Goal: Task Accomplishment & Management: Manage account settings

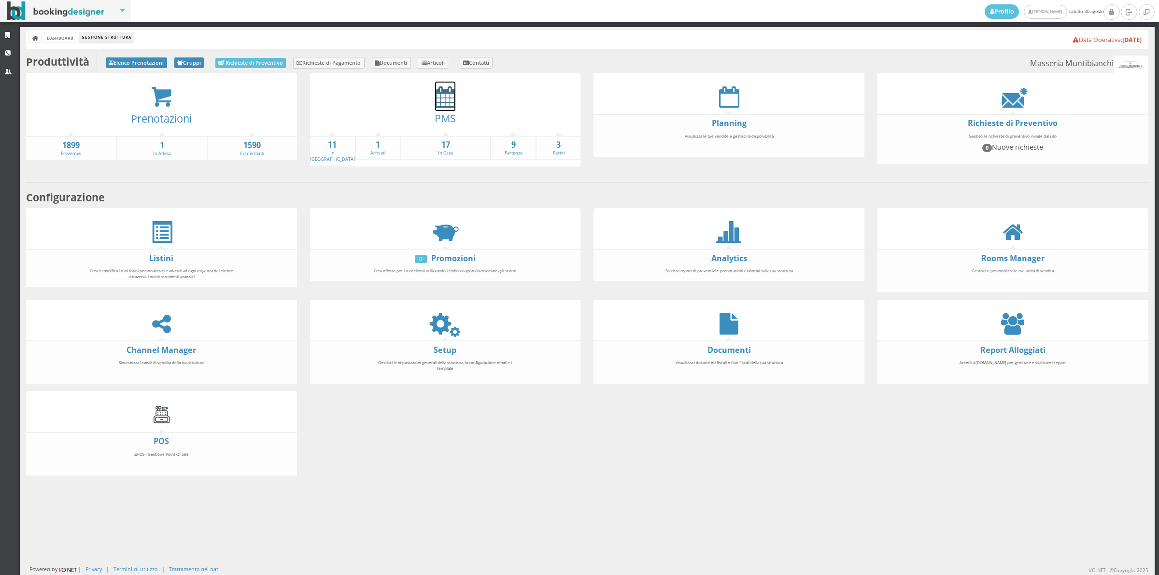
click at [445, 101] on icon at bounding box center [445, 97] width 20 height 22
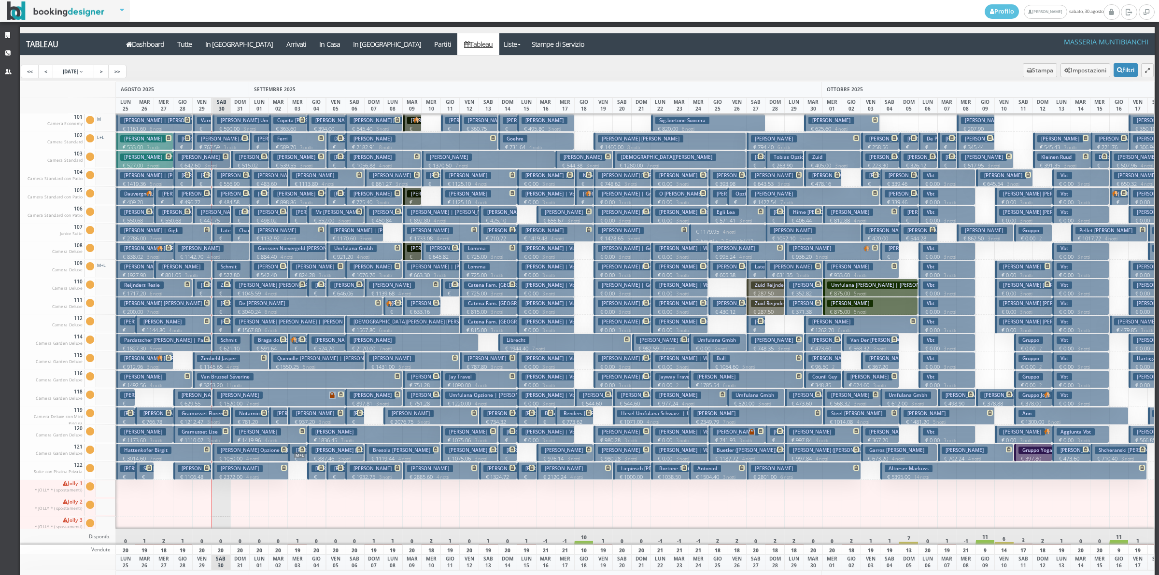
click at [219, 308] on button "Corrado Michele | Corrado Michele € 230.07 1 notti 2 Adulti" at bounding box center [221, 306] width 19 height 18
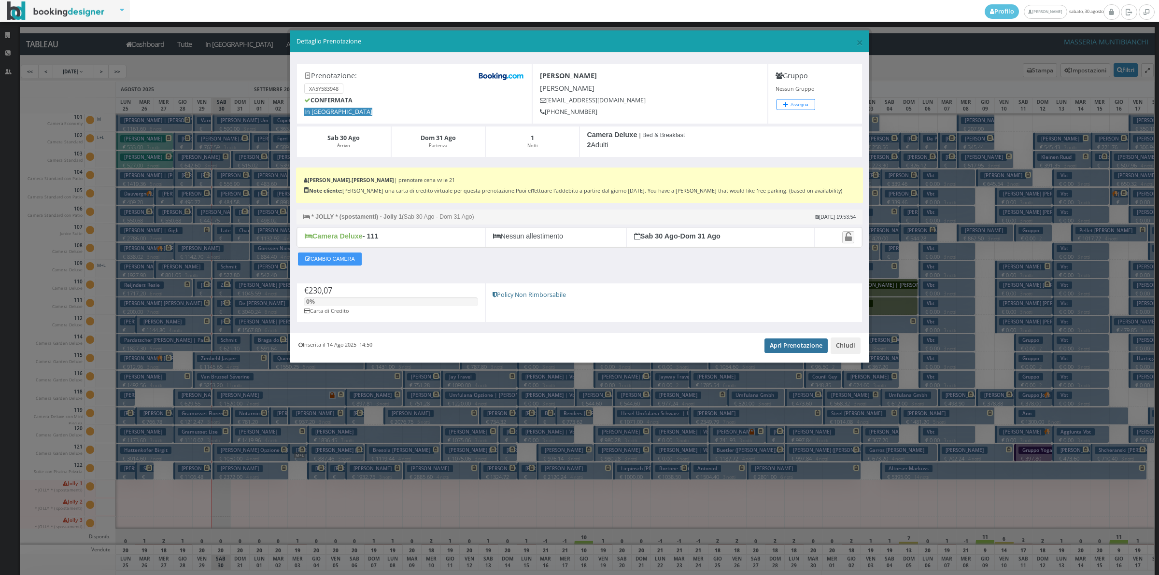
click at [790, 348] on link "Apri Prenotazione" at bounding box center [795, 346] width 63 height 14
click at [848, 343] on button "Chiudi" at bounding box center [846, 346] width 30 height 16
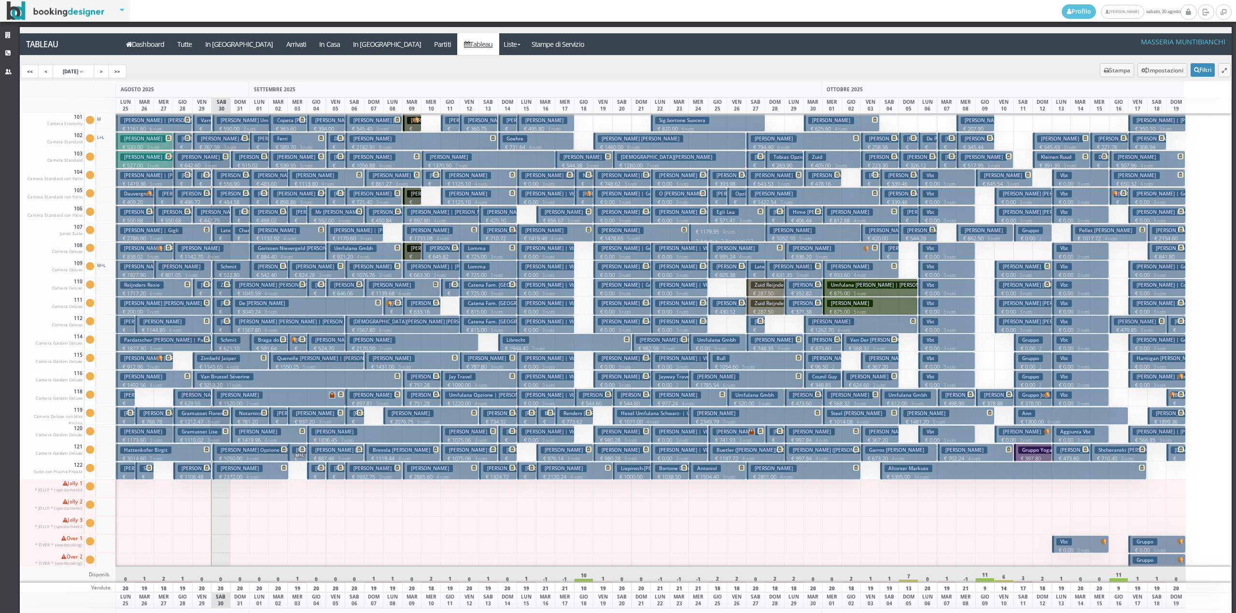
click at [225, 238] on p "€ 330.20 1 notti" at bounding box center [223, 250] width 12 height 30
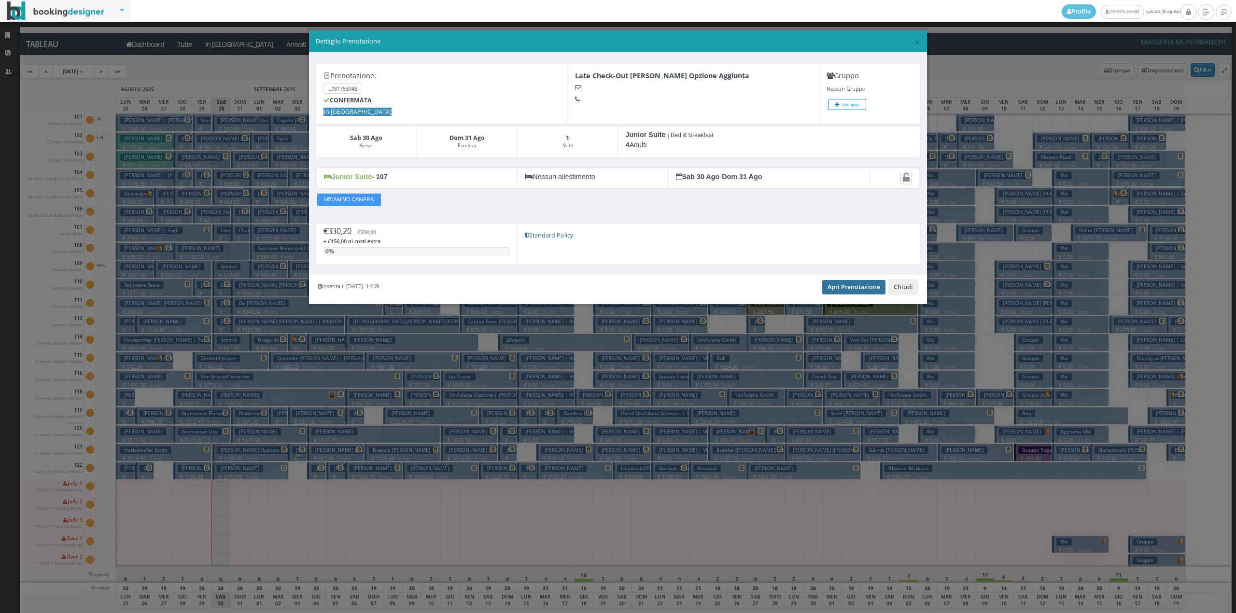
click at [849, 293] on link "Apri Prenotazione" at bounding box center [853, 287] width 63 height 14
click at [905, 288] on button "Chiudi" at bounding box center [904, 287] width 30 height 16
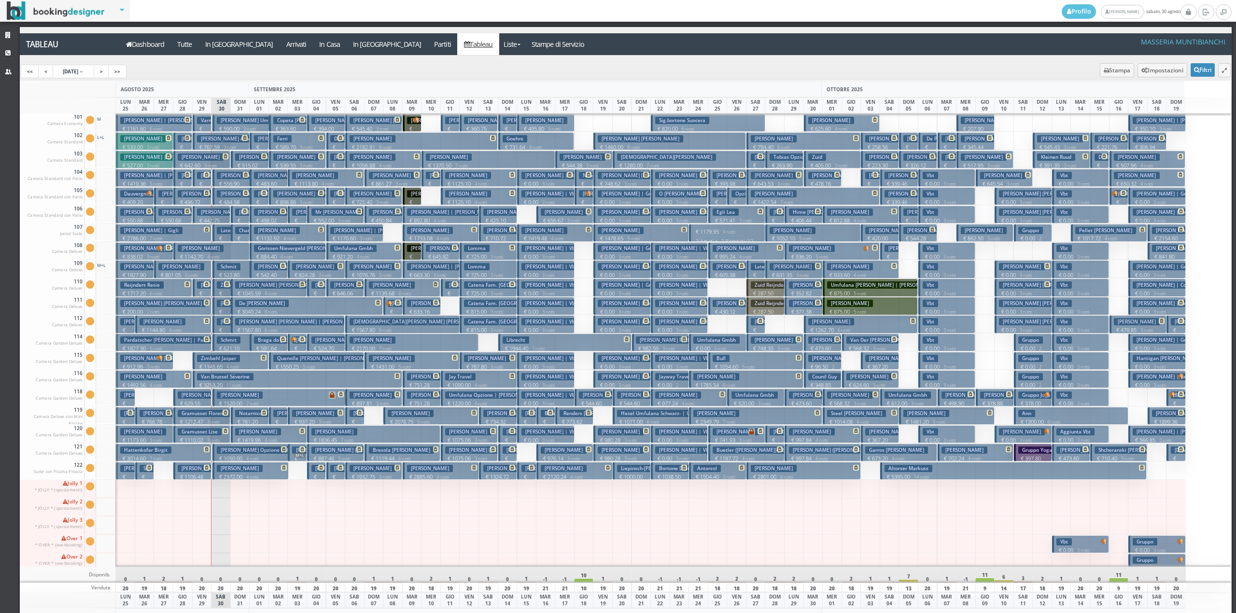
click at [181, 237] on p "€ 2786.00 7 notti" at bounding box center [164, 239] width 88 height 8
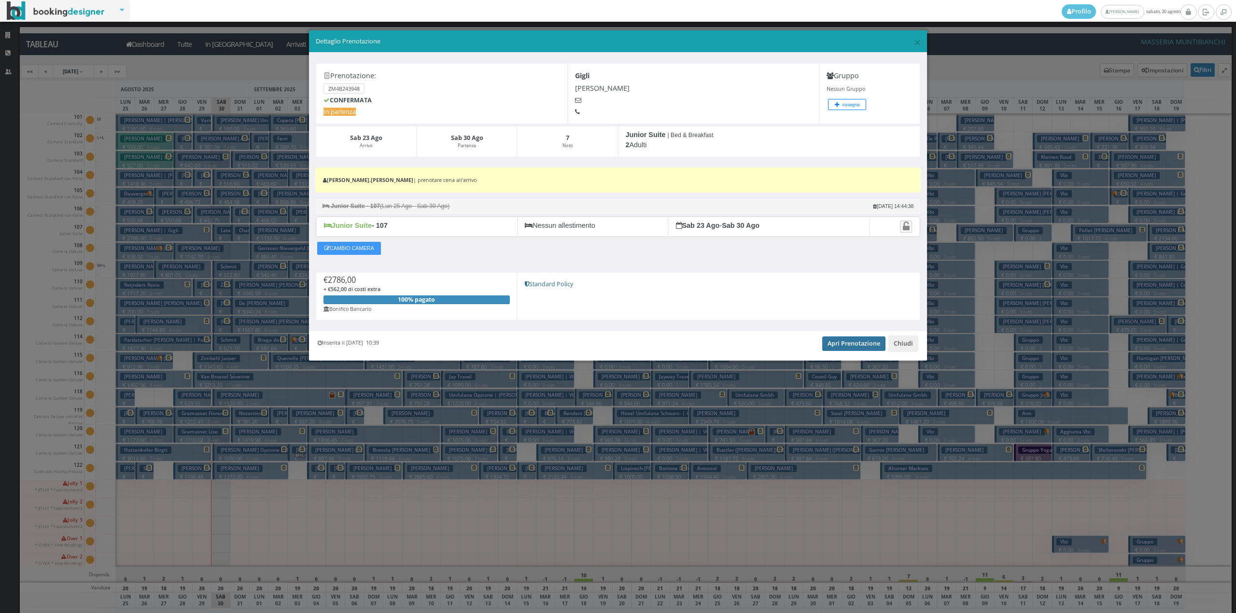
click at [871, 347] on link "Apri Prenotazione" at bounding box center [853, 344] width 63 height 14
click at [897, 348] on button "Chiudi" at bounding box center [904, 344] width 30 height 16
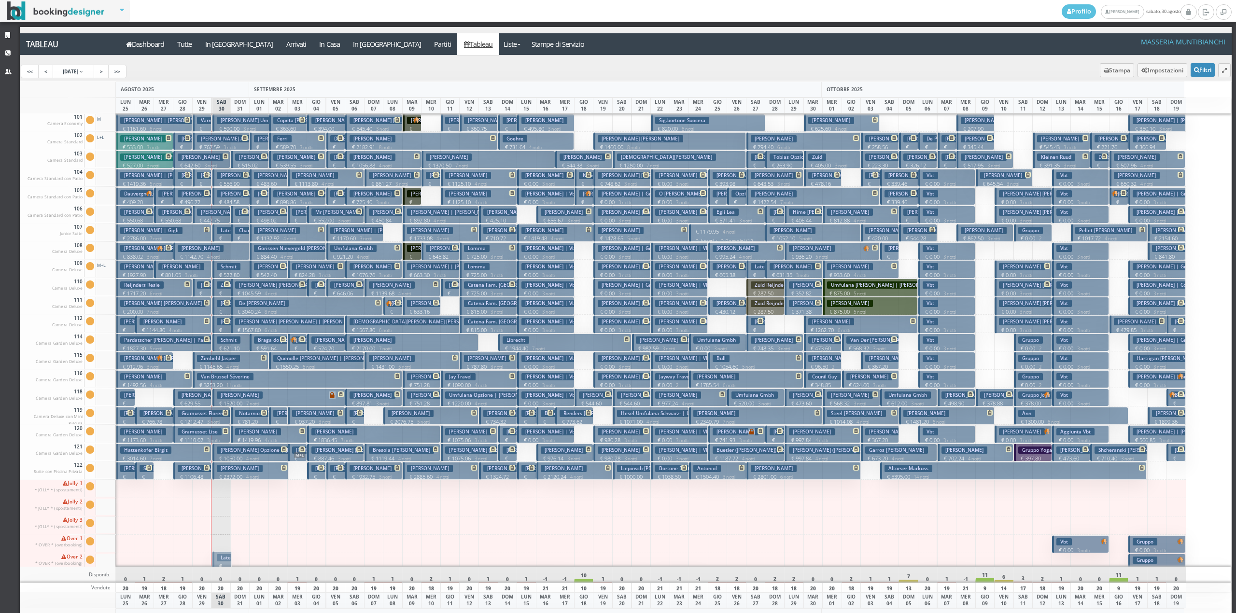
drag, startPoint x: 224, startPoint y: 236, endPoint x: 209, endPoint y: 557, distance: 322.0
click at [209, 557] on div "101 Camera Economy Cam. 101 sporca Segna come pulita Segna come sporca Modifica…" at bounding box center [626, 339] width 1212 height 453
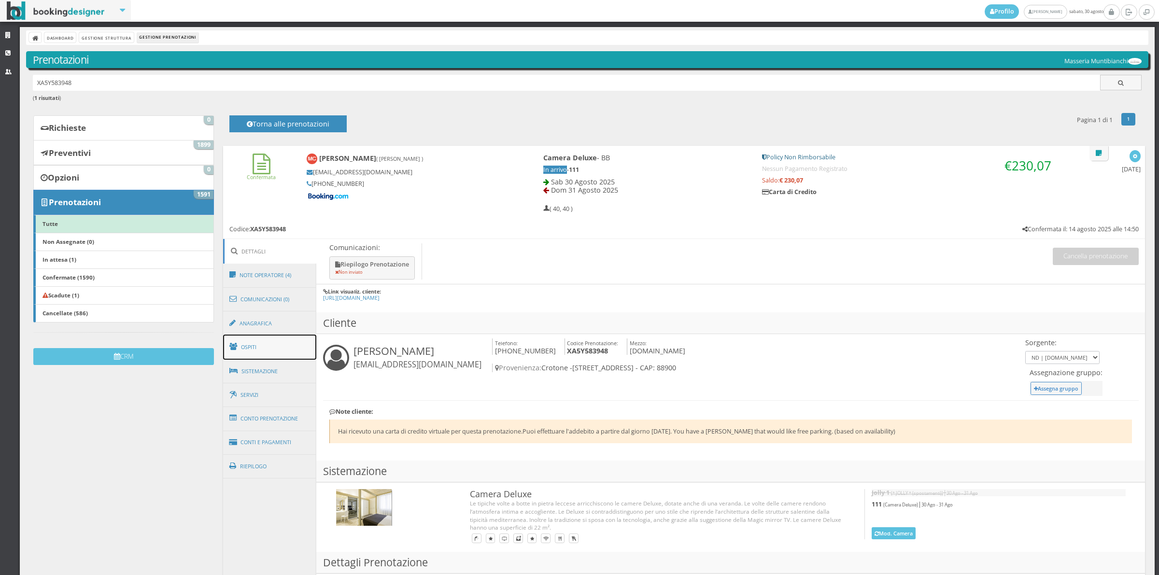
click at [261, 353] on link "Ospiti" at bounding box center [270, 347] width 94 height 25
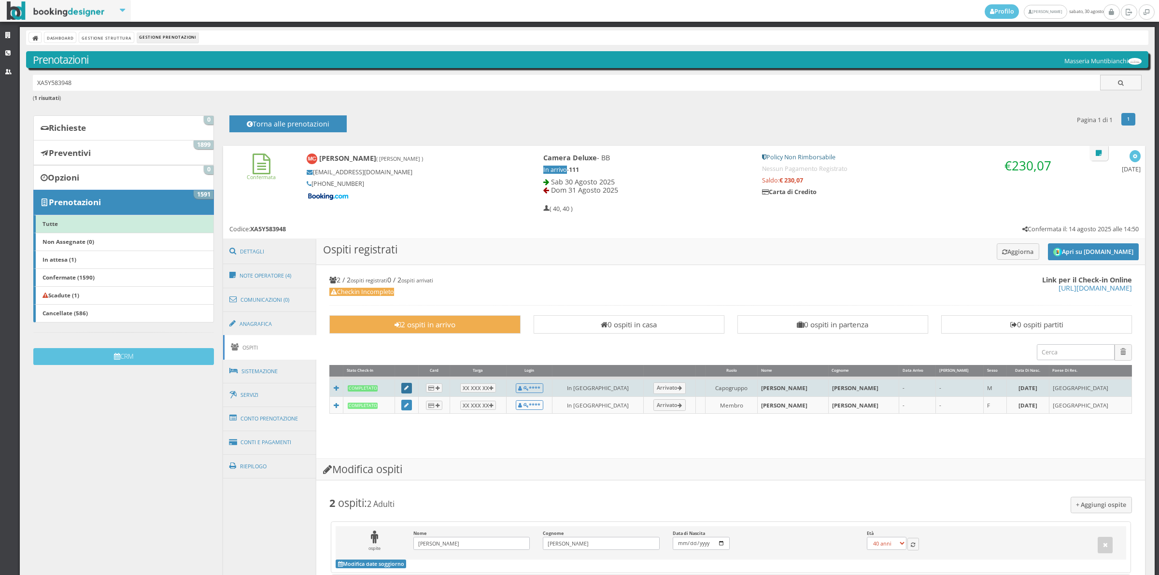
click at [409, 386] on icon at bounding box center [406, 388] width 4 height 5
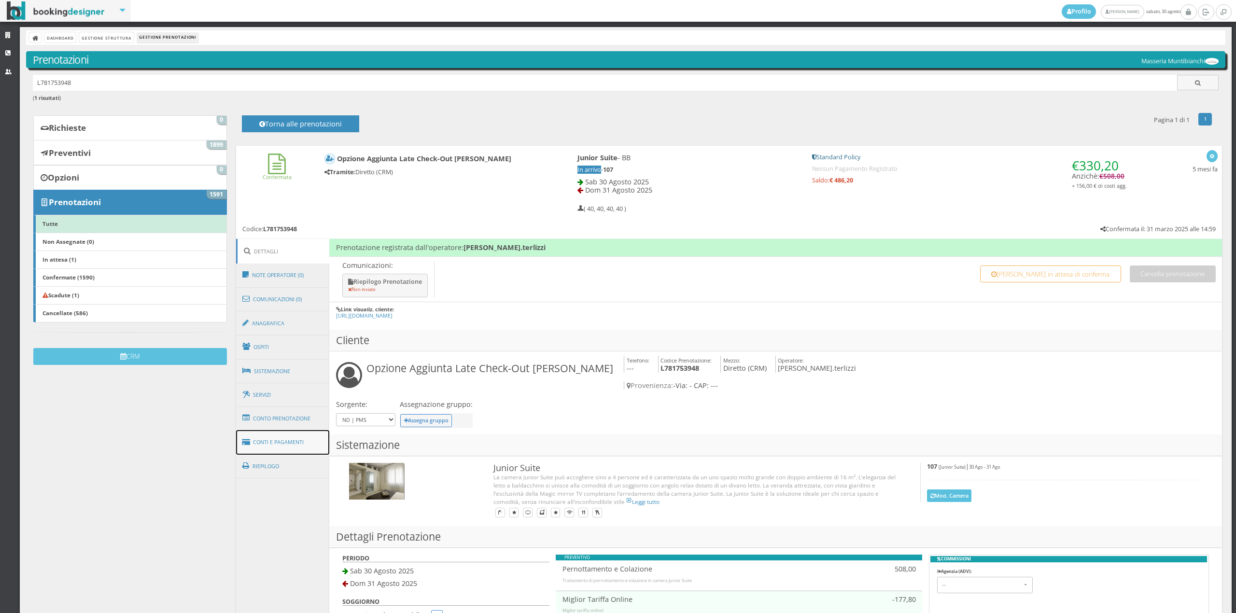
click at [290, 430] on link "Conti e Pagamenti" at bounding box center [283, 442] width 94 height 25
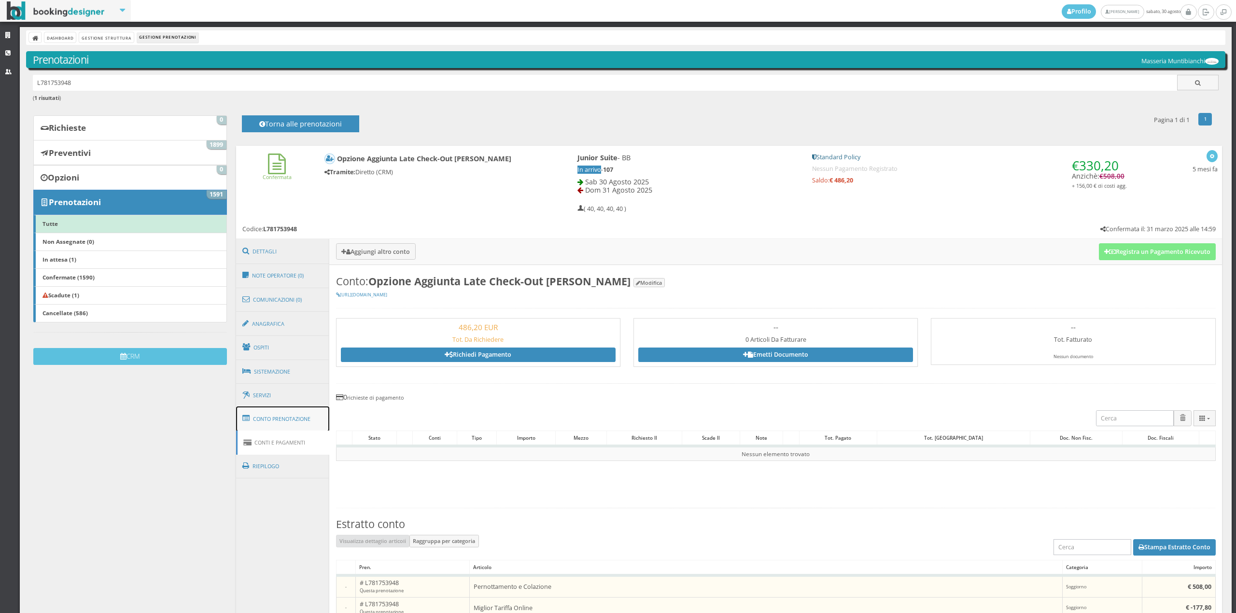
click at [293, 407] on link "Conto Prenotazione" at bounding box center [283, 419] width 94 height 25
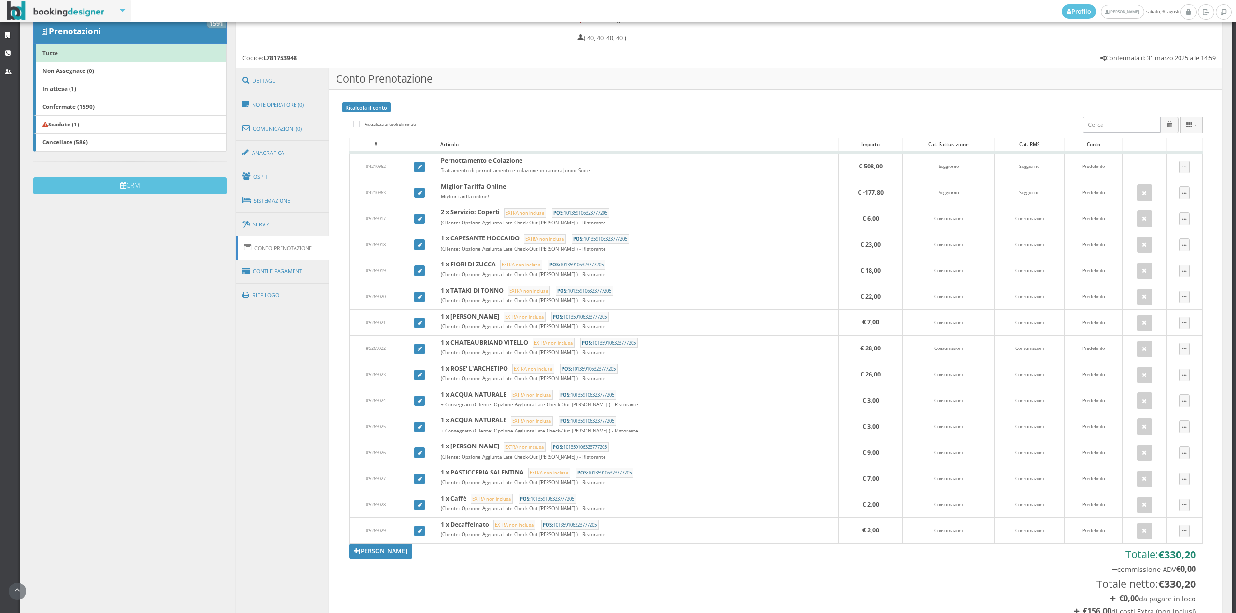
scroll to position [232, 0]
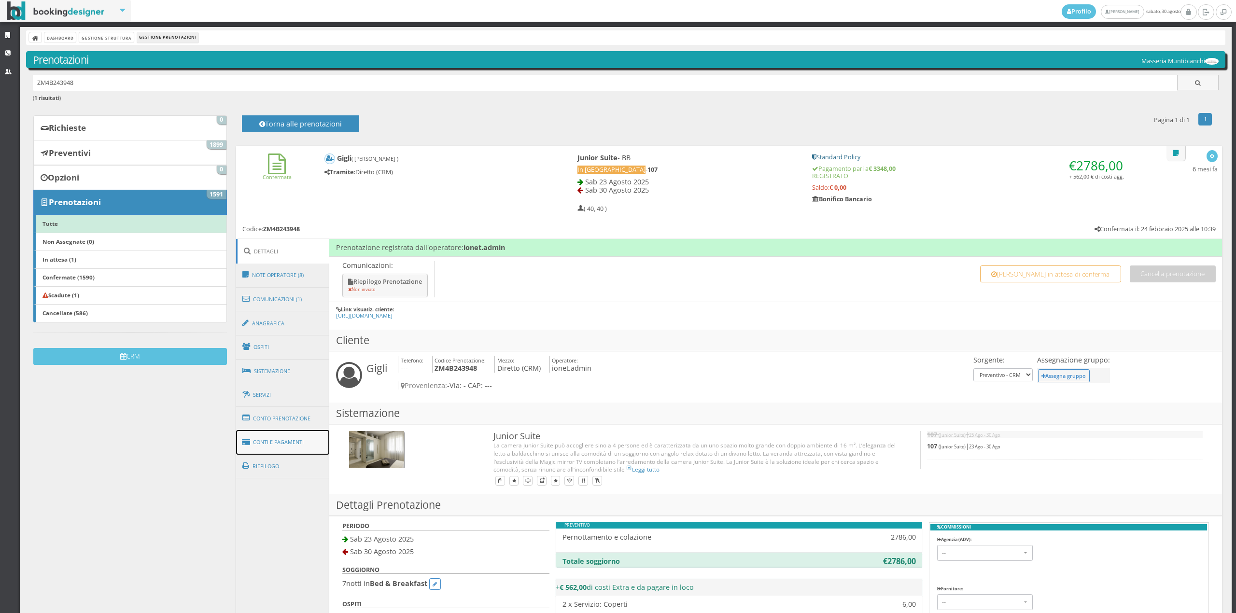
click at [306, 430] on link "Conti e Pagamenti" at bounding box center [283, 442] width 94 height 25
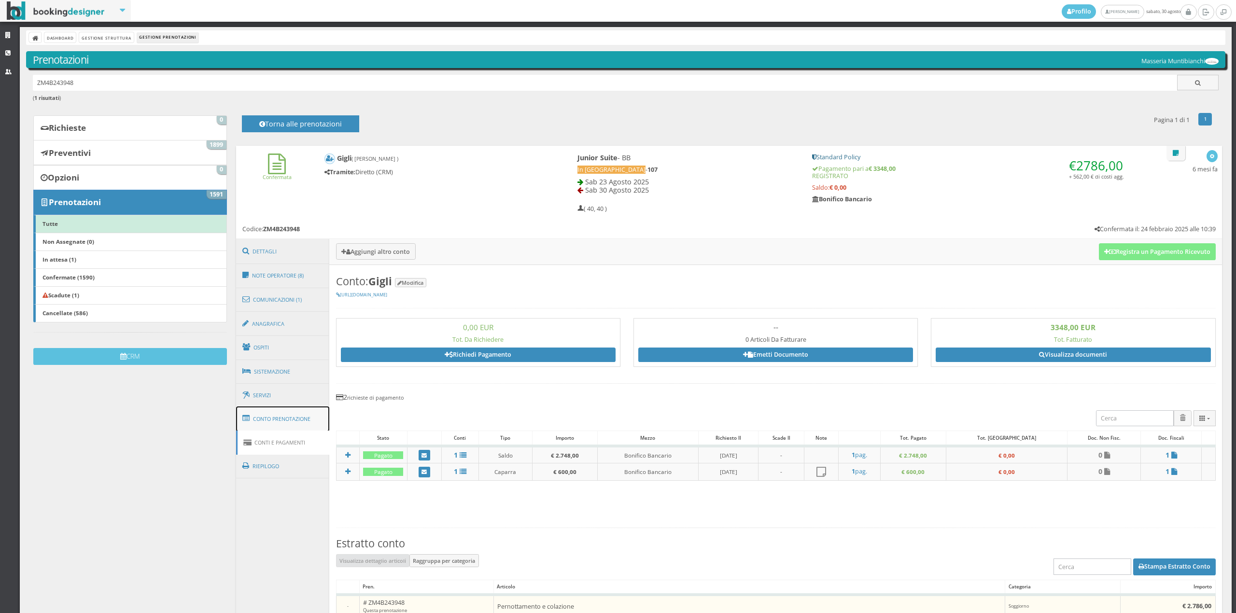
click at [305, 424] on link "Conto Prenotazione" at bounding box center [283, 419] width 94 height 25
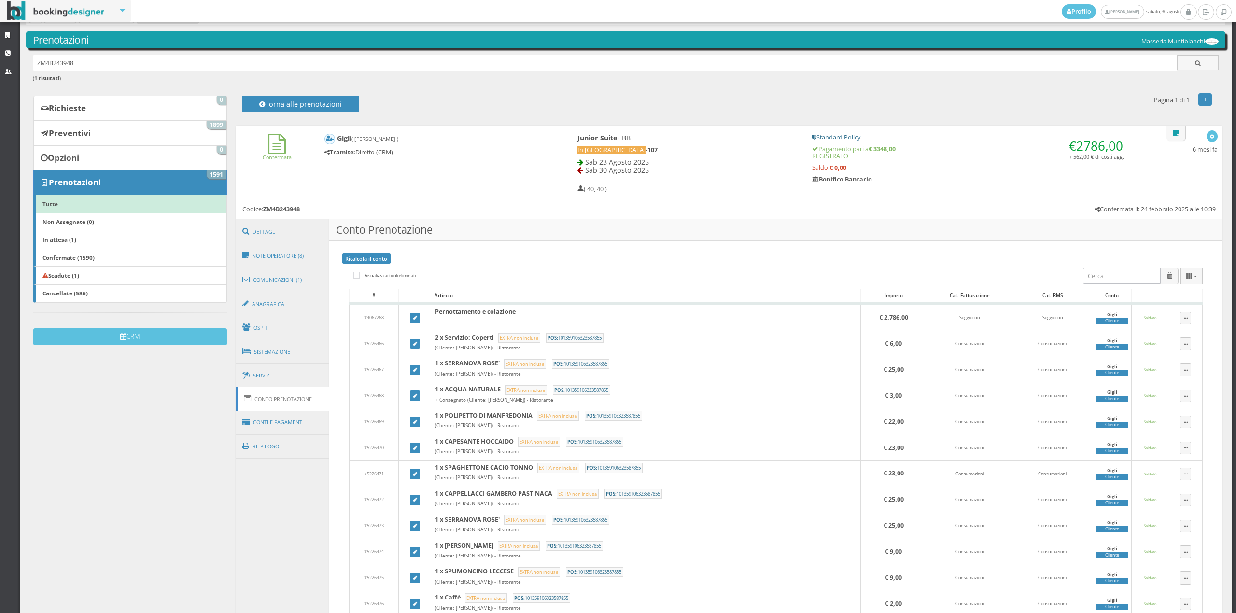
scroll to position [45, 0]
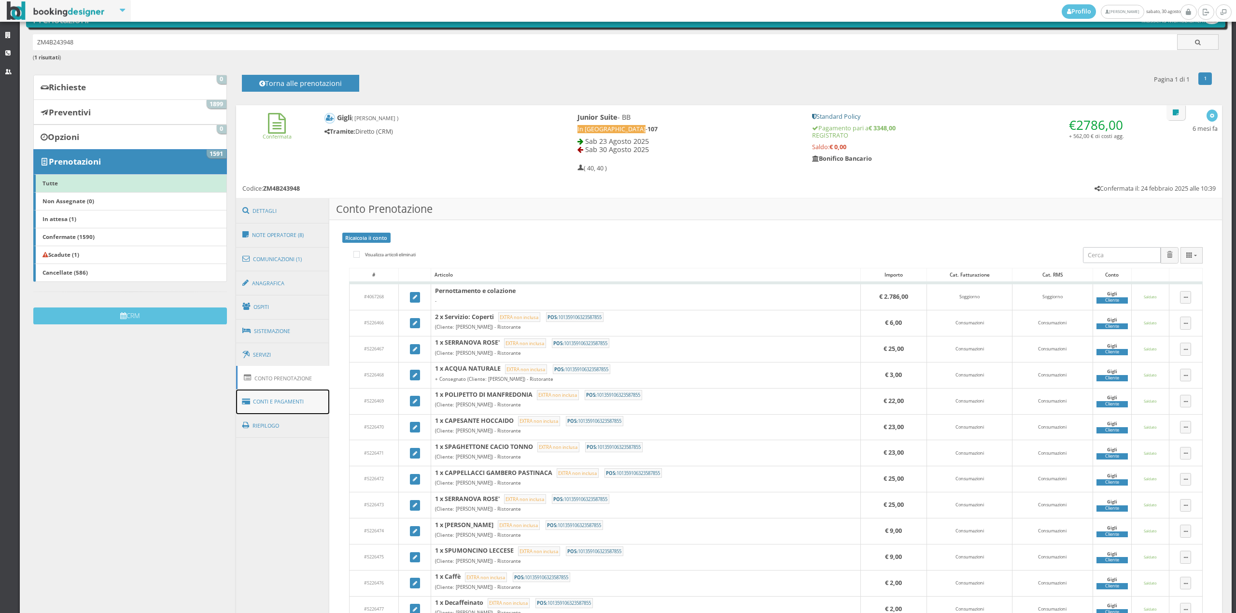
click at [275, 400] on link "Conti e Pagamenti" at bounding box center [283, 402] width 94 height 25
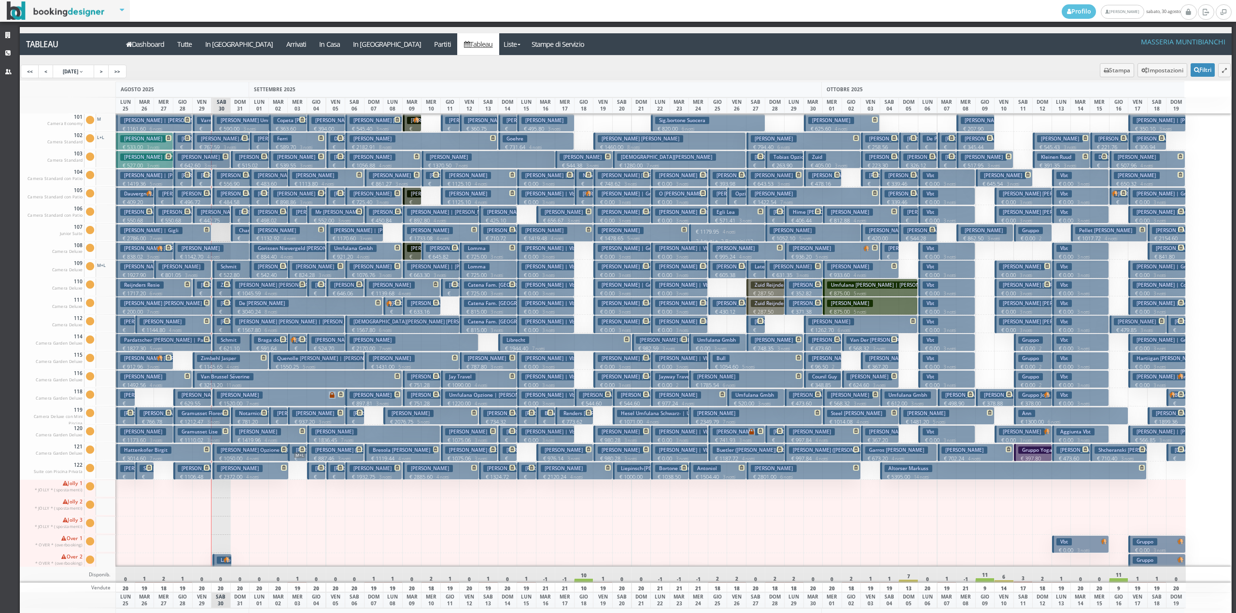
click at [242, 236] on p "€ 279.40 1 notti" at bounding box center [241, 250] width 12 height 30
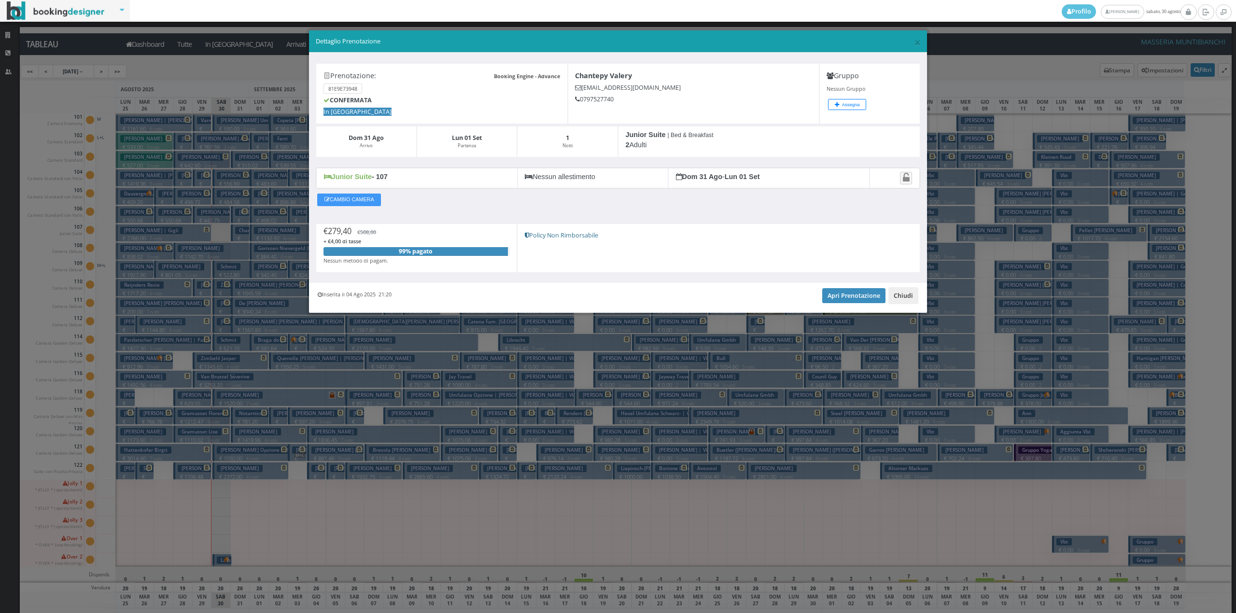
click at [906, 296] on button "Chiudi" at bounding box center [904, 295] width 30 height 16
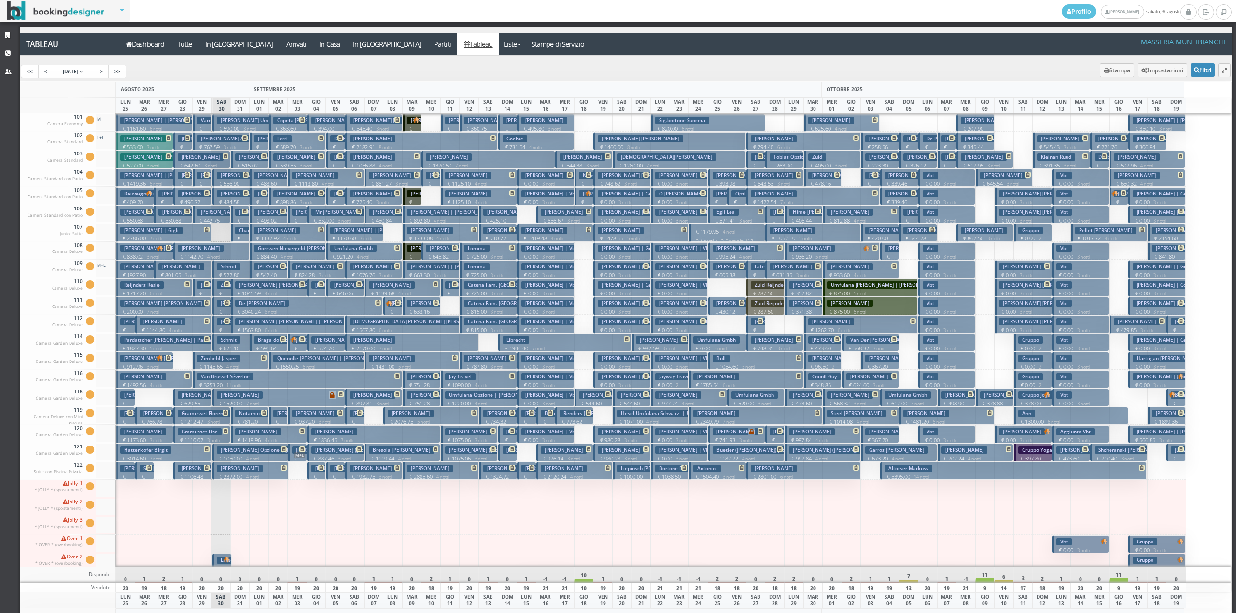
click at [223, 142] on h3 "O Neill Aine" at bounding box center [226, 138] width 58 height 7
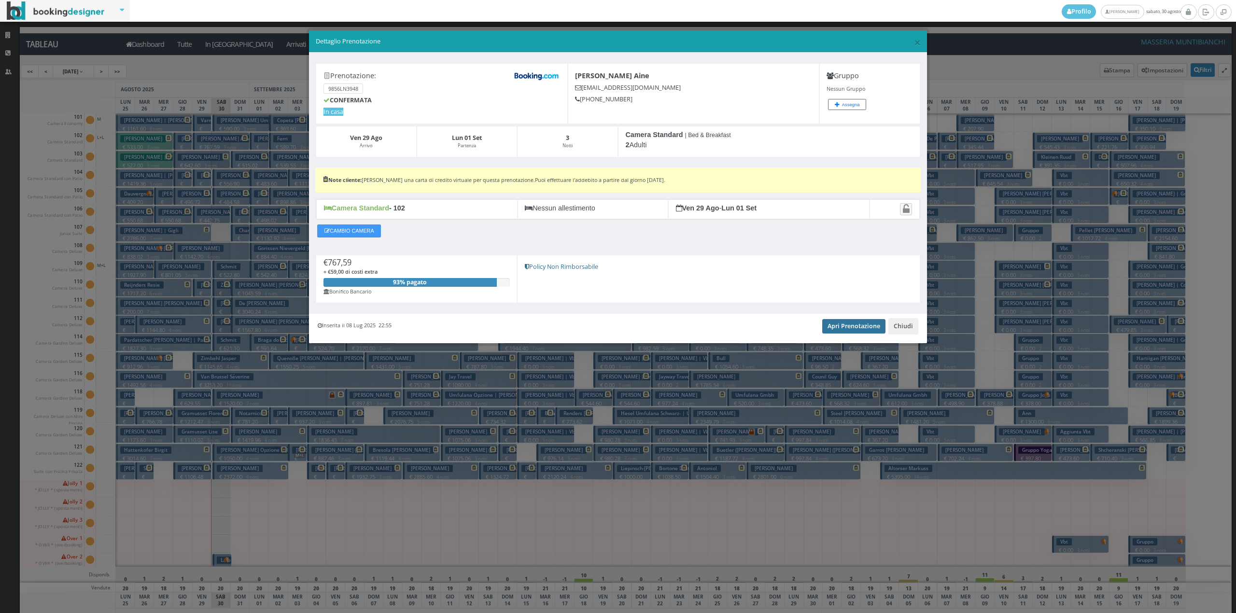
click at [854, 323] on link "Apri Prenotazione" at bounding box center [853, 326] width 63 height 14
click at [901, 331] on button "Chiudi" at bounding box center [904, 326] width 30 height 16
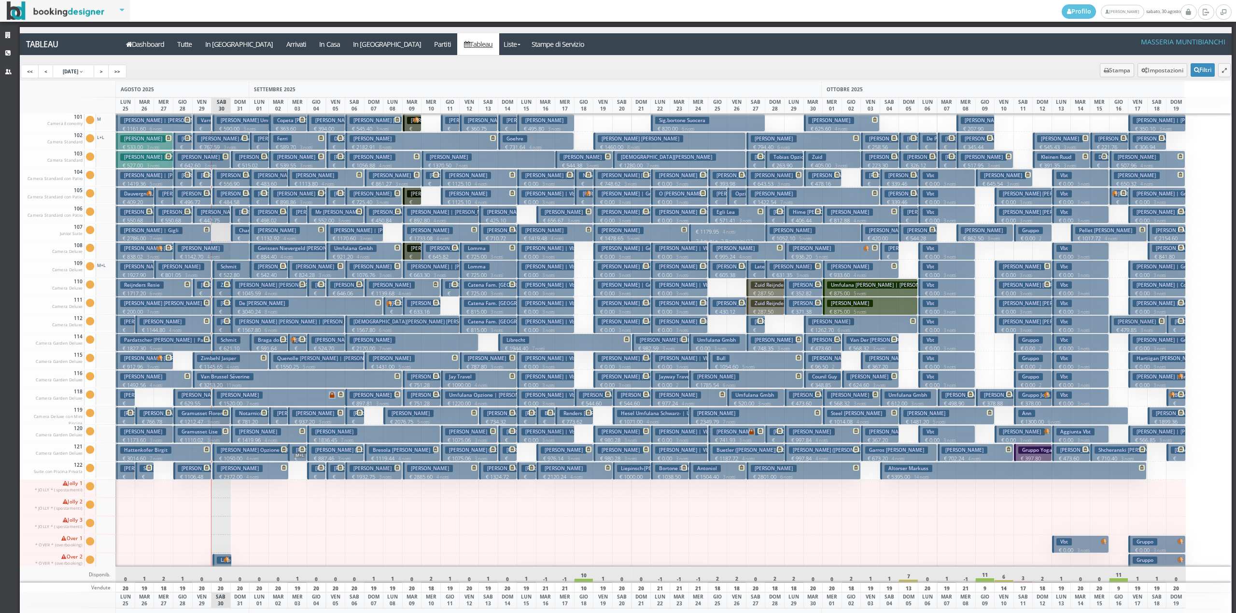
click at [221, 157] on span at bounding box center [224, 157] width 8 height 6
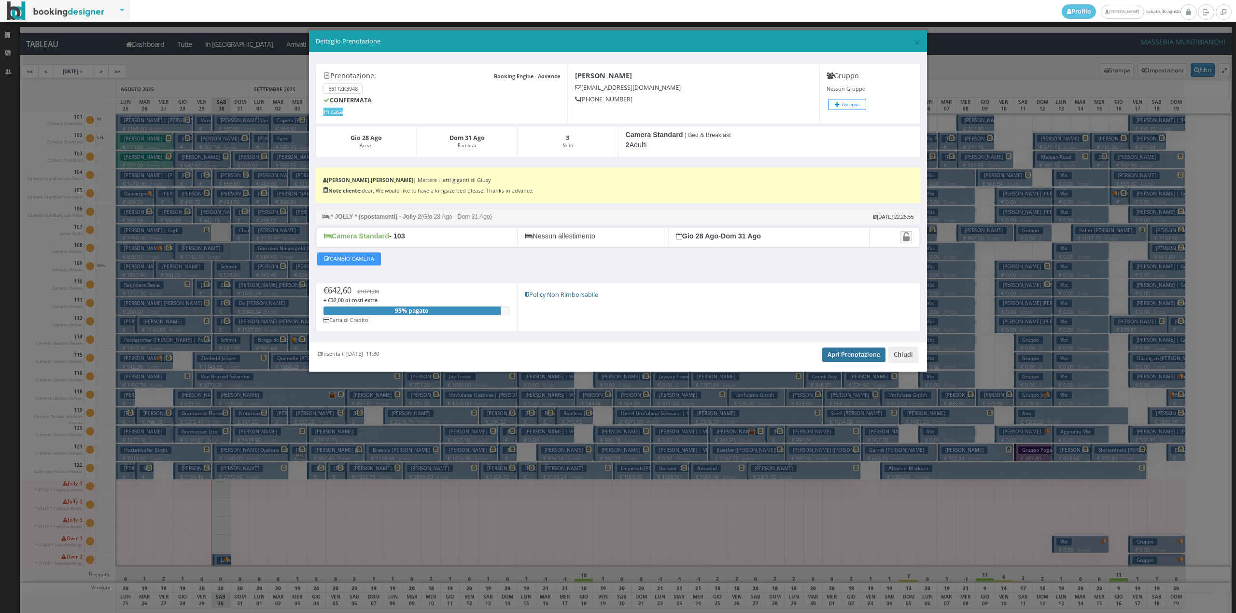
click at [847, 356] on link "Apri Prenotazione" at bounding box center [853, 355] width 63 height 14
click at [914, 352] on button "Chiudi" at bounding box center [904, 355] width 30 height 16
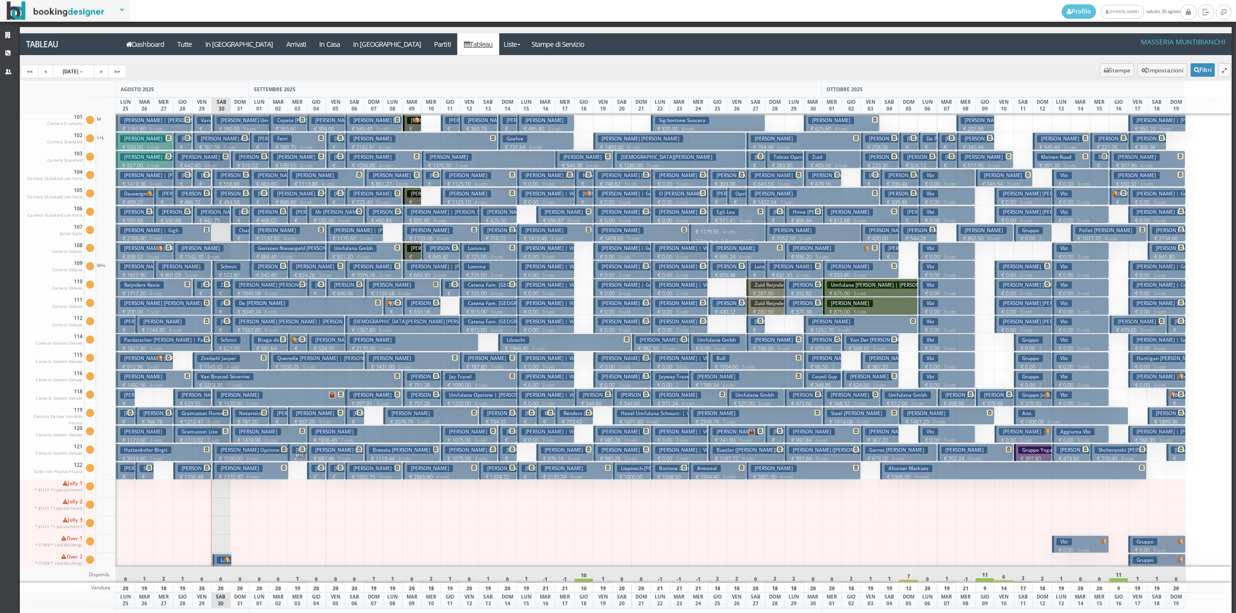
click at [221, 479] on p "€ 2372.00 4 notti" at bounding box center [251, 477] width 69 height 8
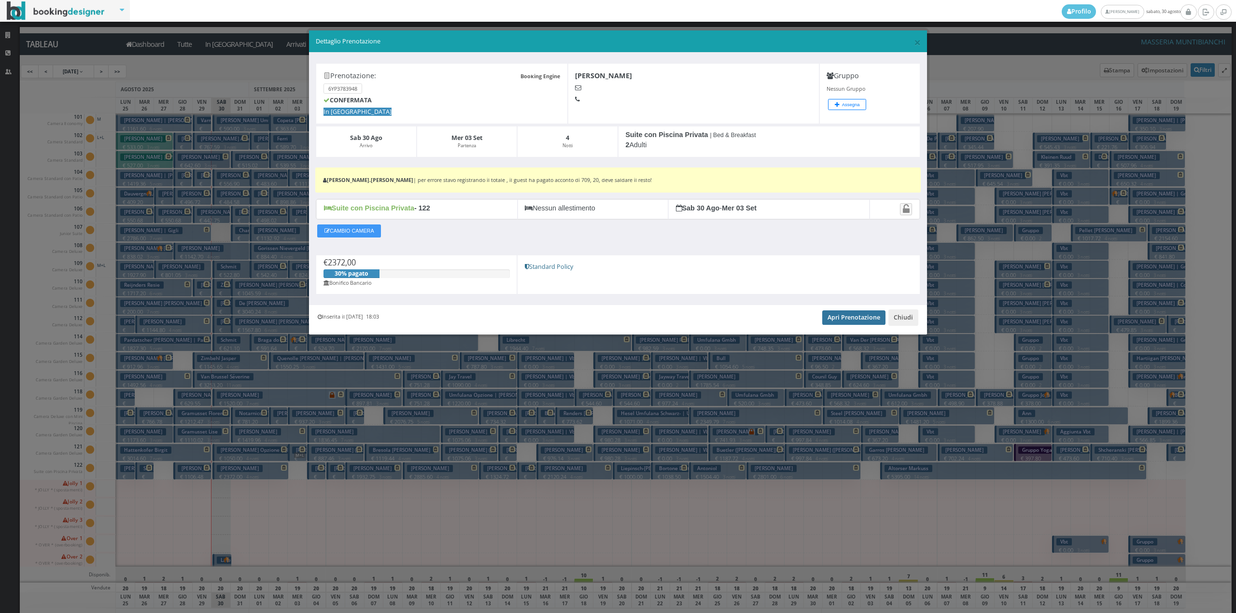
click at [832, 325] on link "Apri Prenotazione" at bounding box center [853, 318] width 63 height 14
click at [903, 321] on button "Chiudi" at bounding box center [904, 318] width 30 height 16
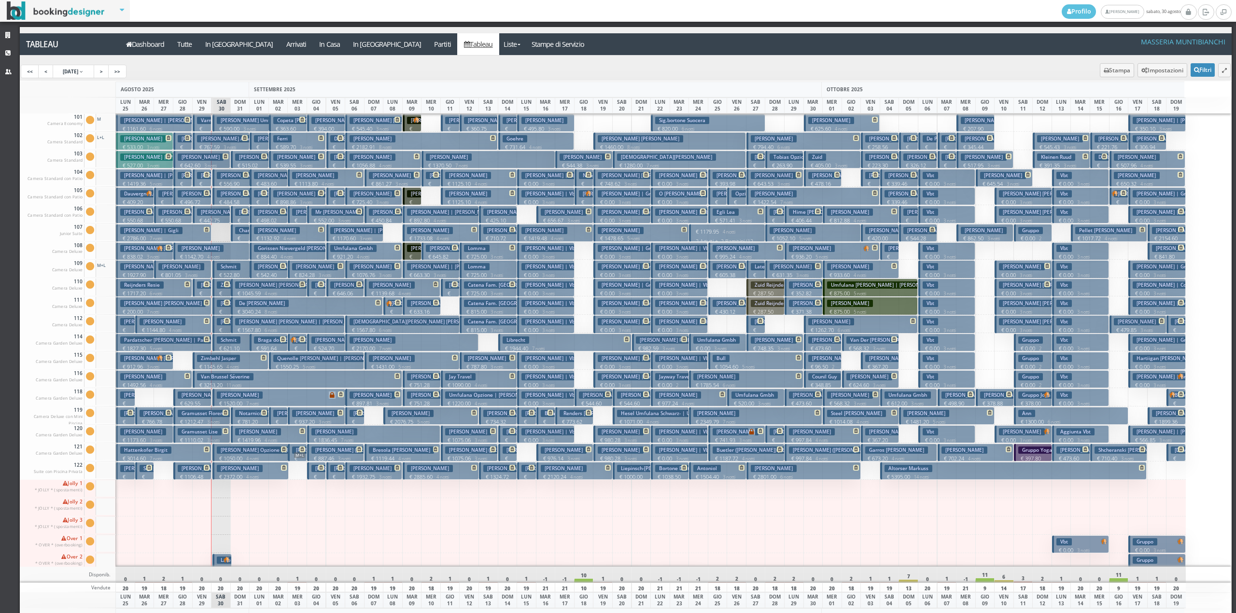
click at [223, 196] on h3 "Bosetti Alexandra | Alexandra Bosetti" at bounding box center [262, 193] width 90 height 7
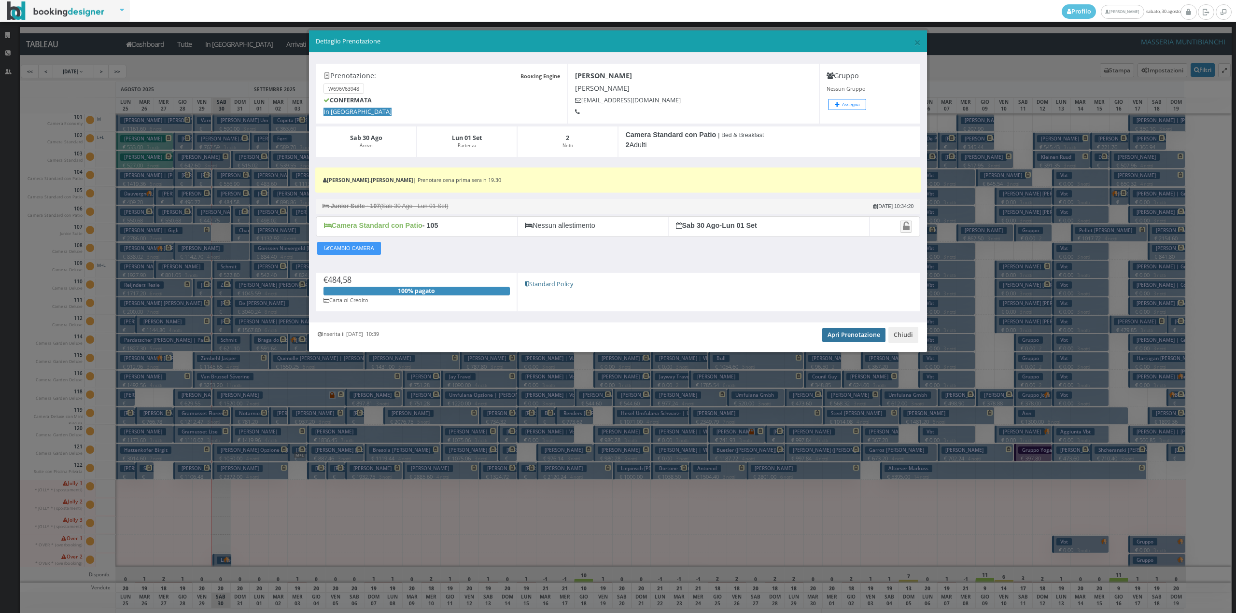
click at [840, 336] on link "Apri Prenotazione" at bounding box center [853, 335] width 63 height 14
click at [910, 339] on button "Chiudi" at bounding box center [904, 335] width 30 height 16
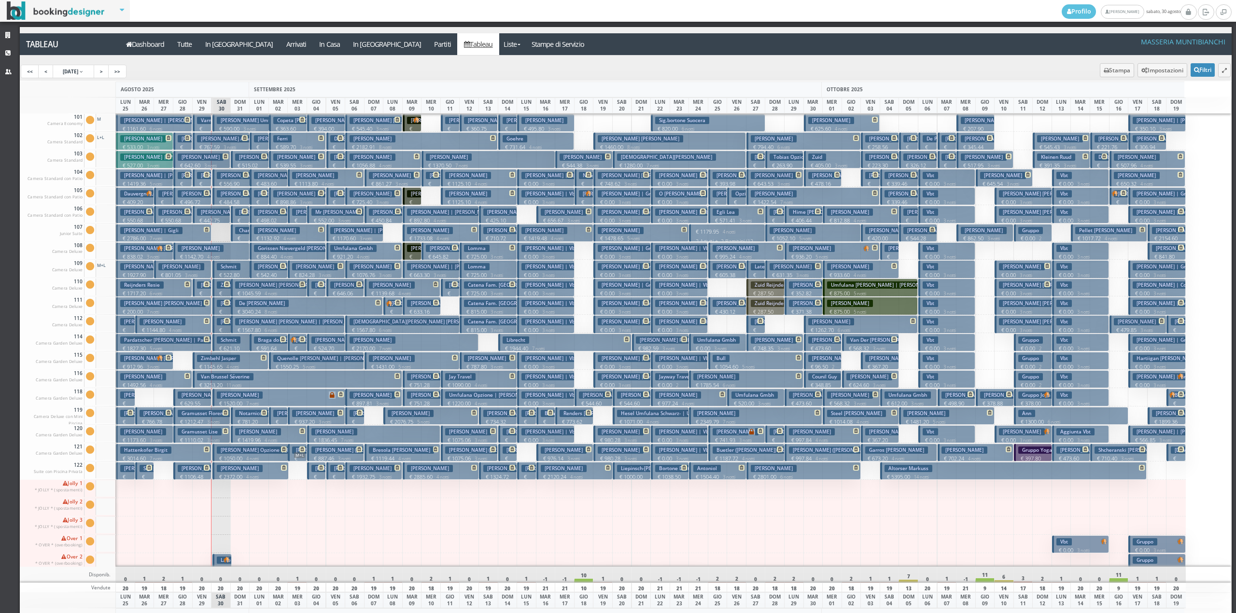
click at [216, 230] on div at bounding box center [221, 233] width 20 height 18
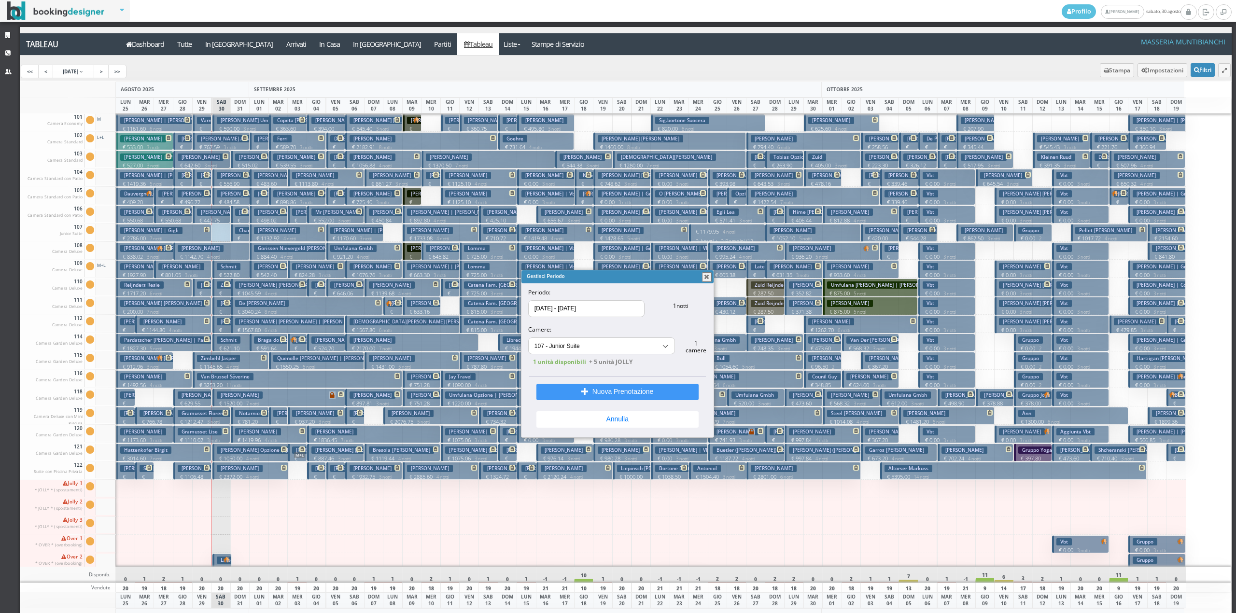
click at [706, 278] on button "button" at bounding box center [707, 277] width 10 height 10
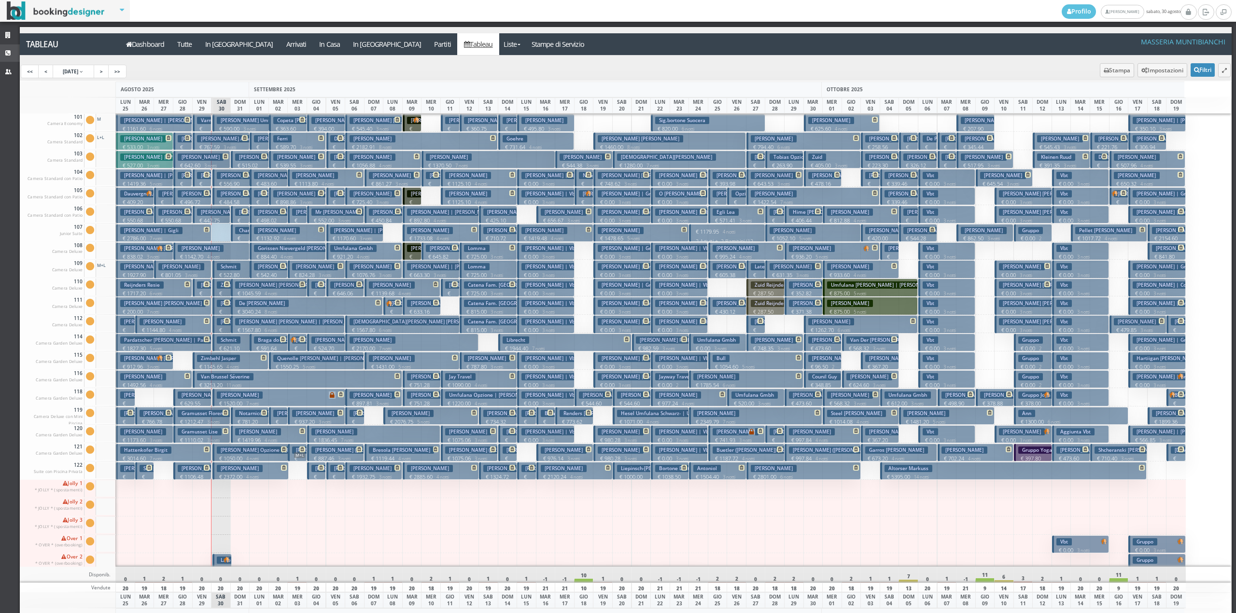
click at [8, 48] on link "CRM" at bounding box center [10, 52] width 20 height 17
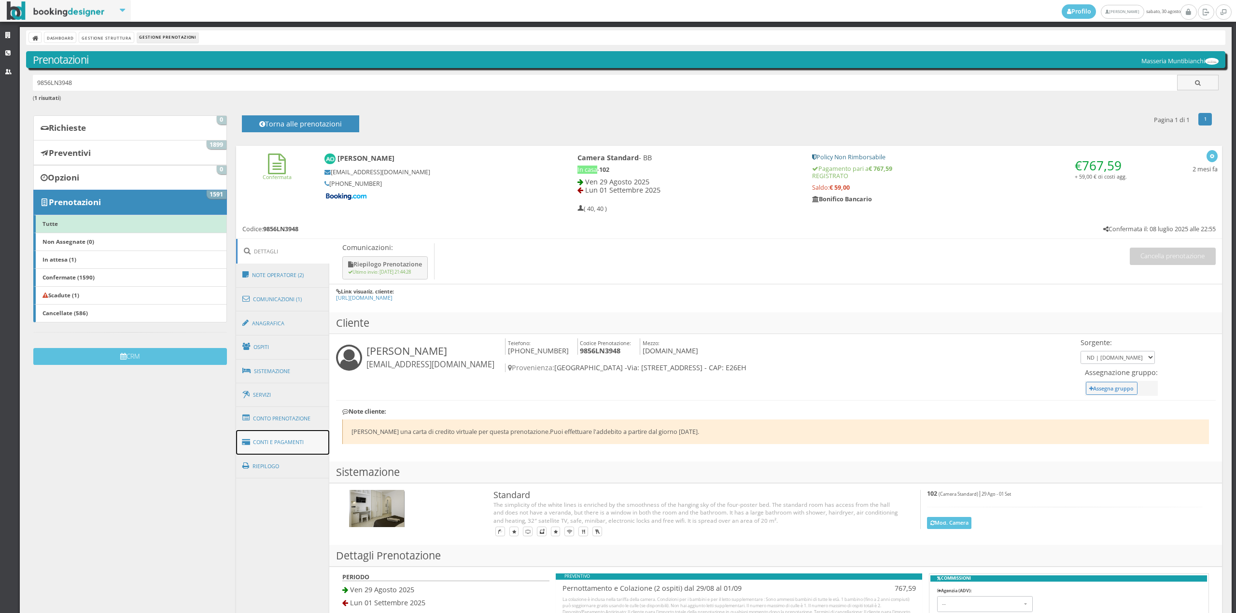
click at [289, 443] on link "Conti e Pagamenti" at bounding box center [283, 442] width 94 height 25
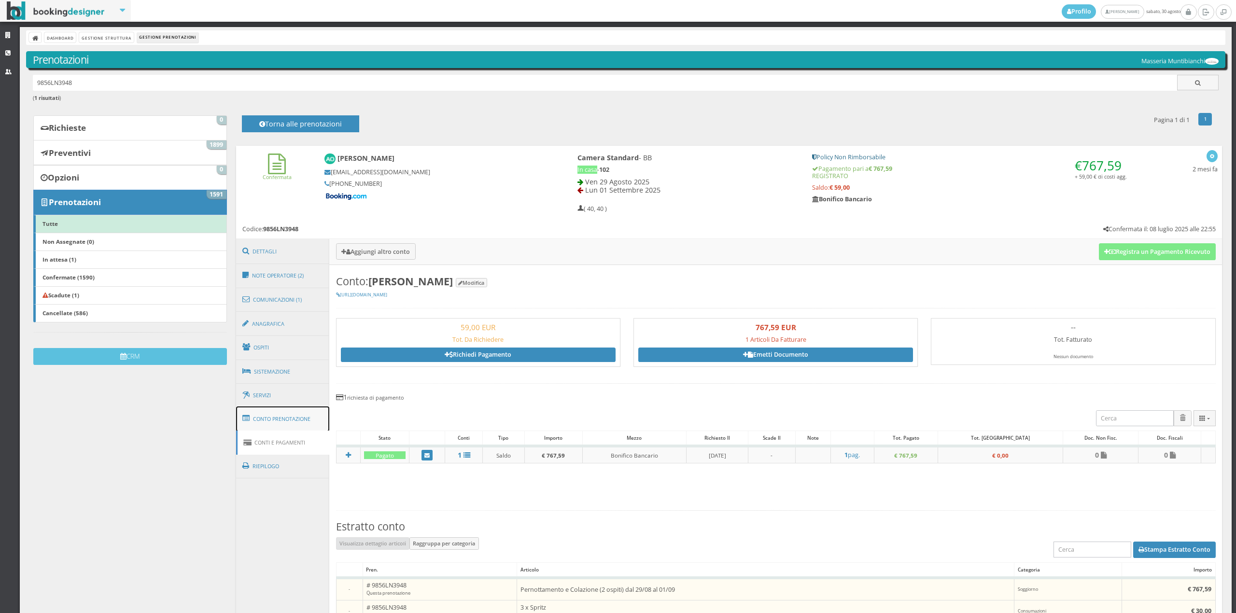
click at [285, 421] on link "Conto Prenotazione" at bounding box center [283, 419] width 94 height 25
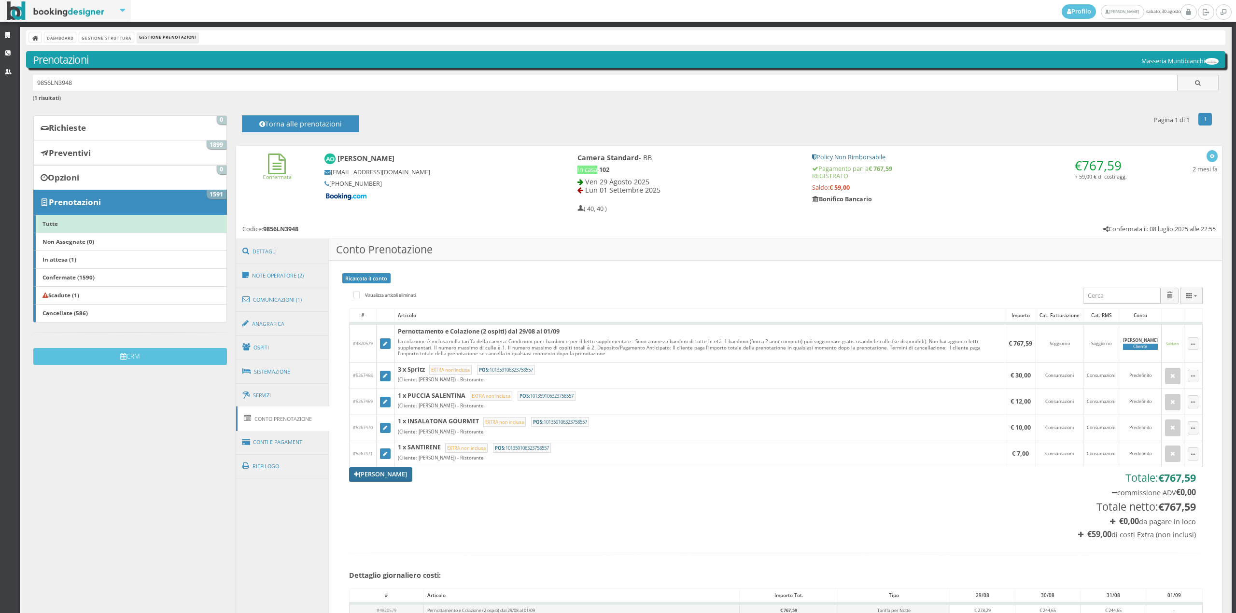
click at [373, 480] on link "[PERSON_NAME]" at bounding box center [381, 474] width 64 height 14
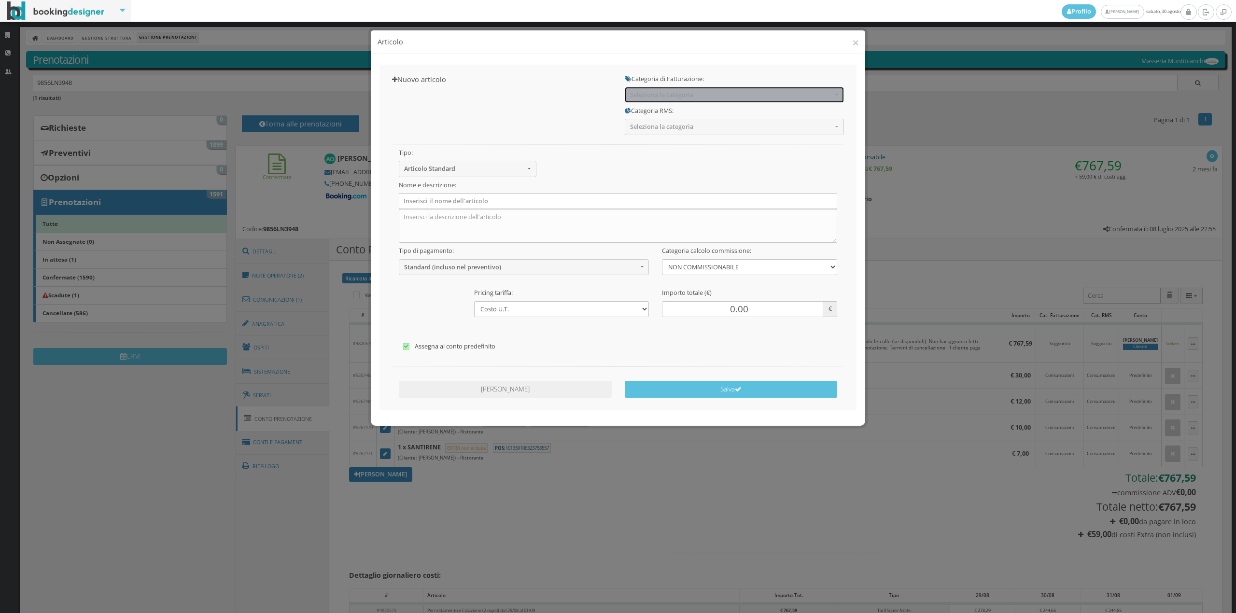
click at [657, 97] on span "Seleziona la categoria" at bounding box center [731, 94] width 202 height 7
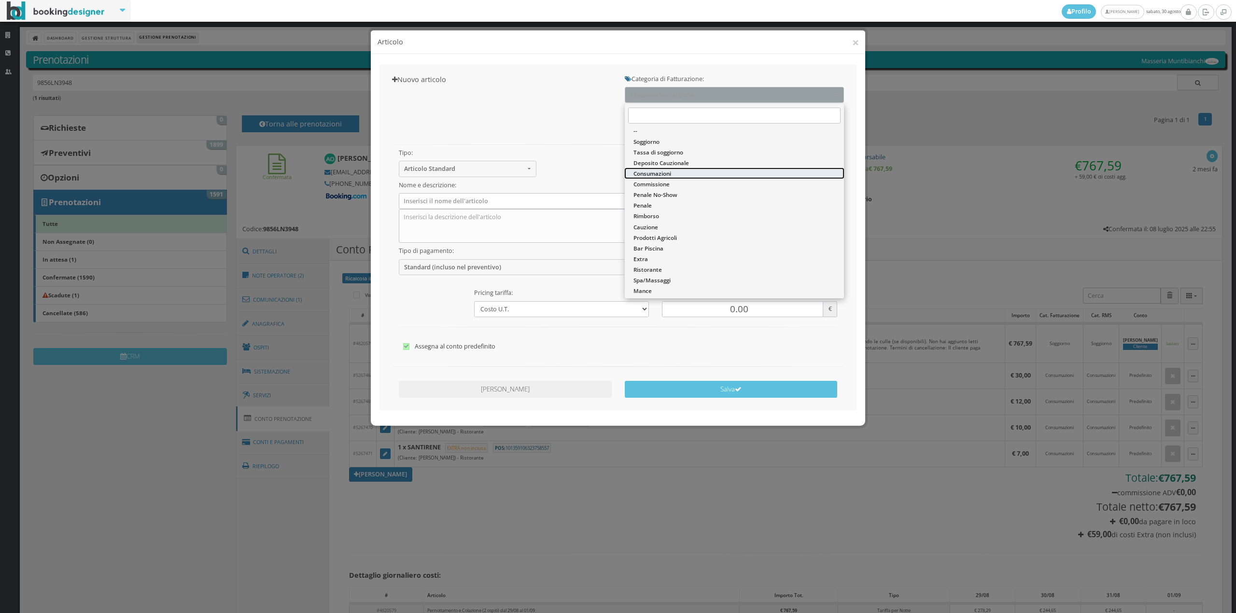
click at [652, 175] on span "Consumazioni" at bounding box center [653, 174] width 38 height 8
select select "26"
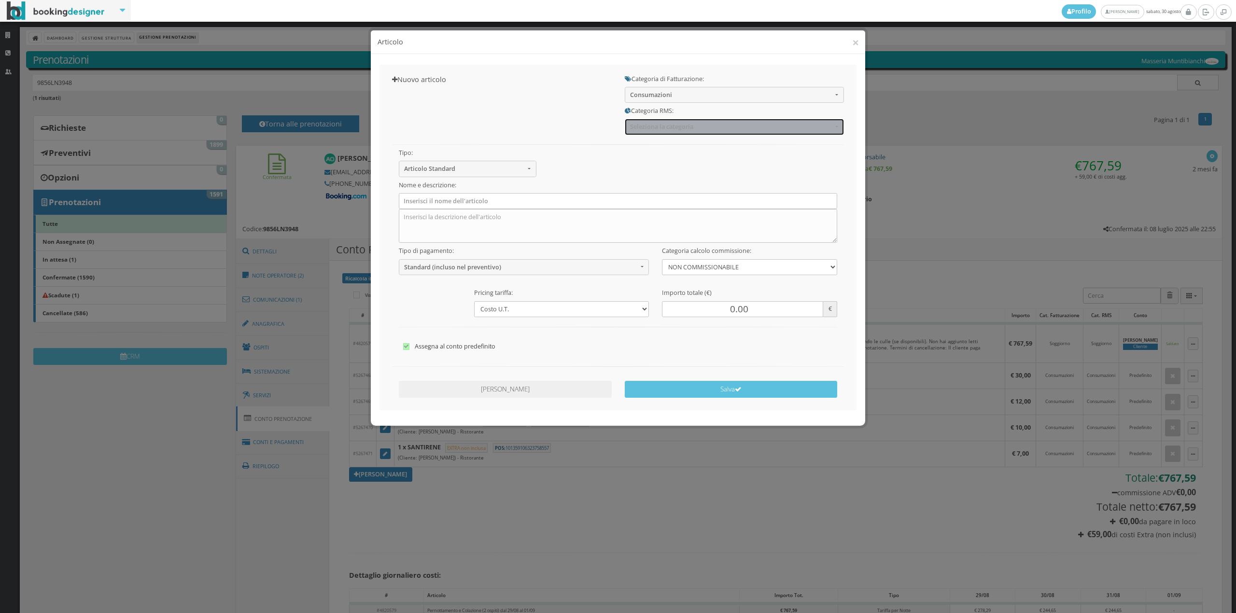
click at [655, 124] on span "Seleziona la categoria" at bounding box center [731, 126] width 202 height 7
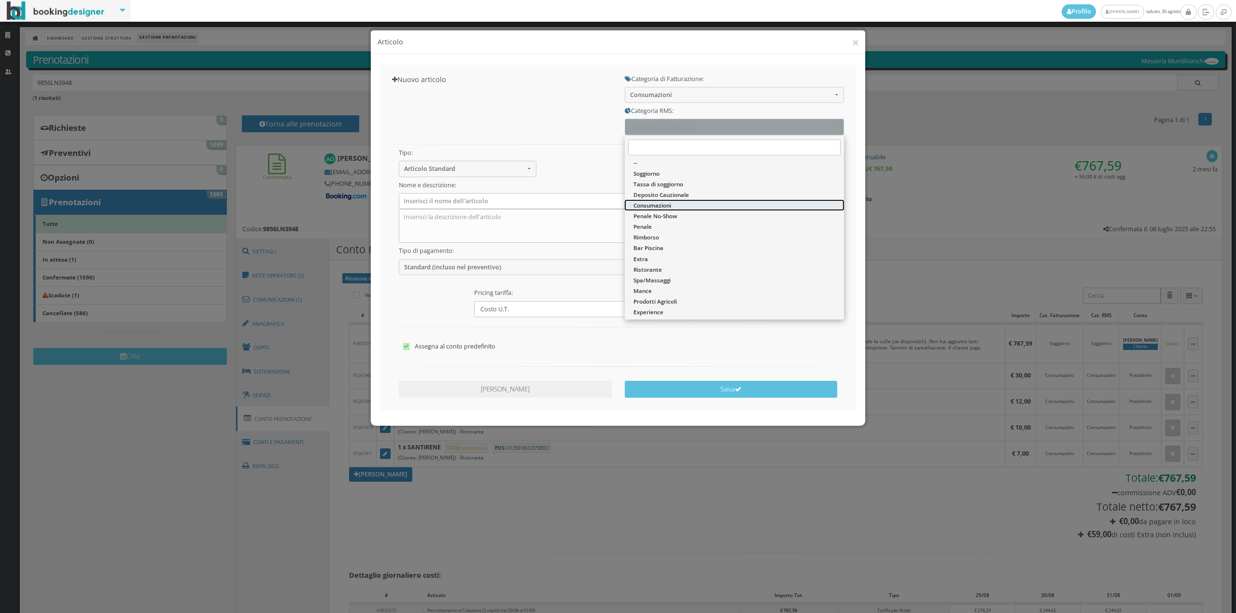
click at [651, 202] on span "Consumazioni" at bounding box center [653, 205] width 38 height 8
select select "36"
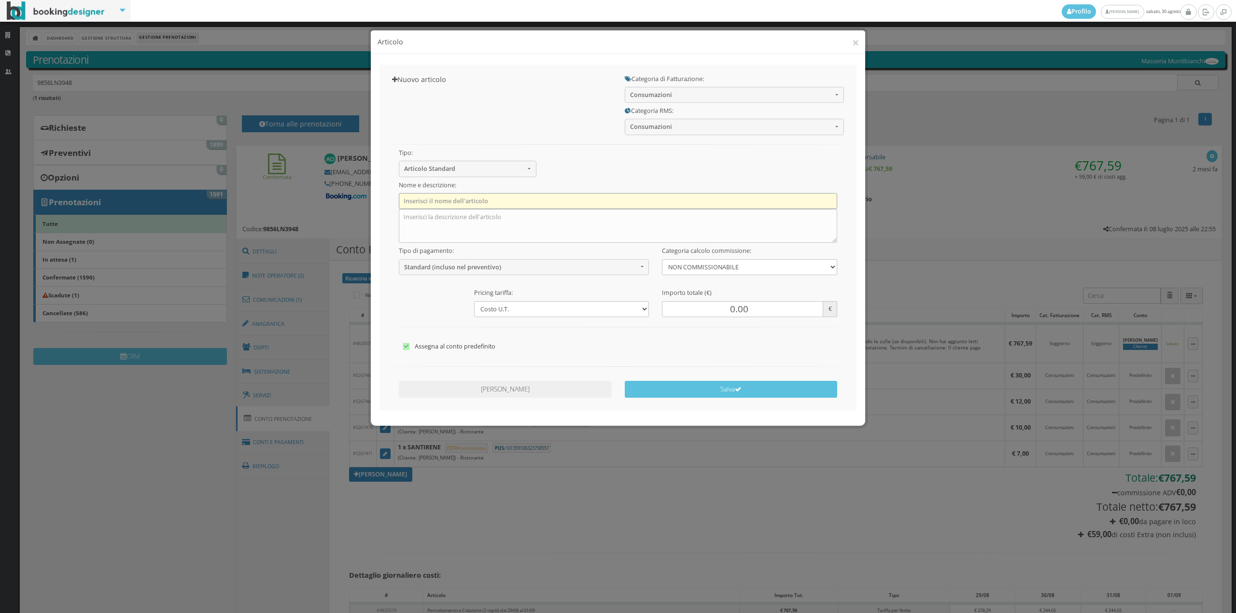
click at [420, 201] on input "text" at bounding box center [618, 201] width 439 height 16
type input "1 x Acqua Naturale"
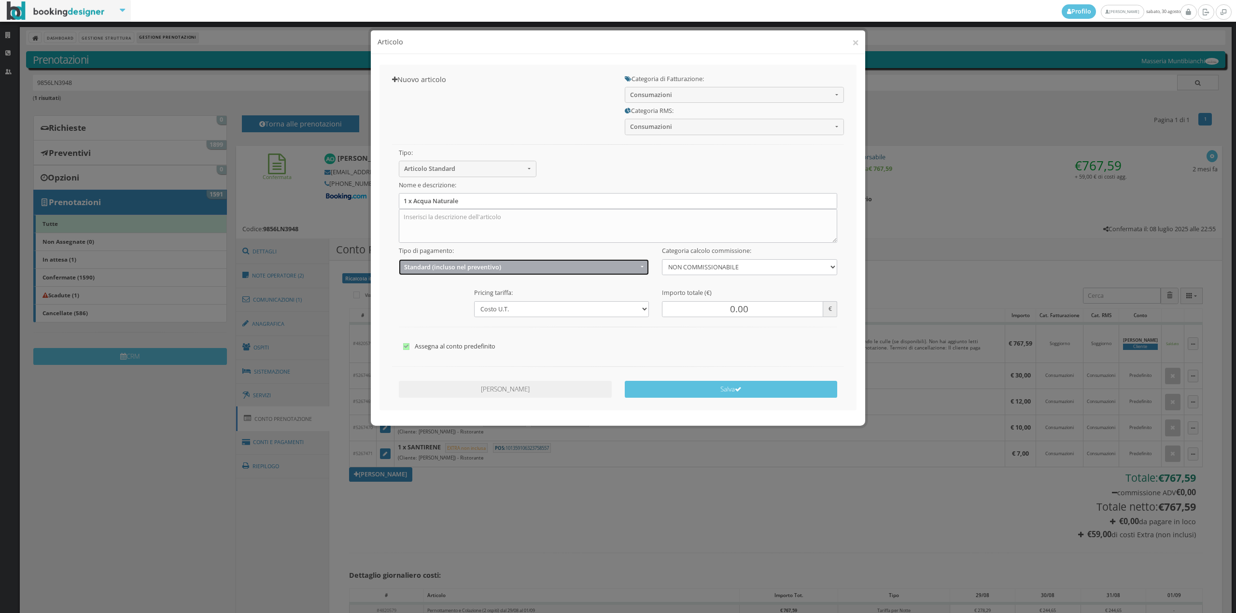
click at [443, 269] on span "Standard (incluso nel preventivo)" at bounding box center [521, 267] width 234 height 7
click at [433, 304] on span "EXTRA (non incluso nel preventivo)" at bounding box center [454, 305] width 93 height 8
select select "2"
click at [725, 303] on input "0.00" at bounding box center [742, 309] width 161 height 16
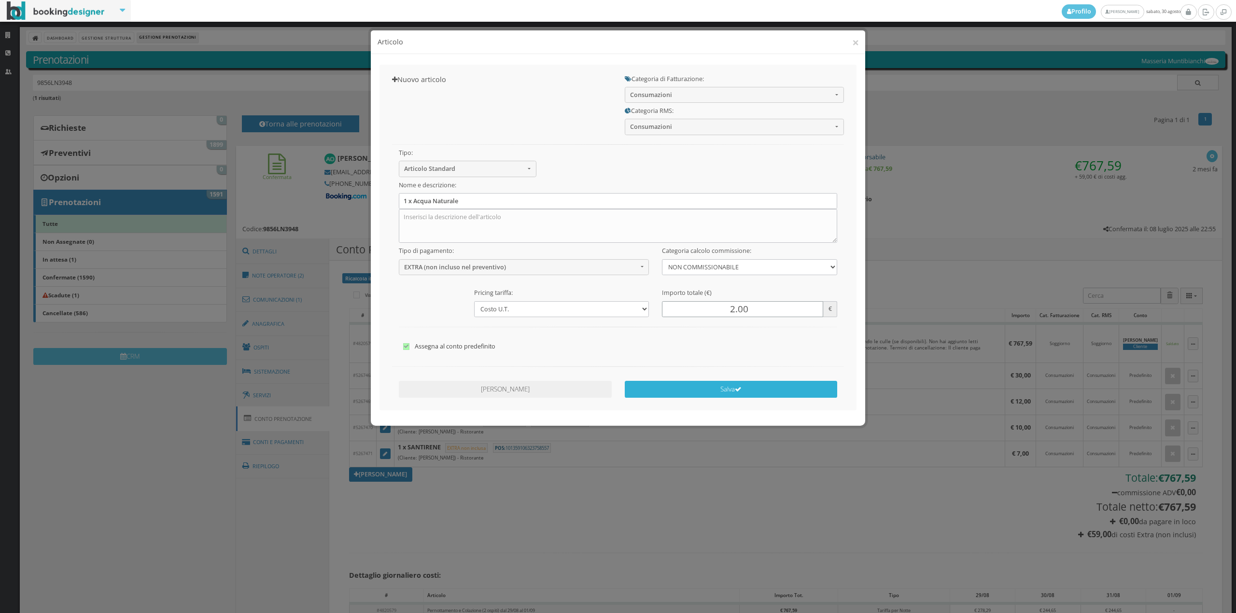
type input "2.00"
click at [744, 389] on button "Salva" at bounding box center [731, 389] width 213 height 17
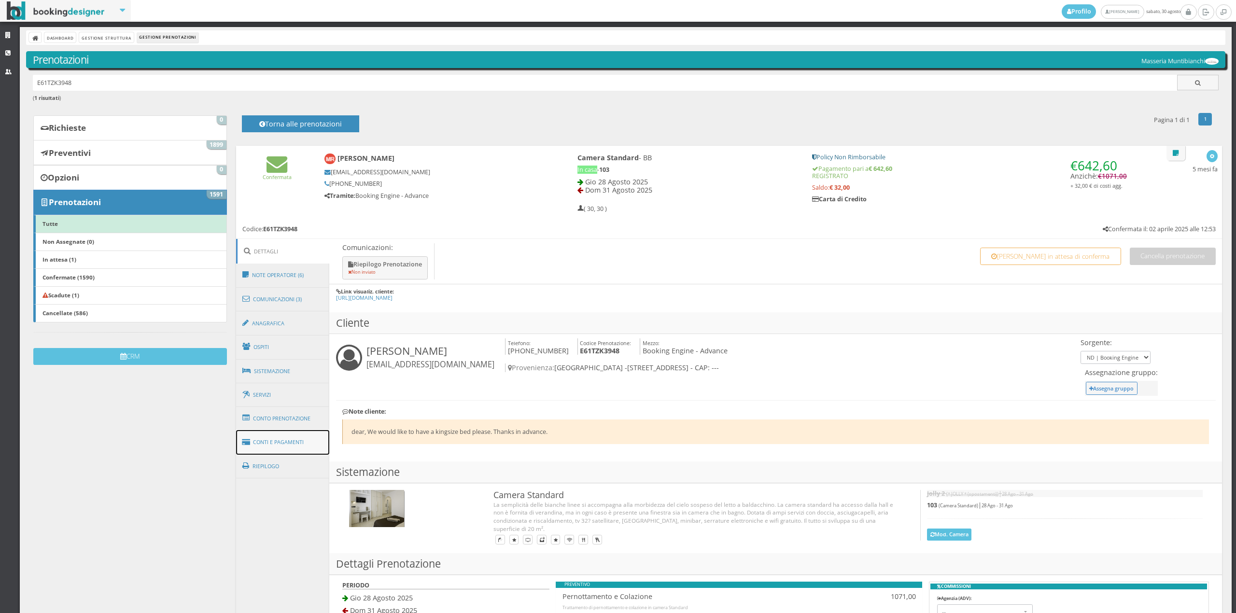
click at [298, 430] on link "Conti e Pagamenti" at bounding box center [283, 442] width 94 height 25
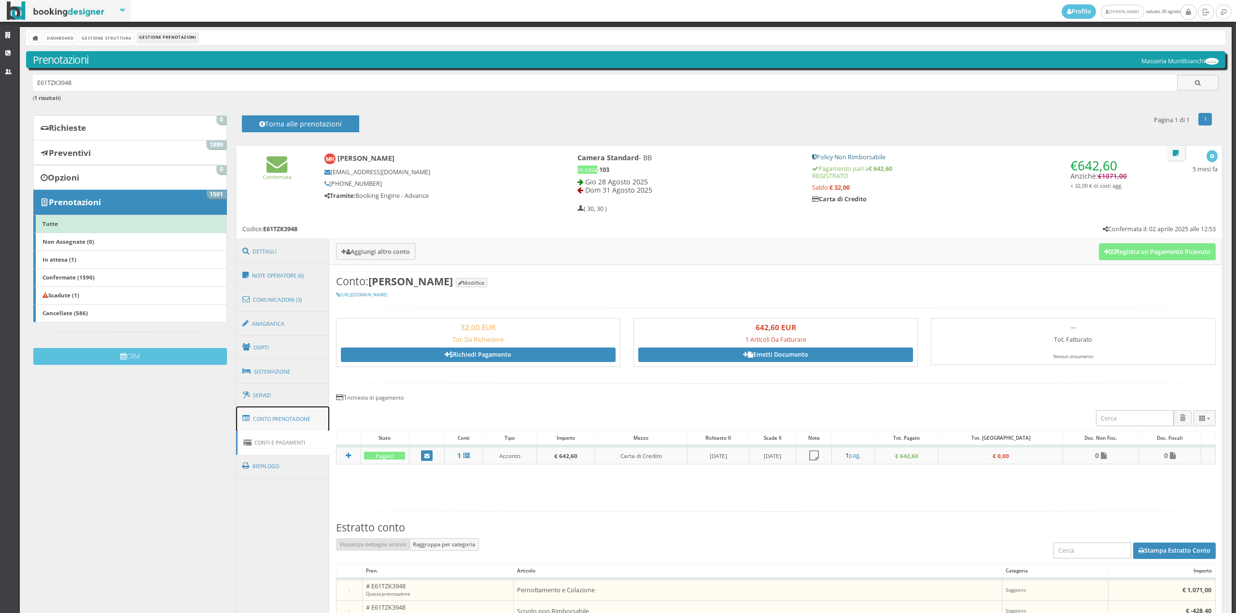
click at [300, 412] on link "Conto Prenotazione" at bounding box center [283, 419] width 94 height 25
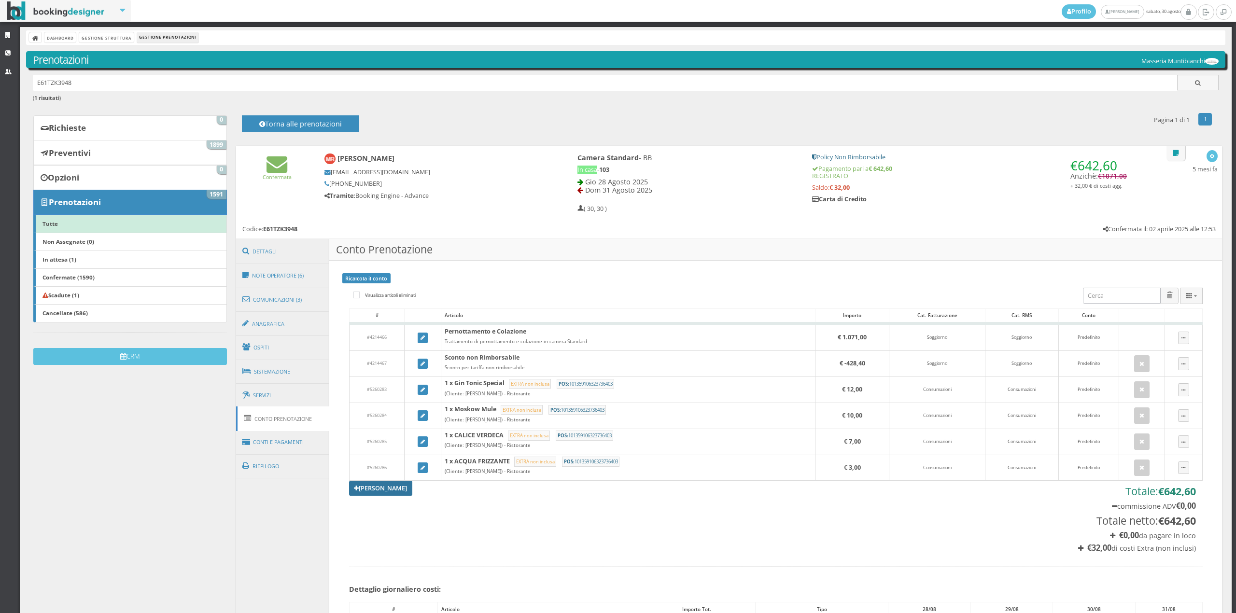
click at [389, 492] on link "[PERSON_NAME]" at bounding box center [381, 488] width 64 height 14
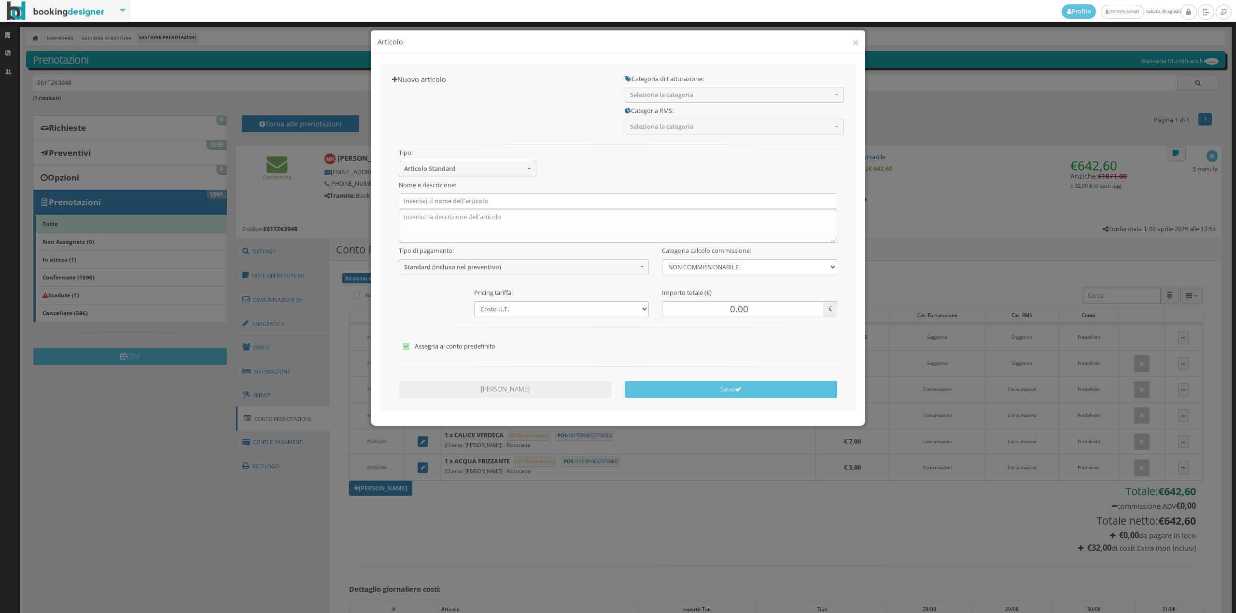
click at [682, 82] on h5 "Categoria di Fatturazione:" at bounding box center [734, 78] width 219 height 7
click at [670, 105] on div "Categoria RMS: Seleziona la categoria -- Soggiorno Tassa di soggiorno Deposito …" at bounding box center [734, 119] width 232 height 32
click at [671, 93] on span "Seleziona la categoria" at bounding box center [731, 94] width 202 height 7
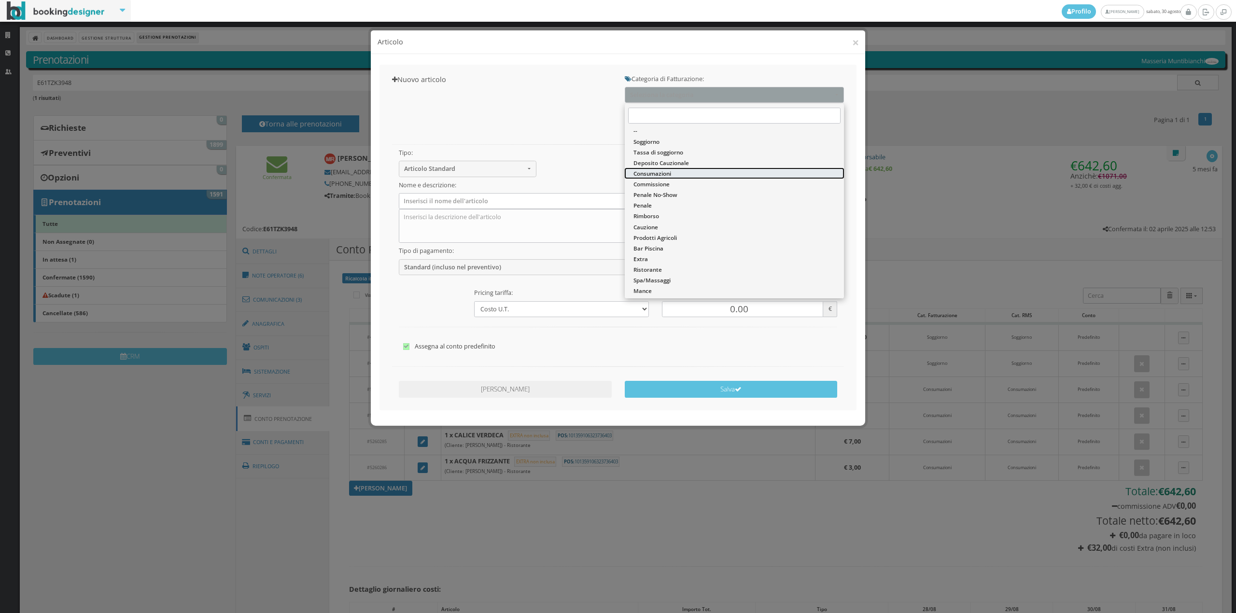
click at [665, 174] on span "Consumazioni" at bounding box center [653, 174] width 38 height 8
select select "26"
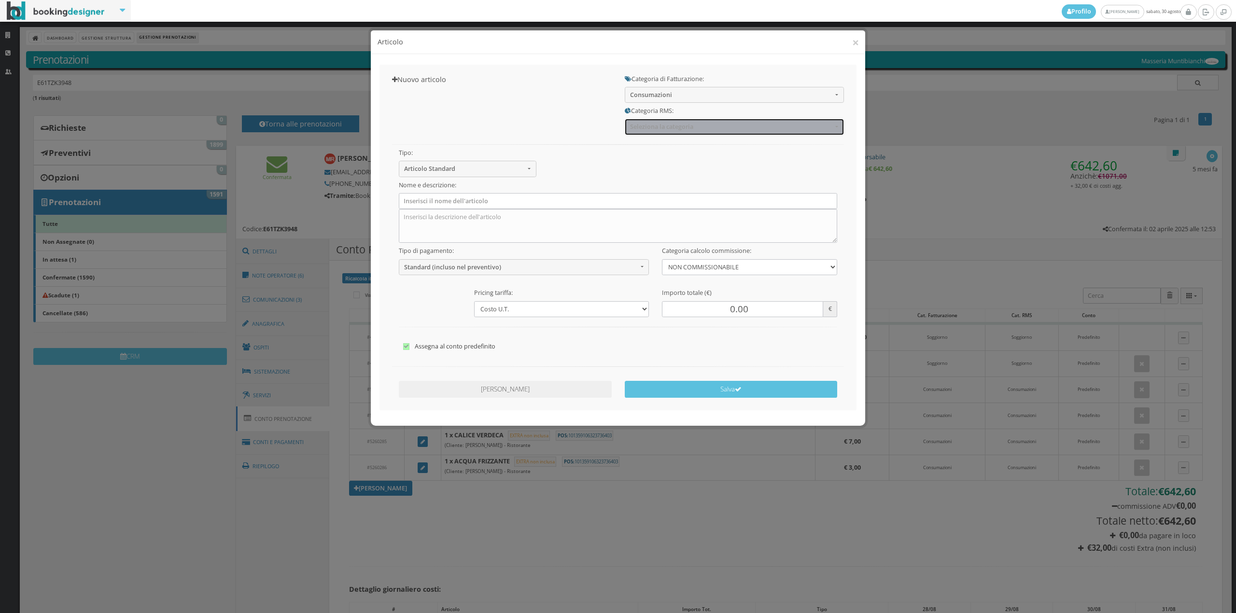
click at [665, 129] on span "Seleziona la categoria" at bounding box center [731, 126] width 202 height 7
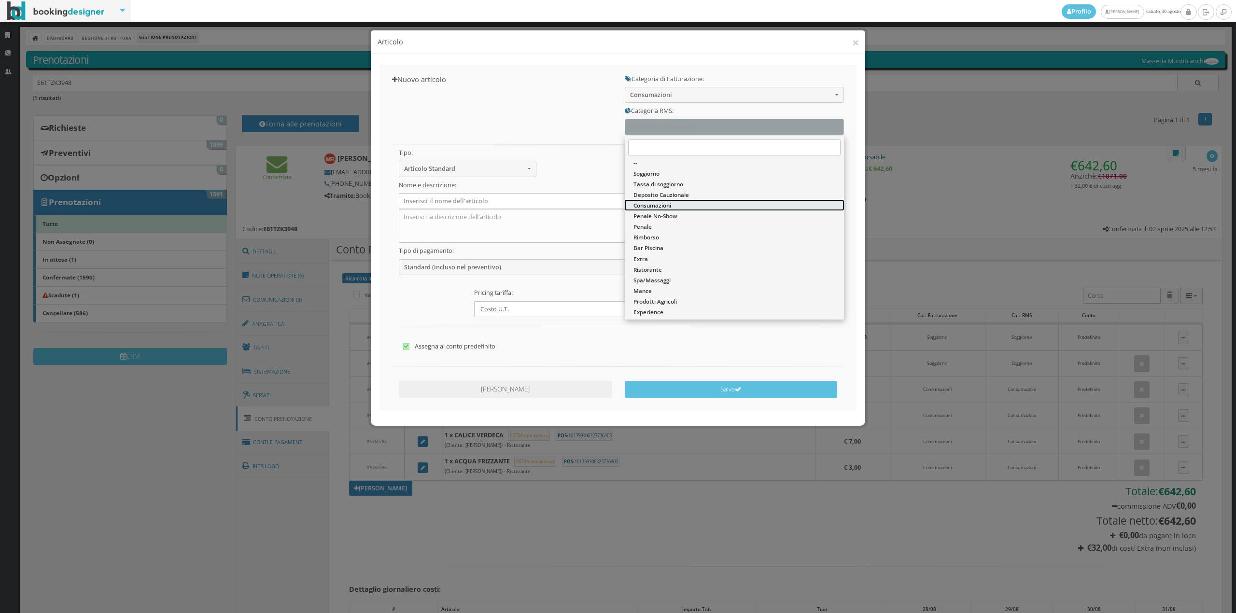
click at [647, 208] on span "Consumazioni" at bounding box center [653, 205] width 38 height 8
select select "36"
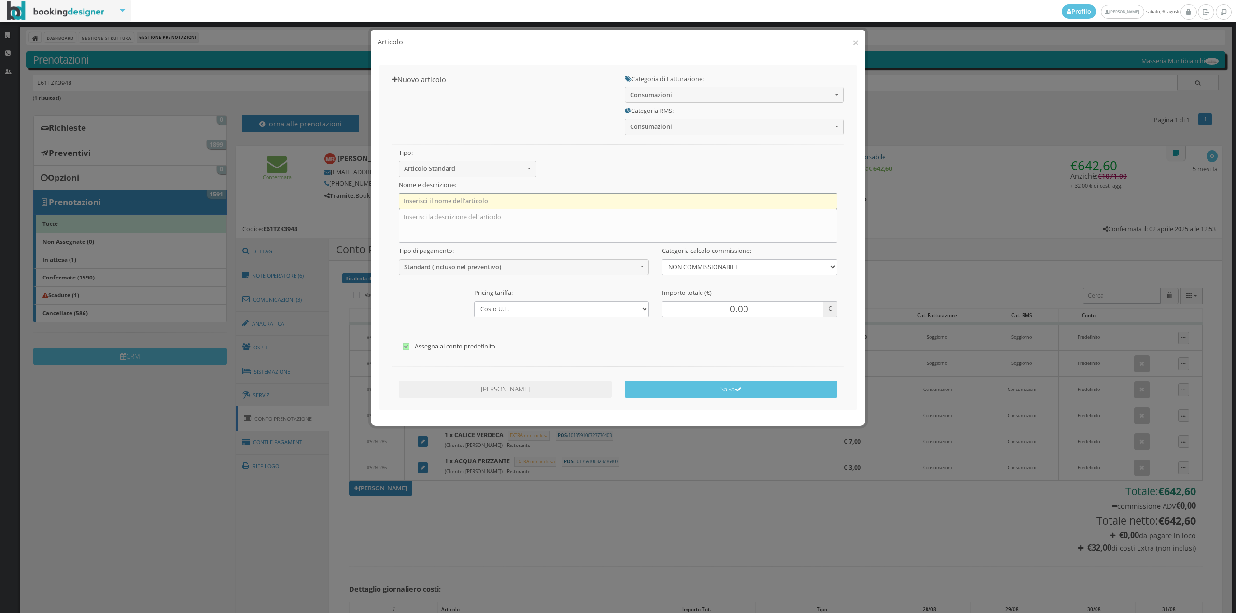
click at [436, 204] on input "text" at bounding box center [618, 201] width 439 height 16
type input "1 x The"
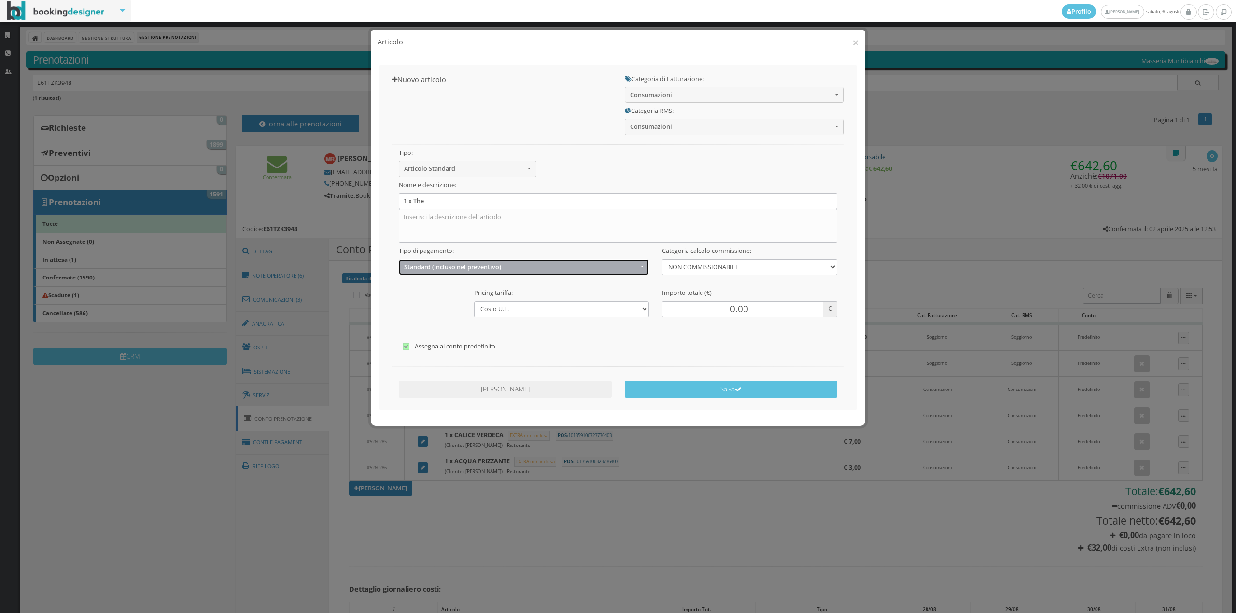
click at [466, 264] on span "Standard (incluso nel preventivo)" at bounding box center [521, 267] width 234 height 7
click at [454, 299] on link "EXTRA (non incluso nel preventivo)" at bounding box center [524, 304] width 251 height 11
select select "2"
click at [731, 311] on input "0.00" at bounding box center [742, 309] width 161 height 16
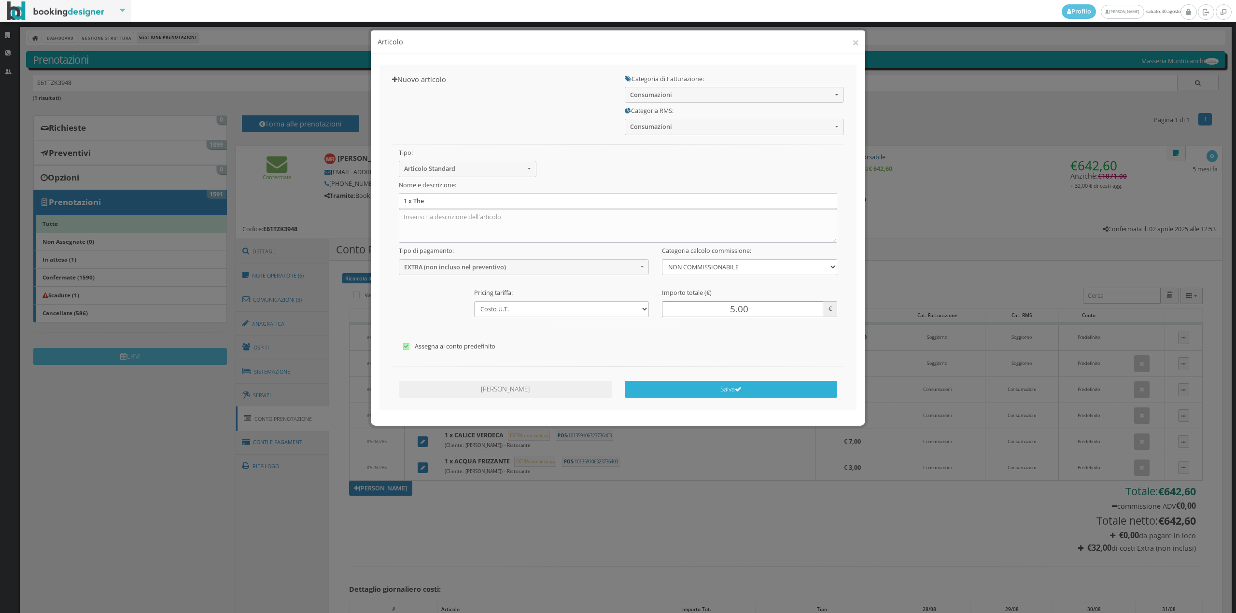
type input "5.00"
click at [719, 393] on button "Salva" at bounding box center [731, 389] width 213 height 17
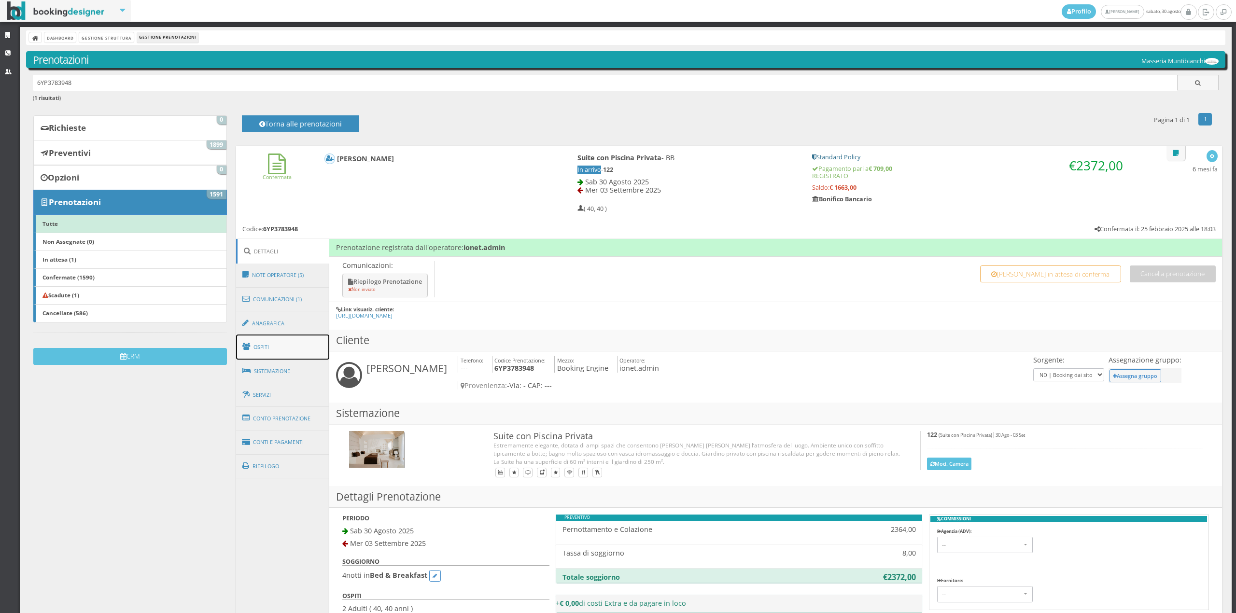
click at [279, 355] on link "Ospiti" at bounding box center [283, 347] width 94 height 25
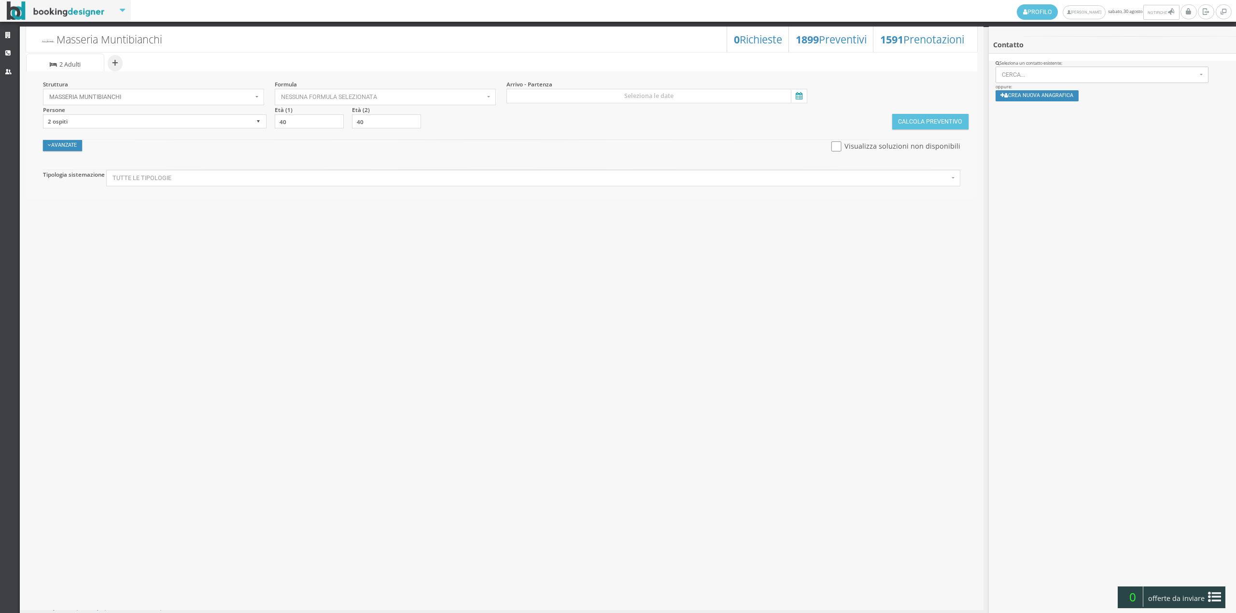
select select
click at [106, 122] on select "1 ospite 2 ospiti 3 ospiti 4 ospiti 5 ospiti 6 ospiti 7 ospiti 8 ospiti 9 ospit…" at bounding box center [155, 121] width 224 height 14
select select "4"
click at [43, 114] on select "1 ospite 2 ospiti 3 ospiti 4 ospiti 5 ospiti 6 ospiti 7 ospiti 8 ospiti 9 ospit…" at bounding box center [155, 121] width 224 height 14
click at [442, 125] on input "40" at bounding box center [463, 121] width 69 height 14
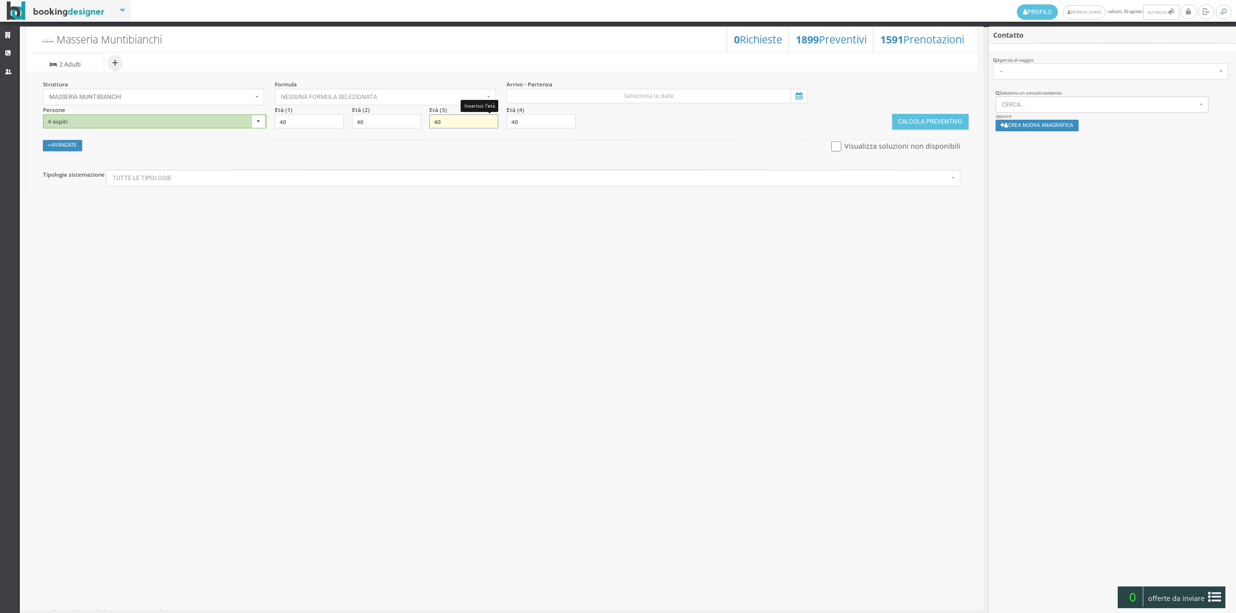
type input "4"
type input "5"
type input "10"
click at [532, 125] on input "40" at bounding box center [541, 121] width 69 height 14
type input "4"
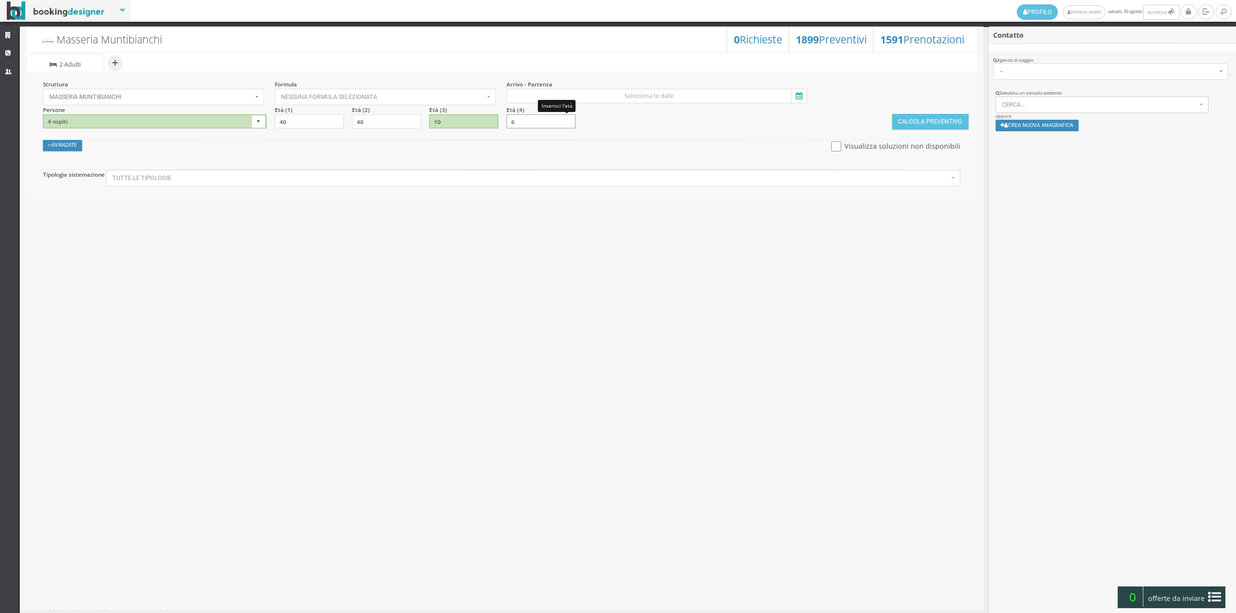
type input "6"
click at [331, 97] on span "Nessuna formula selezionata" at bounding box center [382, 97] width 203 height 7
click at [317, 126] on span "Bed & Breakfast" at bounding box center [306, 127] width 45 height 8
select select "4"
click at [686, 91] on input at bounding box center [657, 96] width 301 height 14
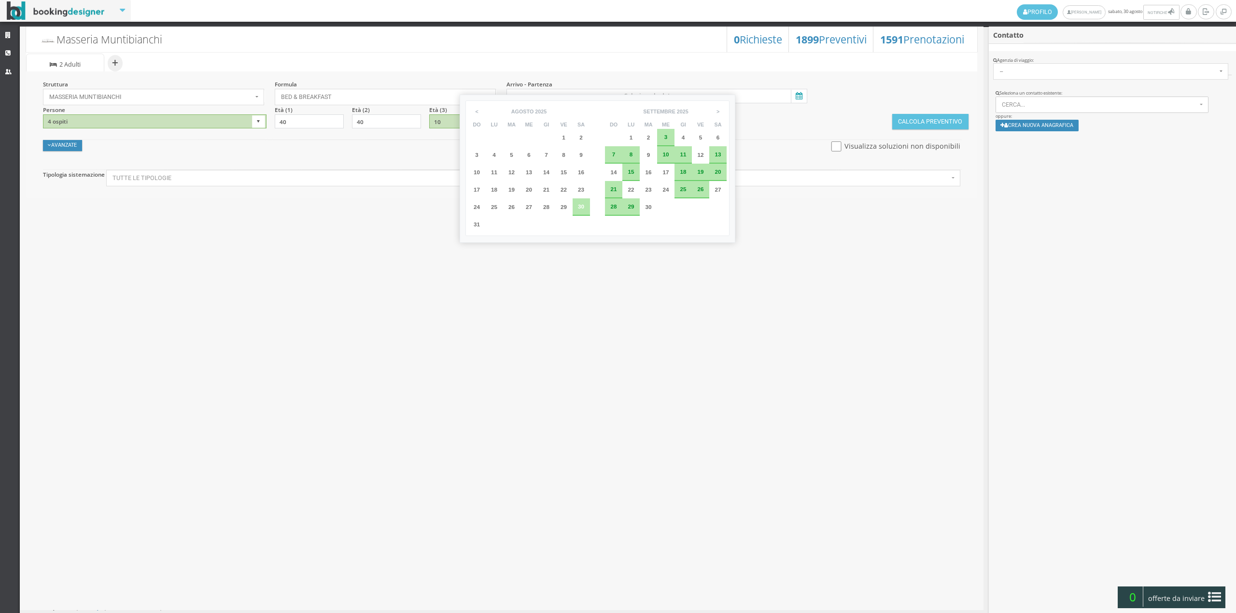
click at [580, 210] on div "30" at bounding box center [581, 206] width 17 height 17
click at [472, 225] on div "31" at bounding box center [477, 225] width 11 height 6
type input "[DATE] - [DATE]"
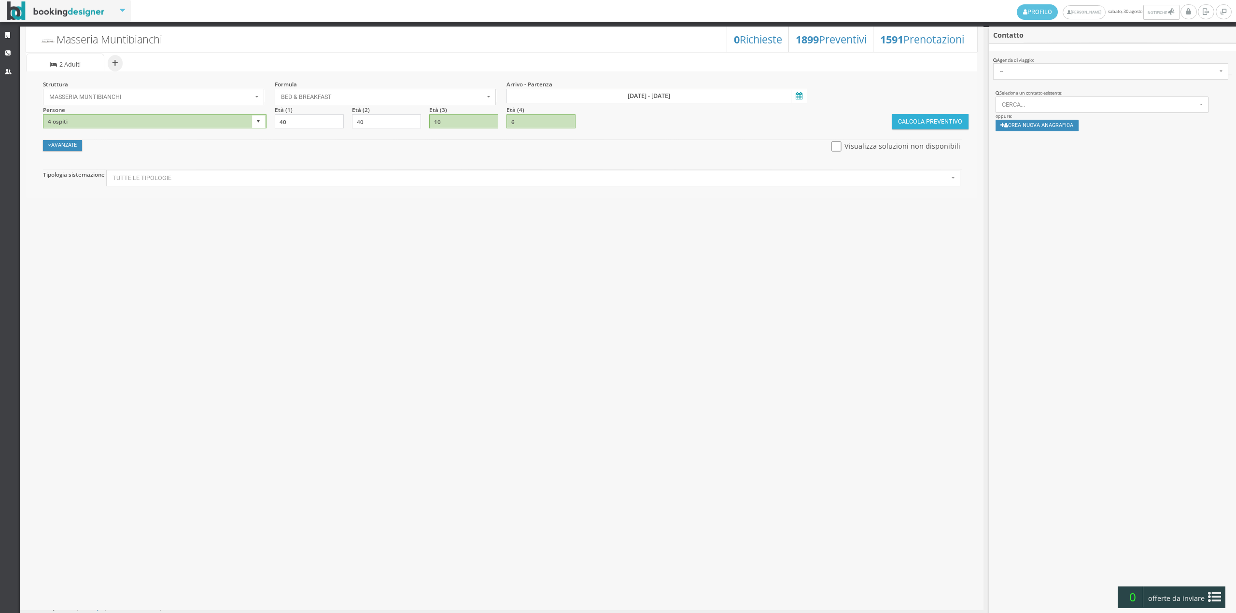
click at [930, 122] on button "Calcola Preventivo" at bounding box center [930, 121] width 76 height 15
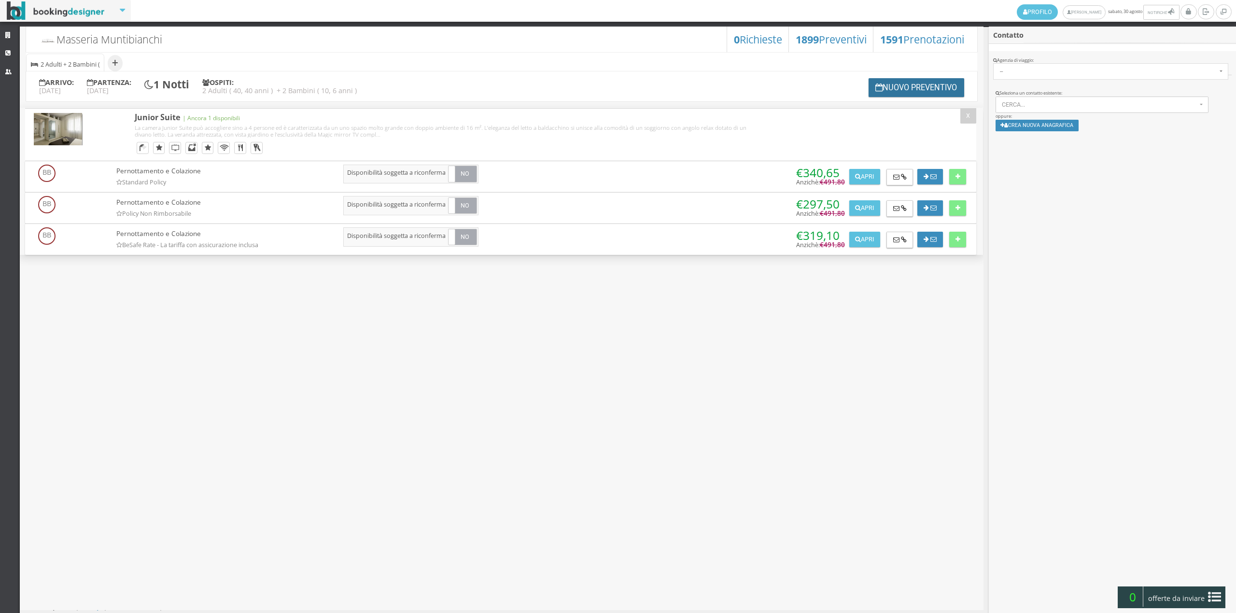
click at [901, 91] on button "Nuovo Preventivo" at bounding box center [917, 87] width 96 height 19
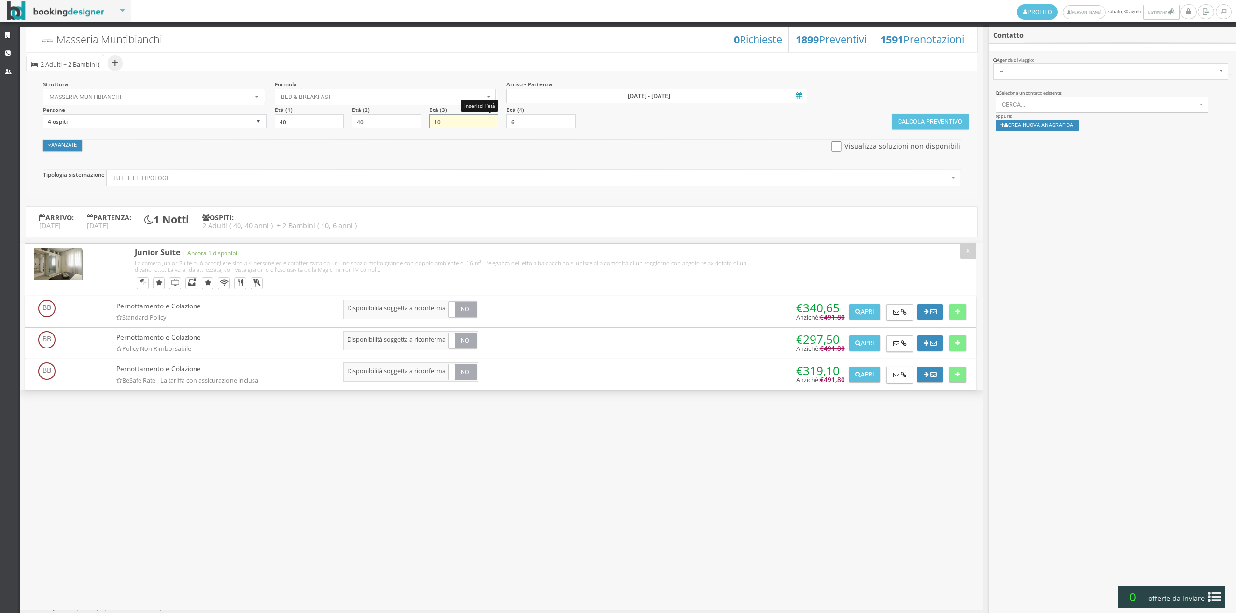
click at [447, 119] on input "10" at bounding box center [463, 121] width 69 height 14
type input "11"
click at [455, 156] on div "Avanzate Nascondi Visualizza soluzioni non disponibili" at bounding box center [502, 150] width 933 height 20
click at [930, 120] on button "Calcola Preventivo" at bounding box center [930, 121] width 76 height 15
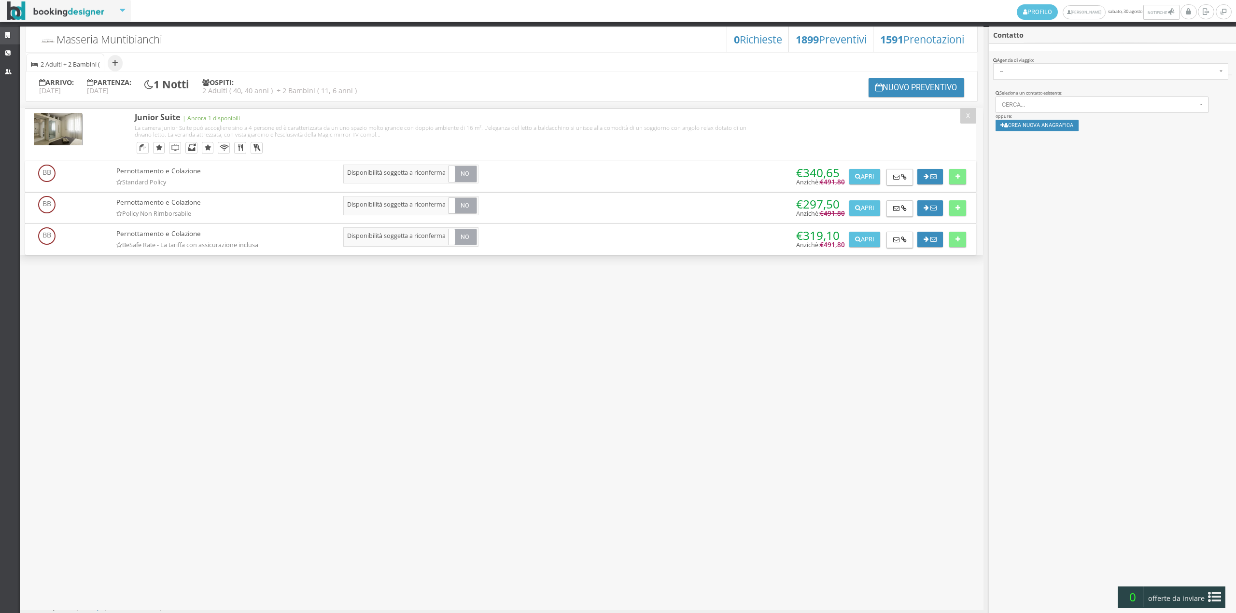
click at [10, 43] on link "Strutture" at bounding box center [10, 35] width 20 height 17
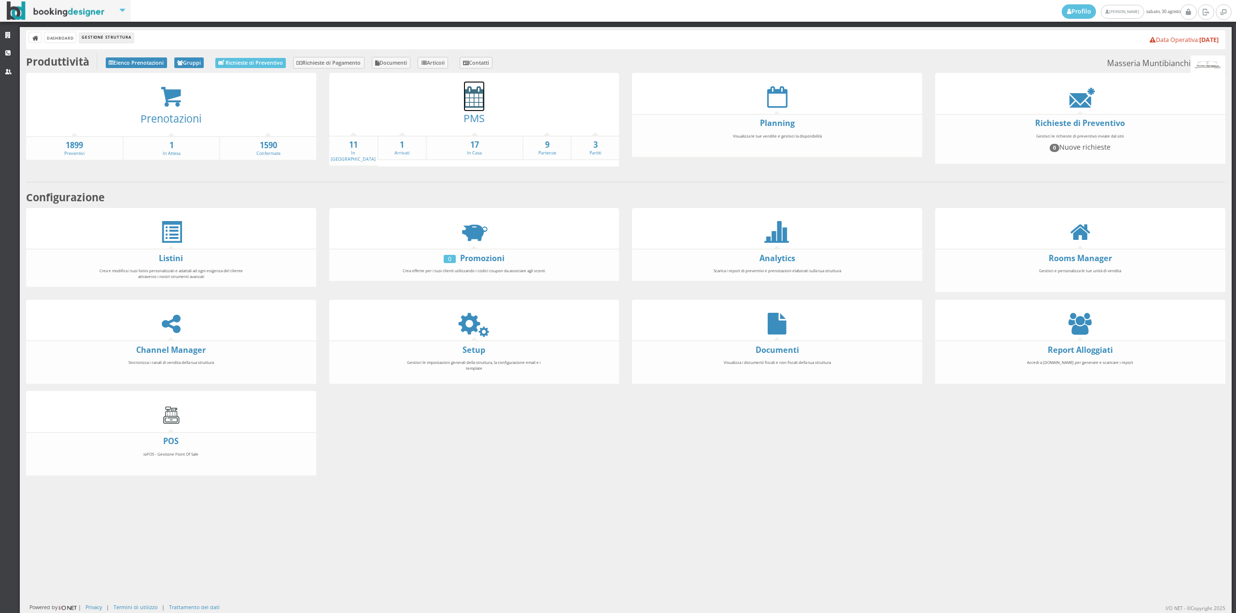
click at [467, 100] on icon at bounding box center [474, 97] width 20 height 22
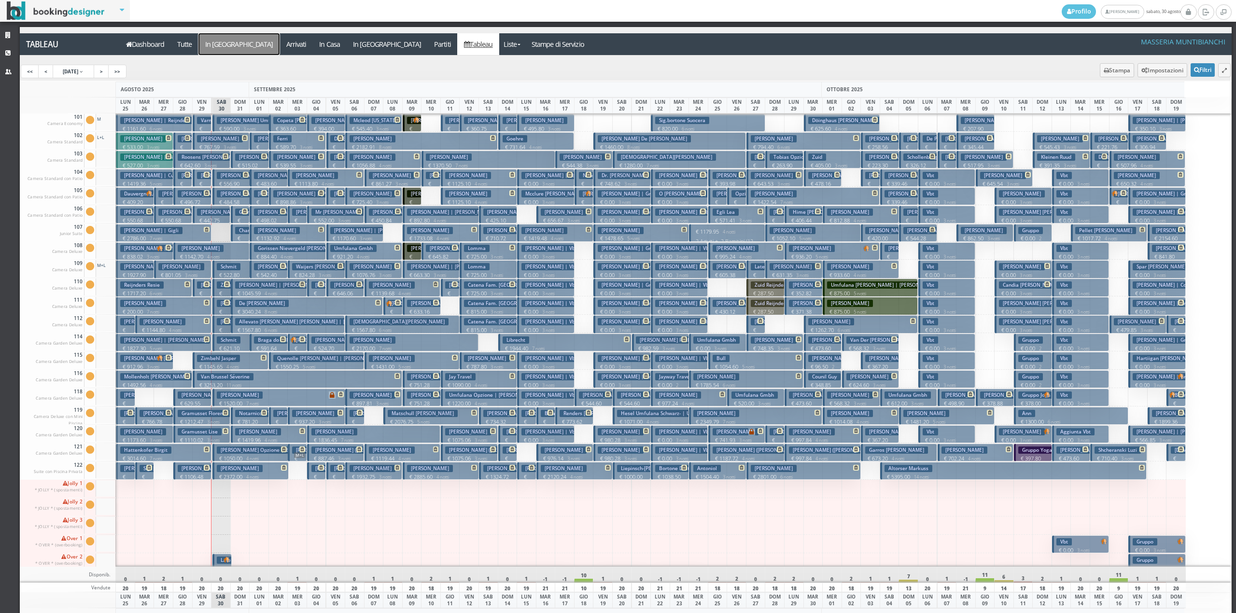
click at [229, 43] on a=pms-arrival-reservations"] "In [GEOGRAPHIC_DATA]" at bounding box center [238, 44] width 81 height 22
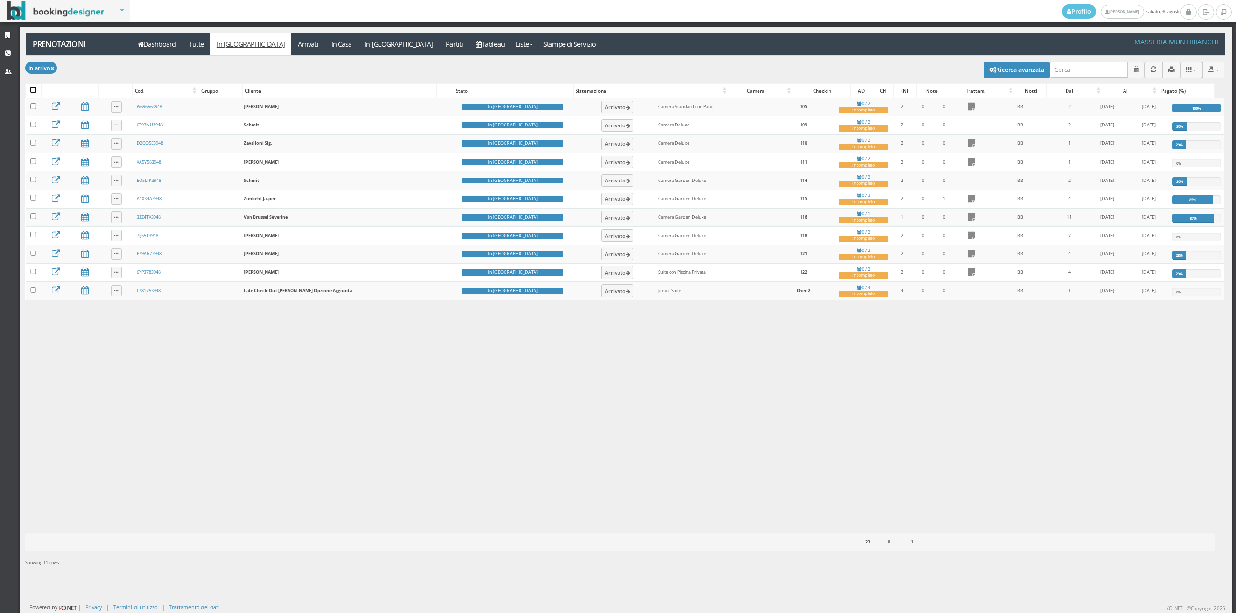
click at [36, 92] on input "checkbox" at bounding box center [33, 90] width 6 height 6
checkbox input "true"
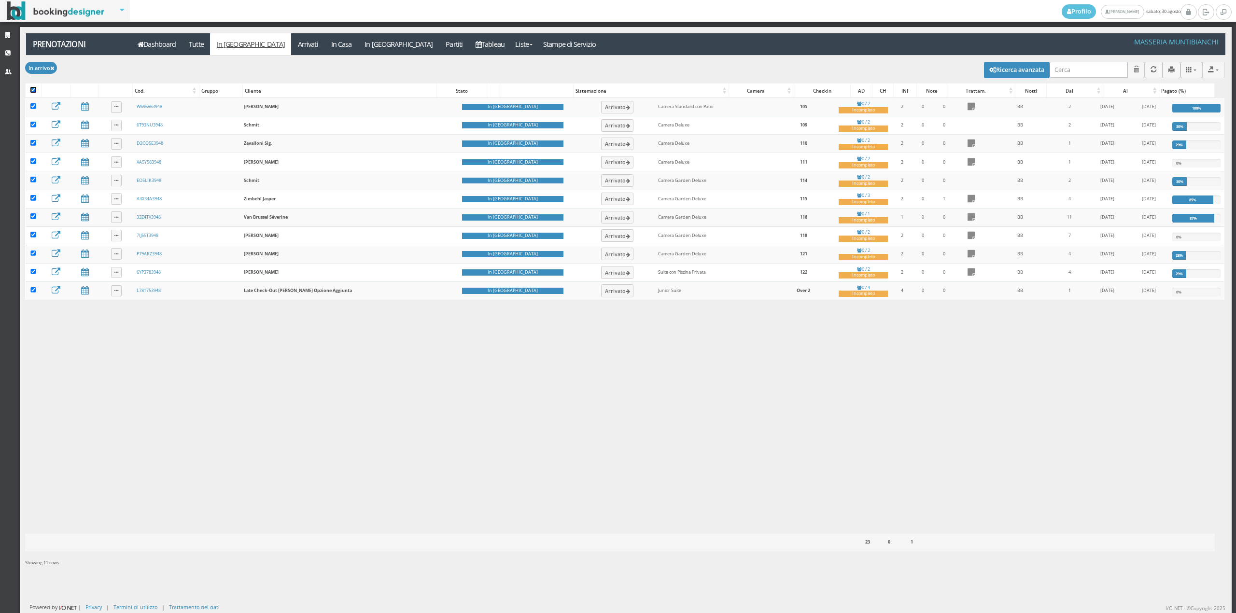
checkbox input "true"
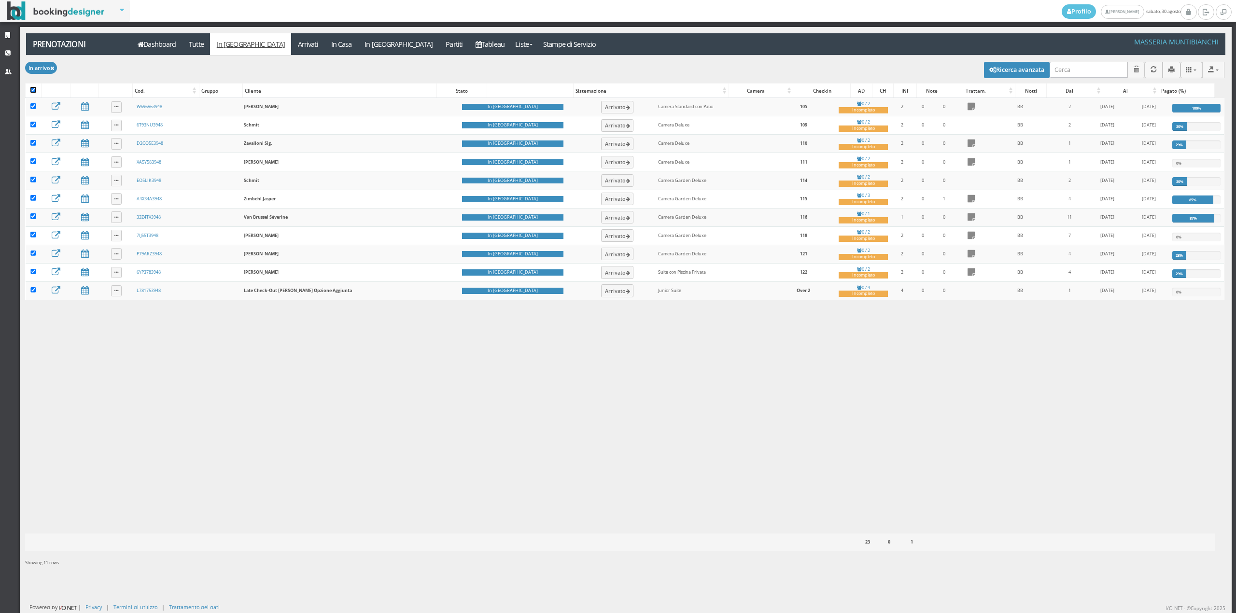
checkbox input "true"
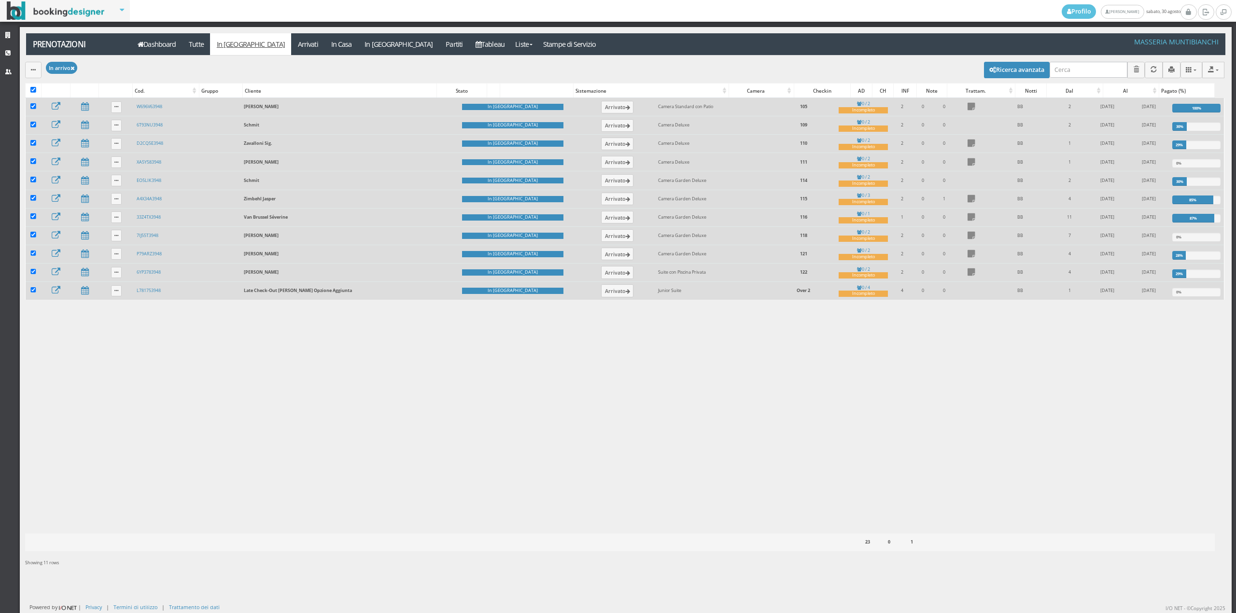
click at [29, 296] on td at bounding box center [33, 291] width 15 height 18
click at [33, 293] on input "checkbox" at bounding box center [33, 290] width 6 height 6
checkbox input "false"
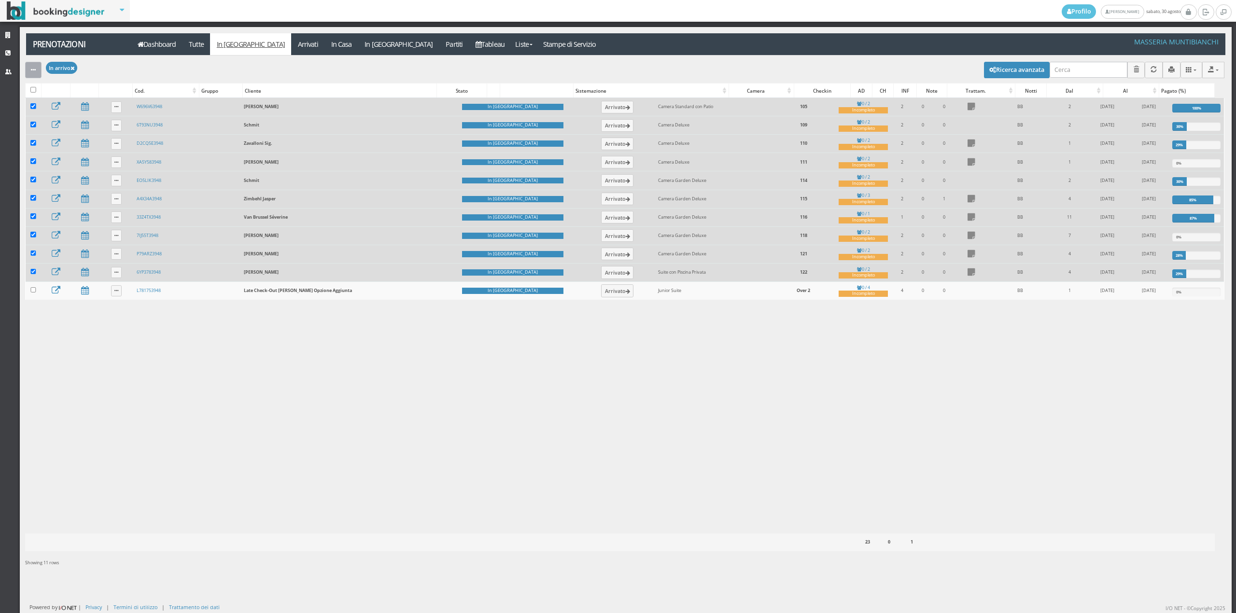
click at [32, 68] on icon "button" at bounding box center [33, 70] width 5 height 6
click at [75, 104] on link "Segna come "Arrivato"" at bounding box center [66, 103] width 83 height 11
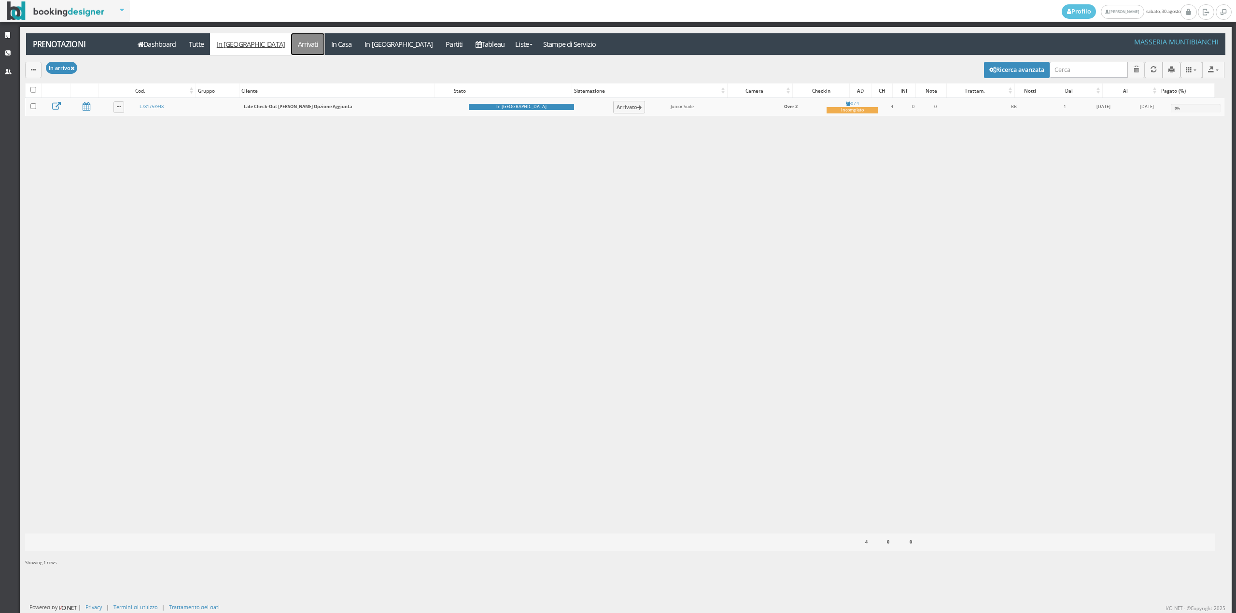
click at [291, 41] on link "Arrivati" at bounding box center [307, 44] width 33 height 22
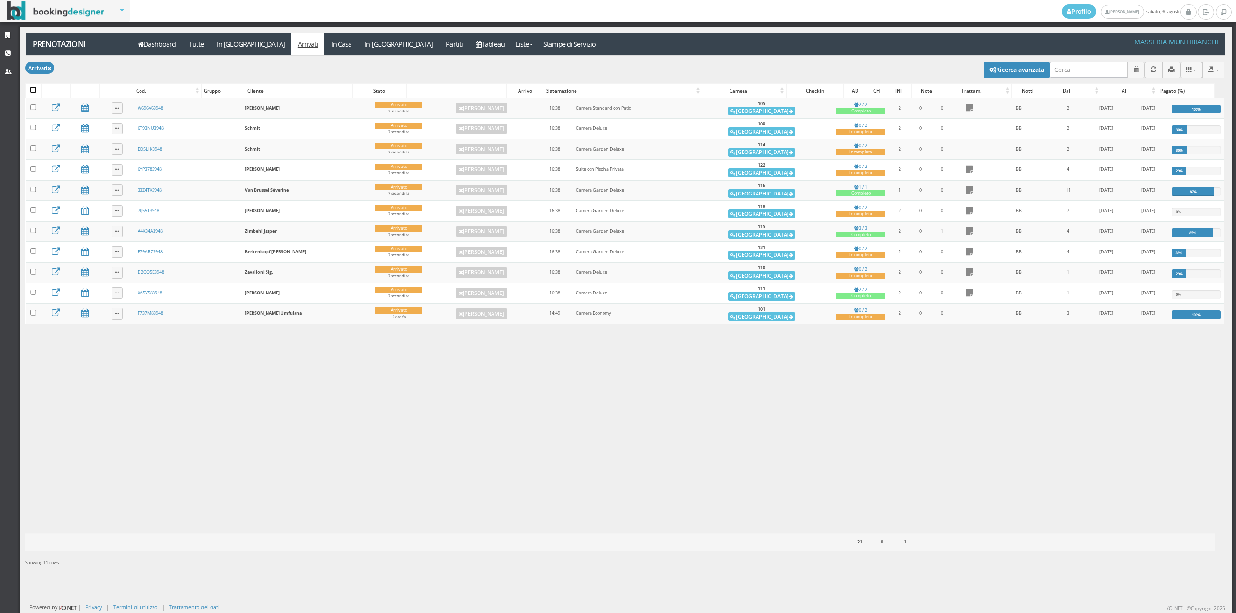
click at [35, 92] on input "checkbox" at bounding box center [33, 90] width 6 height 6
checkbox input "true"
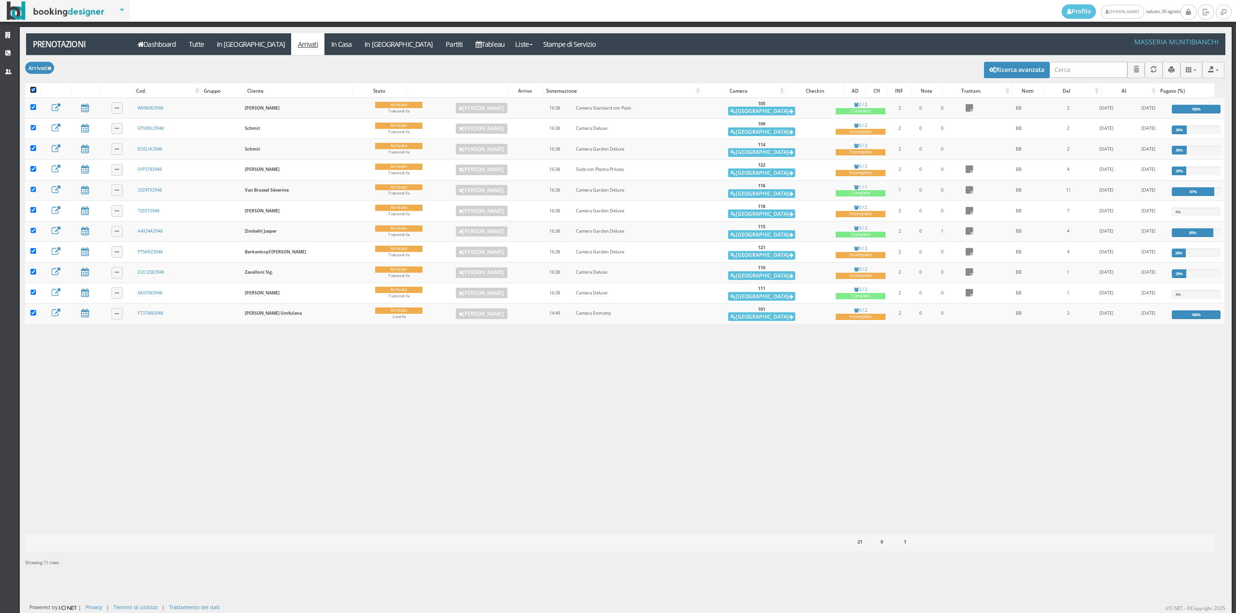
checkbox input "true"
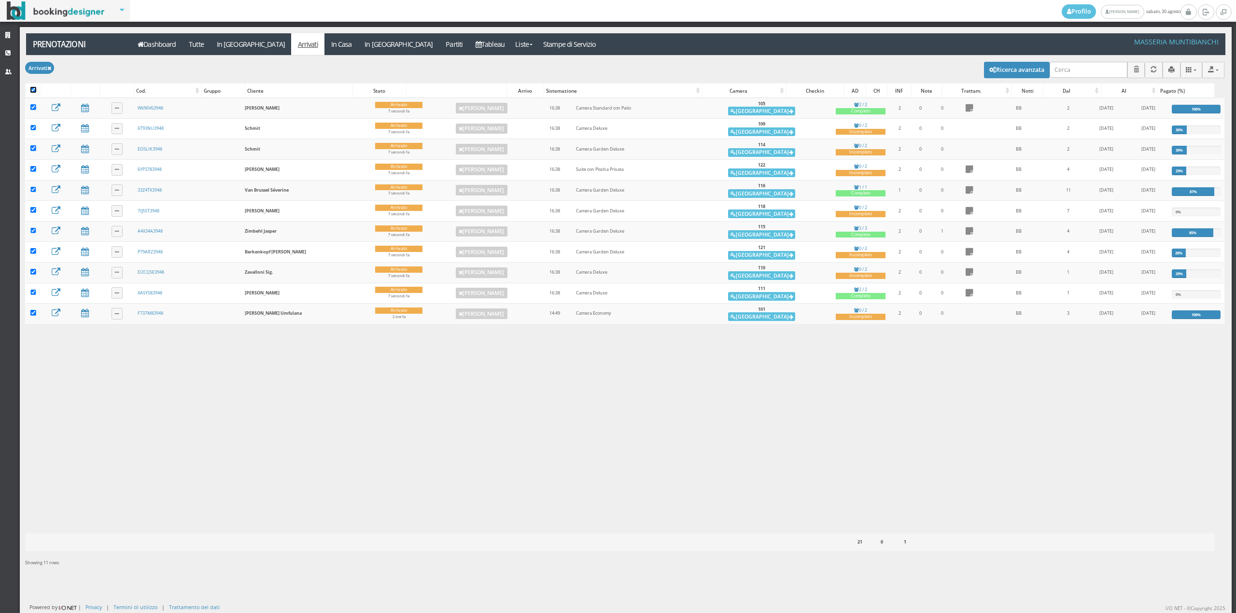
checkbox input "true"
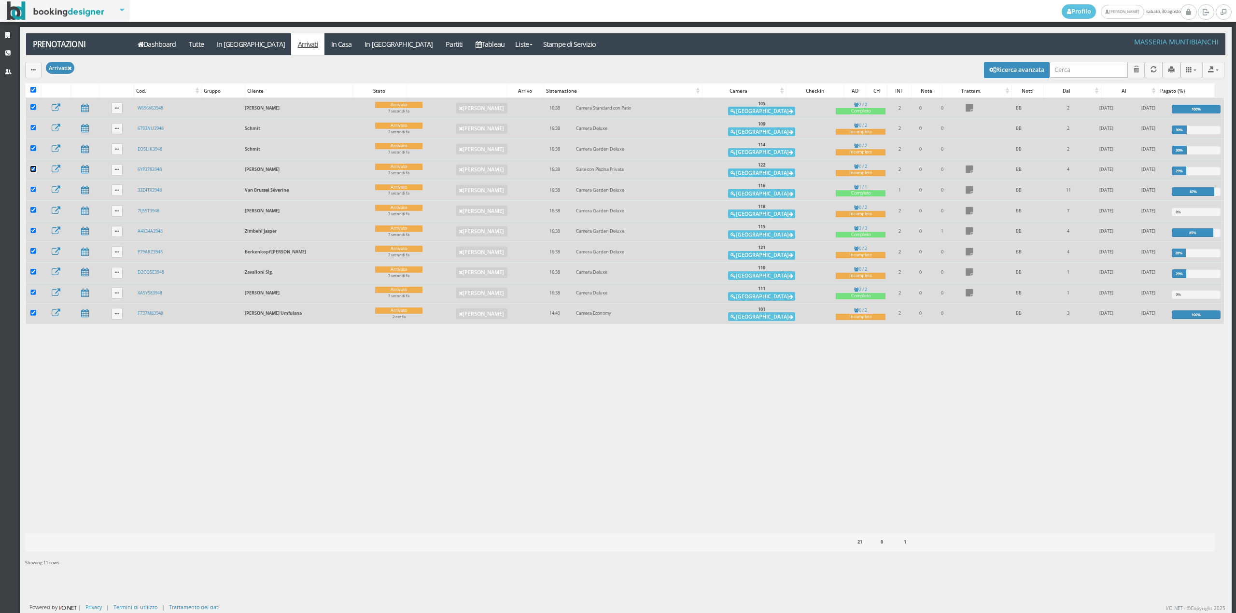
click at [35, 171] on input "checkbox" at bounding box center [33, 169] width 6 height 6
checkbox input "false"
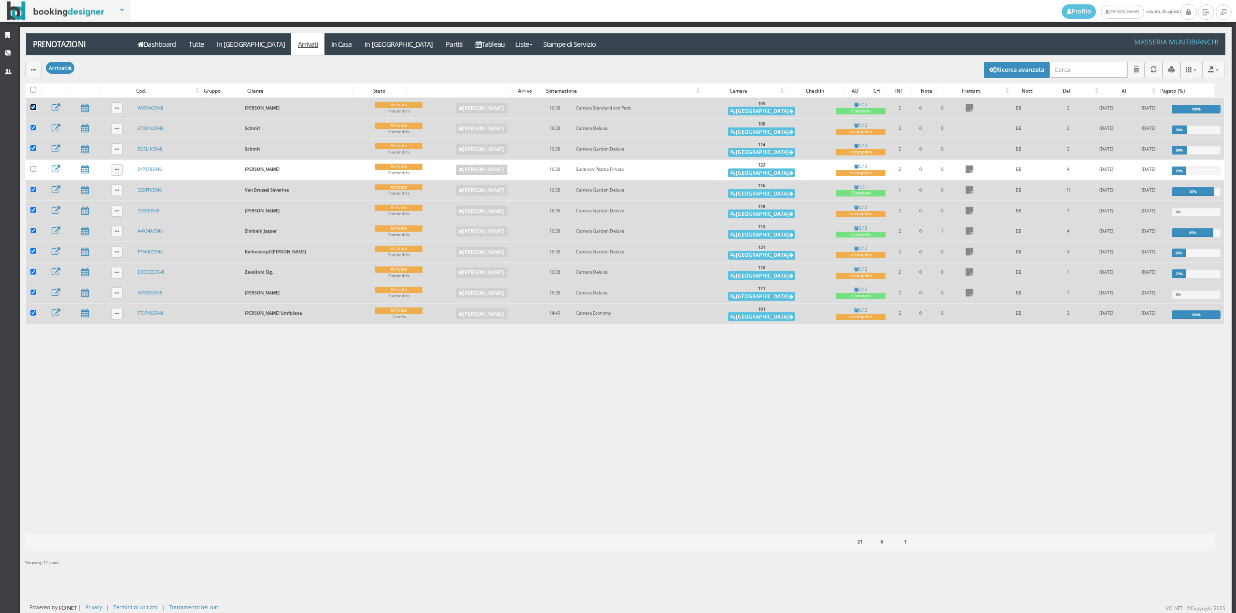
click at [30, 110] on input "checkbox" at bounding box center [33, 107] width 6 height 6
checkbox input "false"
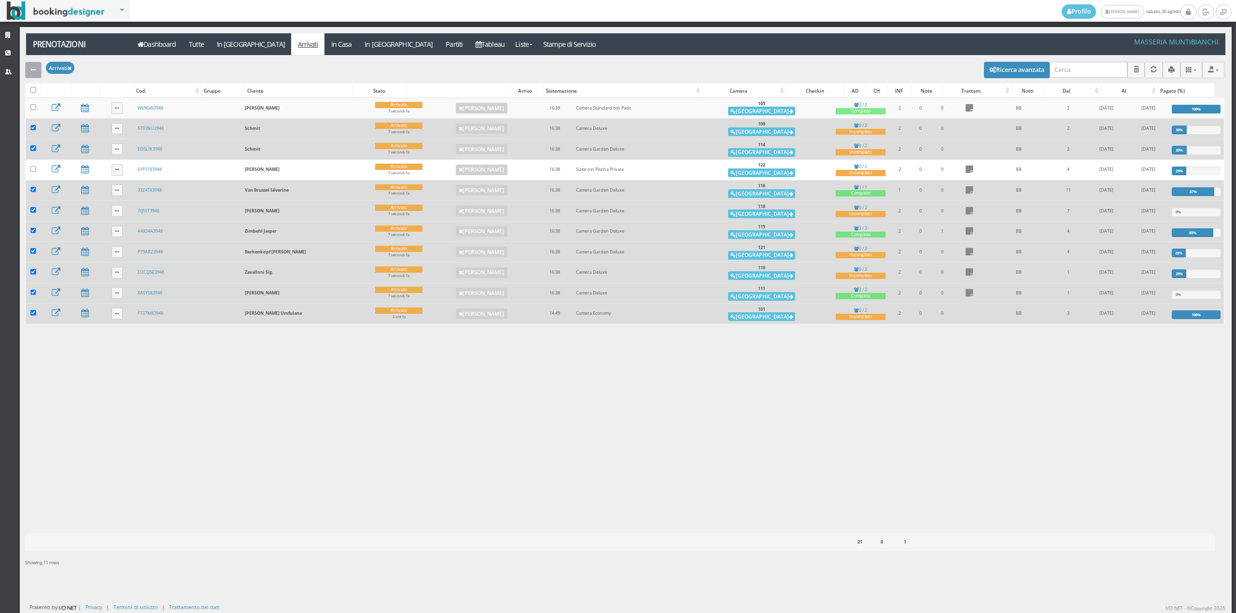
click at [32, 69] on icon "button" at bounding box center [33, 70] width 5 height 6
click at [72, 119] on link "Segna come "Alloggiato"" at bounding box center [66, 121] width 83 height 11
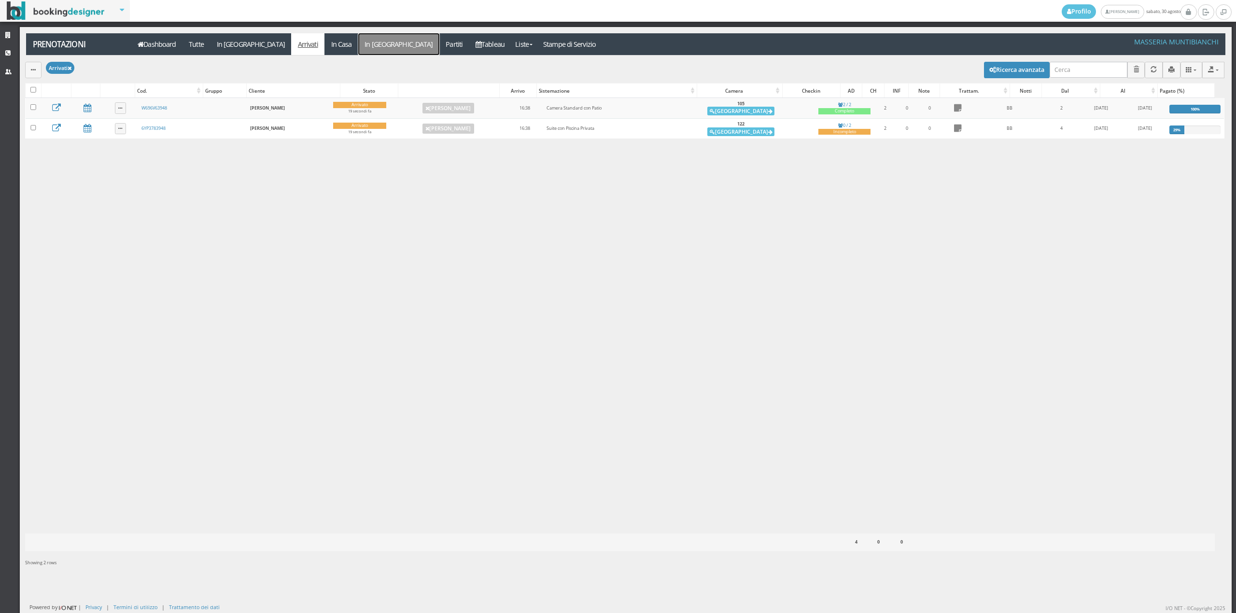
click at [358, 46] on link "In [GEOGRAPHIC_DATA]" at bounding box center [398, 44] width 81 height 22
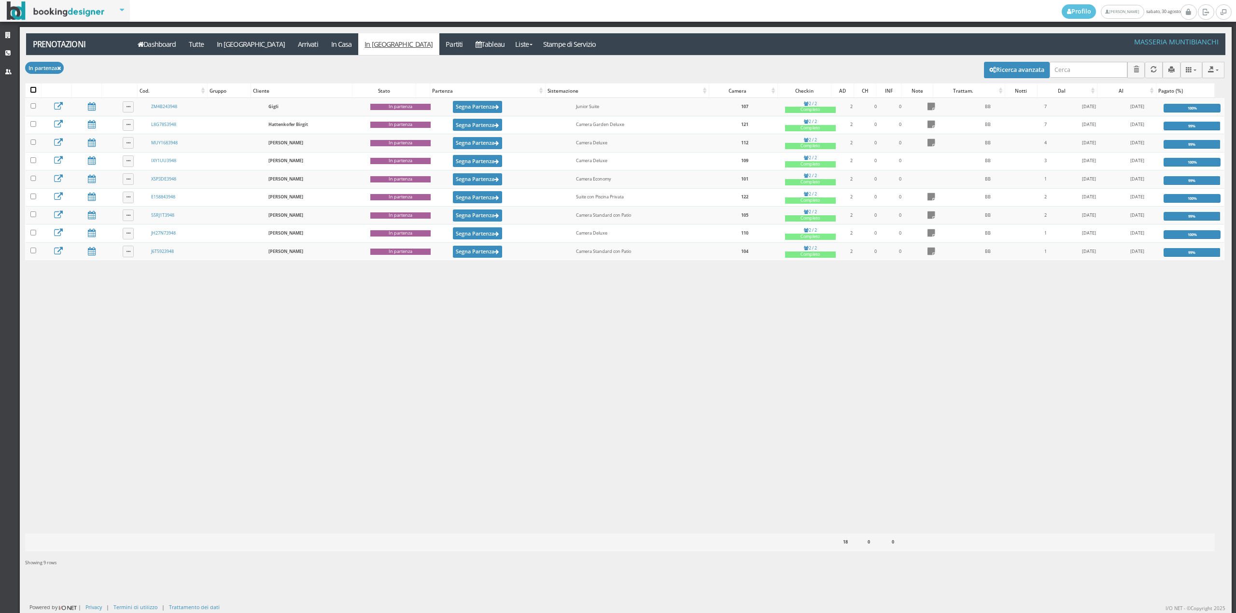
click at [30, 92] on input "checkbox" at bounding box center [33, 90] width 6 height 6
checkbox input "true"
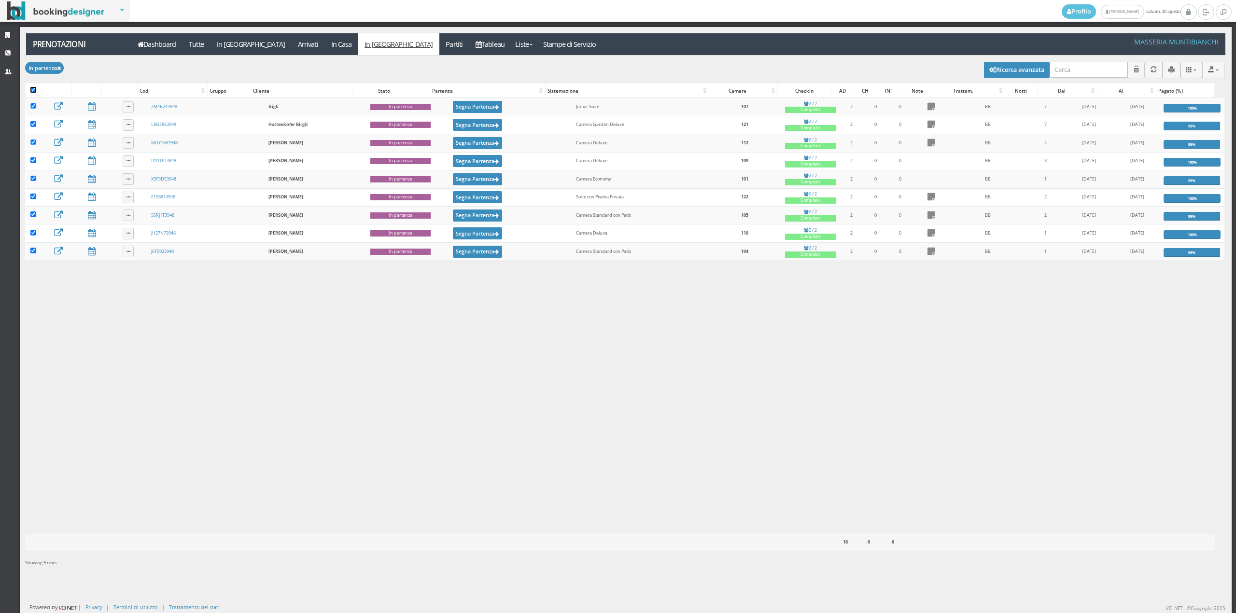
checkbox input "true"
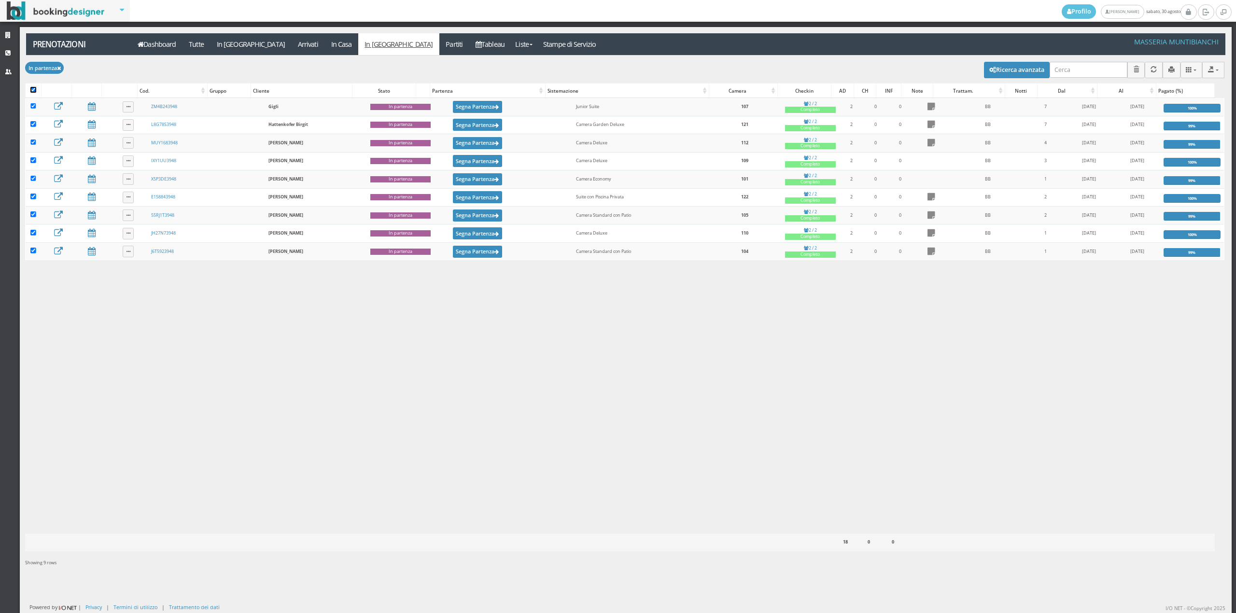
checkbox input "true"
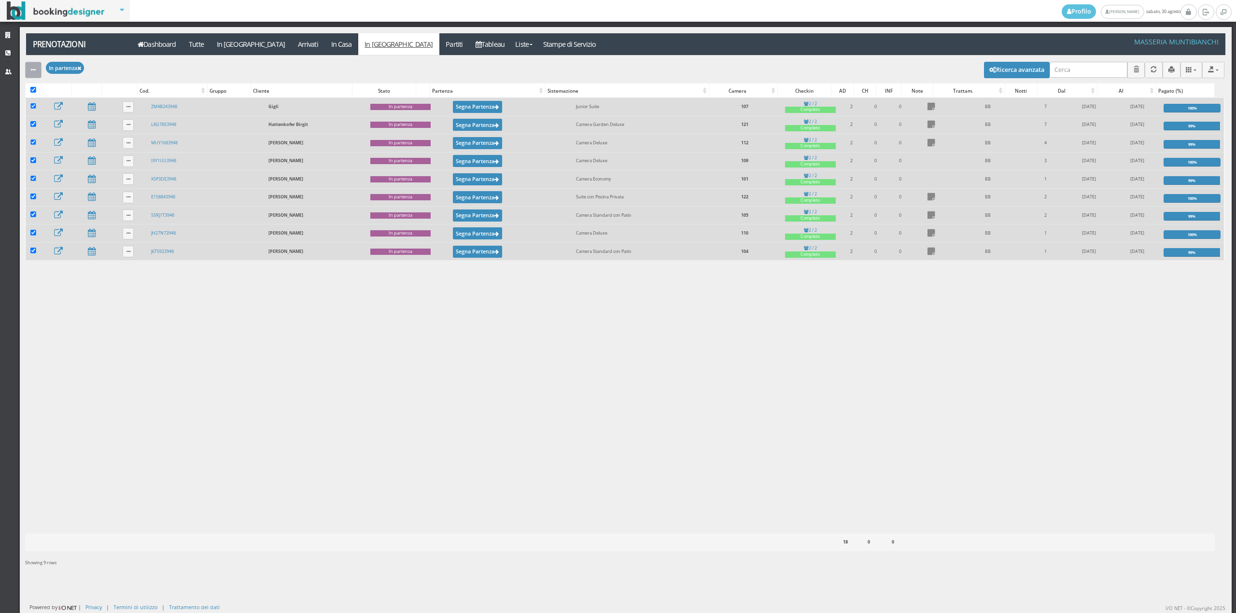
click at [26, 67] on button "button" at bounding box center [33, 70] width 16 height 16
click at [89, 145] on link "Segna come "Partito"" at bounding box center [66, 140] width 83 height 11
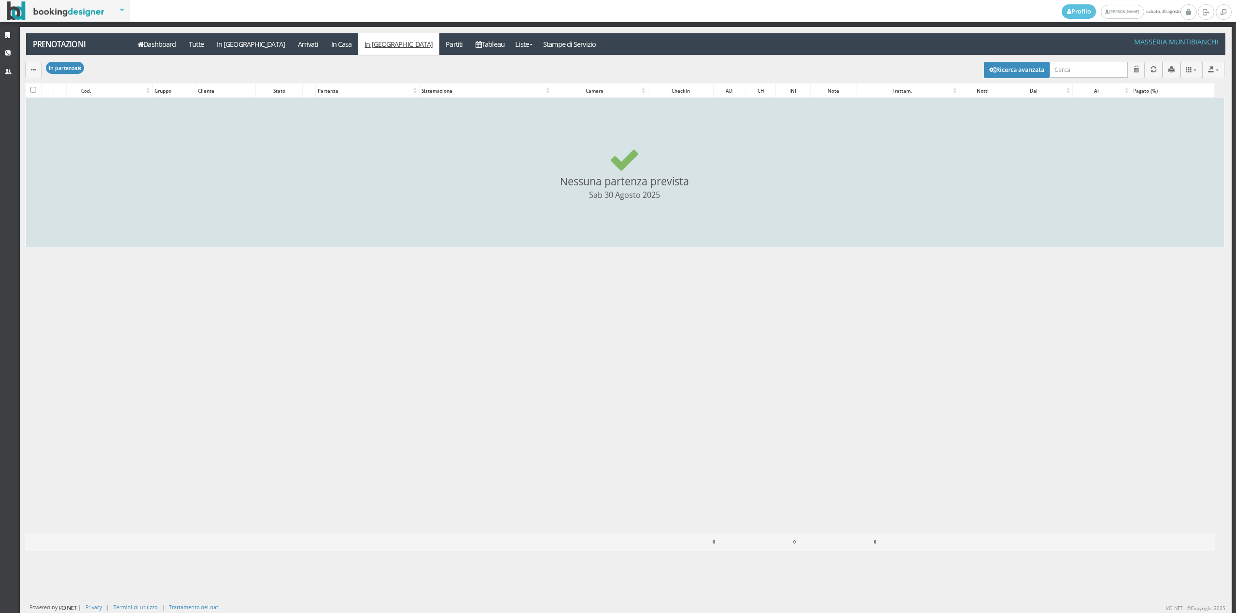
checkbox input "false"
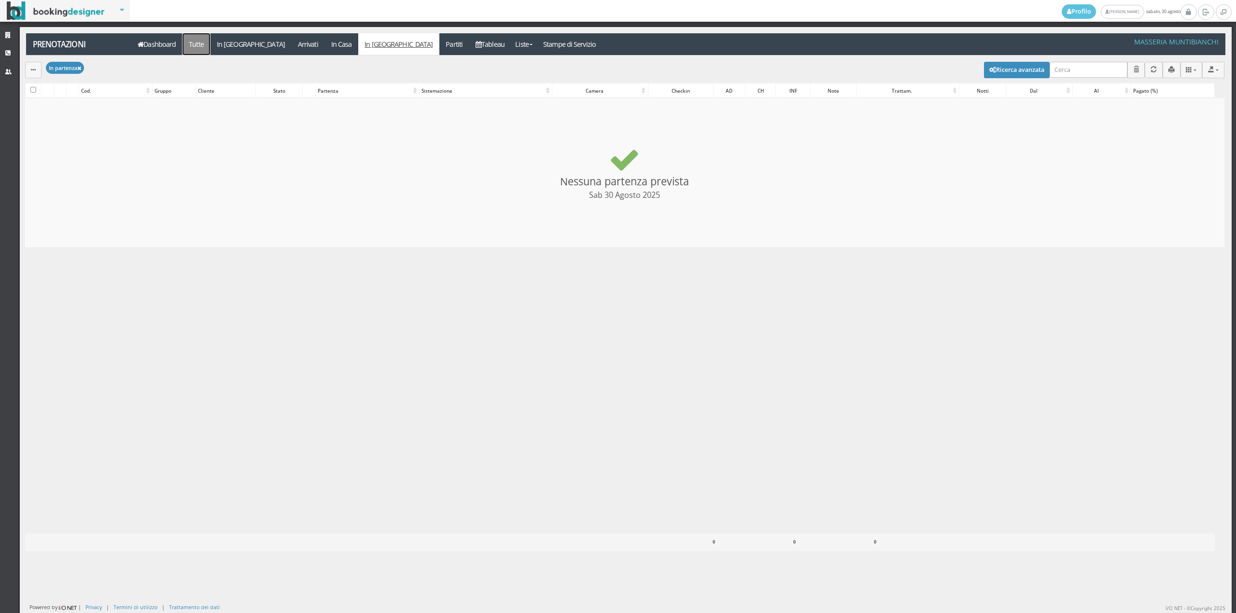
click at [204, 45] on link "Tutte" at bounding box center [197, 44] width 28 height 22
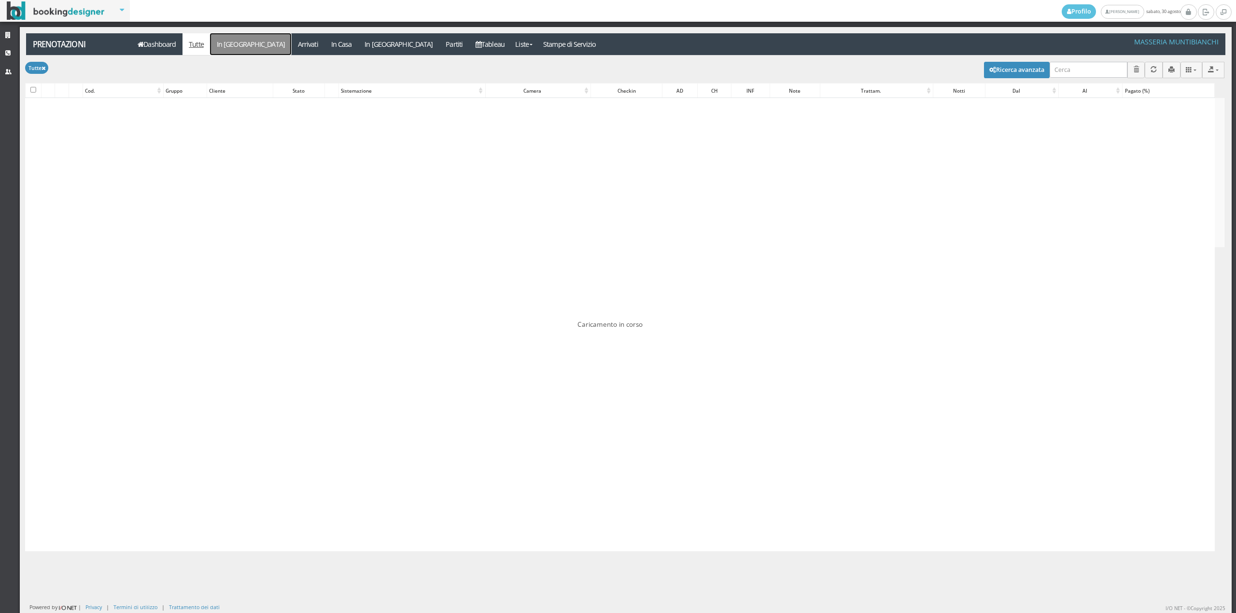
click at [235, 42] on link "In [GEOGRAPHIC_DATA]" at bounding box center [250, 44] width 81 height 22
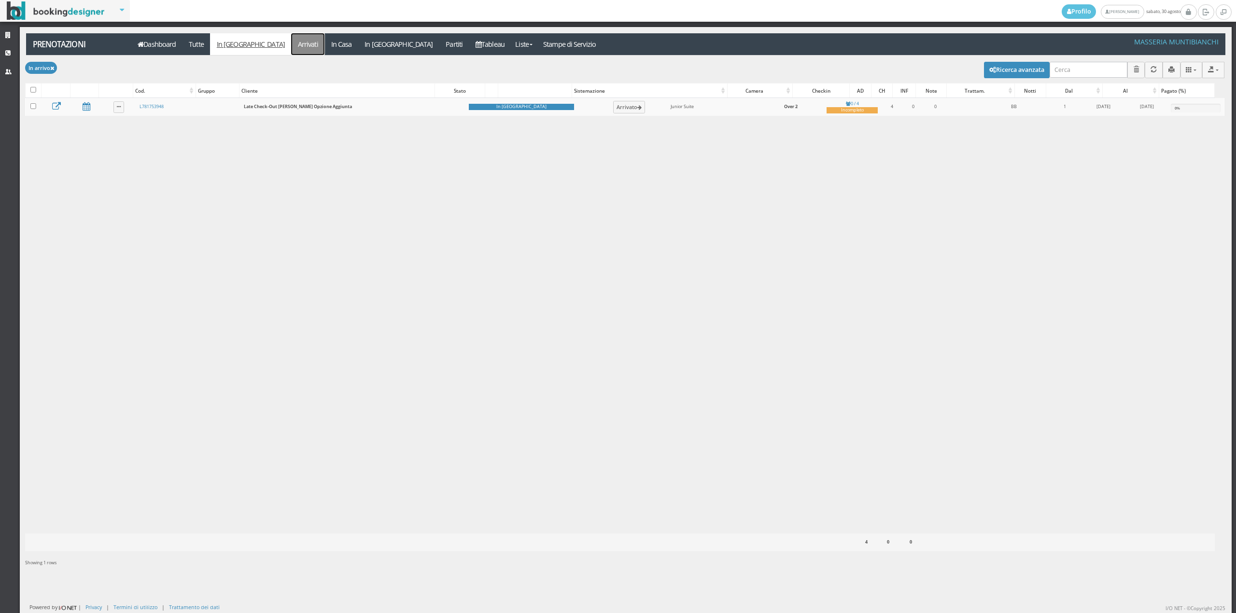
click at [291, 51] on link "Arrivati" at bounding box center [307, 44] width 33 height 22
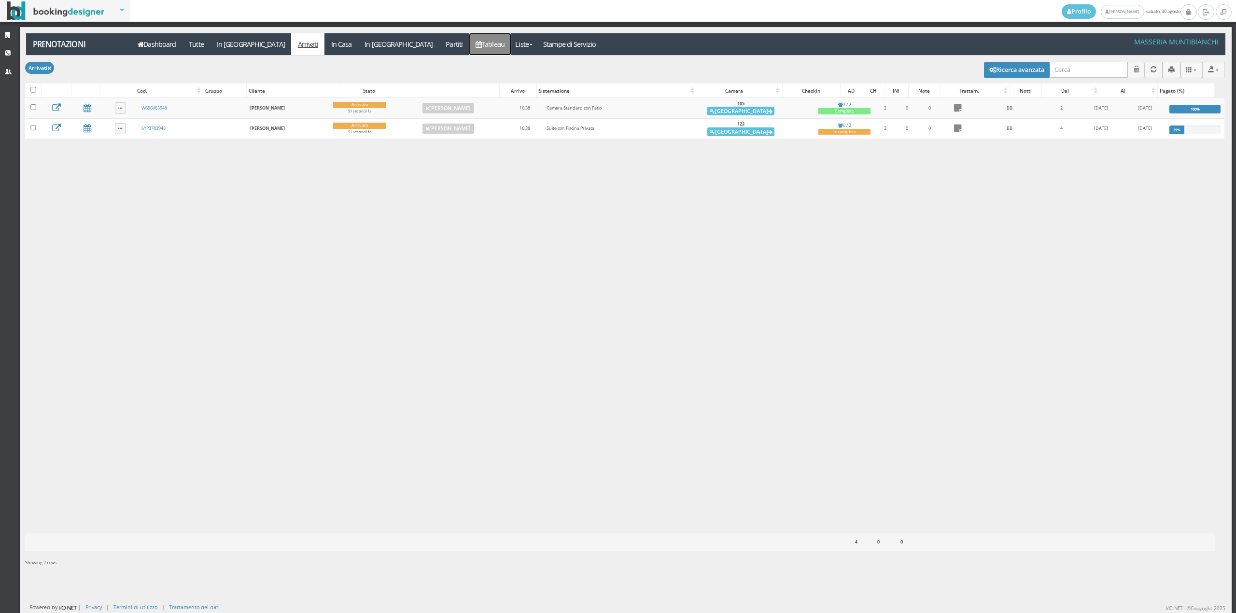
click at [469, 51] on link "Tableau" at bounding box center [490, 44] width 42 height 22
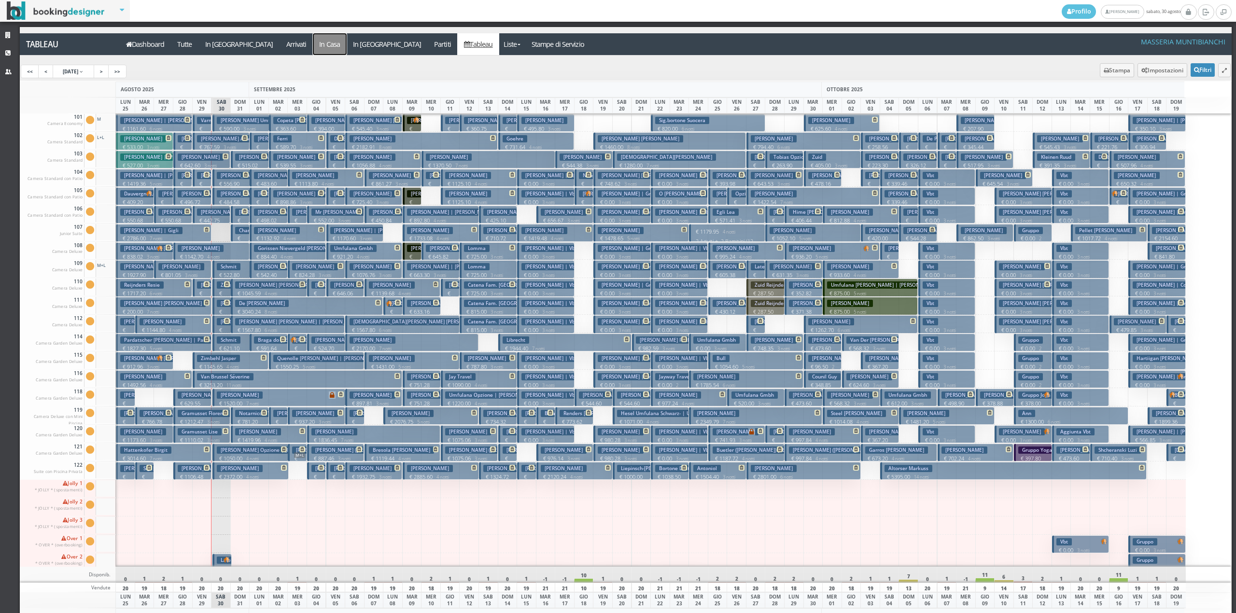
click at [313, 49] on a=pms-instay-reservations"] "In Casa" at bounding box center [330, 44] width 34 height 22
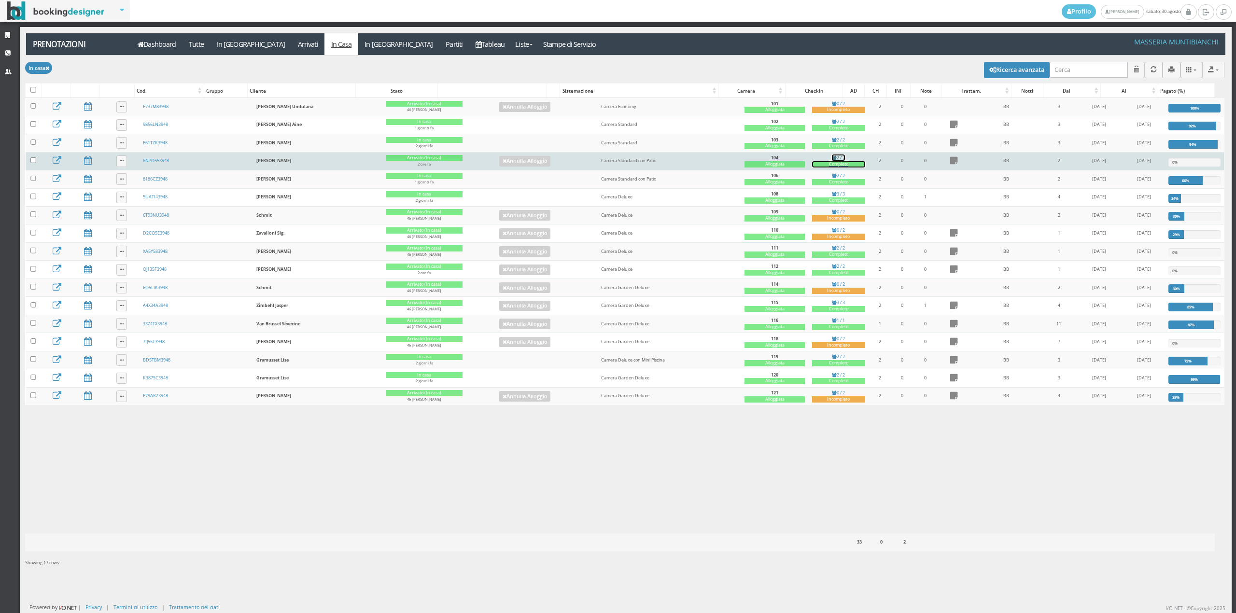
click at [823, 165] on div "Completo" at bounding box center [838, 164] width 53 height 6
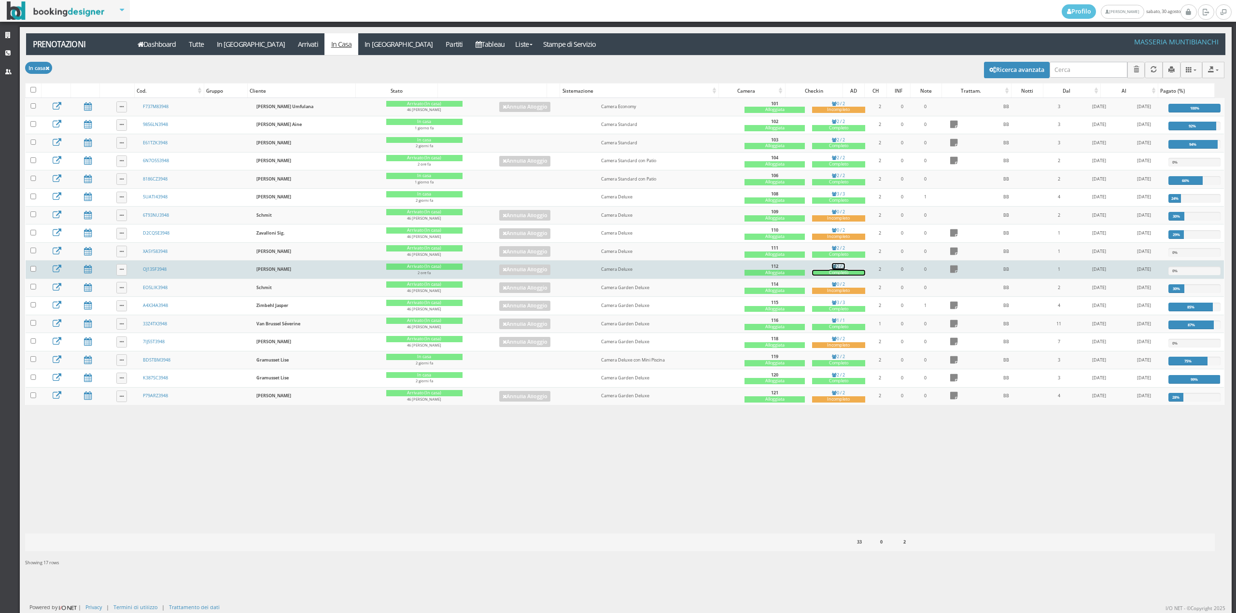
click at [816, 271] on link "2 / 2 Completo" at bounding box center [838, 269] width 53 height 13
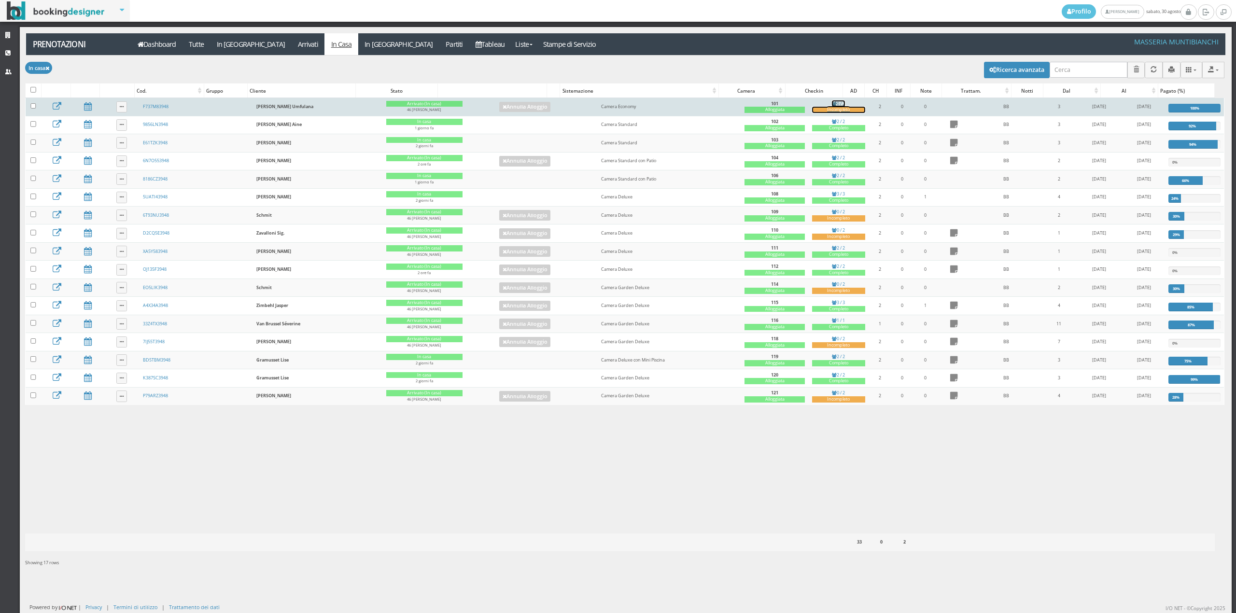
click at [827, 108] on div "Incompleto" at bounding box center [838, 110] width 53 height 6
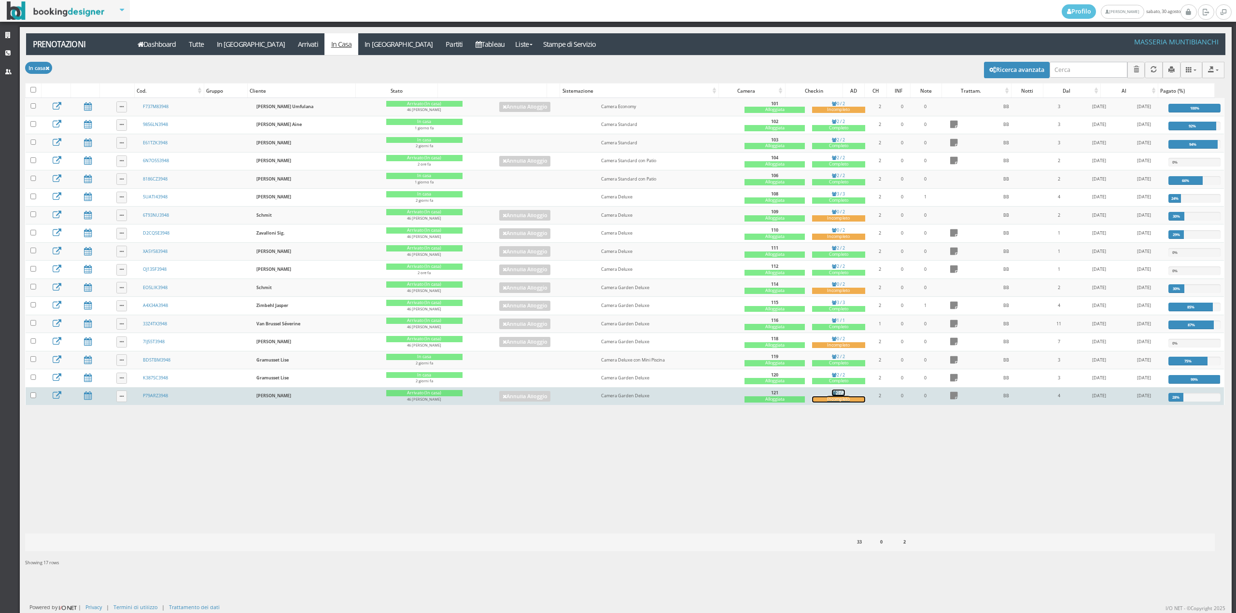
click at [812, 402] on div "Incompleto" at bounding box center [838, 399] width 53 height 6
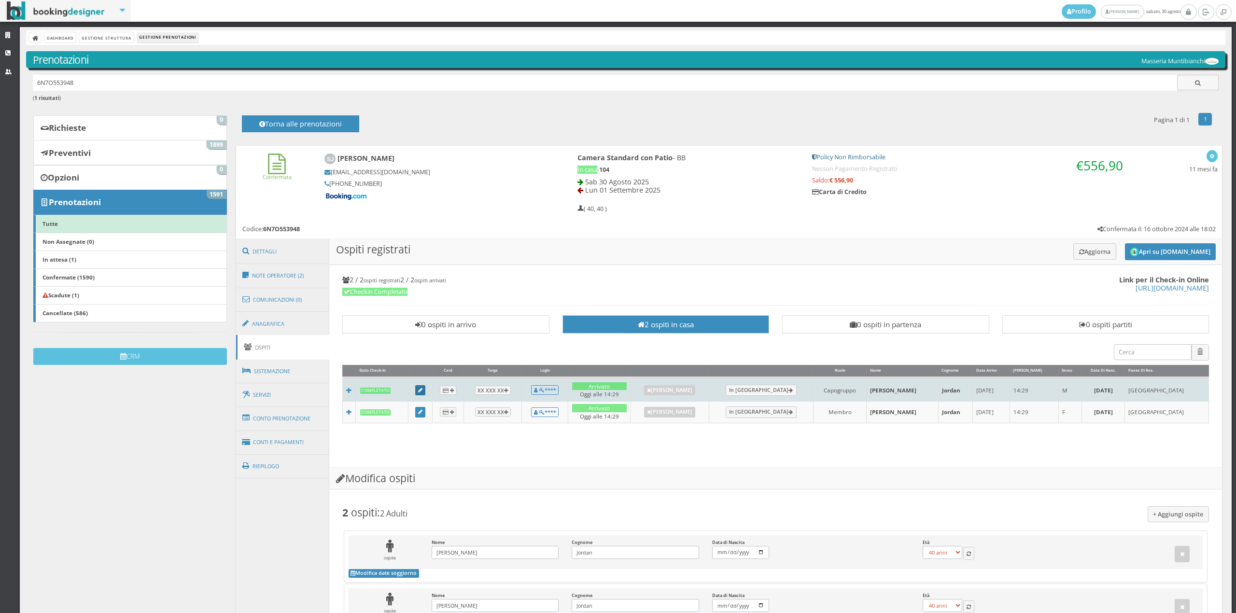
click at [421, 395] on link at bounding box center [420, 390] width 11 height 11
click at [423, 394] on link at bounding box center [417, 390] width 11 height 11
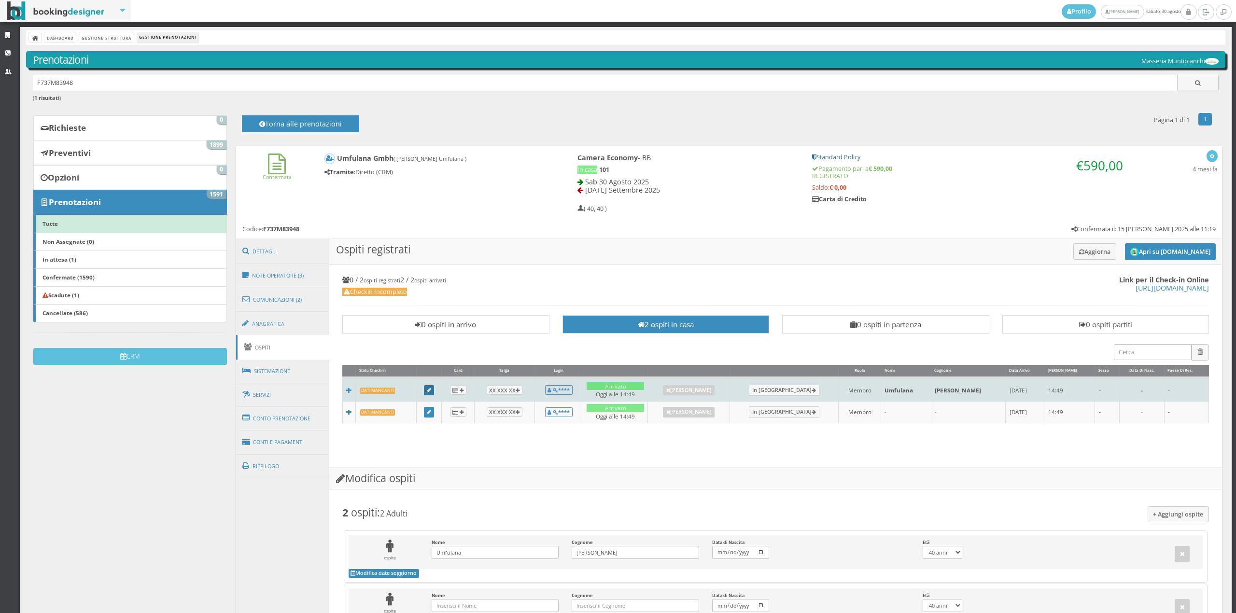
click at [429, 398] on td at bounding box center [429, 389] width 25 height 23
click at [430, 391] on icon at bounding box center [429, 390] width 4 height 5
click at [427, 391] on link at bounding box center [429, 390] width 11 height 11
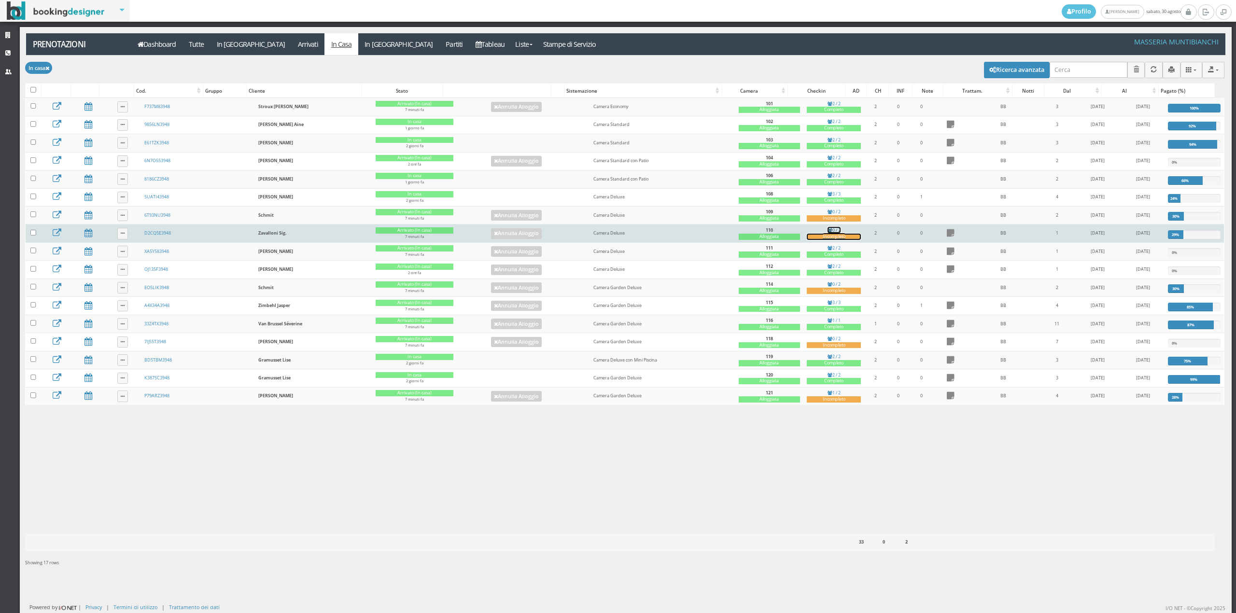
click at [820, 236] on div "Incompleto" at bounding box center [834, 237] width 54 height 6
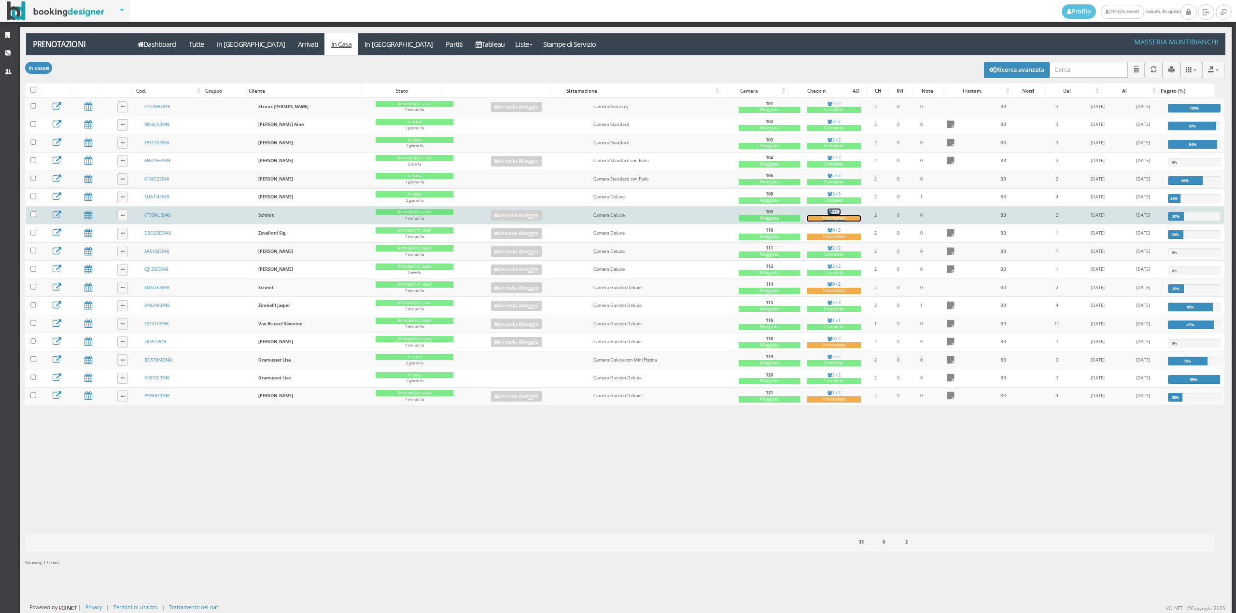
click at [820, 219] on div "Incompleto" at bounding box center [834, 218] width 54 height 6
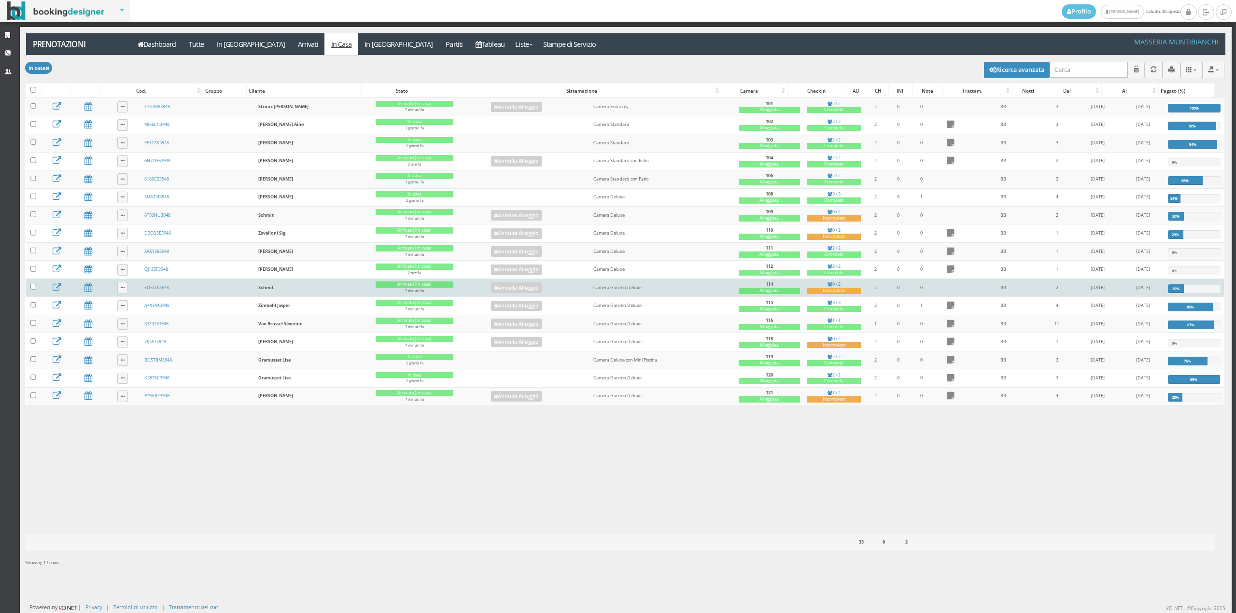
click at [826, 297] on td "0 / 2 Incompleto" at bounding box center [834, 288] width 61 height 18
click at [826, 290] on div "Incompleto" at bounding box center [834, 291] width 54 height 6
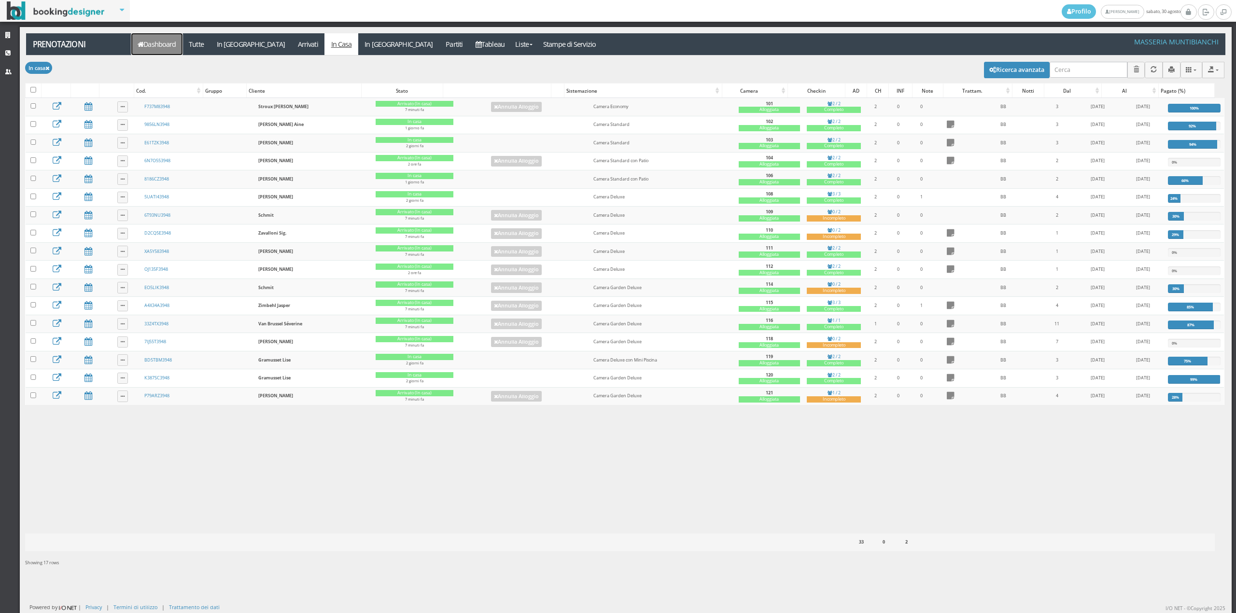
click at [147, 49] on link "Dashboard" at bounding box center [156, 44] width 51 height 22
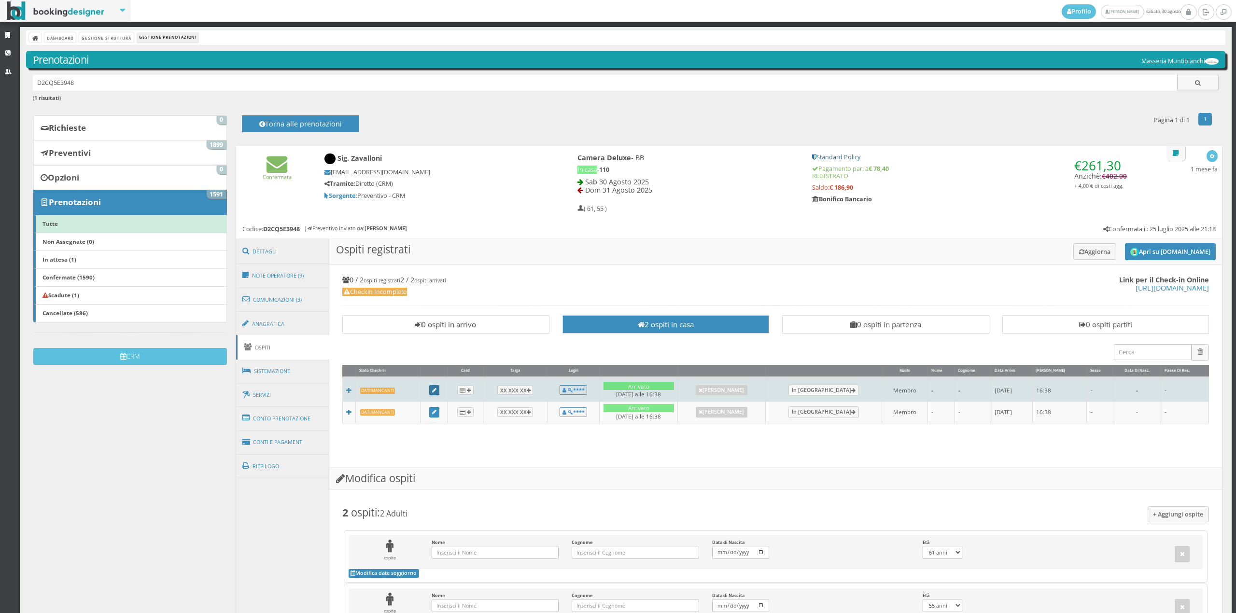
click at [435, 389] on icon at bounding box center [434, 390] width 4 height 5
click at [438, 391] on icon at bounding box center [435, 390] width 4 height 5
click at [437, 391] on icon at bounding box center [435, 390] width 4 height 5
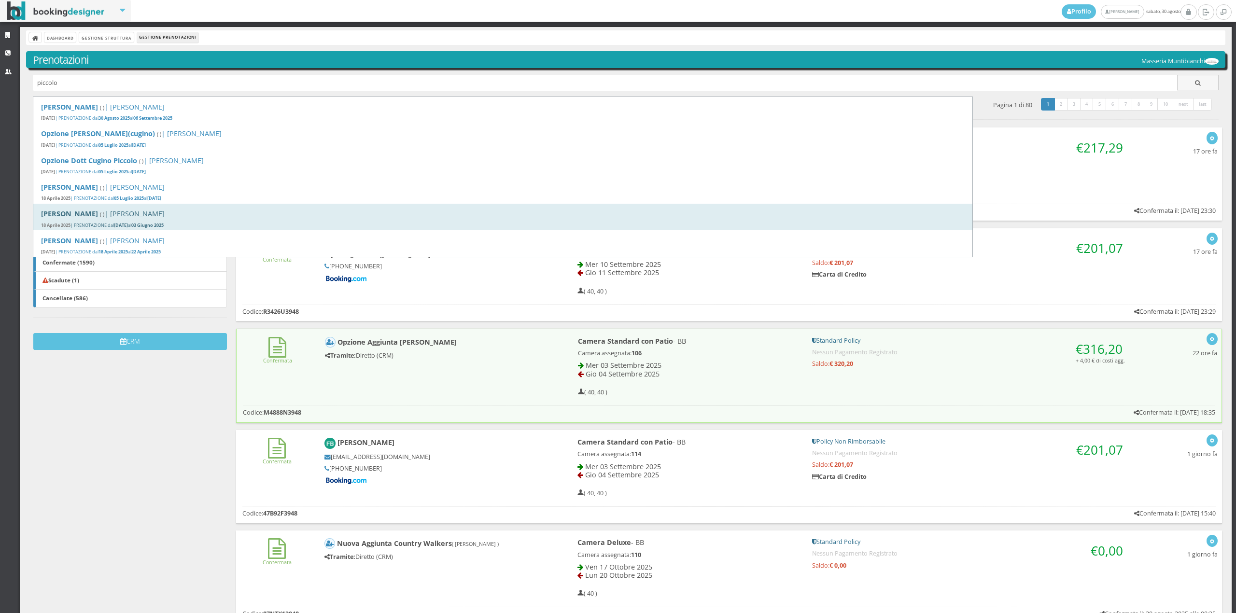
type input "piccolo"
click at [108, 211] on h4 "Ruggiero Piccolo ( ) | Masseria Muntibianchi" at bounding box center [503, 214] width 924 height 8
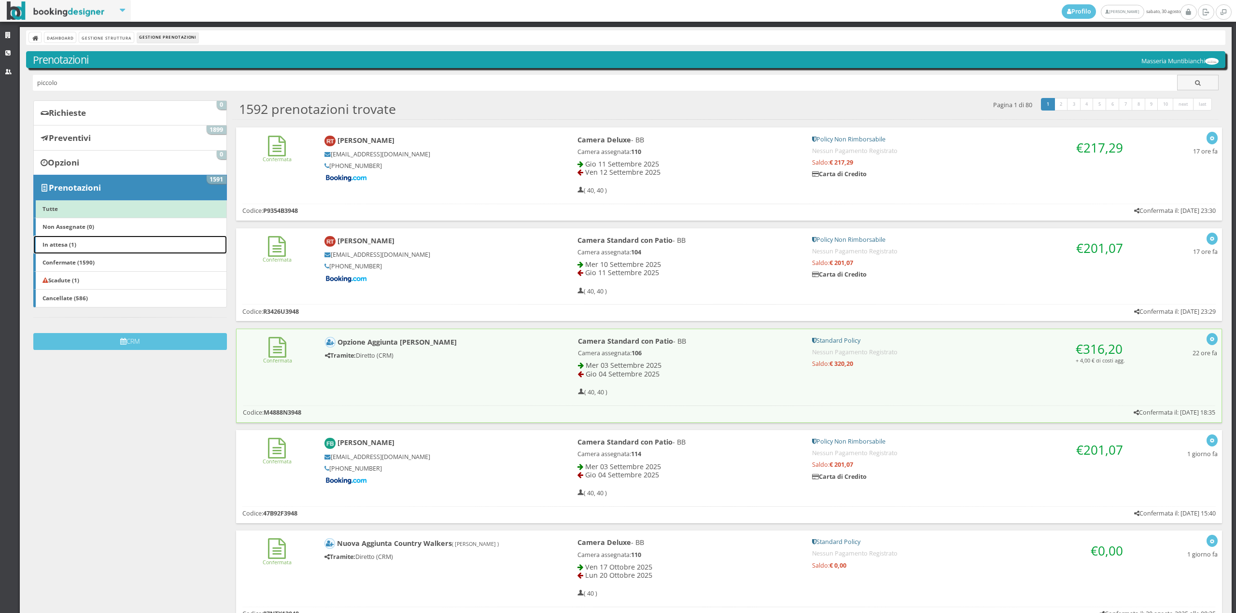
click at [76, 248] on link "In attesa (1)" at bounding box center [129, 245] width 193 height 18
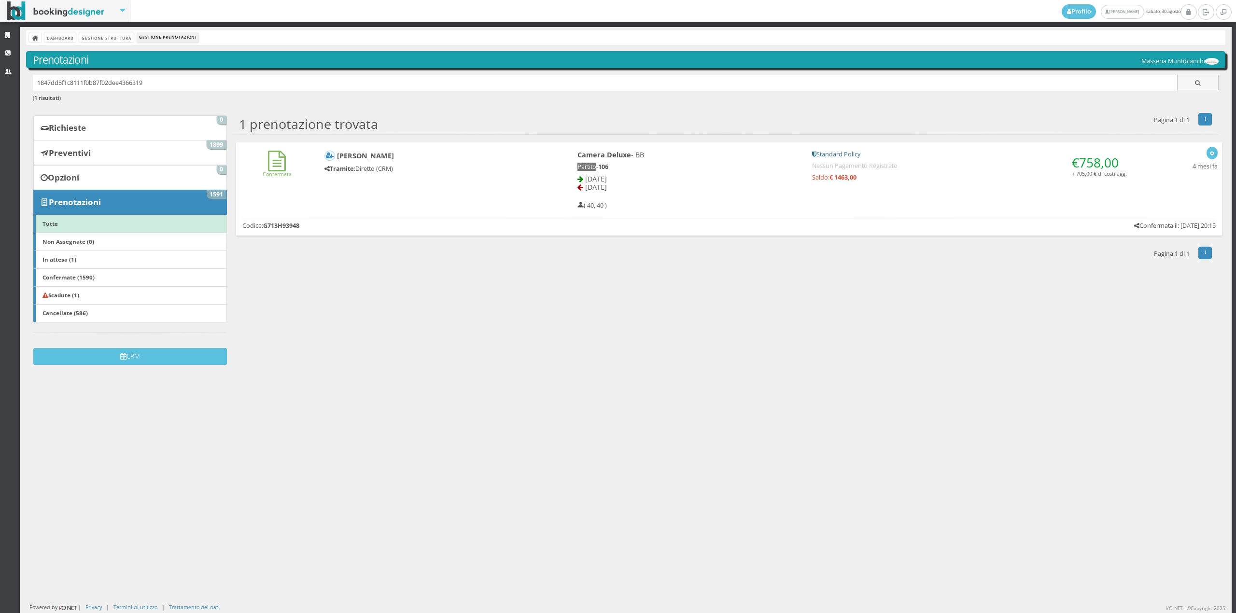
click at [342, 184] on div "Confermata Ruggiero Piccolo Tramite: Diretto (CRM) Camera Deluxe - BB Partito -…" at bounding box center [729, 177] width 987 height 71
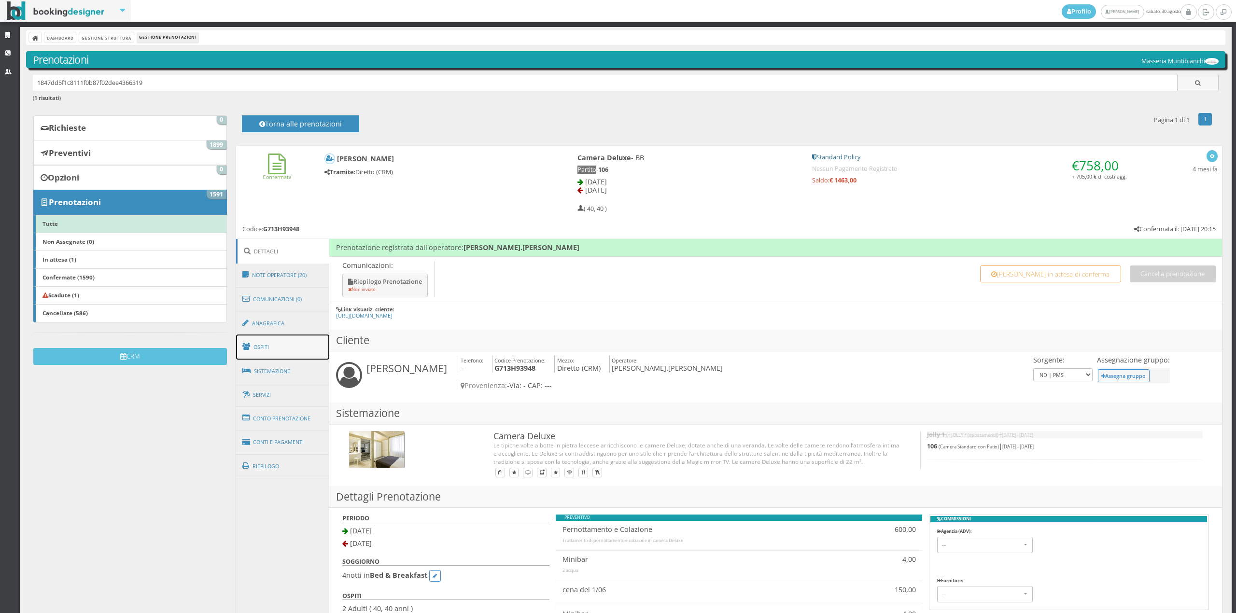
click at [269, 348] on link "Ospiti" at bounding box center [283, 347] width 94 height 25
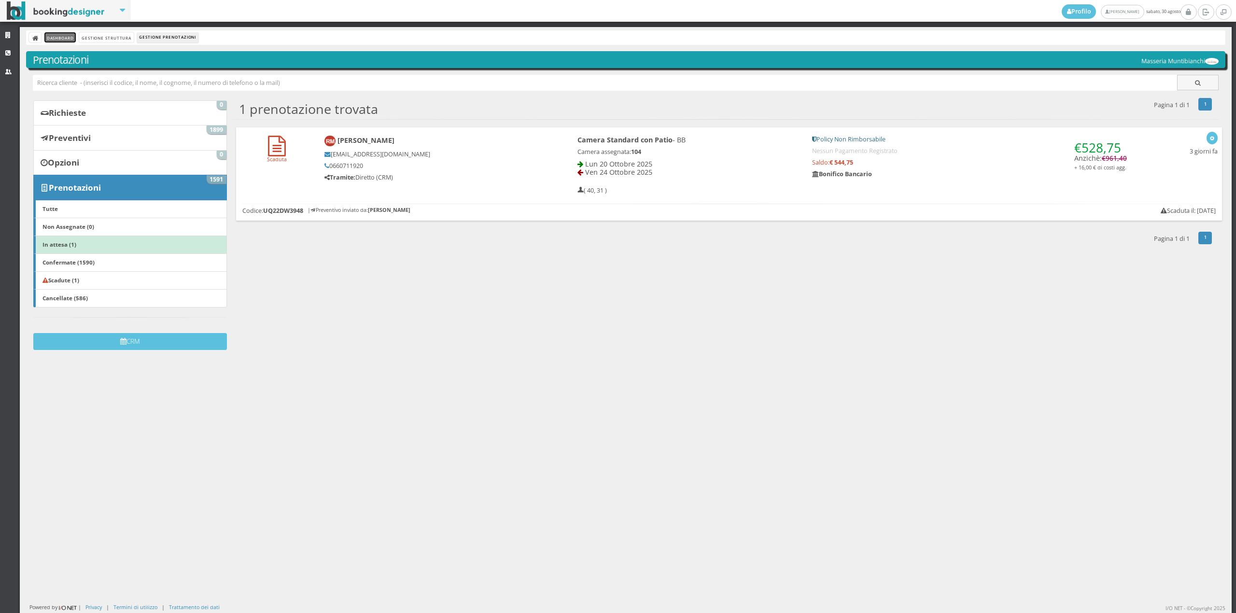
click at [55, 33] on link "Dashboard" at bounding box center [59, 37] width 31 height 10
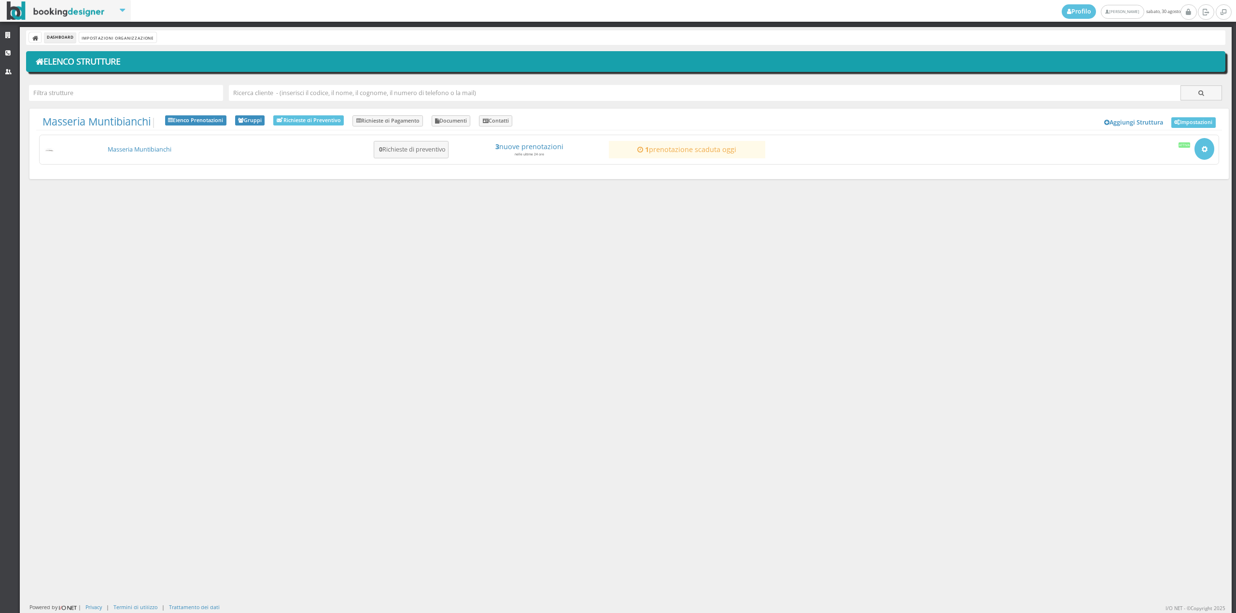
click at [138, 151] on link "Masseria Muntibianchi" at bounding box center [140, 149] width 64 height 8
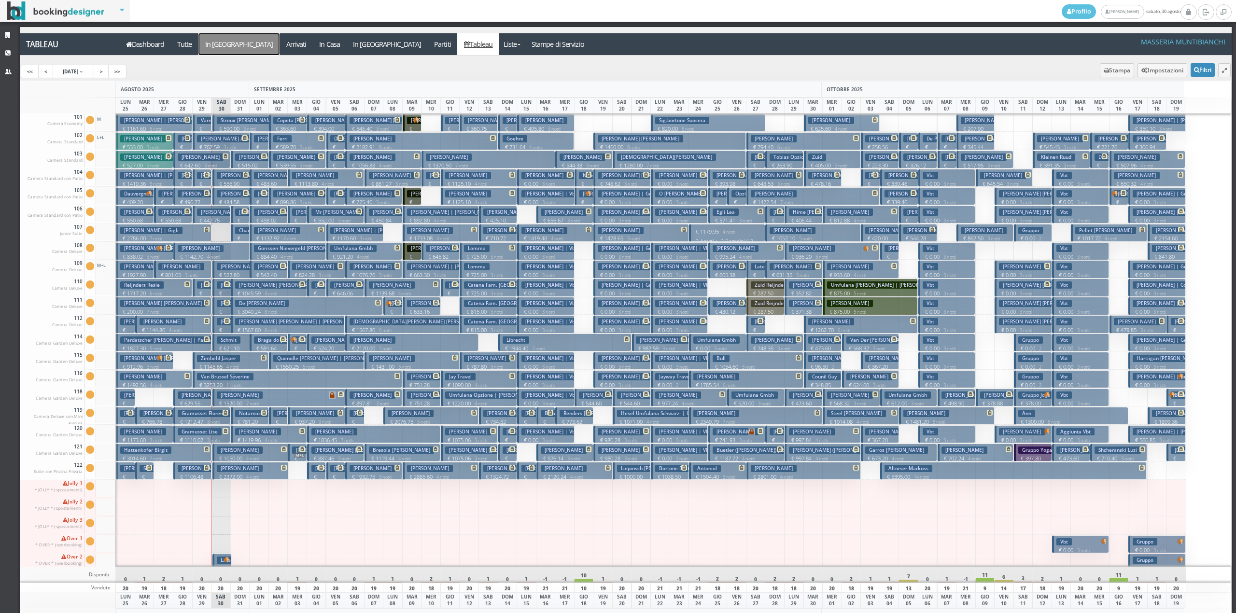
click at [223, 47] on a=pms-arrival-reservations"] "In [GEOGRAPHIC_DATA]" at bounding box center [238, 44] width 81 height 22
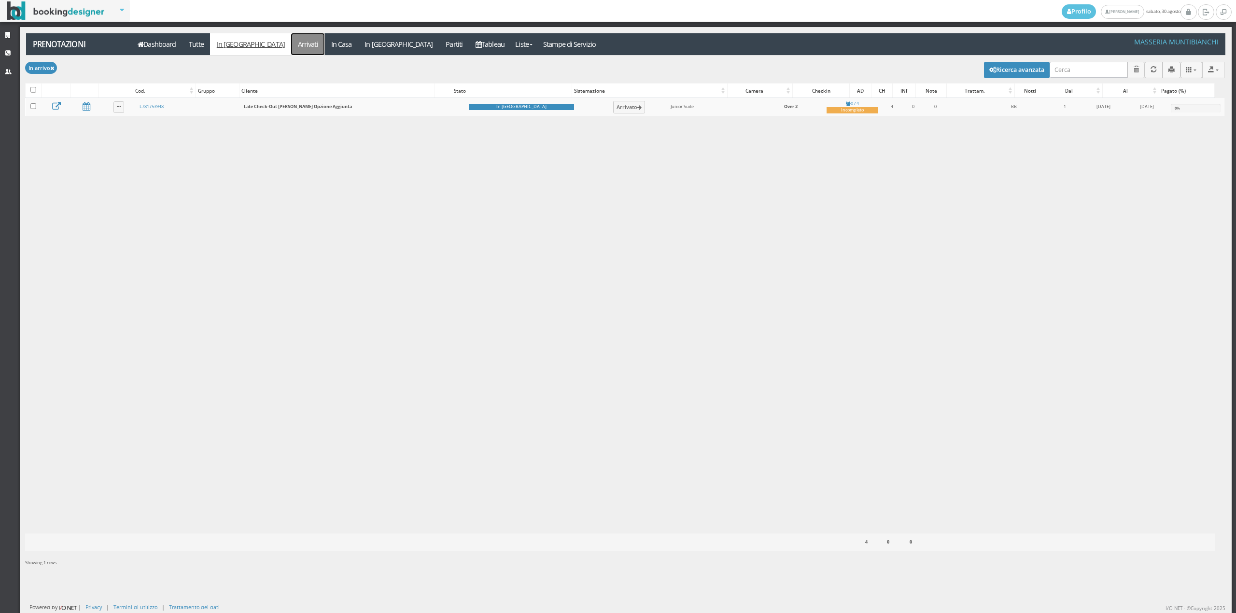
click at [291, 41] on link "Arrivati" at bounding box center [307, 44] width 33 height 22
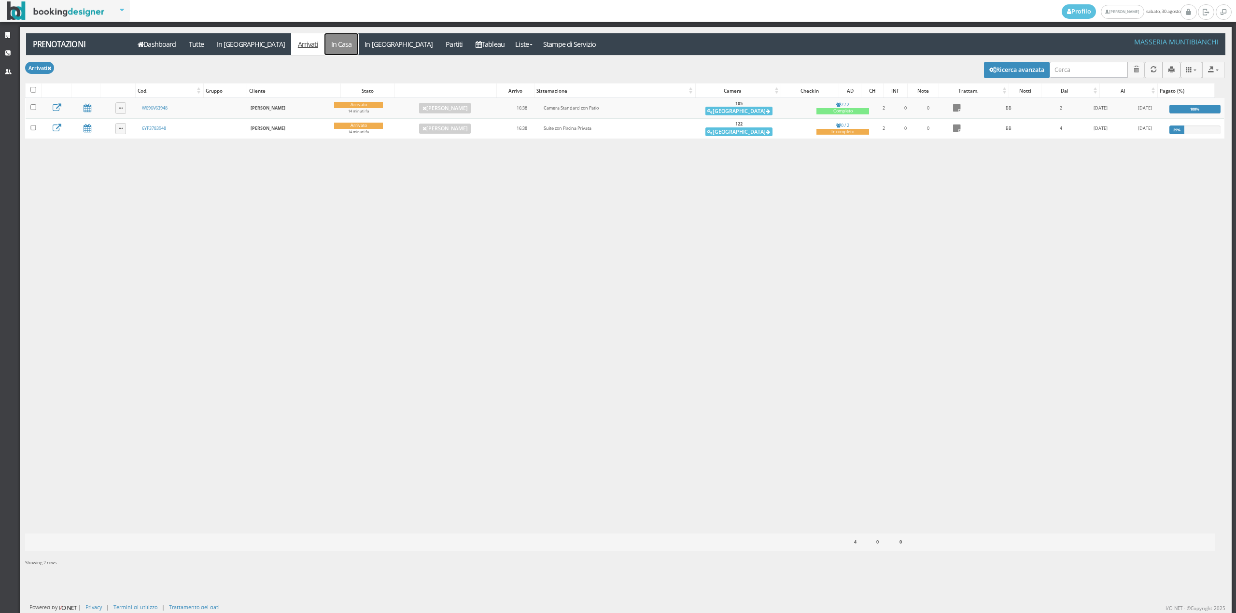
click at [325, 39] on link "In Casa" at bounding box center [342, 44] width 34 height 22
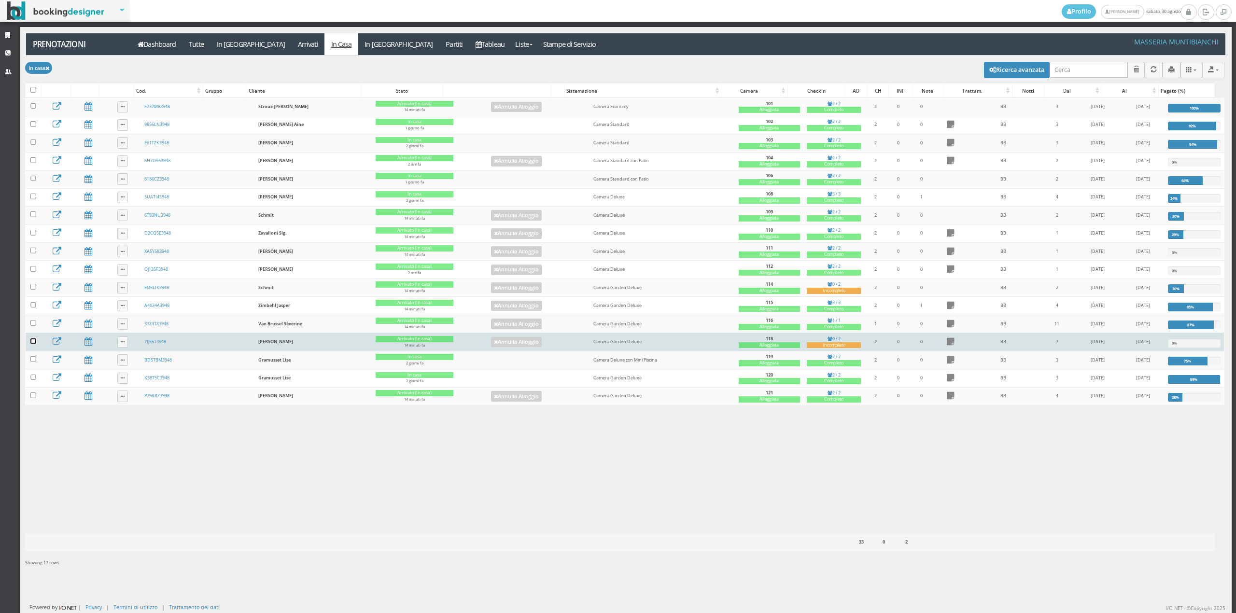
click at [31, 344] on input "checkbox" at bounding box center [33, 342] width 6 height 6
checkbox input "true"
click at [29, 76] on button "button" at bounding box center [33, 70] width 16 height 16
click at [509, 348] on link "Annulla Alloggio" at bounding box center [516, 342] width 51 height 11
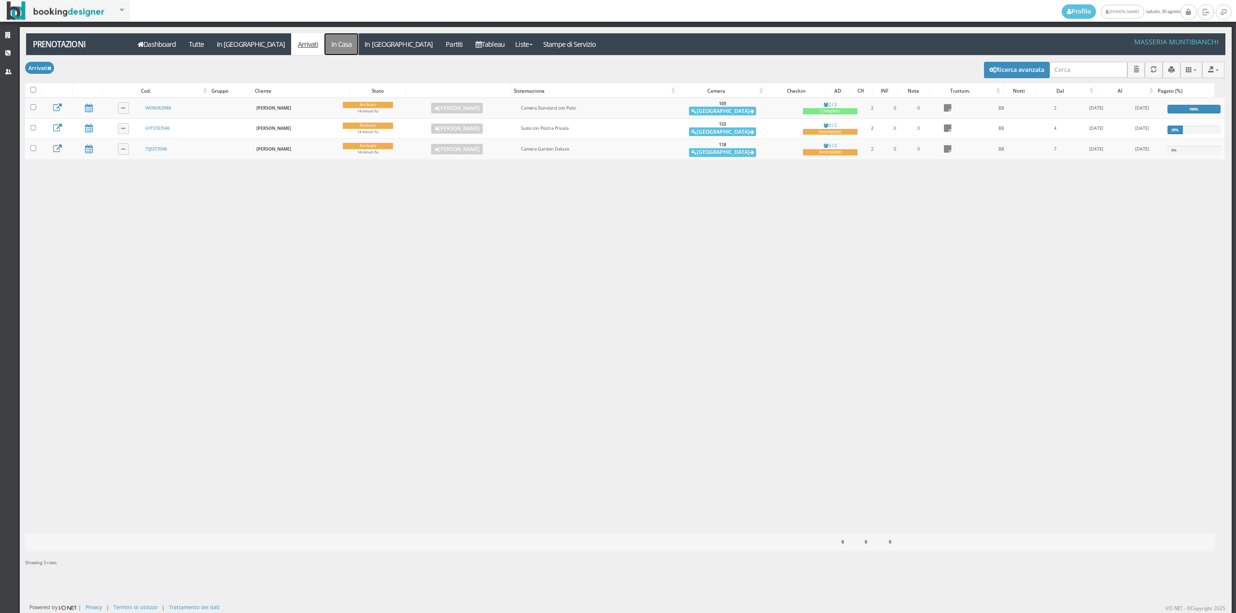
click at [325, 49] on link "In Casa" at bounding box center [342, 44] width 34 height 22
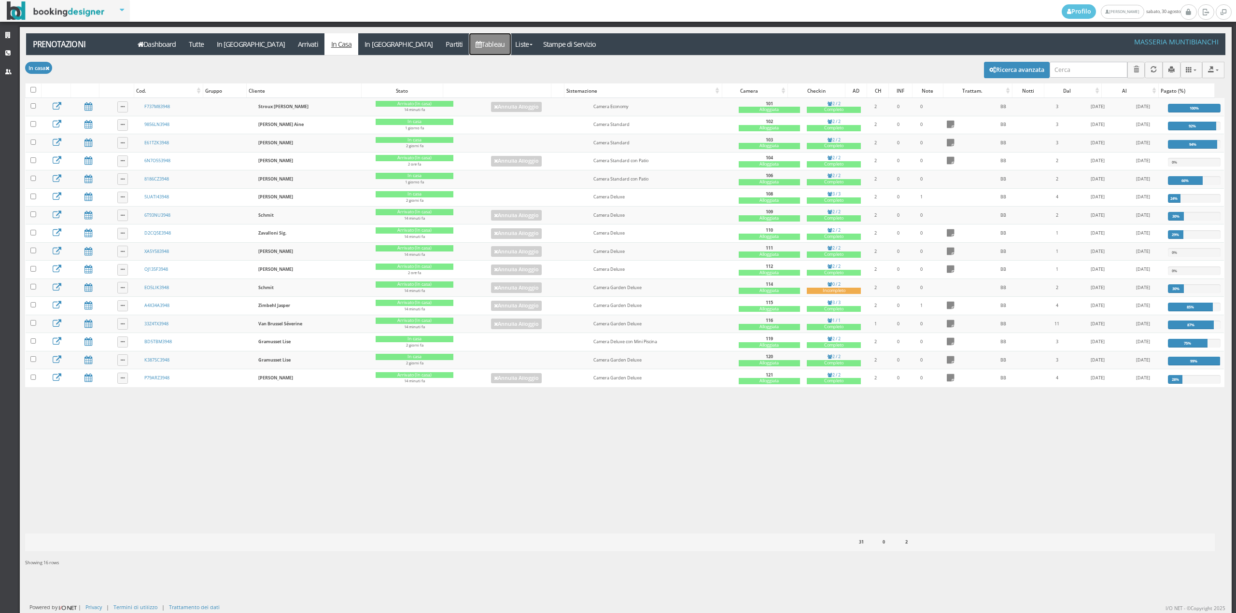
click at [469, 47] on link "Tableau" at bounding box center [490, 44] width 42 height 22
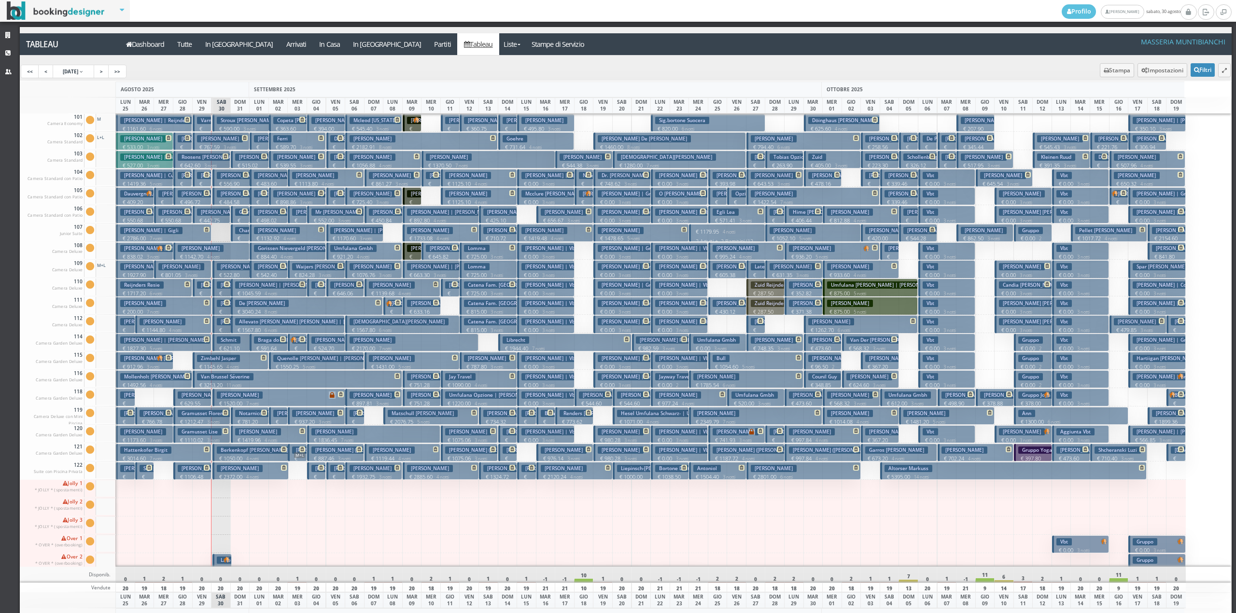
click at [207, 433] on h3 "Gramusset Lise" at bounding box center [200, 431] width 44 height 7
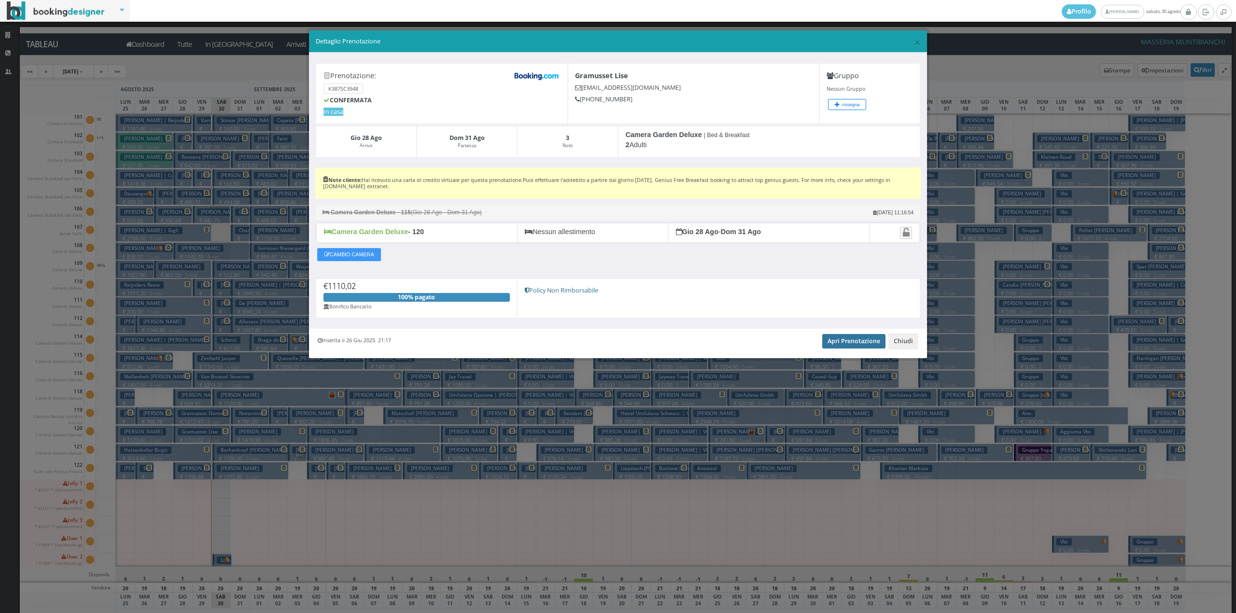
click at [835, 337] on link "Apri Prenotazione" at bounding box center [853, 341] width 63 height 14
click at [907, 345] on button "Chiudi" at bounding box center [904, 341] width 30 height 16
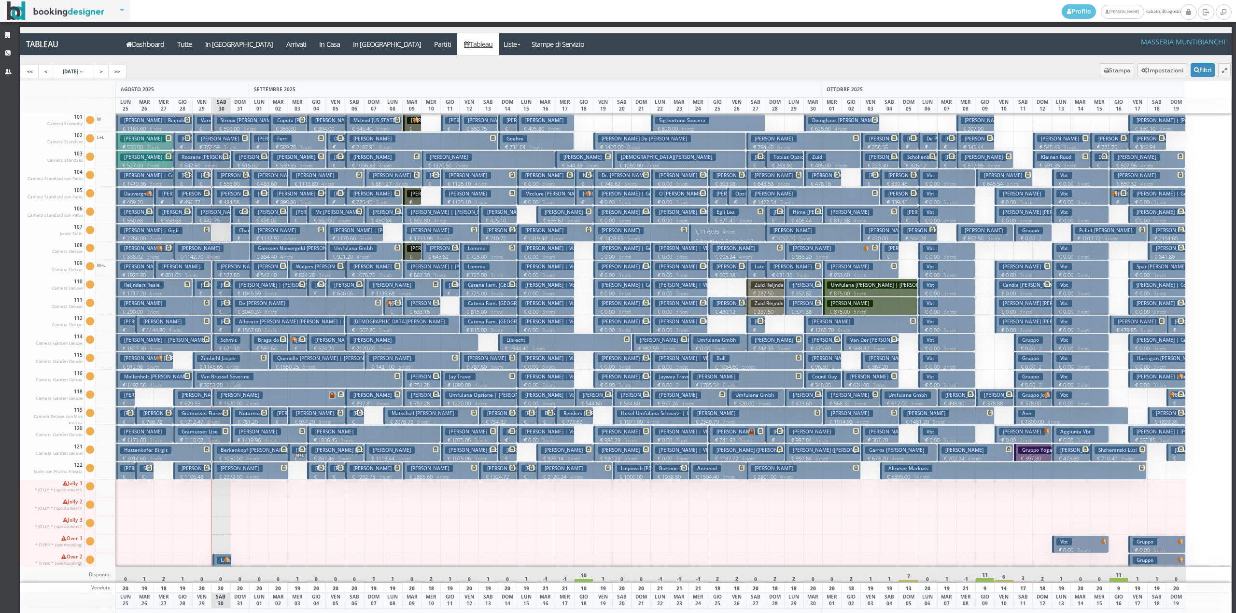
click at [215, 416] on h3 "Gramusset Florence | Gramusset Lise" at bounding box center [226, 413] width 97 height 7
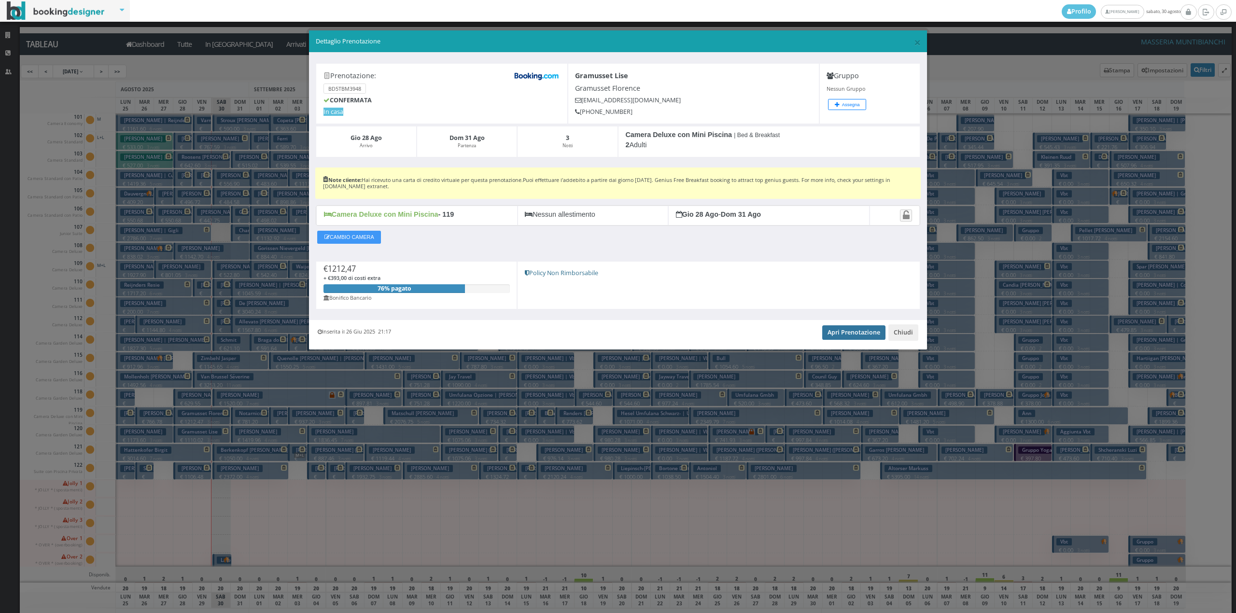
click at [841, 334] on link "Apri Prenotazione" at bounding box center [853, 333] width 63 height 14
click at [910, 335] on button "Chiudi" at bounding box center [904, 333] width 30 height 16
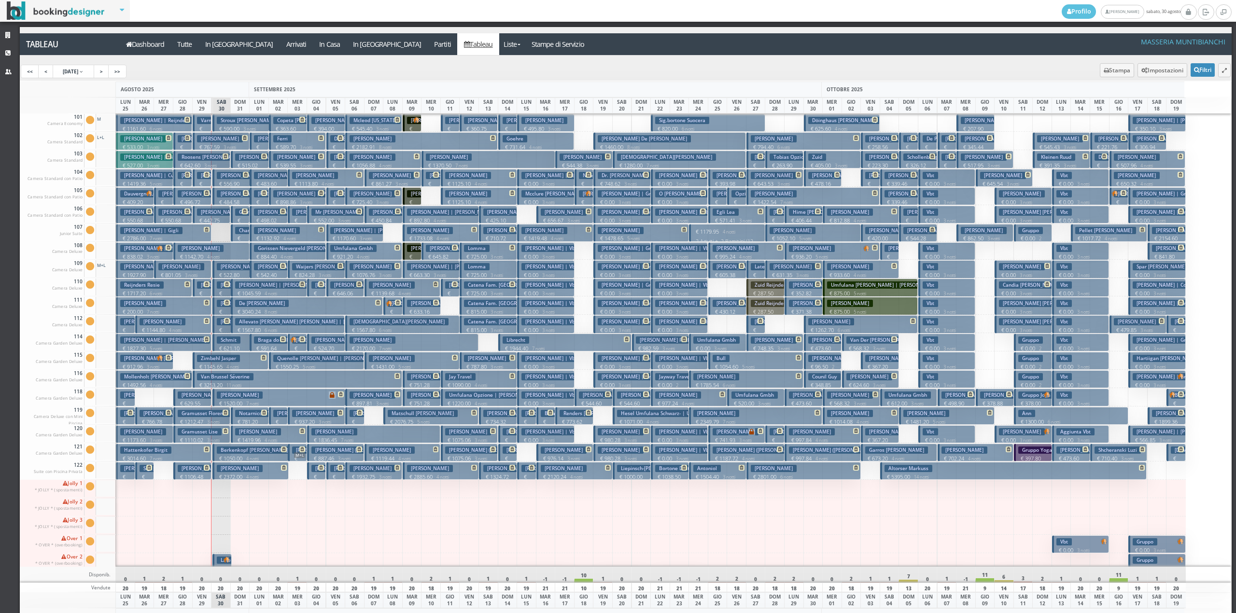
click at [219, 324] on h3 "Marulli Aurora" at bounding box center [240, 321] width 46 height 7
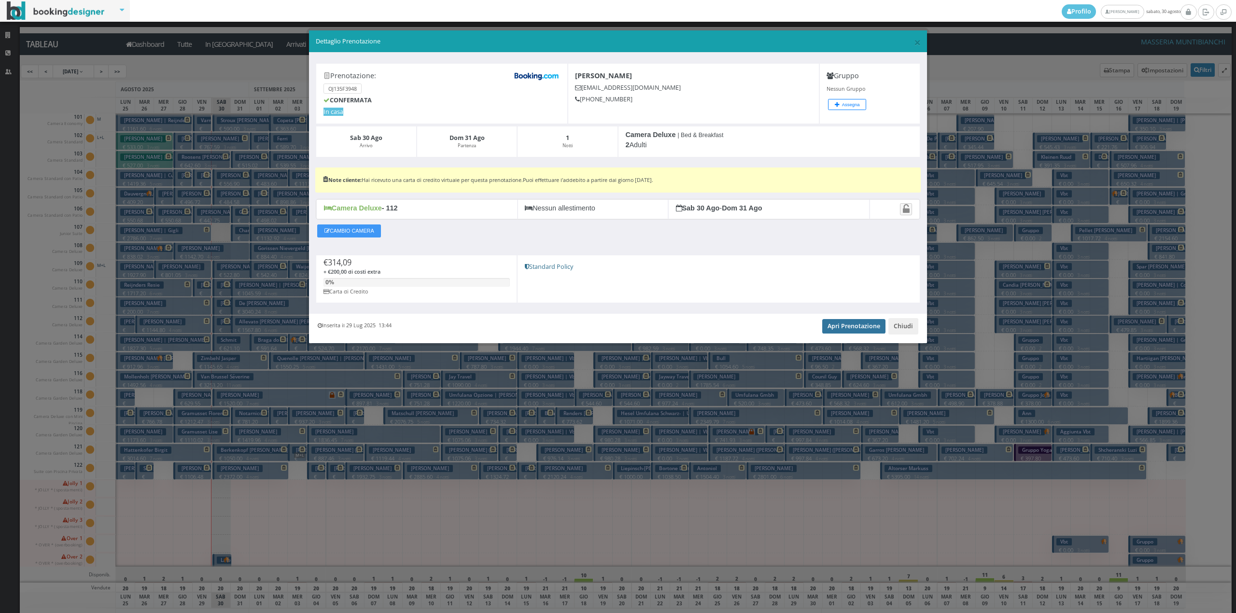
click at [834, 327] on link "Apri Prenotazione" at bounding box center [853, 326] width 63 height 14
click at [835, 329] on link "Apri Prenotazione" at bounding box center [853, 326] width 63 height 14
click at [906, 327] on button "Chiudi" at bounding box center [904, 326] width 30 height 16
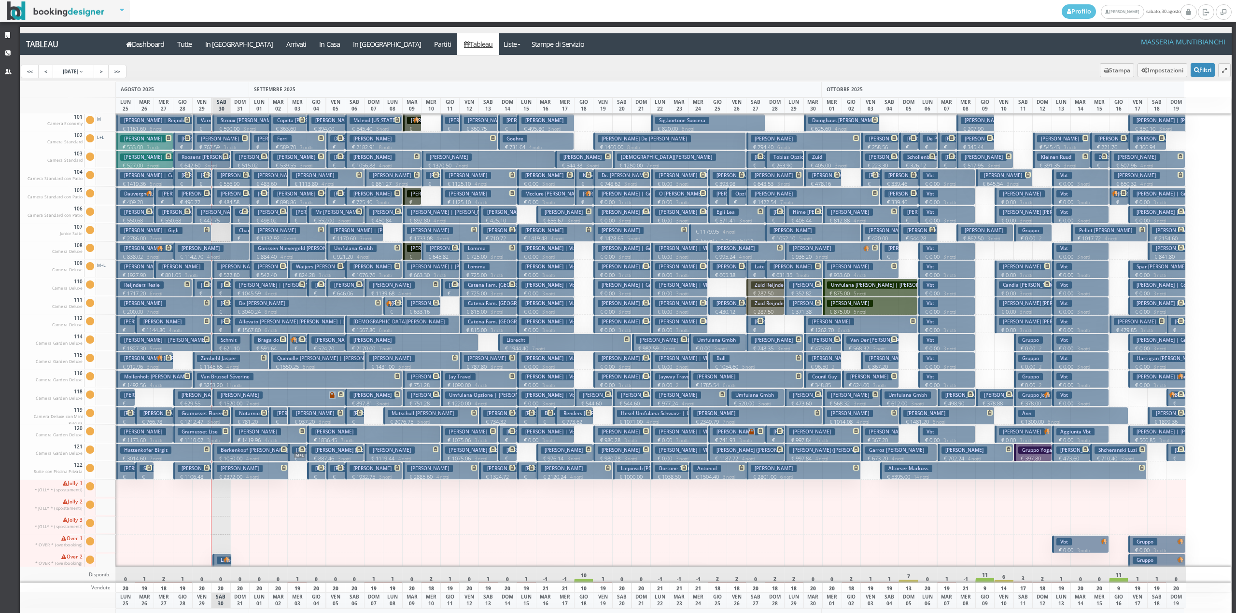
click at [221, 311] on p "€ 230.07 1 notti" at bounding box center [223, 323] width 12 height 30
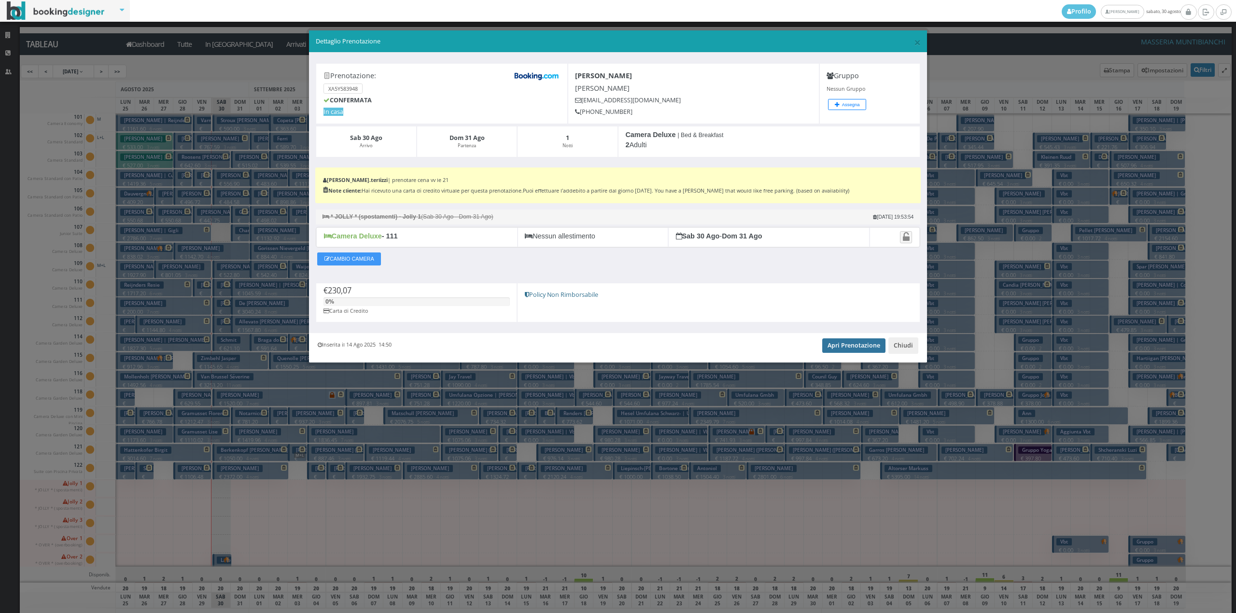
click at [845, 342] on link "Apri Prenotazione" at bounding box center [853, 346] width 63 height 14
click at [843, 344] on link "Apri Prenotazione" at bounding box center [853, 346] width 63 height 14
click at [908, 348] on button "Chiudi" at bounding box center [904, 346] width 30 height 16
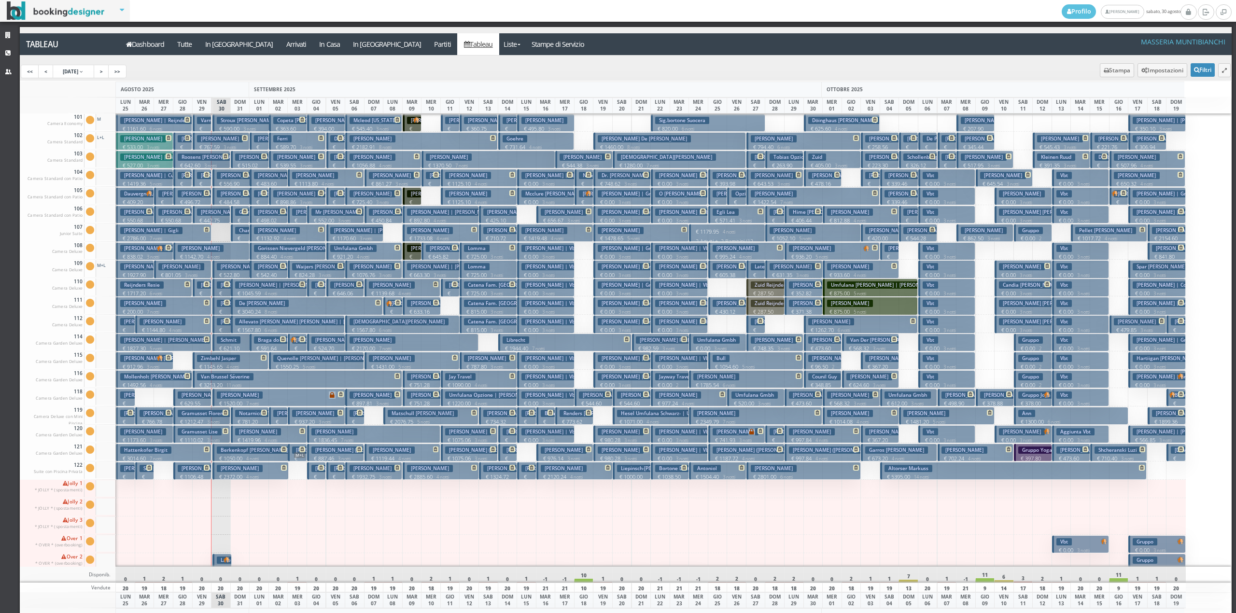
click at [224, 285] on icon at bounding box center [227, 285] width 6 height 6
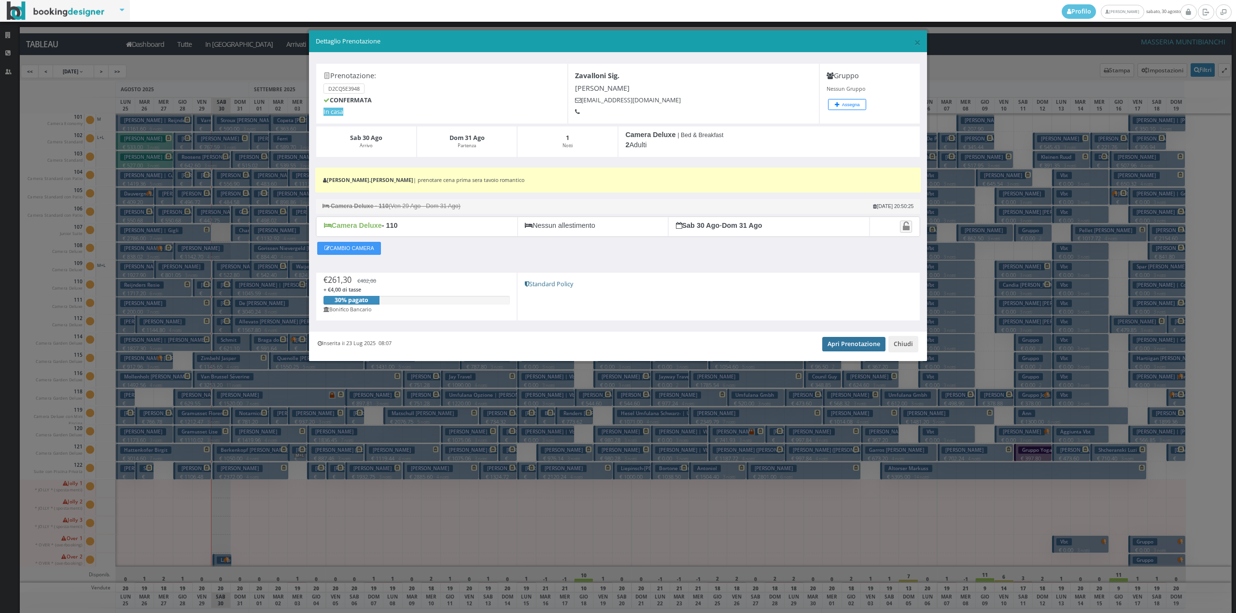
click at [854, 348] on link "Apri Prenotazione" at bounding box center [853, 344] width 63 height 14
click at [910, 345] on button "Chiudi" at bounding box center [904, 344] width 30 height 16
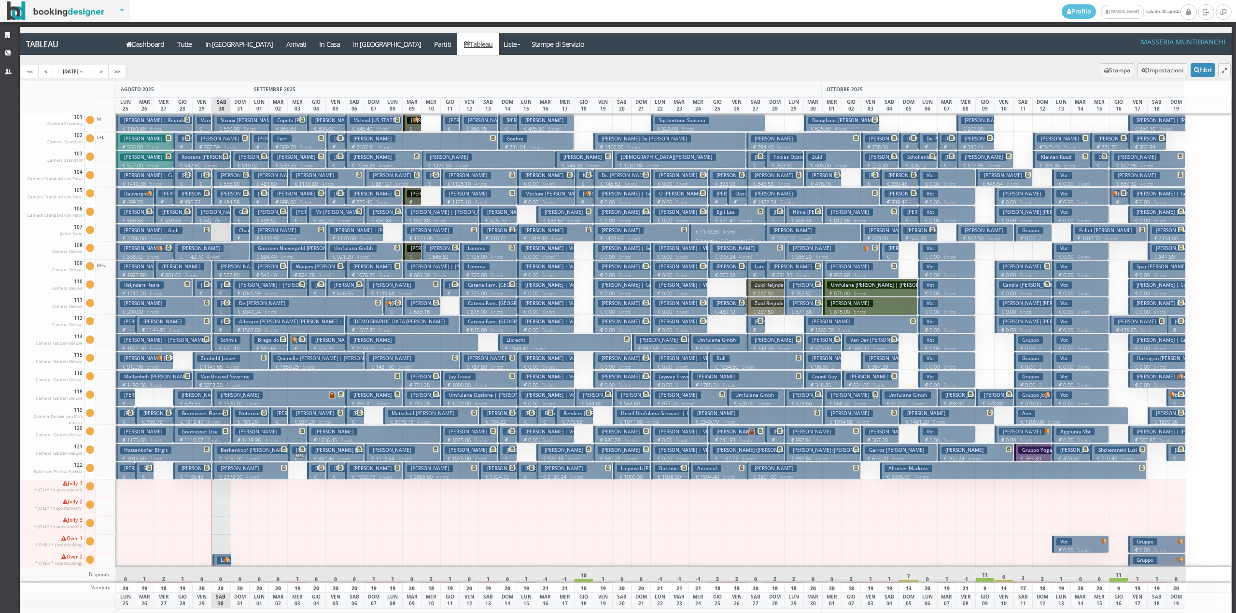
click at [223, 213] on h3 "Parish Eliza" at bounding box center [220, 212] width 46 height 7
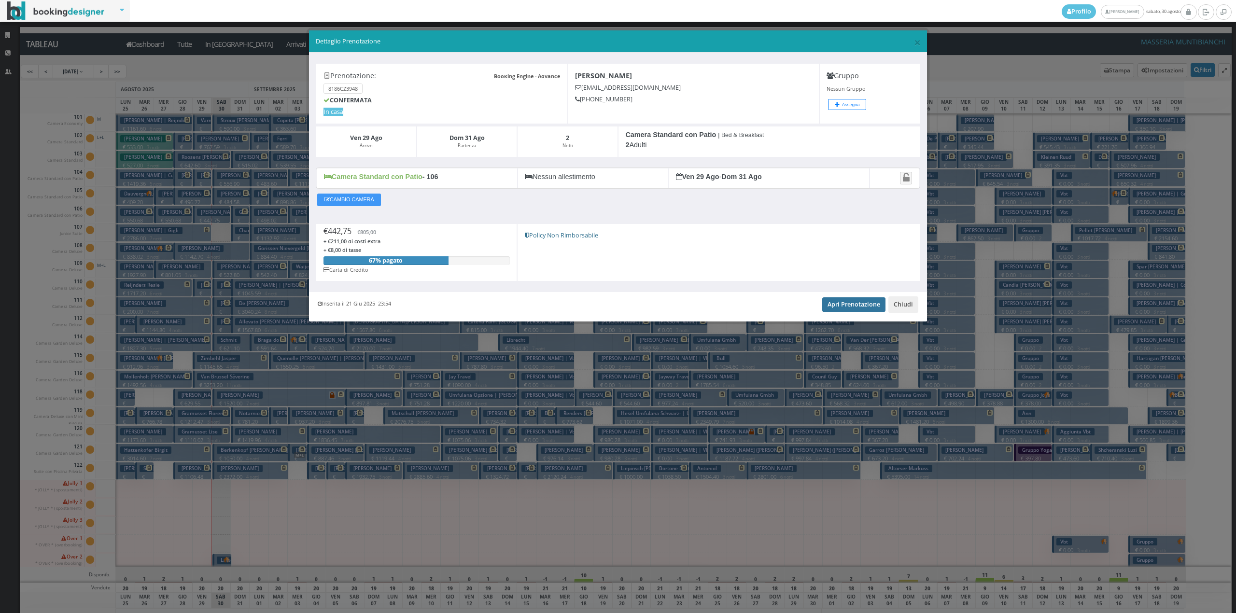
click at [847, 301] on link "Apri Prenotazione" at bounding box center [853, 304] width 63 height 14
click at [902, 310] on button "Chiudi" at bounding box center [904, 305] width 30 height 16
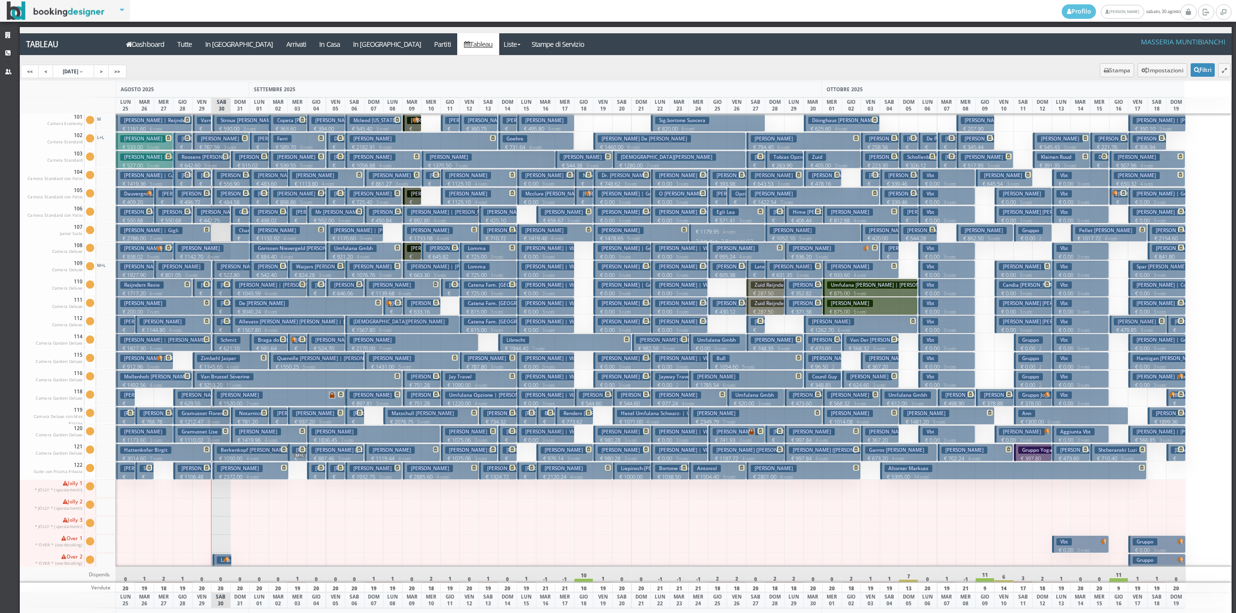
click at [214, 159] on h3 "Roosens Michael" at bounding box center [211, 157] width 67 height 7
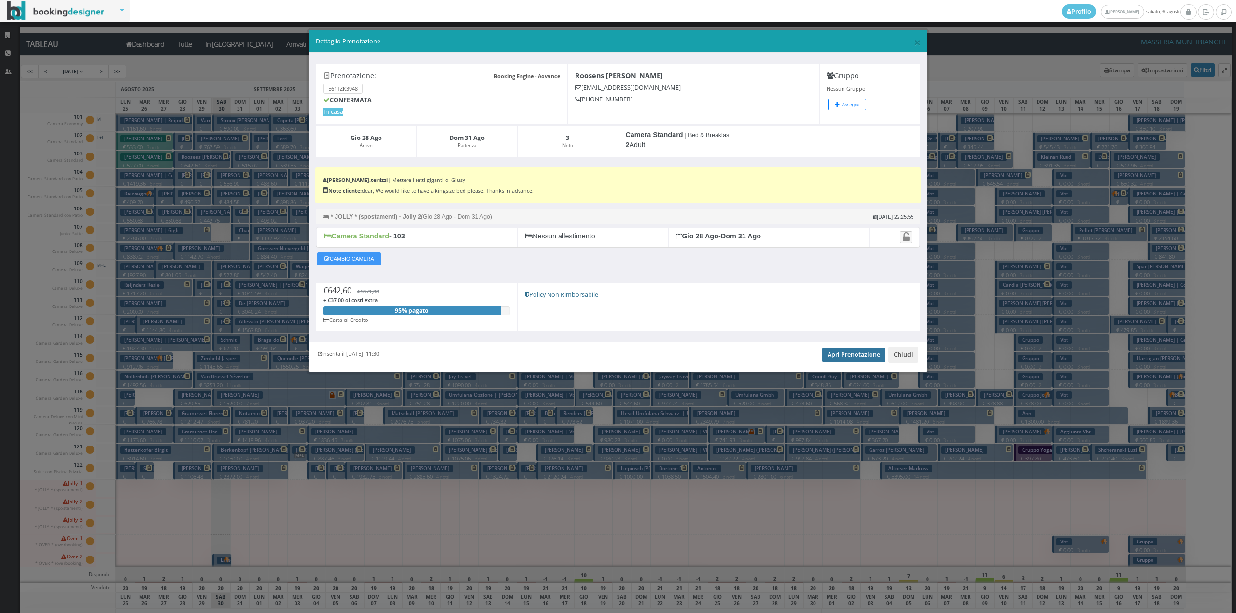
click at [841, 355] on link "Apri Prenotazione" at bounding box center [853, 355] width 63 height 14
click at [901, 354] on button "Chiudi" at bounding box center [904, 355] width 30 height 16
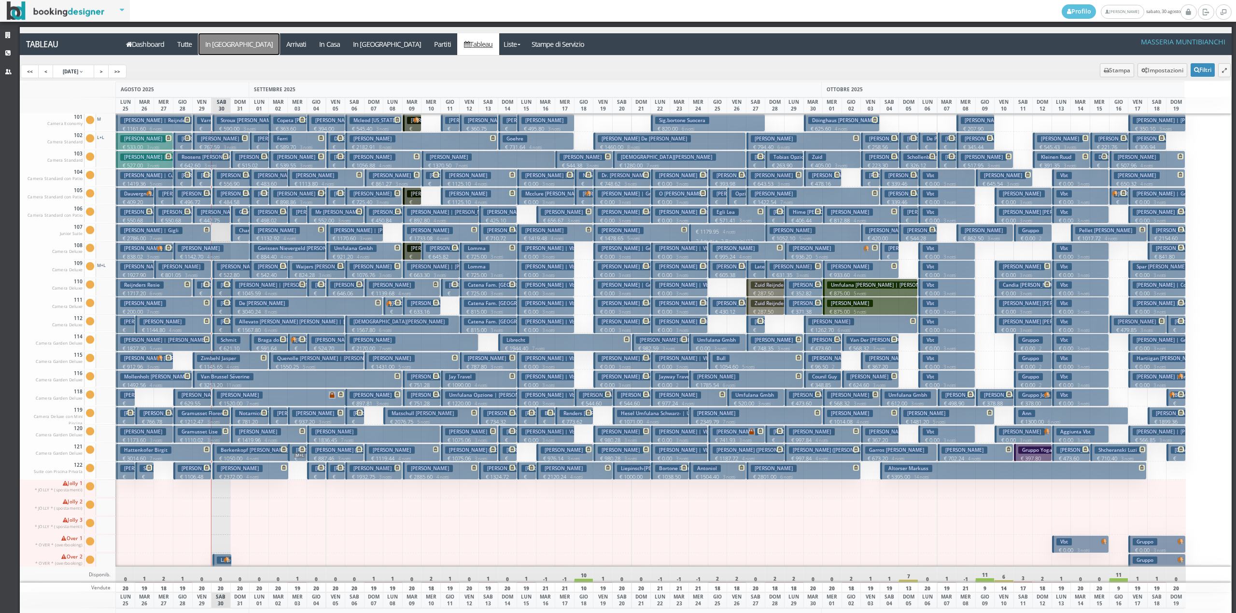
click at [225, 41] on a=pms-arrival-reservations"] "In [GEOGRAPHIC_DATA]" at bounding box center [238, 44] width 81 height 22
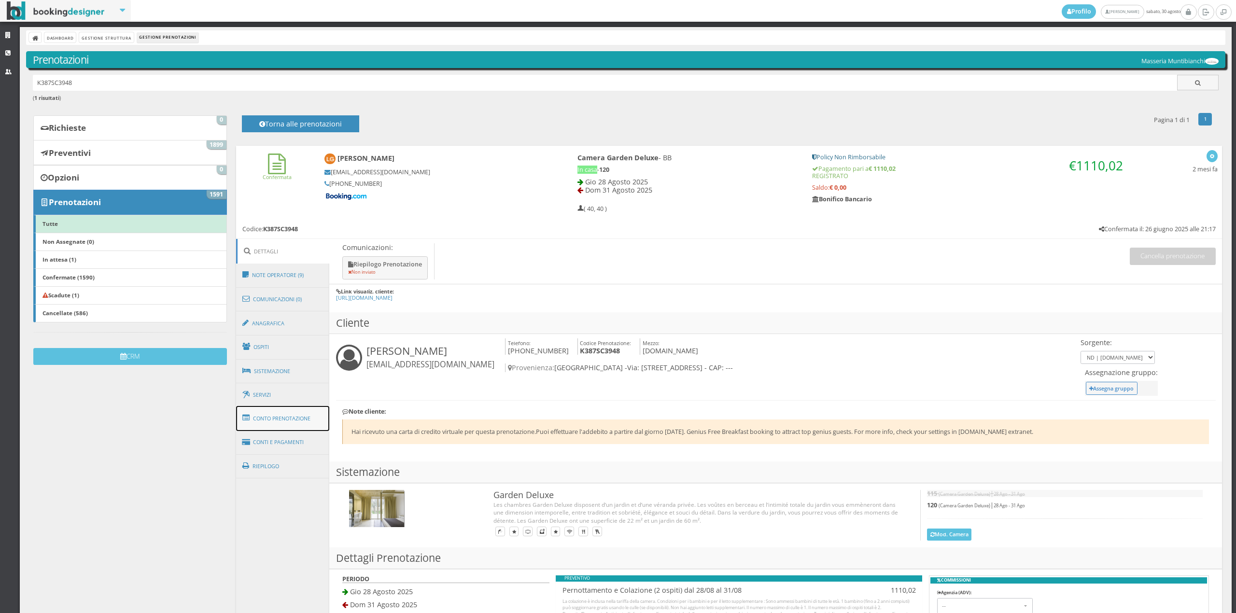
click at [300, 416] on link "Conto Prenotazione" at bounding box center [283, 418] width 94 height 25
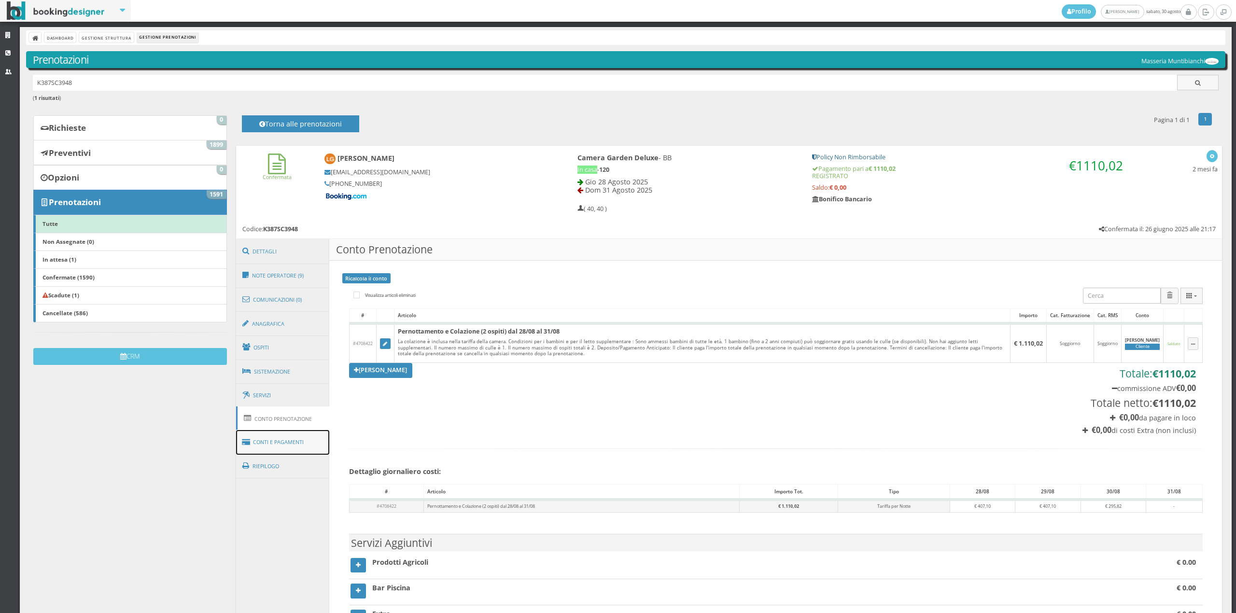
click at [302, 441] on link "Conti e Pagamenti" at bounding box center [283, 442] width 94 height 25
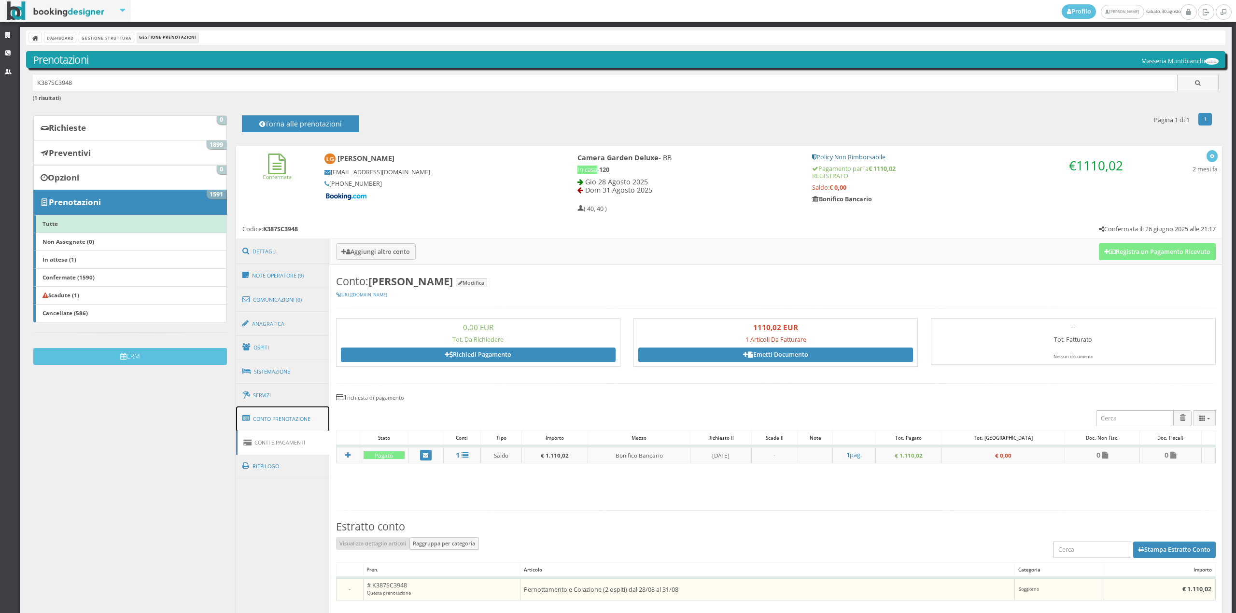
click at [318, 415] on link "Conto Prenotazione" at bounding box center [283, 419] width 94 height 25
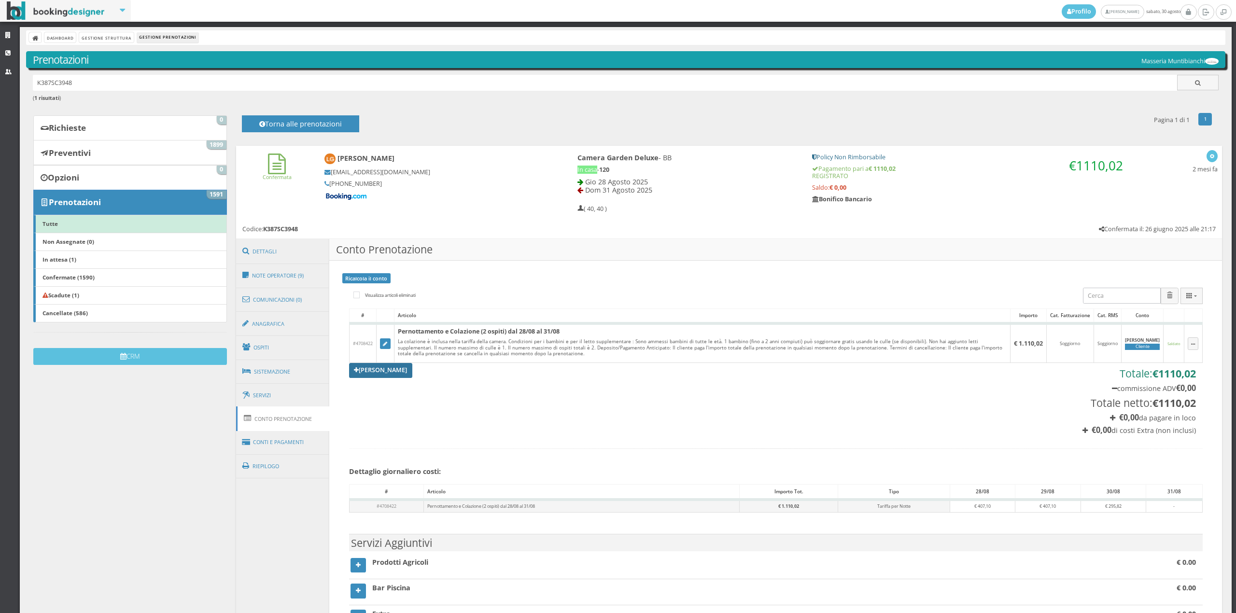
click at [379, 374] on link "Aggiungi Tariffa" at bounding box center [381, 370] width 64 height 14
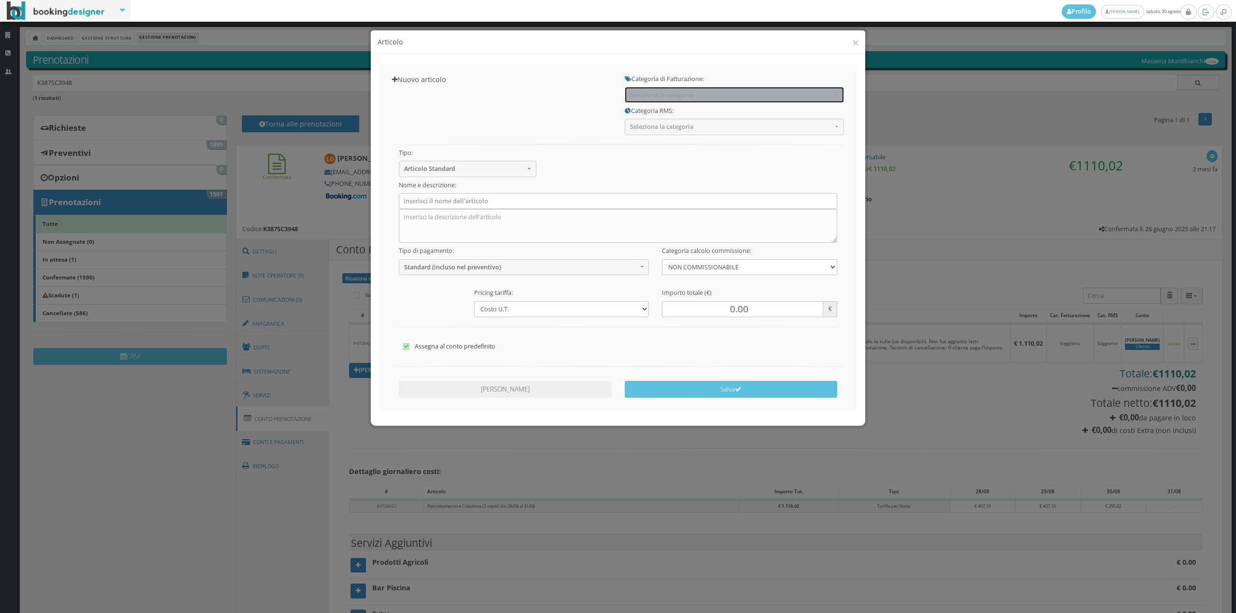
click at [662, 98] on span "Seleziona la categoria" at bounding box center [731, 94] width 202 height 7
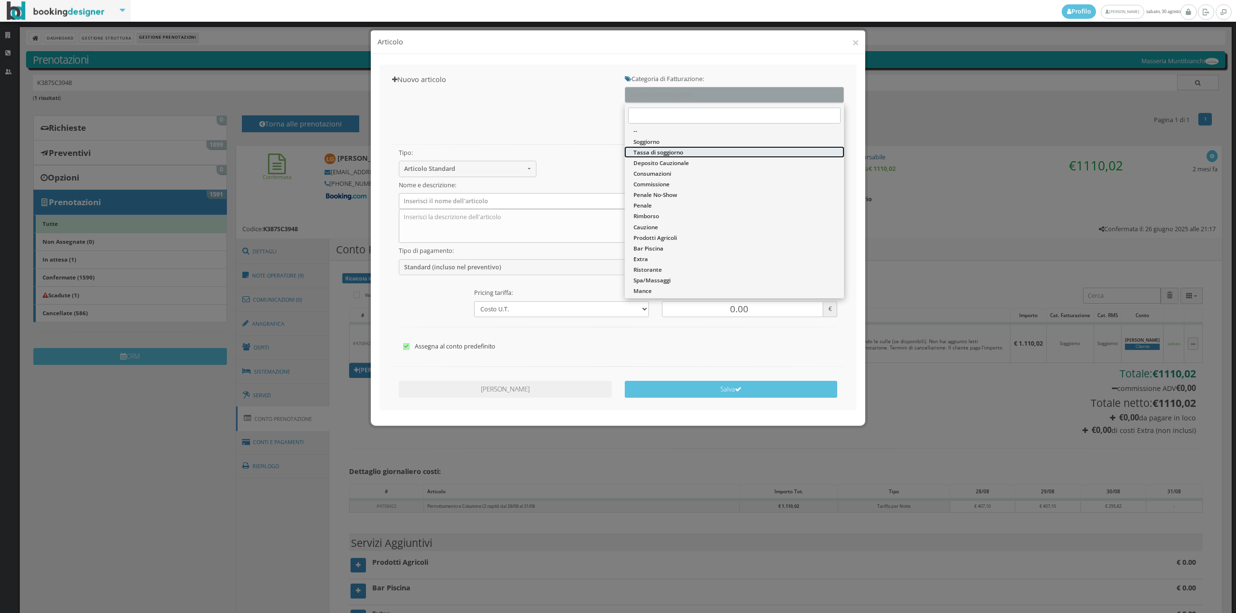
click at [659, 155] on span "Tassa di soggiorno" at bounding box center [659, 152] width 50 height 8
select select "13"
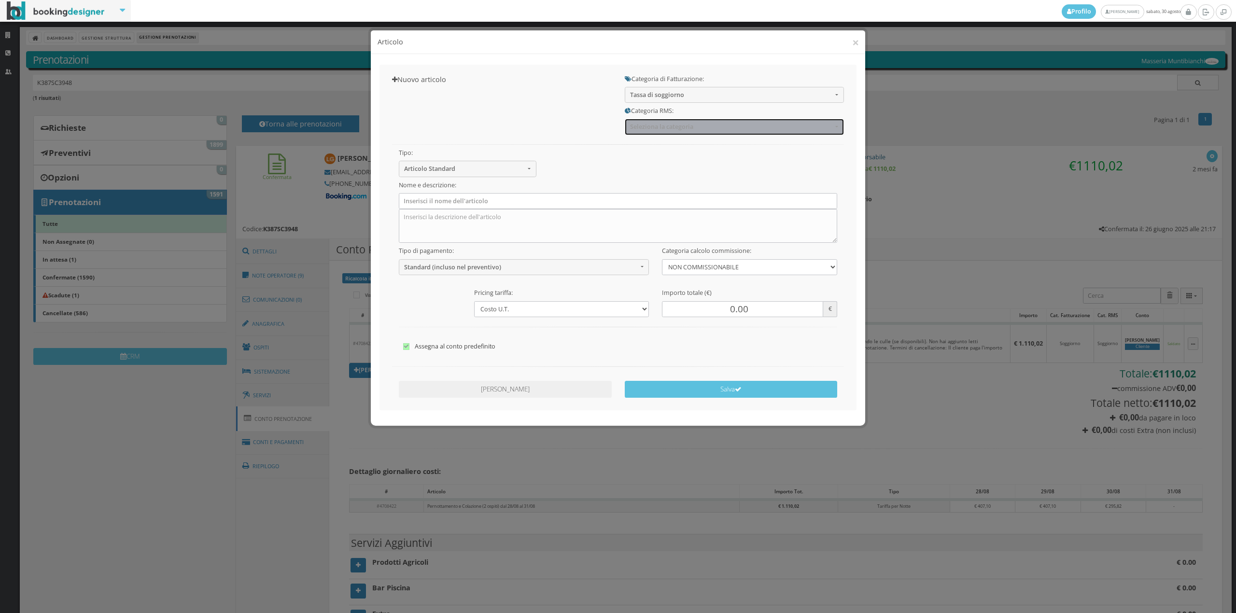
click at [653, 130] on span "Seleziona la categoria" at bounding box center [731, 126] width 202 height 7
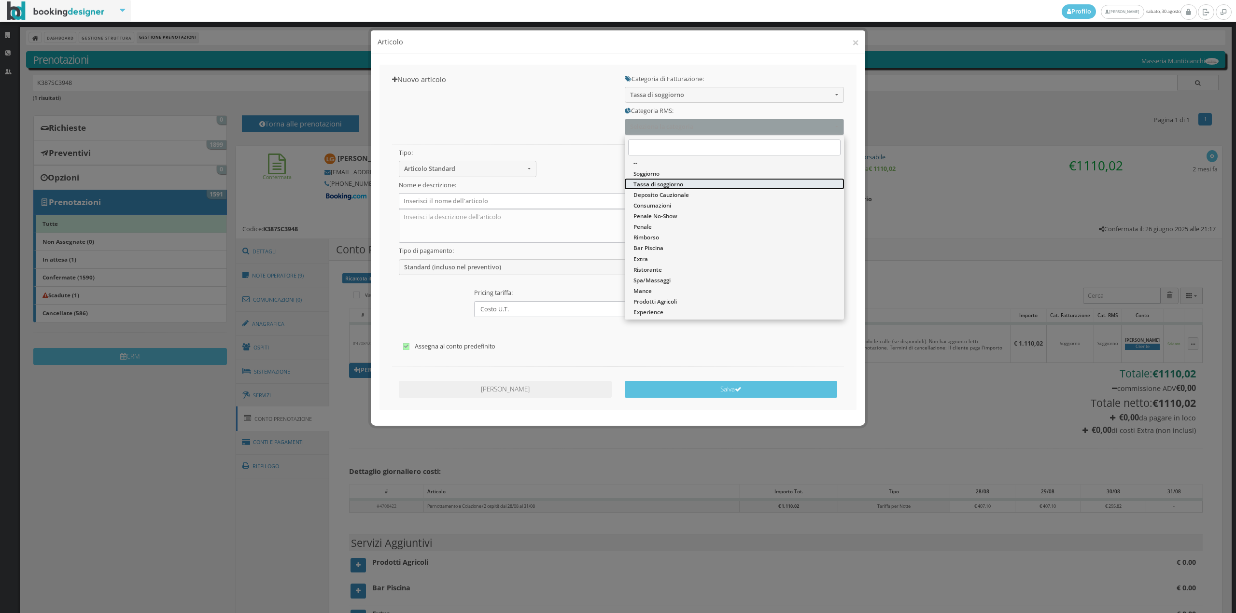
click at [653, 187] on span "Tassa di soggiorno" at bounding box center [659, 184] width 50 height 8
select select "13"
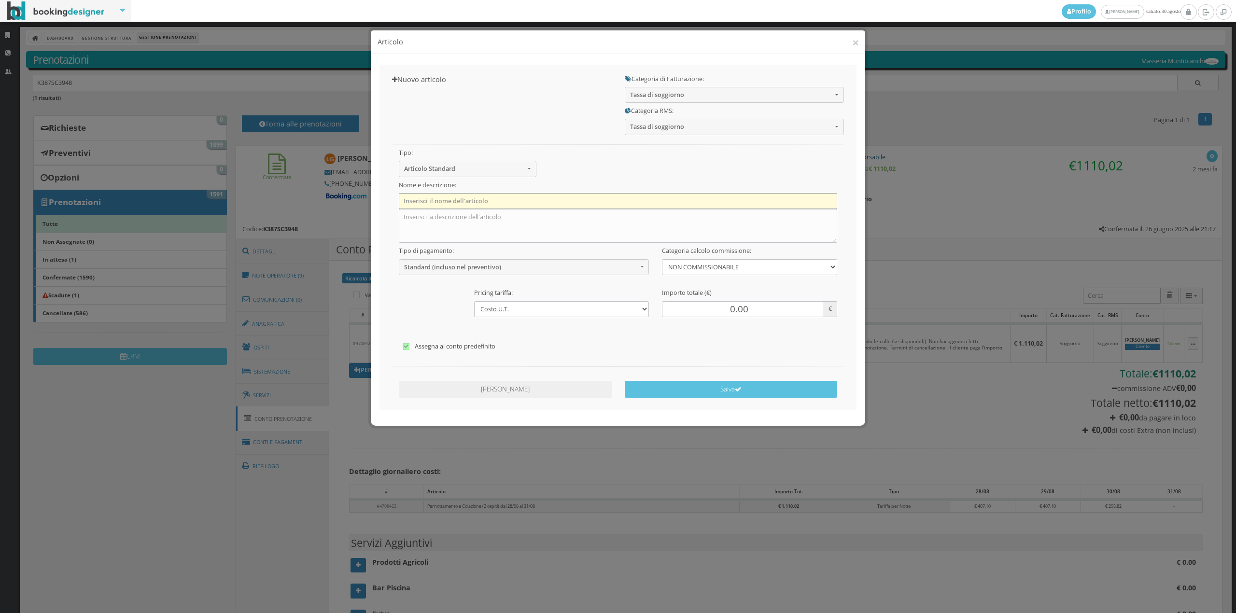
click at [465, 205] on input "text" at bounding box center [618, 201] width 439 height 16
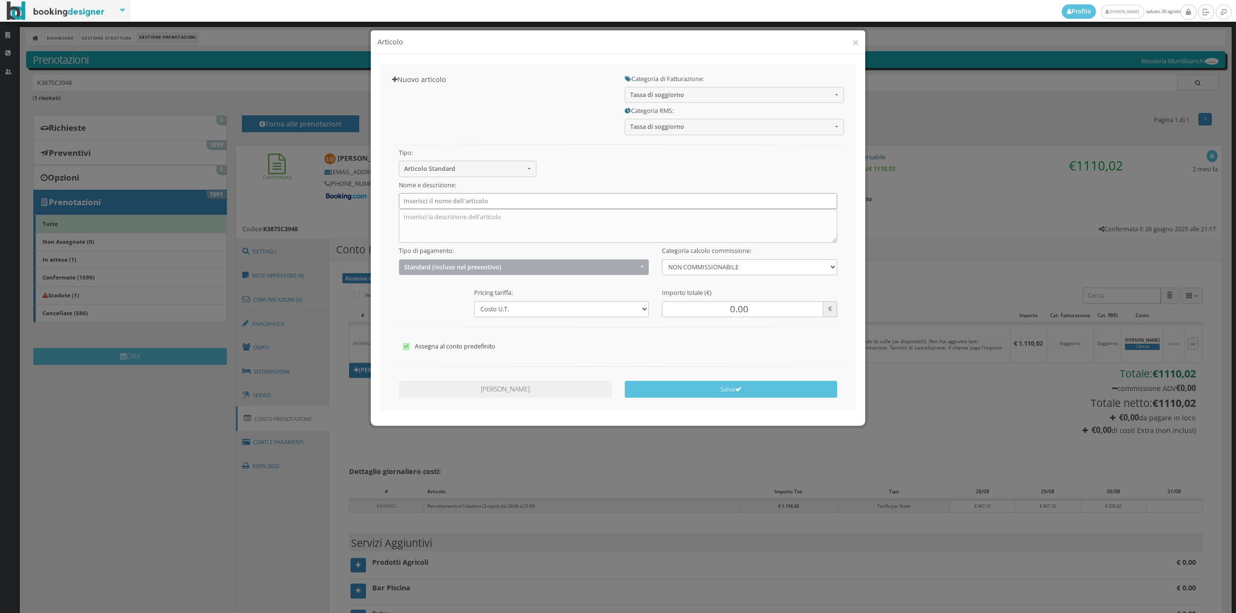
type input "Tassa di soggiorno"
click at [424, 267] on span "Standard (incluso nel preventivo)" at bounding box center [521, 267] width 234 height 7
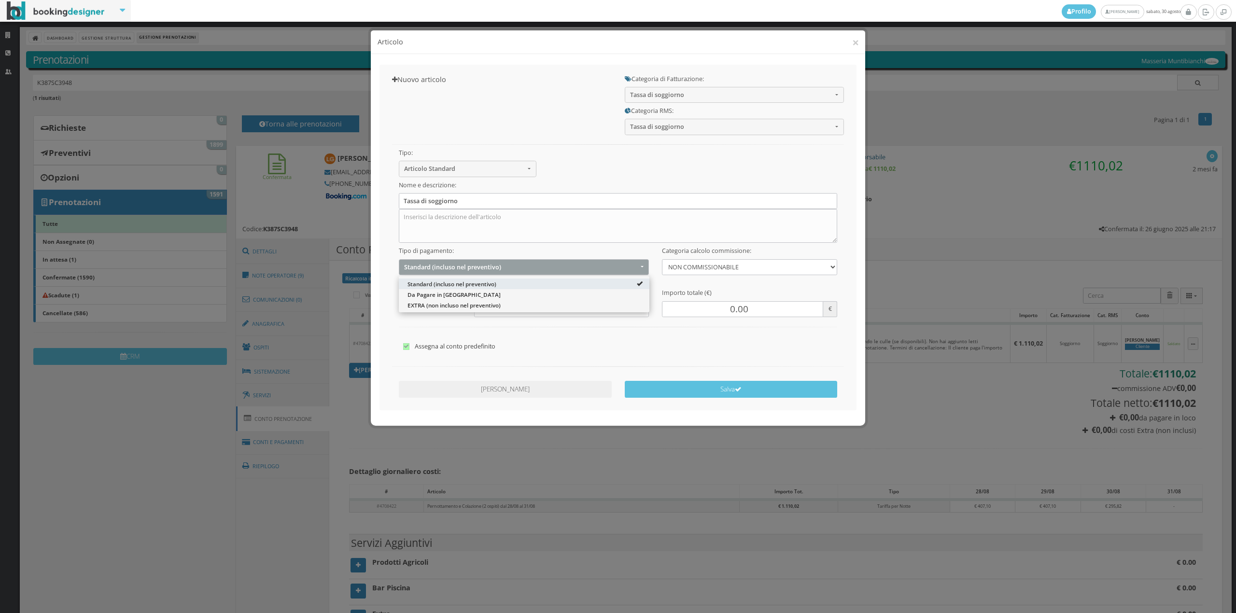
click at [422, 310] on div "Standard (incluso nel preventivo) Da Pagare in Loco EXTRA (non incluso nel prev…" at bounding box center [524, 294] width 251 height 36
click at [440, 266] on span "Standard (incluso nel preventivo)" at bounding box center [521, 267] width 234 height 7
click at [424, 305] on span "EXTRA (non incluso nel preventivo)" at bounding box center [454, 305] width 93 height 8
select select "2"
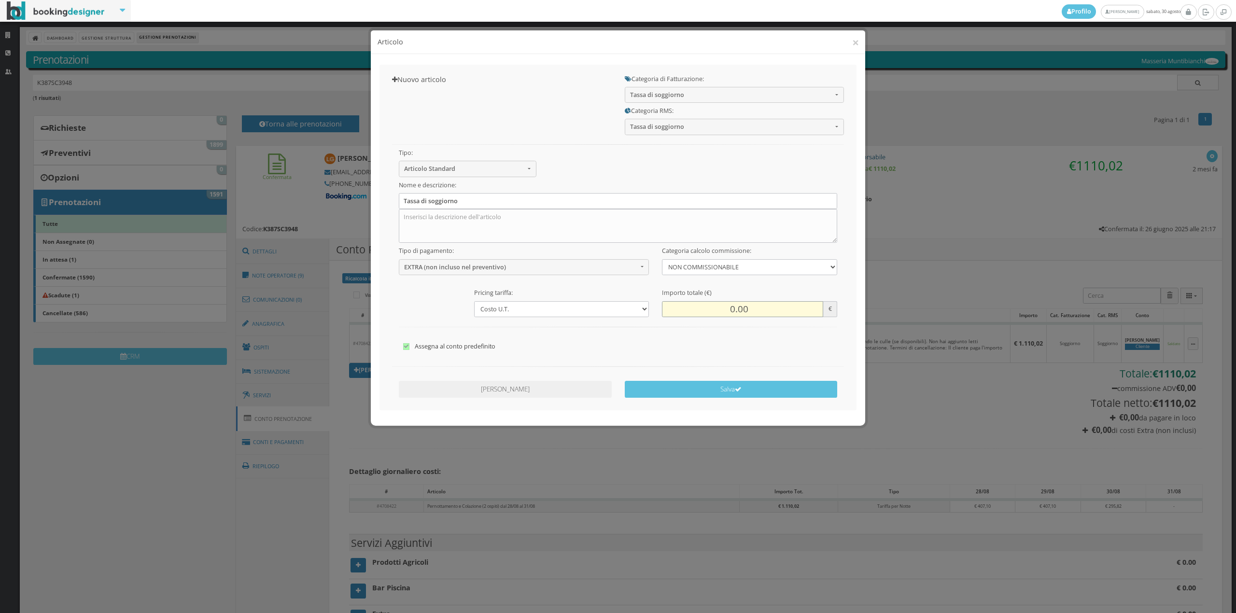
click at [722, 304] on input "0.00" at bounding box center [742, 309] width 161 height 16
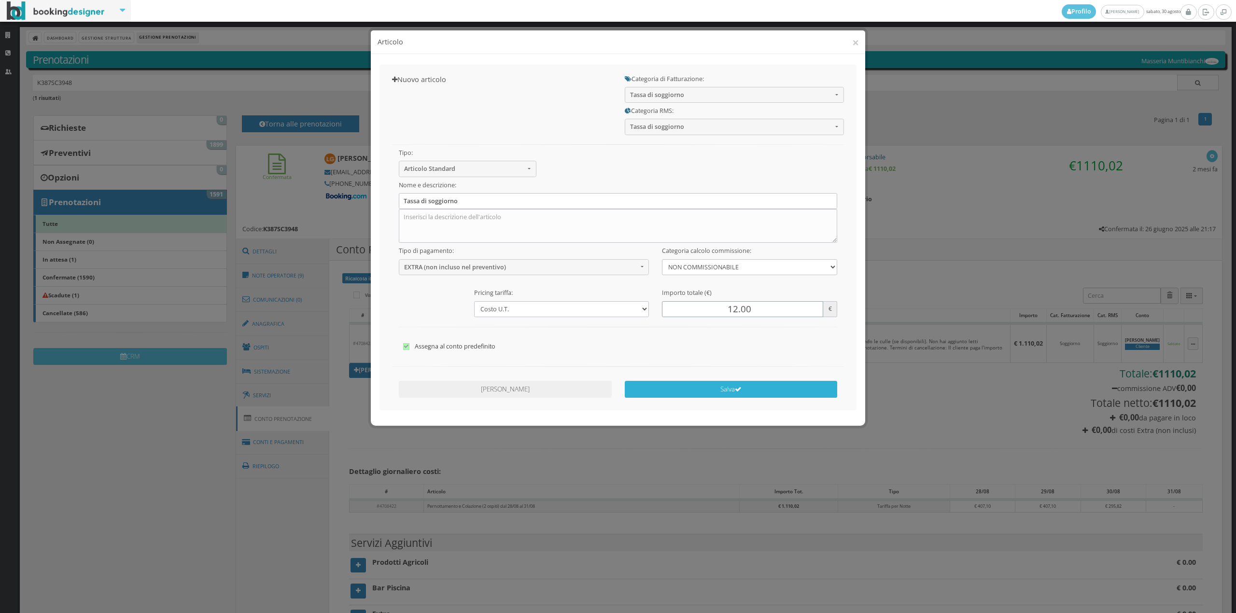
type input "12.00"
click at [744, 383] on button "Salva" at bounding box center [731, 389] width 213 height 17
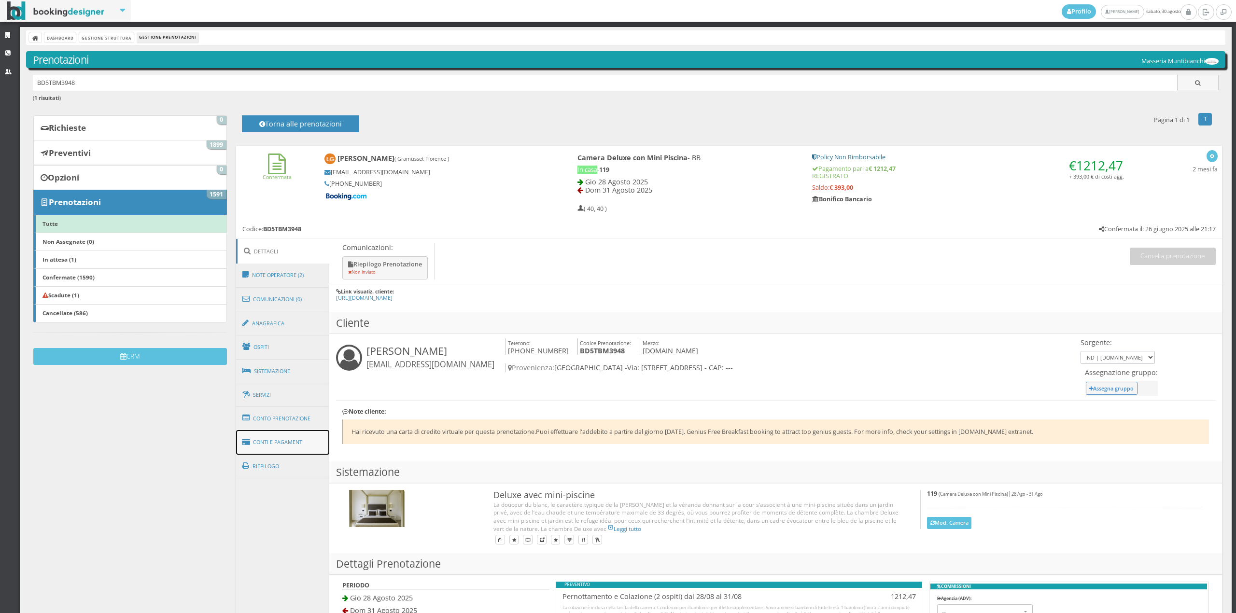
click at [279, 430] on link "Conti e Pagamenti" at bounding box center [283, 442] width 94 height 25
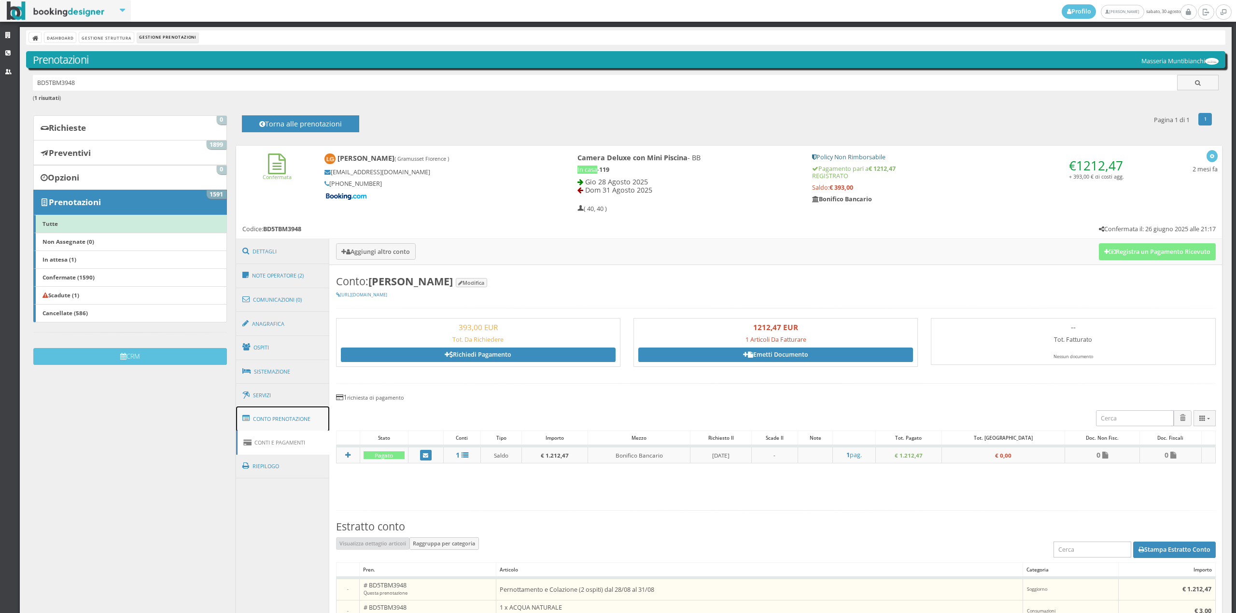
click at [278, 418] on link "Conto Prenotazione" at bounding box center [283, 419] width 94 height 25
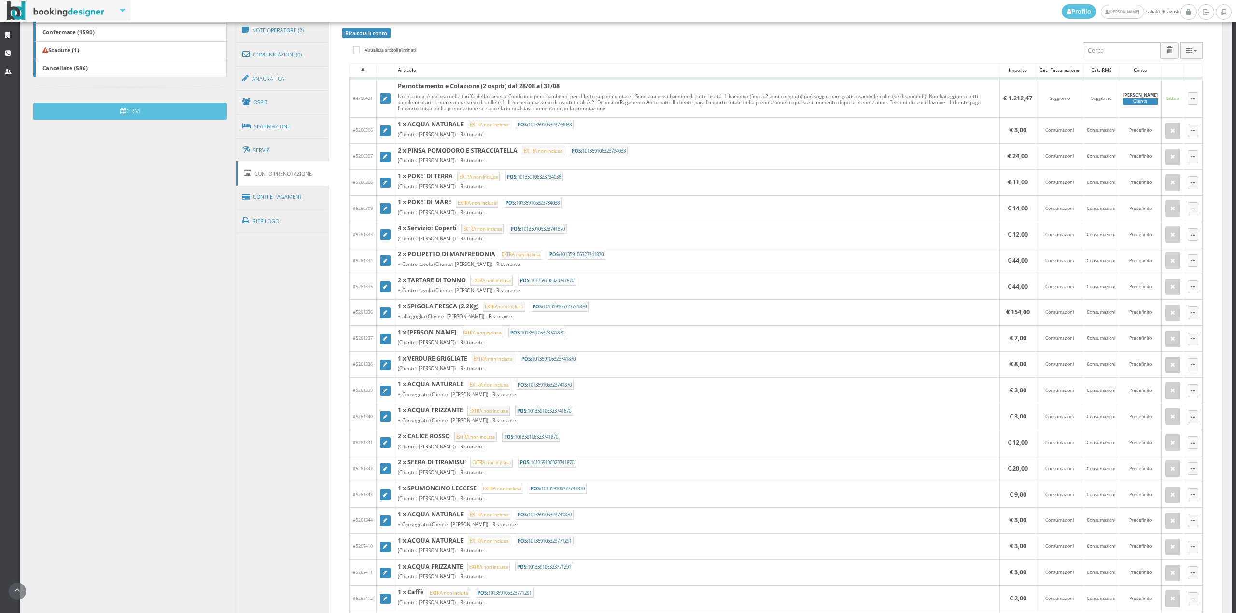
scroll to position [357, 0]
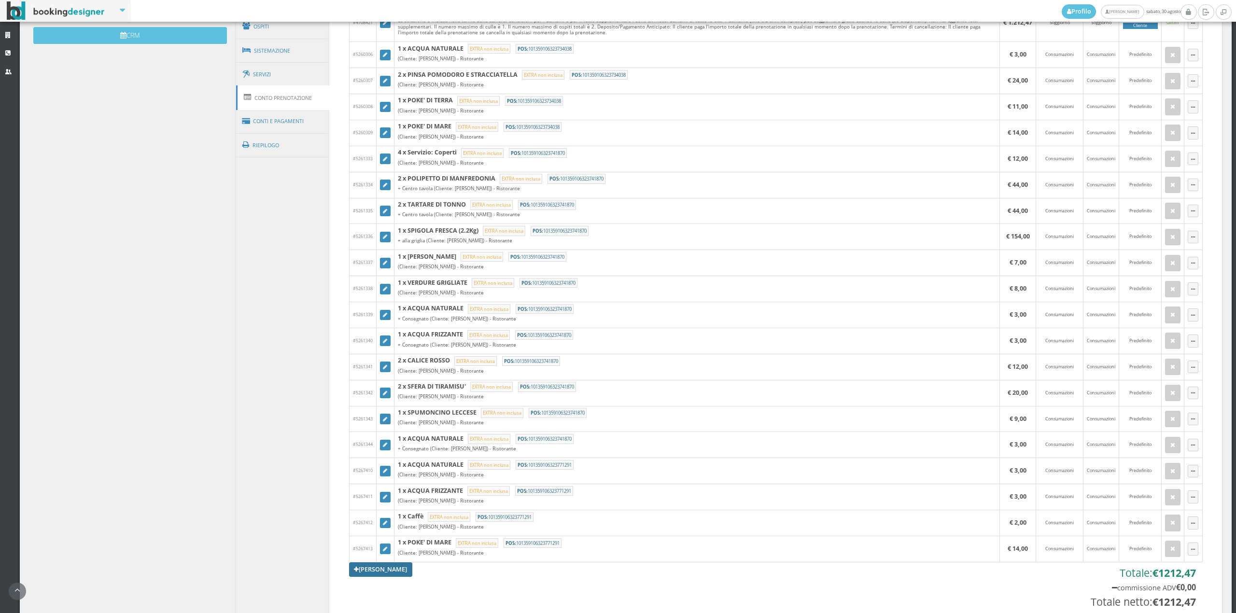
click at [394, 577] on link "[PERSON_NAME]" at bounding box center [381, 570] width 64 height 14
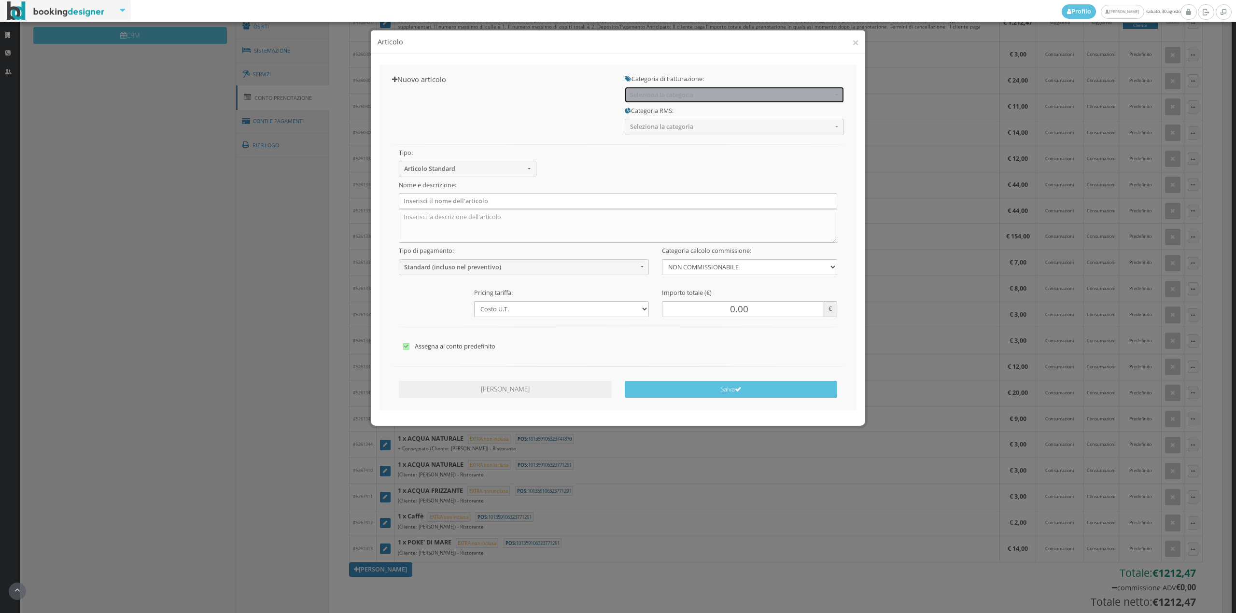
click at [642, 94] on span "Seleziona la categoria" at bounding box center [731, 94] width 202 height 7
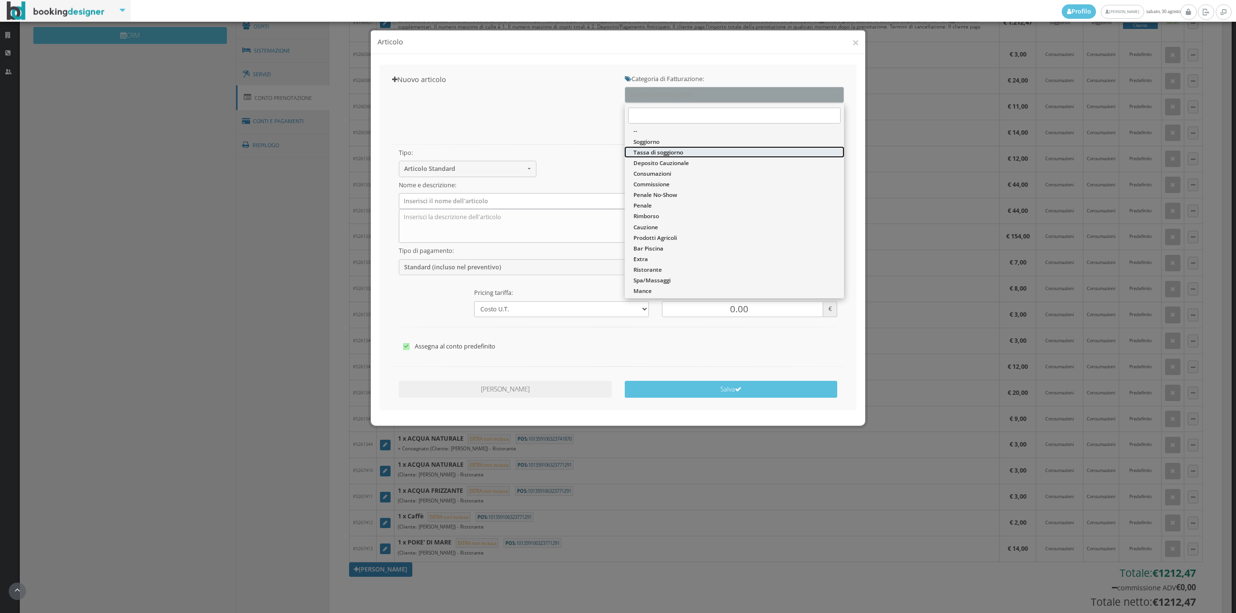
click at [653, 153] on span "Tassa di soggiorno" at bounding box center [659, 152] width 50 height 8
select select "13"
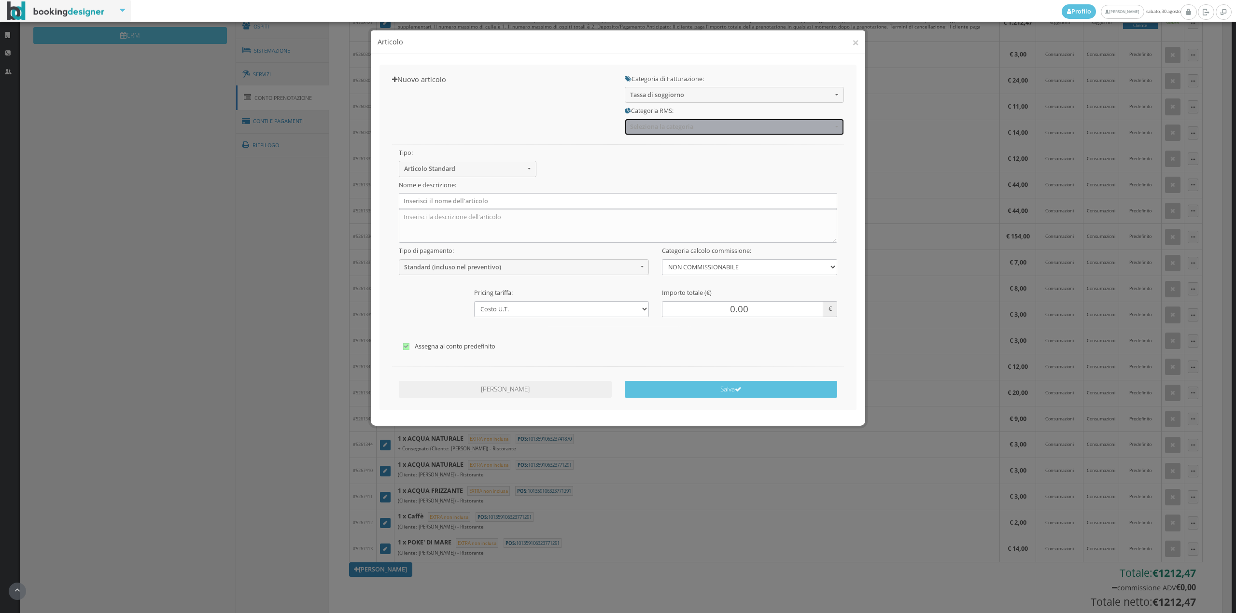
click at [652, 126] on span "Seleziona la categoria" at bounding box center [731, 126] width 202 height 7
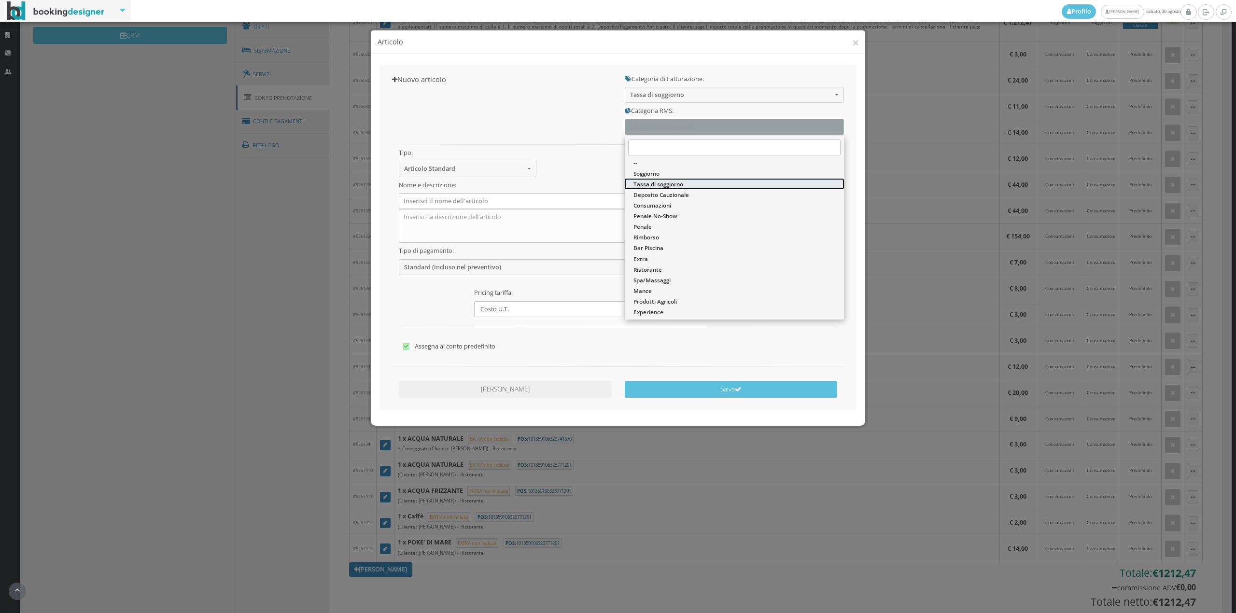
click at [660, 184] on span "Tassa di soggiorno" at bounding box center [659, 184] width 50 height 8
select select "13"
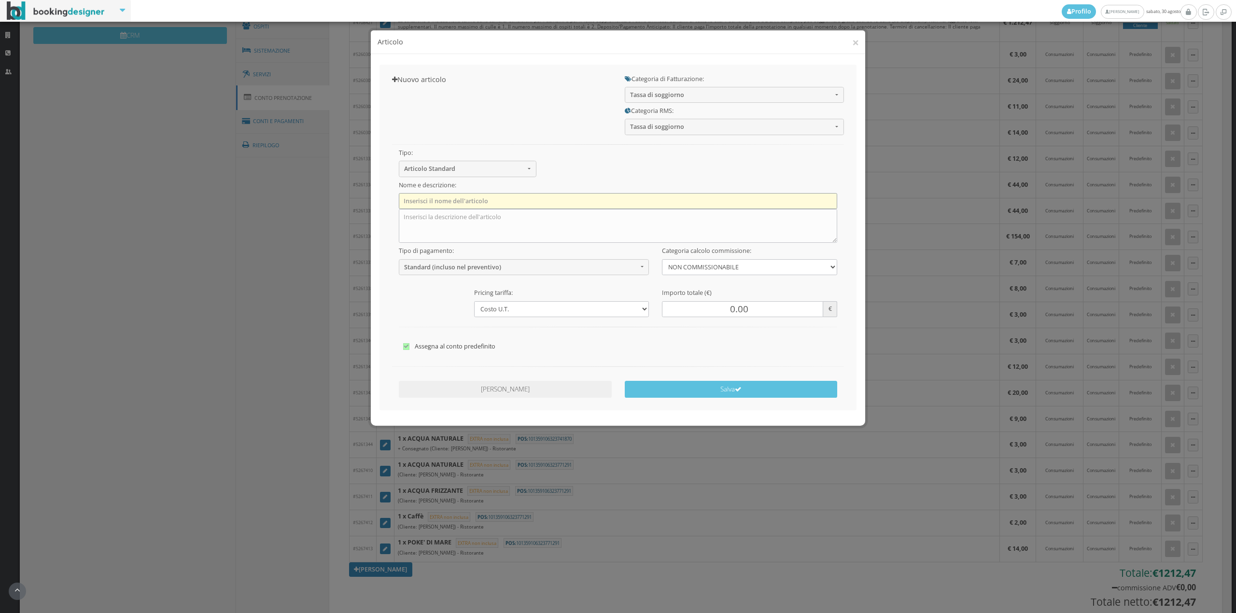
click at [468, 198] on input "text" at bounding box center [618, 201] width 439 height 16
type input "Tassa di soggiorno"
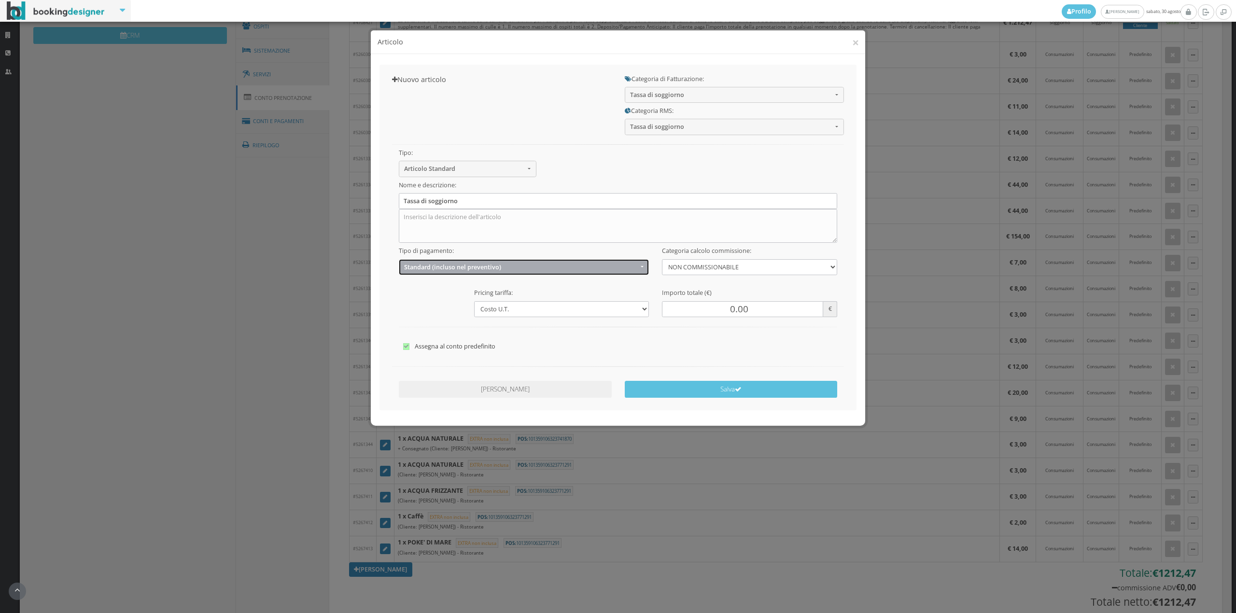
click at [421, 266] on span "Standard (incluso nel preventivo)" at bounding box center [521, 267] width 234 height 7
click at [418, 303] on span "EXTRA (non incluso nel preventivo)" at bounding box center [454, 305] width 93 height 8
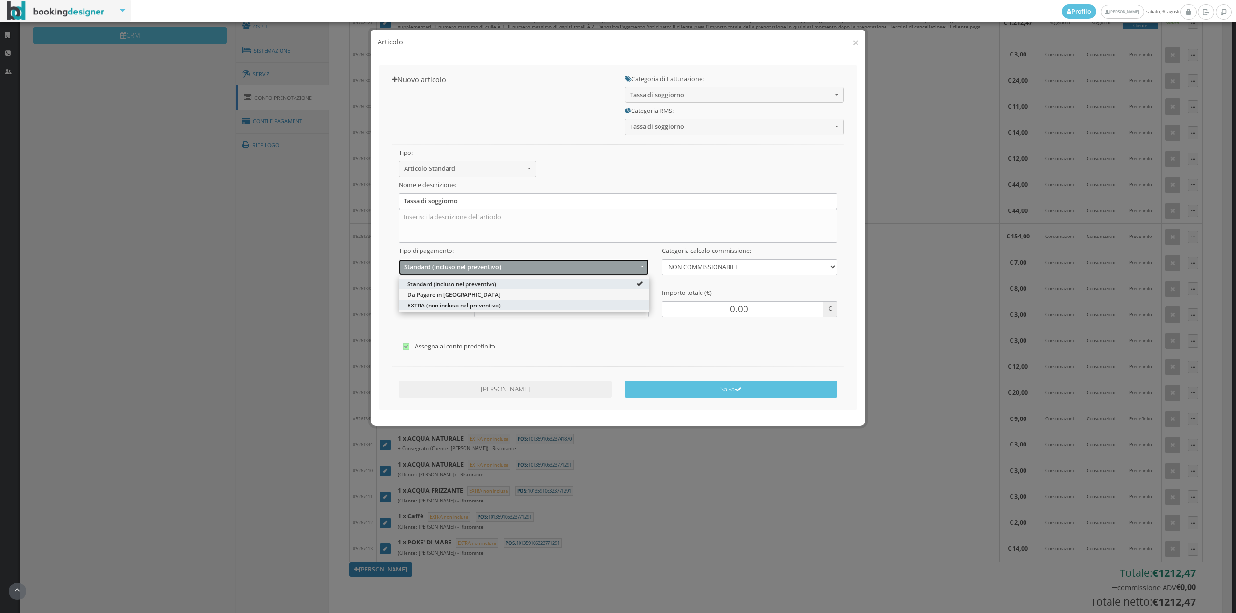
select select "2"
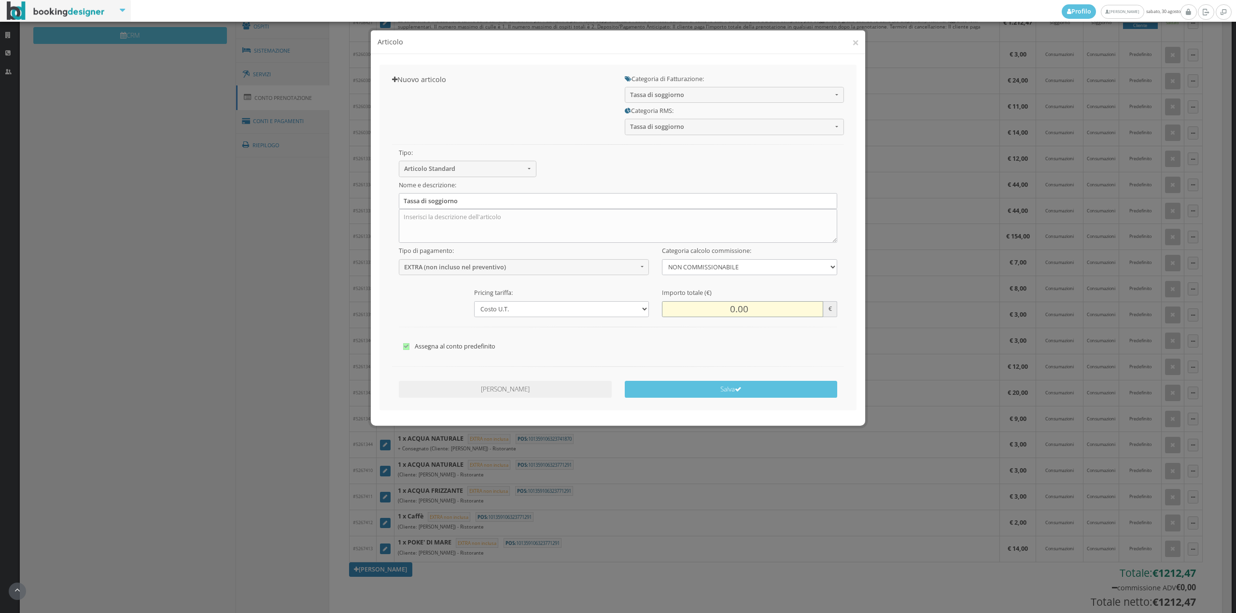
click at [731, 304] on input "0.00" at bounding box center [742, 309] width 161 height 16
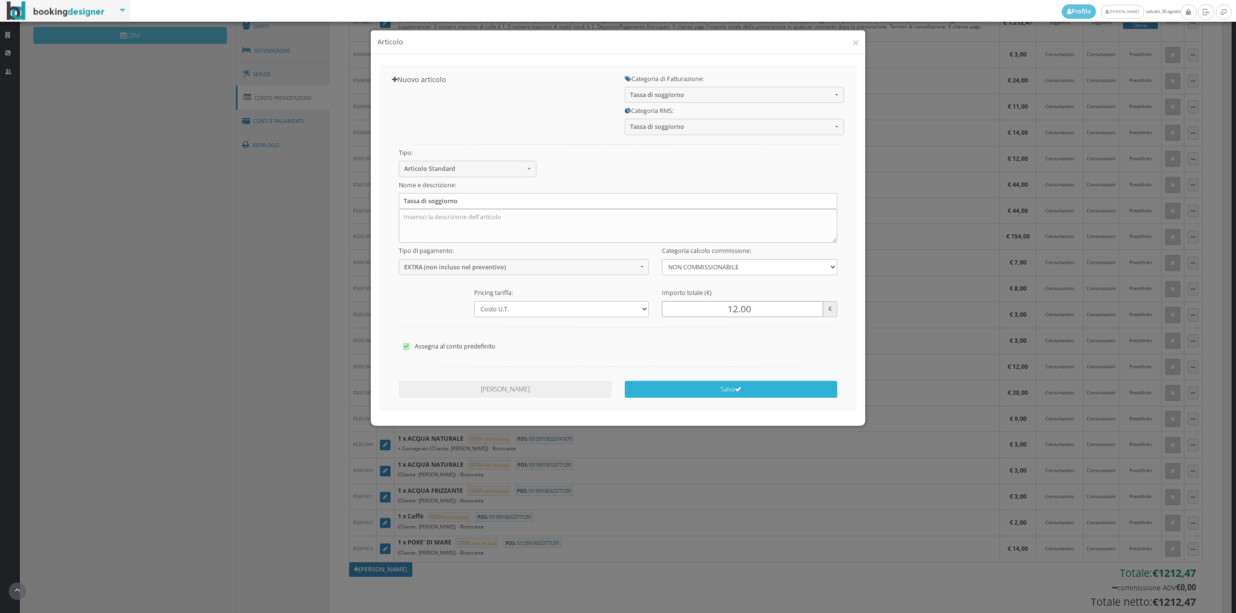
type input "12.00"
click at [737, 389] on icon "submit" at bounding box center [738, 389] width 7 height 7
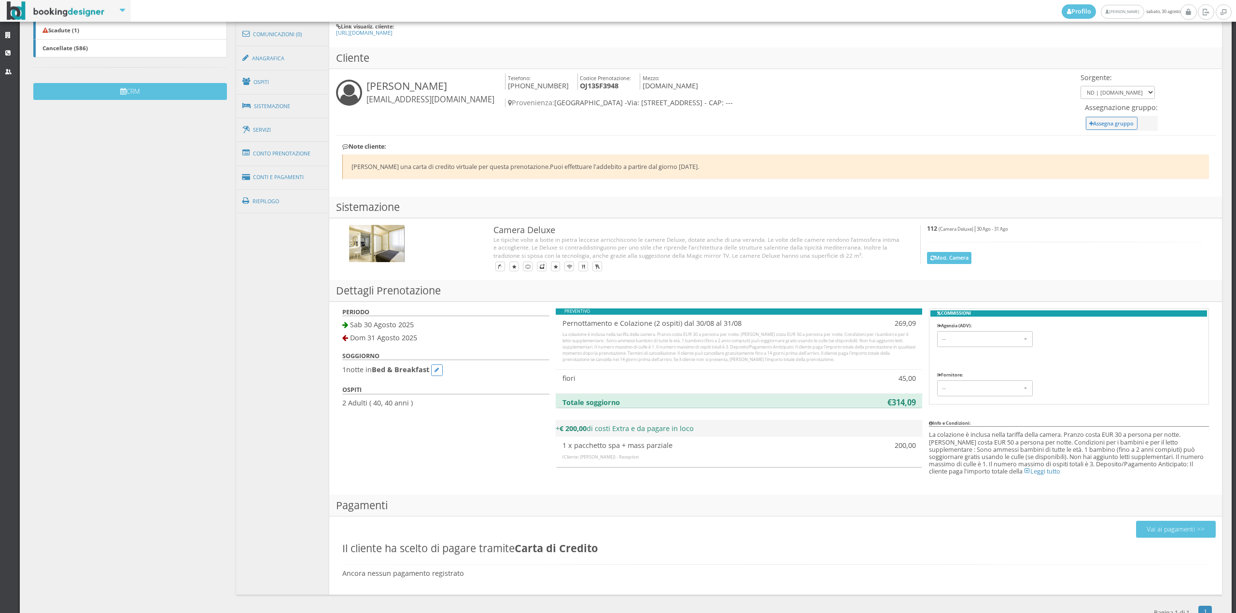
scroll to position [320, 0]
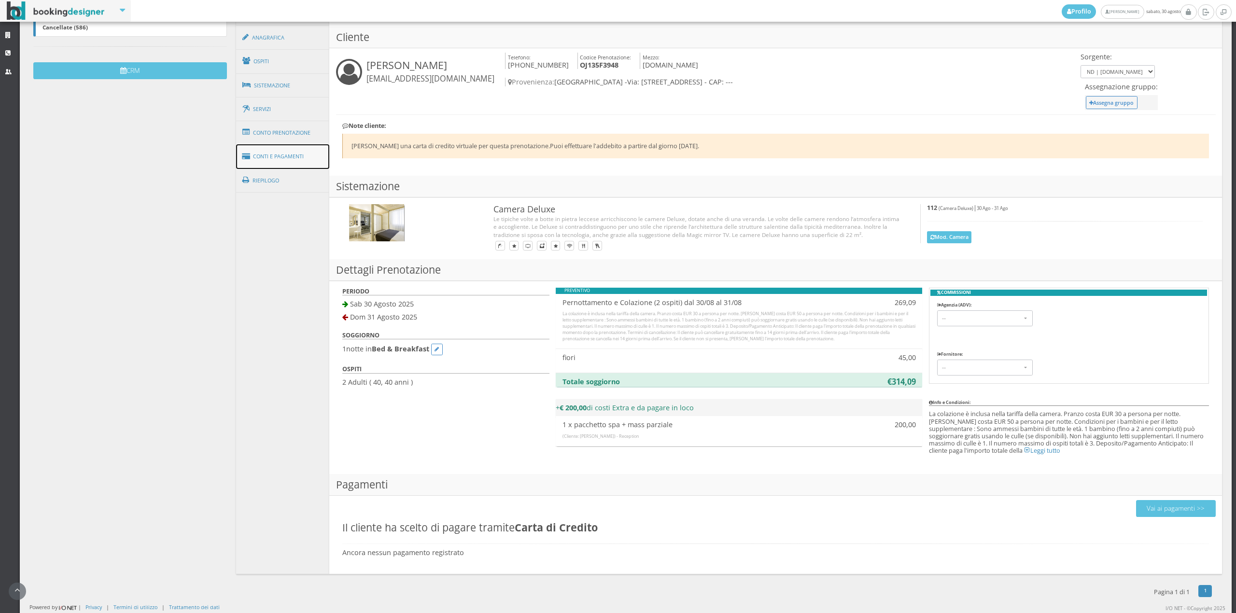
click at [292, 154] on link "Conti e Pagamenti" at bounding box center [283, 156] width 94 height 25
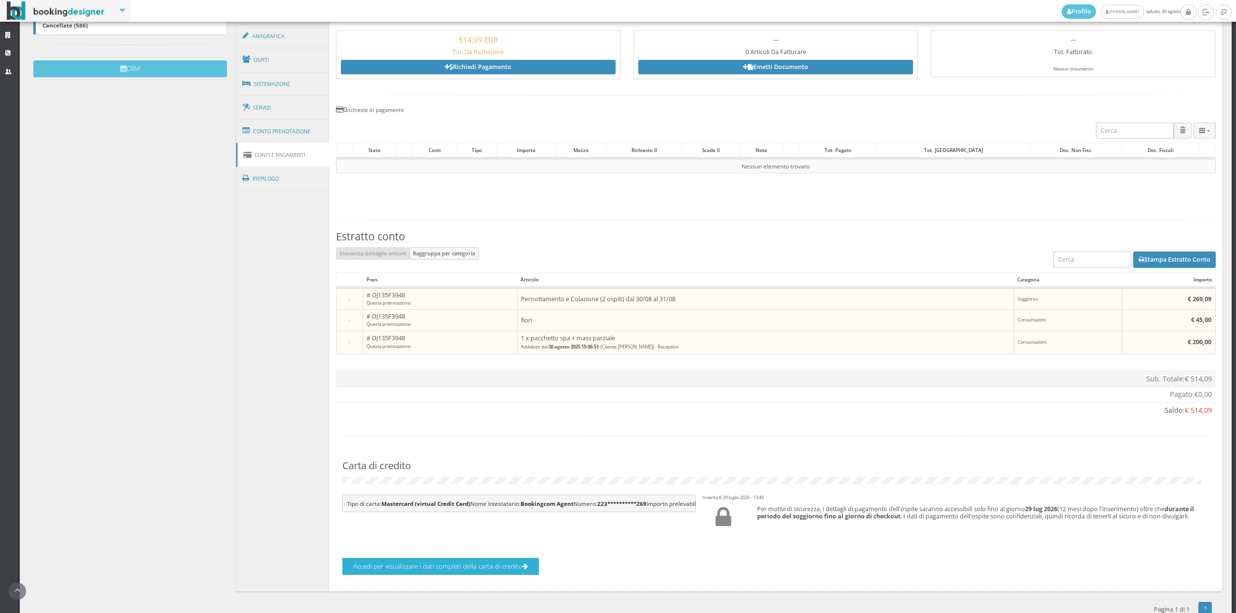
click at [456, 575] on button "Accedi per visualizzare i dati completi della carta di credito" at bounding box center [440, 566] width 197 height 17
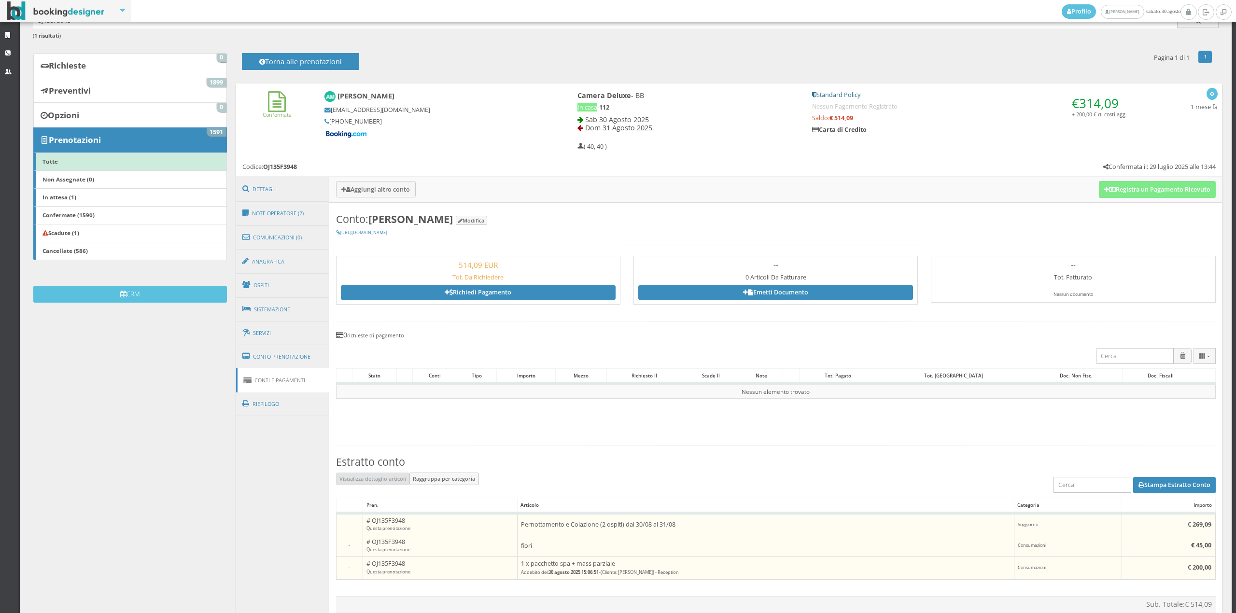
scroll to position [20, 0]
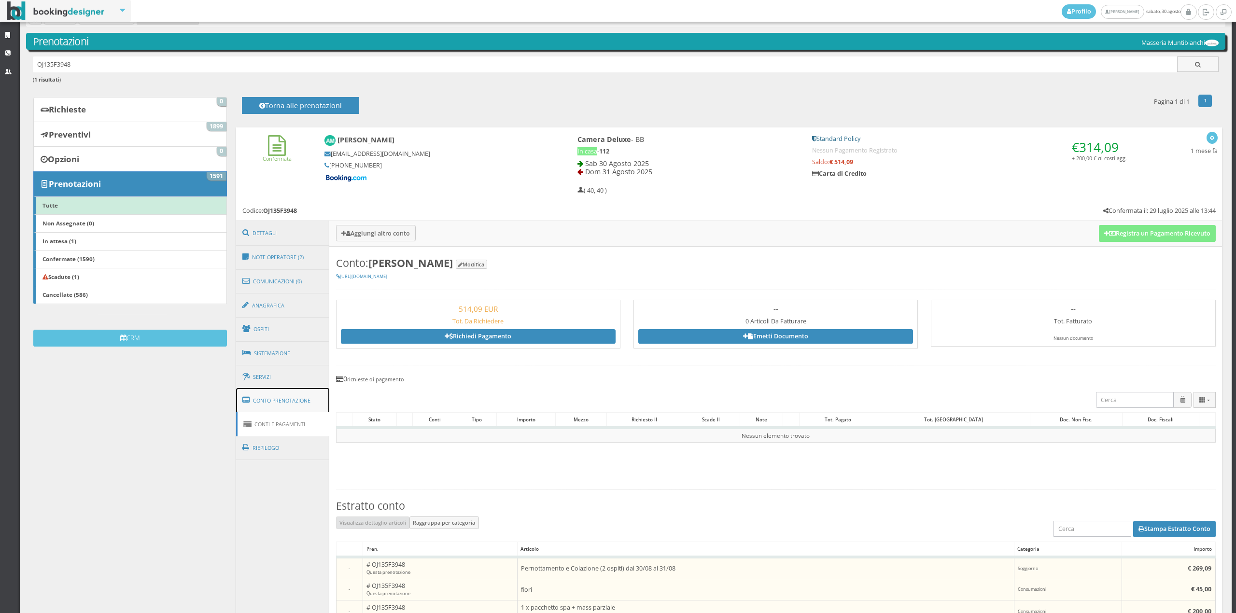
click at [274, 400] on link "Conto Prenotazione" at bounding box center [283, 400] width 94 height 25
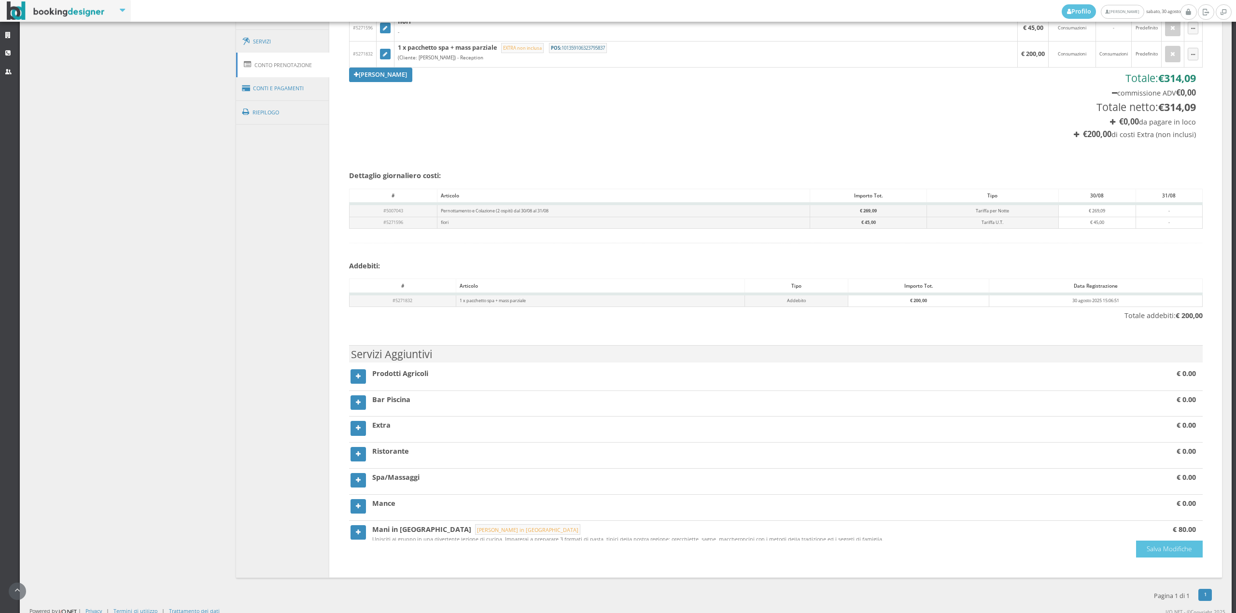
scroll to position [398, 0]
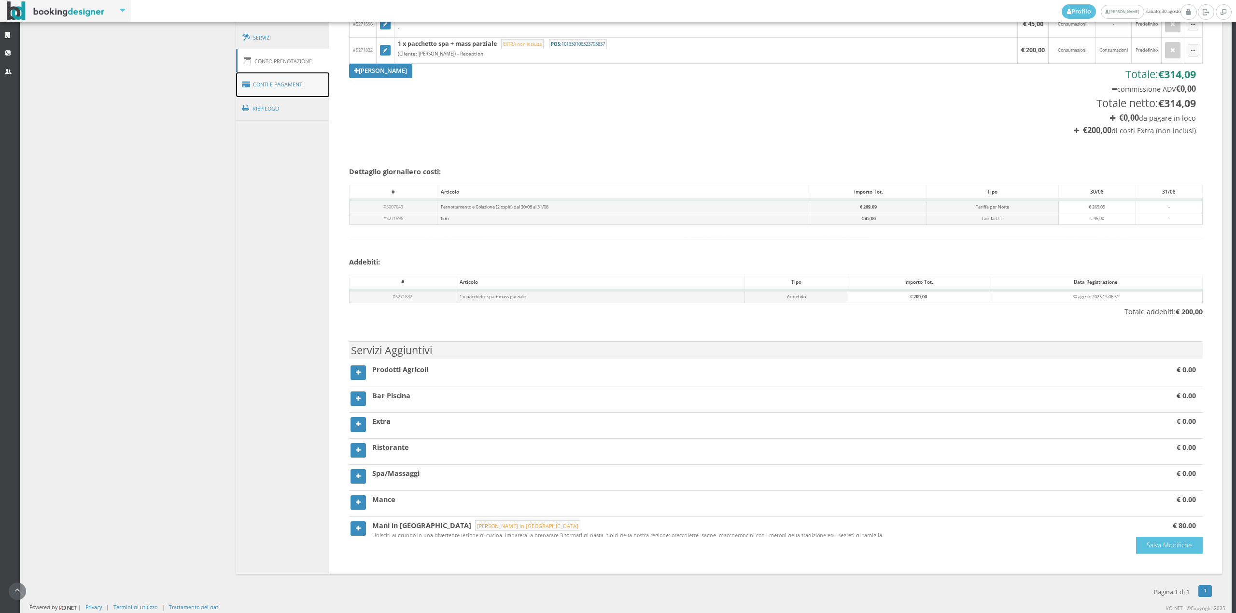
click at [271, 85] on link "Conti e Pagamenti" at bounding box center [283, 84] width 94 height 25
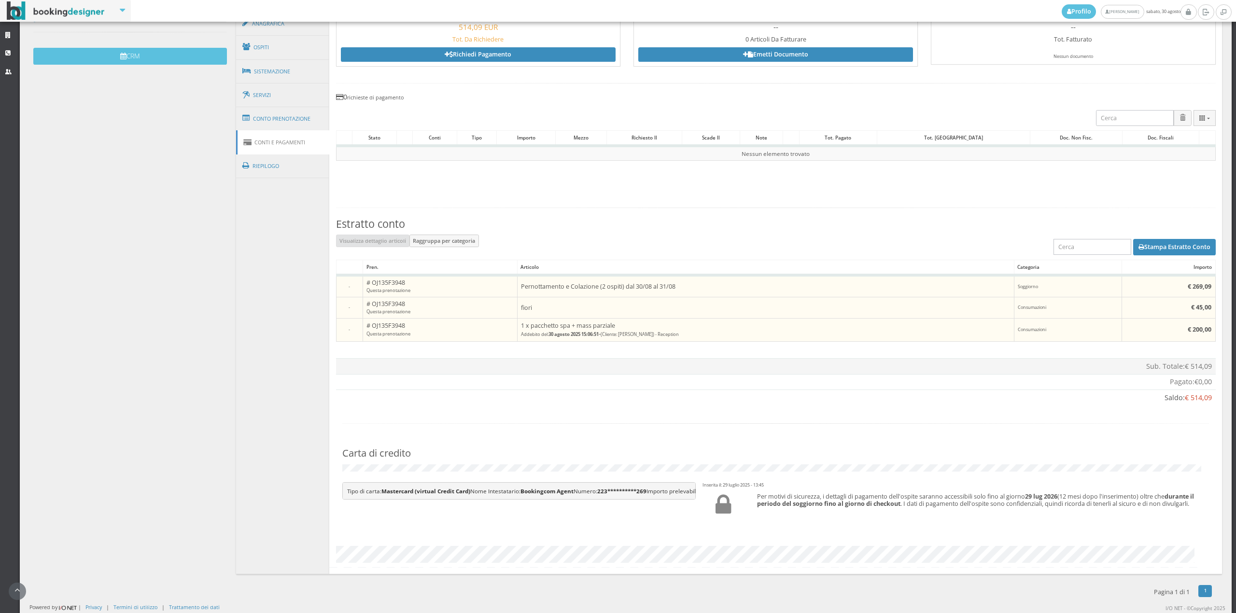
scroll to position [164, 0]
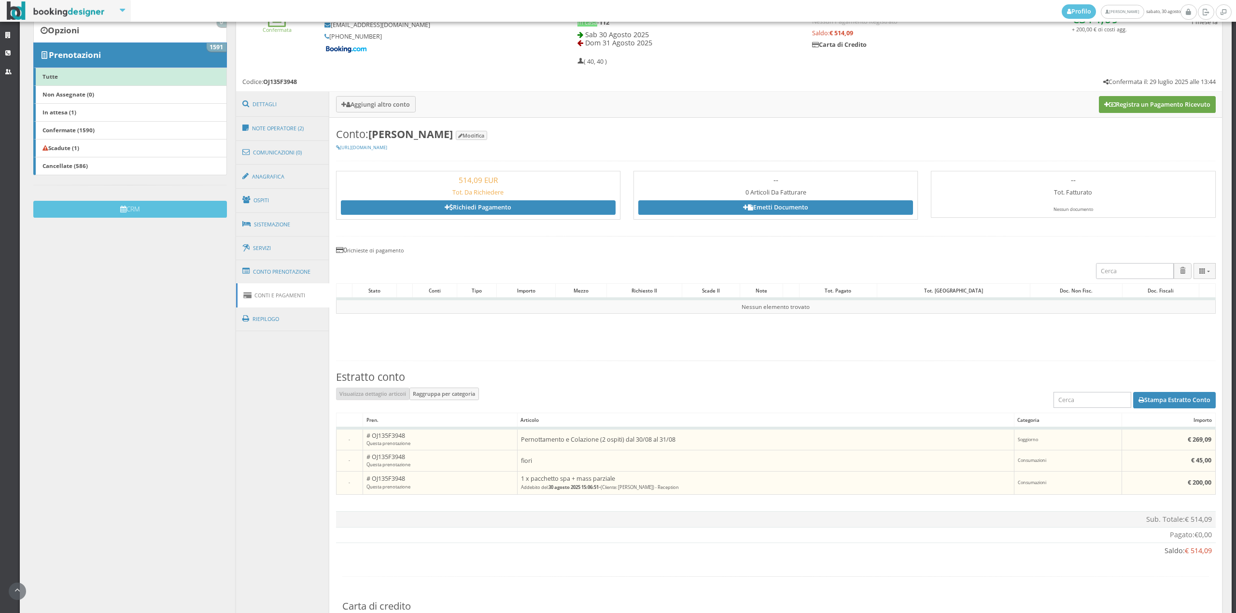
click at [1160, 101] on button "Registra un Pagamento Ricevuto" at bounding box center [1157, 104] width 117 height 16
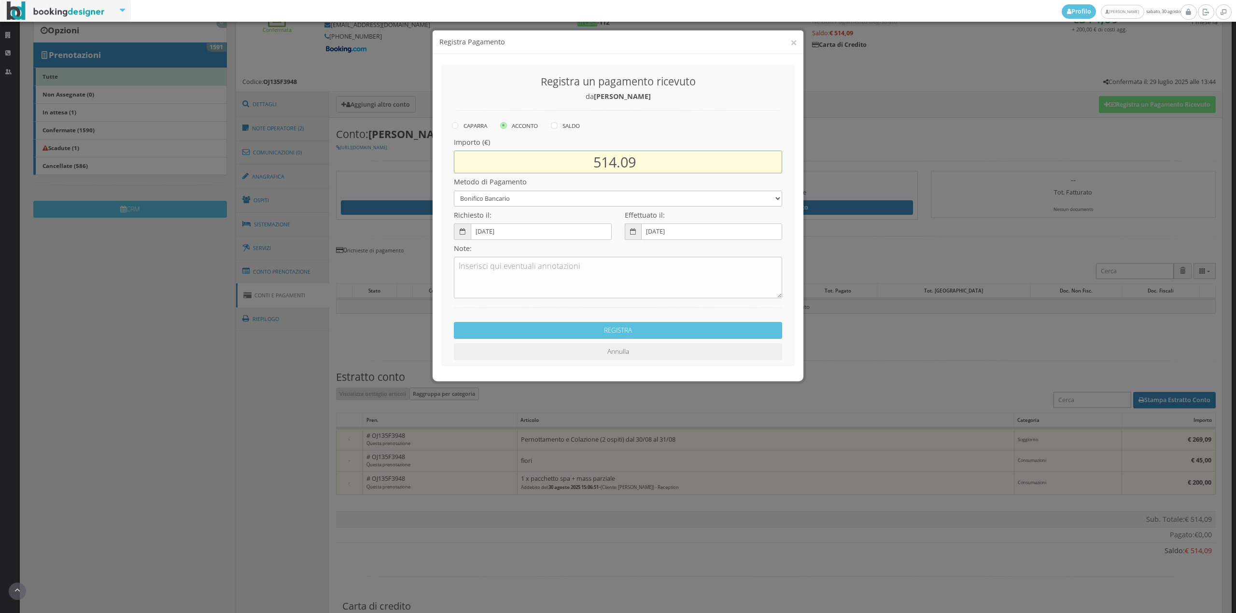
click at [617, 159] on input "514.09" at bounding box center [618, 162] width 328 height 23
type input "269.09"
click at [547, 201] on select "Bonifico Bancario Carta di Credito Contanti Assegno Bancario Assegno Circolare …" at bounding box center [618, 199] width 328 height 16
select select "2589"
click at [454, 191] on select "Bonifico Bancario Carta di Credito Contanti Assegno Bancario Assegno Circolare …" at bounding box center [618, 199] width 328 height 16
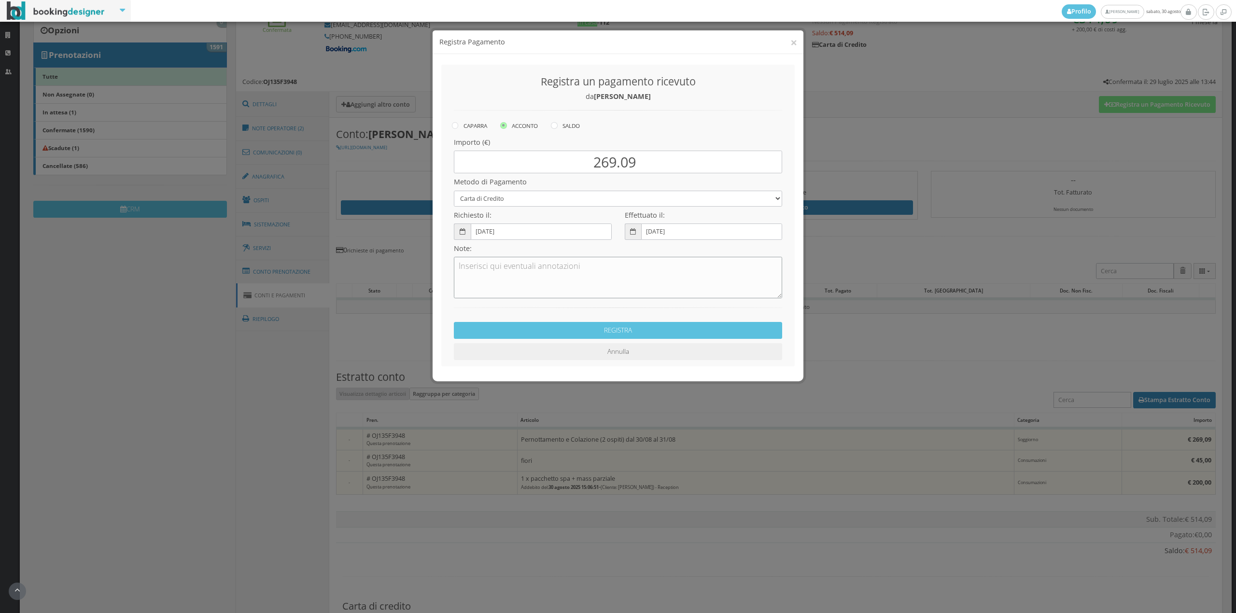
click at [509, 277] on textarea at bounding box center [618, 278] width 328 height 42
type textarea "Pagonline ok"
click at [470, 334] on button "REGISTRA" at bounding box center [618, 330] width 328 height 17
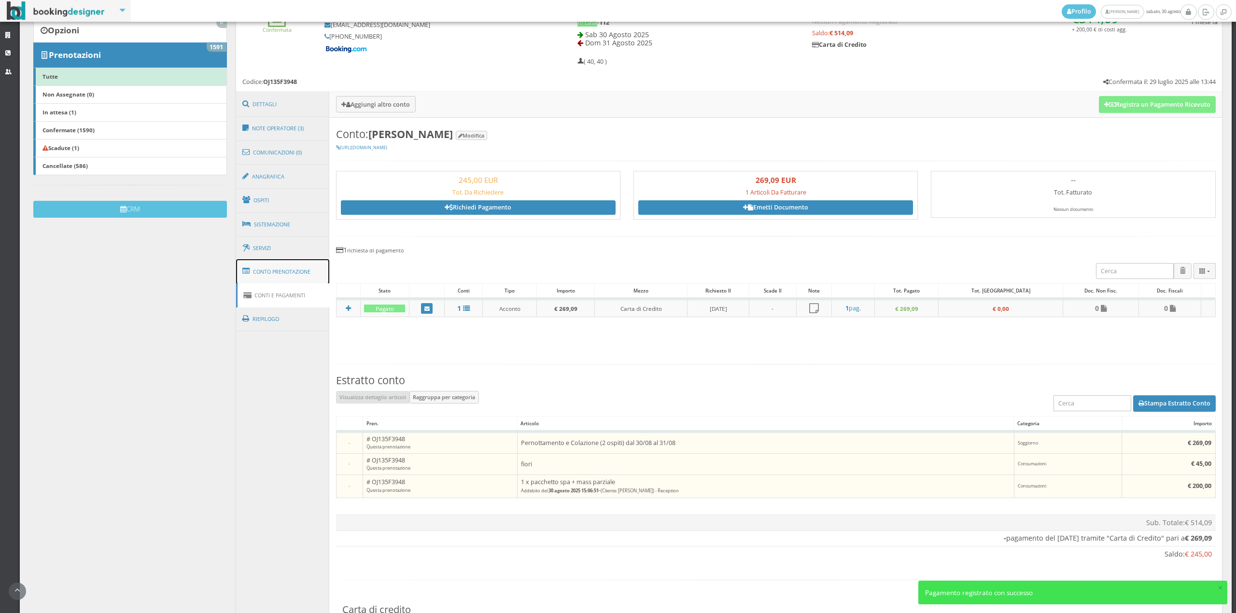
click at [297, 271] on link "Conto Prenotazione" at bounding box center [283, 271] width 94 height 25
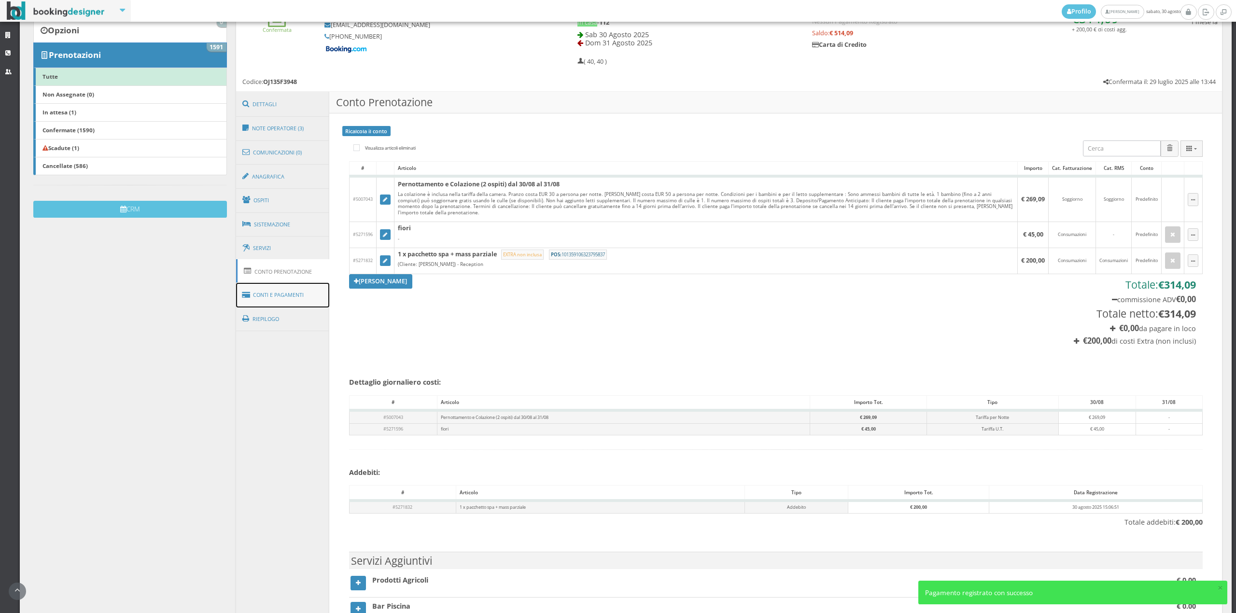
click at [292, 293] on link "Conti e Pagamenti" at bounding box center [283, 295] width 94 height 25
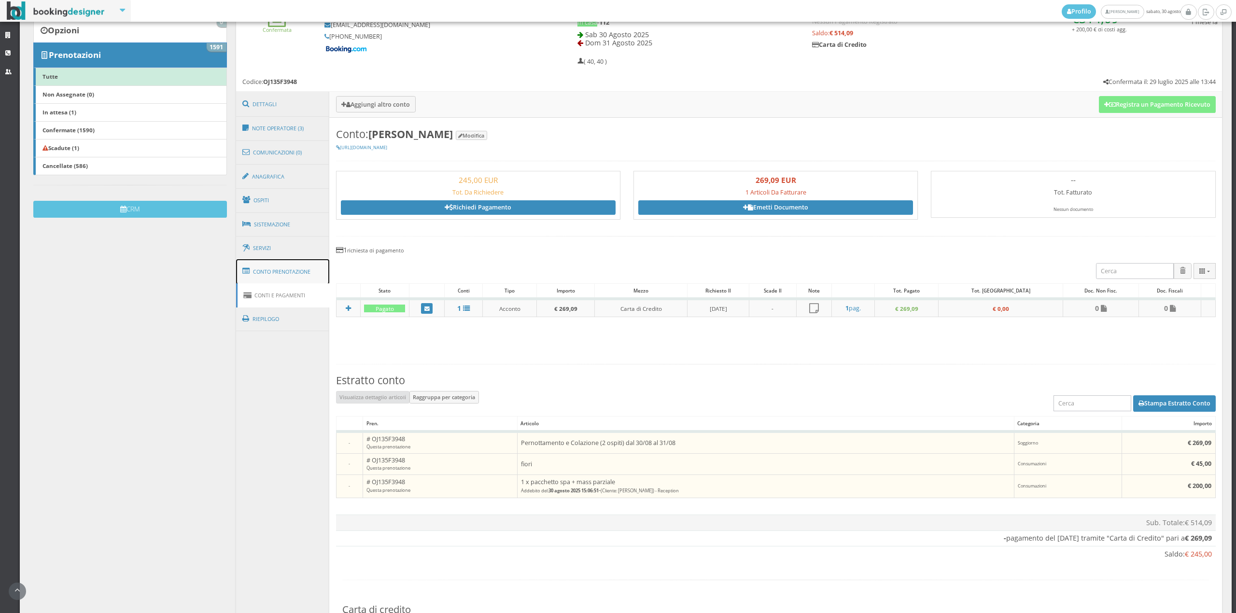
click at [296, 273] on link "Conto Prenotazione" at bounding box center [283, 271] width 94 height 25
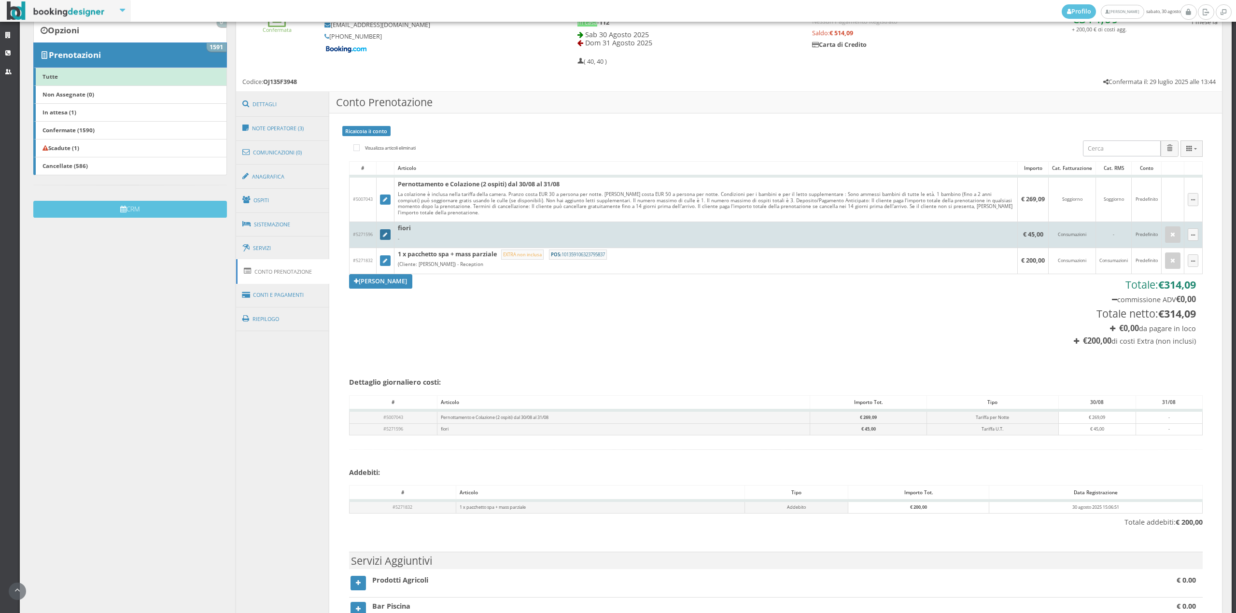
click at [384, 239] on link at bounding box center [385, 234] width 11 height 11
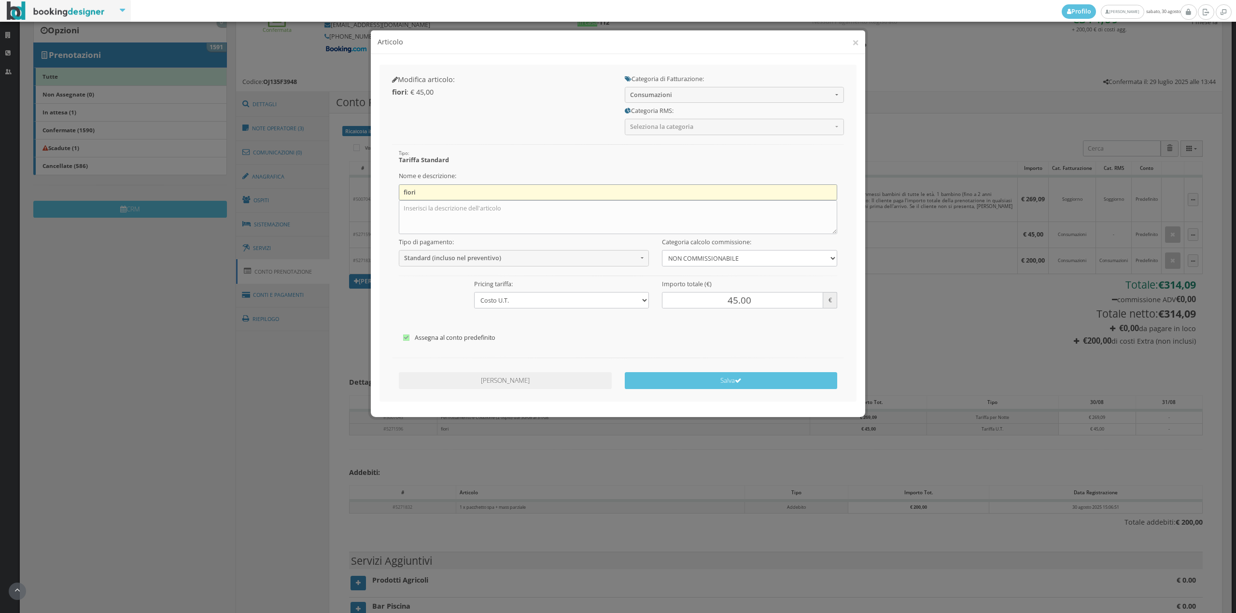
click at [427, 191] on input "fiori" at bounding box center [618, 192] width 439 height 16
type input "f"
type input "Extra"
click at [472, 210] on textarea at bounding box center [618, 217] width 439 height 34
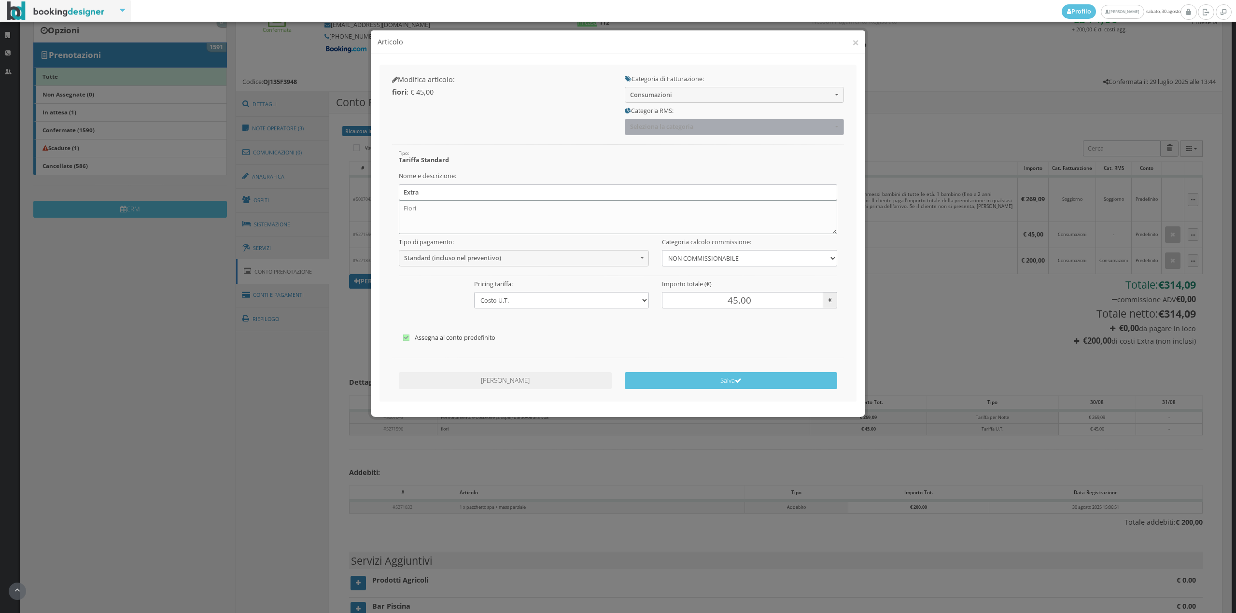
type textarea "Fiori"
click at [684, 123] on span "Seleziona la categoria" at bounding box center [731, 126] width 202 height 7
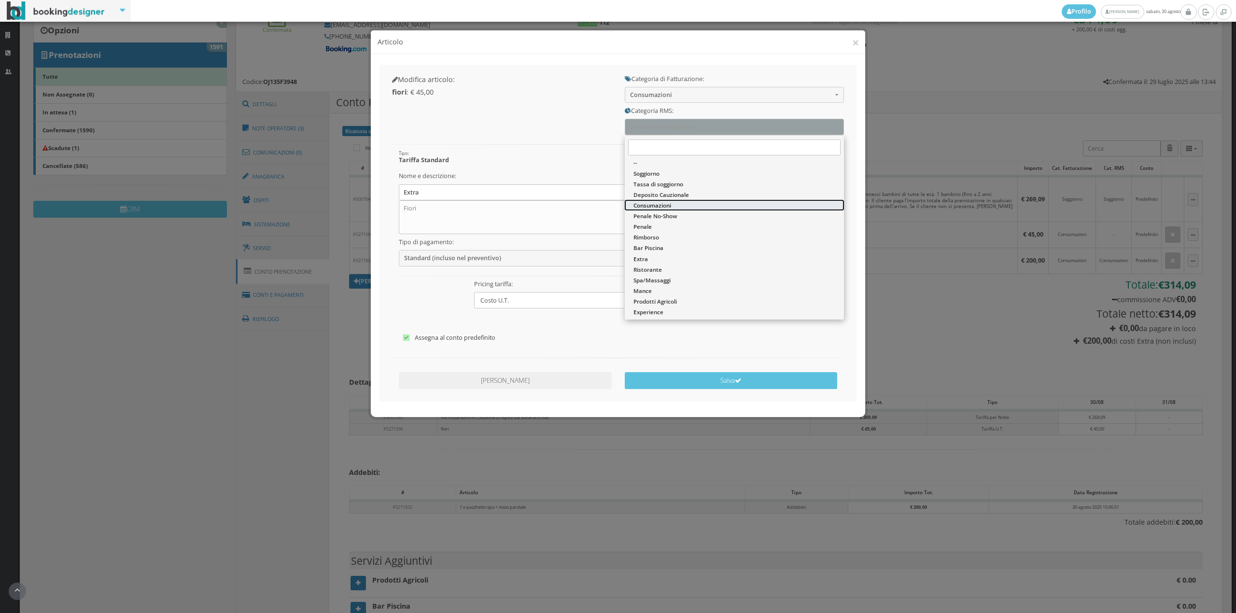
click at [651, 206] on span "Consumazioni" at bounding box center [653, 205] width 38 height 8
select select "36"
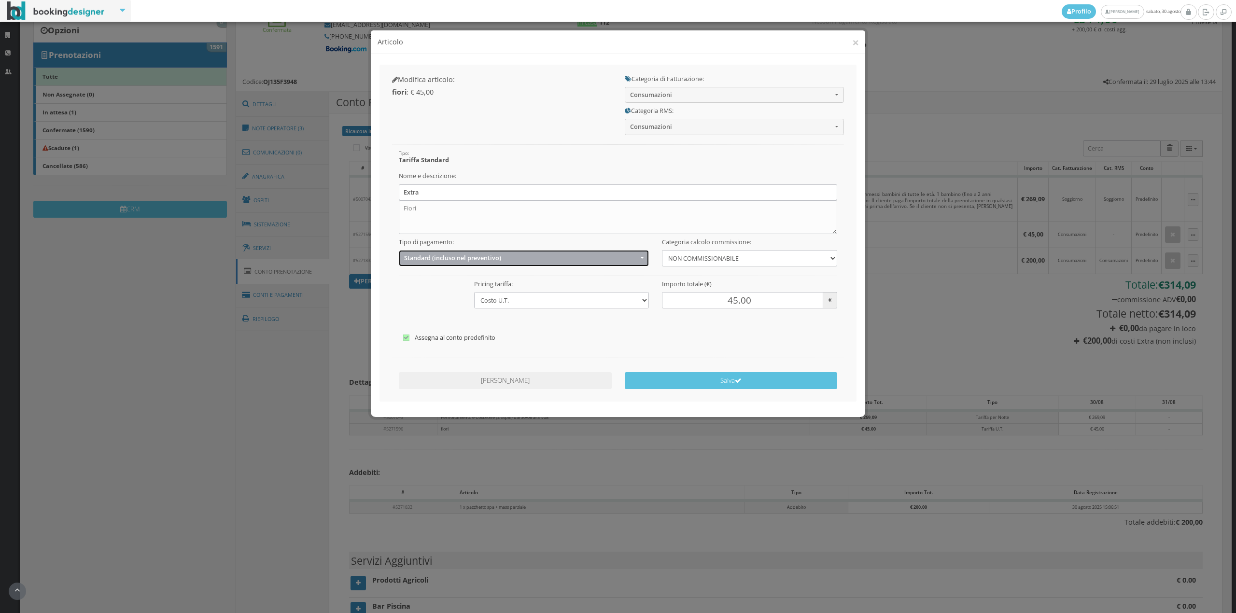
click at [545, 266] on button "Standard (incluso nel preventivo)" at bounding box center [524, 258] width 251 height 16
click at [468, 294] on span "EXTRA (non incluso nel preventivo)" at bounding box center [454, 296] width 93 height 8
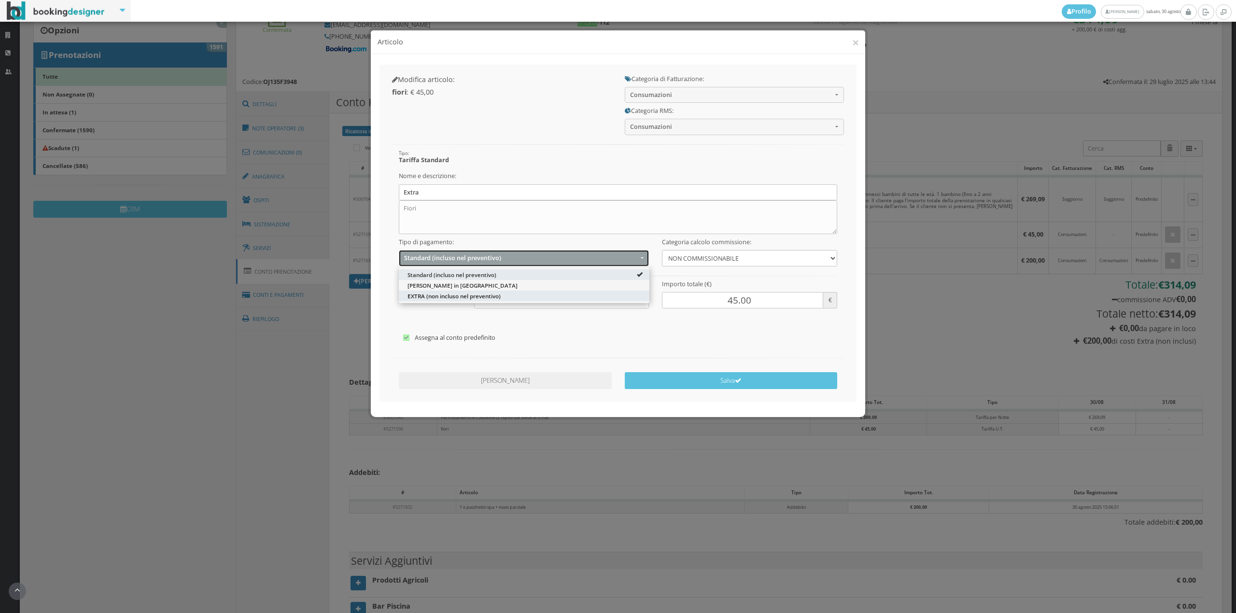
select select "2"
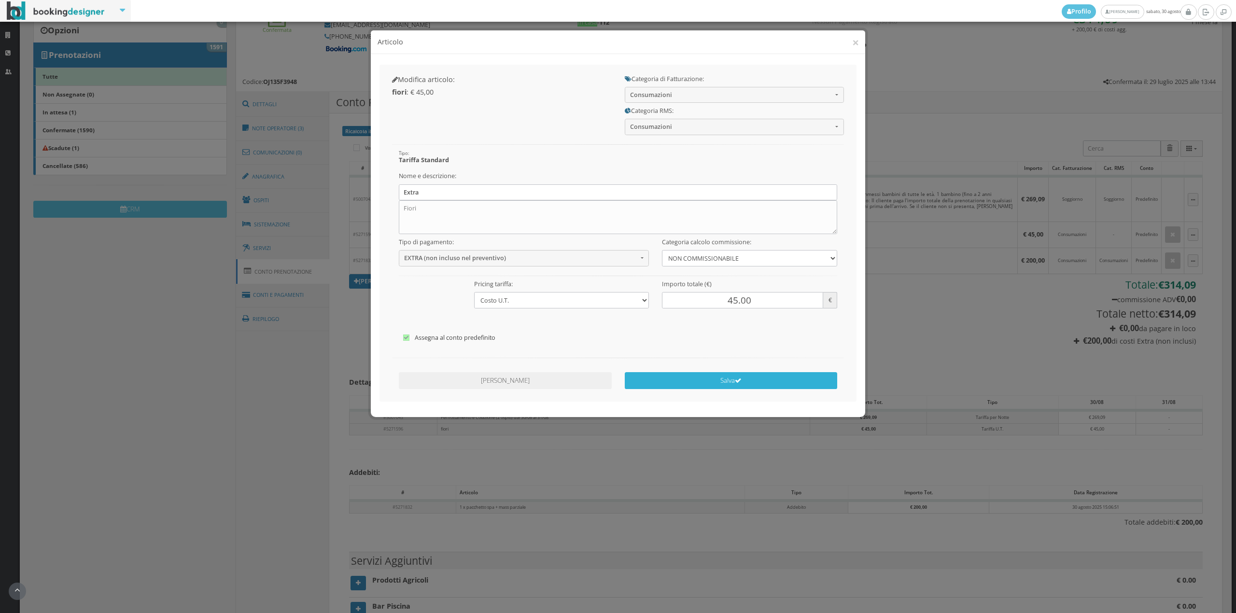
click at [724, 381] on button "Salva" at bounding box center [731, 380] width 213 height 17
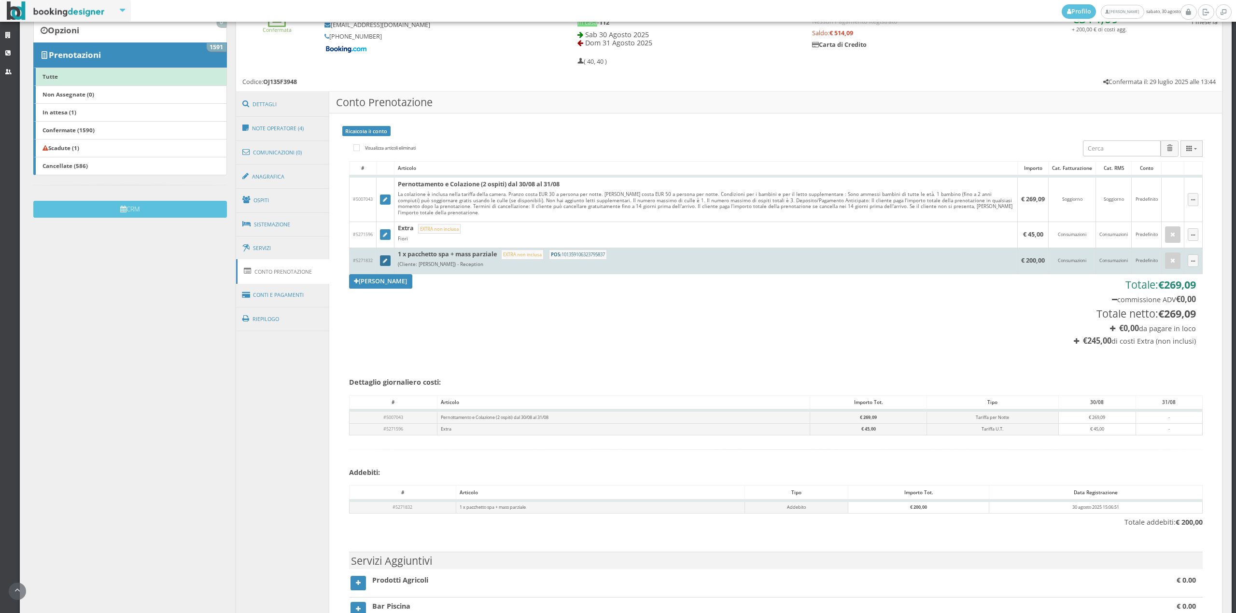
click at [381, 263] on link at bounding box center [385, 260] width 11 height 11
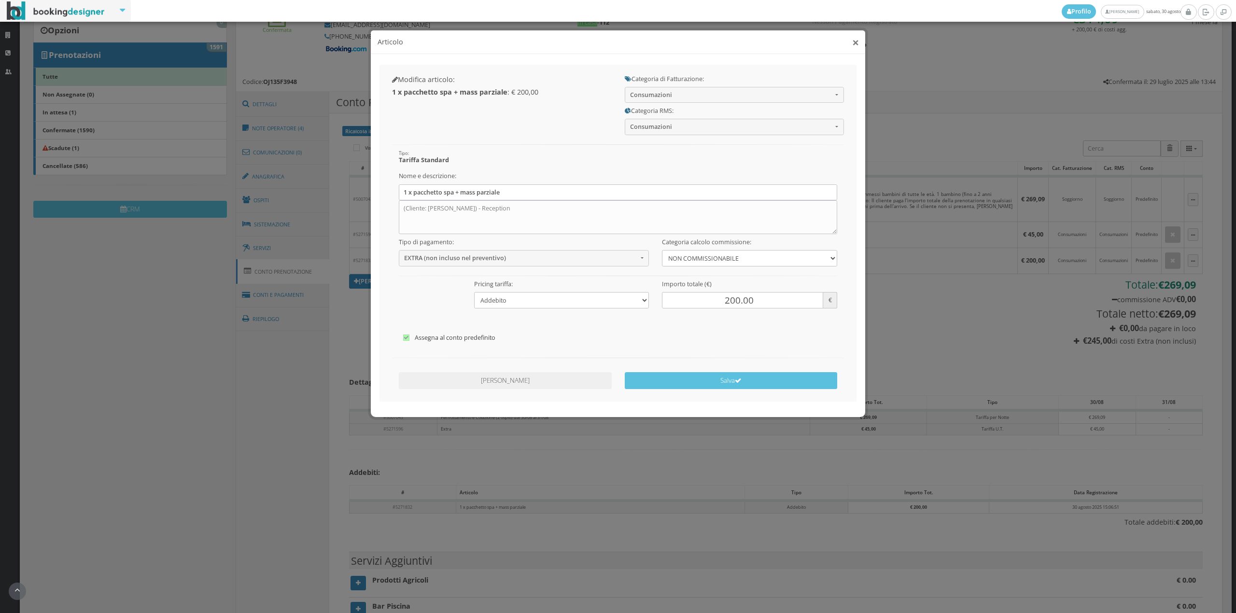
click at [855, 42] on button "×" at bounding box center [855, 42] width 7 height 12
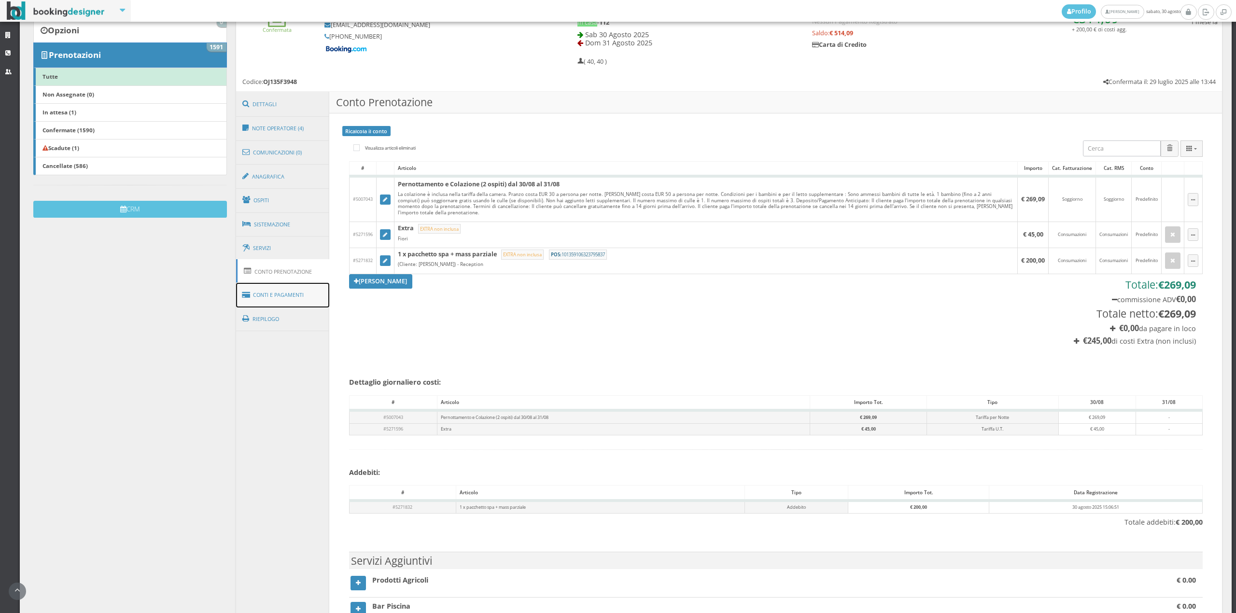
click at [294, 291] on link "Conti e Pagamenti" at bounding box center [283, 295] width 94 height 25
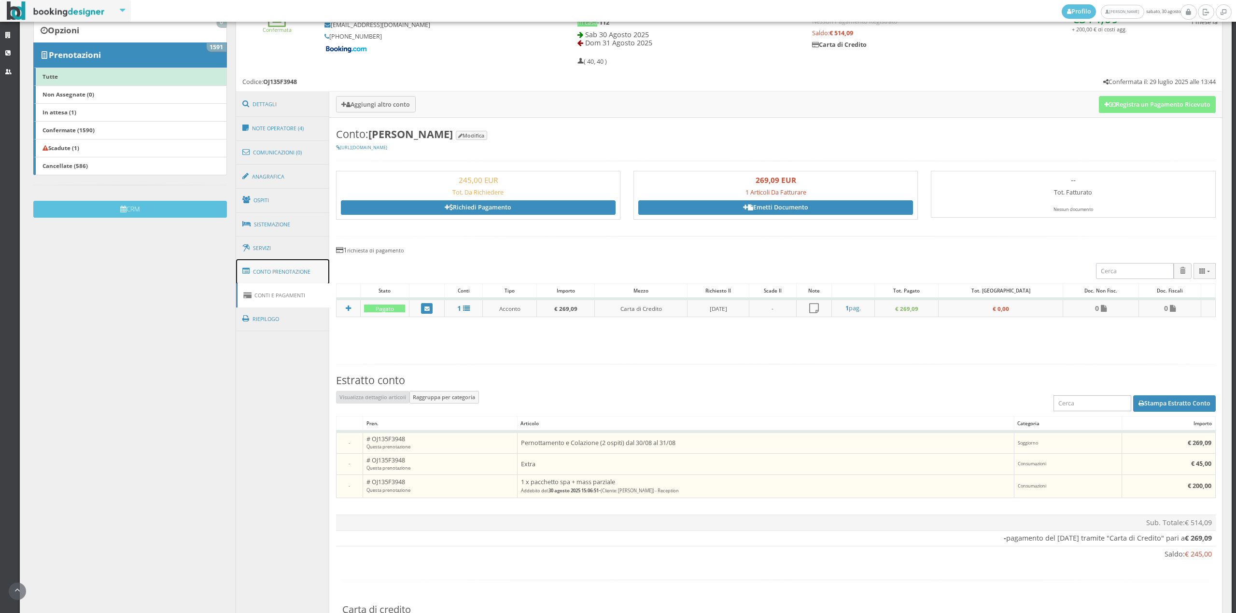
click at [295, 270] on link "Conto Prenotazione" at bounding box center [283, 271] width 94 height 25
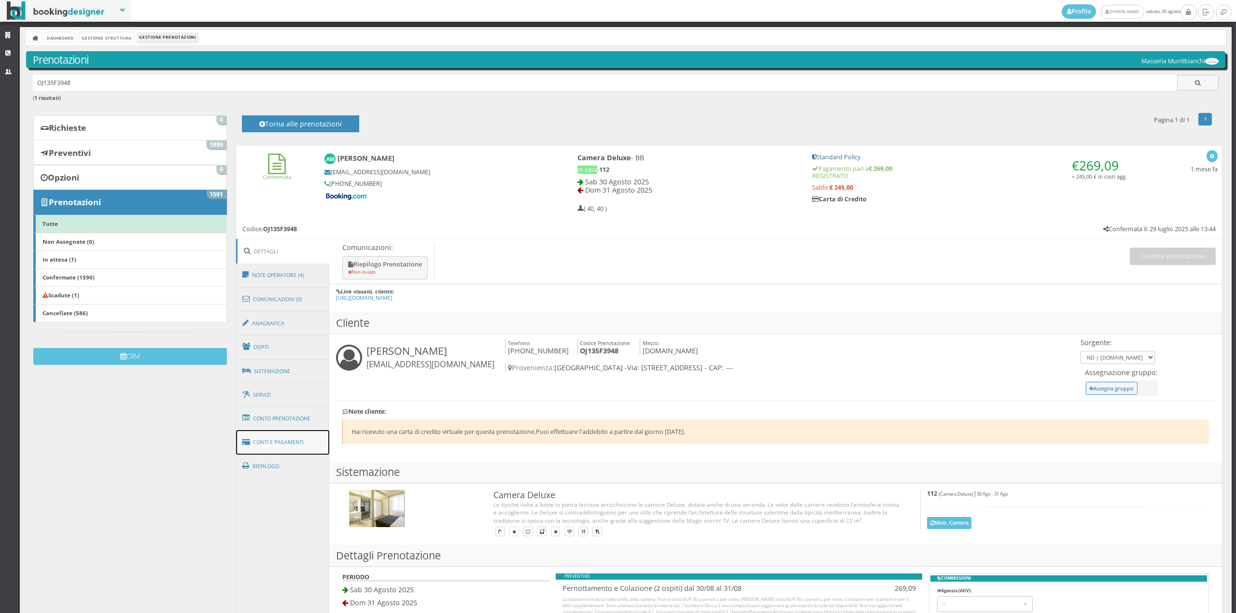
click at [294, 437] on link "Conti e Pagamenti" at bounding box center [283, 442] width 94 height 25
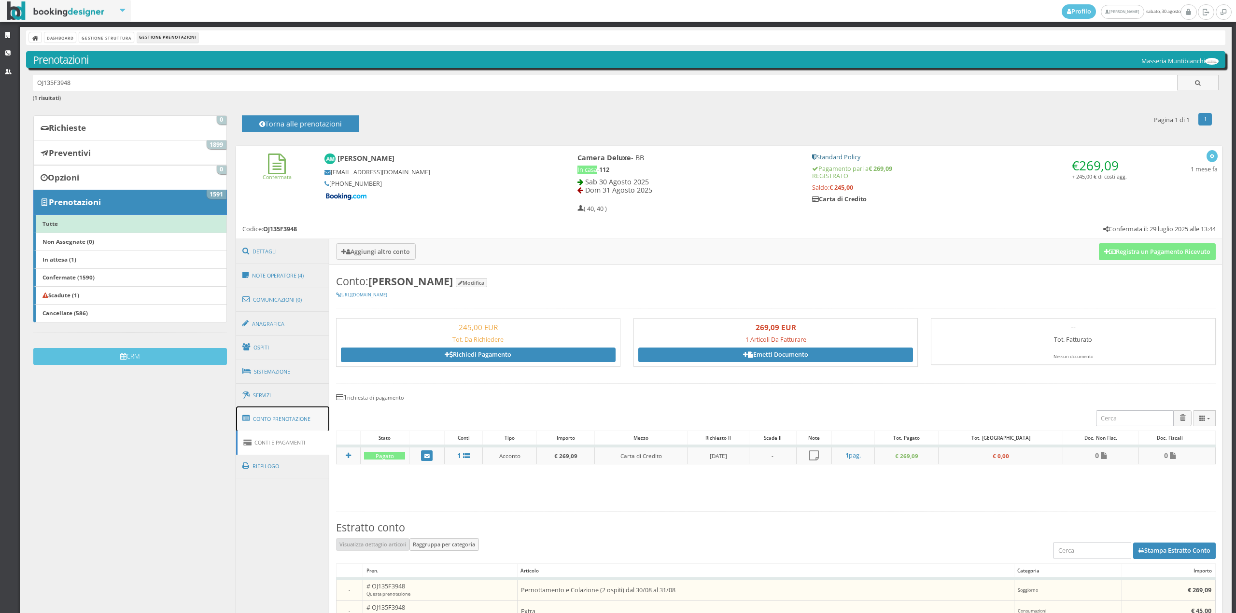
click at [295, 418] on link "Conto Prenotazione" at bounding box center [283, 419] width 94 height 25
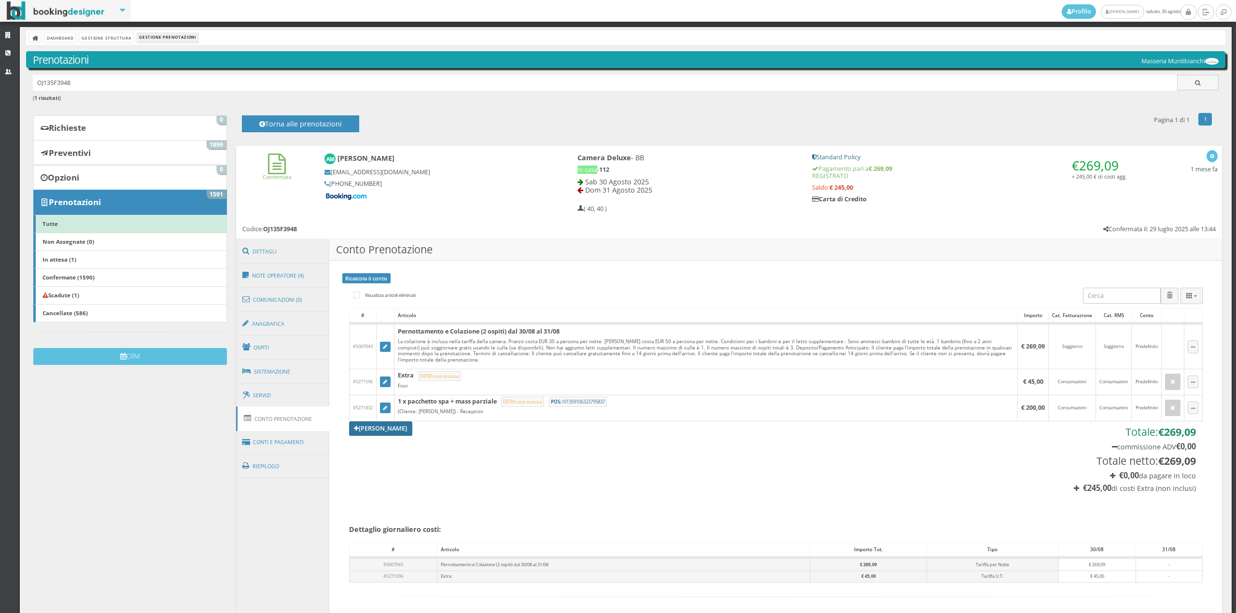
click at [385, 434] on link "[PERSON_NAME]" at bounding box center [381, 429] width 64 height 14
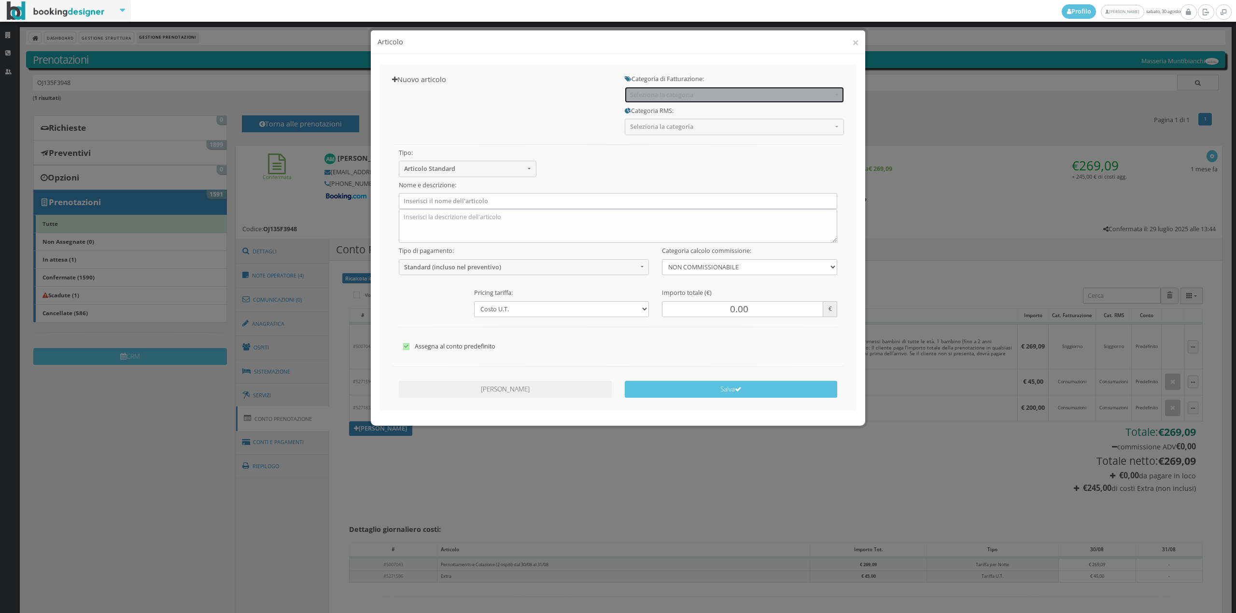
click at [639, 89] on button "Seleziona la categoria" at bounding box center [734, 95] width 219 height 16
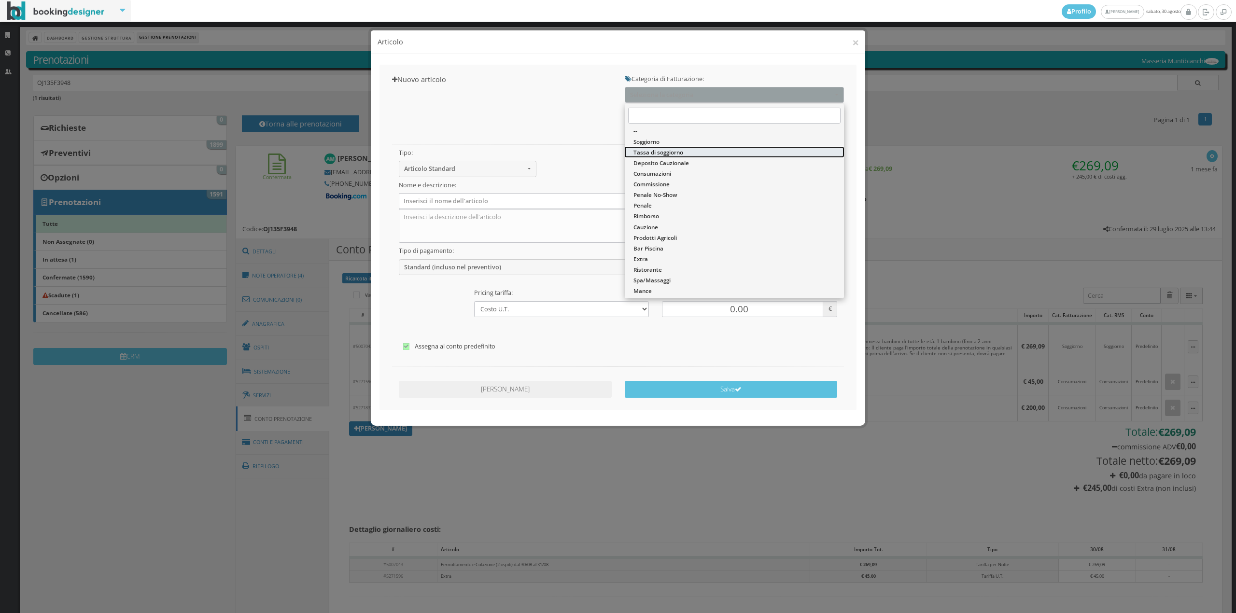
click at [653, 152] on span "Tassa di soggiorno" at bounding box center [659, 152] width 50 height 8
select select "13"
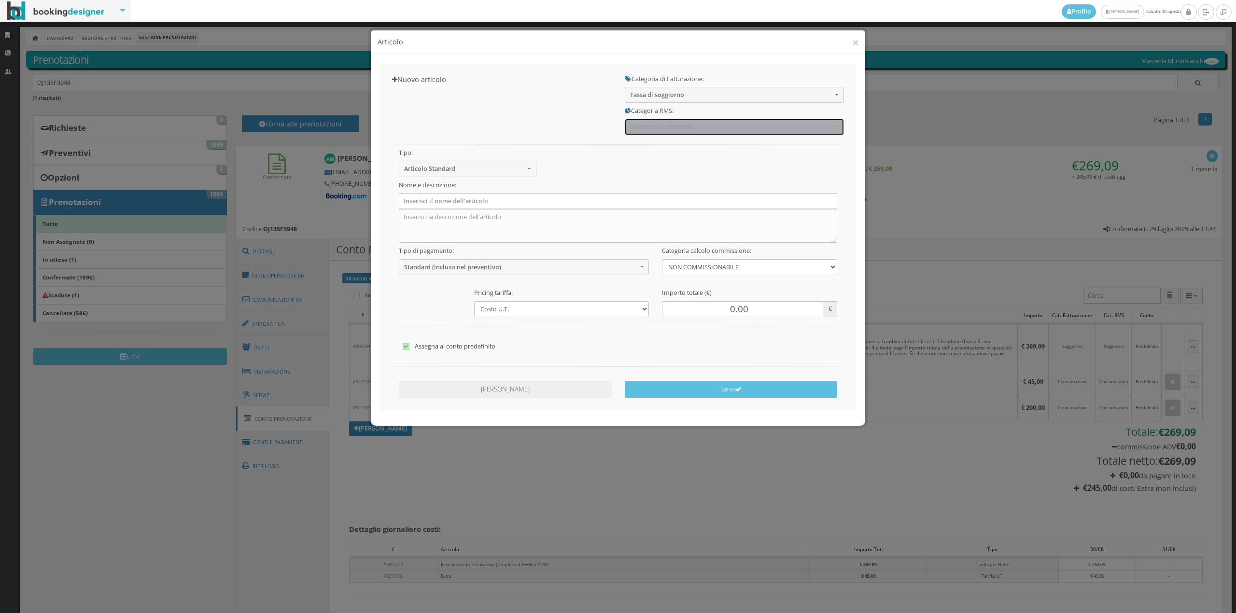
click at [655, 127] on span "Seleziona la categoria" at bounding box center [731, 126] width 202 height 7
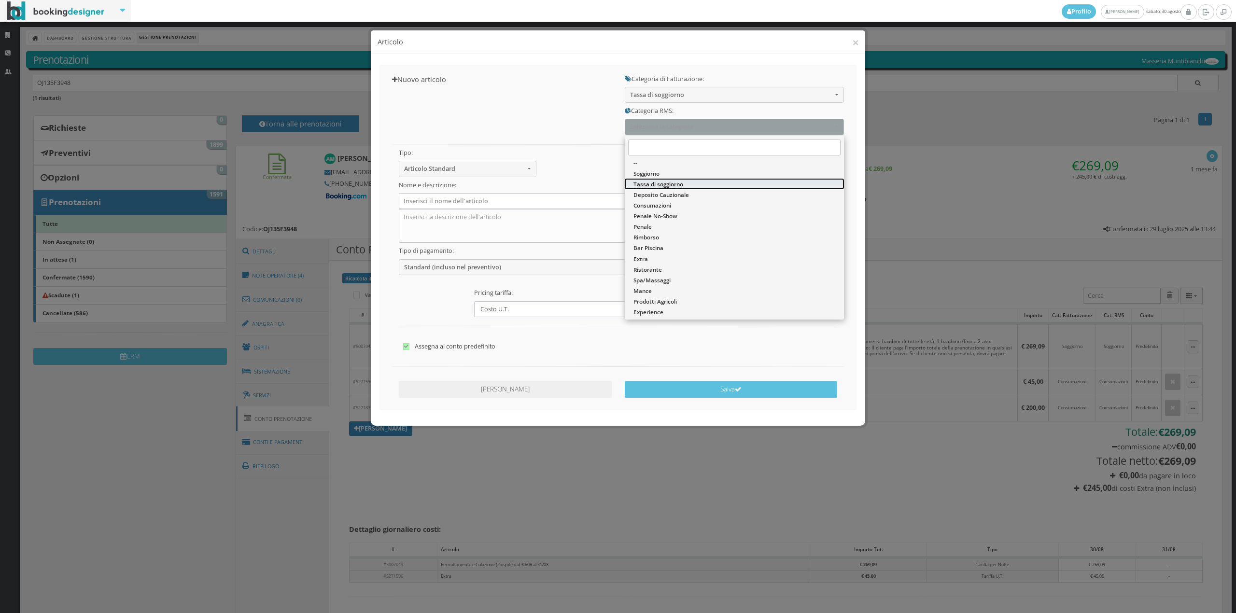
click at [655, 186] on span "Tassa di soggiorno" at bounding box center [659, 184] width 50 height 8
select select "13"
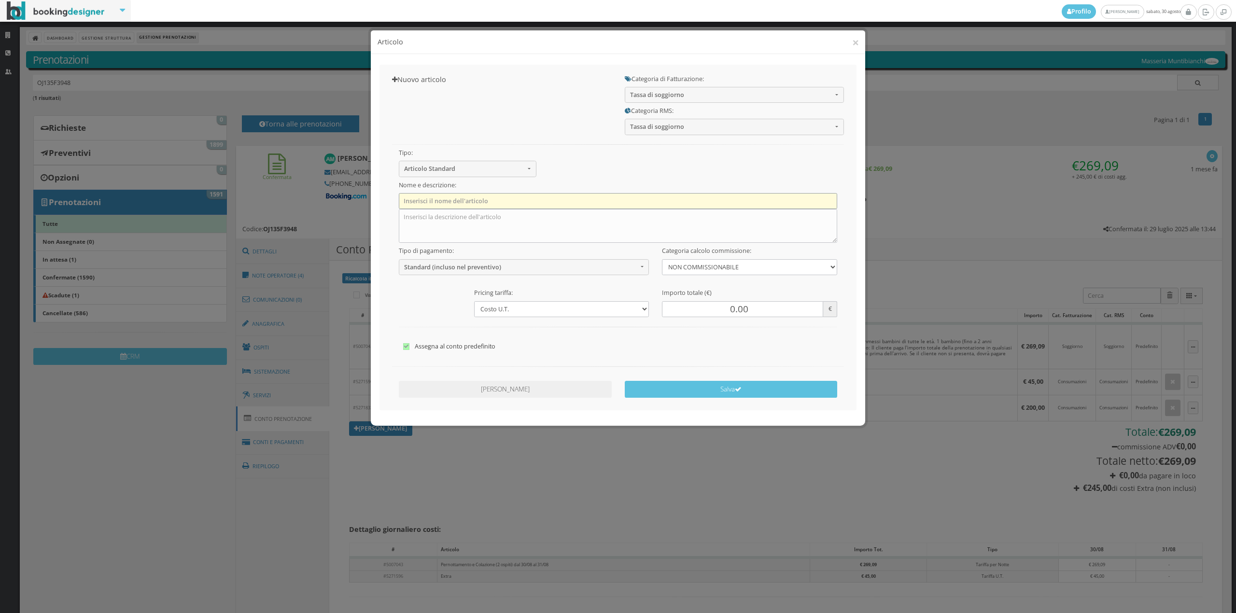
click at [522, 202] on input "text" at bounding box center [618, 201] width 439 height 16
type input "Tassa di soggiorno"
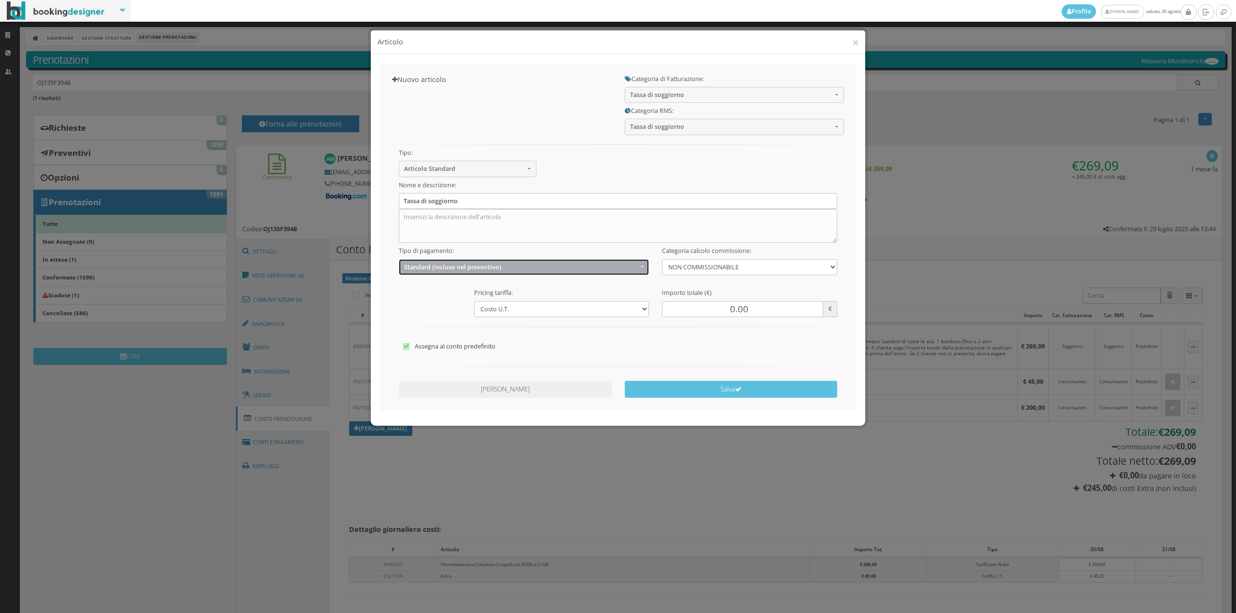
click at [430, 271] on button "Standard (incluso nel preventivo)" at bounding box center [524, 267] width 251 height 16
click at [427, 307] on span "EXTRA (non incluso nel preventivo)" at bounding box center [454, 305] width 93 height 8
select select "2"
click at [718, 309] on input "0.00" at bounding box center [742, 309] width 161 height 16
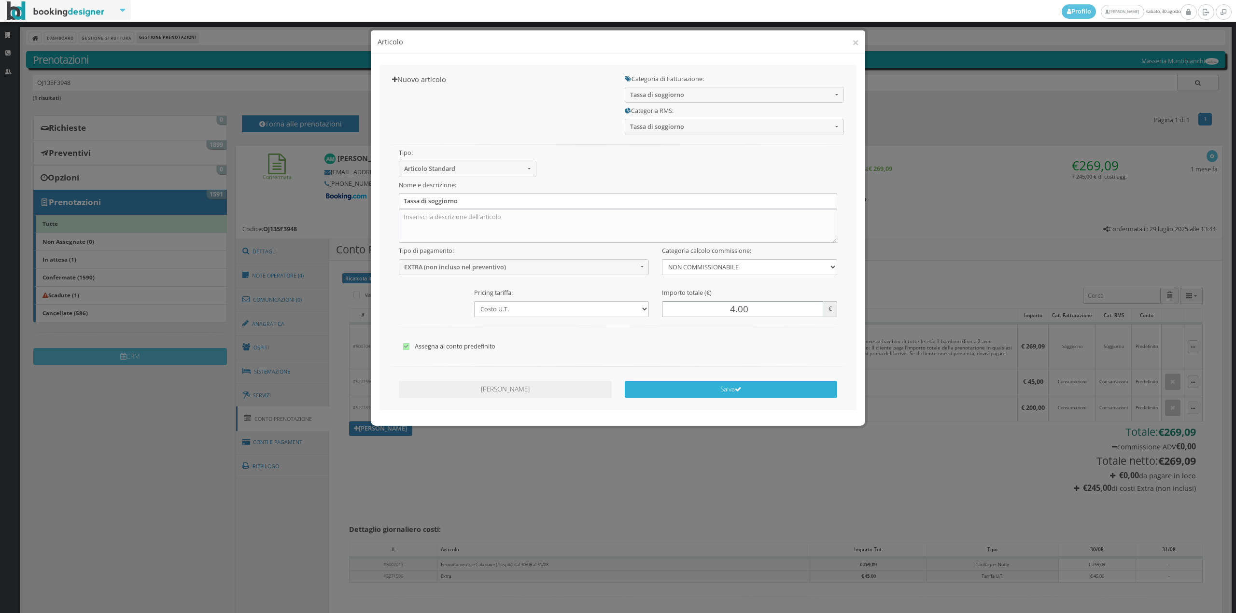
type input "4.00"
click at [704, 391] on button "Salva" at bounding box center [731, 389] width 213 height 17
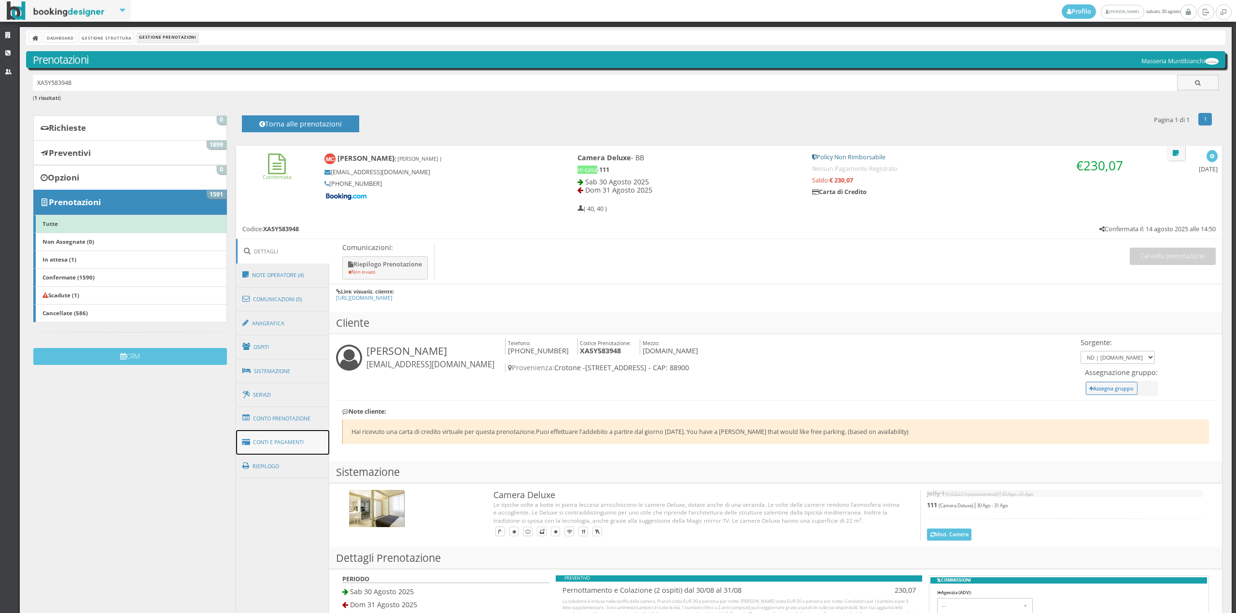
click at [279, 441] on link "Conti e Pagamenti" at bounding box center [283, 442] width 94 height 25
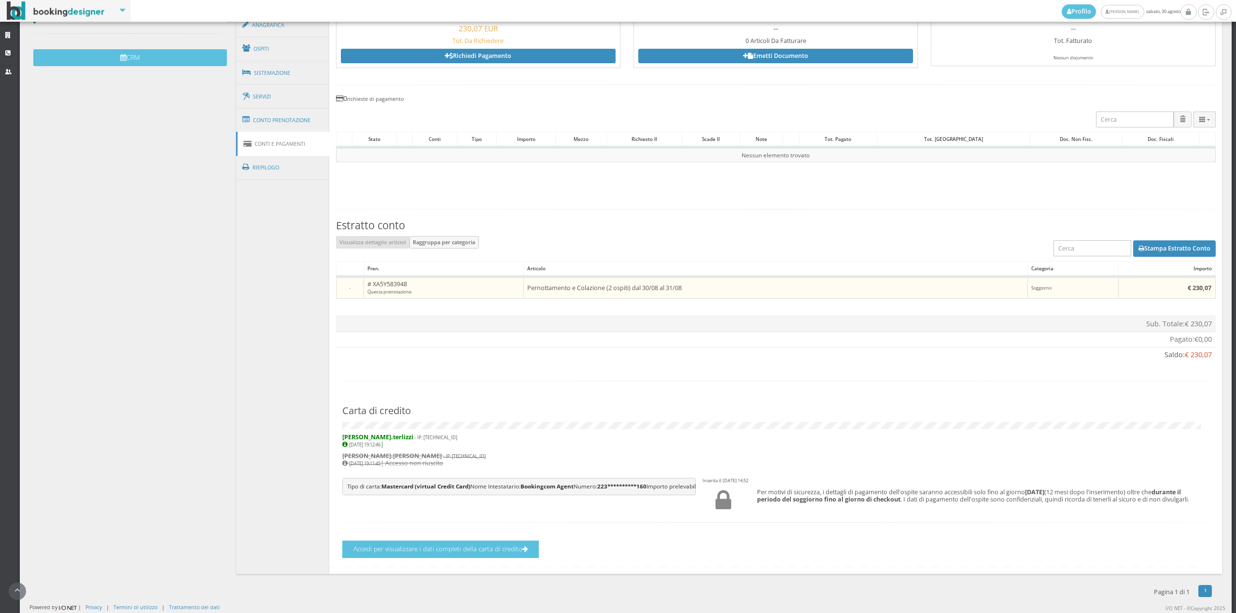
scroll to position [354, 0]
click at [480, 543] on button "Accedi per visualizzare i dati completi della carta di credito" at bounding box center [440, 549] width 197 height 17
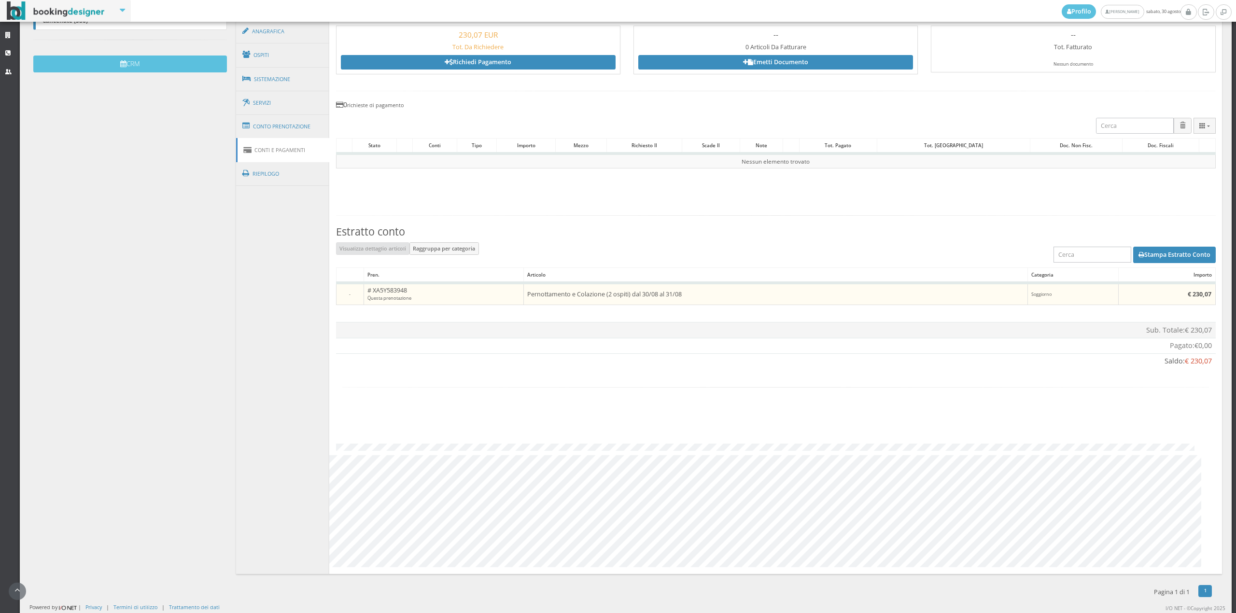
scroll to position [284, 0]
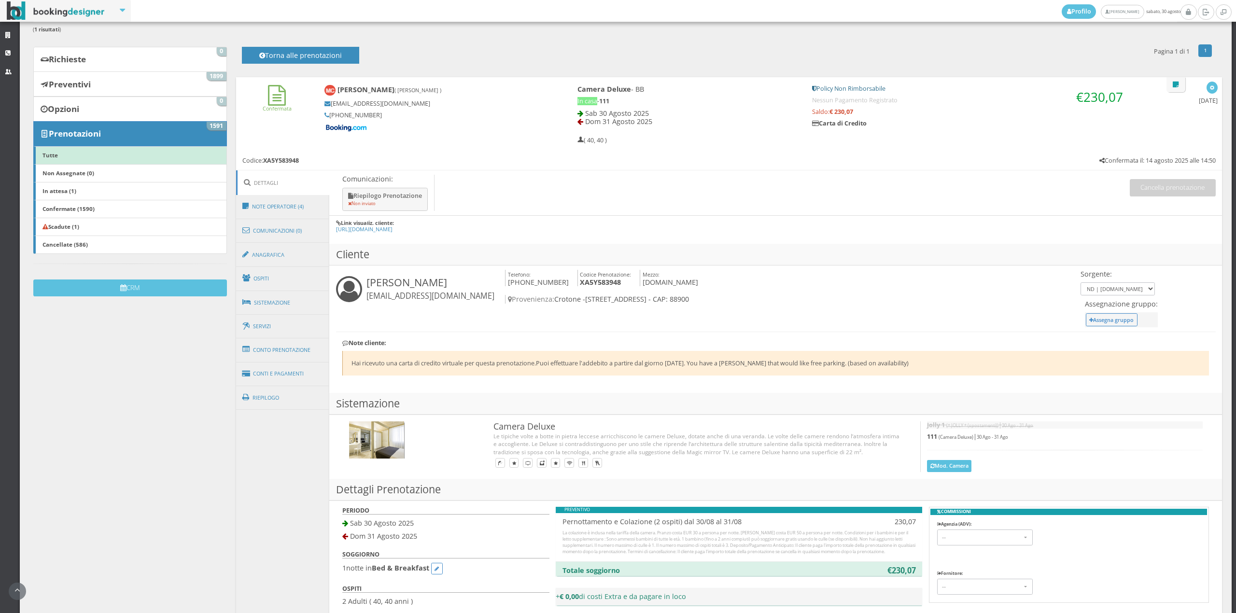
scroll to position [143, 0]
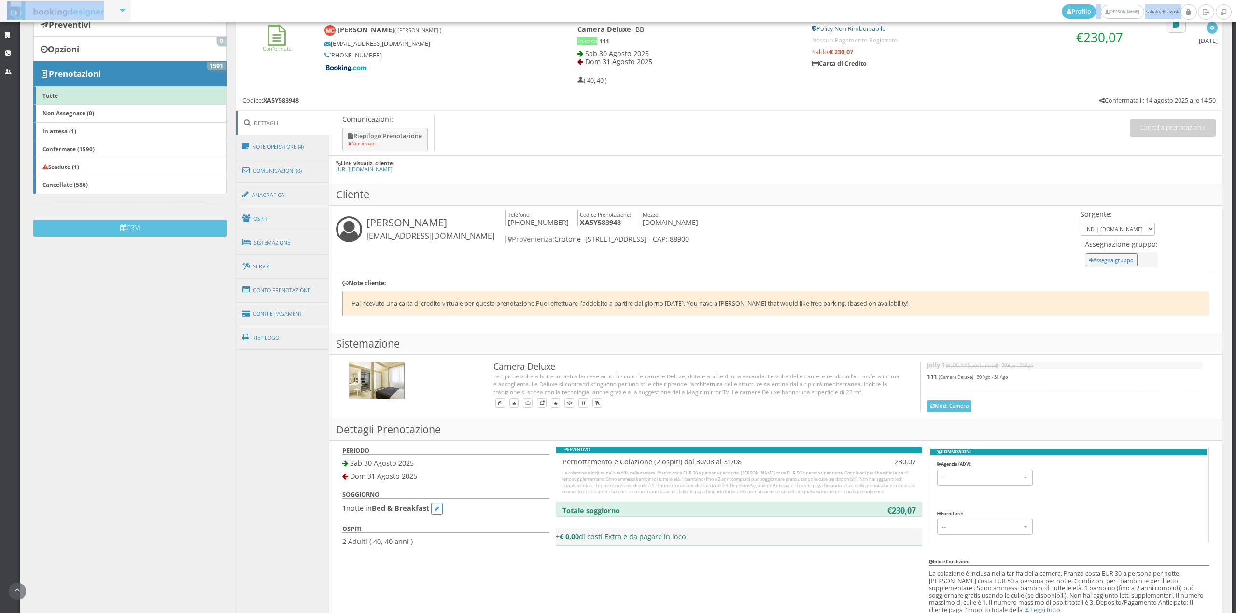
drag, startPoint x: 1235, startPoint y: 167, endPoint x: 1235, endPoint y: 302, distance: 135.7
click at [1235, 302] on div "Profilo [PERSON_NAME] [DATE] Strutture CRM Utenti Dashboard Gestione Struttura …" at bounding box center [618, 306] width 1236 height 613
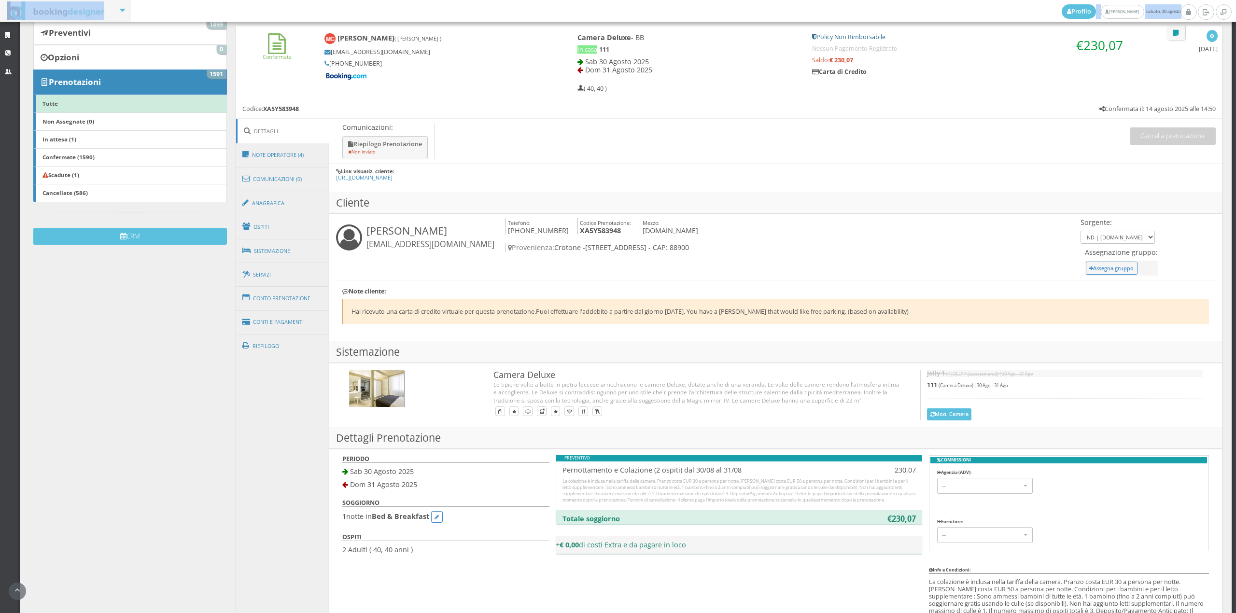
scroll to position [76, 0]
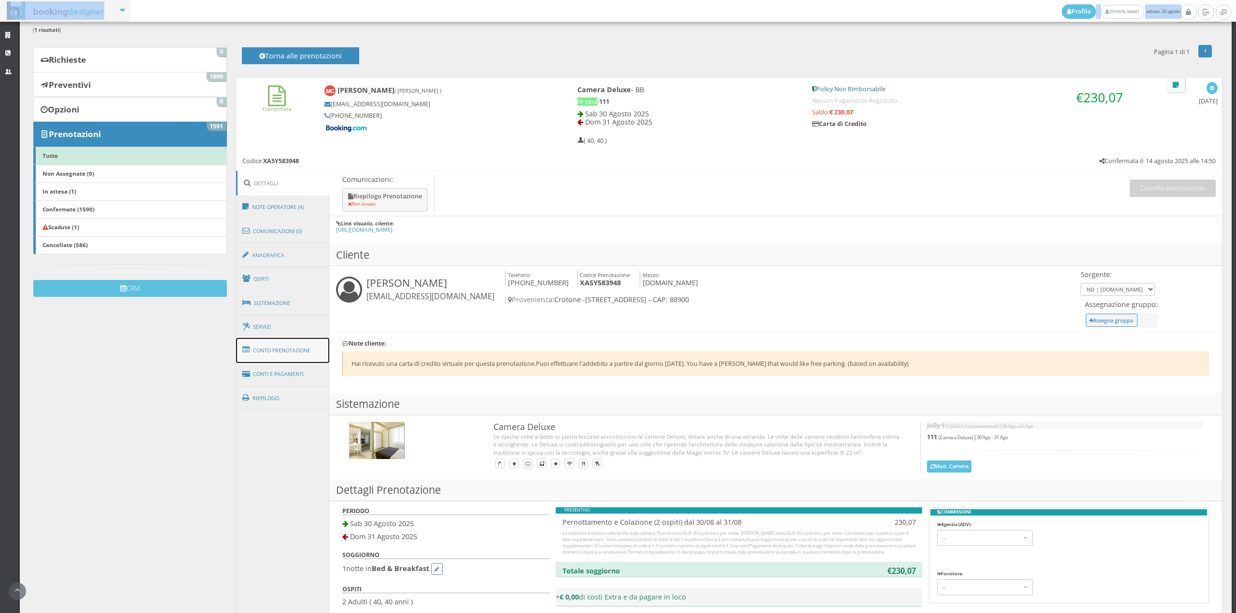
click at [303, 350] on link "Conto Prenotazione" at bounding box center [283, 350] width 94 height 25
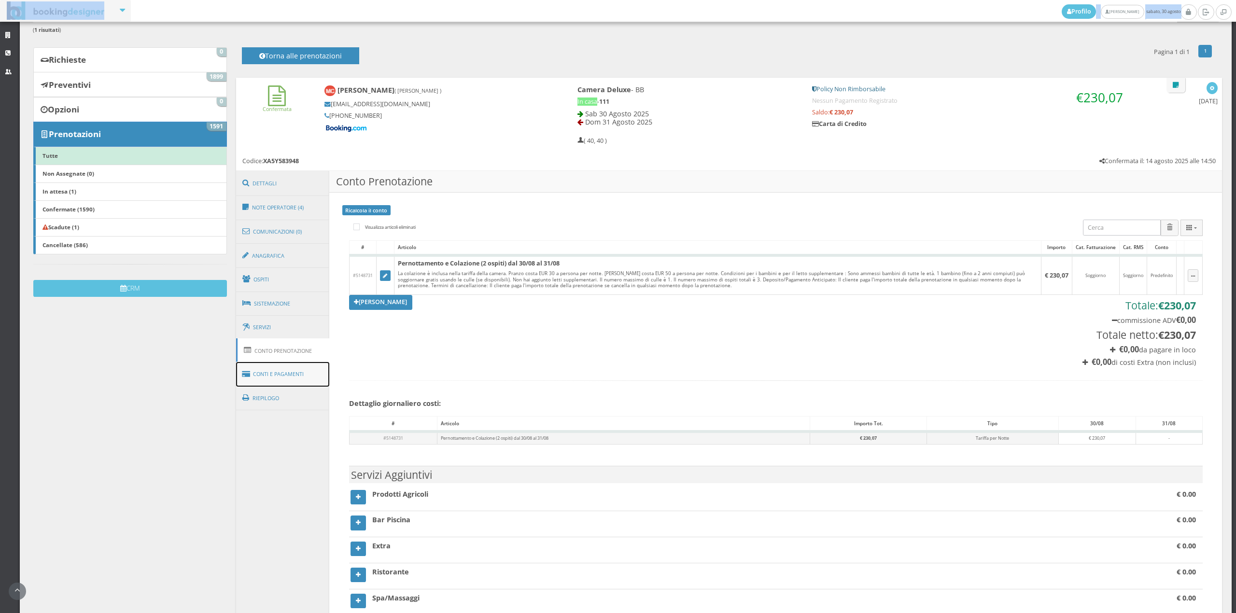
click at [297, 368] on link "Conti e Pagamenti" at bounding box center [283, 374] width 94 height 25
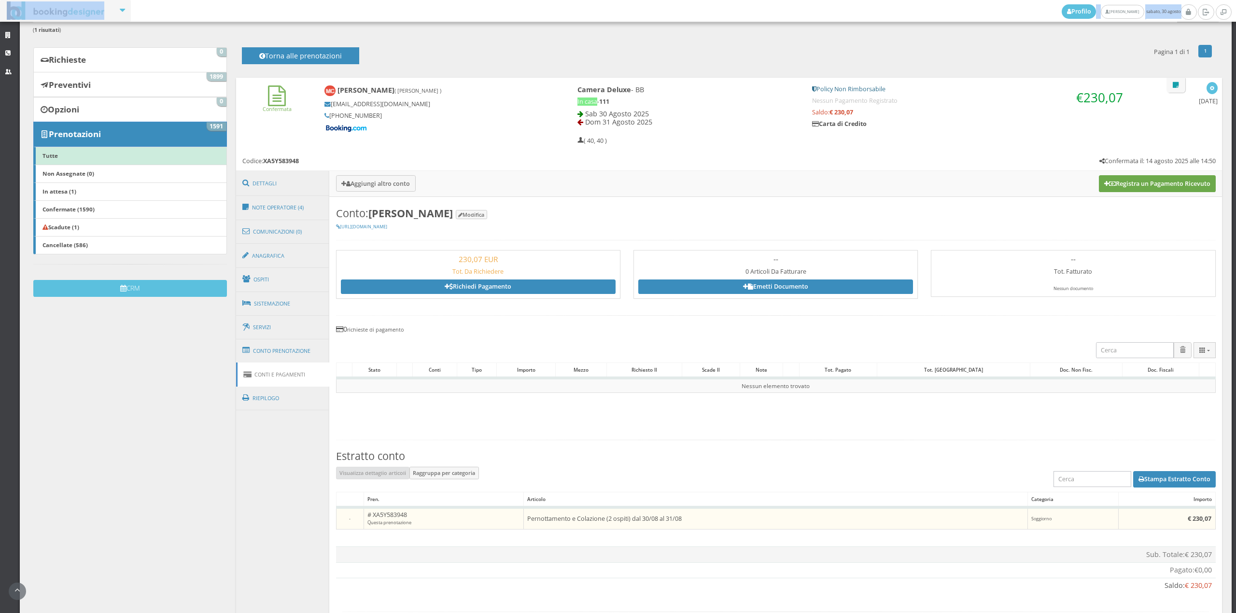
click at [1124, 184] on button "Registra un Pagamento Ricevuto" at bounding box center [1157, 183] width 117 height 16
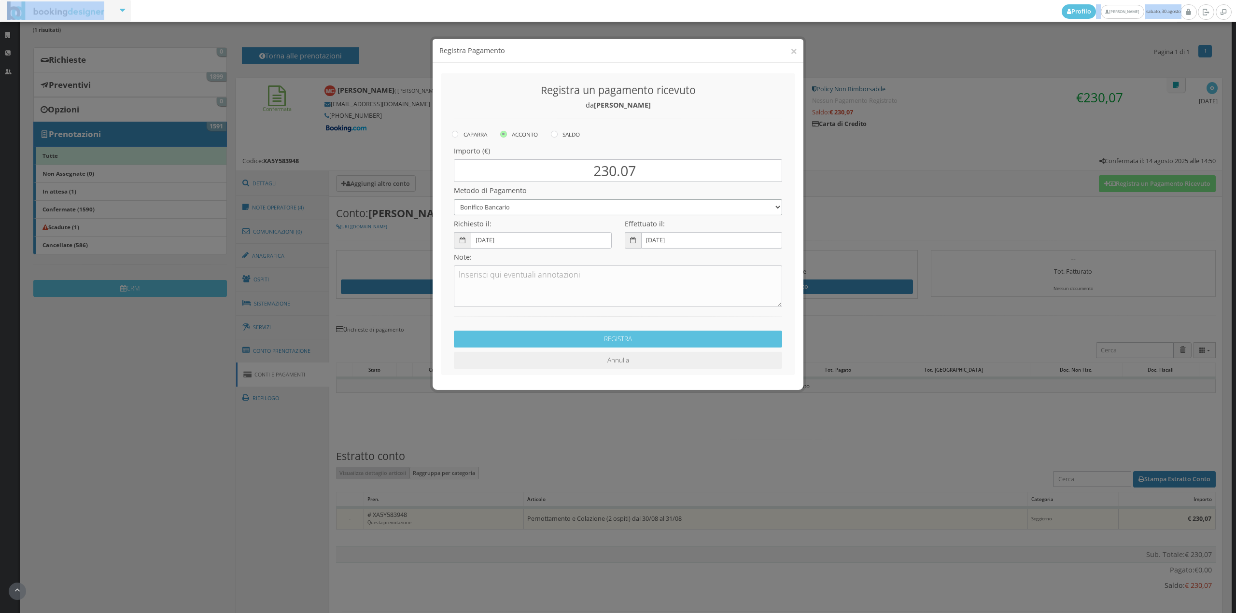
click at [519, 198] on select "Bonifico Bancario Carta di Credito Contanti Assegno Bancario Assegno Circolare …" at bounding box center [618, 199] width 328 height 16
select select "2589"
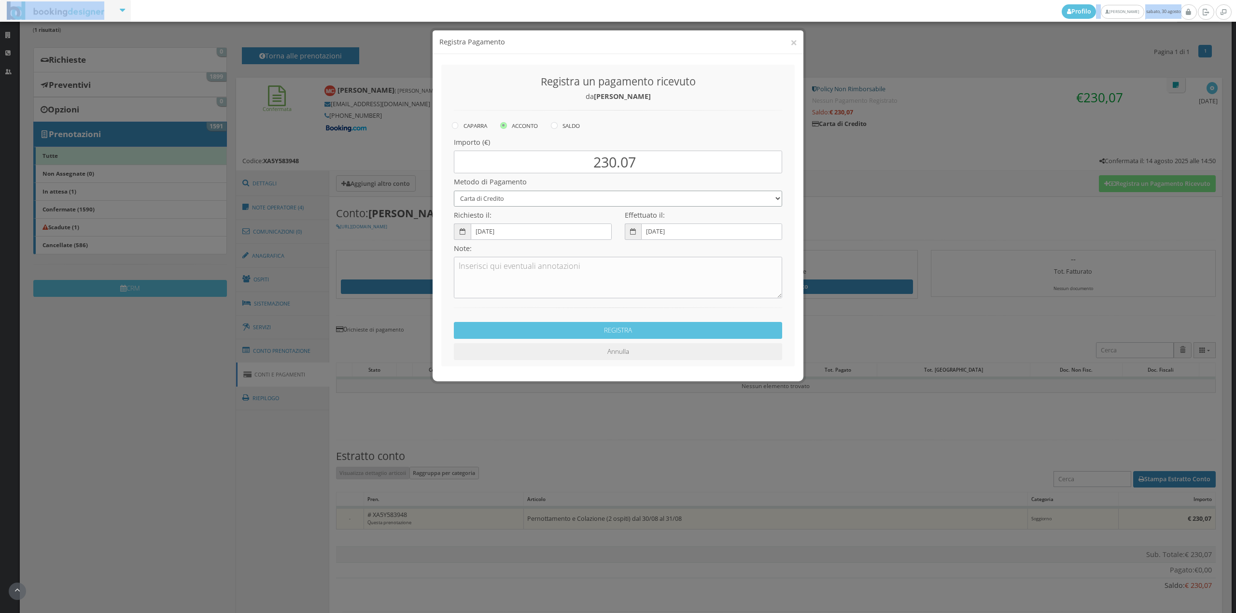
click at [454, 191] on select "Bonifico Bancario Carta di Credito Contanti Assegno Bancario Assegno Circolare …" at bounding box center [618, 199] width 328 height 16
click at [528, 265] on textarea at bounding box center [618, 278] width 328 height 42
type textarea "P"
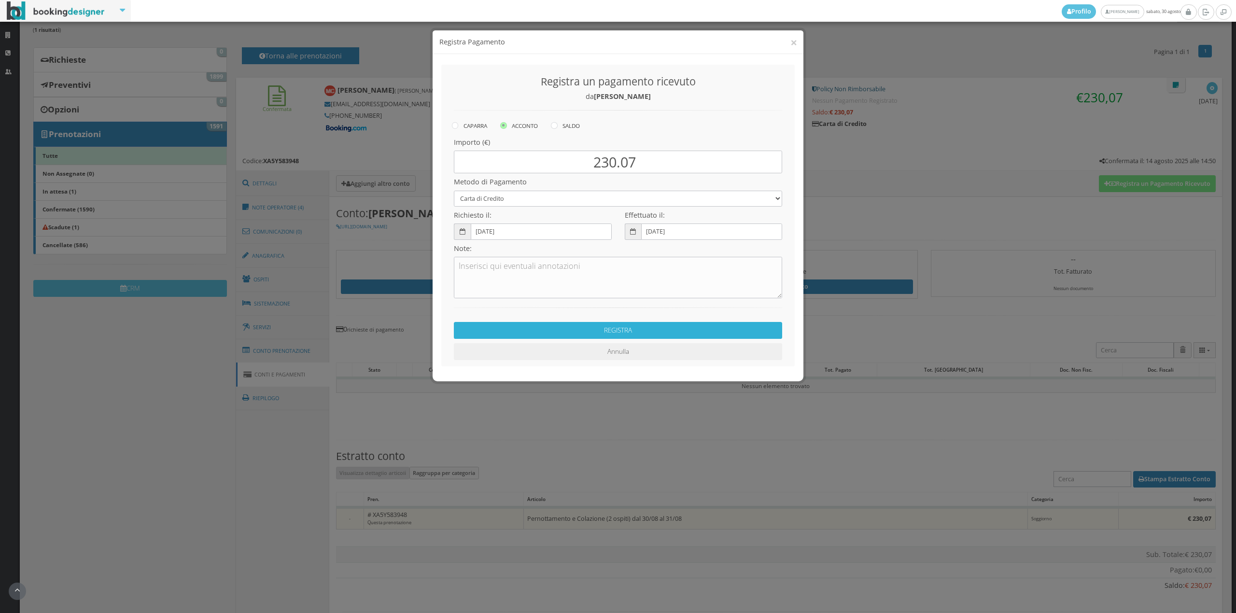
click at [624, 333] on button "REGISTRA" at bounding box center [618, 330] width 328 height 17
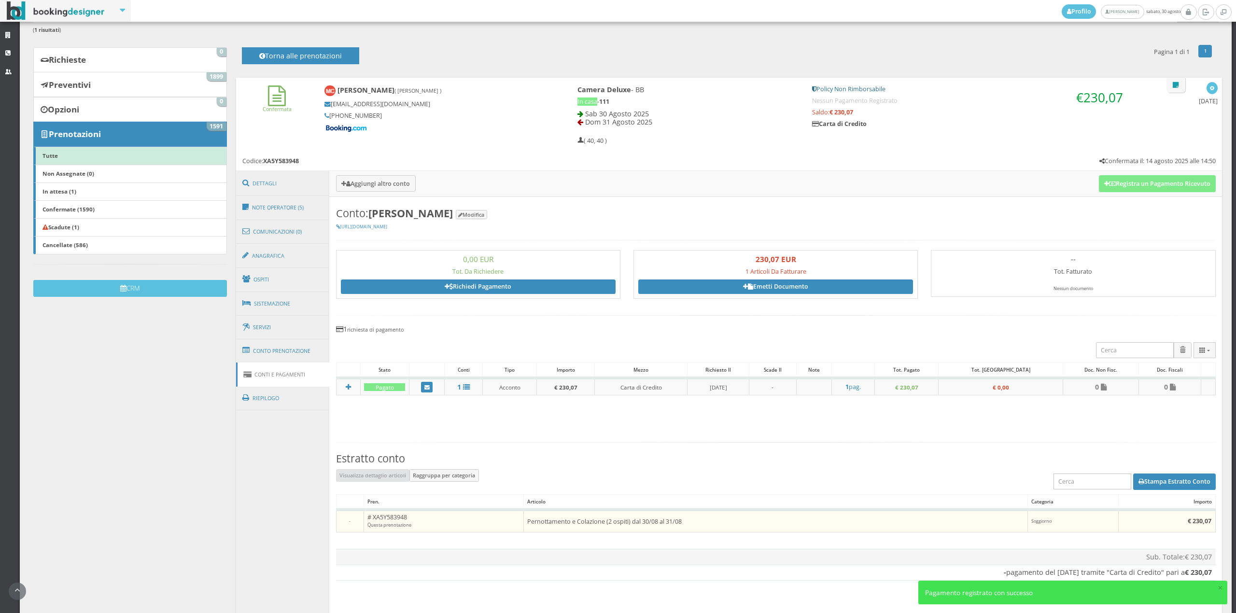
click at [306, 363] on link "Conti e Pagamenti" at bounding box center [283, 375] width 94 height 24
click at [306, 342] on link "Conto Prenotazione" at bounding box center [283, 351] width 94 height 25
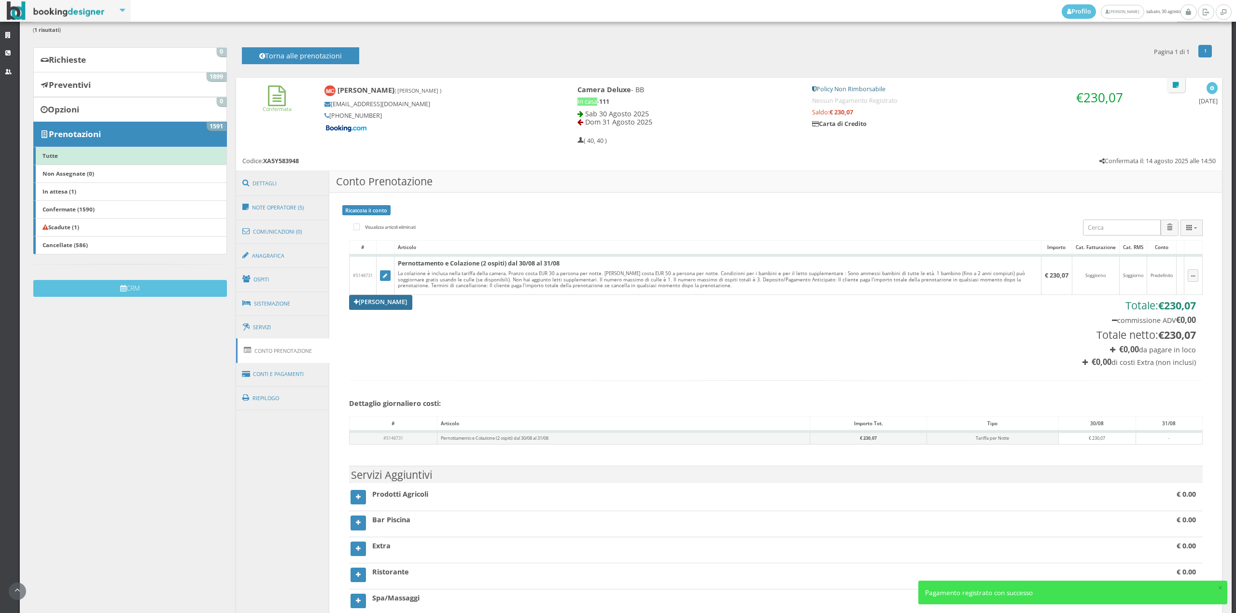
click at [364, 298] on link "[PERSON_NAME]" at bounding box center [381, 302] width 64 height 14
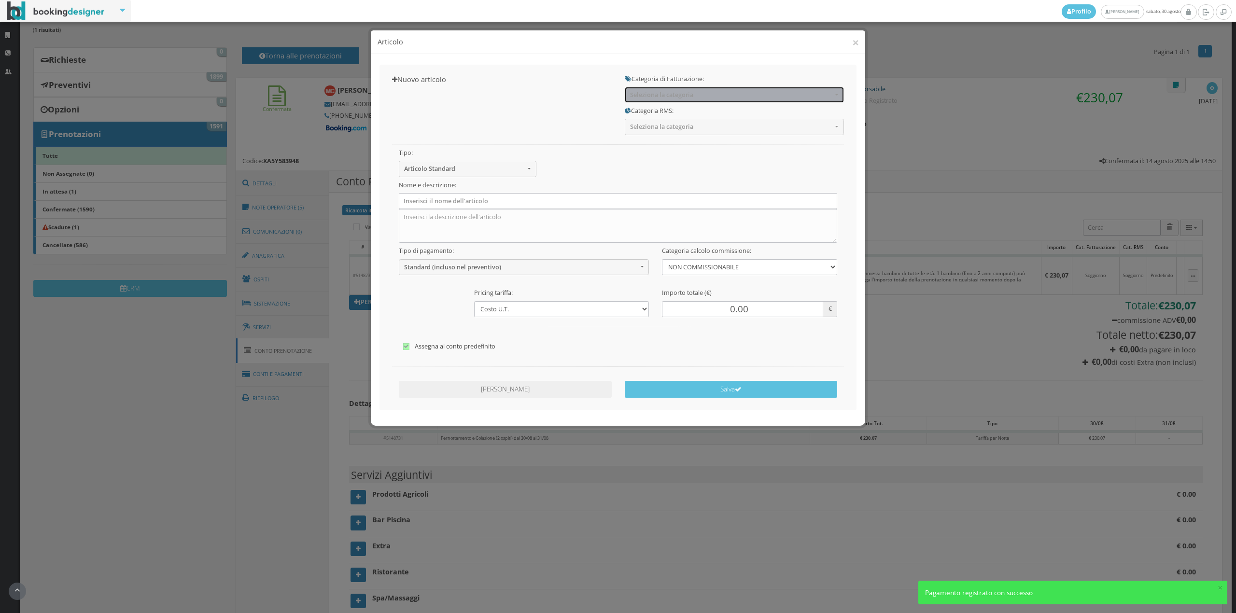
click at [644, 99] on button "Seleziona la categoria" at bounding box center [734, 95] width 219 height 16
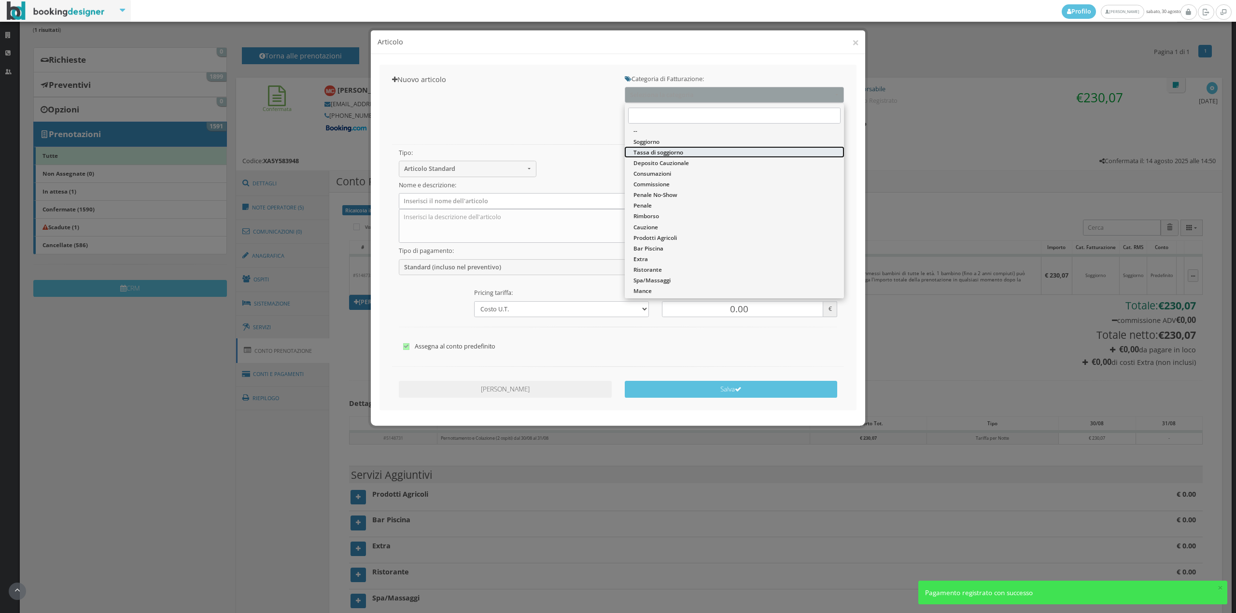
click at [648, 149] on span "Tassa di soggiorno" at bounding box center [659, 152] width 50 height 8
select select "13"
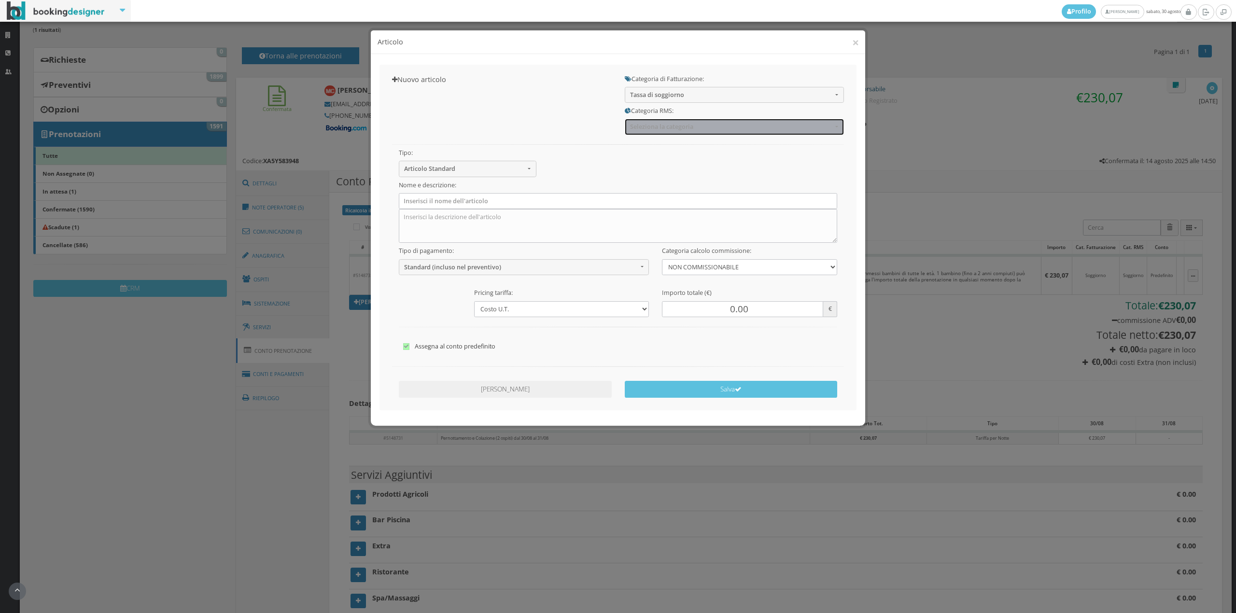
click at [648, 127] on span "Seleziona la categoria" at bounding box center [731, 126] width 202 height 7
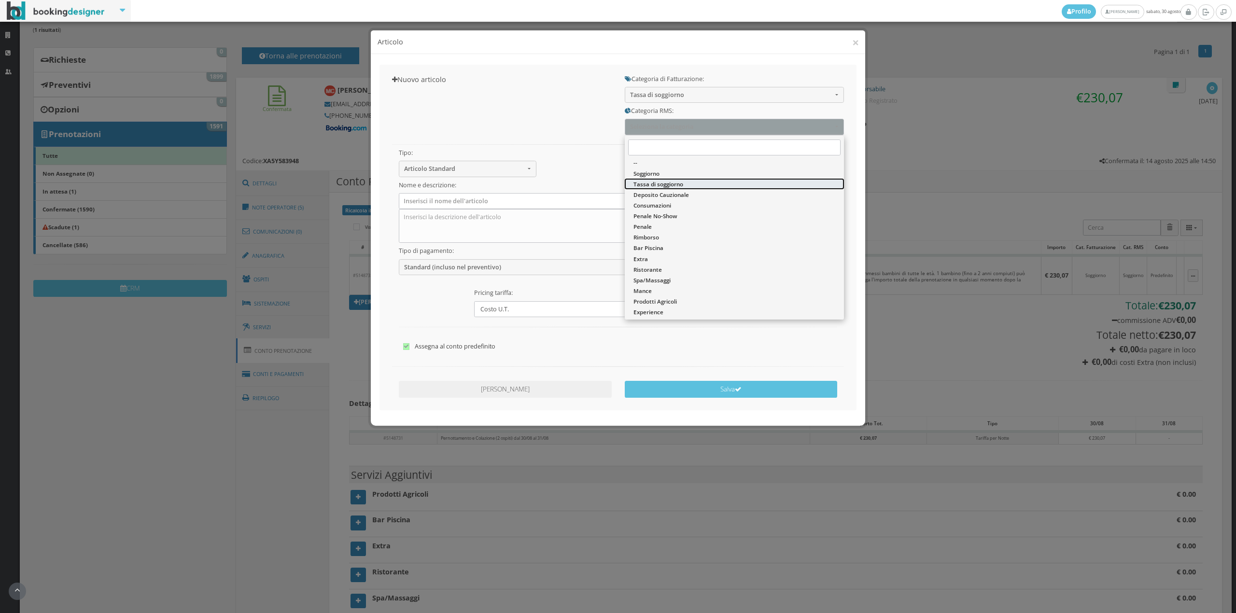
click at [644, 187] on span "Tassa di soggiorno" at bounding box center [659, 184] width 50 height 8
select select "13"
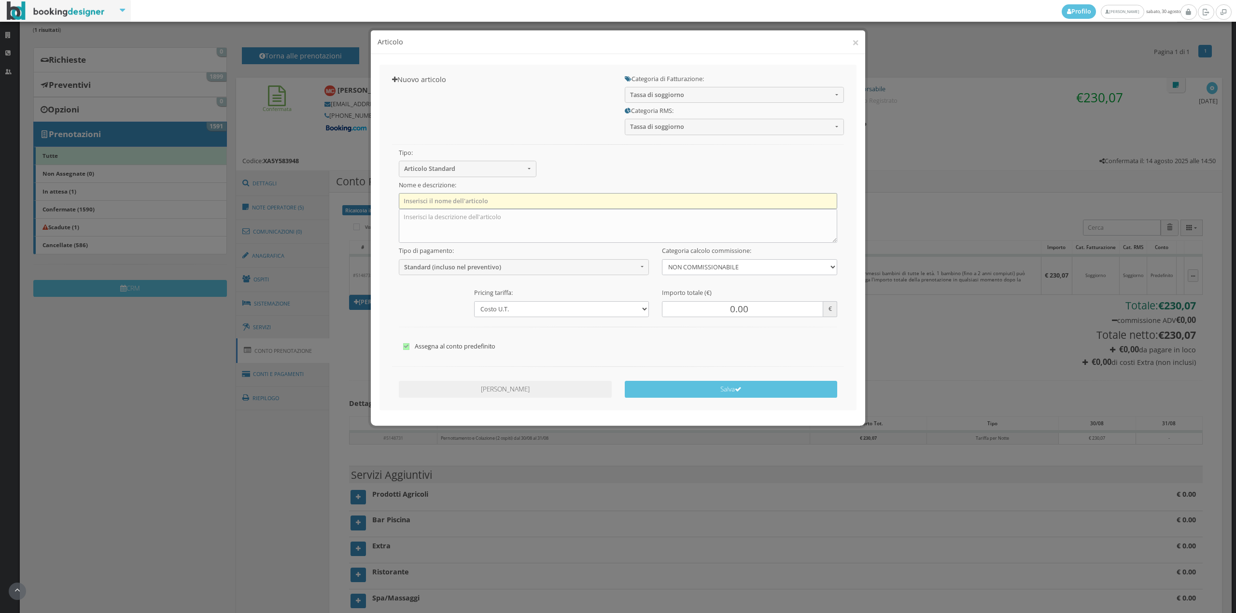
click at [531, 197] on input "text" at bounding box center [618, 201] width 439 height 16
type input "Tassa di soggiorno"
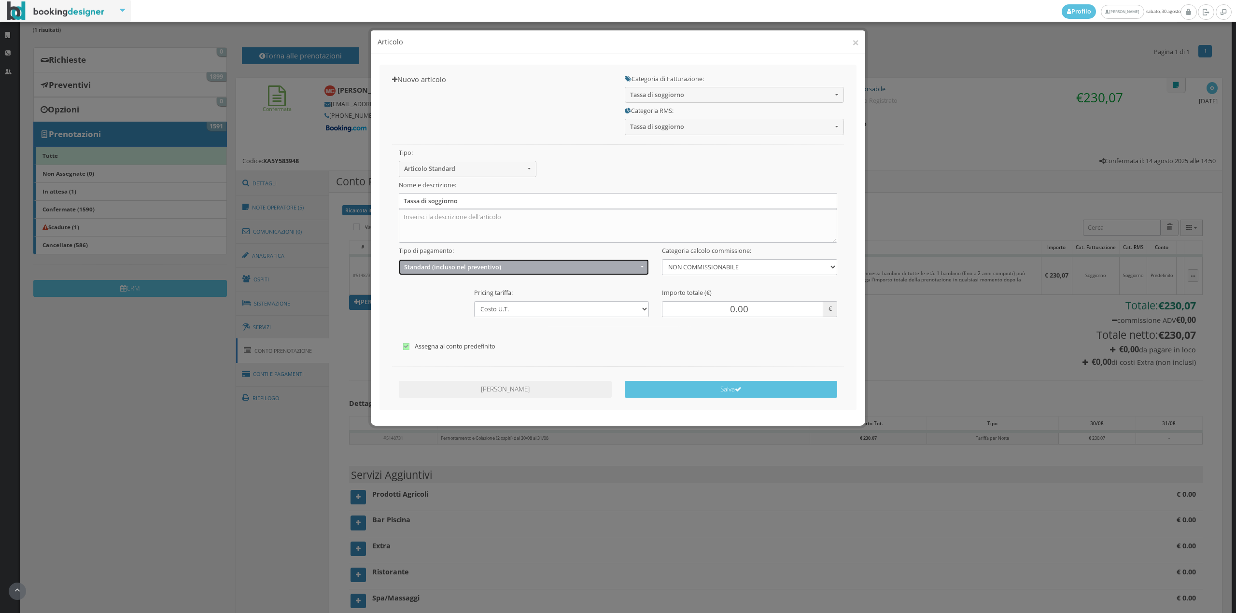
click at [414, 267] on span "Standard (incluso nel preventivo)" at bounding box center [521, 267] width 234 height 7
click at [418, 304] on span "EXTRA (non incluso nel preventivo)" at bounding box center [454, 305] width 93 height 8
select select "2"
click at [730, 310] on input "0.00" at bounding box center [742, 309] width 161 height 16
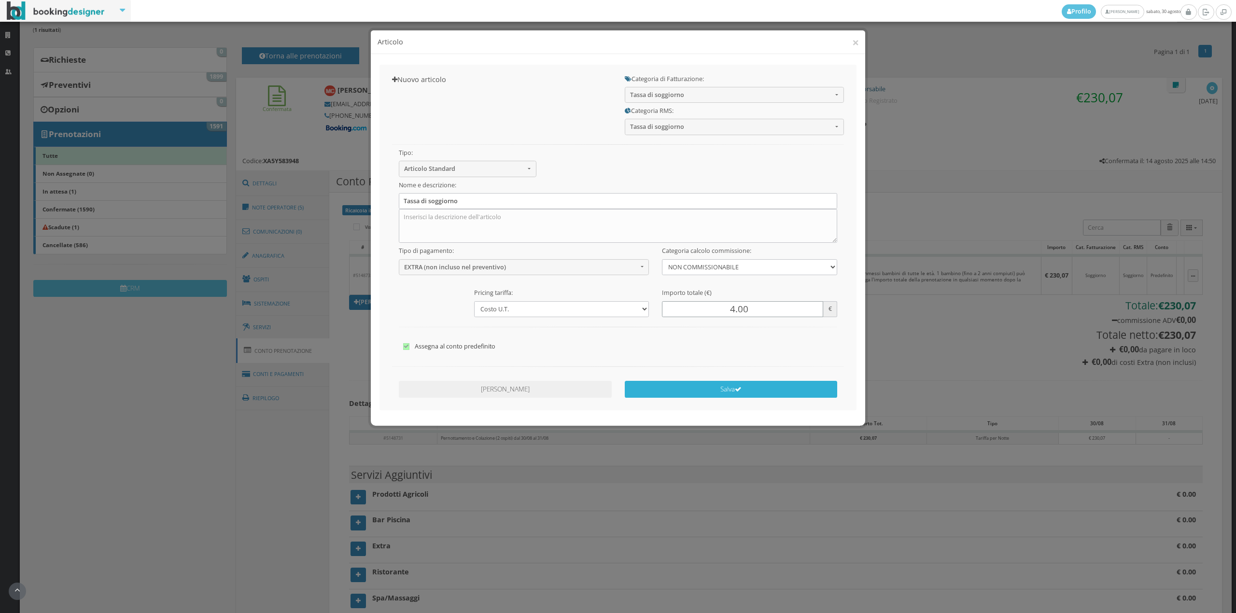
type input "4.00"
click at [741, 397] on button "Salva" at bounding box center [731, 389] width 213 height 17
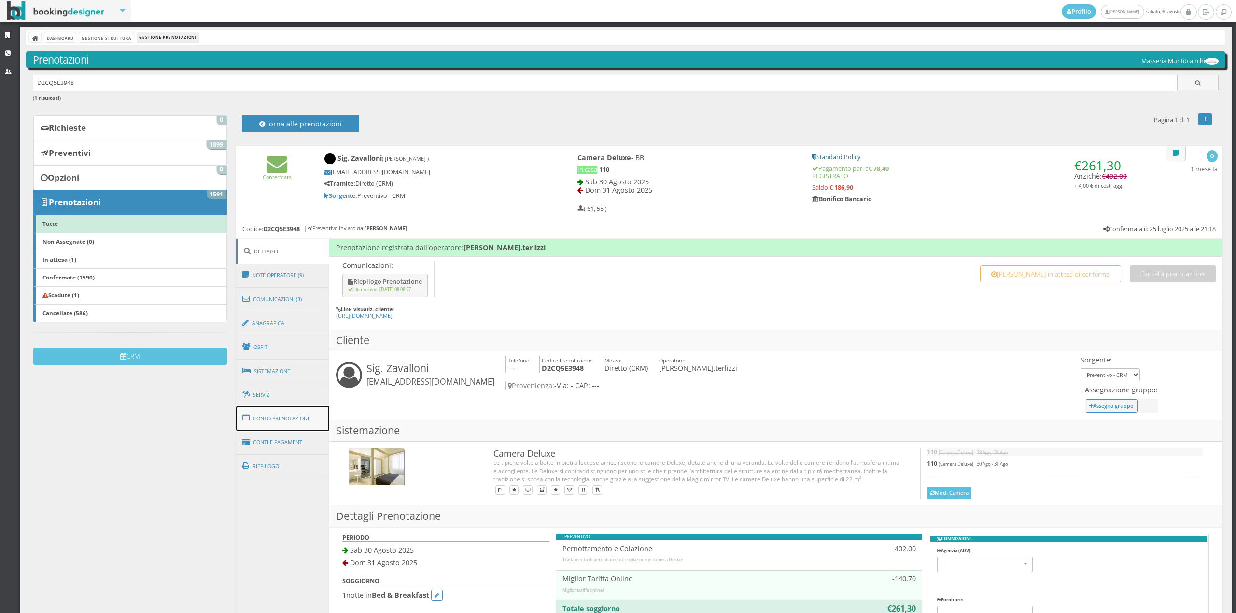
click at [275, 412] on link "Conto Prenotazione" at bounding box center [283, 418] width 94 height 25
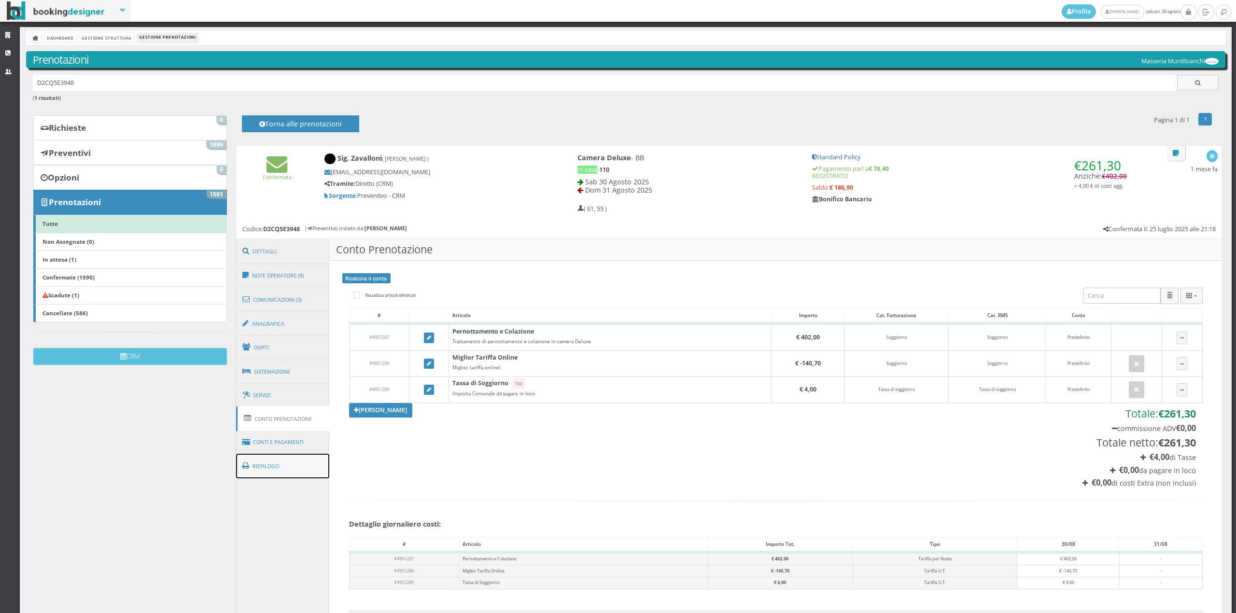
click at [277, 454] on link "Riepilogo" at bounding box center [283, 466] width 94 height 25
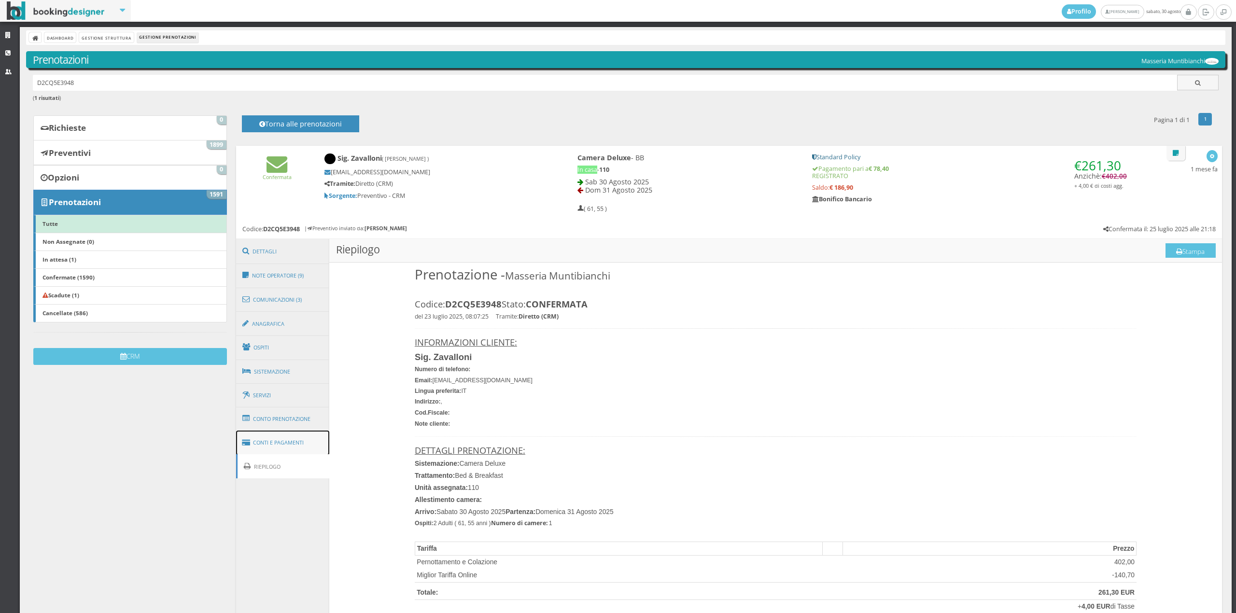
click at [277, 437] on link "Conti e Pagamenti" at bounding box center [283, 443] width 94 height 25
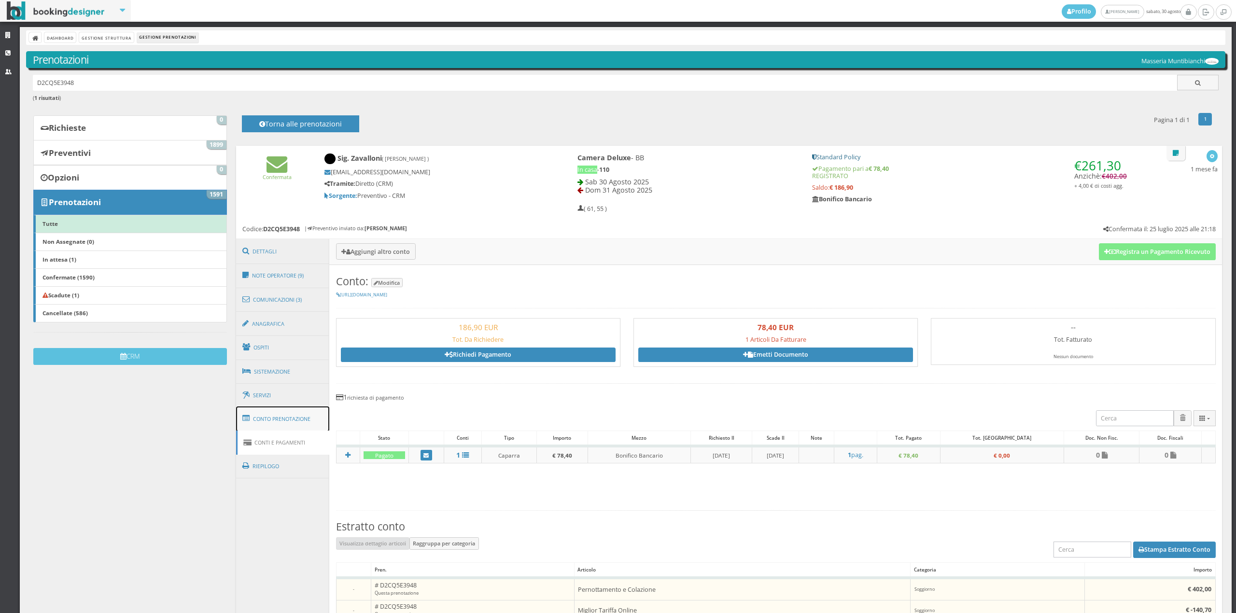
click at [289, 424] on link "Conto Prenotazione" at bounding box center [283, 419] width 94 height 25
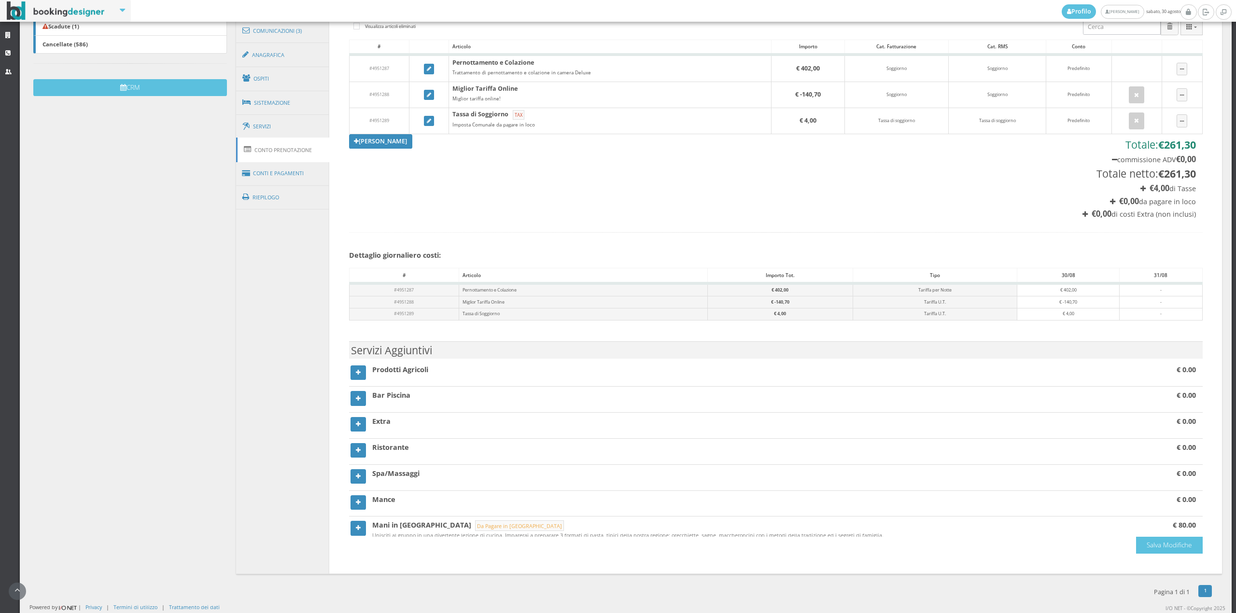
scroll to position [123, 0]
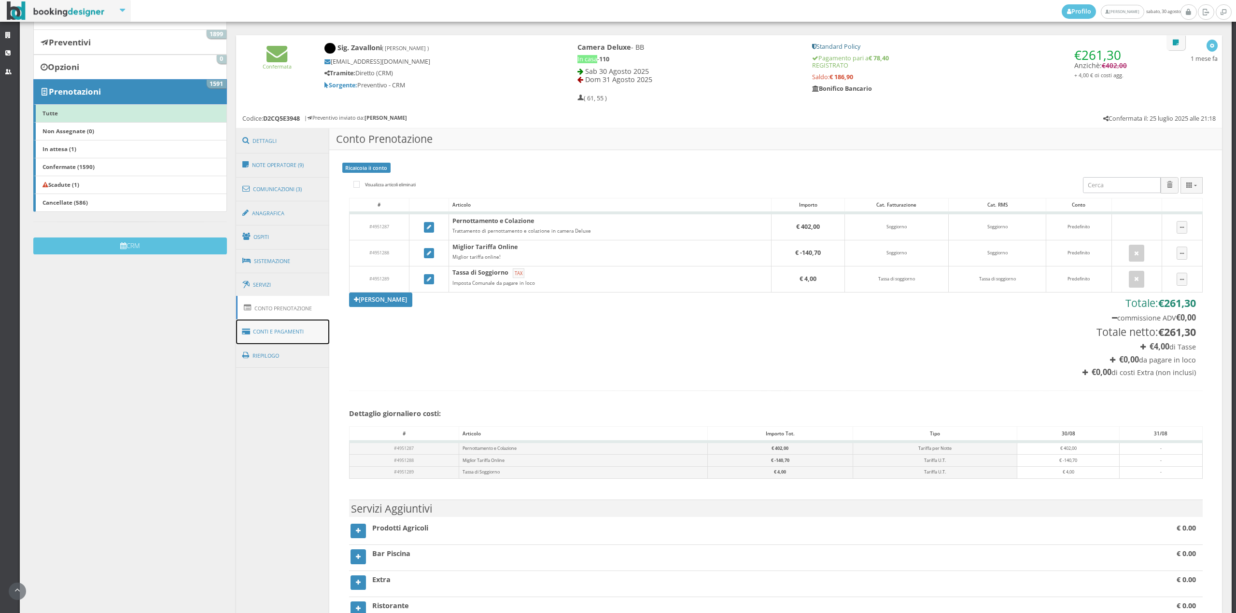
click at [286, 320] on link "Conti e Pagamenti" at bounding box center [283, 332] width 94 height 25
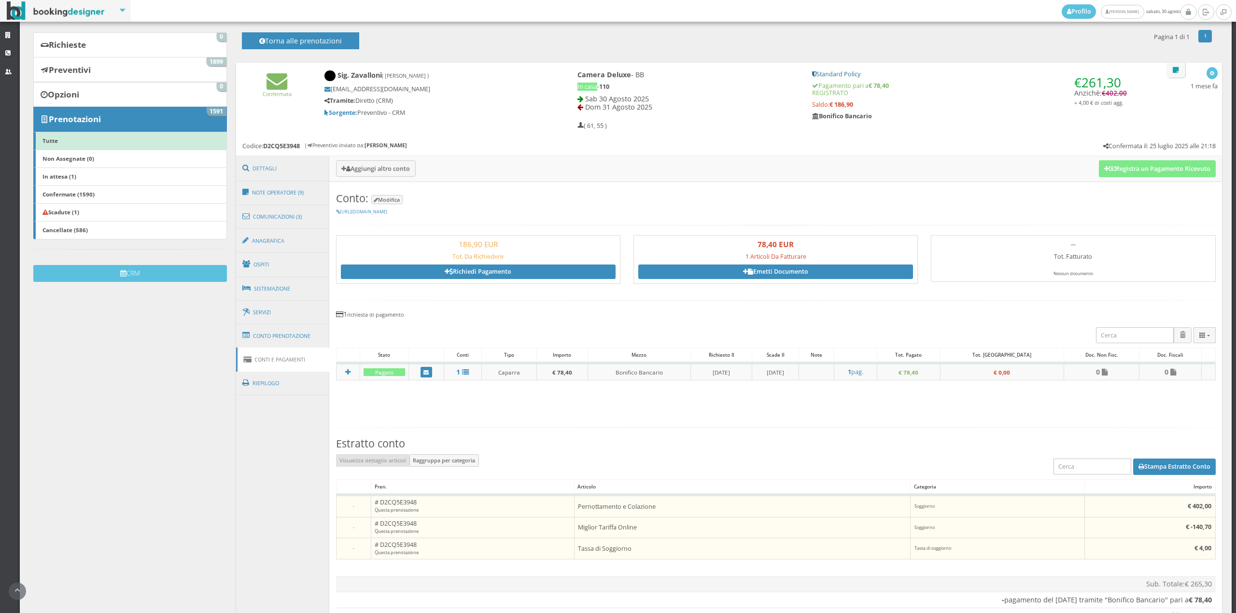
scroll to position [90, 0]
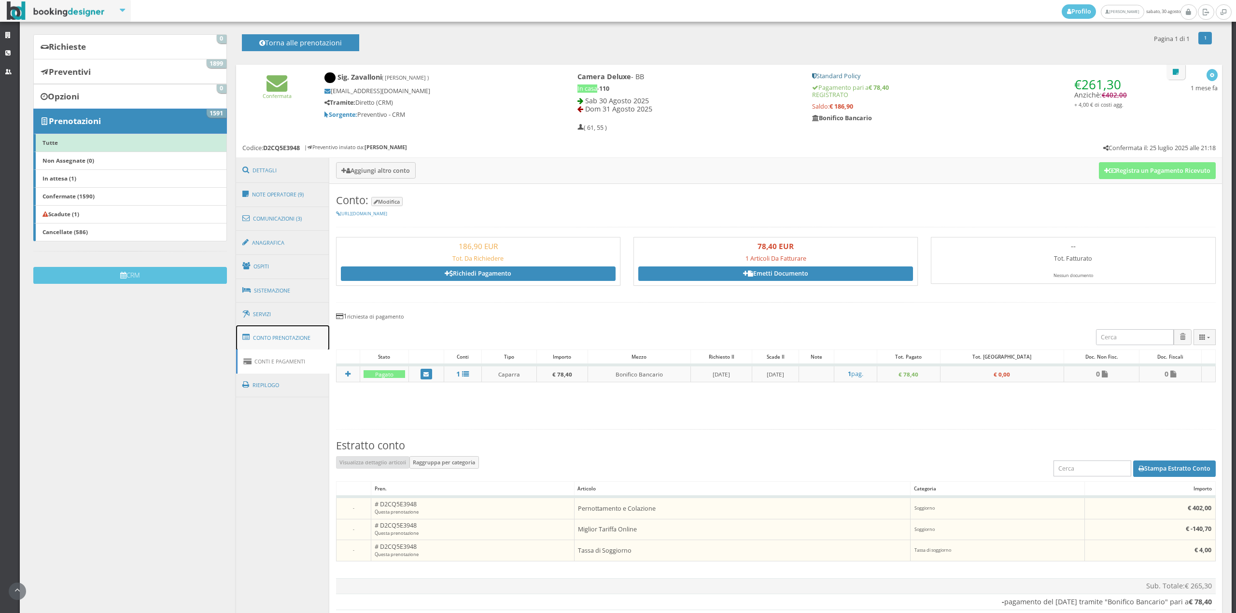
click at [284, 327] on link "Conto Prenotazione" at bounding box center [283, 338] width 94 height 25
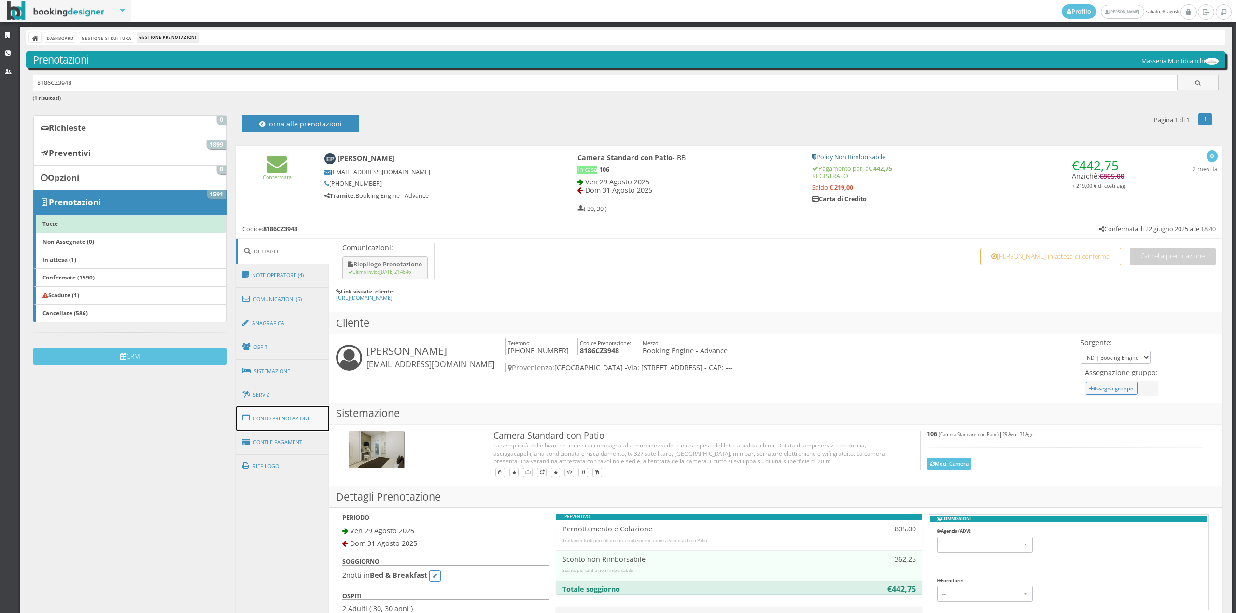
click at [301, 411] on link "Conto Prenotazione" at bounding box center [283, 418] width 94 height 25
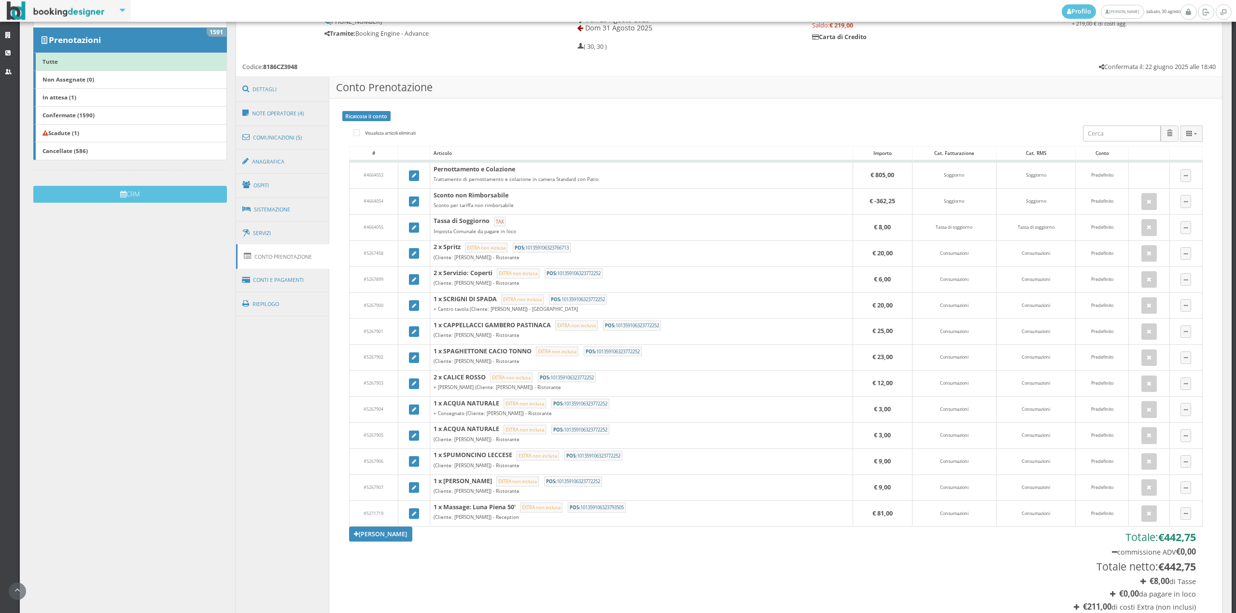
scroll to position [198, 0]
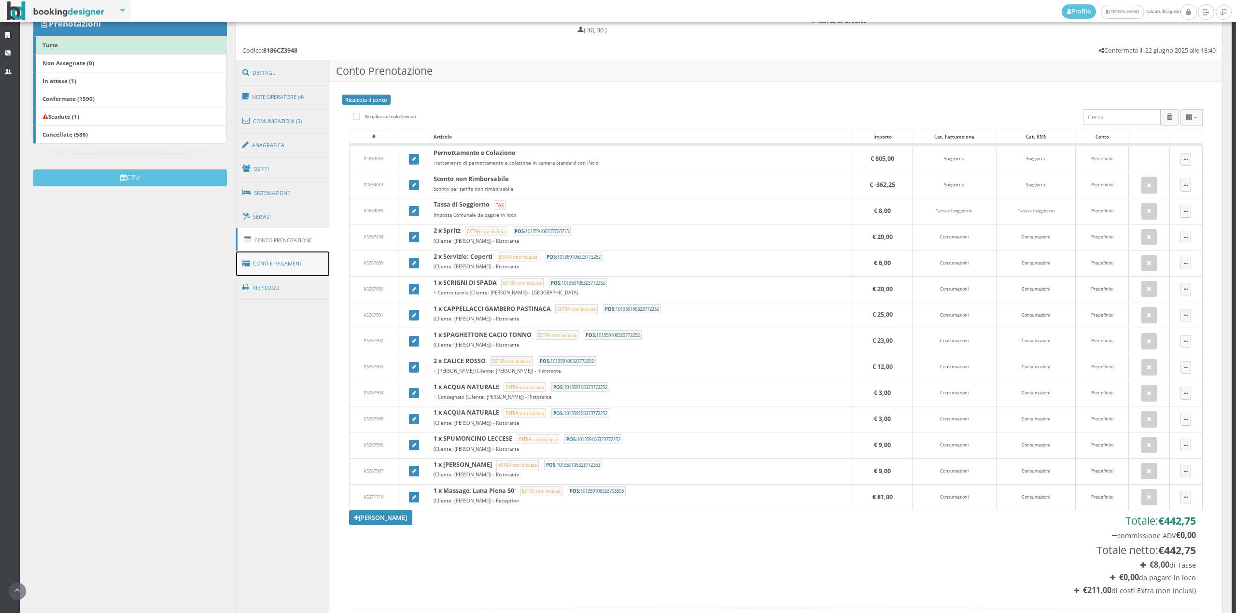
click at [283, 261] on link "Conti e Pagamenti" at bounding box center [283, 264] width 94 height 25
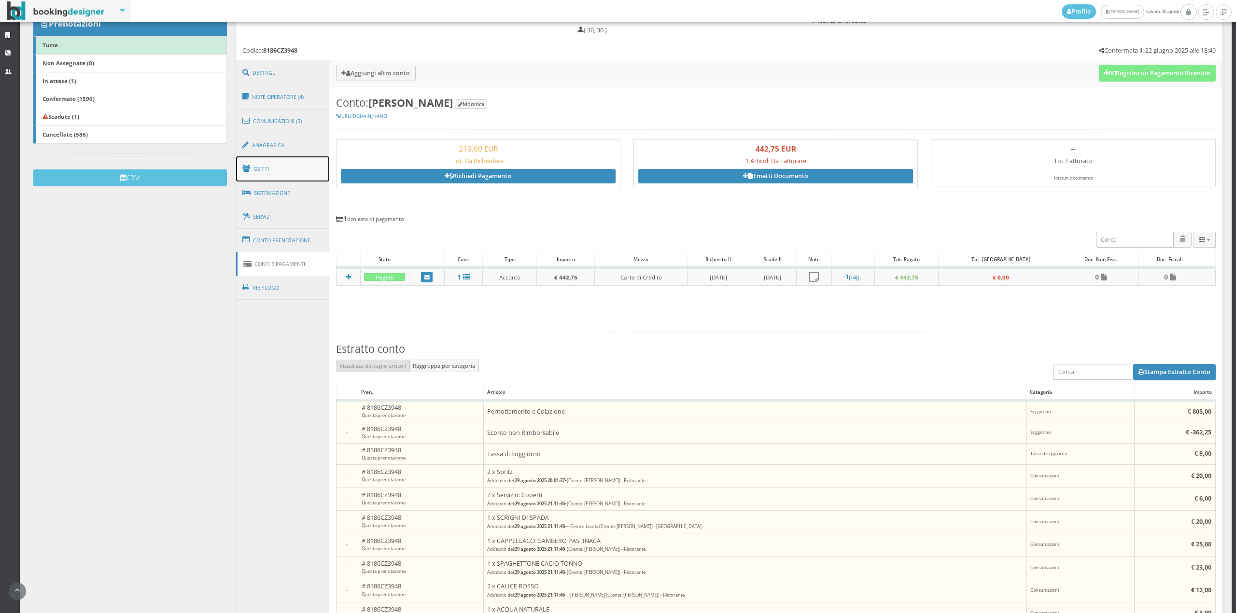
click at [284, 170] on link "Ospiti" at bounding box center [283, 168] width 94 height 25
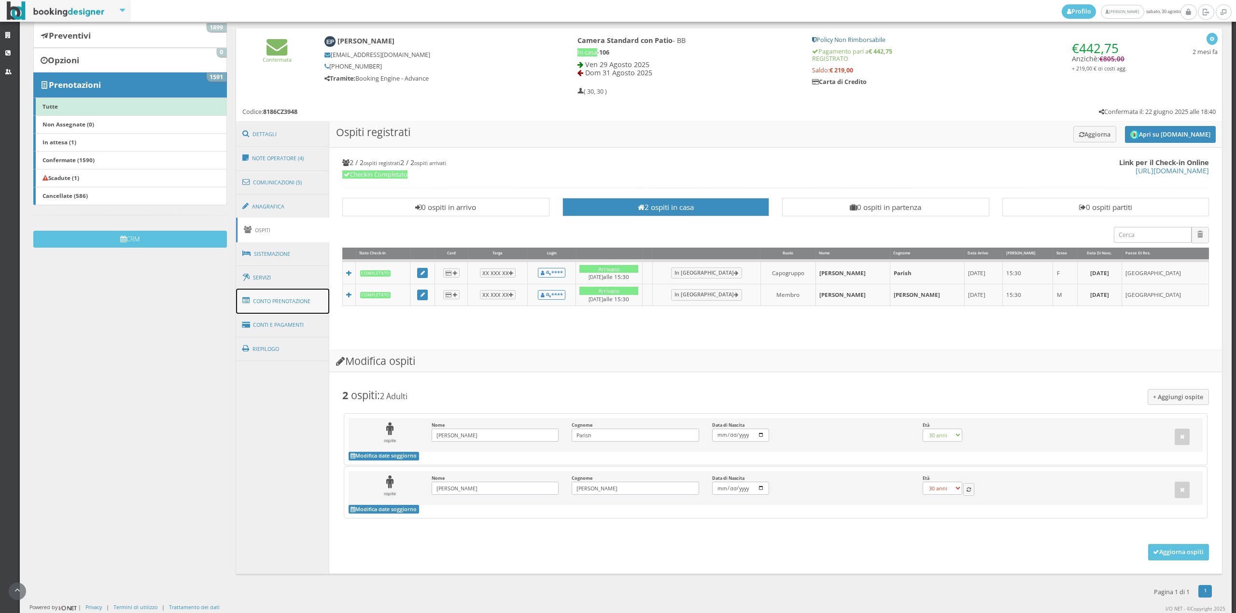
click at [266, 297] on link "Conto Prenotazione" at bounding box center [283, 301] width 94 height 25
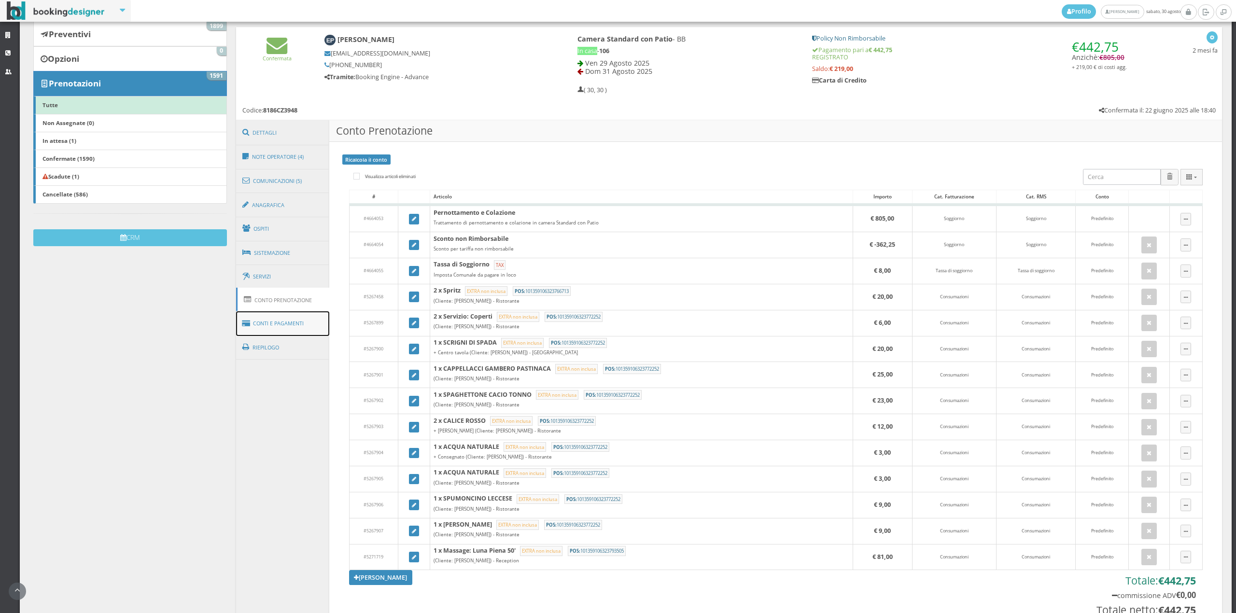
click at [266, 318] on link "Conti e Pagamenti" at bounding box center [283, 323] width 94 height 25
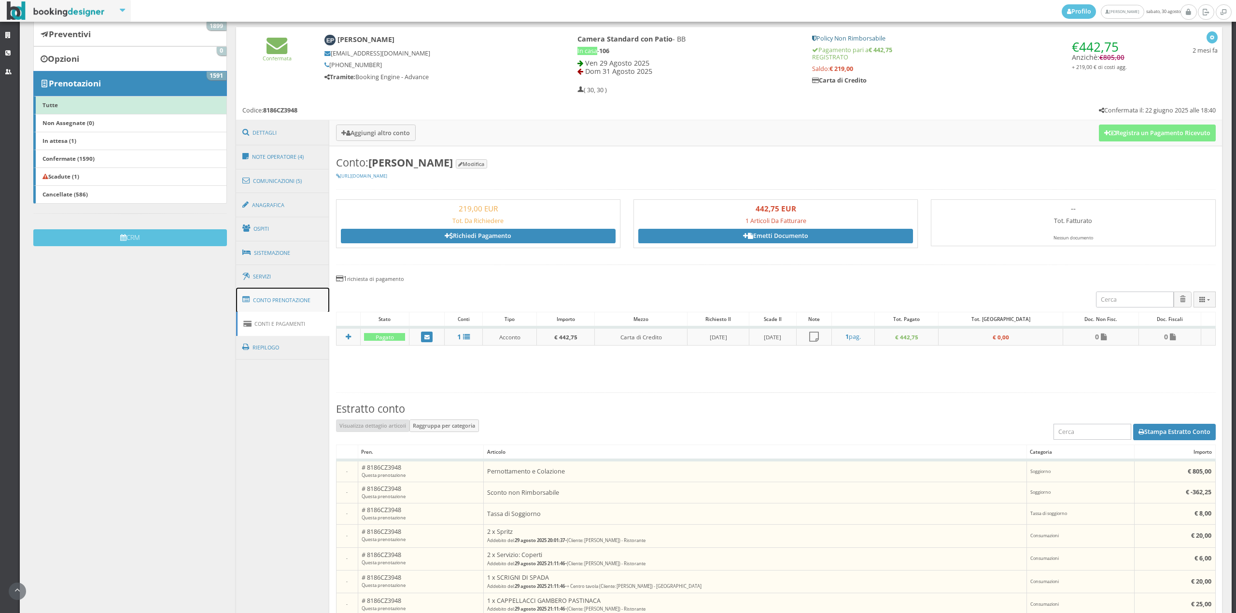
click at [286, 297] on link "Conto Prenotazione" at bounding box center [283, 300] width 94 height 25
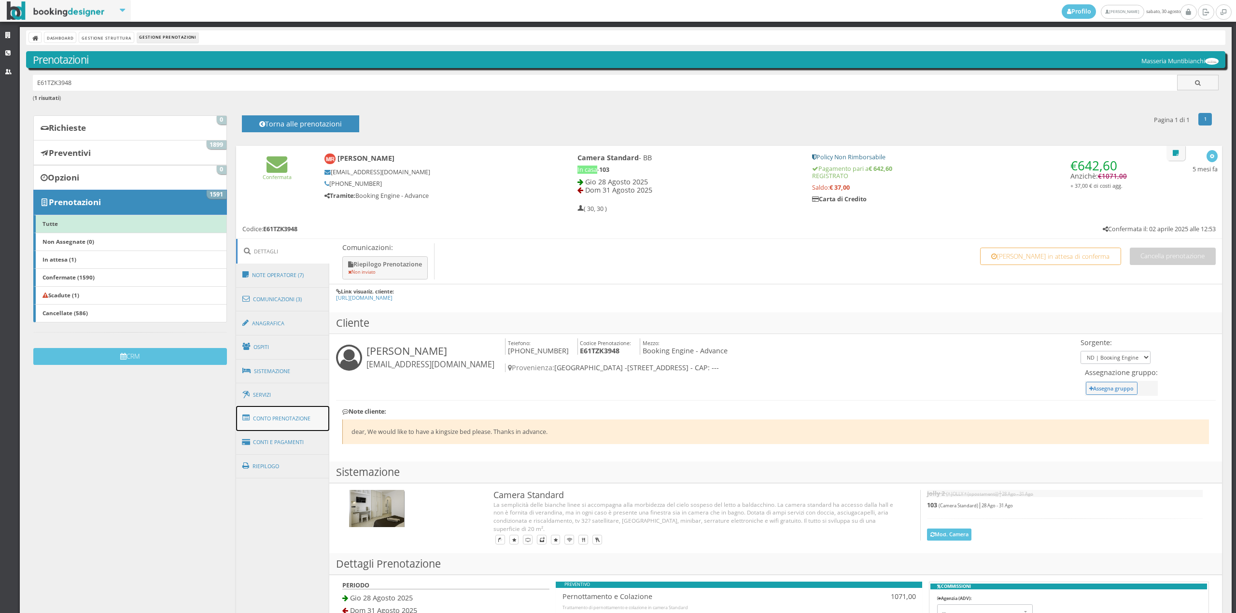
click at [273, 415] on link "Conto Prenotazione" at bounding box center [283, 418] width 94 height 25
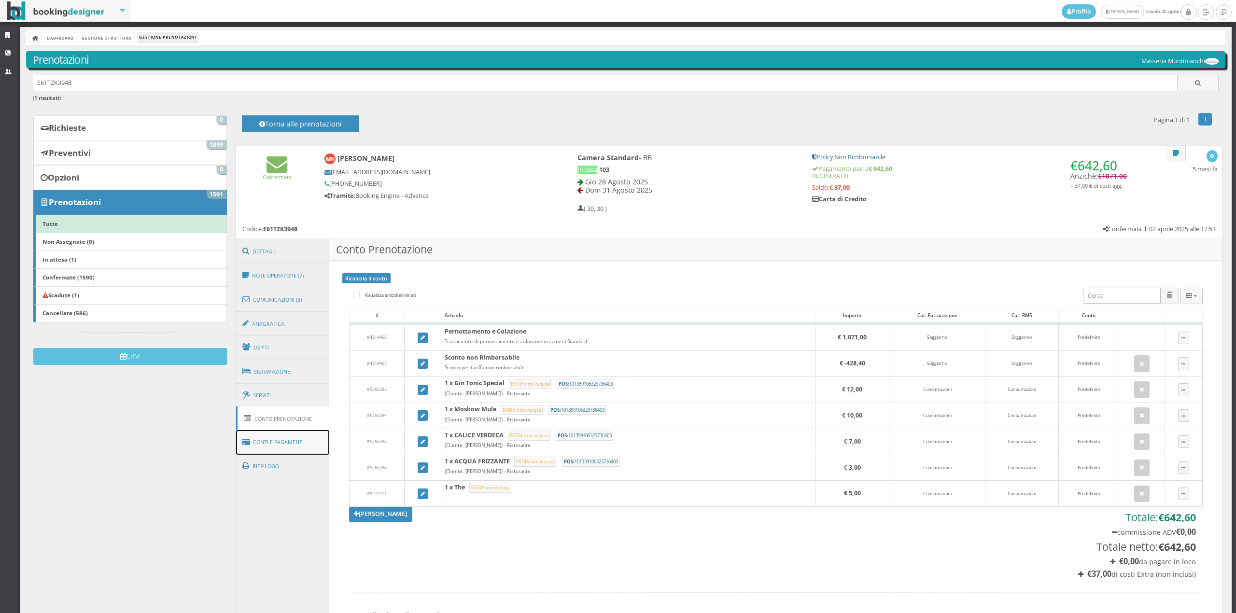
click at [273, 430] on link "Conti e Pagamenti" at bounding box center [283, 442] width 94 height 25
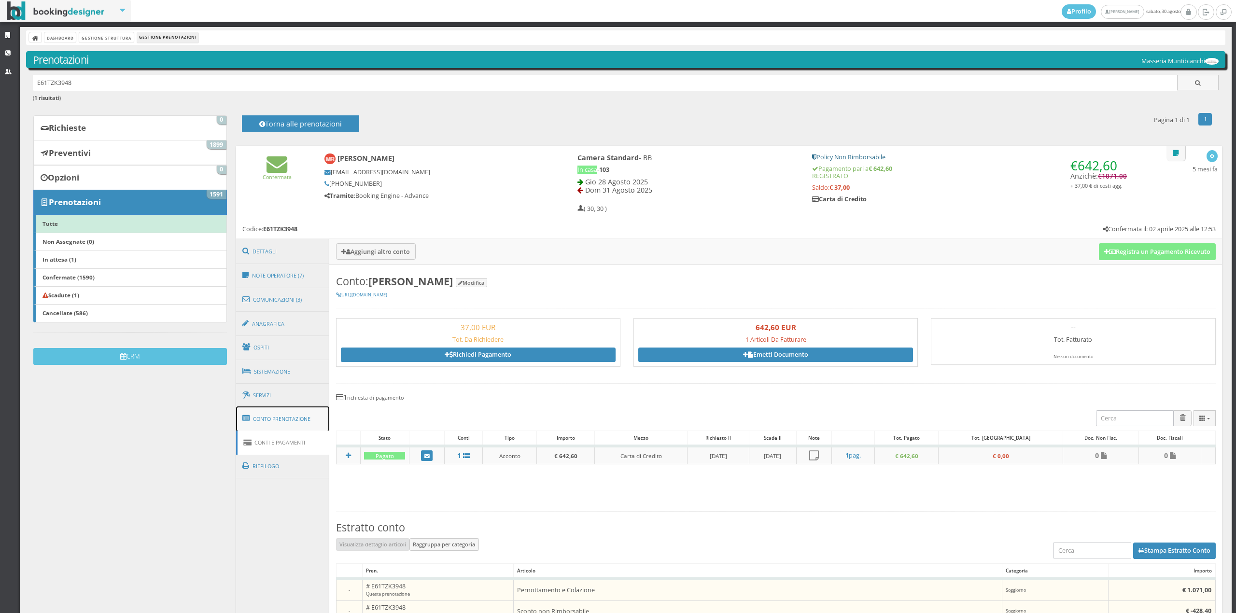
click at [290, 417] on link "Conto Prenotazione" at bounding box center [283, 419] width 94 height 25
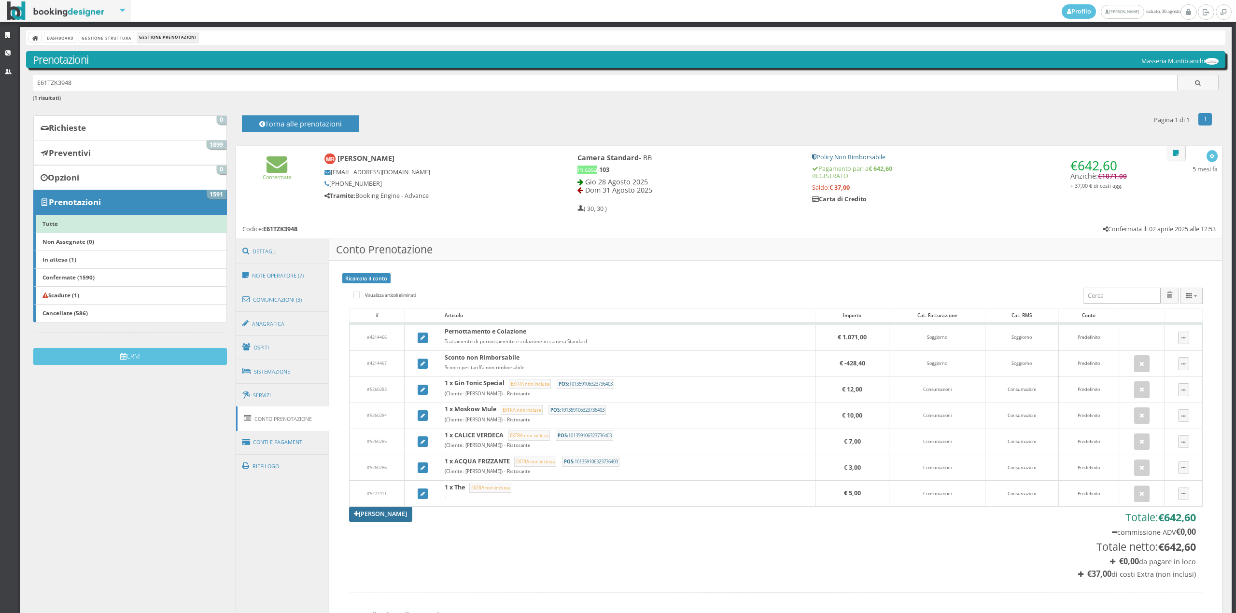
click at [373, 513] on link "[PERSON_NAME]" at bounding box center [381, 514] width 64 height 14
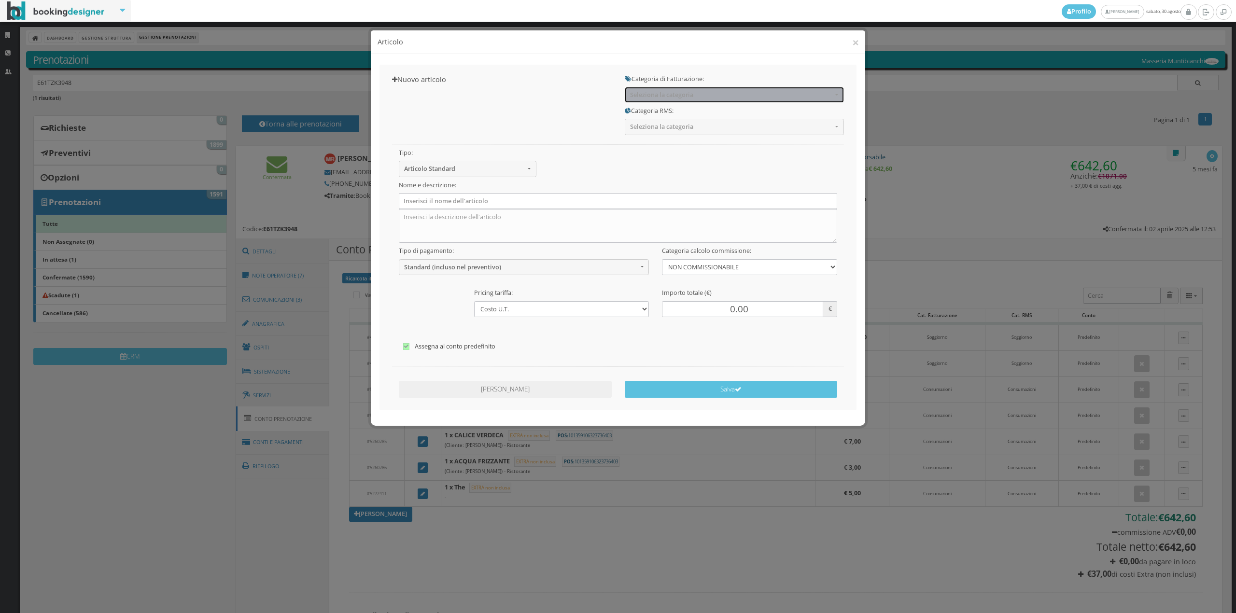
click at [652, 95] on span "Seleziona la categoria" at bounding box center [731, 94] width 202 height 7
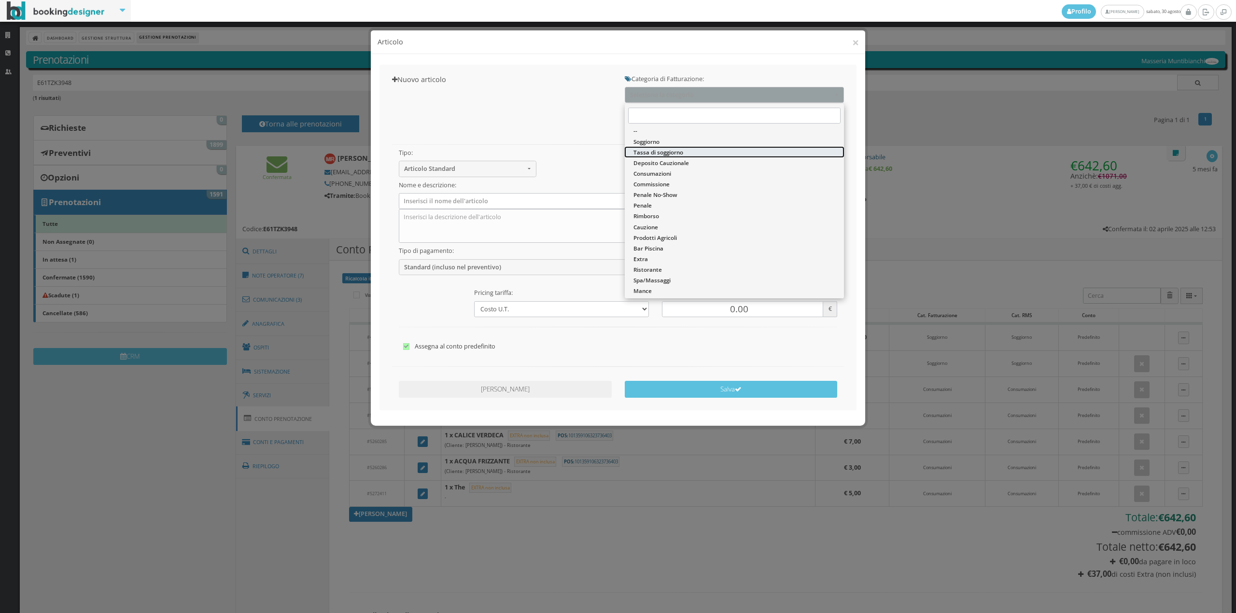
click at [649, 150] on span "Tassa di soggiorno" at bounding box center [659, 152] width 50 height 8
select select "13"
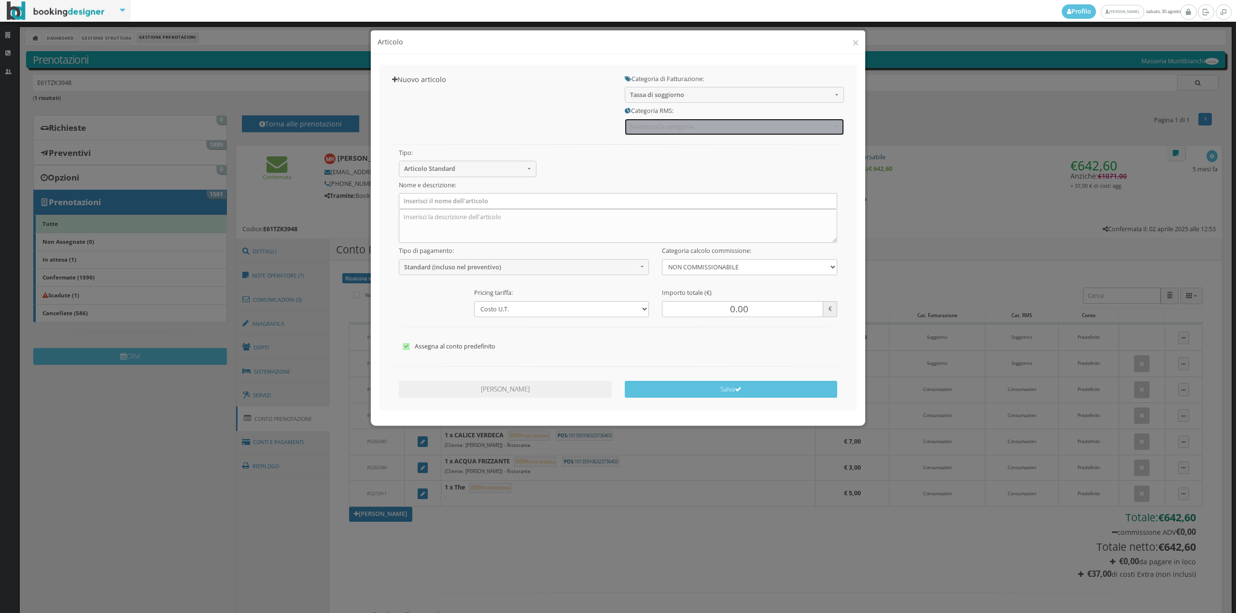
click at [649, 127] on span "Seleziona la categoria" at bounding box center [731, 126] width 202 height 7
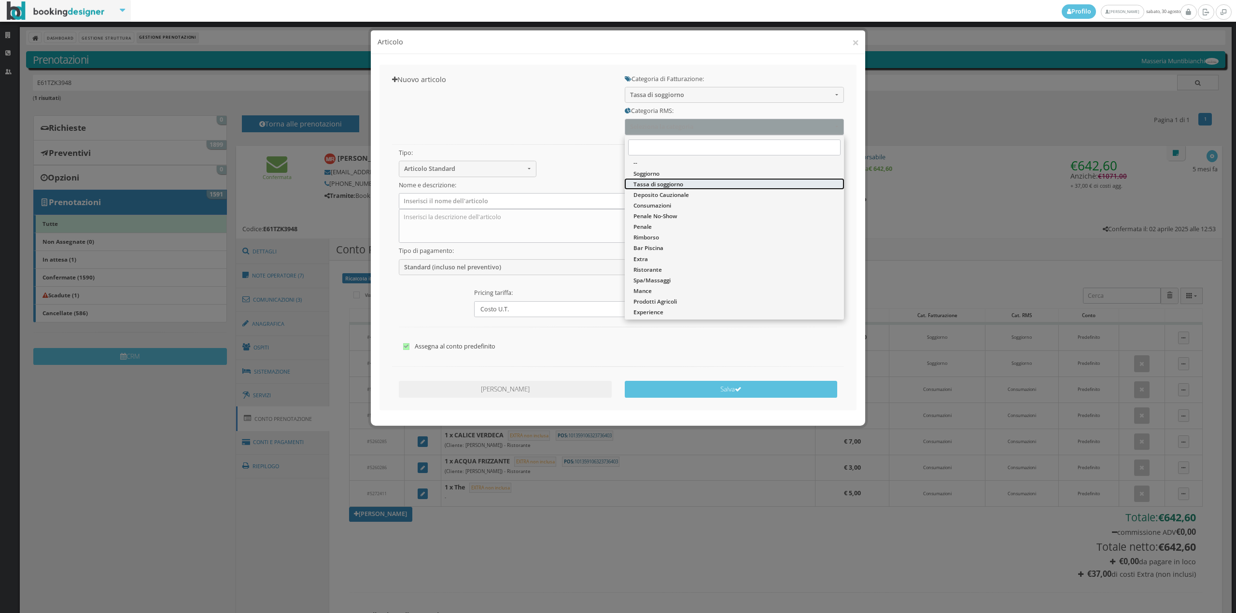
click at [638, 185] on span "Tassa di soggiorno" at bounding box center [659, 184] width 50 height 8
select select "13"
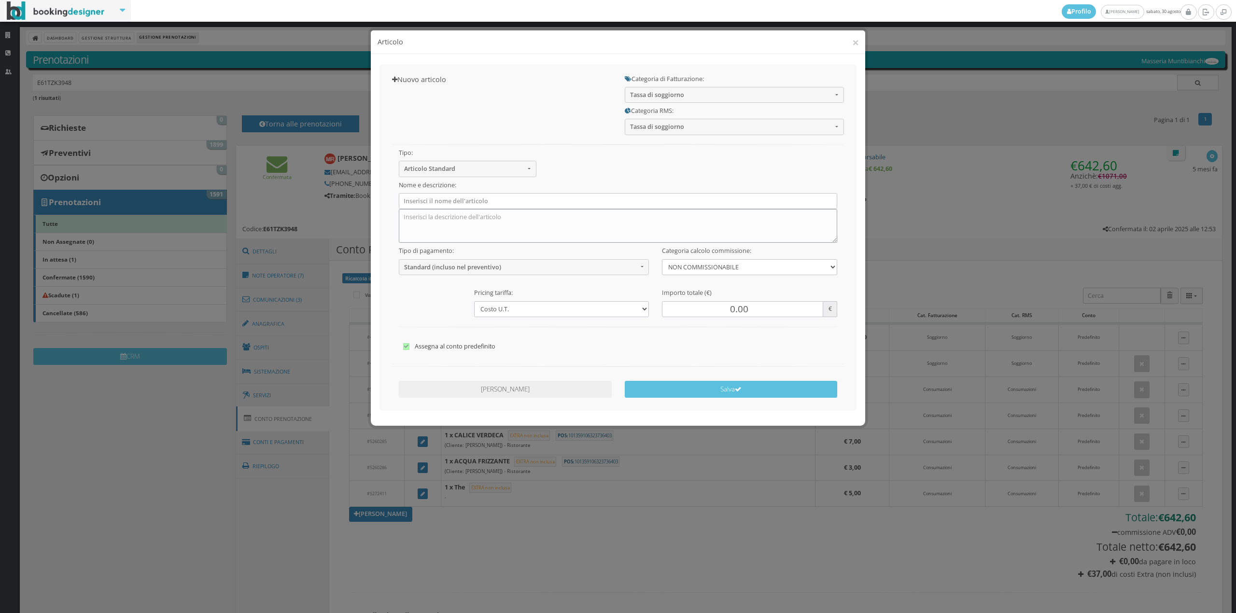
click at [510, 211] on textarea at bounding box center [618, 226] width 439 height 34
click at [510, 203] on input "text" at bounding box center [618, 201] width 439 height 16
type input "Tassa di soggiorno"
click at [424, 269] on span "Standard (incluso nel preventivo)" at bounding box center [521, 267] width 234 height 7
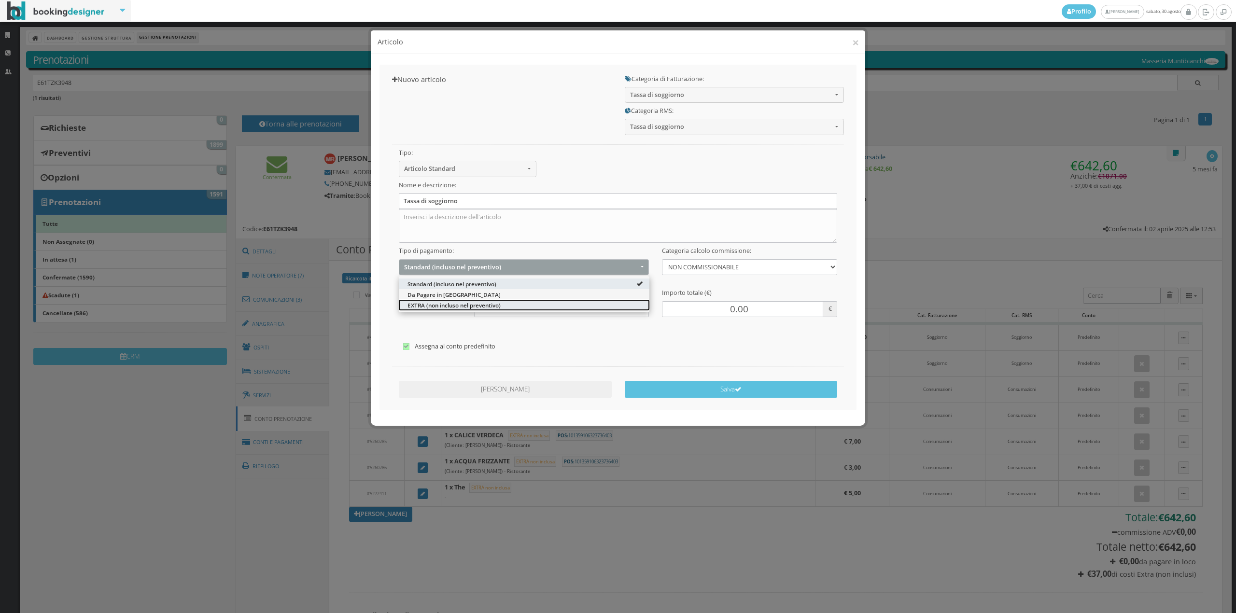
click at [423, 301] on span "EXTRA (non incluso nel preventivo)" at bounding box center [454, 305] width 93 height 8
select select "2"
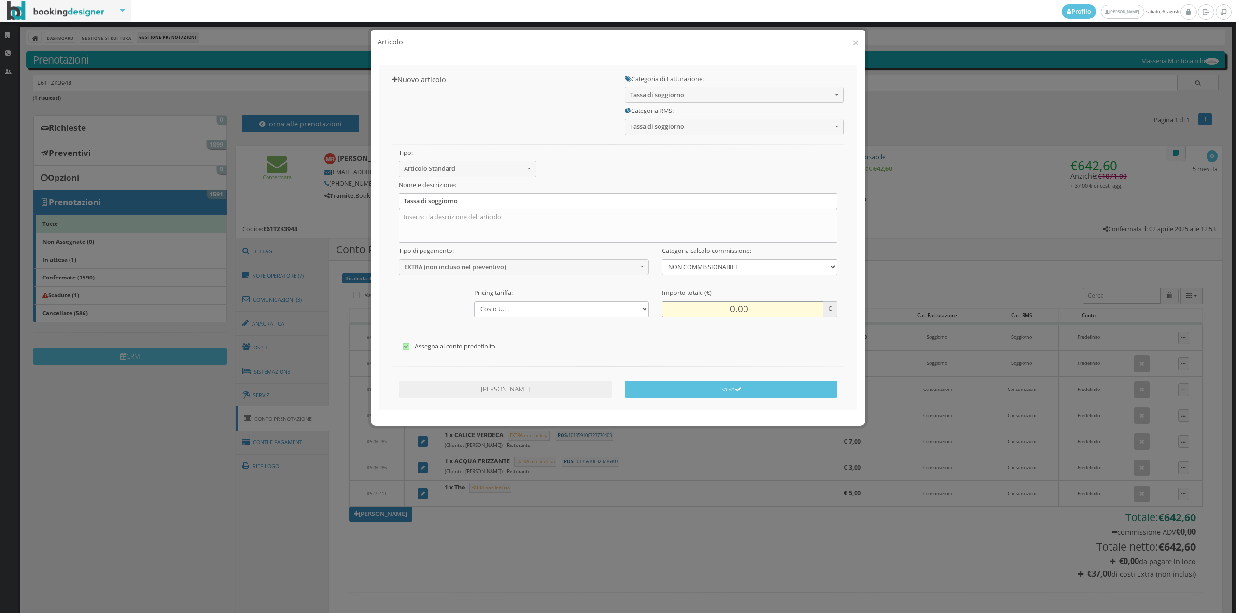
click at [728, 307] on input "0.00" at bounding box center [742, 309] width 161 height 16
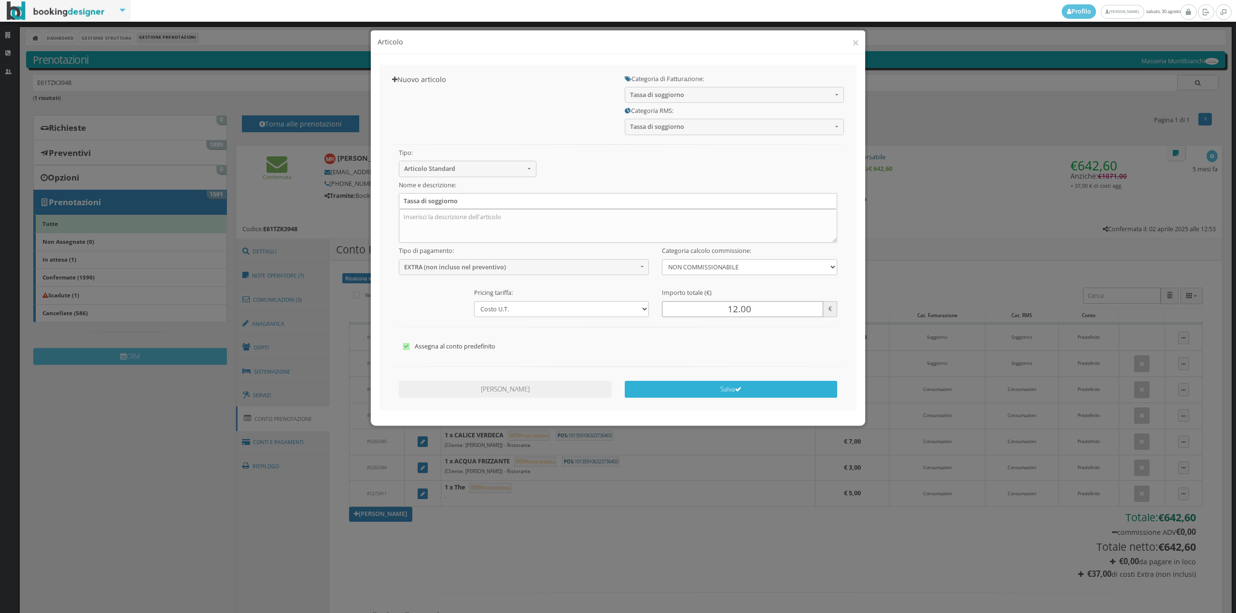
type input "12.00"
click at [723, 395] on button "Salva" at bounding box center [731, 389] width 213 height 17
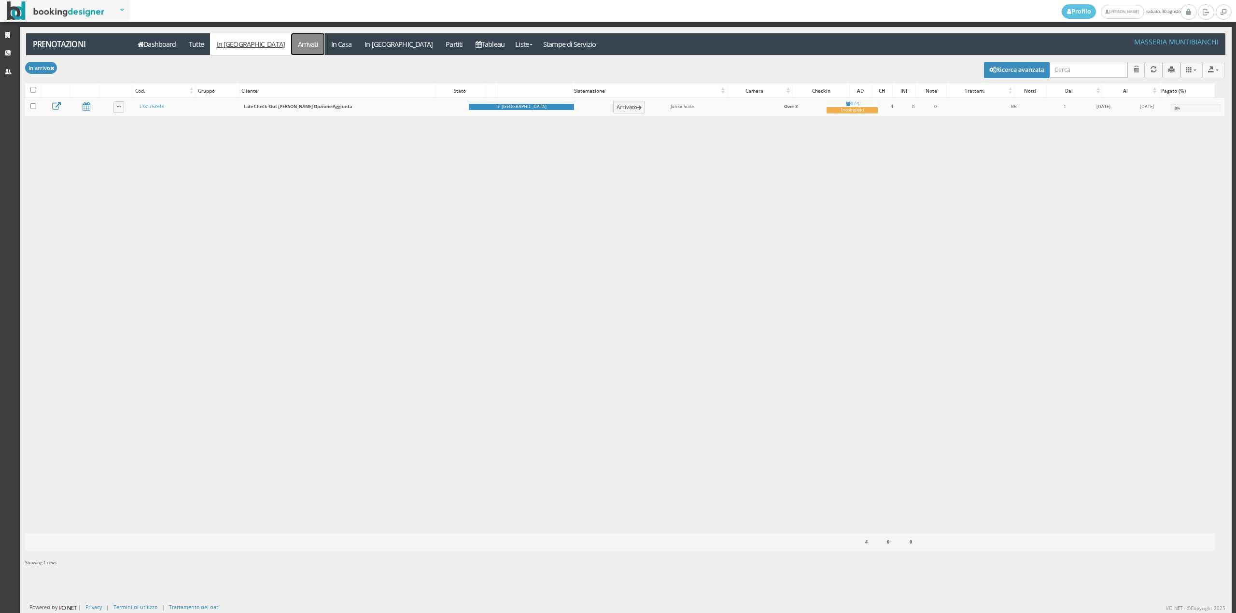
click at [291, 45] on link "Arrivati" at bounding box center [307, 44] width 33 height 22
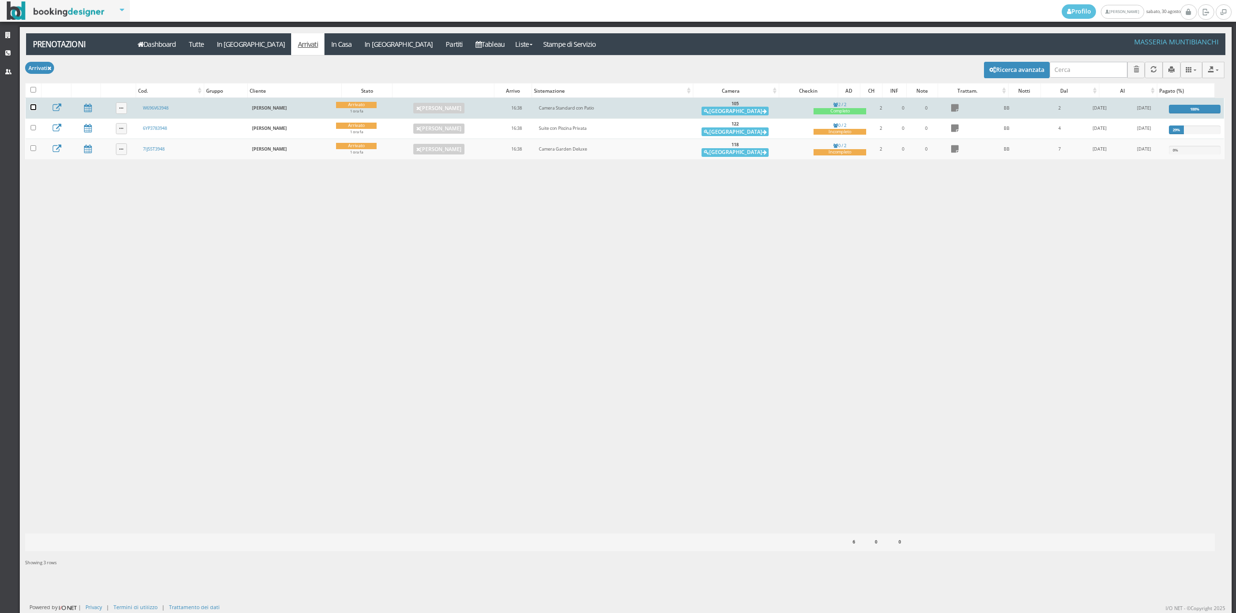
click at [33, 105] on input "checkbox" at bounding box center [33, 107] width 6 height 6
checkbox input "true"
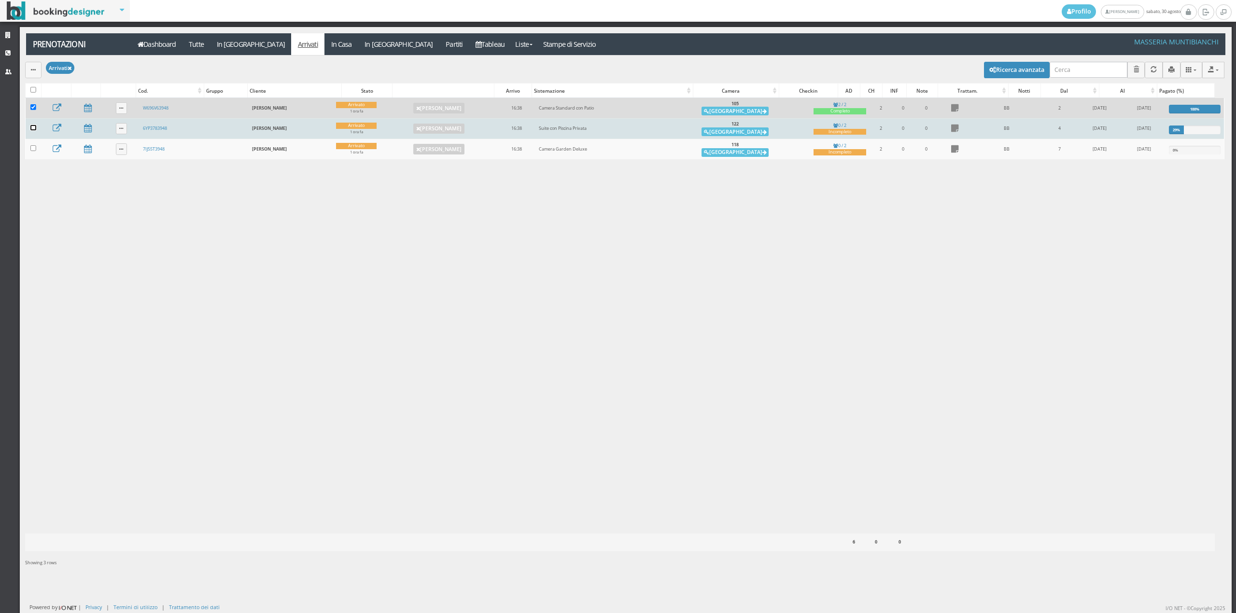
click at [35, 127] on input "checkbox" at bounding box center [33, 128] width 6 height 6
checkbox input "true"
click at [36, 72] on button "button" at bounding box center [33, 70] width 16 height 16
click at [54, 124] on link "Segna come "Alloggiato"" at bounding box center [66, 121] width 83 height 11
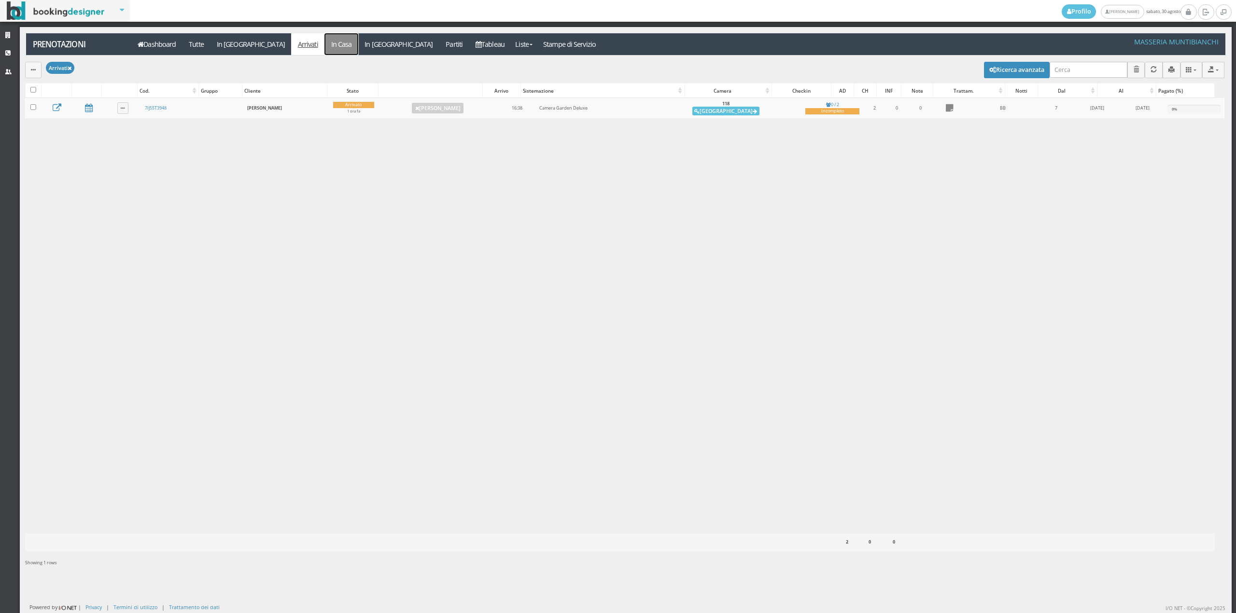
click at [325, 43] on link "In Casa" at bounding box center [342, 44] width 34 height 22
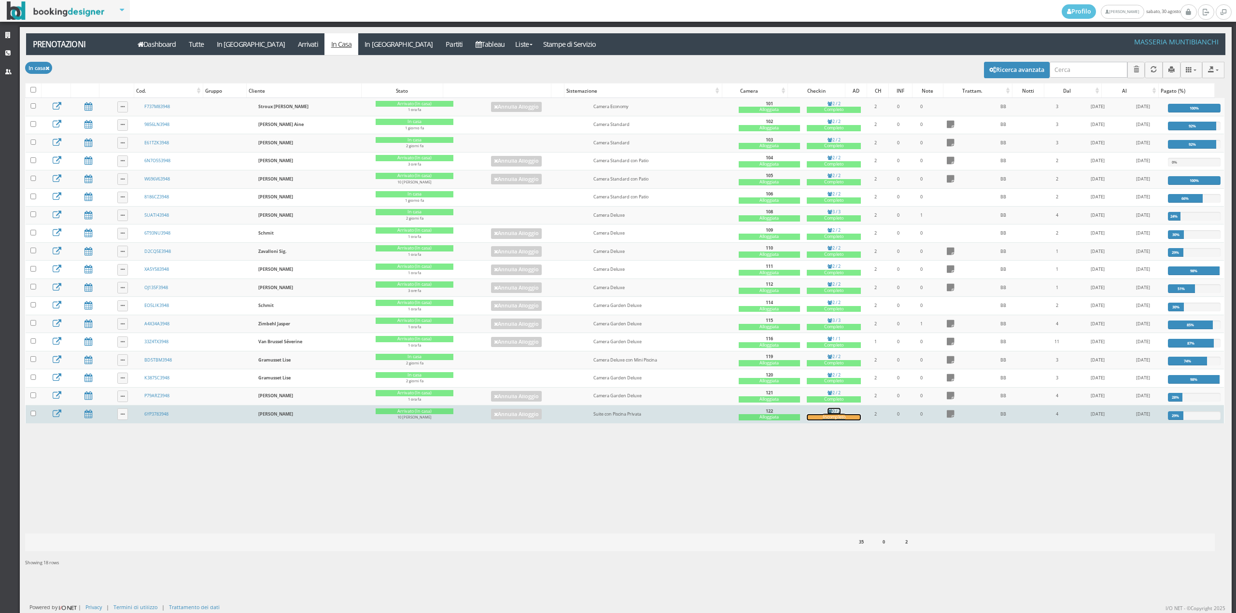
click at [816, 421] on div "Incompleto" at bounding box center [834, 417] width 54 height 6
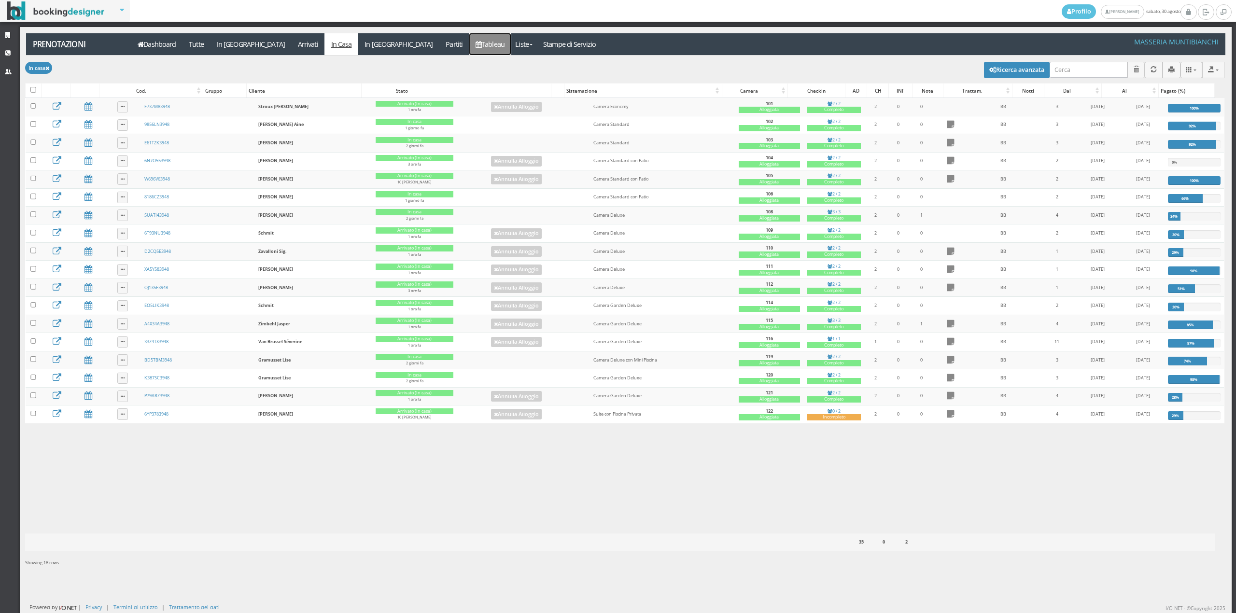
click at [469, 43] on link "Tableau" at bounding box center [490, 44] width 42 height 22
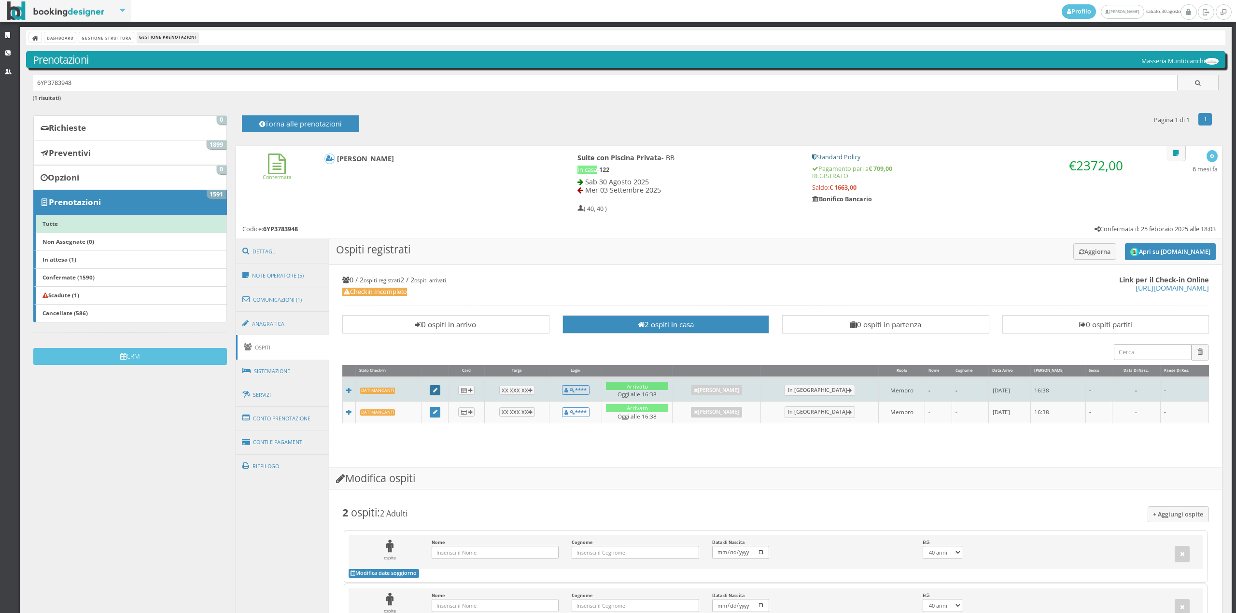
click at [440, 389] on link at bounding box center [435, 390] width 11 height 11
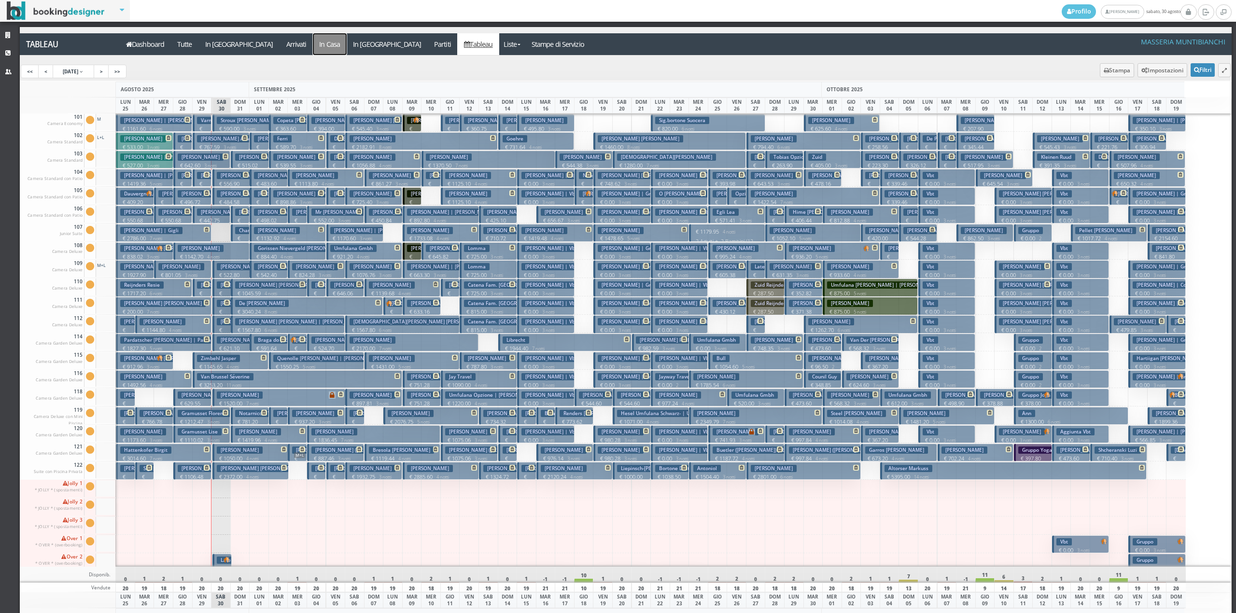
click at [313, 42] on a=pms-instay-reservations"] "In Casa" at bounding box center [330, 44] width 34 height 22
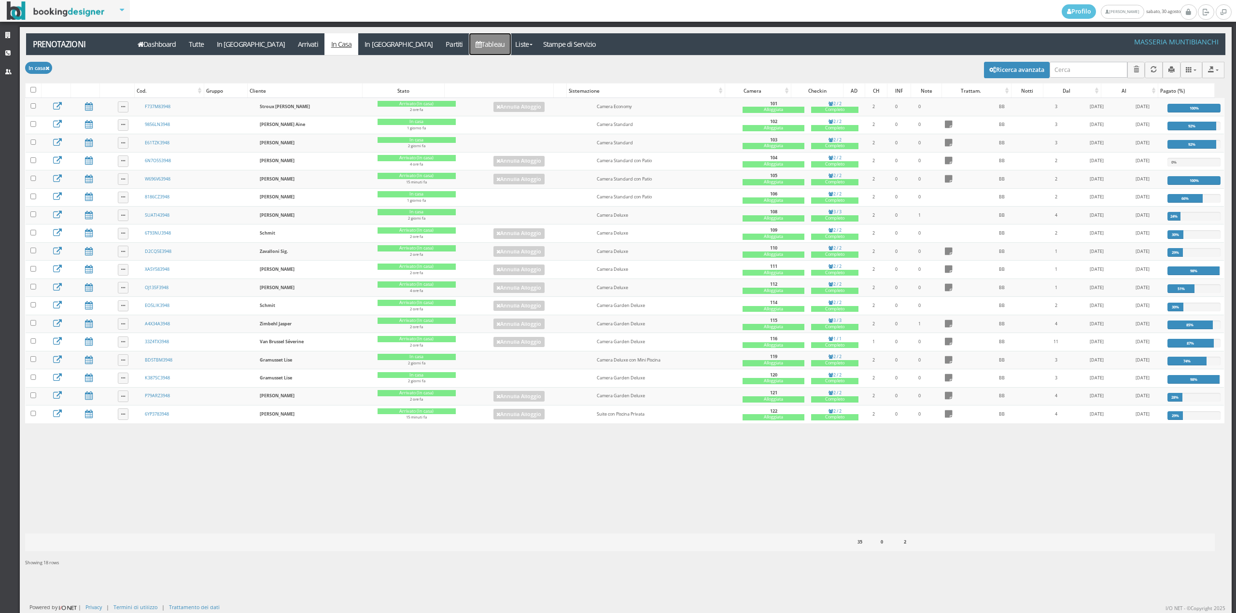
click at [469, 43] on link "Tableau" at bounding box center [490, 44] width 42 height 22
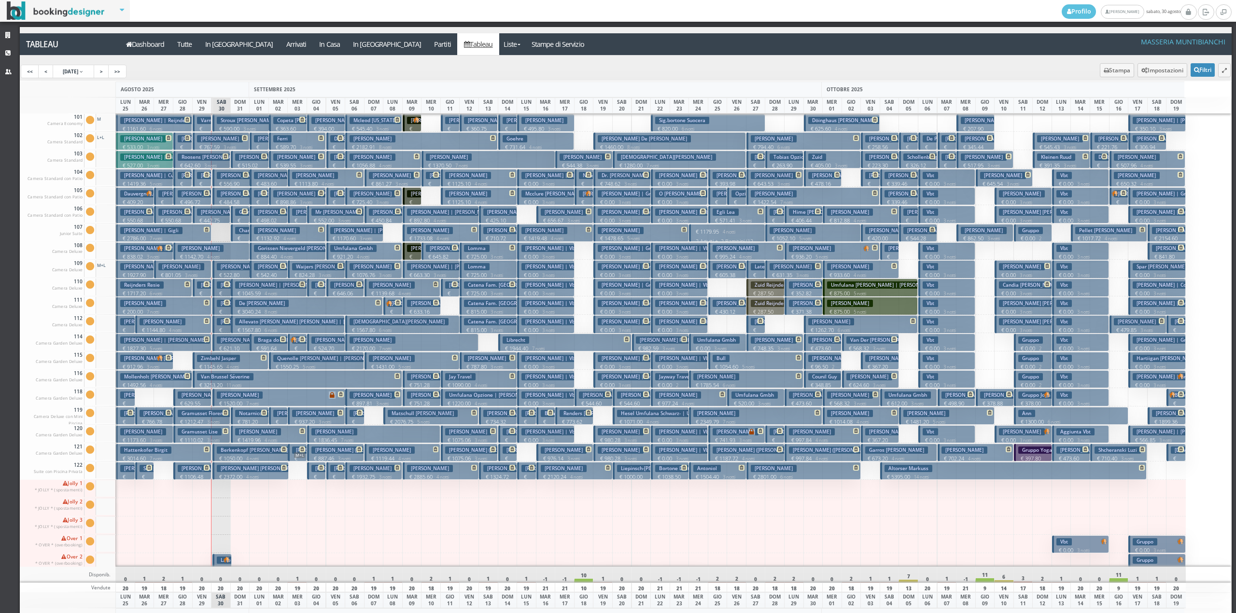
click at [360, 57] on div "Tableau Dashboard Tutte In Arrivo Arrivati In Casa In Partenza Partiti Tableau …" at bounding box center [626, 47] width 1226 height 29
click at [428, 50] on a=pms-departured-reservations"] "Partiti" at bounding box center [443, 44] width 30 height 22
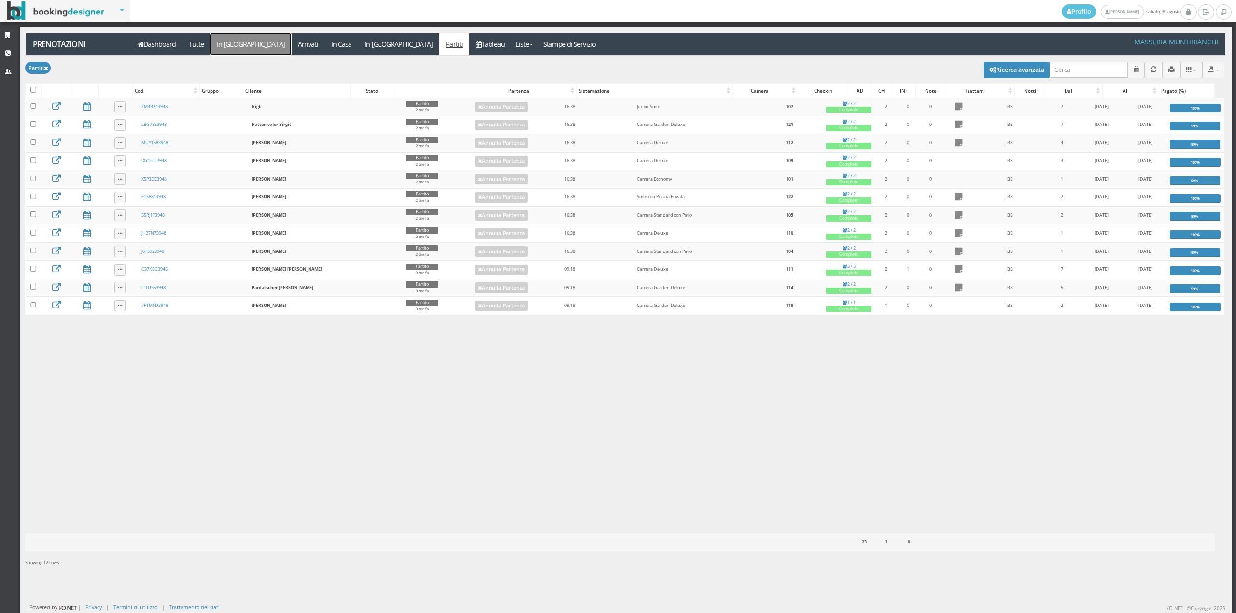
click at [217, 45] on link "In [GEOGRAPHIC_DATA]" at bounding box center [250, 44] width 81 height 22
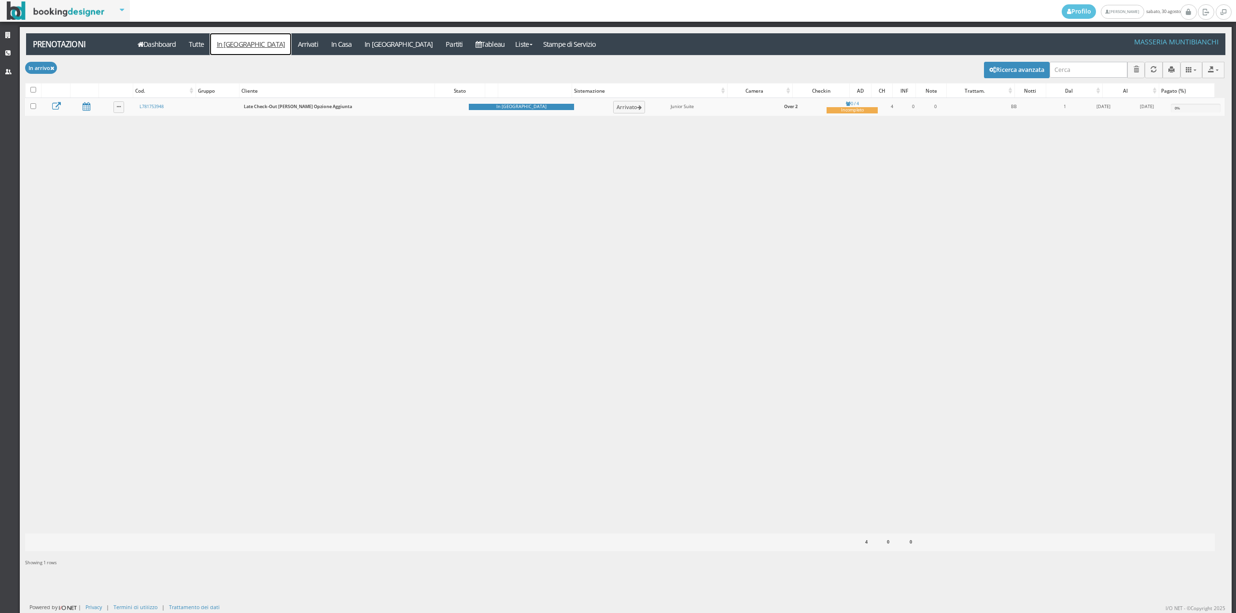
click at [247, 43] on link "In [GEOGRAPHIC_DATA]" at bounding box center [250, 44] width 81 height 22
click at [469, 44] on link "Tableau" at bounding box center [490, 44] width 42 height 22
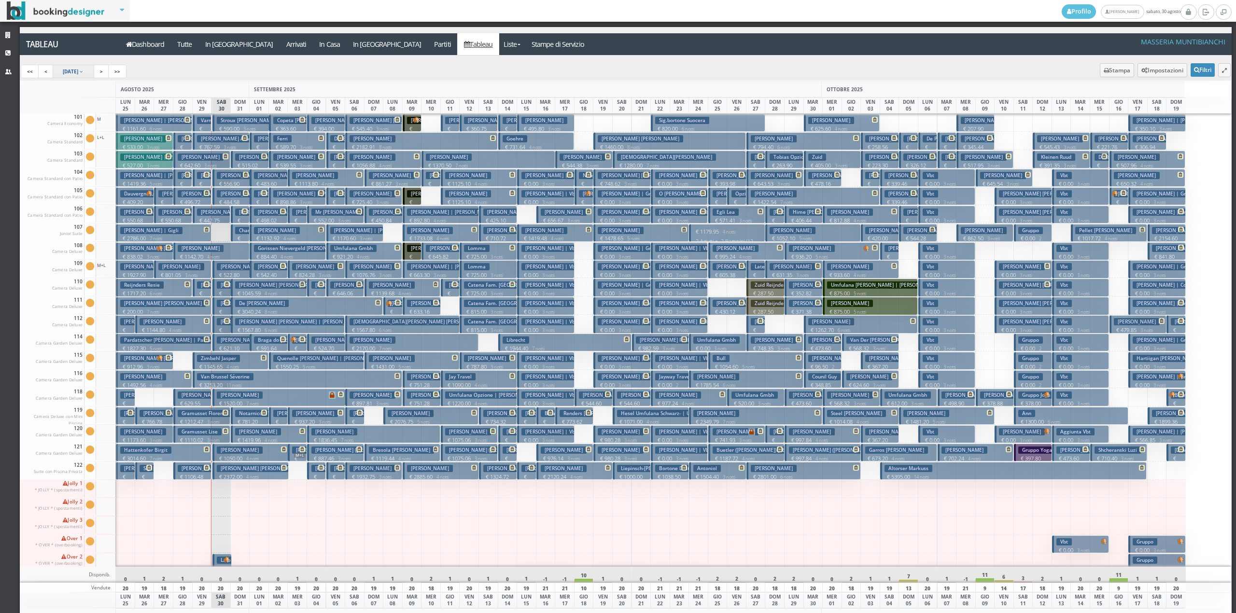
click at [78, 69] on span "25 Aug 2025" at bounding box center [70, 71] width 15 height 7
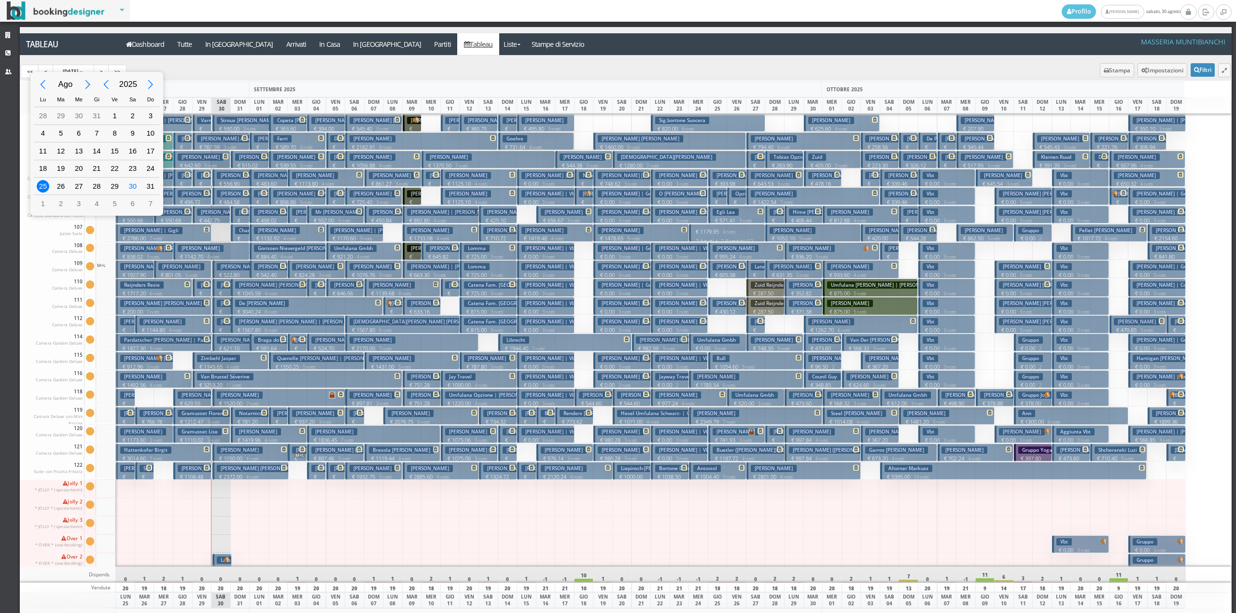
click at [151, 84] on div "Next Year" at bounding box center [151, 85] width 22 height 22
click at [47, 85] on div "Previous Month" at bounding box center [43, 85] width 22 height 22
click at [44, 120] on div "1" at bounding box center [43, 116] width 13 height 13
type input "01/06/2026"
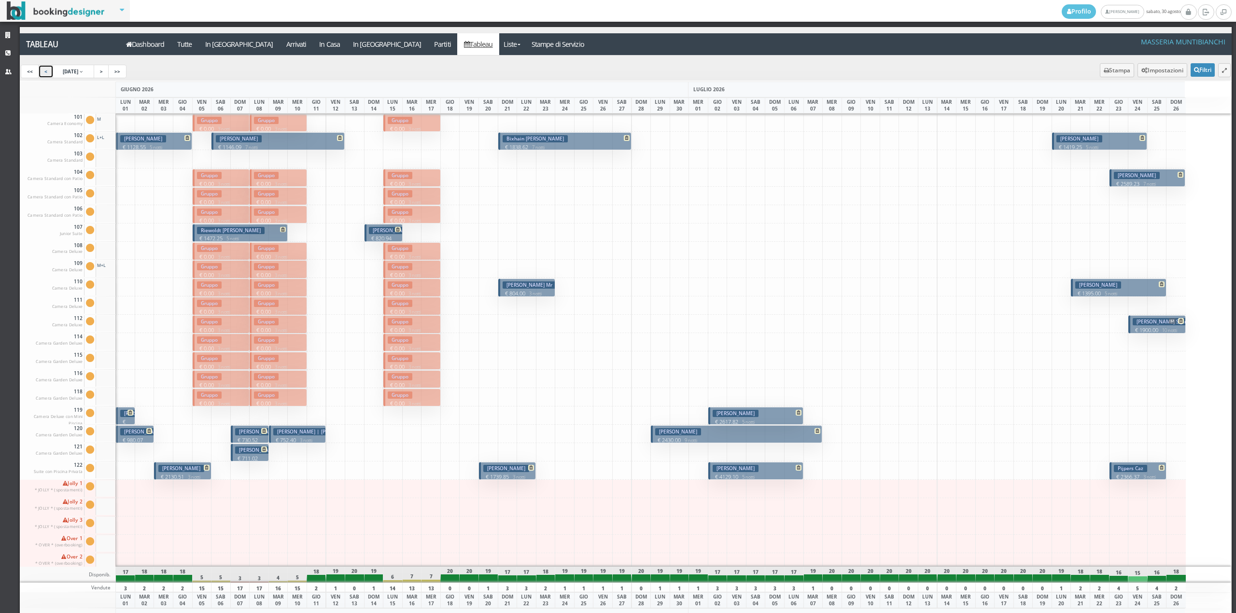
click at [43, 67] on link "<" at bounding box center [45, 72] width 15 height 14
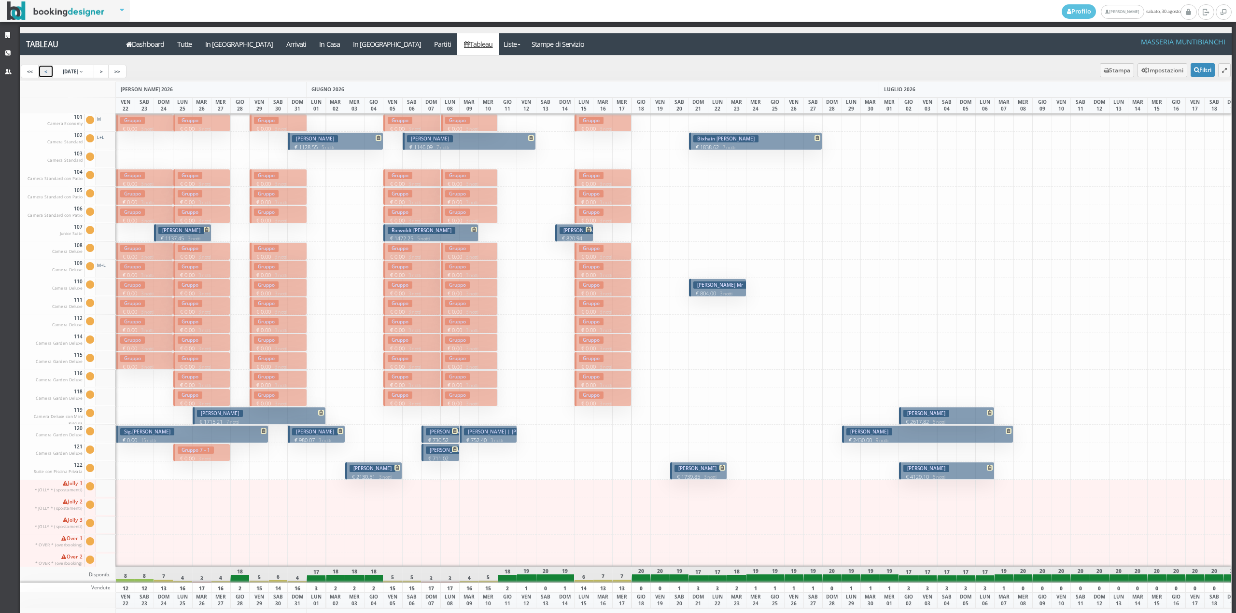
click at [43, 67] on link "<" at bounding box center [45, 72] width 15 height 14
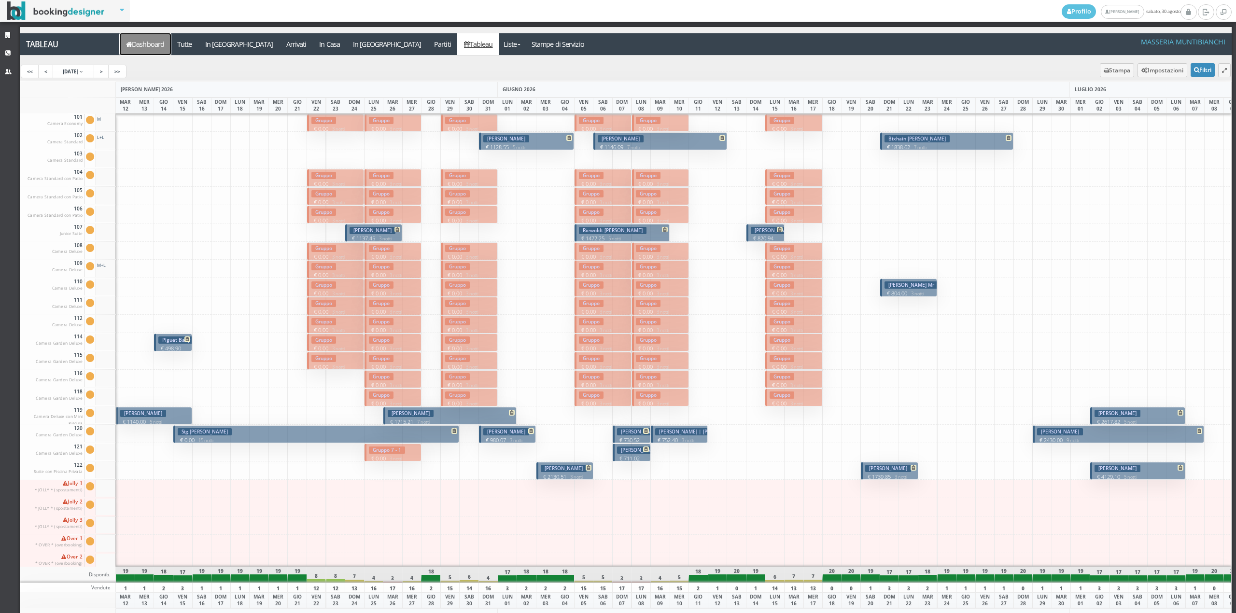
click at [149, 37] on link "Dashboard" at bounding box center [145, 44] width 51 height 22
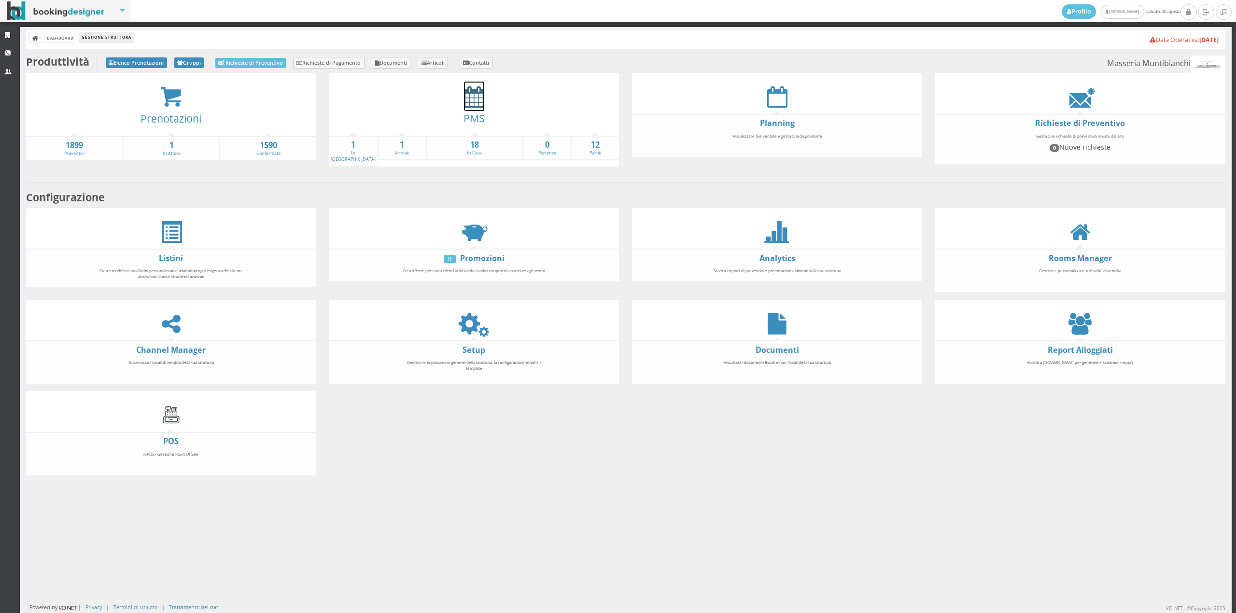
click at [479, 96] on icon at bounding box center [474, 97] width 20 height 22
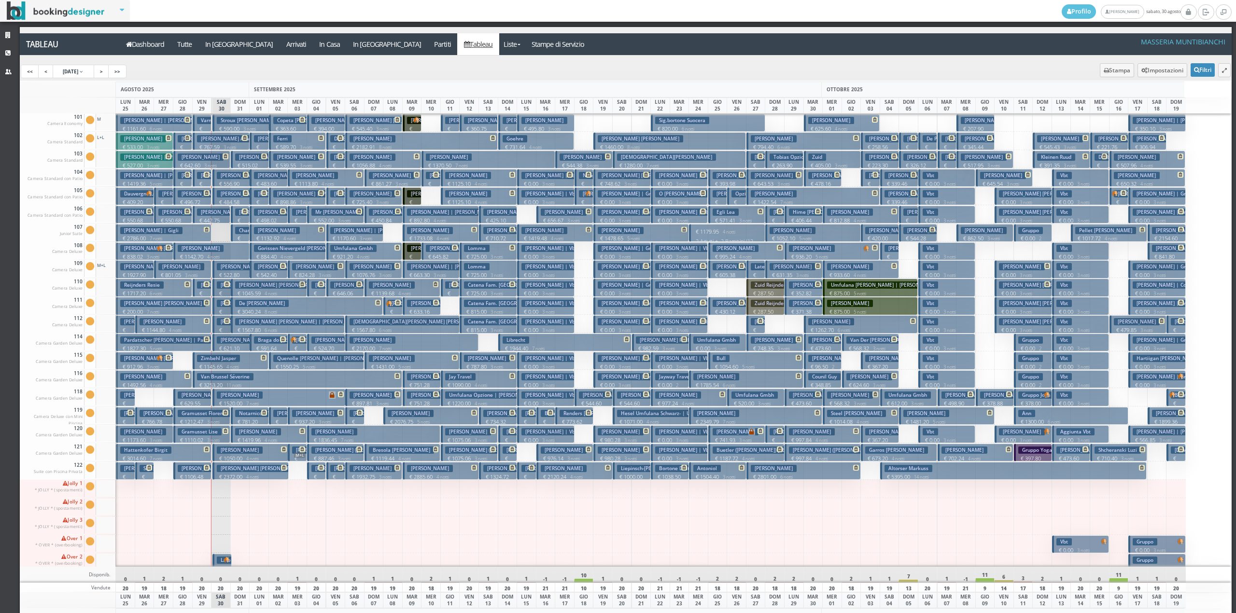
click at [247, 287] on h3 "Kubis-Fuchs Kornelia | Kornelia Kubis-Fuchs" at bounding box center [299, 285] width 129 height 7
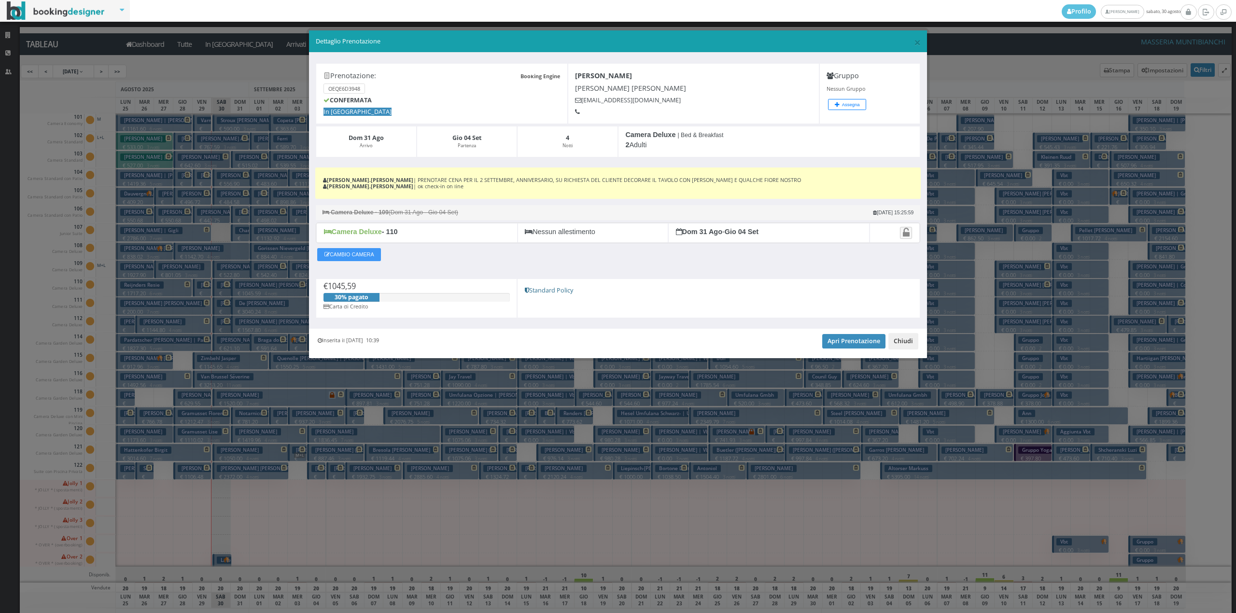
click at [908, 338] on button "Chiudi" at bounding box center [904, 341] width 30 height 16
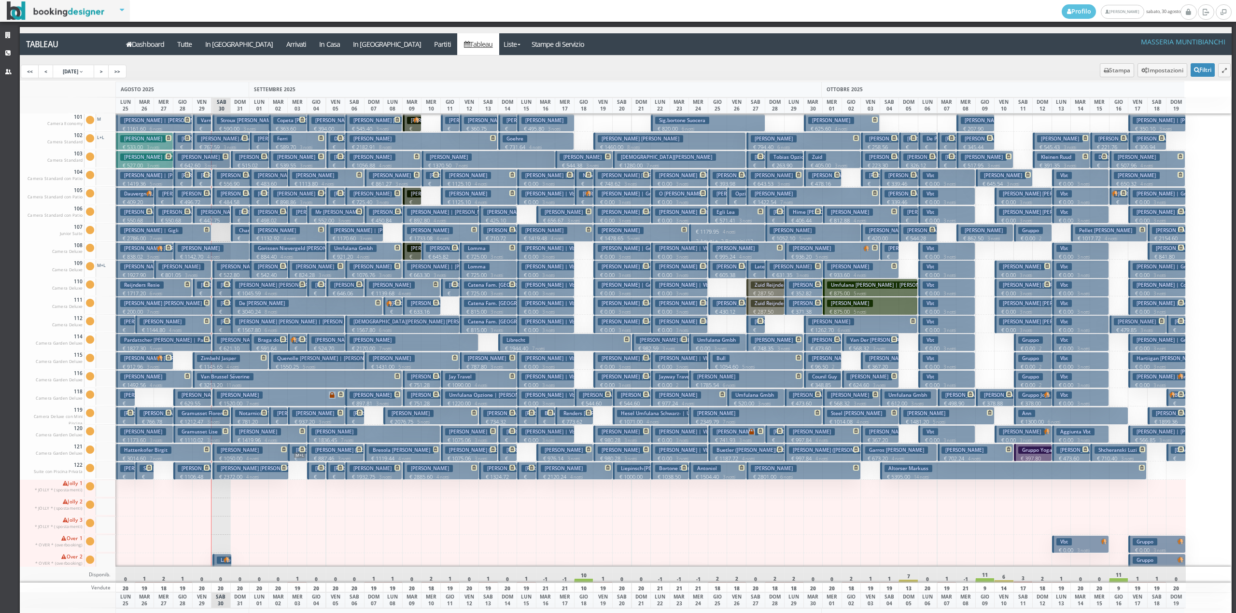
click at [241, 345] on p "€ 621.10 2 notti" at bounding box center [232, 352] width 31 height 15
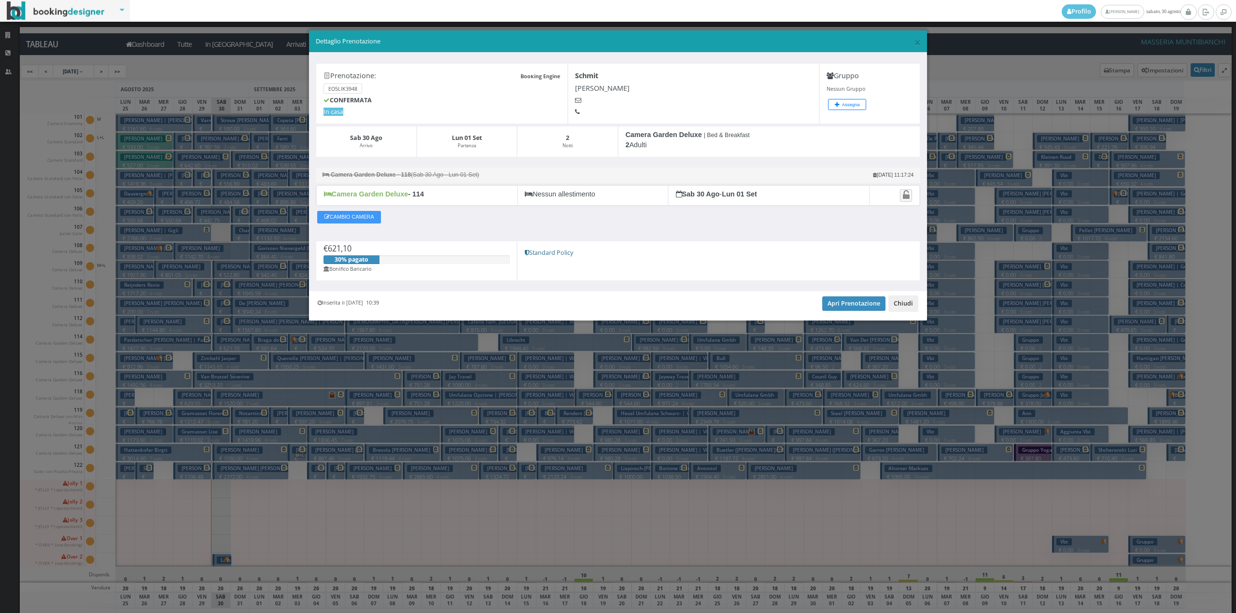
click at [904, 307] on button "Chiudi" at bounding box center [904, 304] width 30 height 16
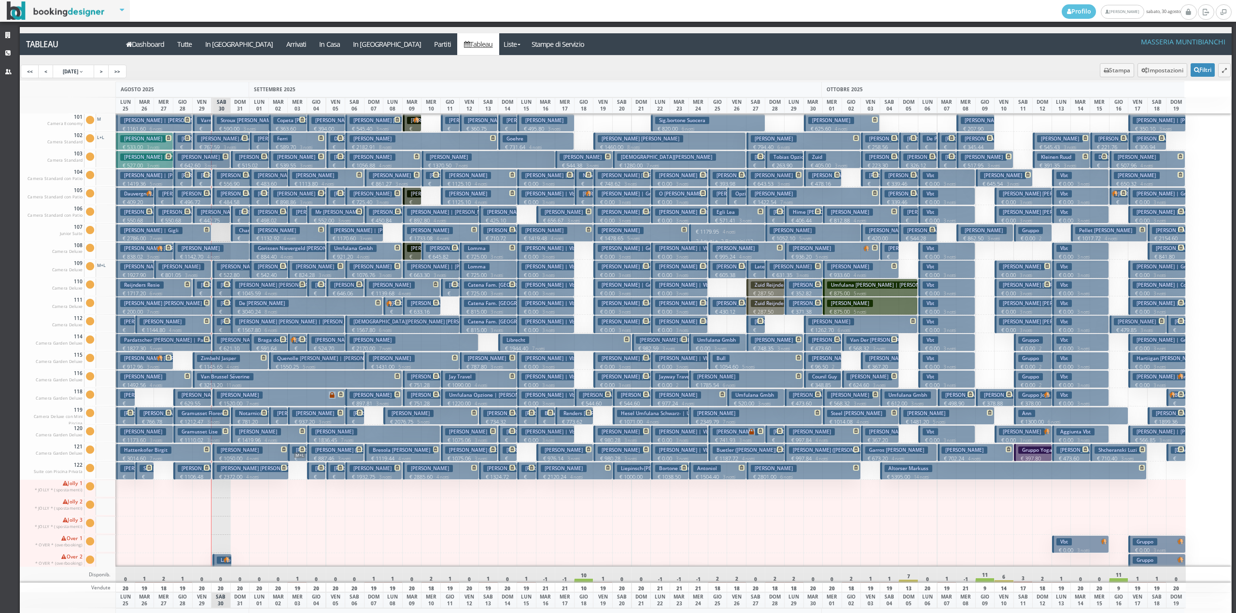
click at [280, 346] on p "€ 591.64 2 notti" at bounding box center [269, 352] width 31 height 15
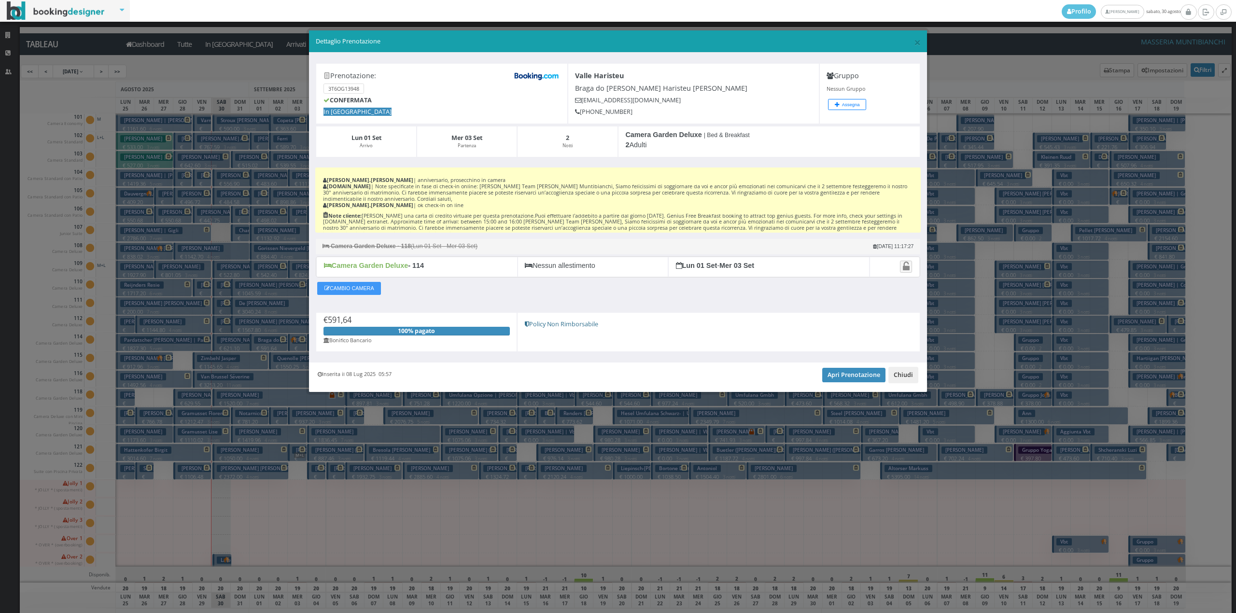
click at [897, 382] on button "Chiudi" at bounding box center [904, 375] width 30 height 16
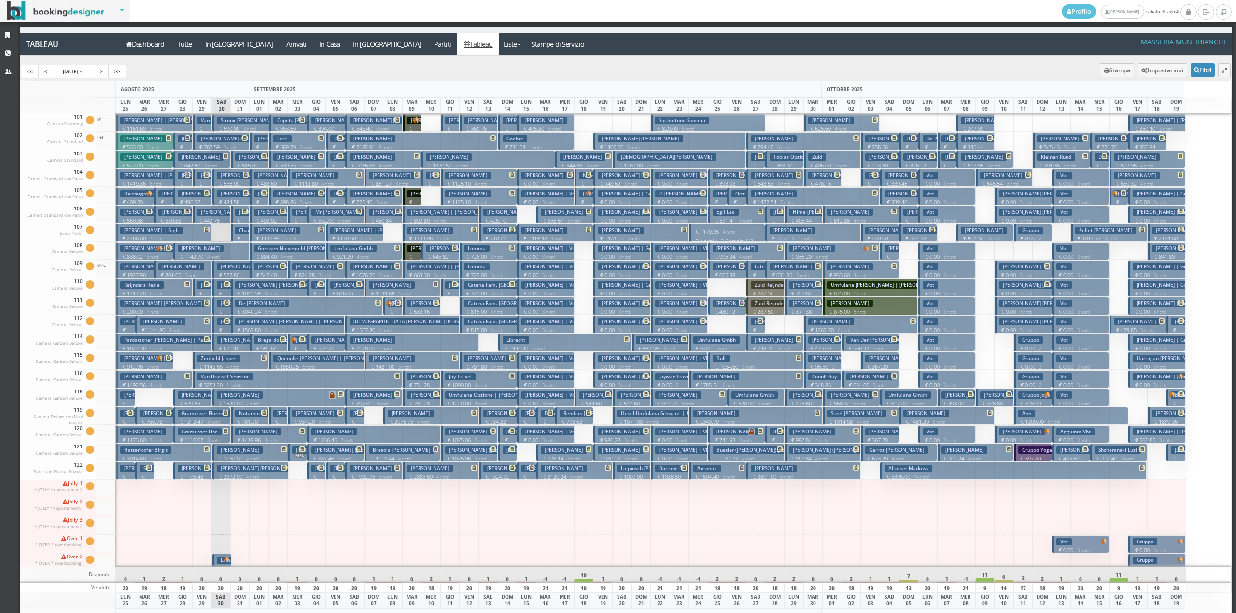
click at [214, 558] on button "Late Check-Out Chiara Gigli Opzione Aggiunta € 330.20 1 notti 4 Adulti" at bounding box center [221, 563] width 19 height 18
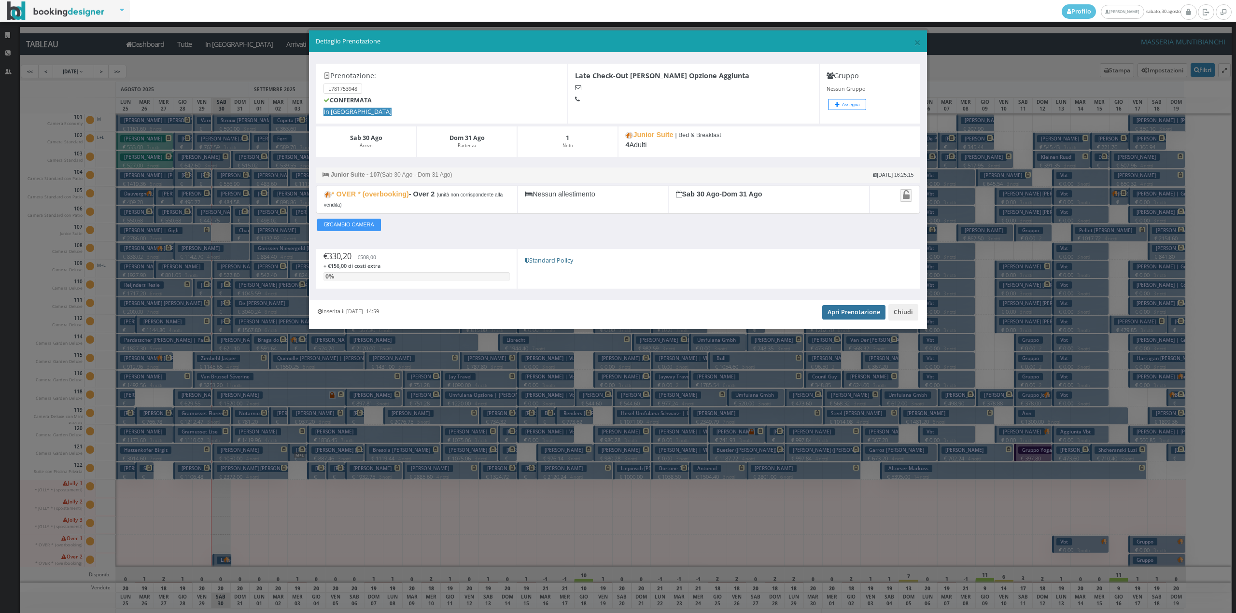
click at [847, 310] on link "Apri Prenotazione" at bounding box center [853, 312] width 63 height 14
click at [911, 314] on button "Chiudi" at bounding box center [904, 312] width 30 height 16
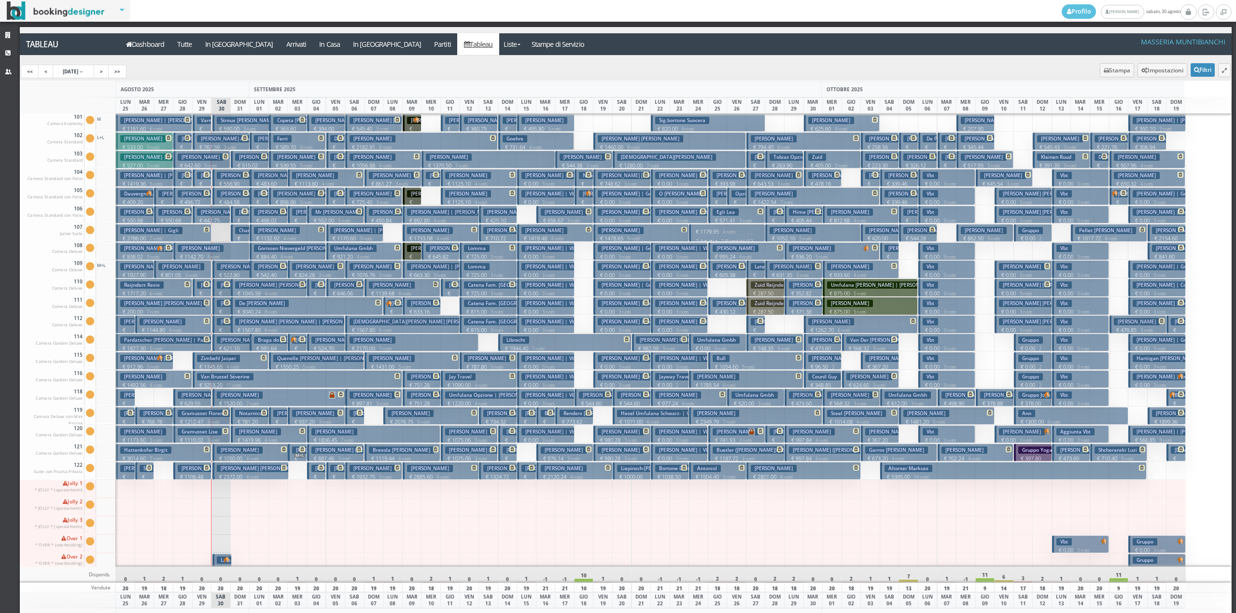
click at [194, 339] on h3 "Pardatscher Michele | Pardatscher Michéle" at bounding box center [194, 340] width 149 height 7
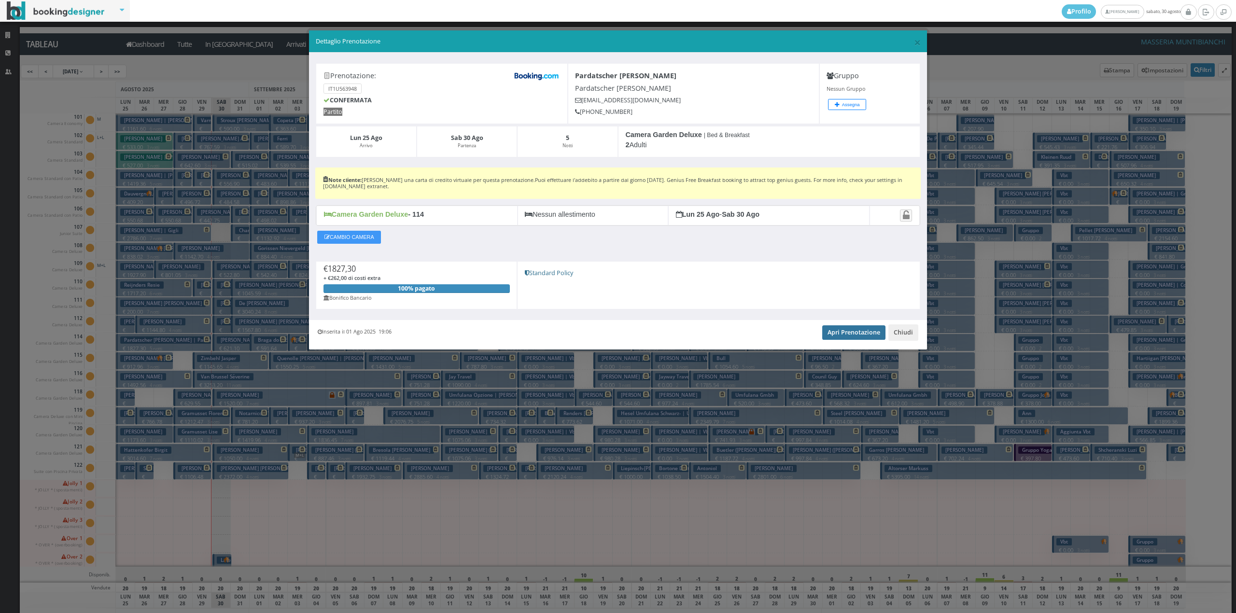
click at [841, 333] on link "Apri Prenotazione" at bounding box center [853, 333] width 63 height 14
click at [906, 331] on button "Chiudi" at bounding box center [904, 333] width 30 height 16
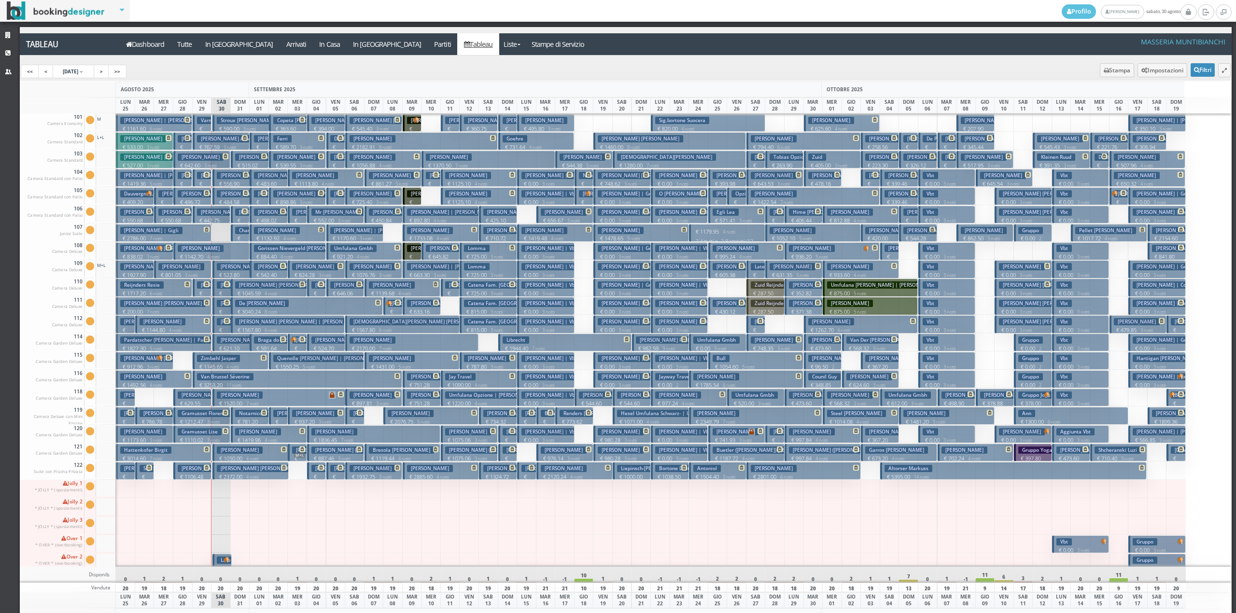
click at [205, 120] on h3 "Varnava' Nicolo' | Varnava Nicolo" at bounding box center [241, 120] width 89 height 7
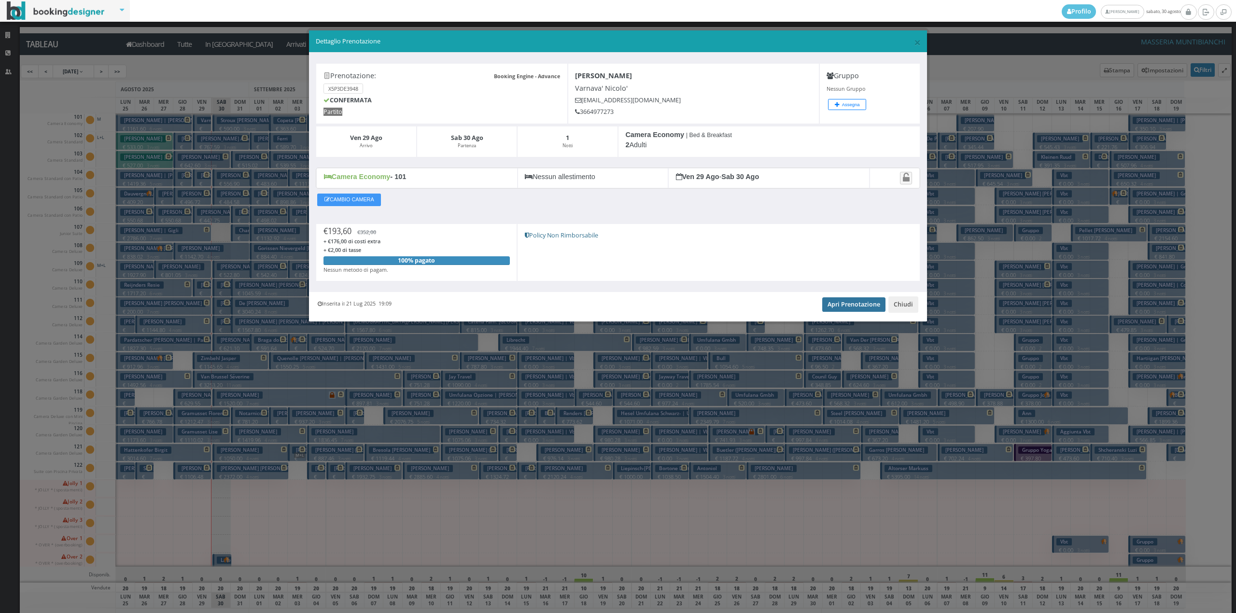
click at [837, 304] on link "Apri Prenotazione" at bounding box center [853, 304] width 63 height 14
click at [909, 304] on button "Chiudi" at bounding box center [904, 305] width 30 height 16
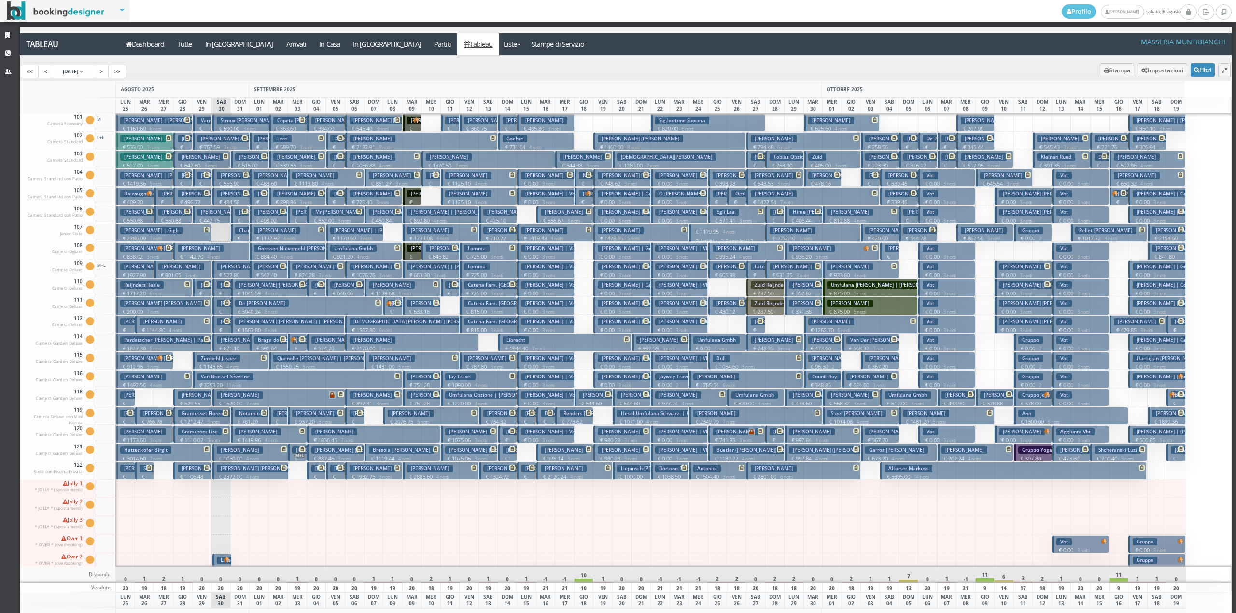
click at [205, 377] on h3 "Van Brussel Séverine" at bounding box center [225, 376] width 57 height 7
click at [0, 0] on div "× Dettaglio Prenotazione Booking Engine - Advance Prenotazione: X5P3DE3948 CONF…" at bounding box center [0, 0] width 0 height 0
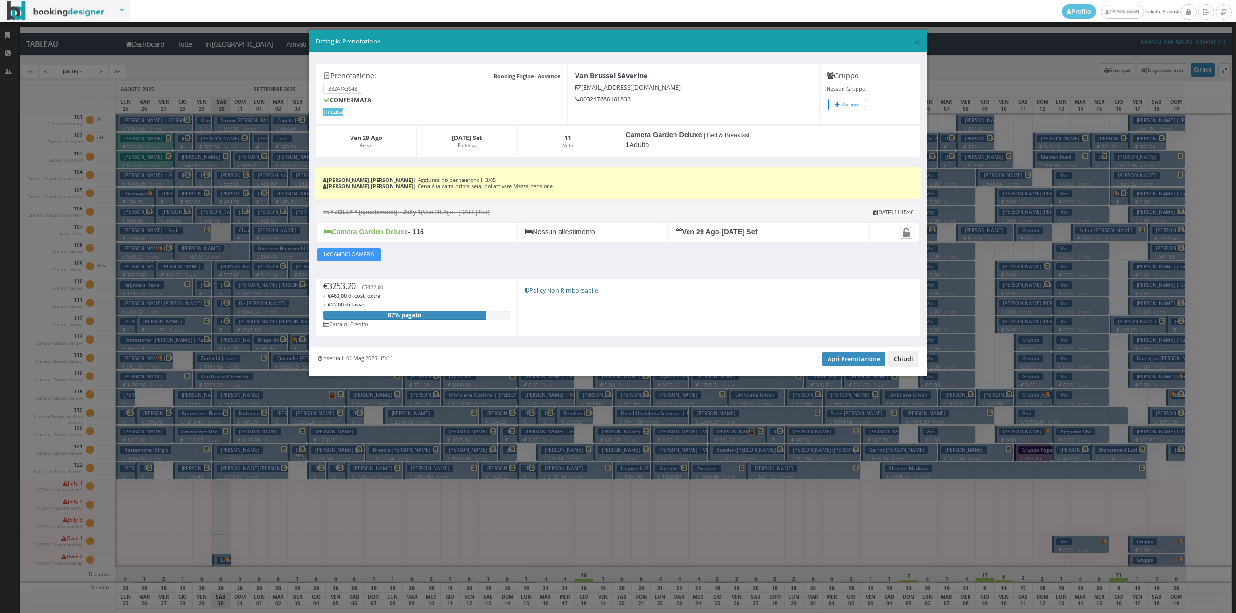
click at [908, 363] on button "Chiudi" at bounding box center [904, 359] width 30 height 16
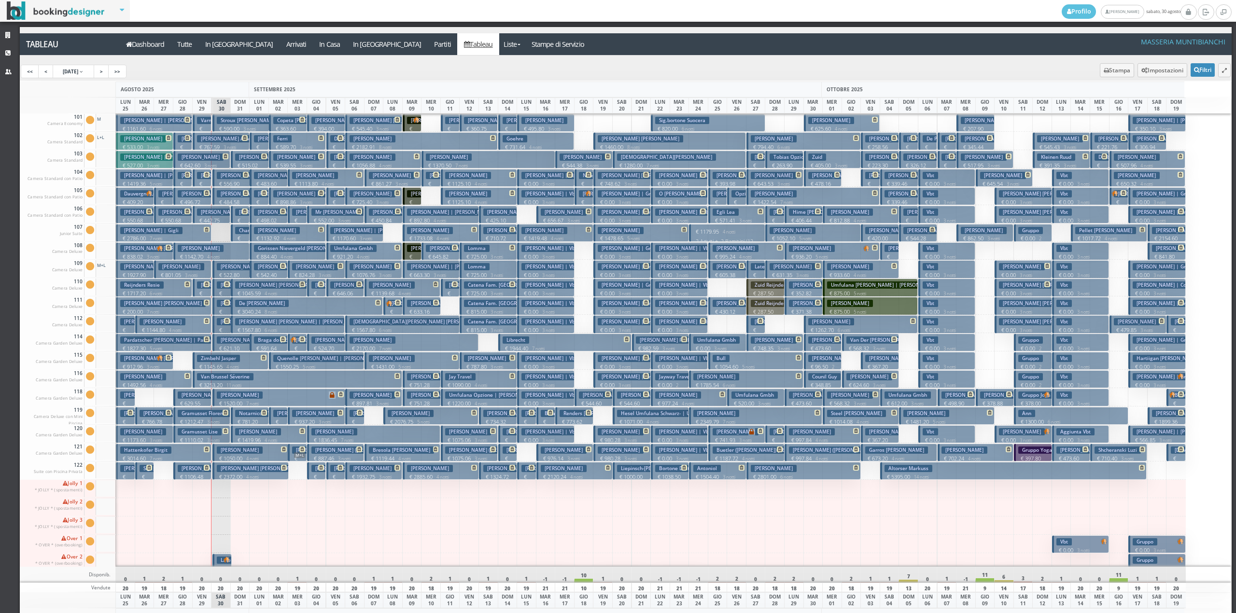
click at [203, 211] on h3 "Parish Eliza" at bounding box center [220, 212] width 46 height 7
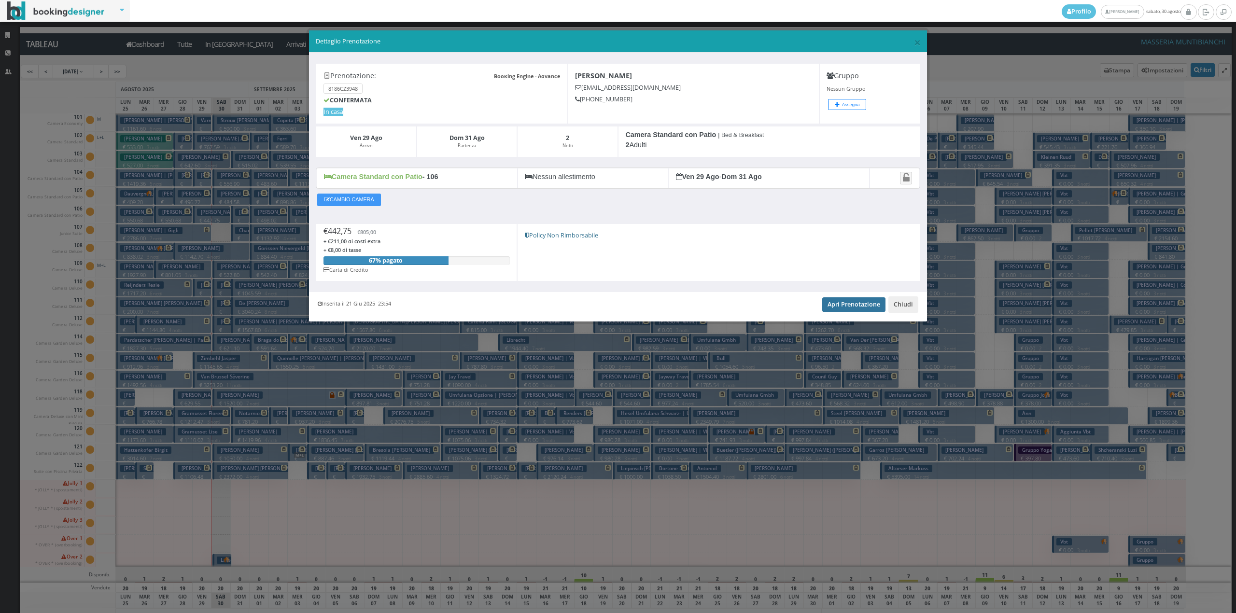
click at [857, 309] on link "Apri Prenotazione" at bounding box center [853, 304] width 63 height 14
click at [902, 306] on button "Chiudi" at bounding box center [904, 305] width 30 height 16
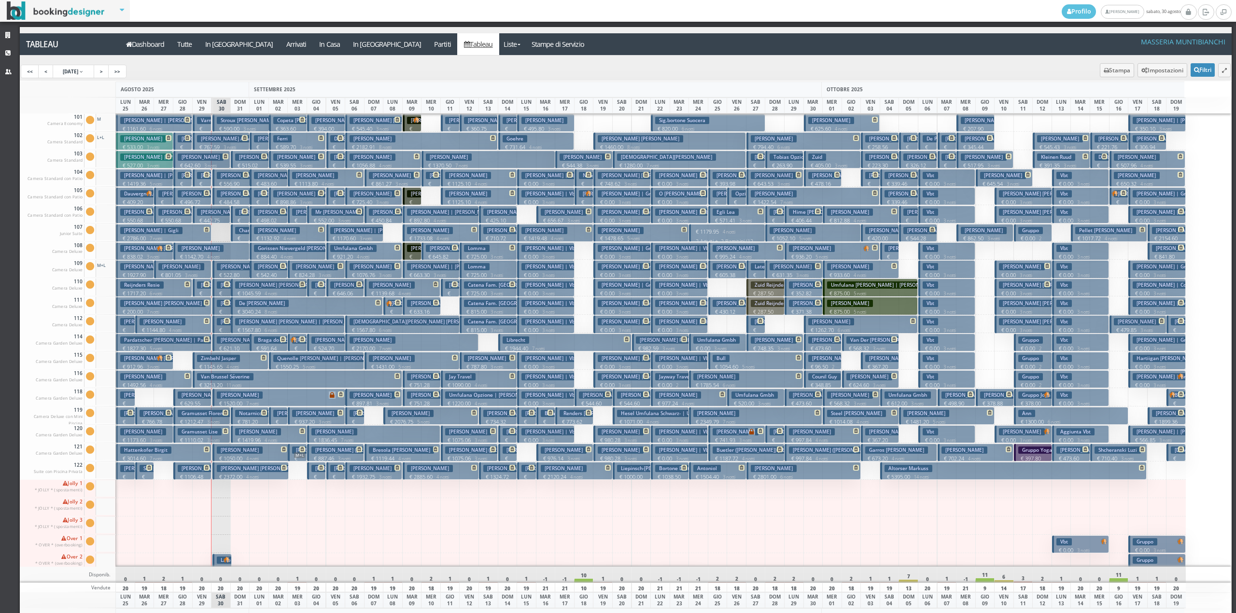
click at [205, 141] on h3 "O Neill Aine" at bounding box center [226, 138] width 58 height 7
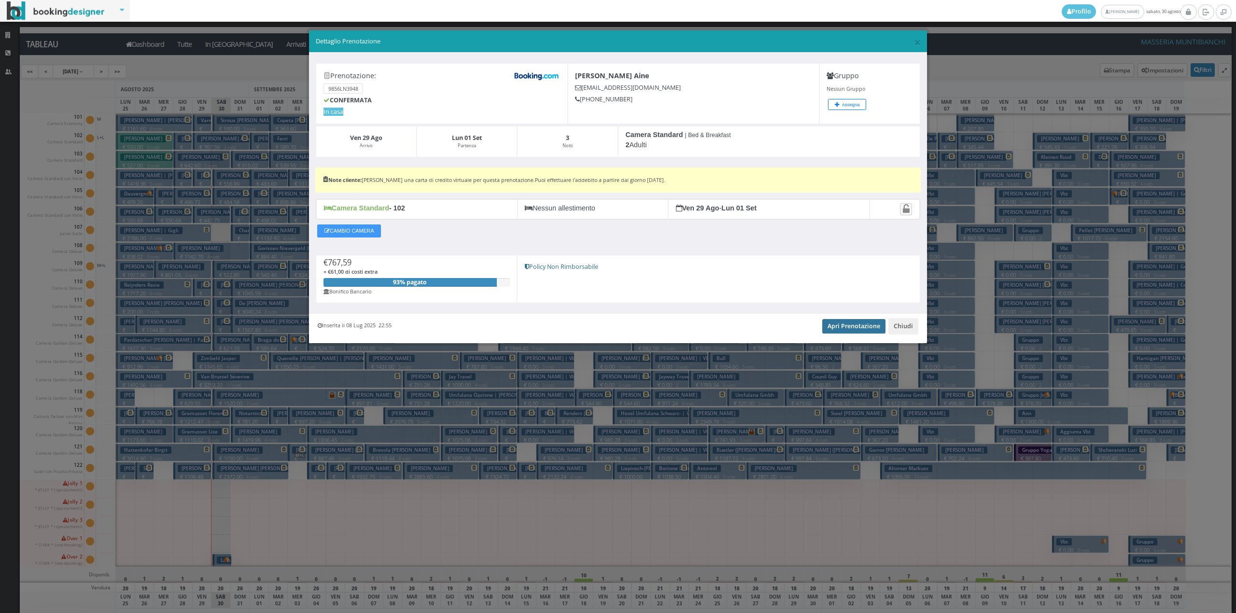
click at [855, 333] on link "Apri Prenotazione" at bounding box center [853, 326] width 63 height 14
click at [900, 327] on button "Chiudi" at bounding box center [904, 326] width 30 height 16
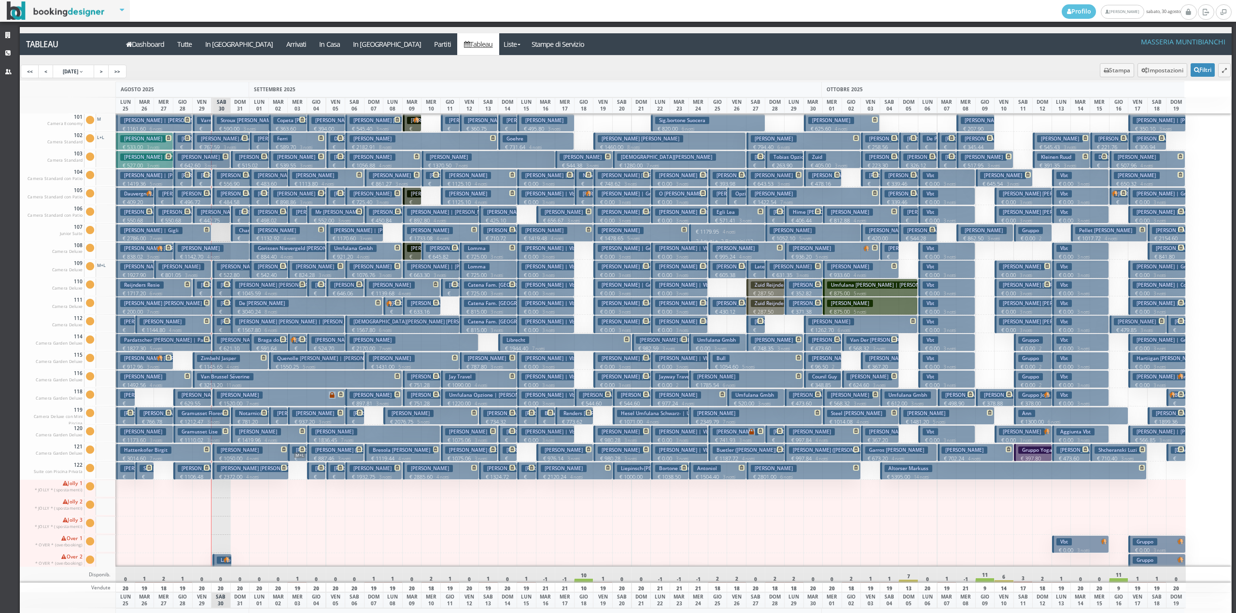
click at [199, 159] on h3 "Roosens Michael" at bounding box center [201, 157] width 46 height 7
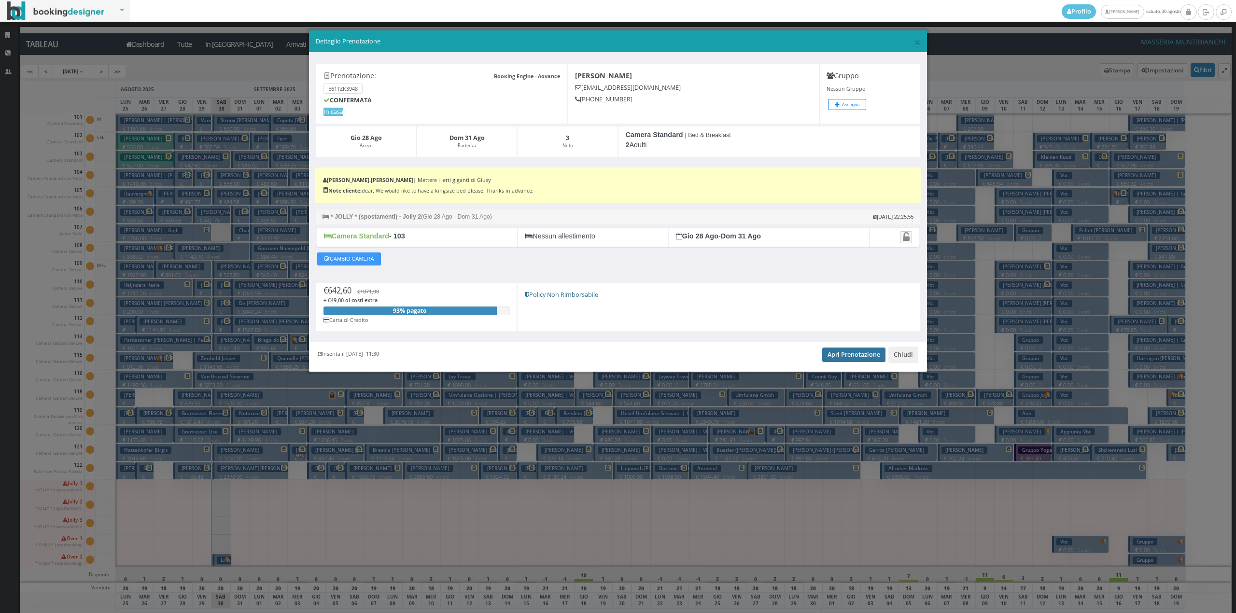
click at [839, 357] on link "Apri Prenotazione" at bounding box center [853, 355] width 63 height 14
click at [905, 353] on button "Chiudi" at bounding box center [904, 355] width 30 height 16
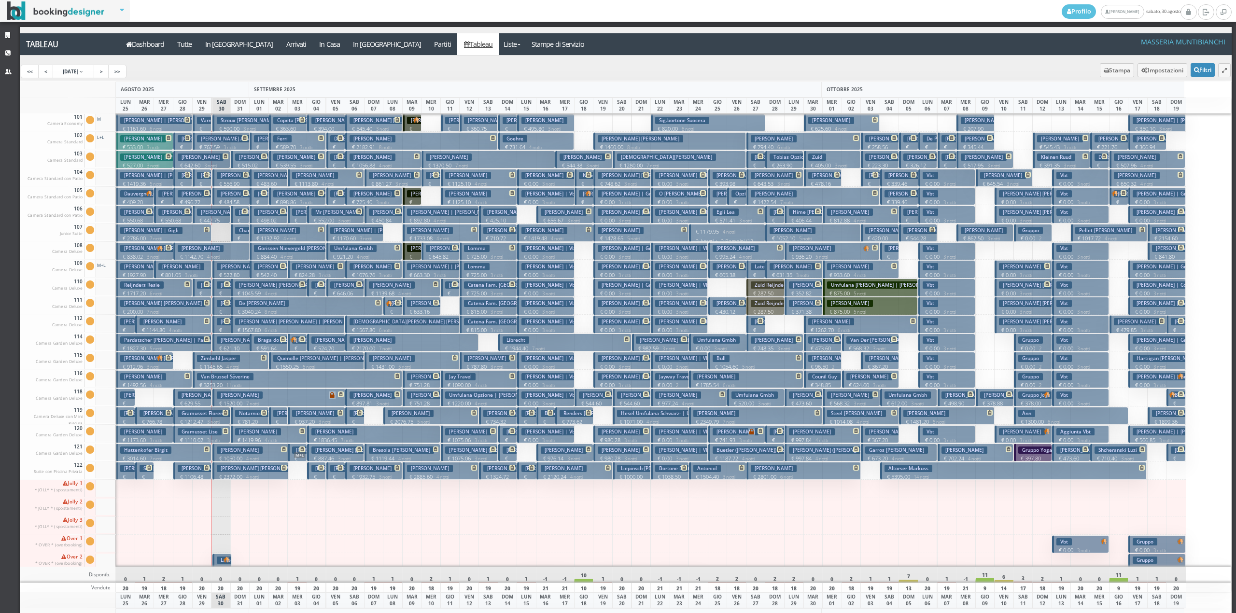
click at [203, 178] on h3 "[PERSON_NAME]" at bounding box center [220, 175] width 46 height 7
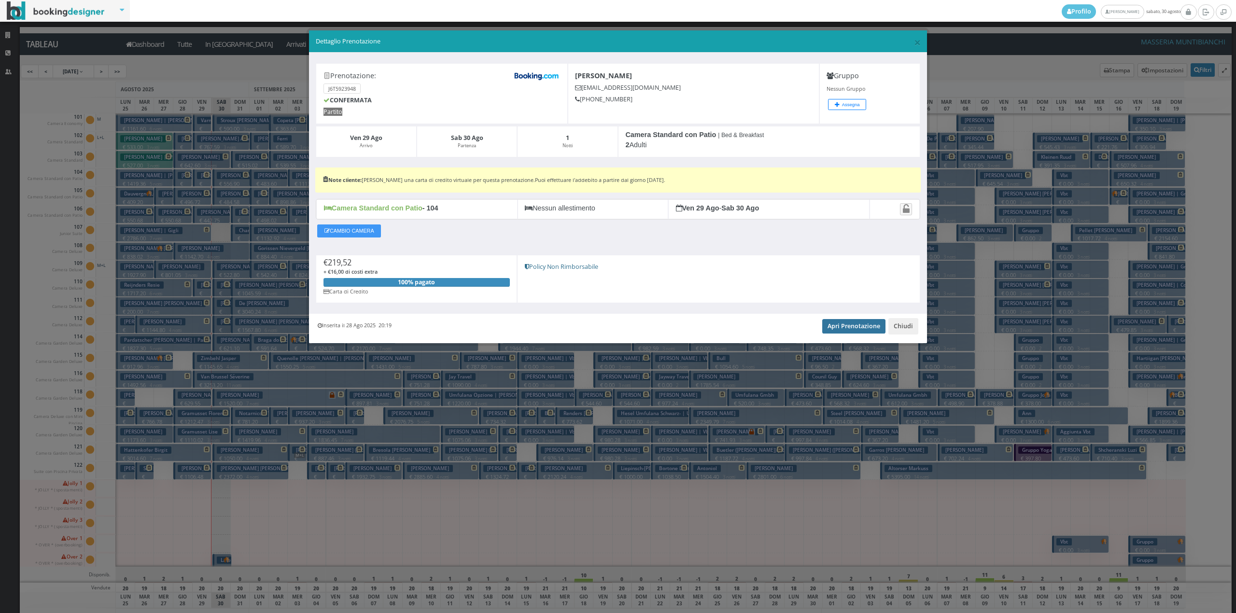
click at [857, 323] on link "Apri Prenotazione" at bounding box center [853, 326] width 63 height 14
click at [905, 332] on button "Chiudi" at bounding box center [904, 326] width 30 height 16
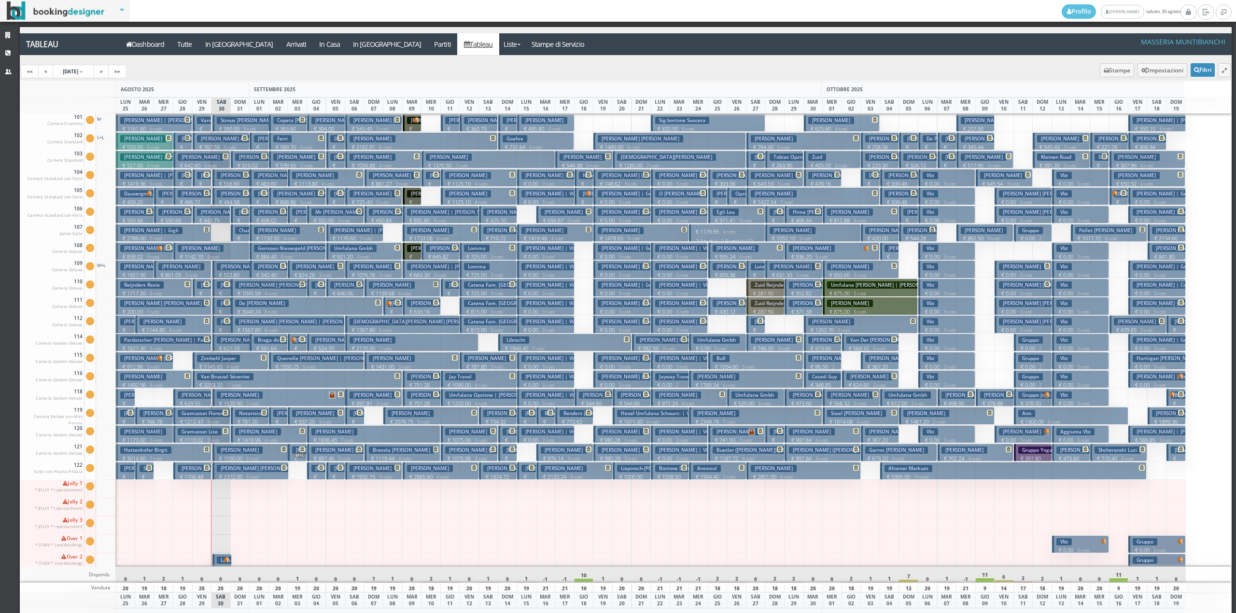
click at [201, 194] on span at bounding box center [205, 193] width 8 height 6
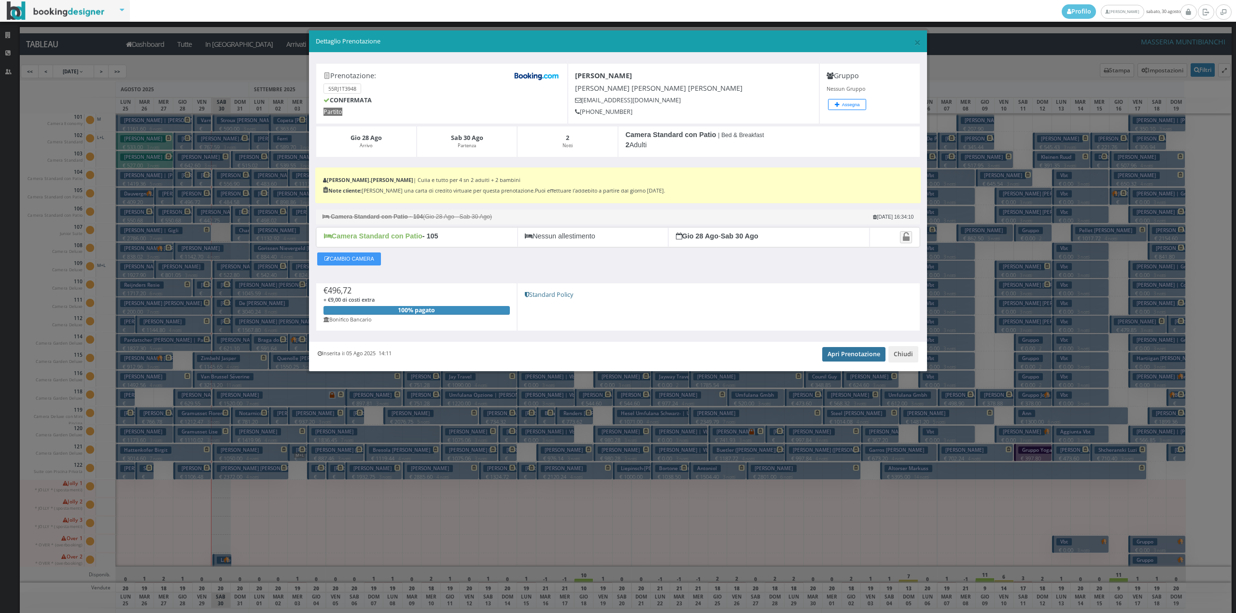
click at [872, 354] on link "Apri Prenotazione" at bounding box center [853, 354] width 63 height 14
click at [906, 359] on button "Chiudi" at bounding box center [904, 354] width 30 height 16
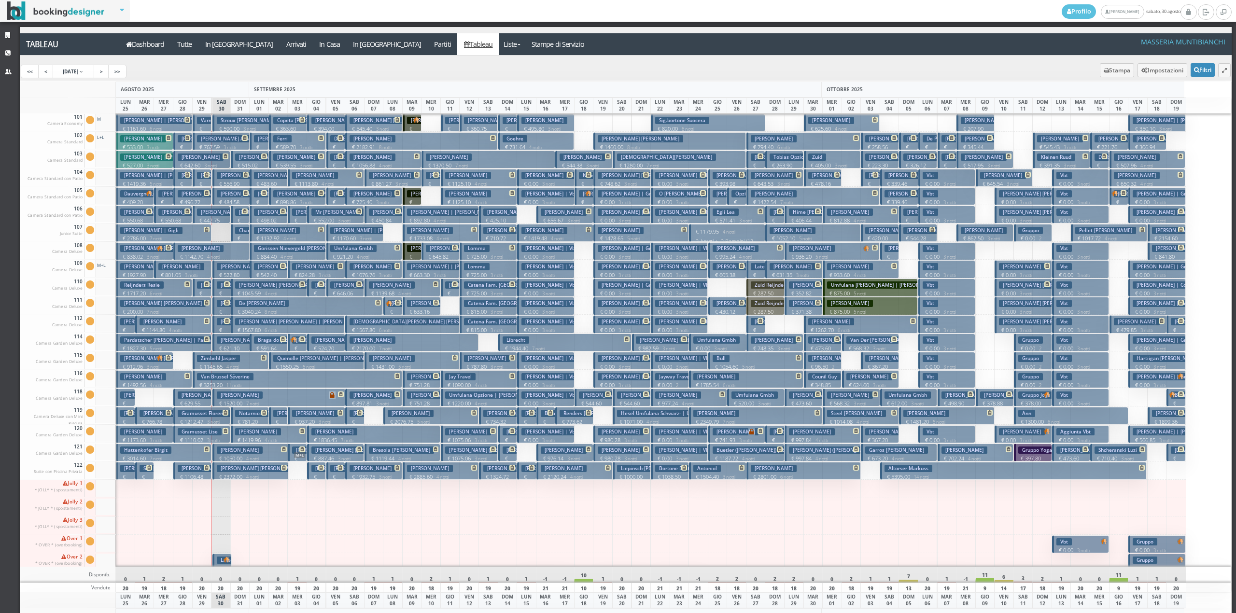
click at [207, 250] on h3 "Bruno Diego" at bounding box center [201, 248] width 46 height 7
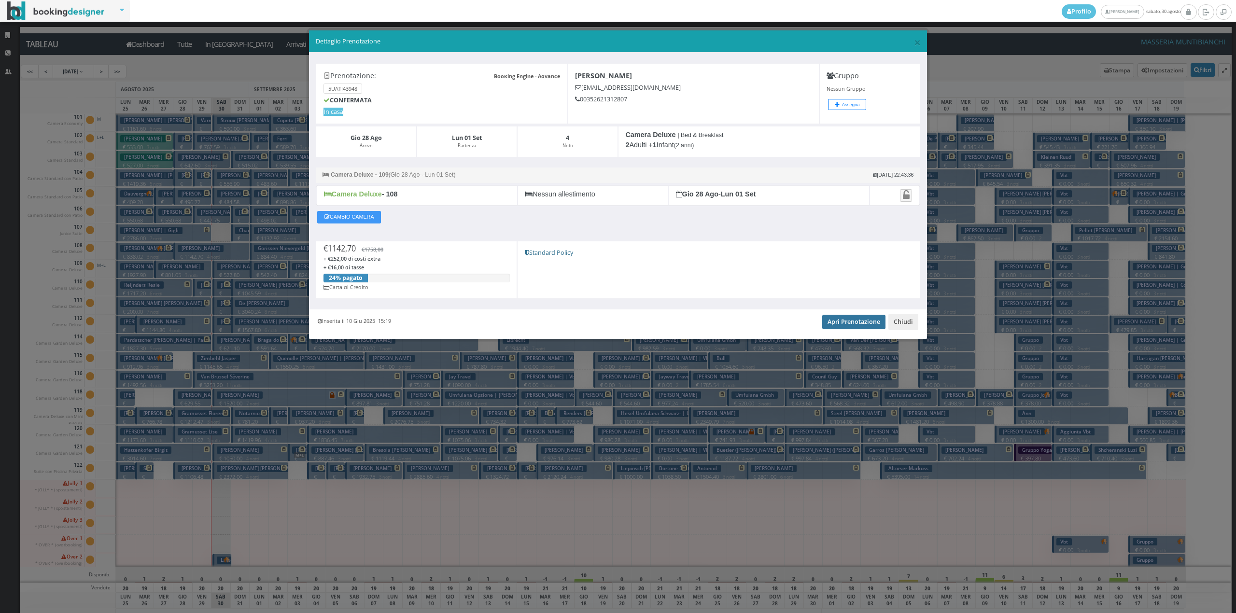
click at [831, 329] on link "Apri Prenotazione" at bounding box center [853, 322] width 63 height 14
click at [903, 327] on button "Chiudi" at bounding box center [904, 322] width 30 height 16
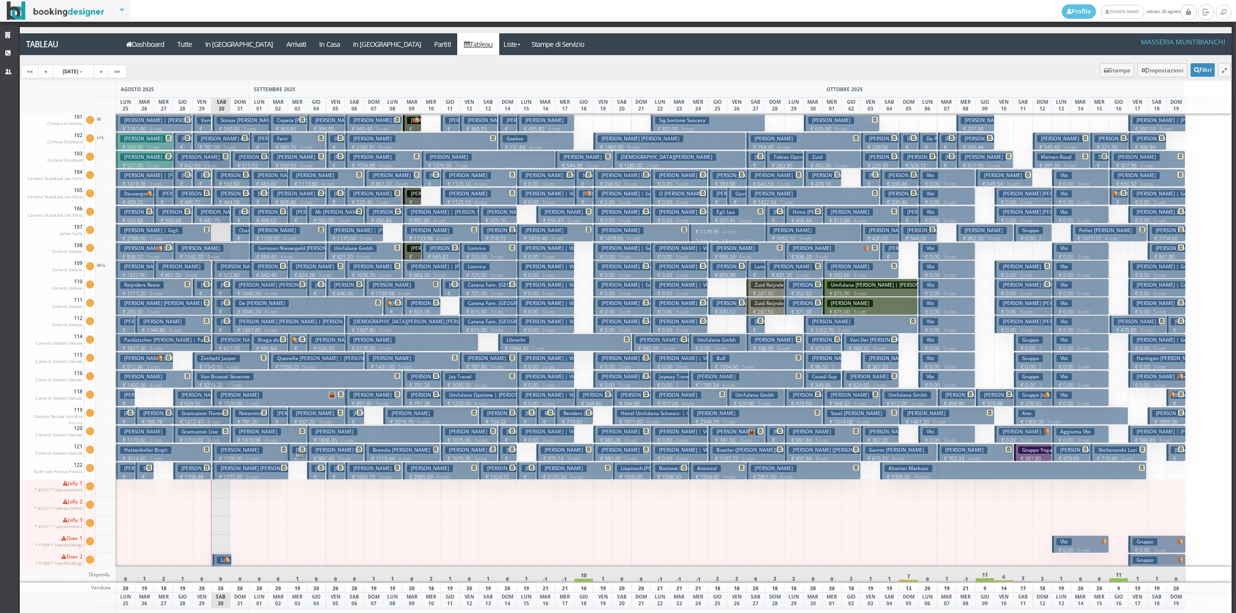
click at [199, 271] on button "Scuderi Luke € 801.05 3 notti 2 Adulti" at bounding box center [182, 269] width 57 height 18
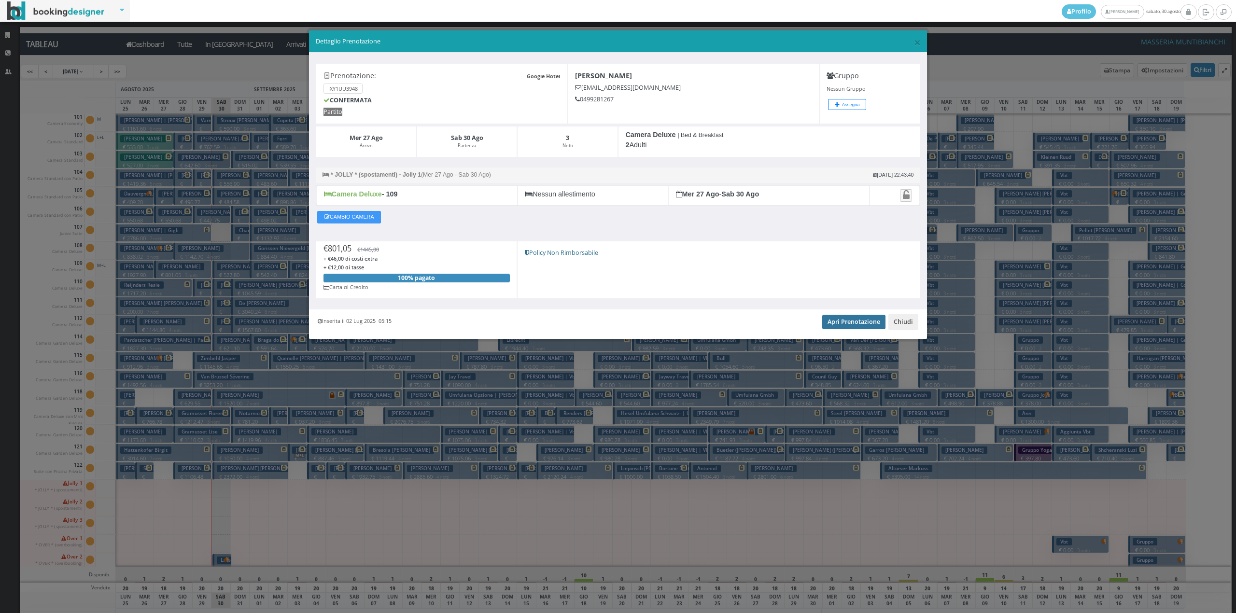
click at [860, 325] on link "Apri Prenotazione" at bounding box center [853, 322] width 63 height 14
click at [920, 325] on div "Inserita il 02 Lug 2025 05:15 Apri Prenotazione Chiudi" at bounding box center [618, 324] width 618 height 29
click at [906, 328] on button "Chiudi" at bounding box center [904, 322] width 30 height 16
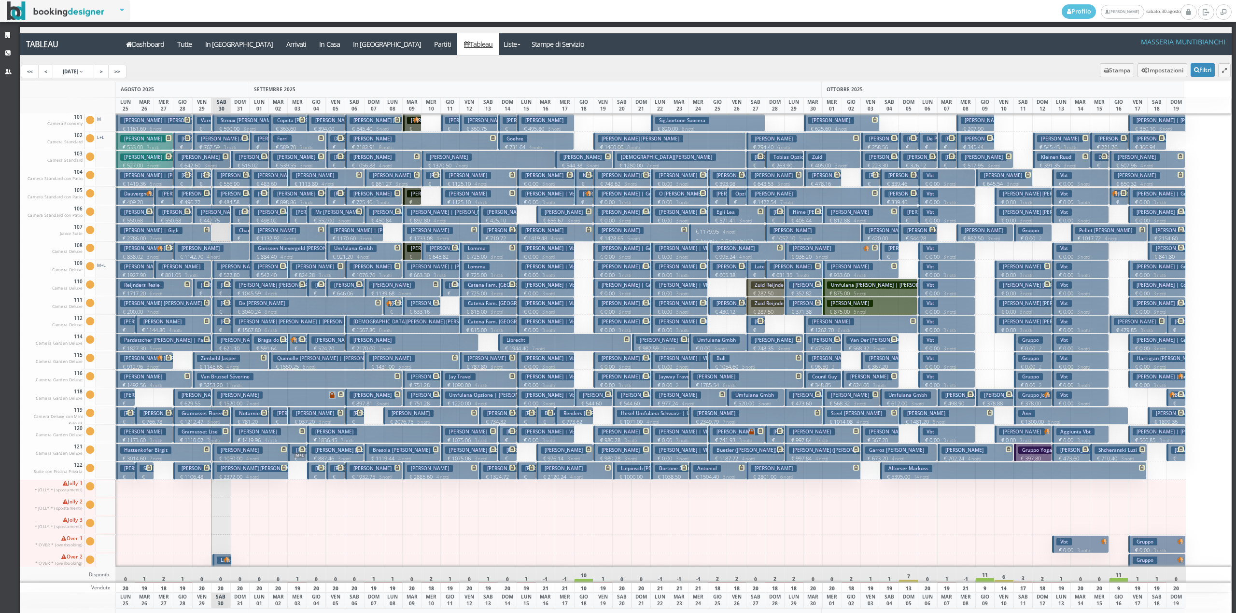
click at [205, 292] on p "€ 207.00 1 notti" at bounding box center [203, 305] width 12 height 30
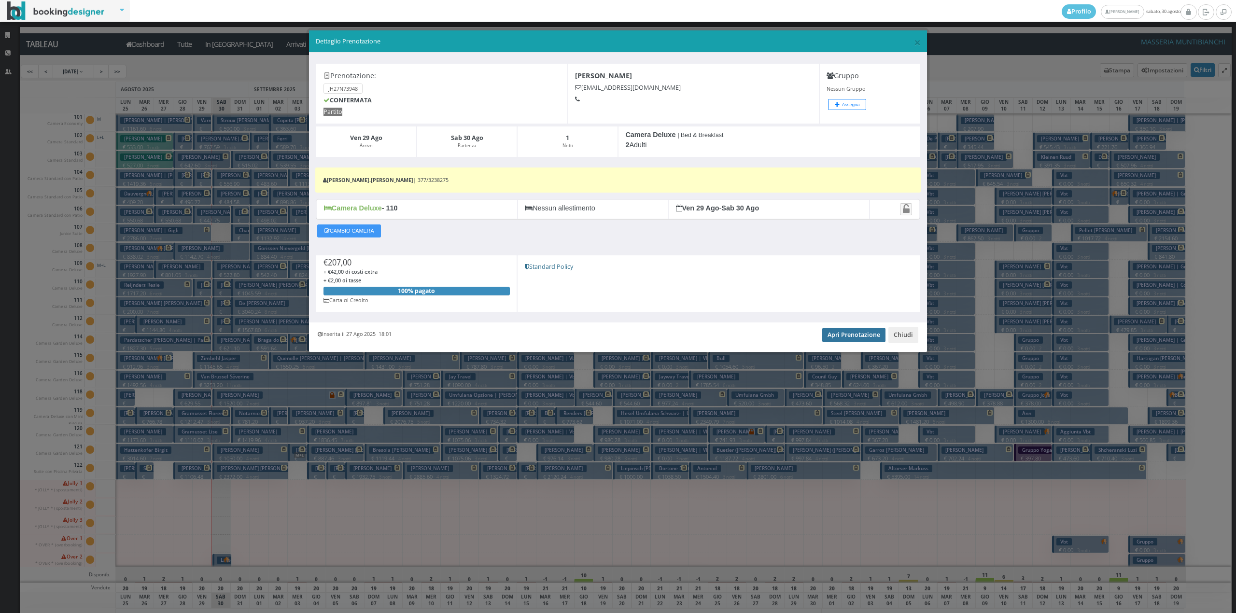
click at [839, 339] on link "Apri Prenotazione" at bounding box center [853, 335] width 63 height 14
click at [914, 337] on button "Chiudi" at bounding box center [904, 335] width 30 height 16
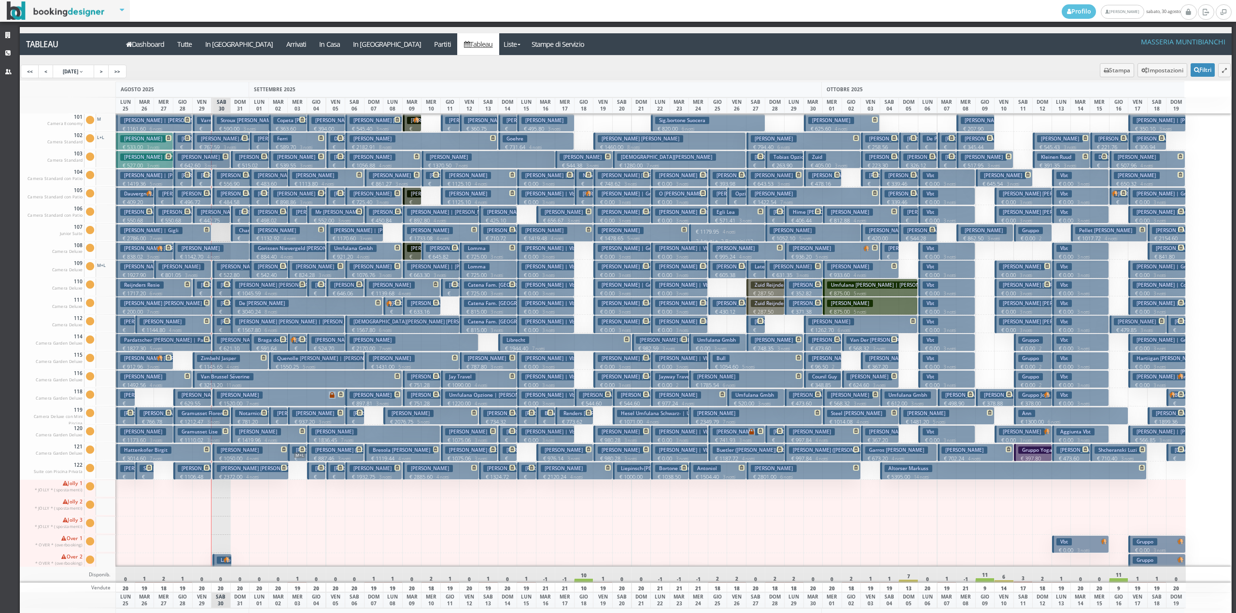
click at [200, 327] on p "€ 1144.80 4 notti" at bounding box center [174, 330] width 69 height 8
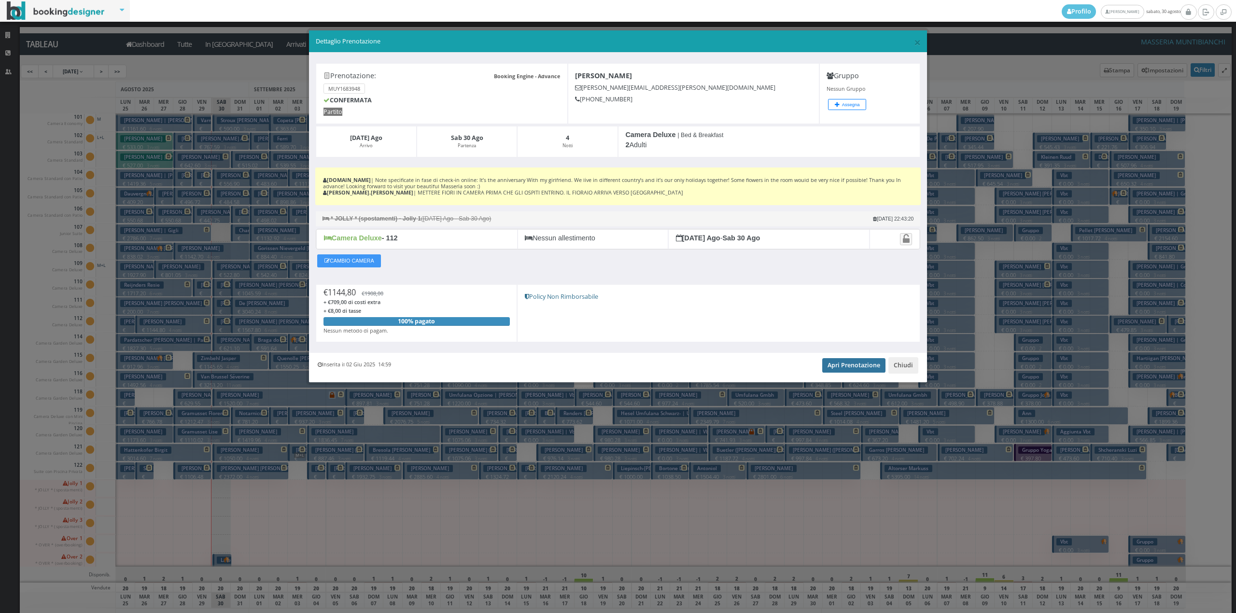
click at [835, 371] on link "Apri Prenotazione" at bounding box center [853, 365] width 63 height 14
click at [911, 369] on button "Chiudi" at bounding box center [904, 365] width 30 height 16
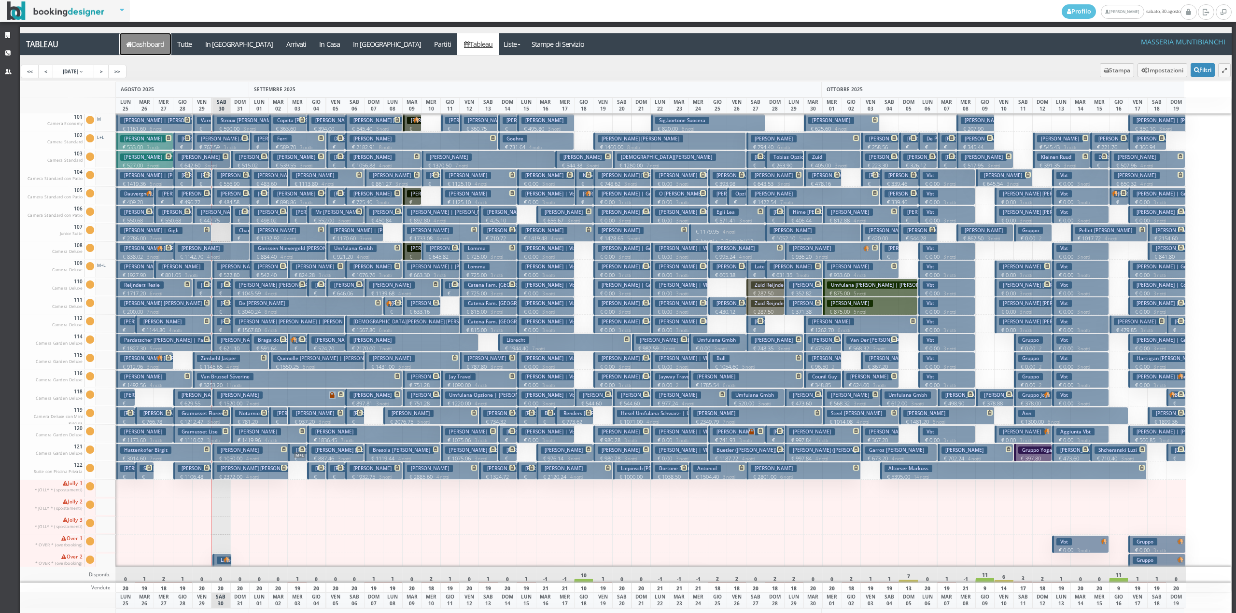
click at [139, 39] on link "Dashboard" at bounding box center [145, 44] width 51 height 22
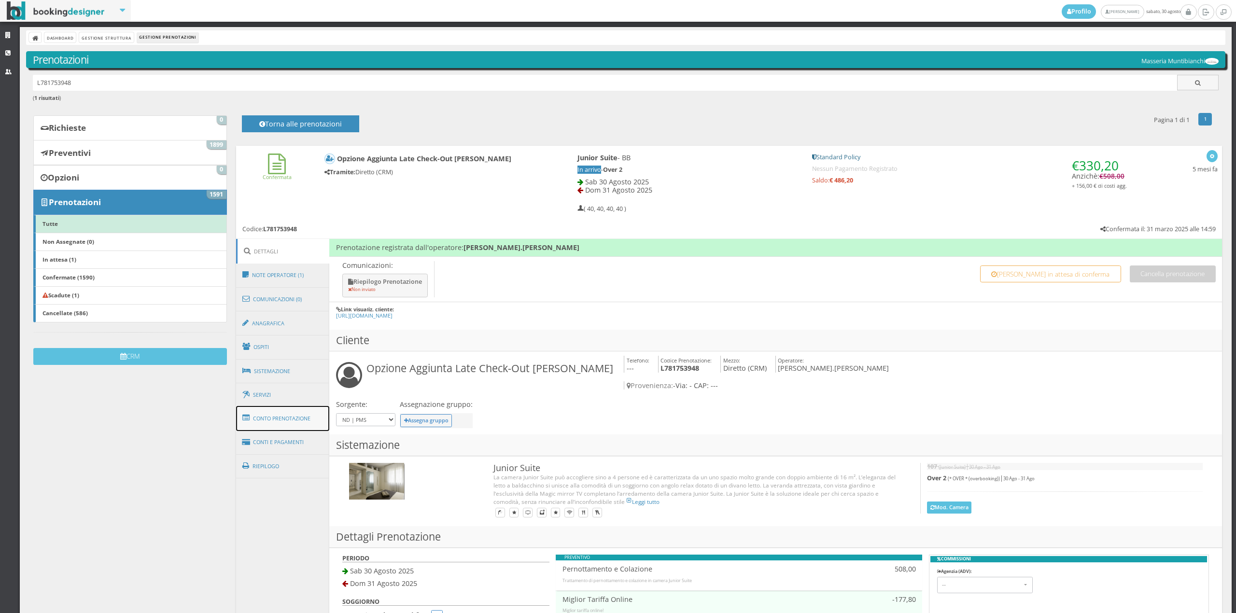
click at [307, 420] on link "Conto Prenotazione" at bounding box center [283, 418] width 94 height 25
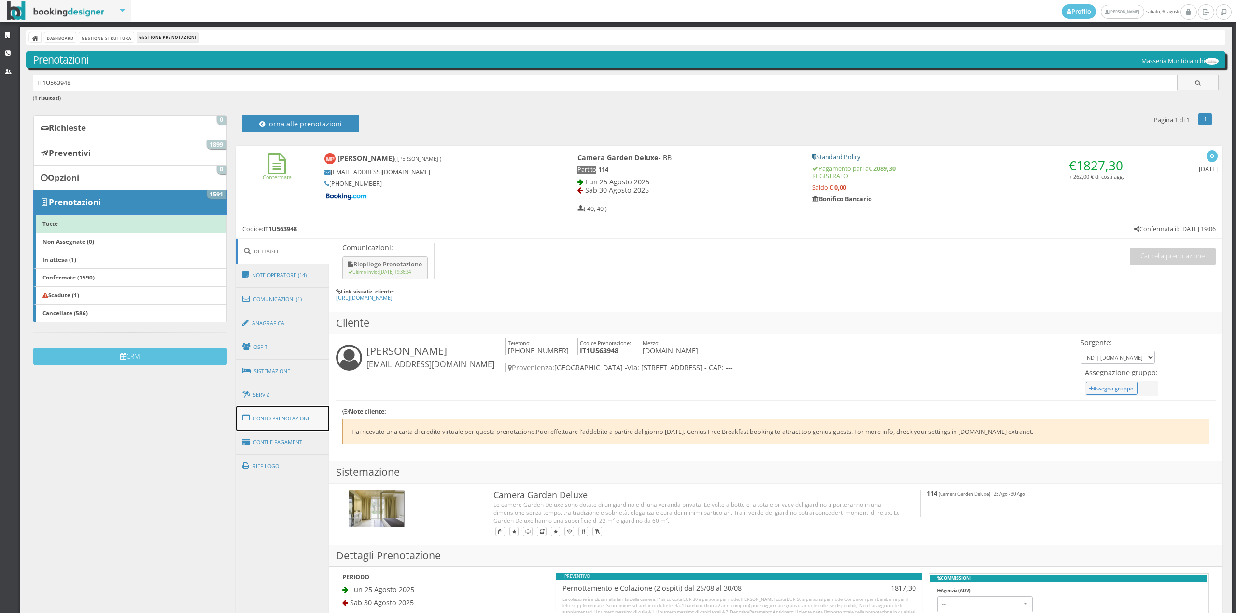
click at [306, 408] on link "Conto Prenotazione" at bounding box center [283, 418] width 94 height 25
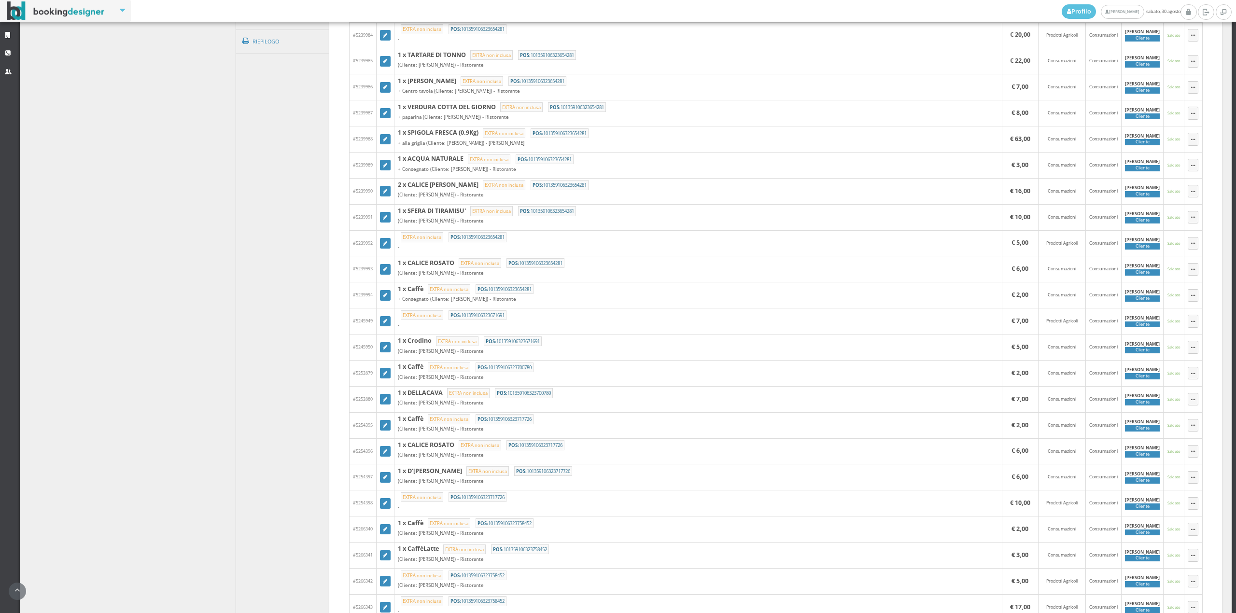
scroll to position [416, 0]
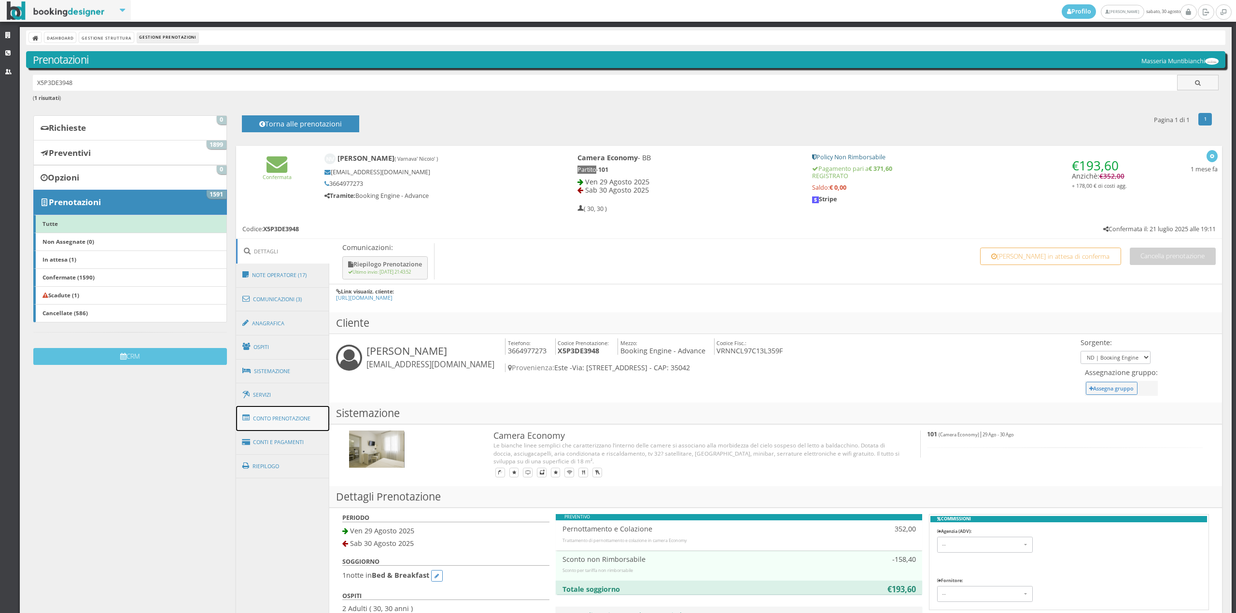
click at [289, 422] on link "Conto Prenotazione" at bounding box center [283, 418] width 94 height 25
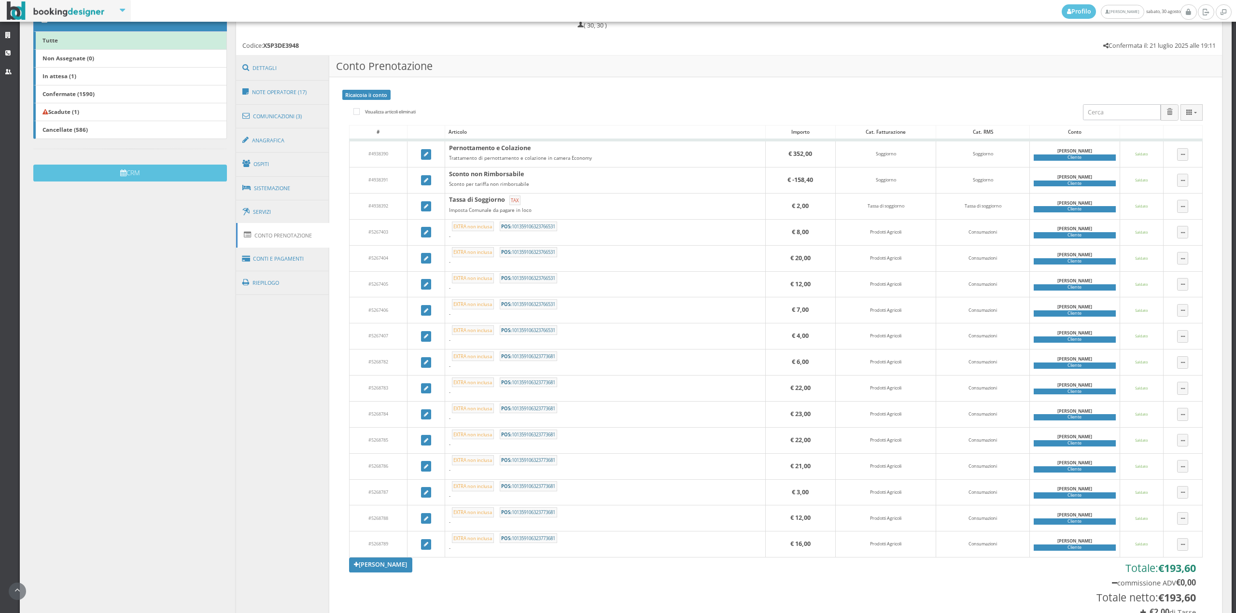
scroll to position [230, 0]
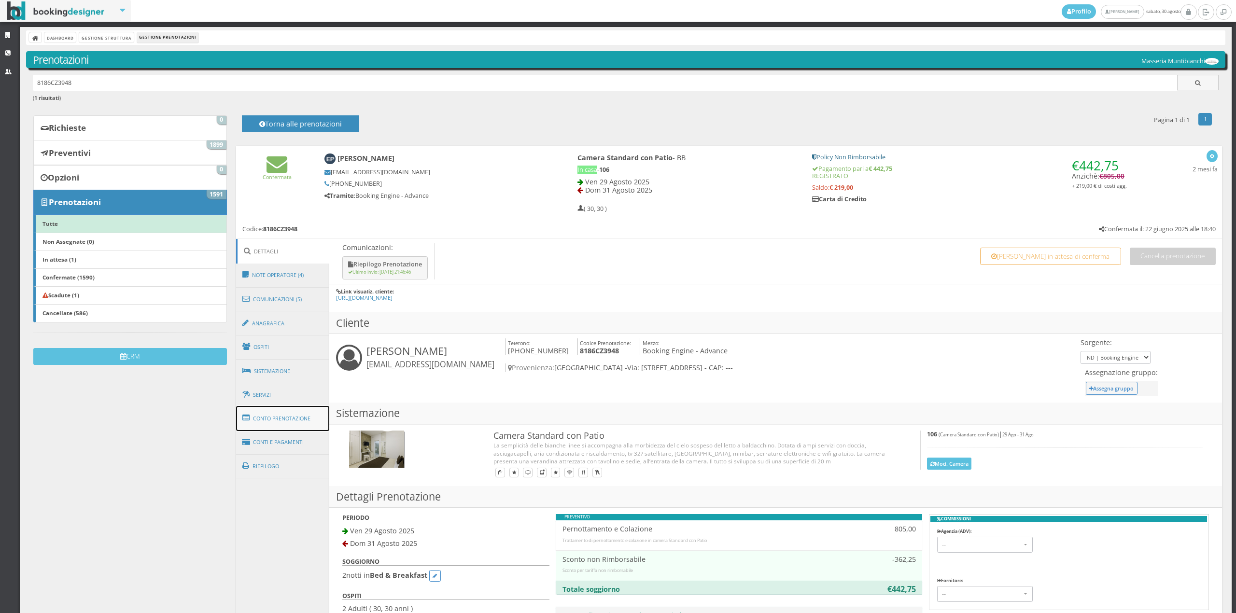
click at [283, 413] on link "Conto Prenotazione" at bounding box center [283, 418] width 94 height 25
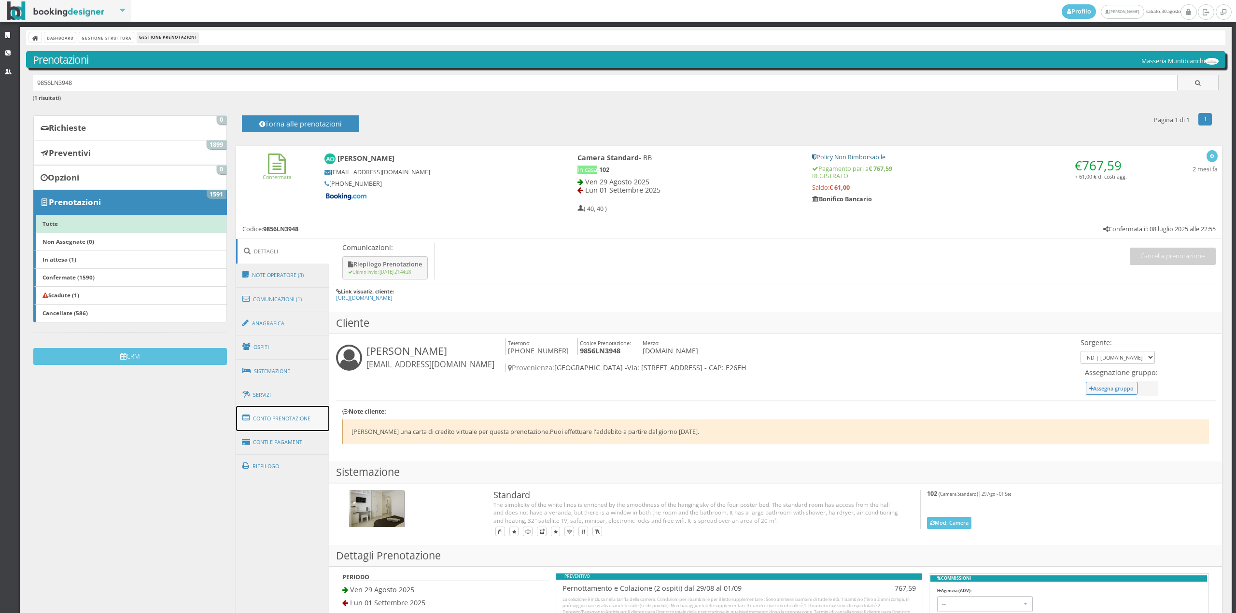
click at [302, 425] on link "Conto Prenotazione" at bounding box center [283, 418] width 94 height 25
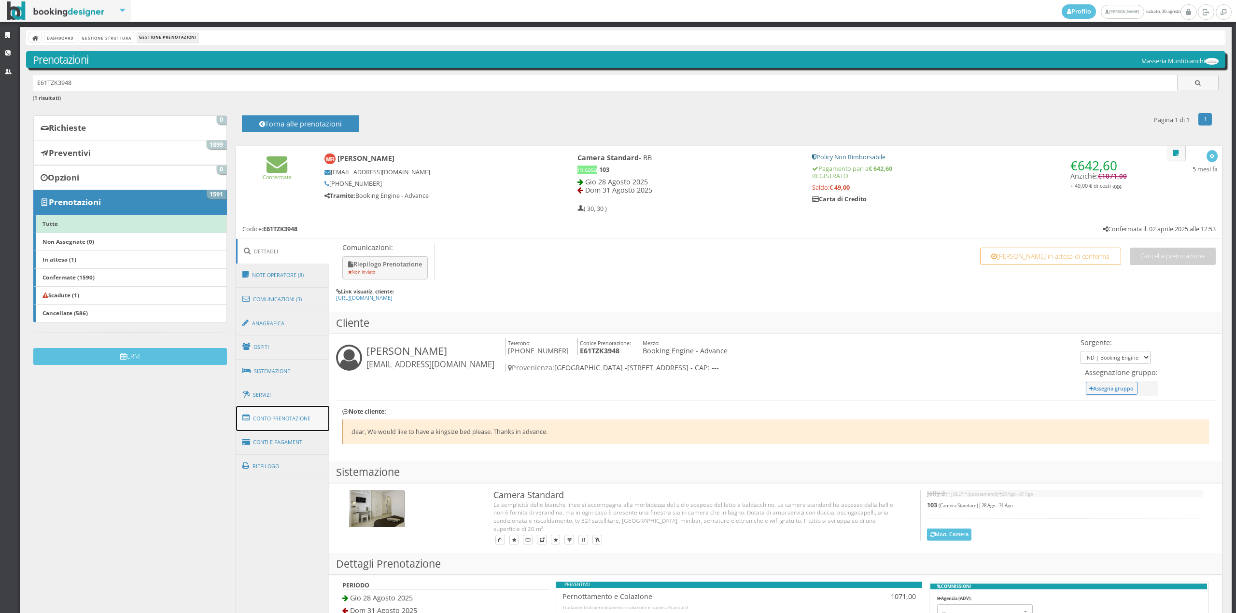
click at [290, 420] on link "Conto Prenotazione" at bounding box center [283, 418] width 94 height 25
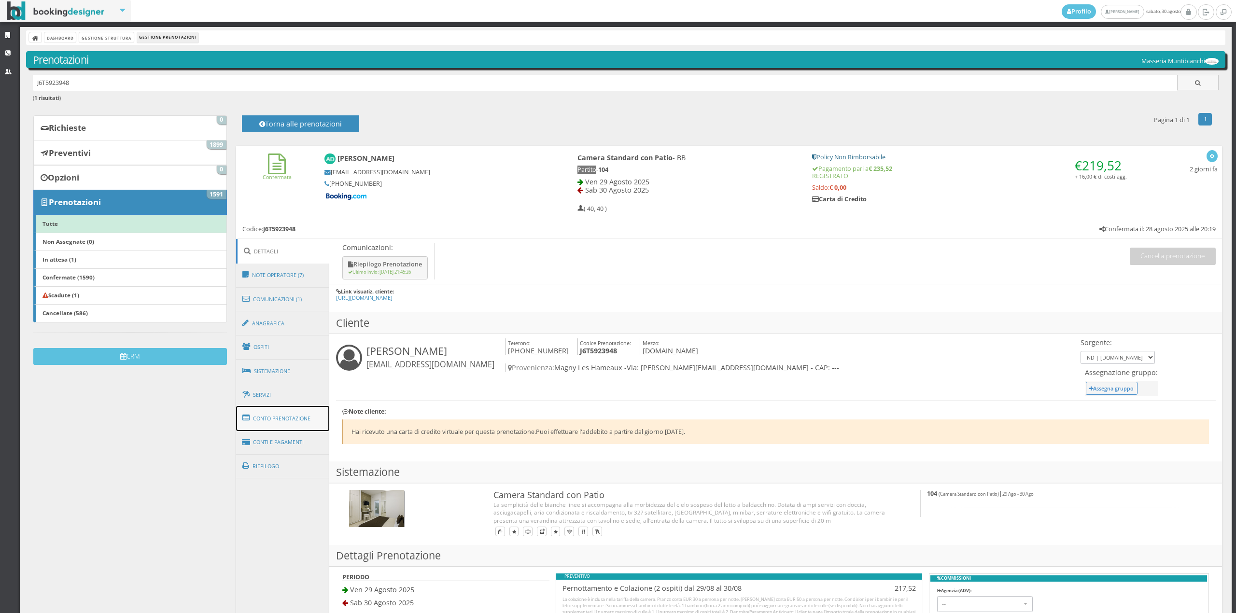
click at [302, 418] on link "Conto Prenotazione" at bounding box center [283, 418] width 94 height 25
click at [292, 408] on link "Conto Prenotazione" at bounding box center [283, 418] width 94 height 25
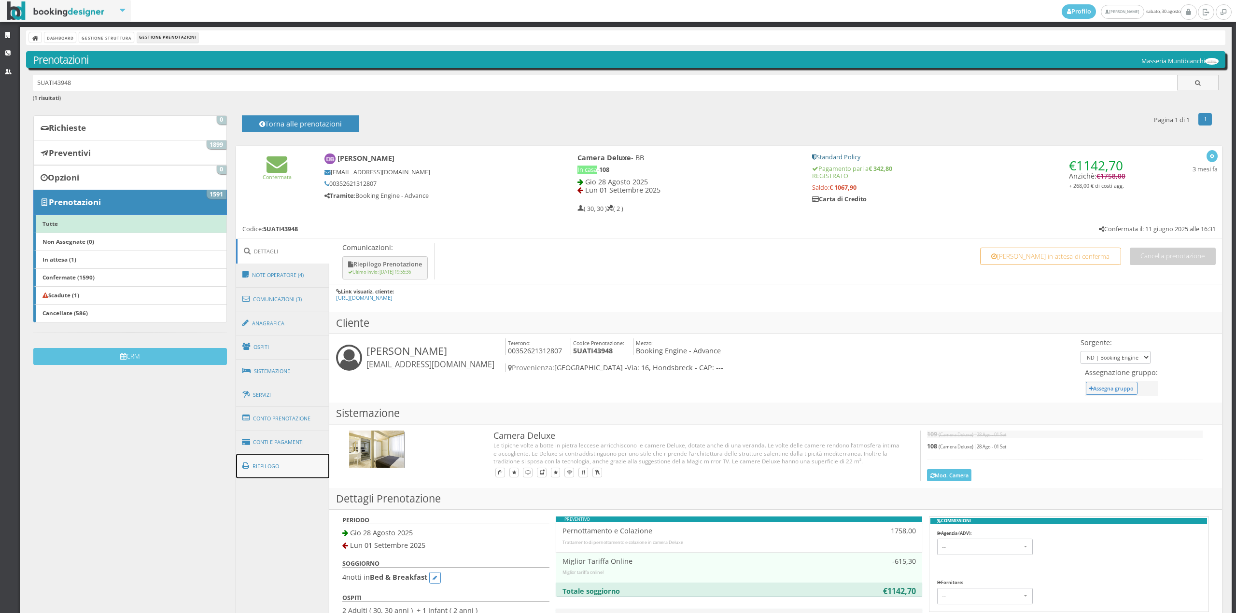
click at [297, 466] on link "Riepilogo" at bounding box center [283, 466] width 94 height 25
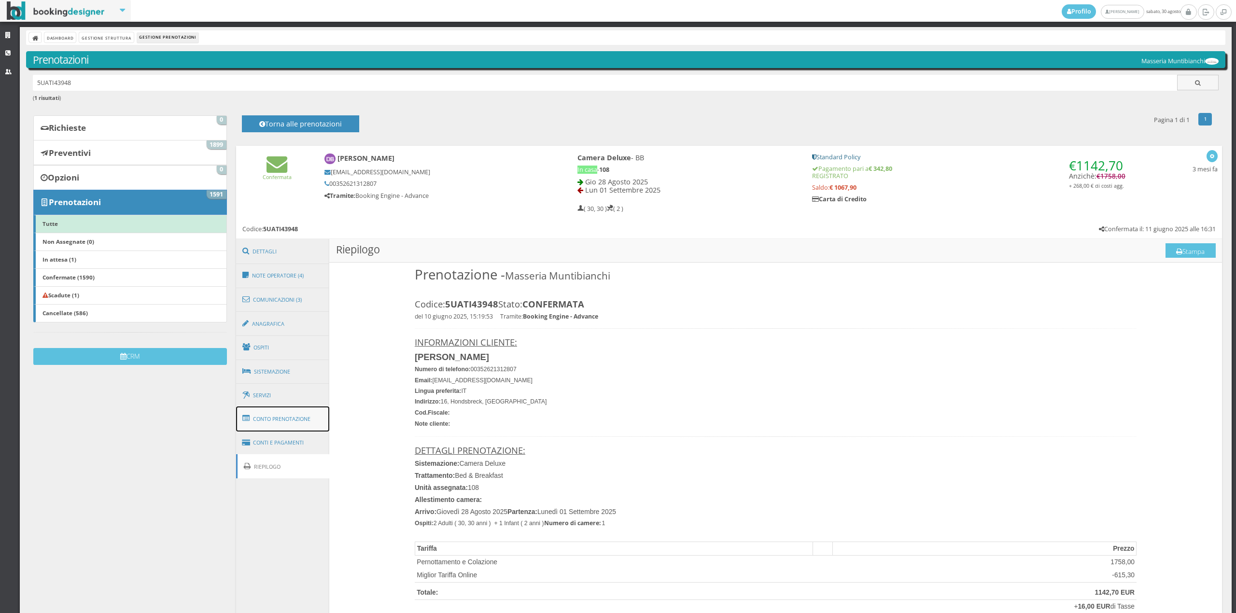
click at [309, 425] on link "Conto Prenotazione" at bounding box center [283, 419] width 94 height 25
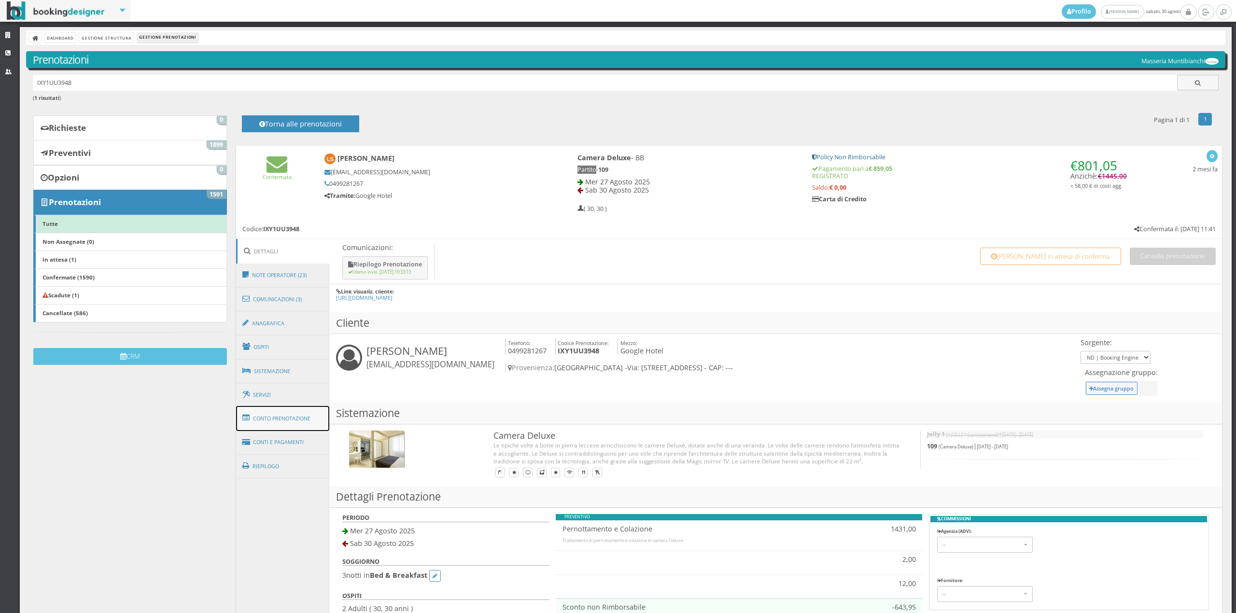
click at [308, 420] on link "Conto Prenotazione" at bounding box center [283, 418] width 94 height 25
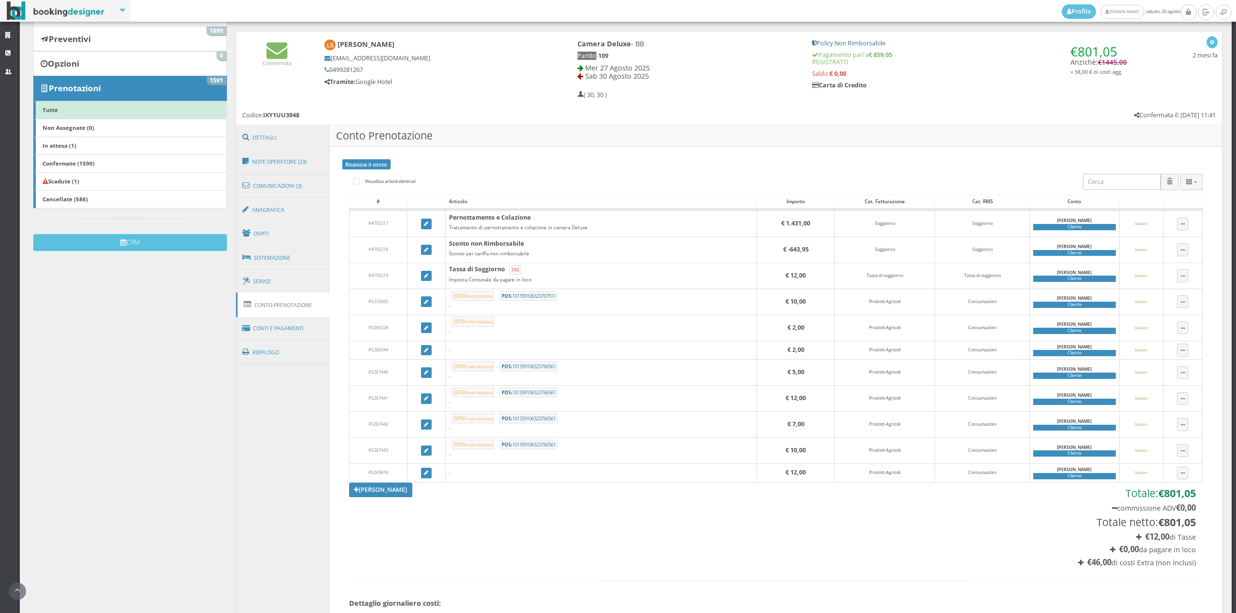
scroll to position [143, 0]
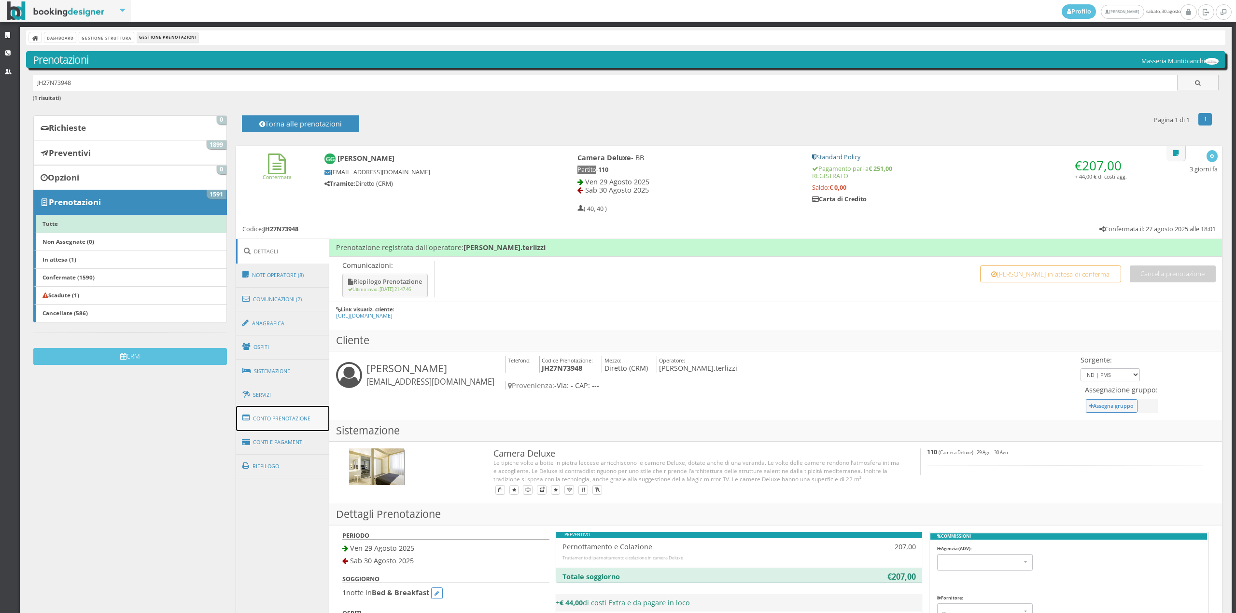
click at [280, 418] on link "Conto Prenotazione" at bounding box center [283, 418] width 94 height 25
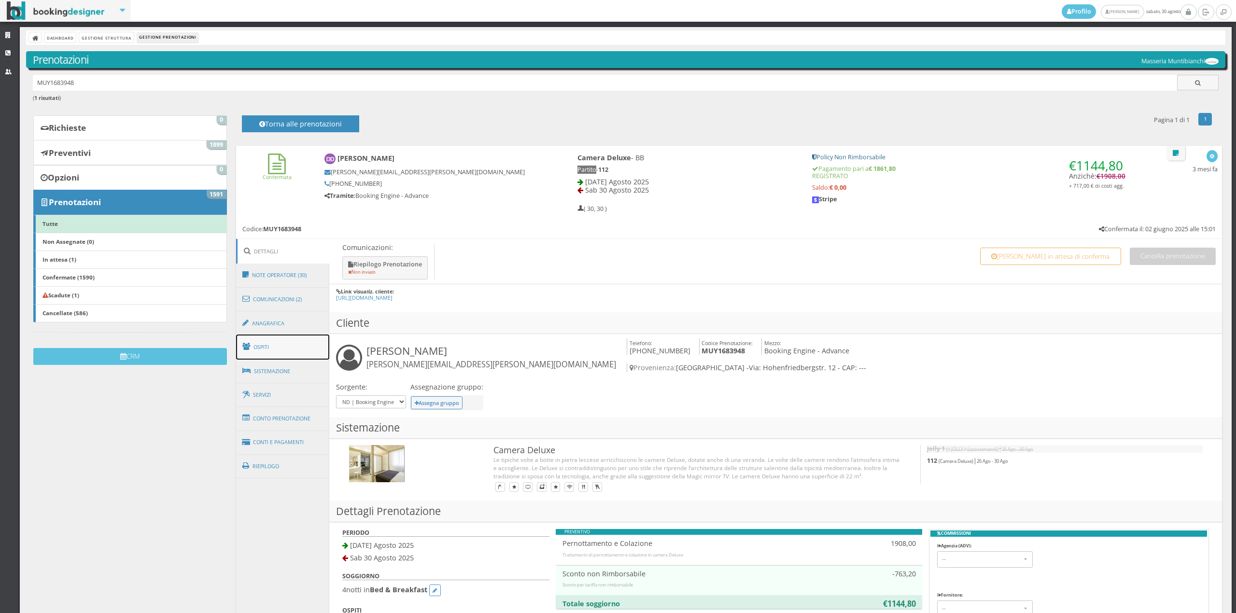
click at [279, 340] on link "Ospiti" at bounding box center [283, 347] width 94 height 25
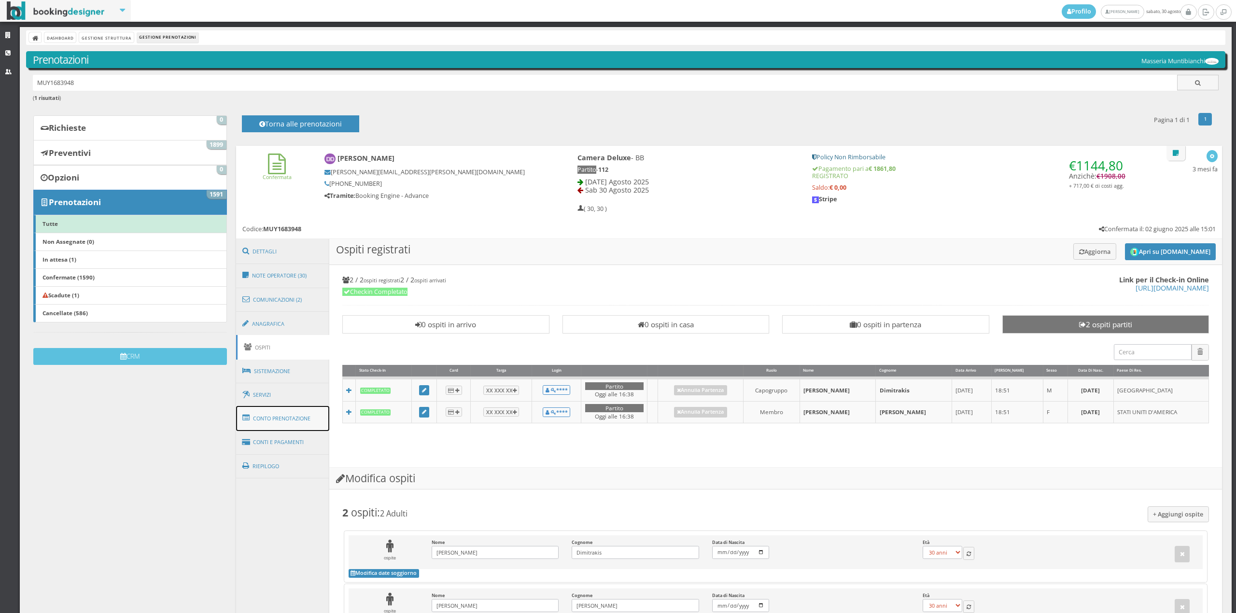
click at [283, 417] on link "Conto Prenotazione" at bounding box center [283, 418] width 94 height 25
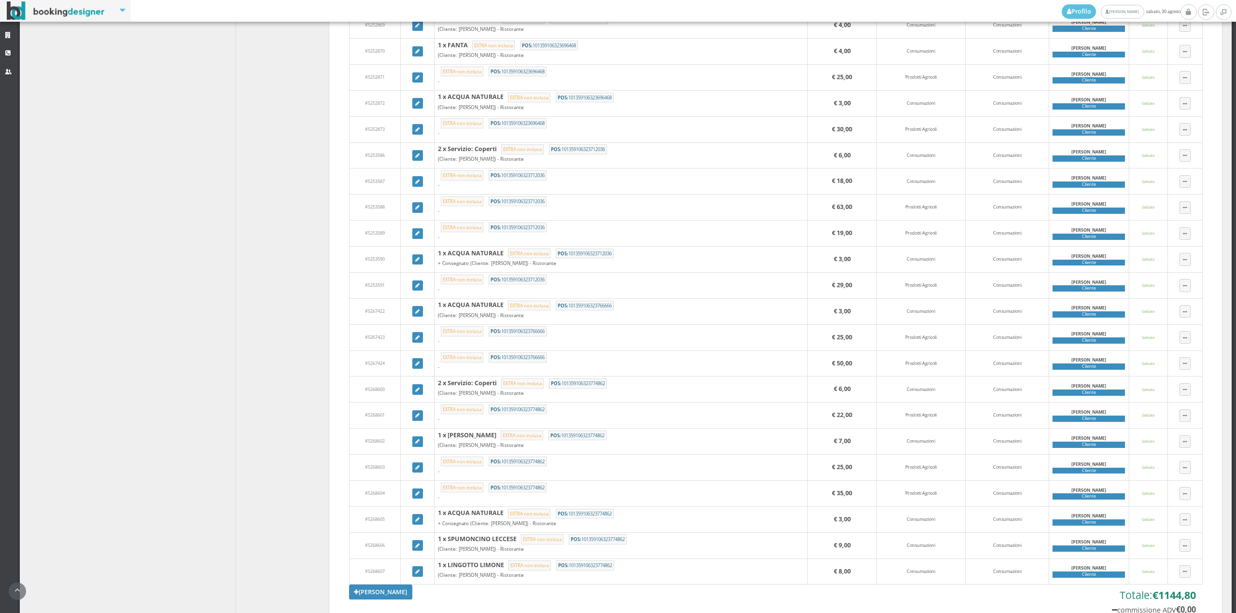
scroll to position [827, 0]
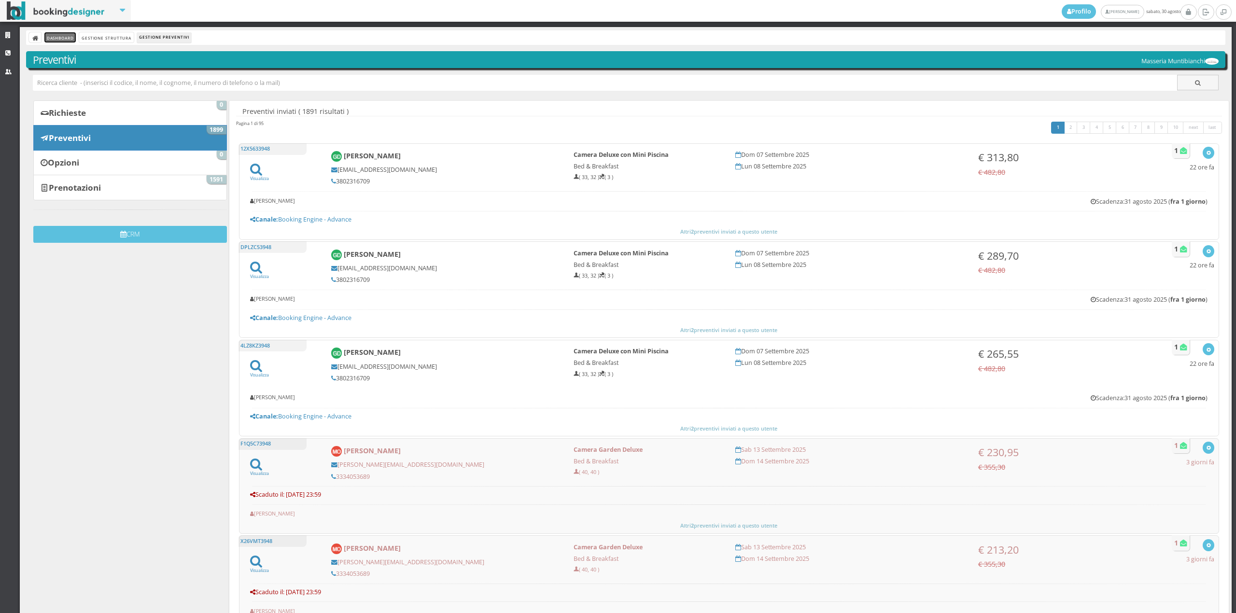
click at [60, 39] on link "Dashboard" at bounding box center [59, 37] width 31 height 10
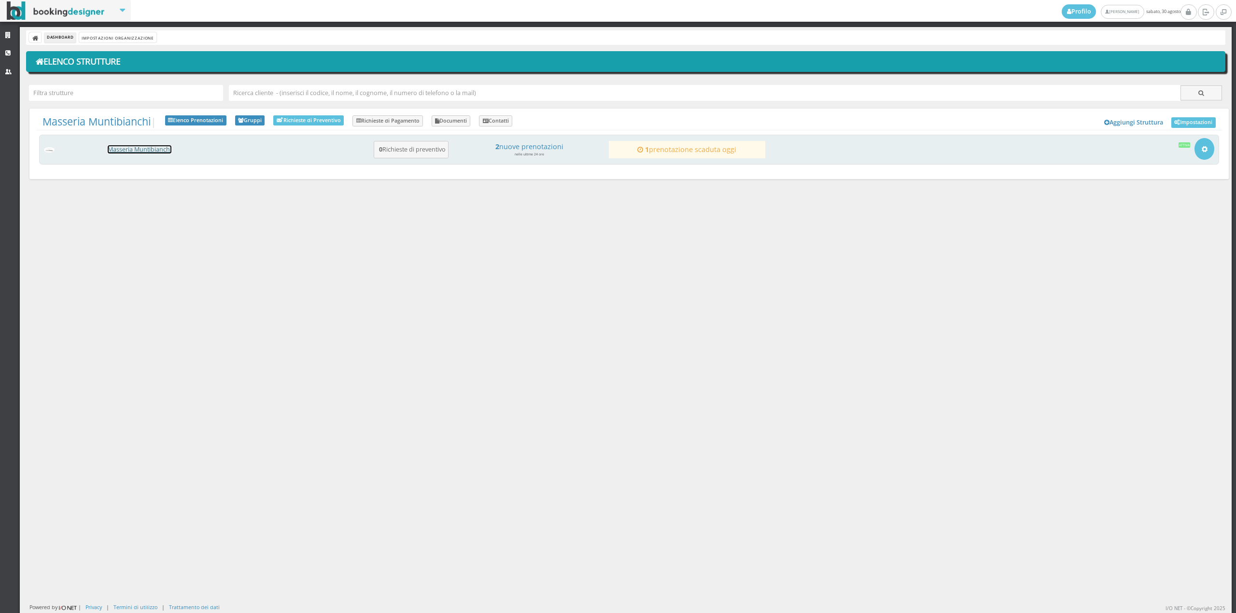
click at [127, 153] on link "Masseria Muntibianchi" at bounding box center [140, 149] width 64 height 8
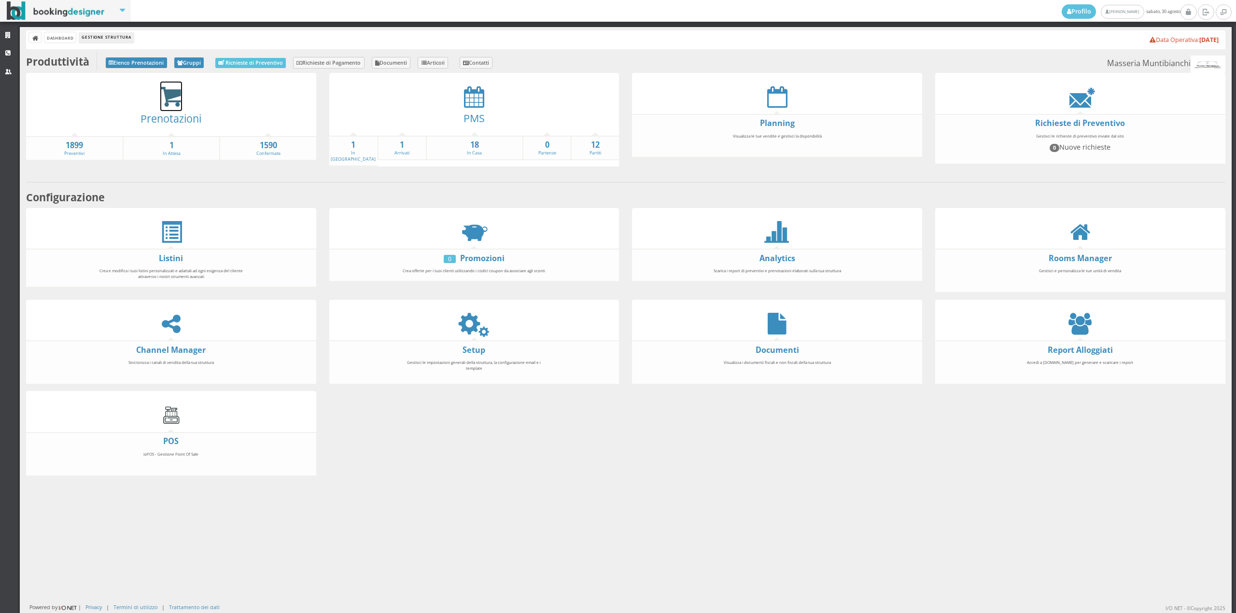
click at [167, 97] on icon at bounding box center [171, 97] width 22 height 22
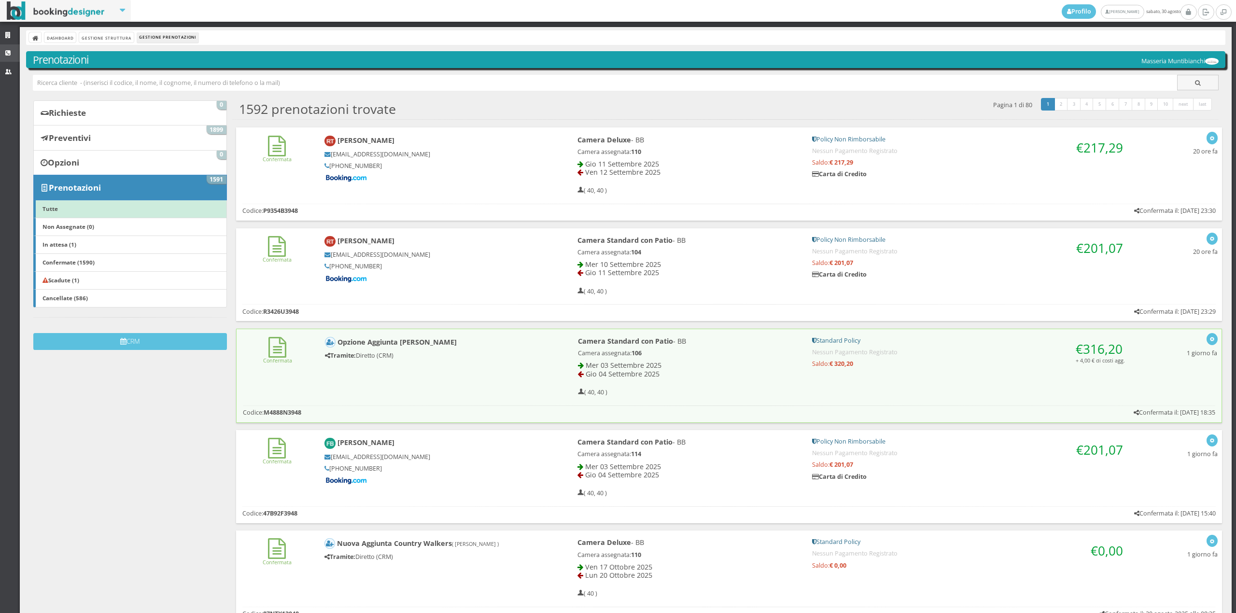
click at [4, 58] on link "CRM" at bounding box center [10, 52] width 20 height 17
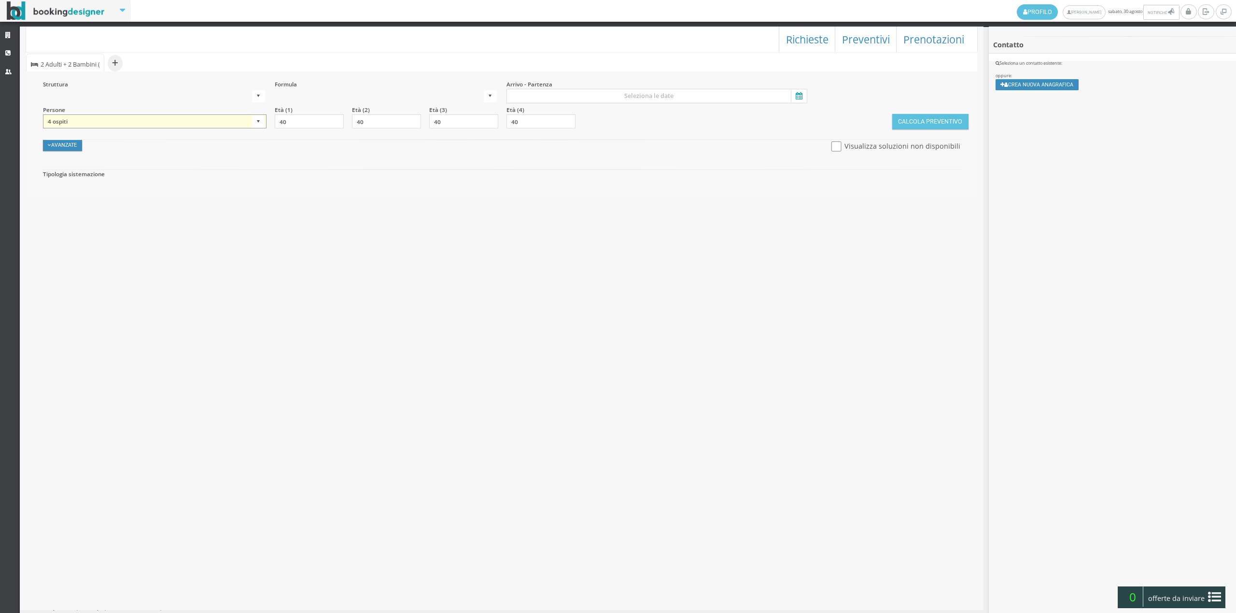
click at [212, 123] on select "1 ospite 2 ospiti 3 ospiti 4 ospiti 5 ospiti 6 ospiti 7 ospiti 8 ospiti 9 ospit…" at bounding box center [155, 121] width 224 height 14
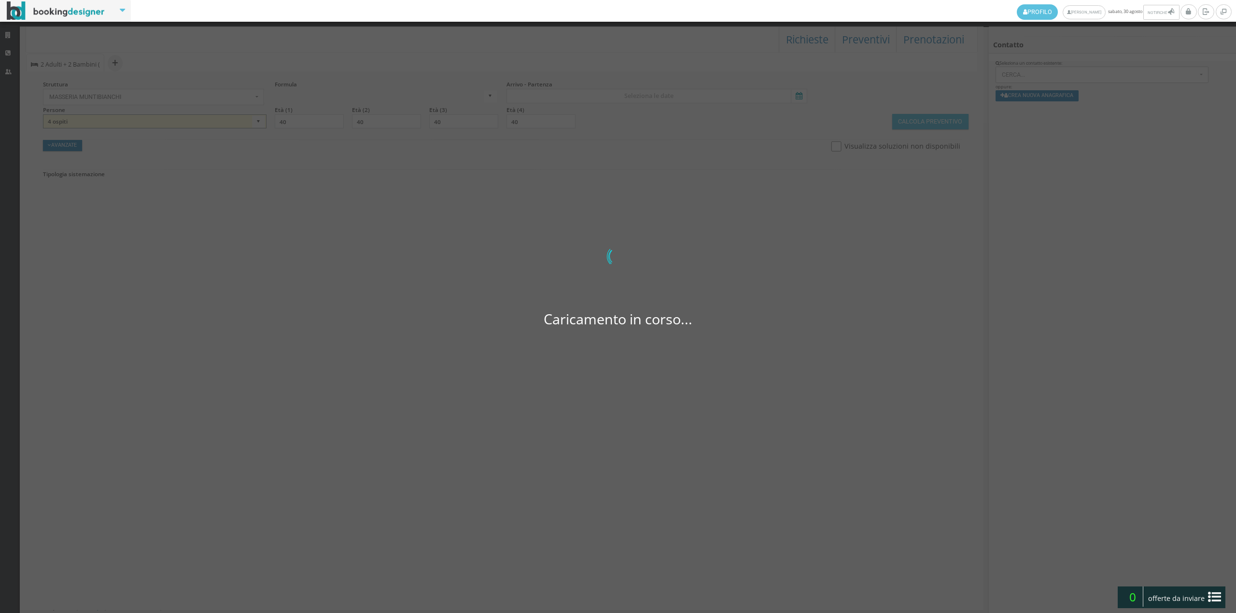
select select
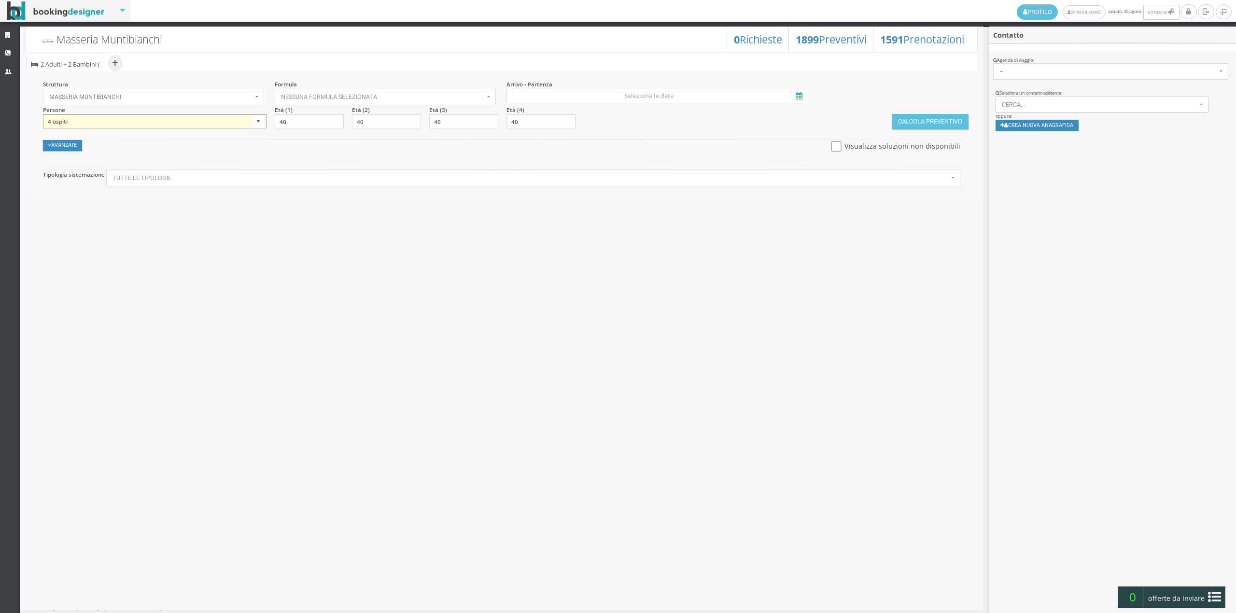
select select "2"
click at [43, 114] on select "1 ospite 2 ospiti 3 ospiti 4 ospiti 5 ospiti 6 ospiti 7 ospiti 8 ospiti 9 ospit…" at bounding box center [155, 121] width 224 height 14
click at [306, 92] on button "Nessuna formula selezionata" at bounding box center [386, 97] width 222 height 16
click at [323, 129] on span "Bed & Breakfast" at bounding box center [306, 127] width 45 height 8
select select "4"
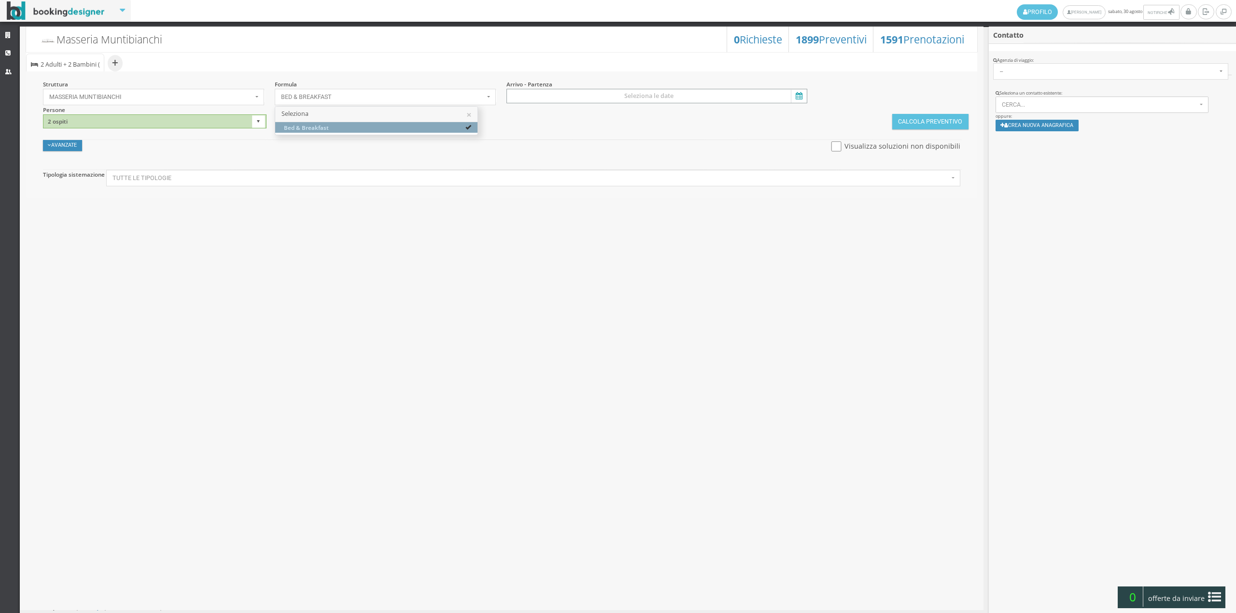
click at [623, 95] on input at bounding box center [657, 96] width 301 height 14
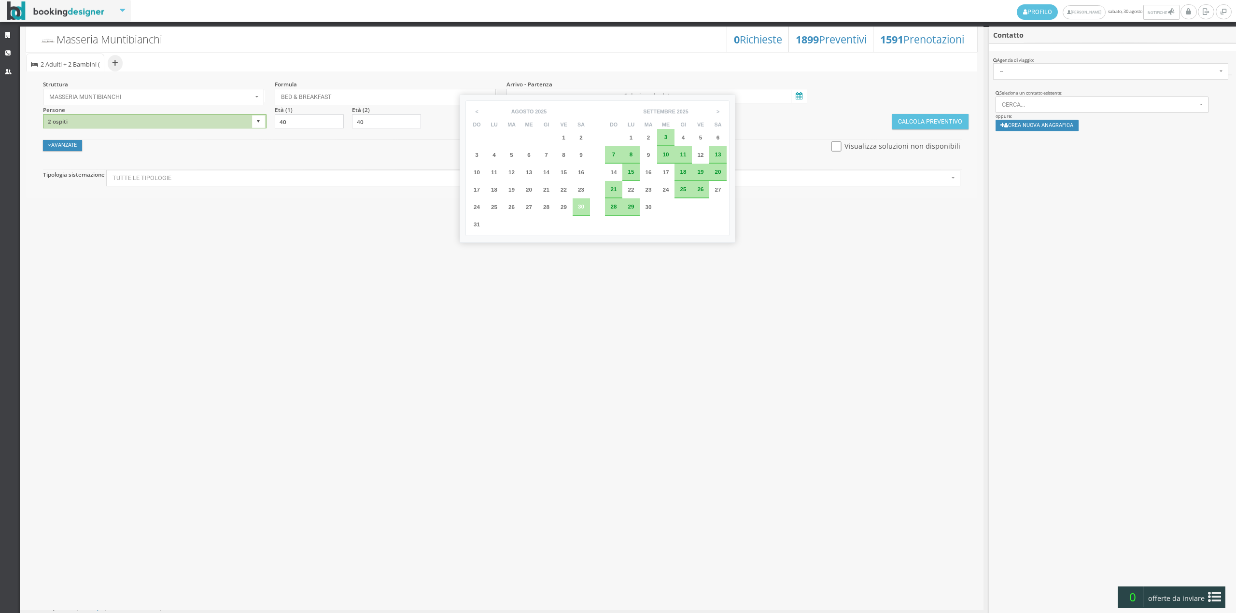
click at [669, 155] on div "10" at bounding box center [666, 155] width 11 height 6
click at [683, 156] on span "11" at bounding box center [683, 154] width 6 height 6
type input "10 set 2025 - 11 set 2025"
click at [920, 122] on button "Calcola Preventivo" at bounding box center [930, 121] width 76 height 15
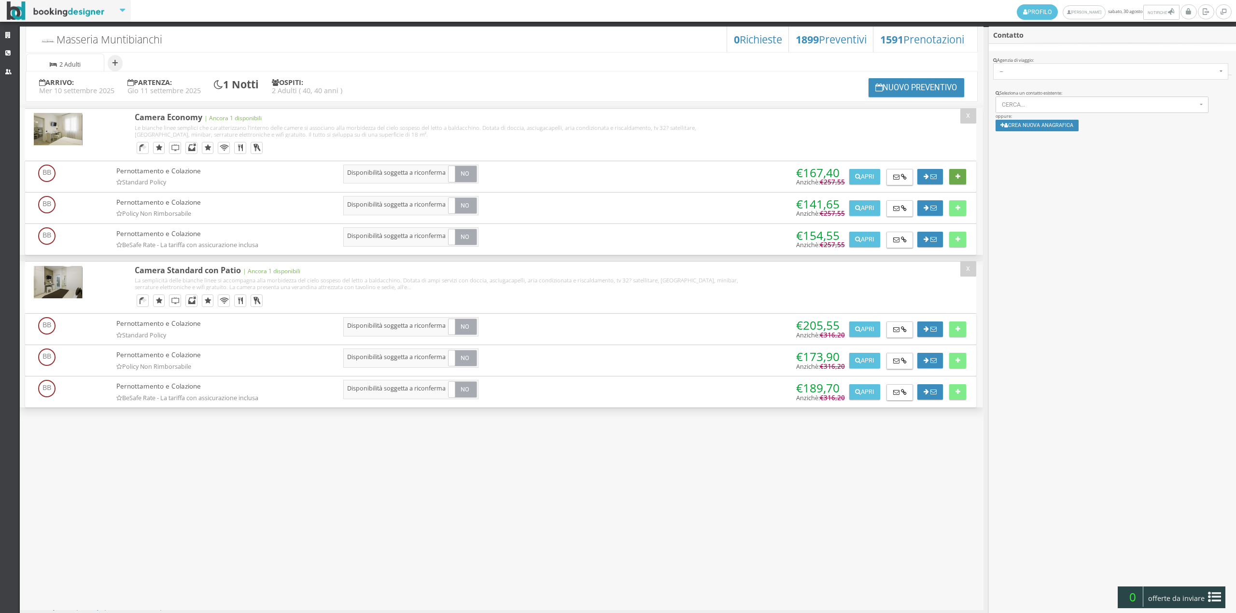
click at [963, 175] on button at bounding box center [957, 176] width 17 height 15
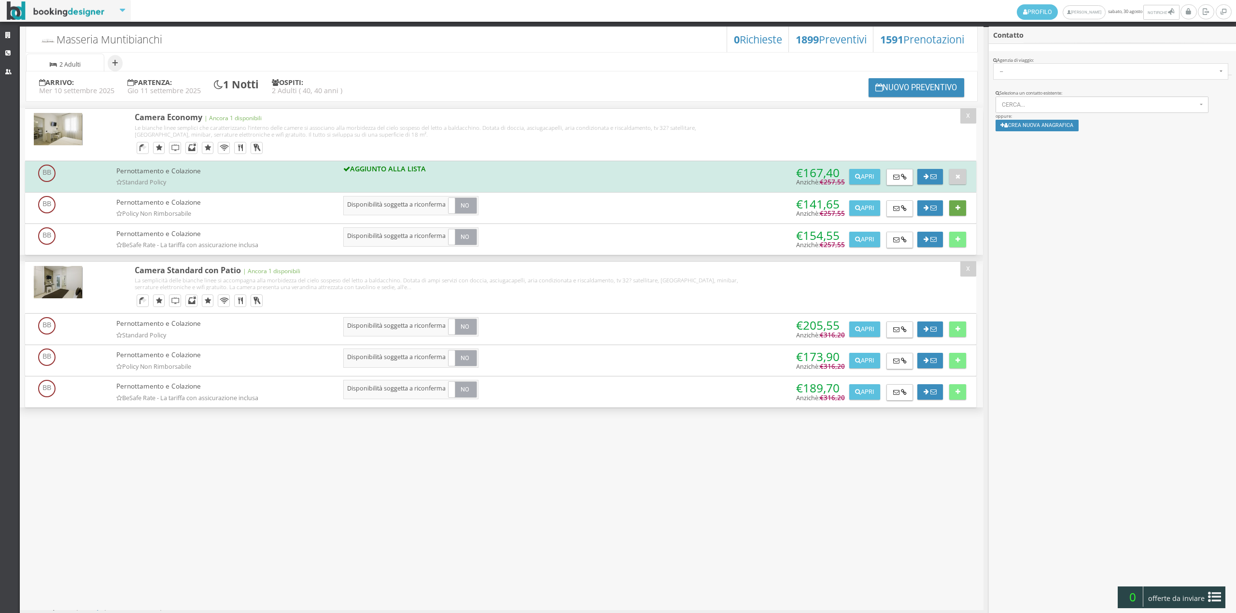
click at [961, 205] on button at bounding box center [957, 207] width 17 height 15
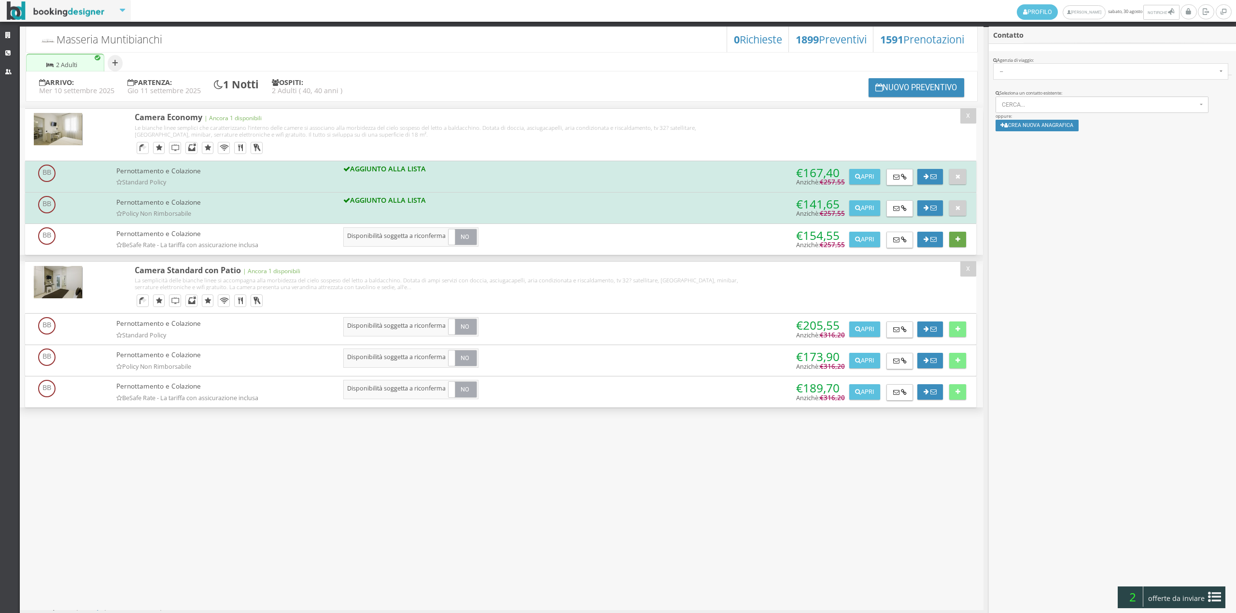
click at [955, 244] on button at bounding box center [957, 239] width 17 height 15
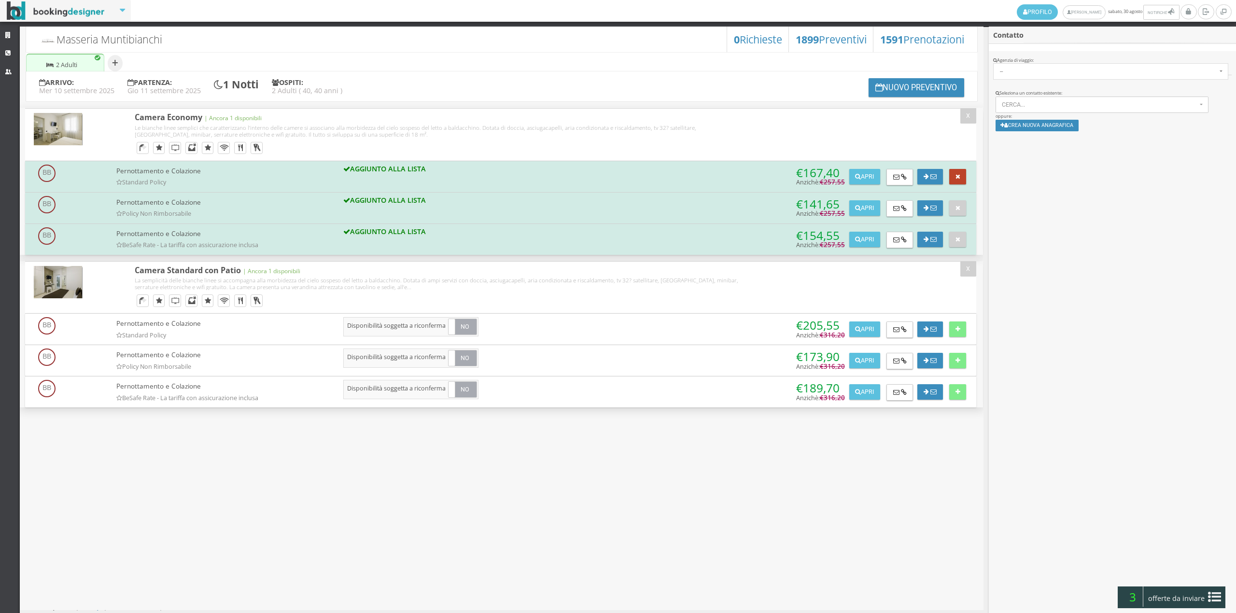
click at [956, 176] on icon at bounding box center [958, 177] width 5 height 6
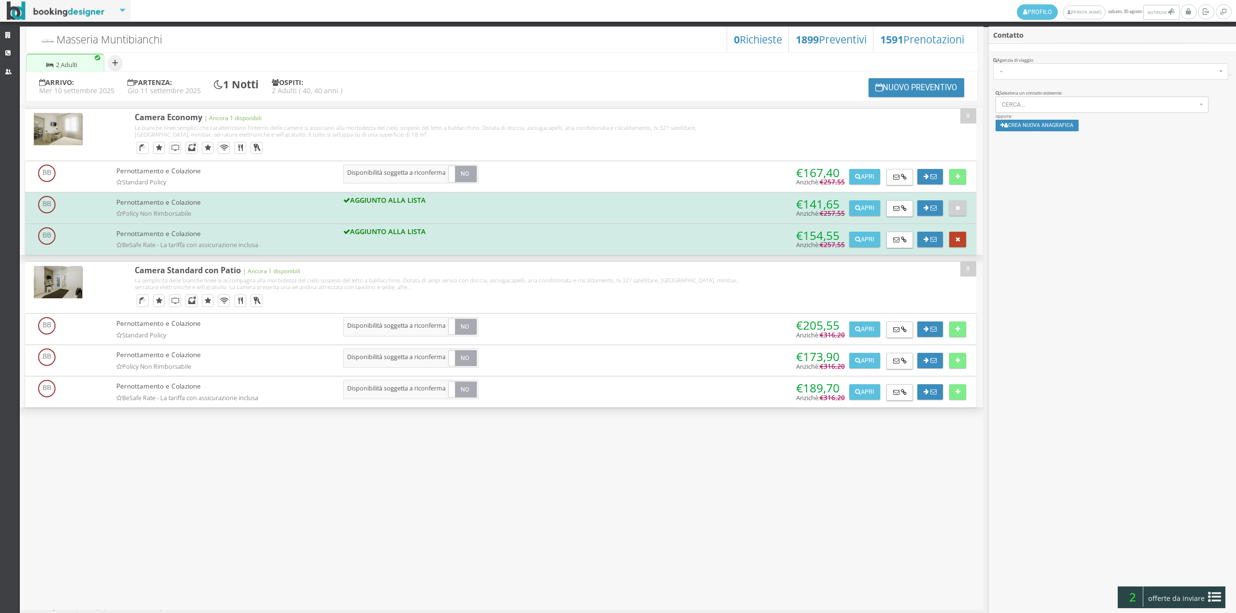
click at [959, 238] on icon at bounding box center [958, 240] width 5 height 6
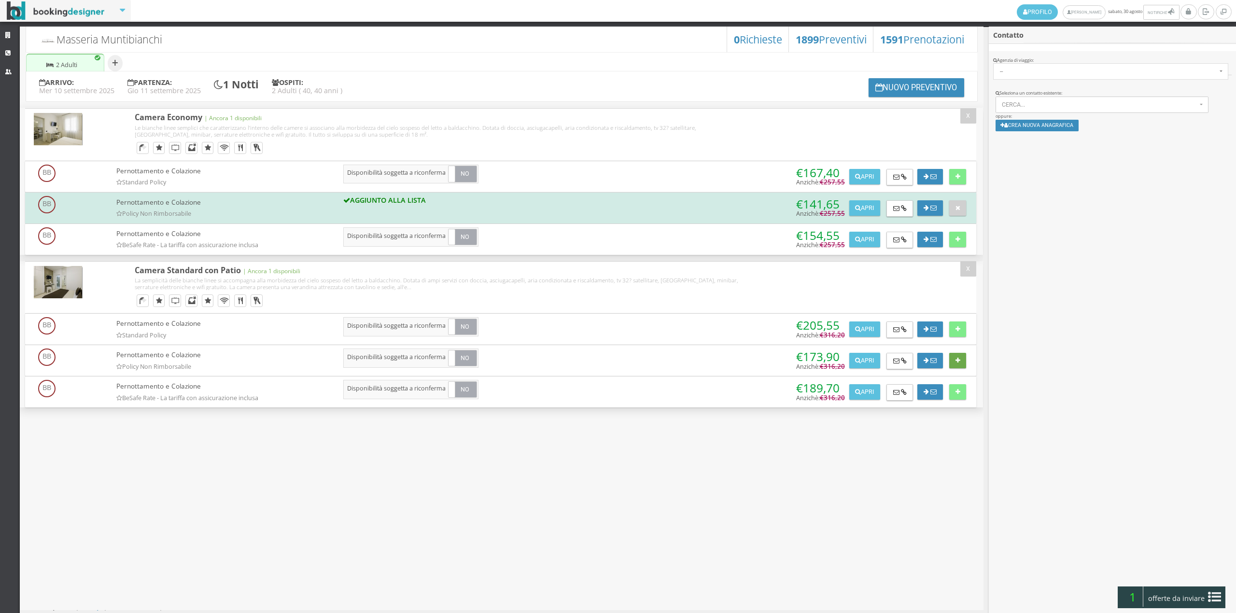
click at [961, 358] on button at bounding box center [957, 360] width 17 height 15
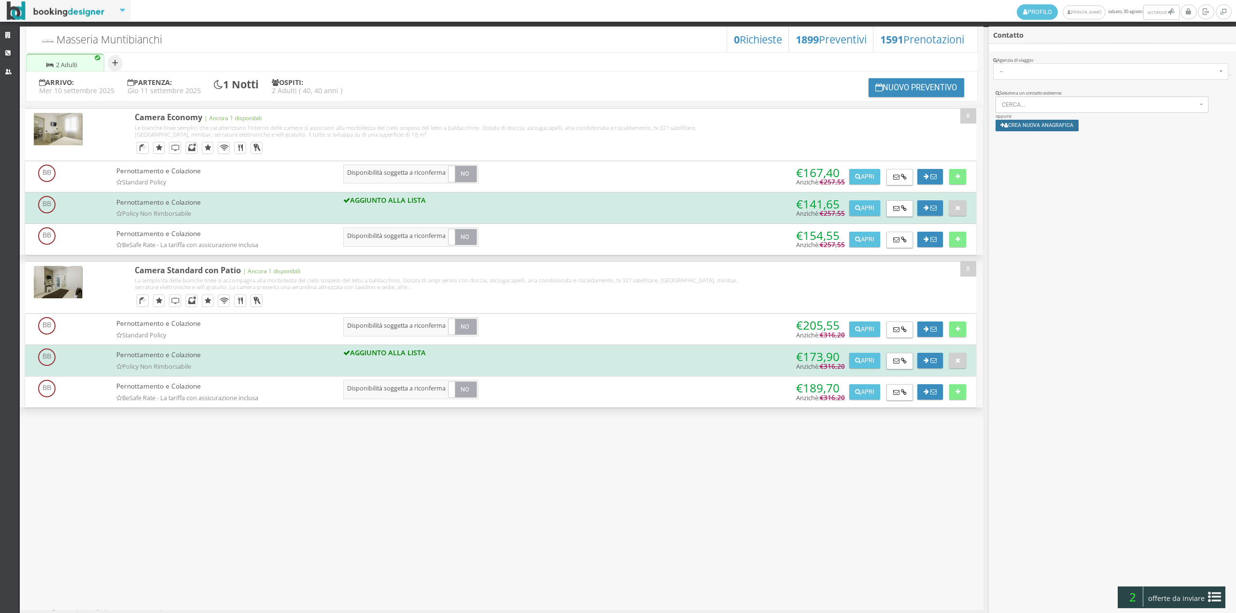
click at [1028, 126] on button "Crea nuova anagrafica" at bounding box center [1038, 125] width 84 height 11
drag, startPoint x: 1030, startPoint y: 180, endPoint x: 981, endPoint y: 188, distance: 49.4
click at [1030, 180] on input "text" at bounding box center [1121, 185] width 217 height 16
type input "genevievebolly09@gmail.com"
click at [1187, 267] on link "Crea Anagrafica" at bounding box center [1199, 264] width 61 height 9
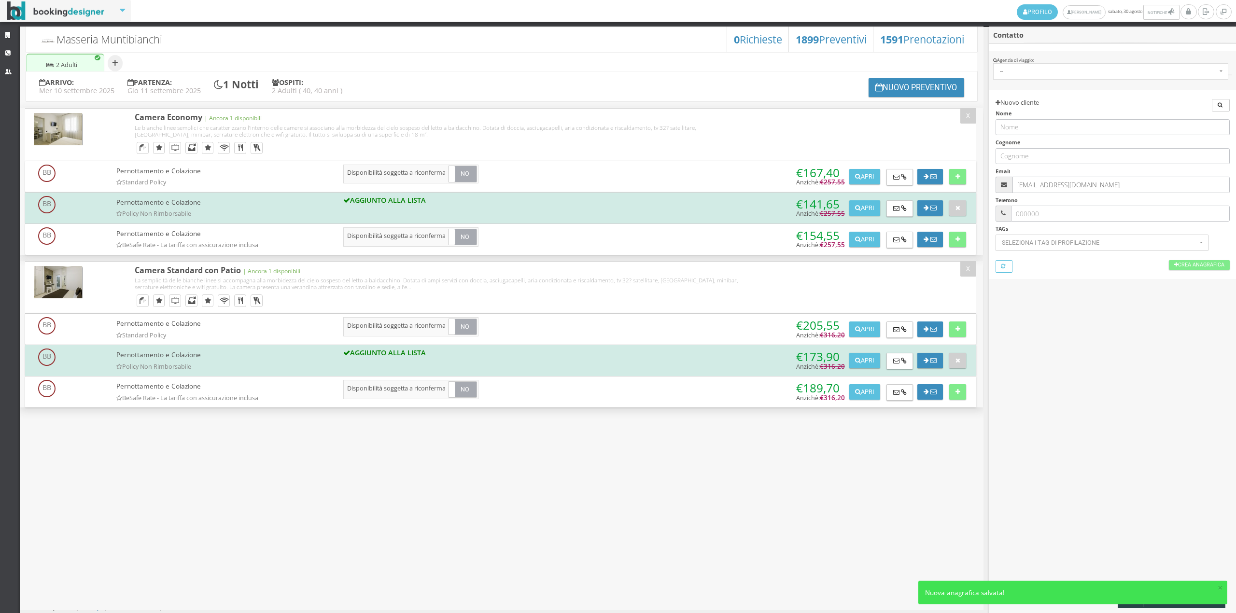
type input "Genevieve"
type input "0613087230"
click at [1221, 584] on button "×" at bounding box center [1220, 587] width 5 height 9
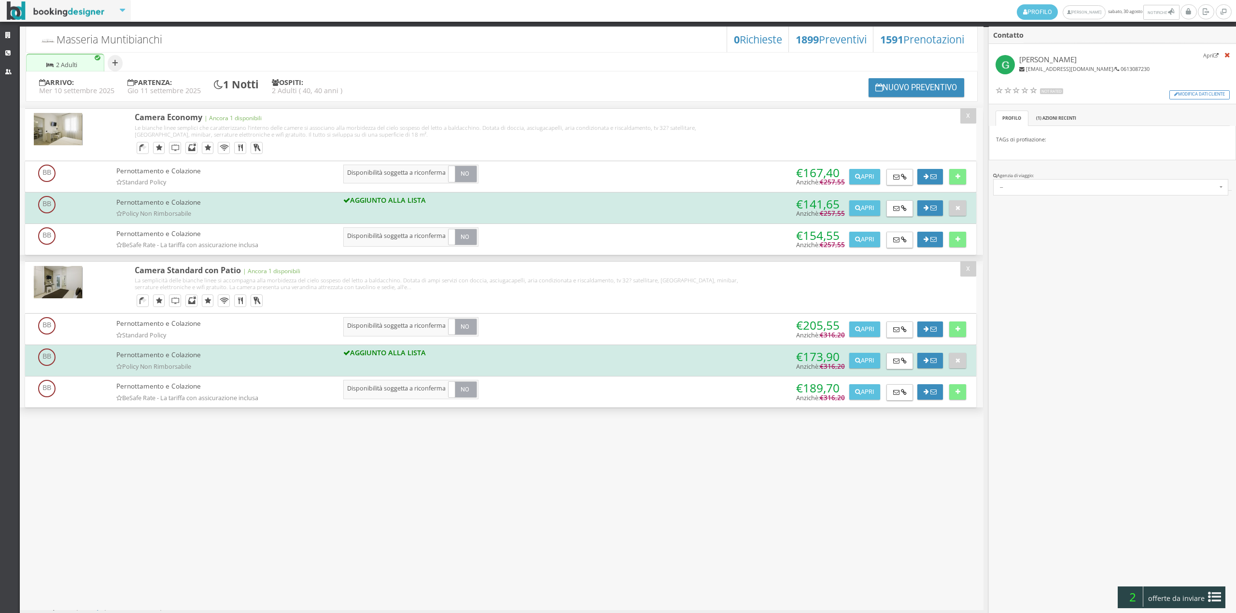
click at [1215, 595] on div "× Nuova anagrafica salvata!" at bounding box center [1073, 602] width 309 height 24
click at [1215, 598] on icon at bounding box center [1214, 597] width 13 height 15
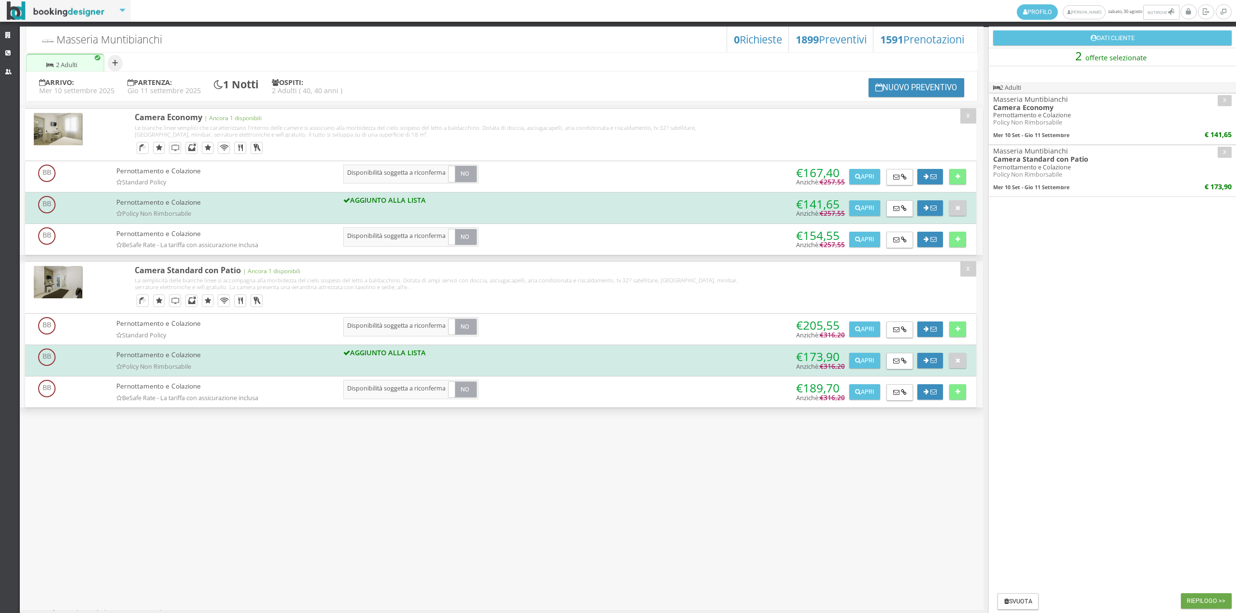
click at [1200, 604] on button "Riepilogo >>" at bounding box center [1206, 601] width 51 height 15
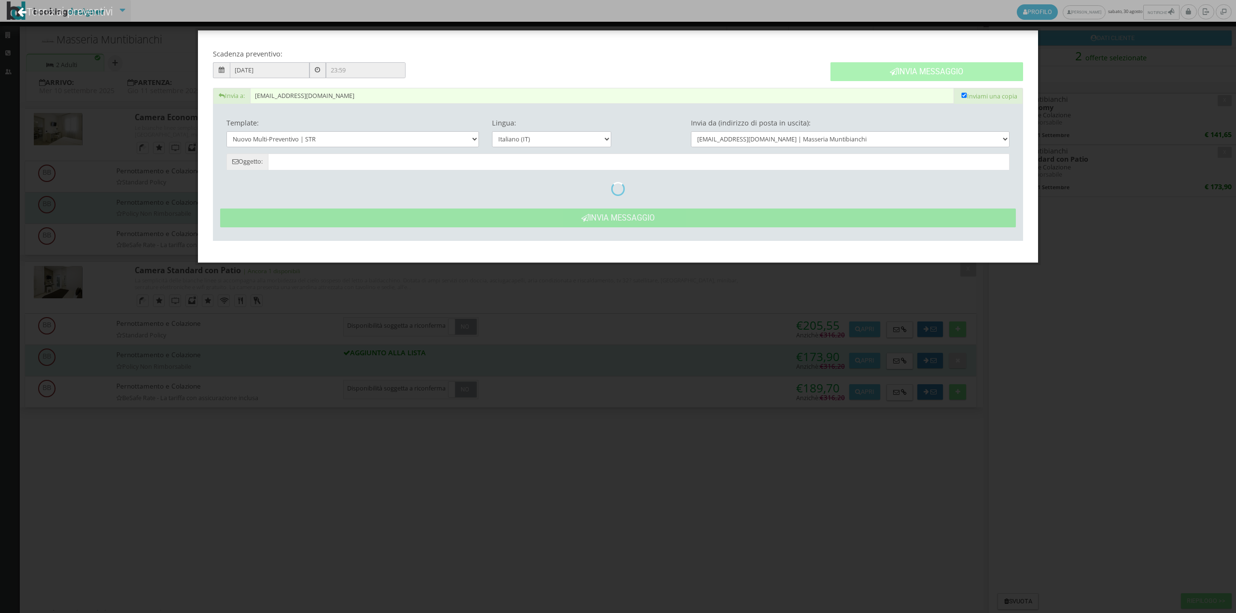
type input "Masseria Muntibianchi: Preventivo - Genevieve"
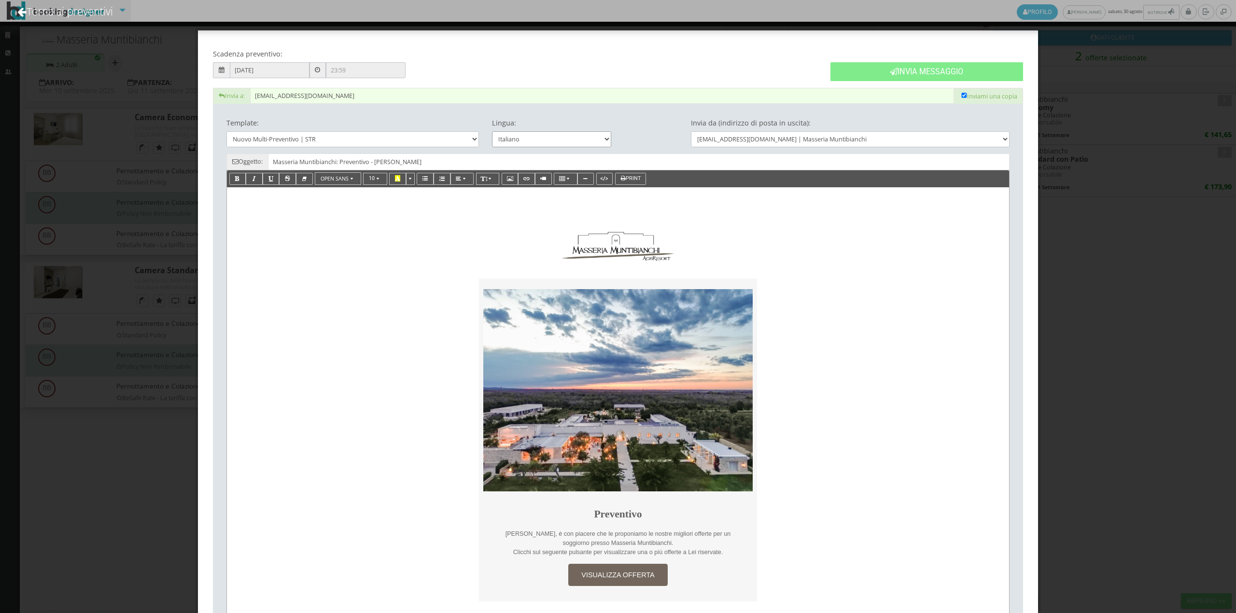
click at [547, 140] on select "Italiano Deutsch English Français" at bounding box center [552, 139] width 120 height 16
select select "en"
click at [492, 131] on select "Italiano Deutsch English Français" at bounding box center [552, 139] width 120 height 16
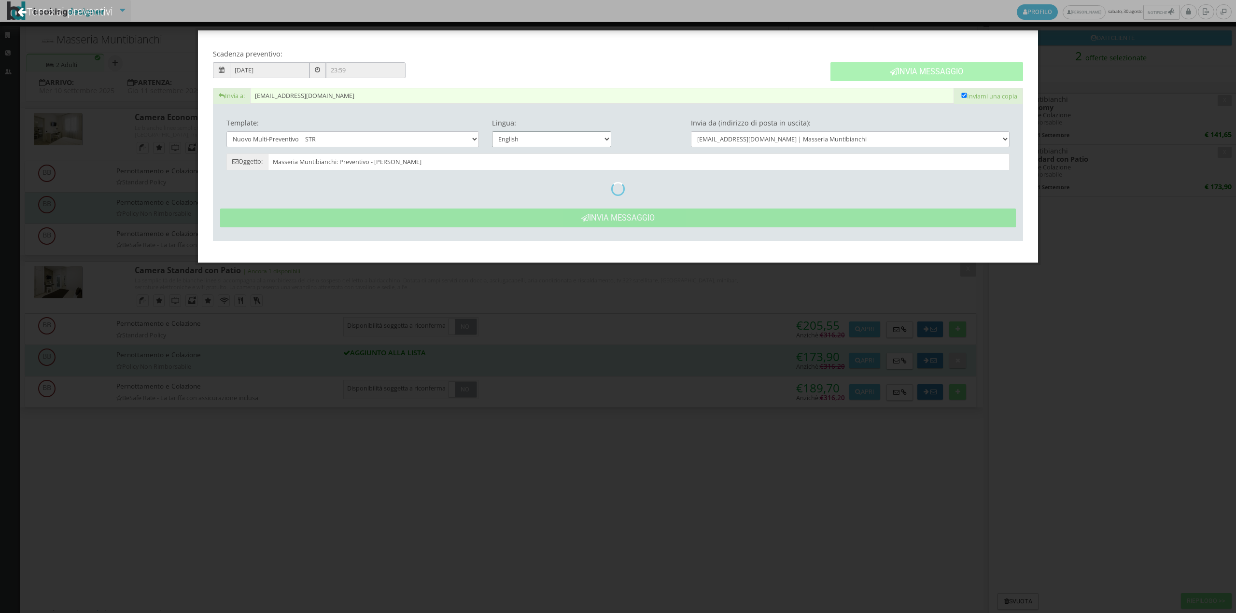
type input "Masseria Muntibianchi: Quotation - Genevieve"
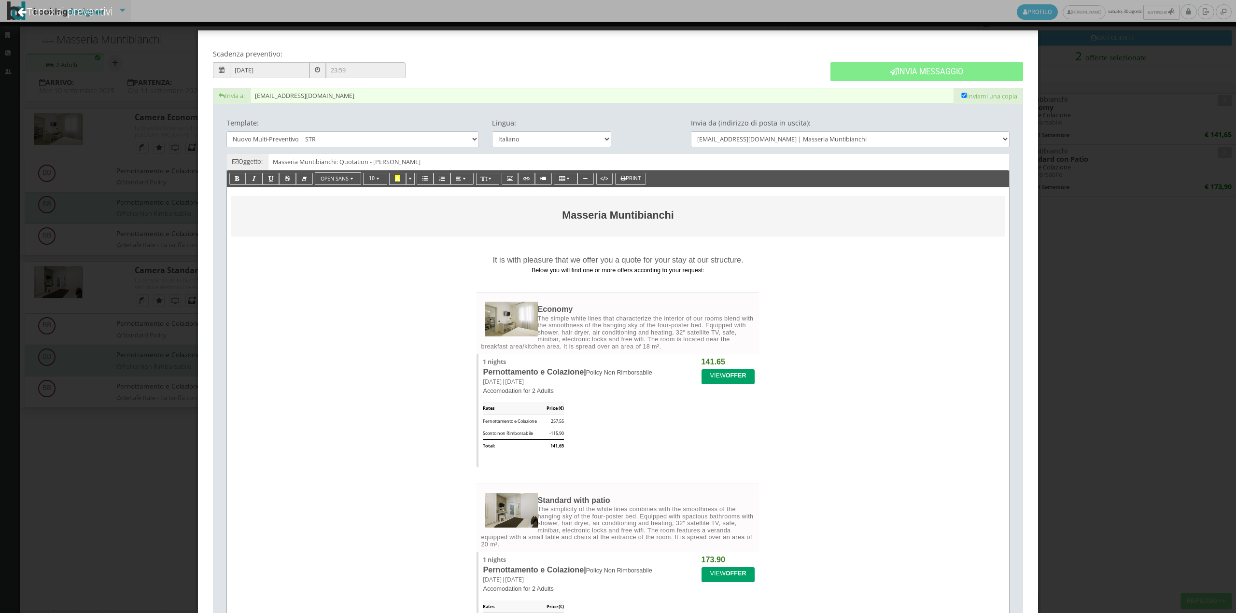
click at [588, 245] on p at bounding box center [618, 242] width 774 height 10
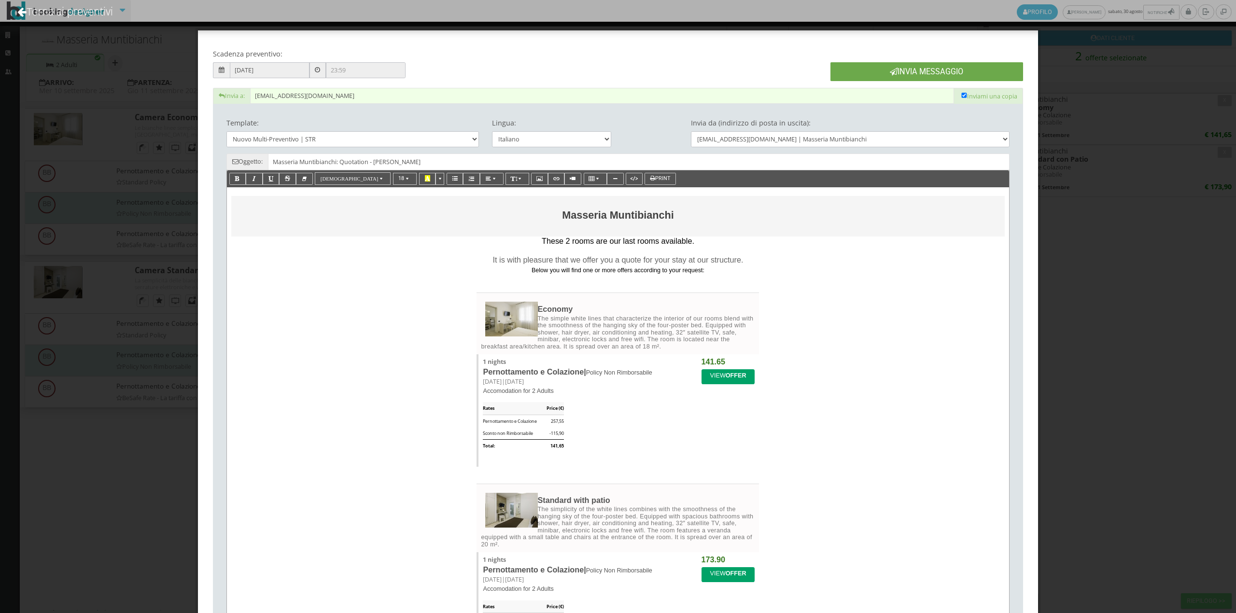
click at [985, 70] on button "Invia Messaggio" at bounding box center [927, 71] width 193 height 19
click at [682, 215] on p "Masseria Muntibianchi" at bounding box center [618, 211] width 283 height 18
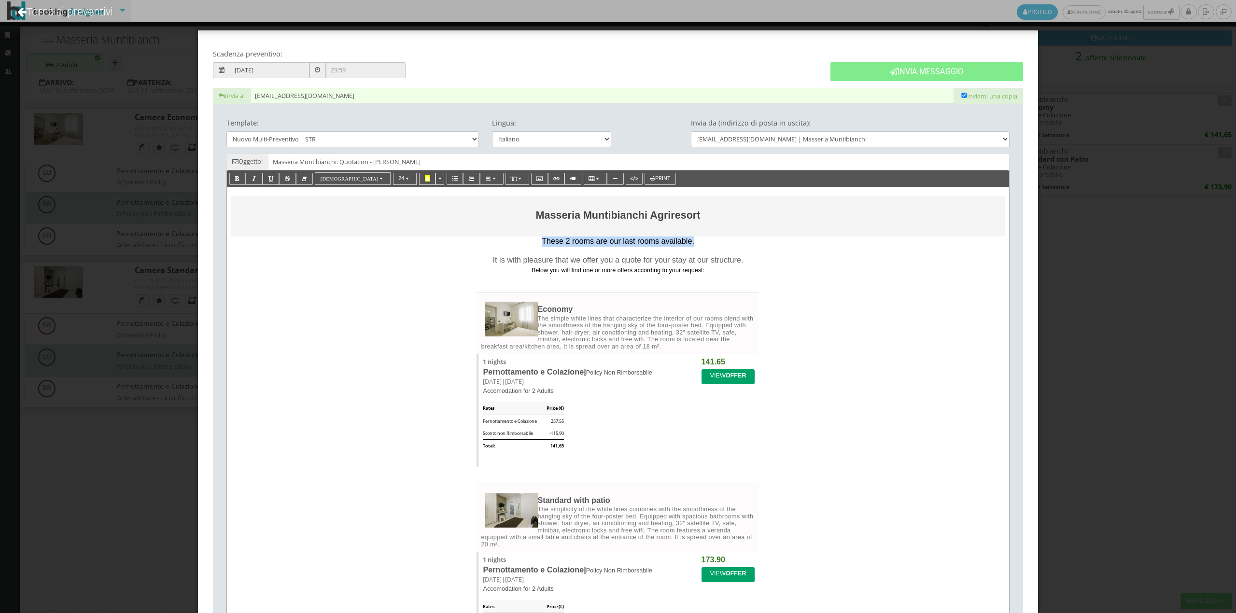
drag, startPoint x: 538, startPoint y: 242, endPoint x: 699, endPoint y: 240, distance: 161.3
click at [699, 240] on p "These 2 rooms are our last rooms available." at bounding box center [618, 242] width 774 height 10
click at [620, 249] on p "It is with pleasure that we offer you a quote for your stay at our structure. B…" at bounding box center [618, 259] width 765 height 29
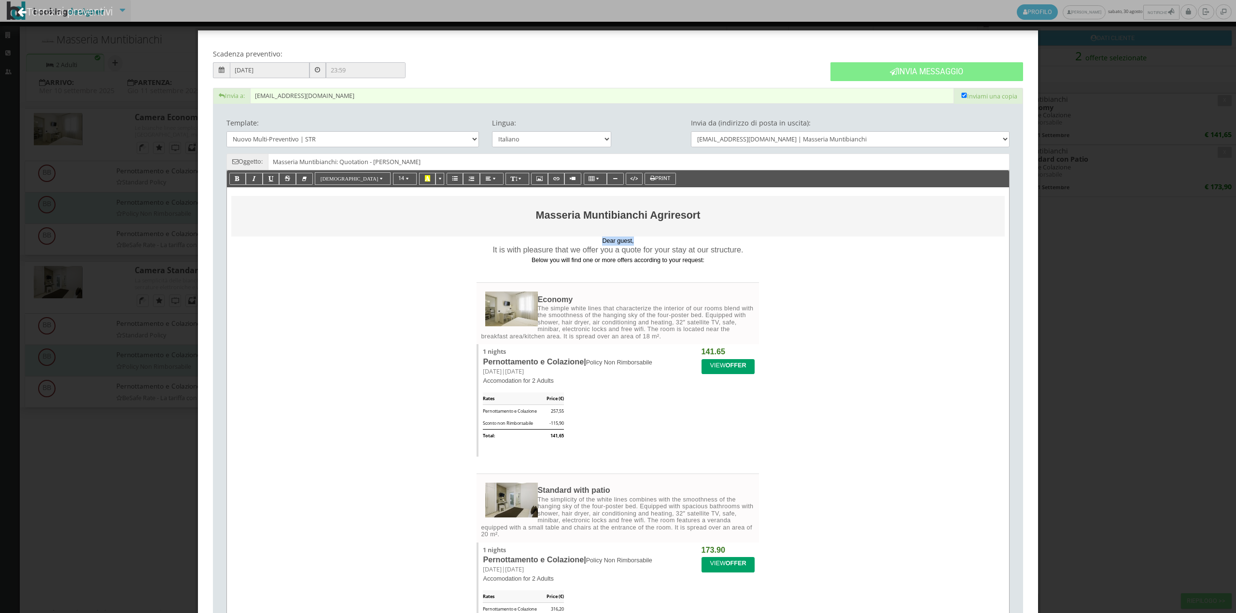
drag, startPoint x: 643, startPoint y: 242, endPoint x: 597, endPoint y: 238, distance: 46.1
click at [597, 238] on p "Dear guest," at bounding box center [618, 241] width 774 height 9
click at [393, 178] on button "14" at bounding box center [405, 179] width 24 height 12
click at [393, 253] on link "18" at bounding box center [412, 257] width 39 height 11
click at [754, 253] on p "It is with pleasure that we offer you a quote for your stay at our structure. B…" at bounding box center [618, 256] width 765 height 20
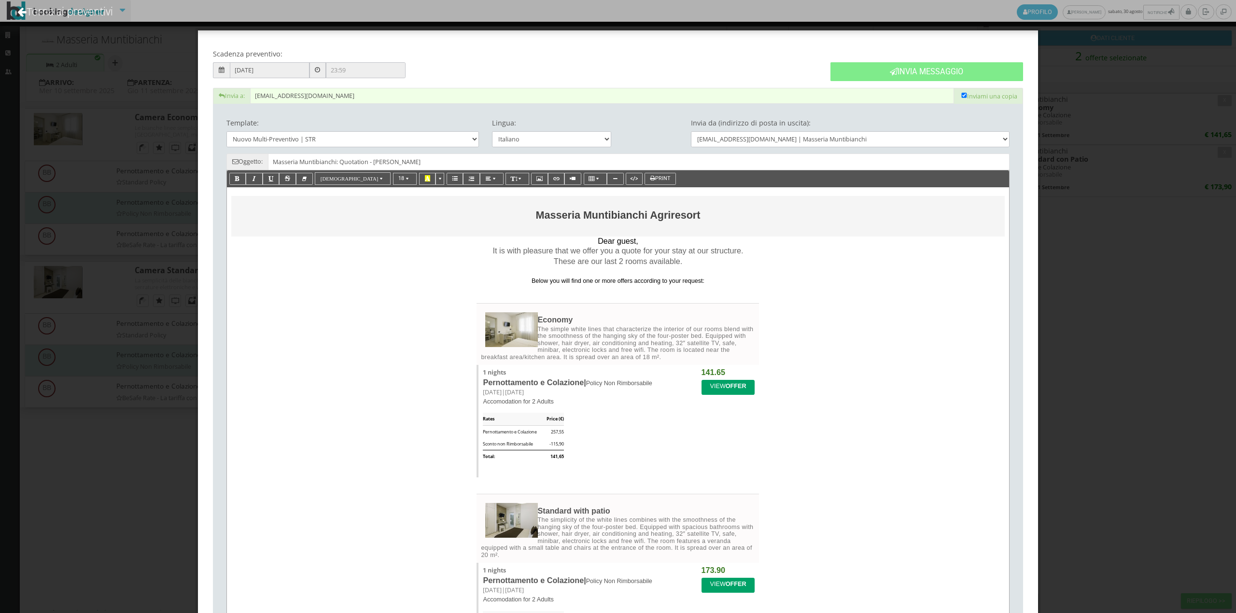
click at [521, 282] on p "These are our last 2 rooms available. Below you will find one or more offers ac…" at bounding box center [618, 271] width 765 height 29
drag, startPoint x: 524, startPoint y: 281, endPoint x: 593, endPoint y: 246, distance: 76.7
click at [398, 181] on span "14" at bounding box center [401, 178] width 6 height 6
click at [393, 256] on link "18" at bounding box center [412, 257] width 39 height 11
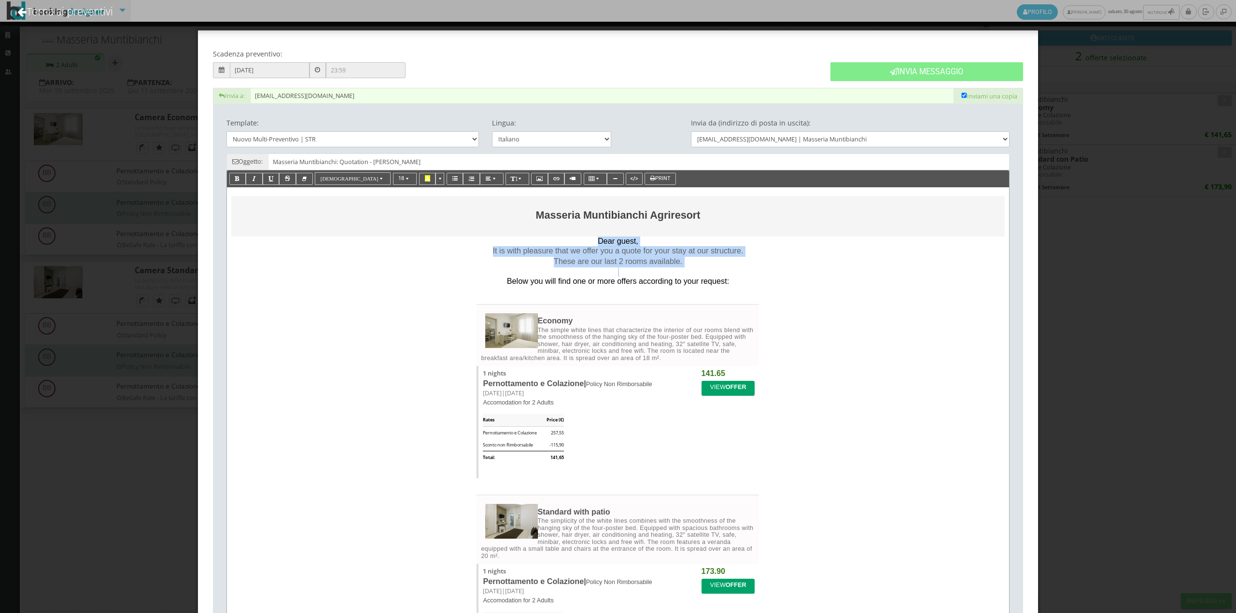
click at [501, 283] on p "These are our last 2 rooms available. Below you will find one or more offers ac…" at bounding box center [618, 272] width 765 height 30
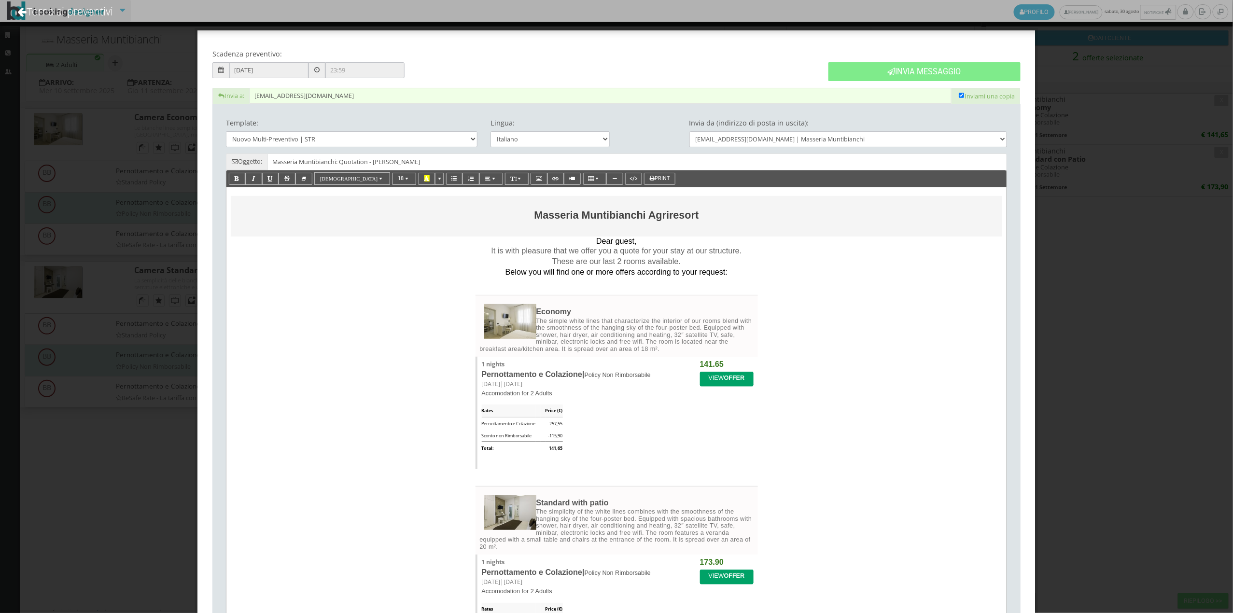
click at [744, 281] on div "It is with pleasure that we offer you a quote for your stay at our structure. T…" at bounding box center [617, 264] width 772 height 36
click at [926, 70] on button "Invia Messaggio" at bounding box center [927, 71] width 193 height 19
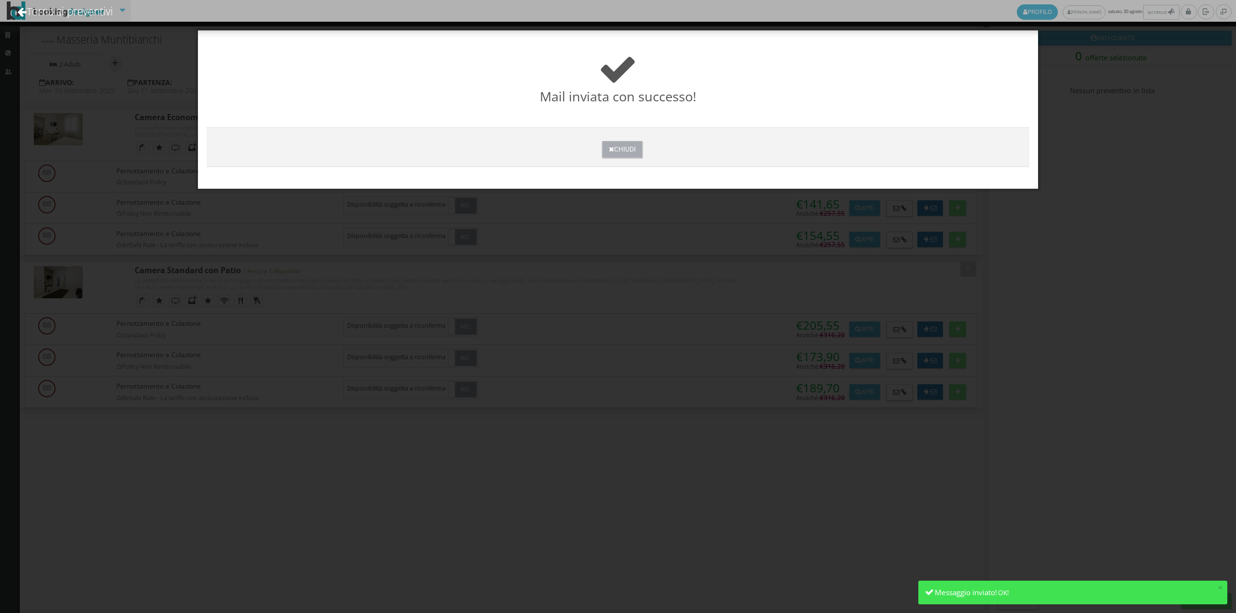
click at [622, 150] on button "Chiudi" at bounding box center [622, 149] width 40 height 17
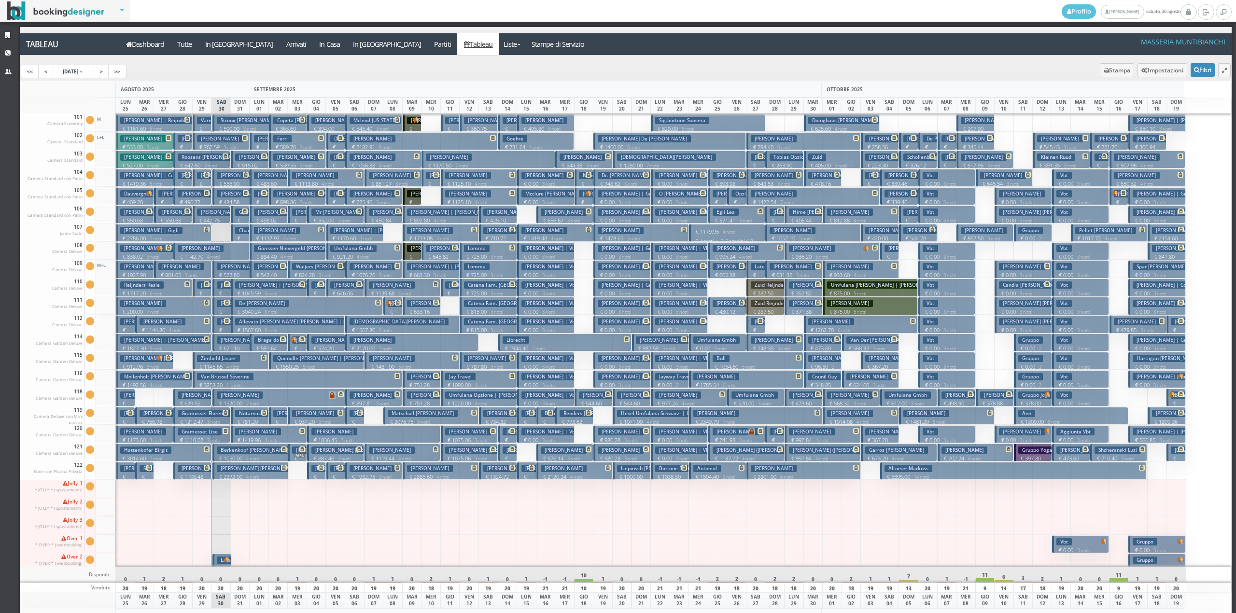
click at [240, 161] on button "[PERSON_NAME] € 515.02 2 notti 2 Adulti" at bounding box center [250, 160] width 38 height 18
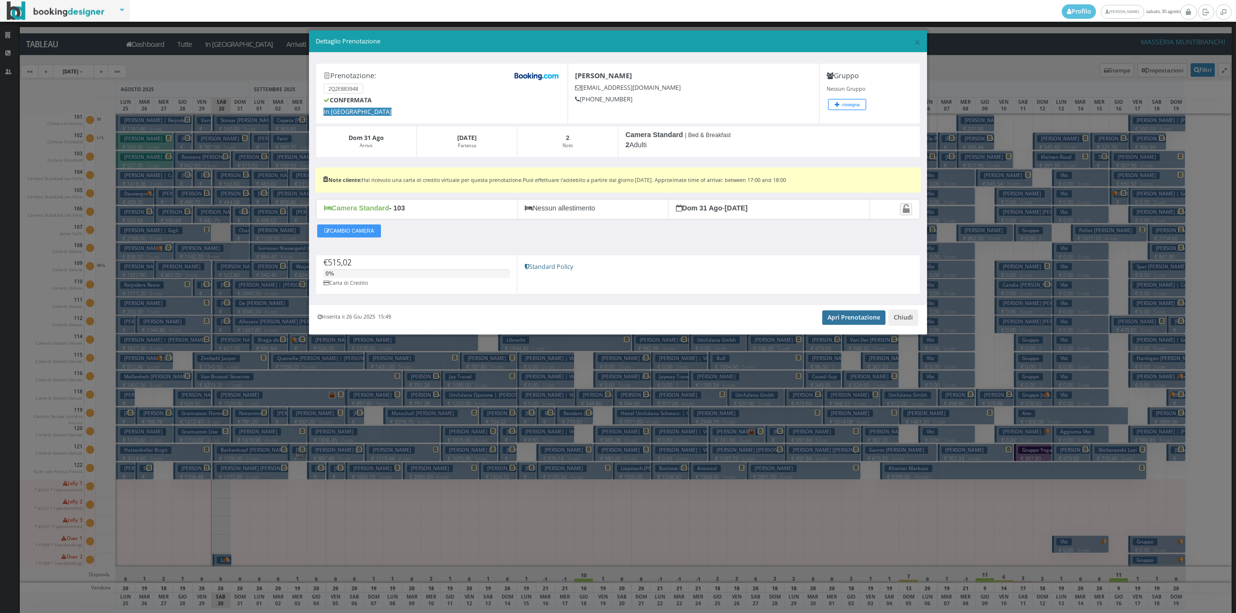
click at [859, 323] on link "Apri Prenotazione" at bounding box center [853, 318] width 63 height 14
click at [903, 320] on button "Chiudi" at bounding box center [904, 318] width 30 height 16
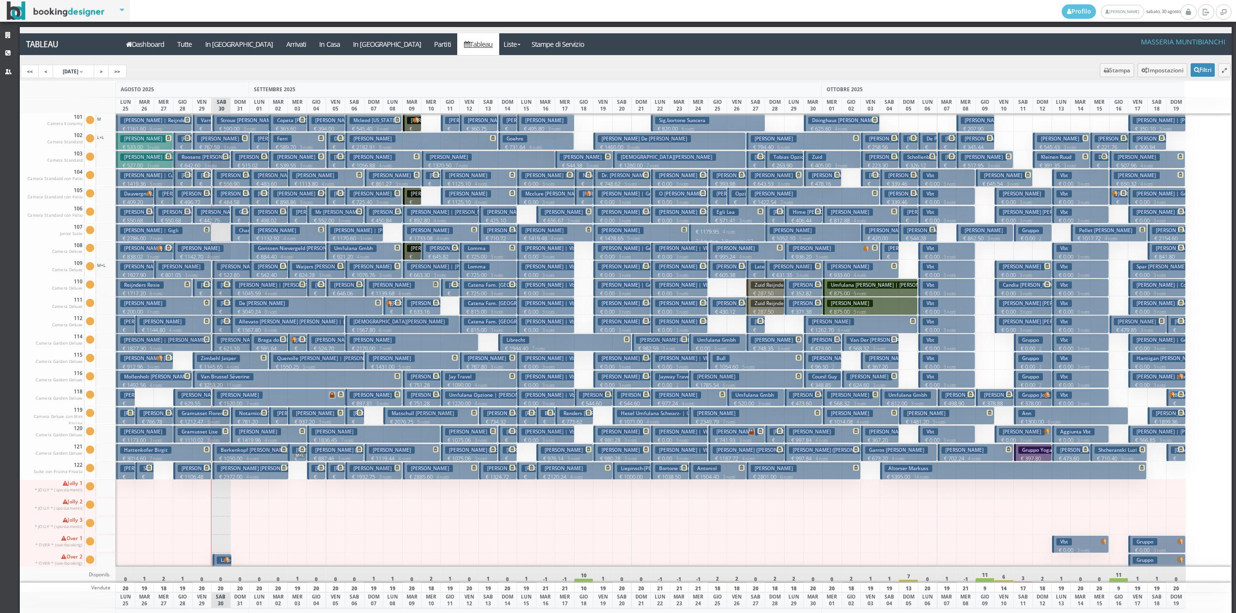
click at [238, 215] on h3 "Grande Angela" at bounding box center [267, 212] width 64 height 7
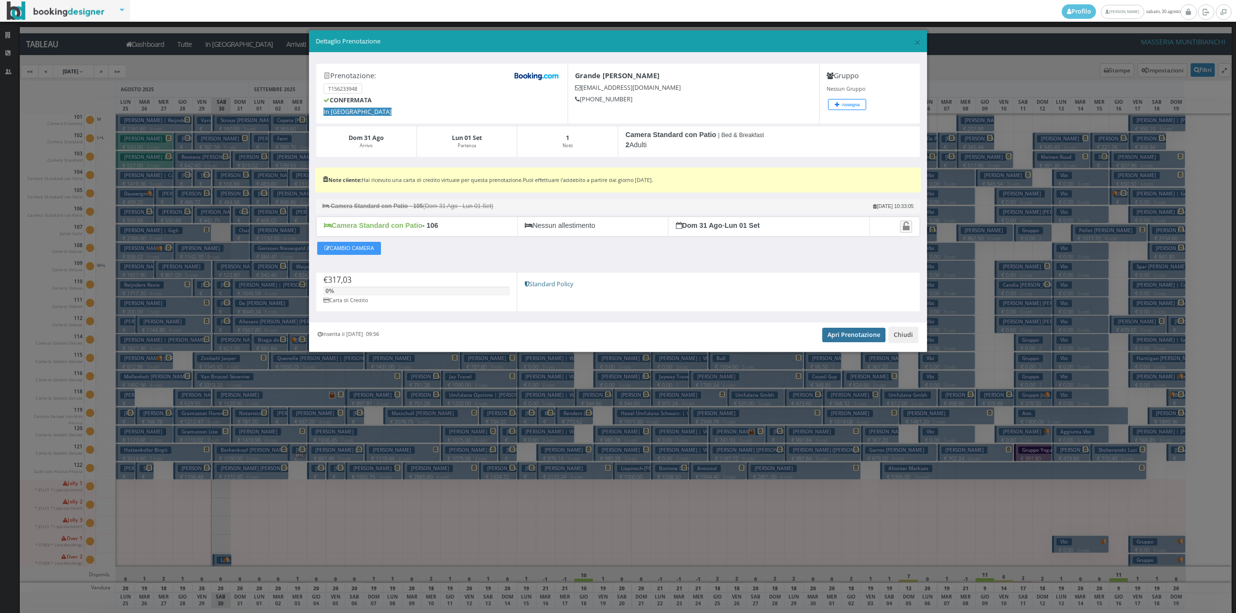
click at [849, 337] on link "Apri Prenotazione" at bounding box center [853, 335] width 63 height 14
click at [897, 333] on button "Chiudi" at bounding box center [904, 335] width 30 height 16
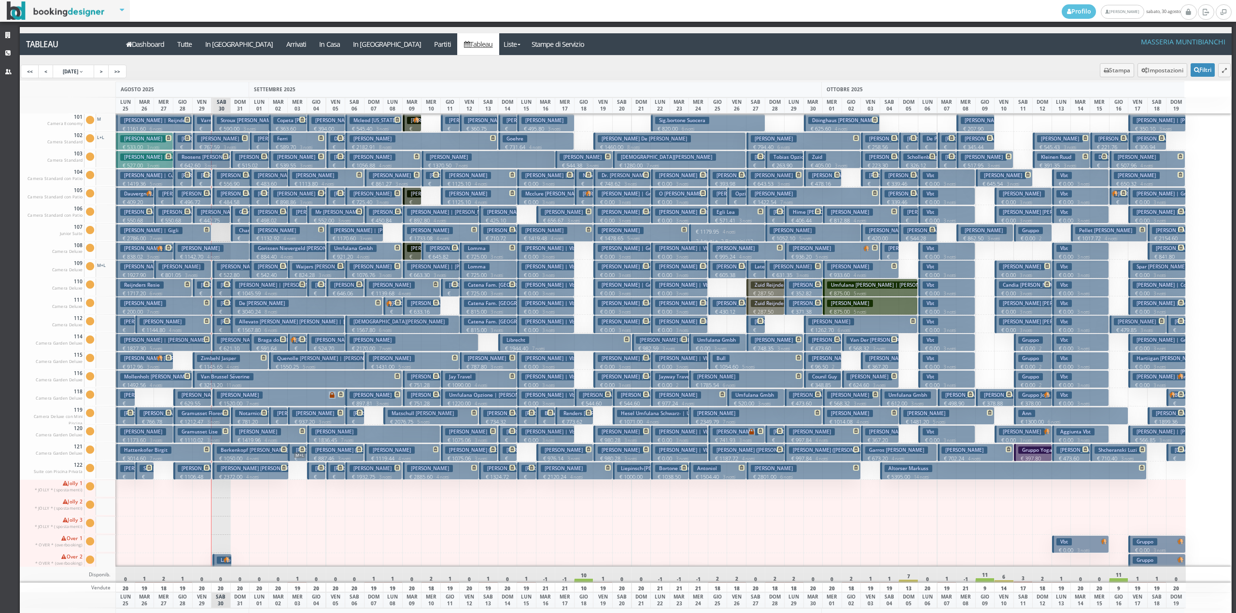
click at [240, 234] on h3 "Chantepy Valery" at bounding box center [257, 230] width 45 height 7
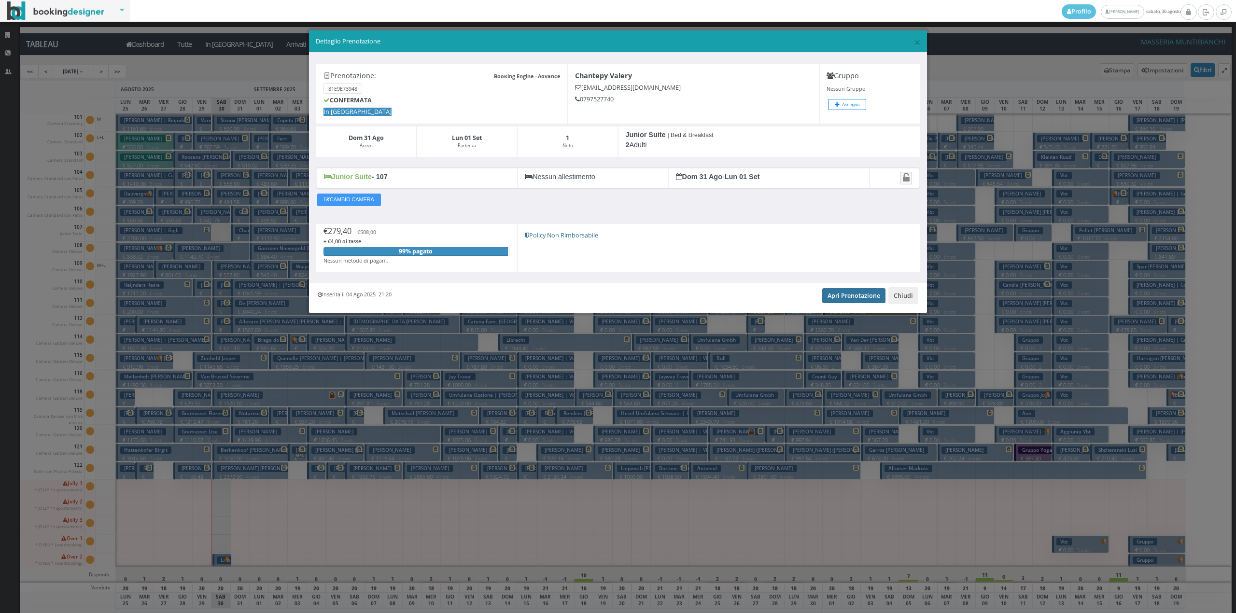
click at [845, 299] on link "Apri Prenotazione" at bounding box center [853, 295] width 63 height 14
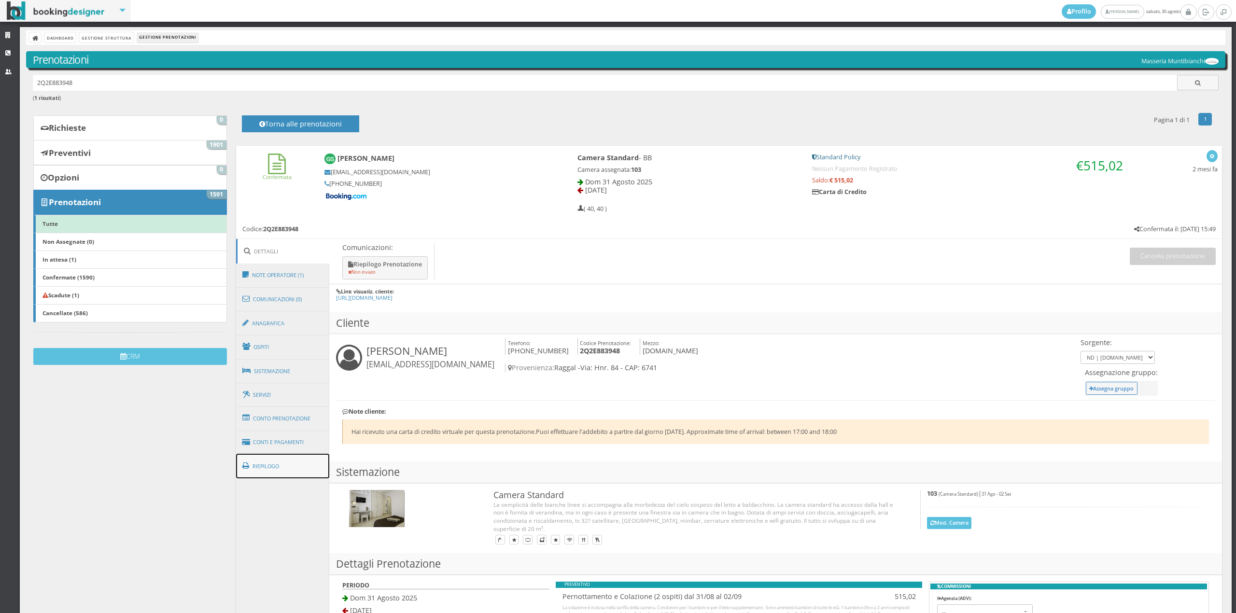
click at [315, 462] on link "Riepilogo" at bounding box center [283, 466] width 94 height 25
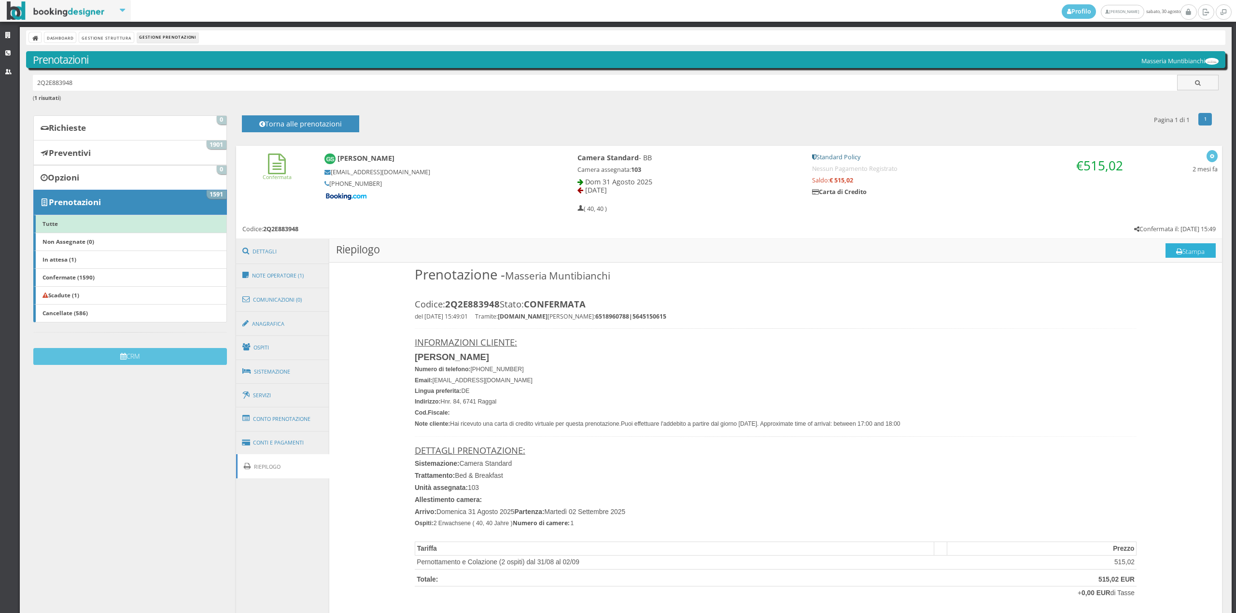
click at [1194, 249] on button "Stampa" at bounding box center [1191, 250] width 50 height 14
click at [289, 436] on link "Conti e Pagamenti" at bounding box center [283, 443] width 94 height 25
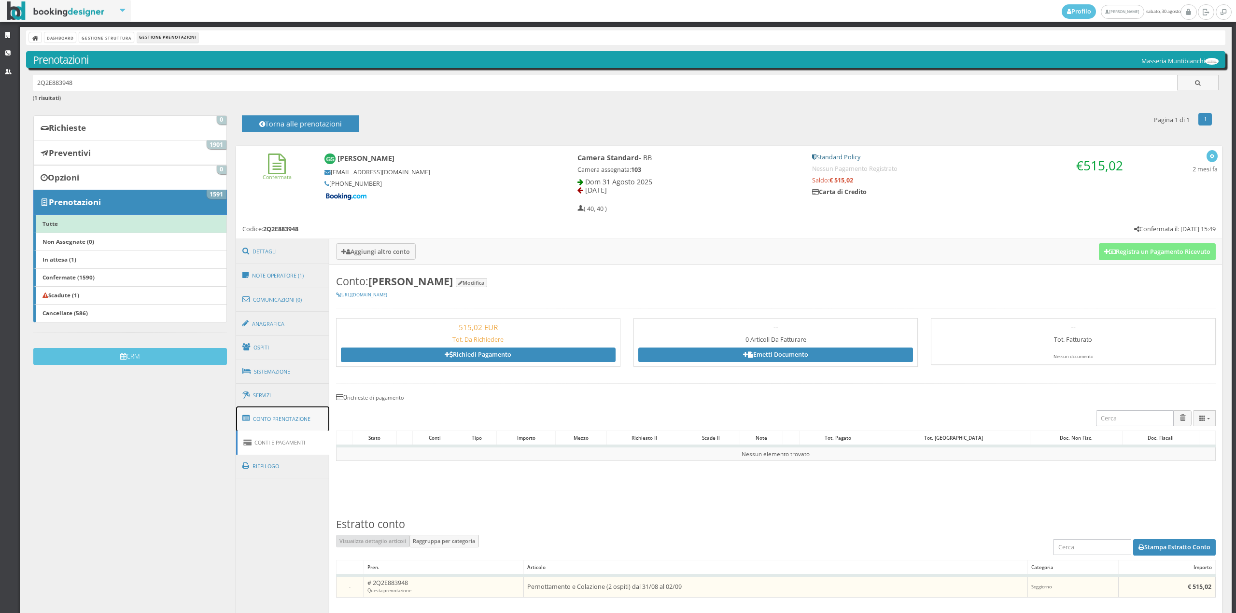
click at [286, 416] on link "Conto Prenotazione" at bounding box center [283, 419] width 94 height 25
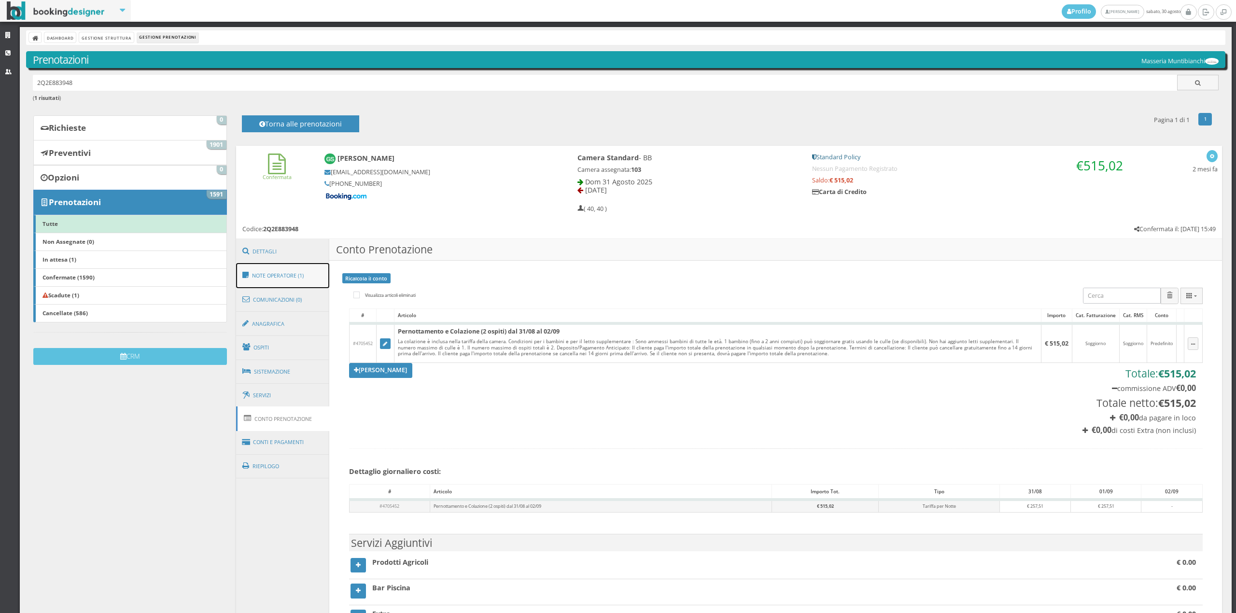
click at [280, 275] on link "Note Operatore (1)" at bounding box center [283, 275] width 94 height 25
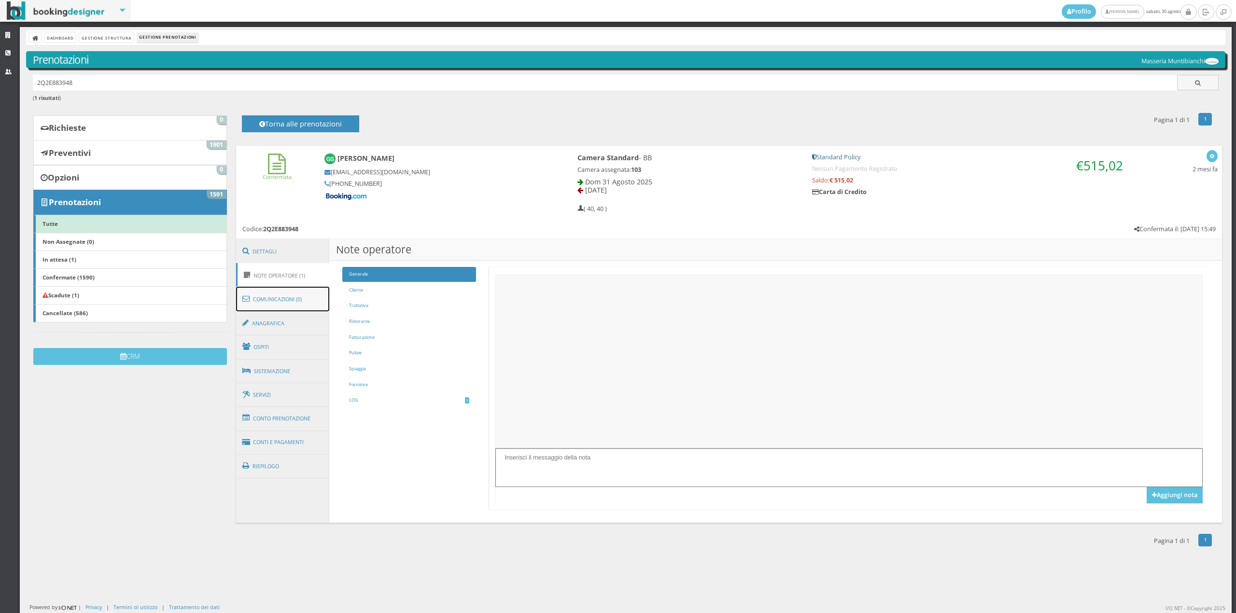
drag, startPoint x: 295, startPoint y: 294, endPoint x: 305, endPoint y: 294, distance: 10.6
click at [295, 295] on link "Comunicazioni (0)" at bounding box center [283, 299] width 94 height 25
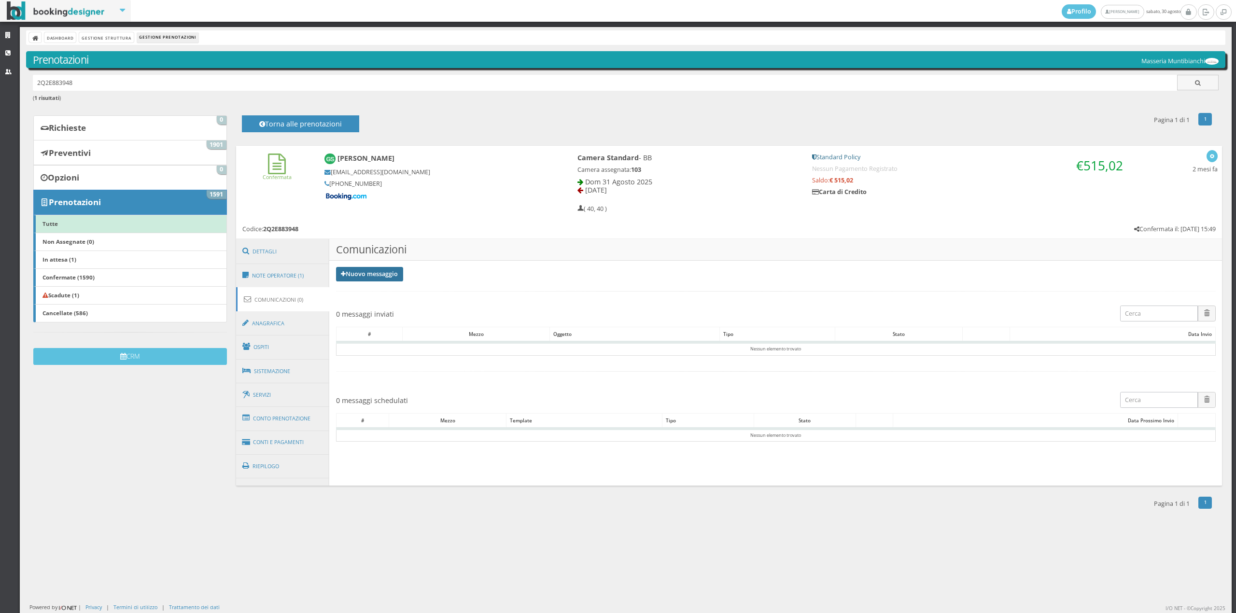
click at [388, 277] on link "Nuovo messaggio" at bounding box center [370, 274] width 68 height 14
click at [377, 293] on link "Riepilogo prenotazione" at bounding box center [375, 290] width 79 height 11
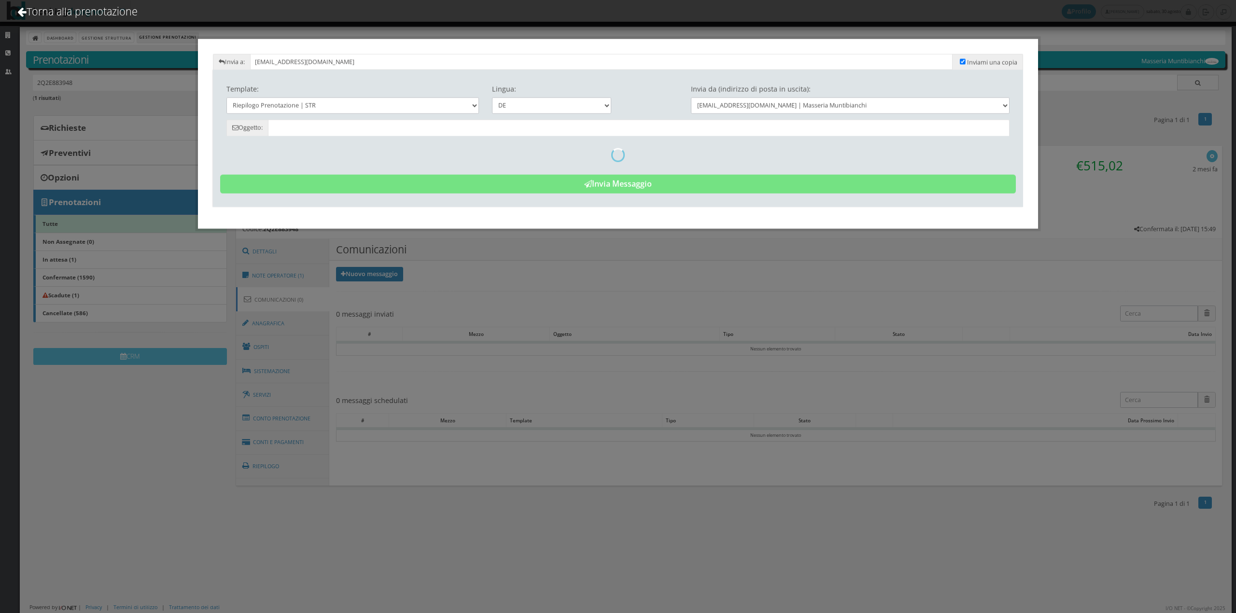
type input "Reservierungszusammenfassung - [PERSON_NAME] - Cod. 2Q2E883948"
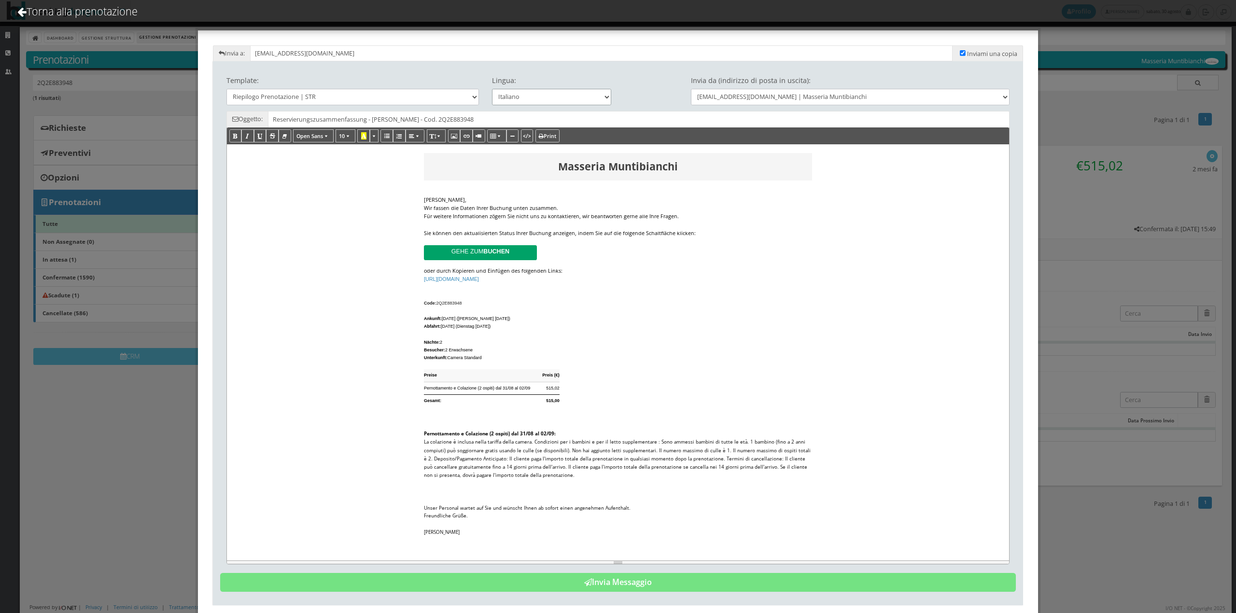
click at [568, 94] on select "Italiano Deutsch English Français" at bounding box center [552, 97] width 120 height 16
select select "en"
click at [492, 89] on select "Italiano Deutsch English Français" at bounding box center [552, 97] width 120 height 16
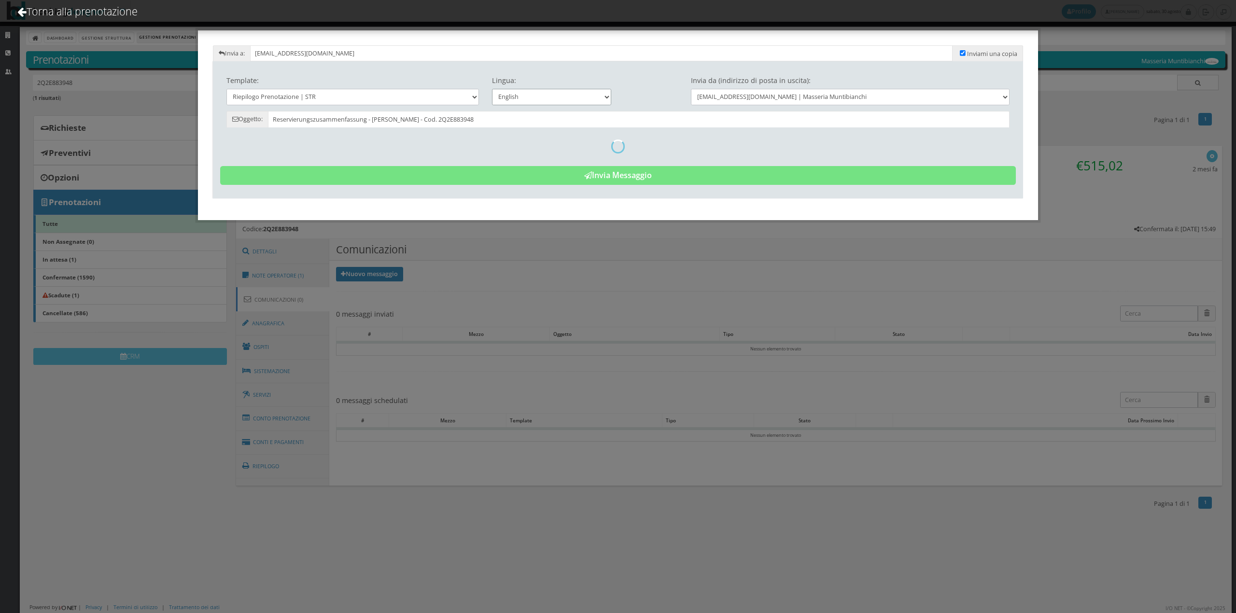
type input "Reservation Summary - [PERSON_NAME] - Cod. 2Q2E883948"
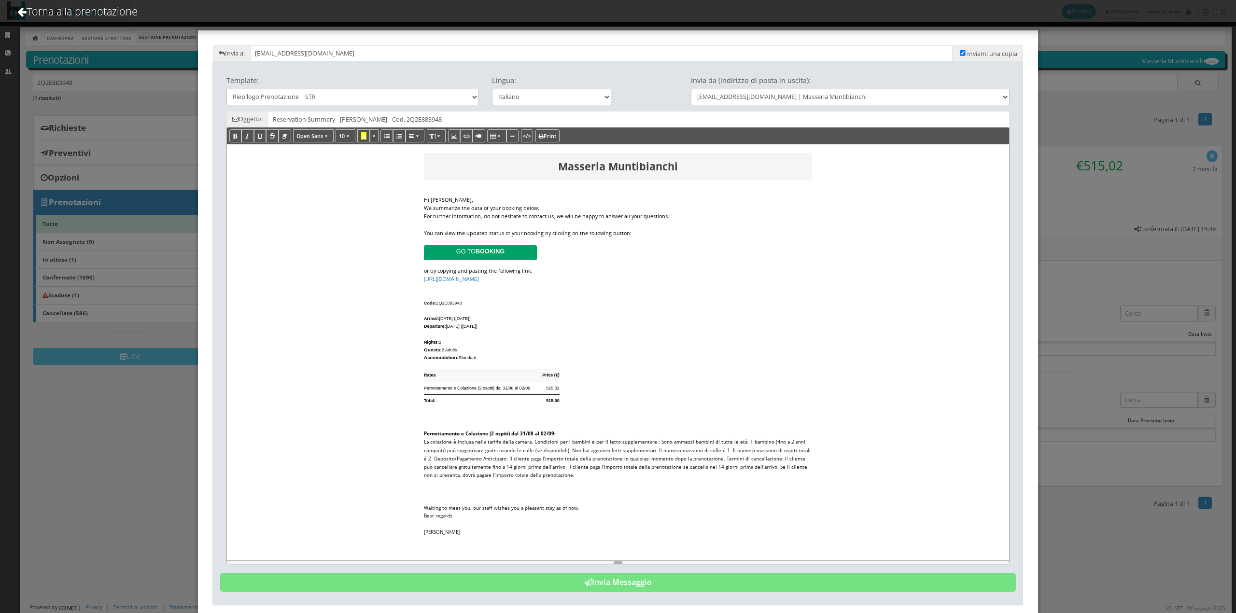
click at [543, 212] on div "We summarize the data of your booking below." at bounding box center [618, 208] width 388 height 8
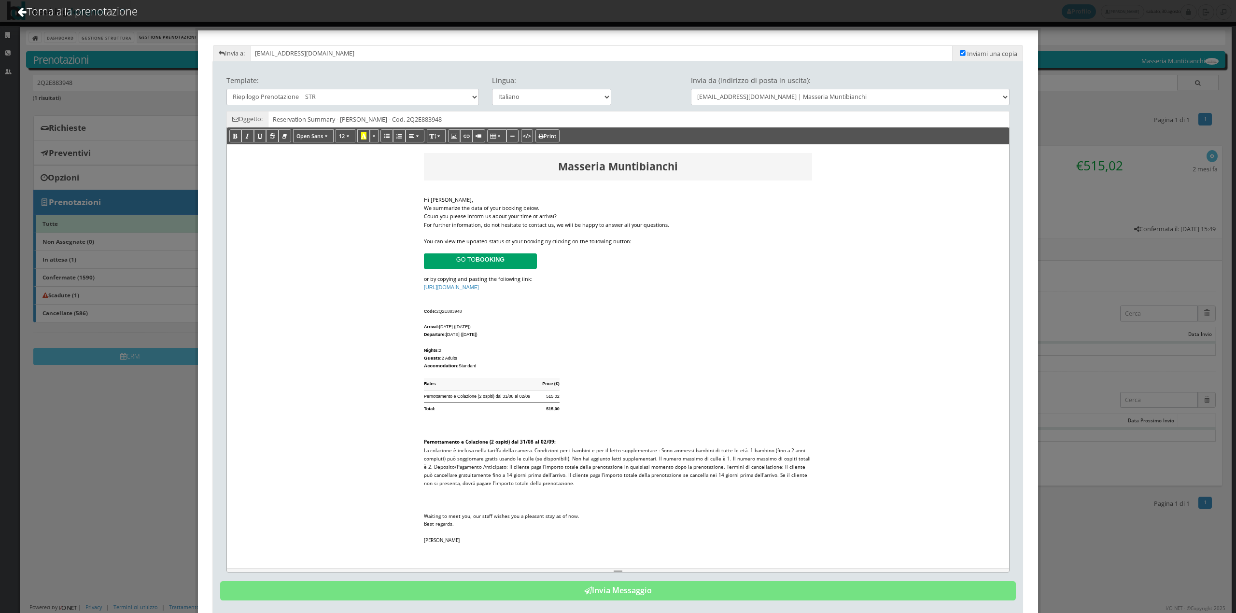
scroll to position [31, 0]
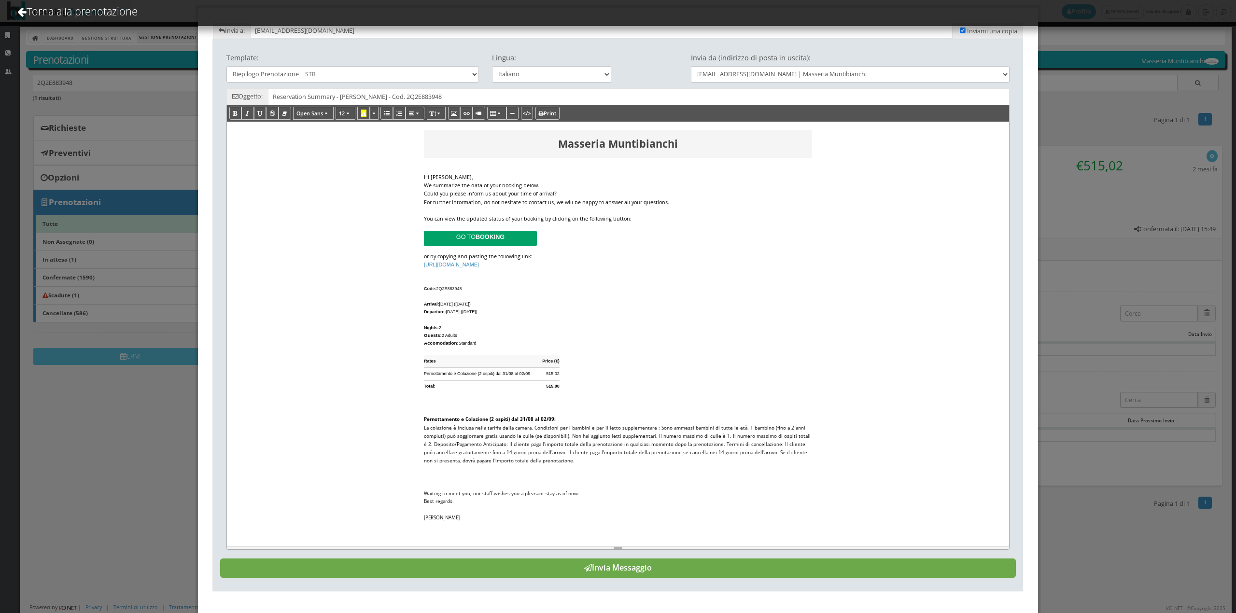
click at [603, 566] on button "Invia Messaggio" at bounding box center [618, 568] width 796 height 19
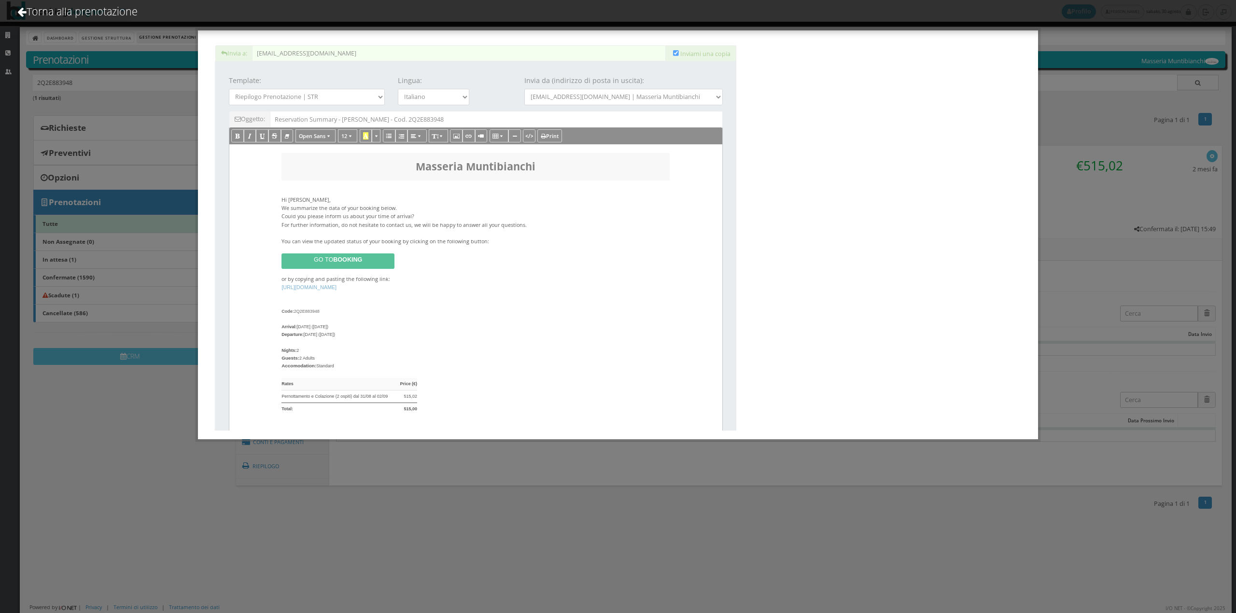
scroll to position [0, 0]
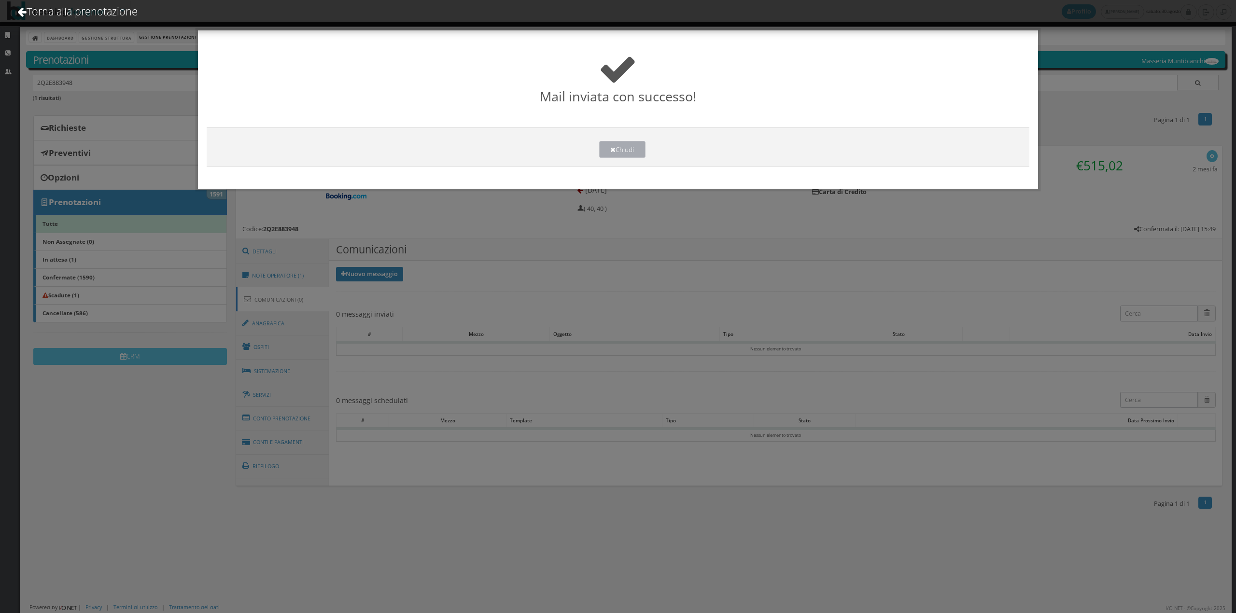
click at [613, 149] on icon at bounding box center [612, 150] width 5 height 7
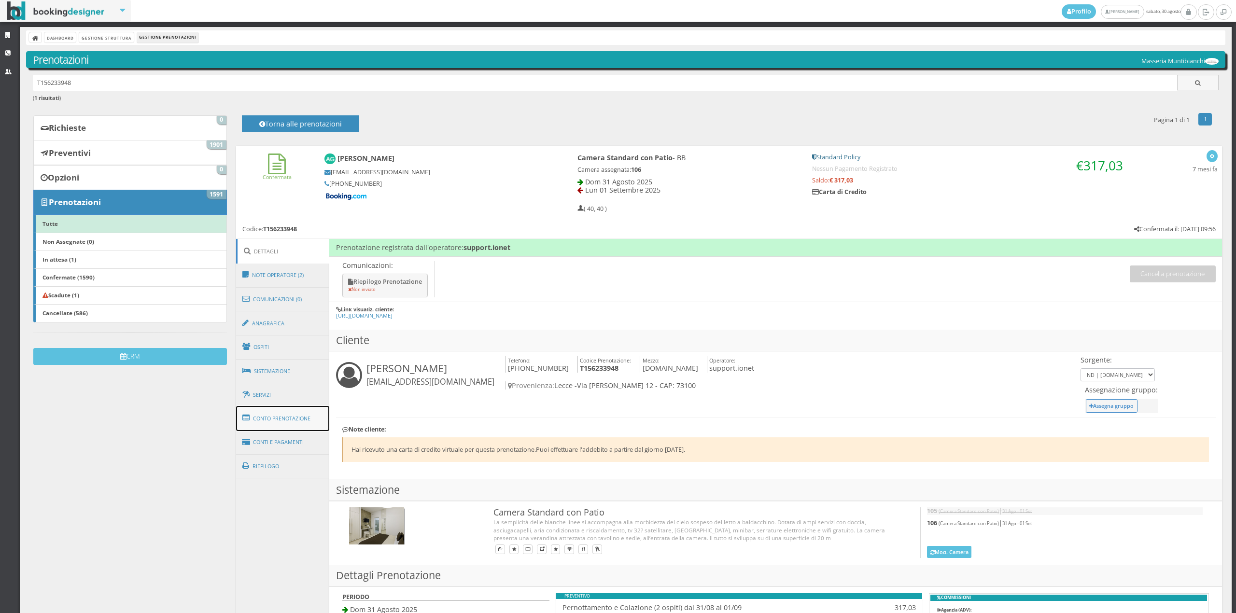
click at [286, 423] on link "Conto Prenotazione" at bounding box center [283, 418] width 94 height 25
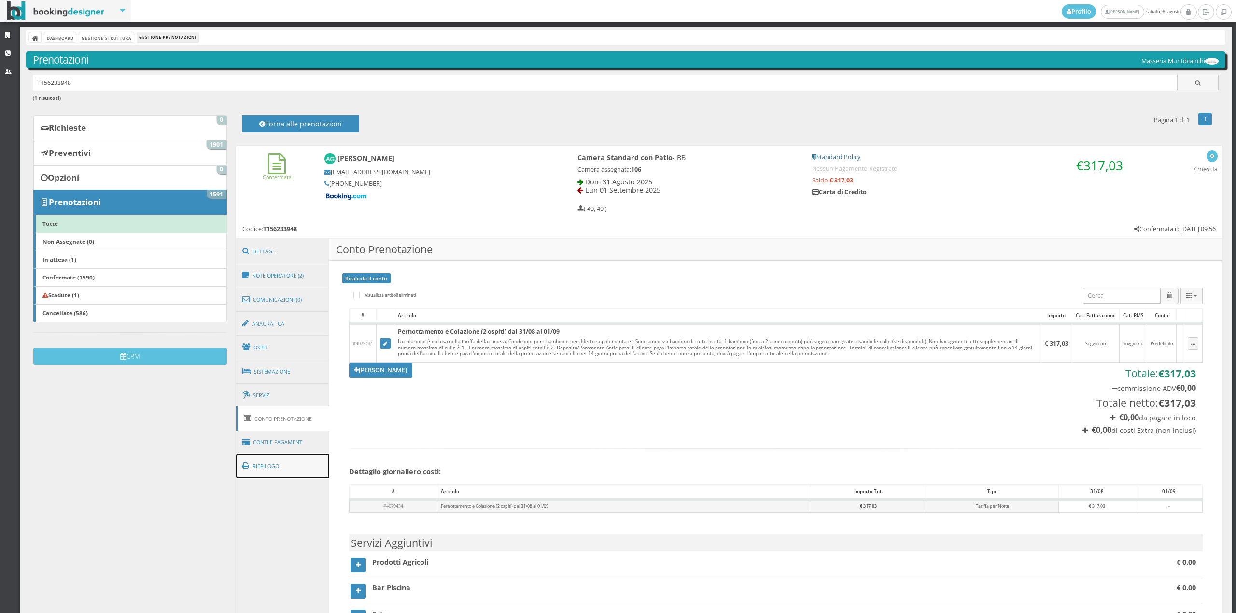
click at [286, 464] on link "Riepilogo" at bounding box center [283, 466] width 94 height 25
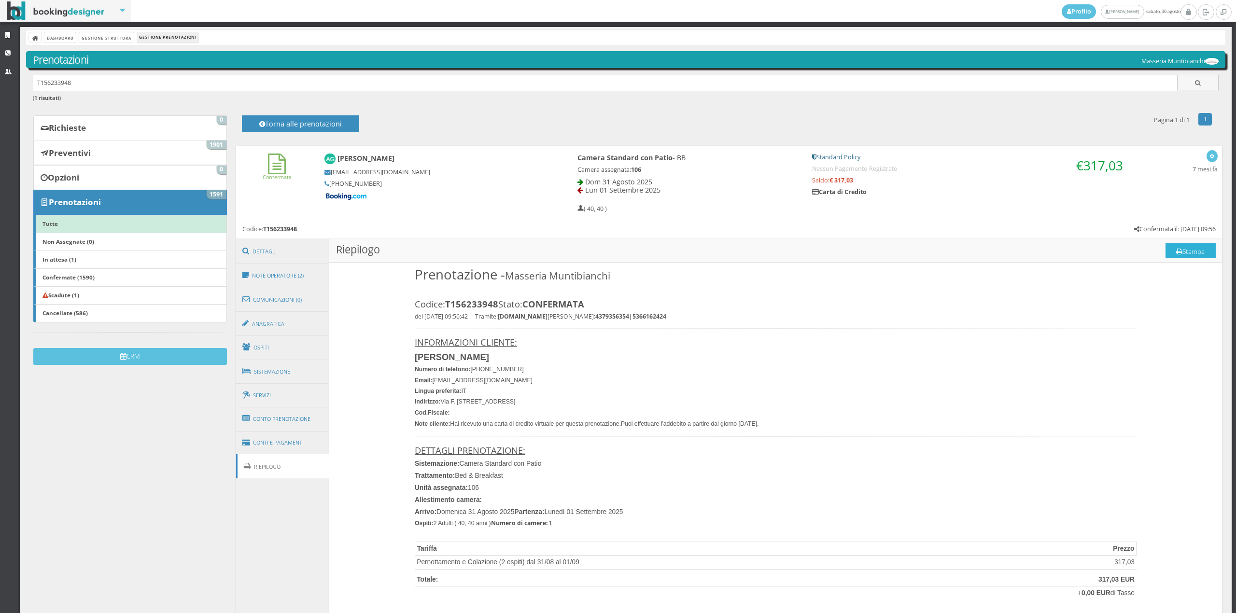
click at [1188, 244] on button "Stampa" at bounding box center [1191, 250] width 50 height 14
click at [295, 294] on link "Comunicazioni (0)" at bounding box center [283, 299] width 94 height 25
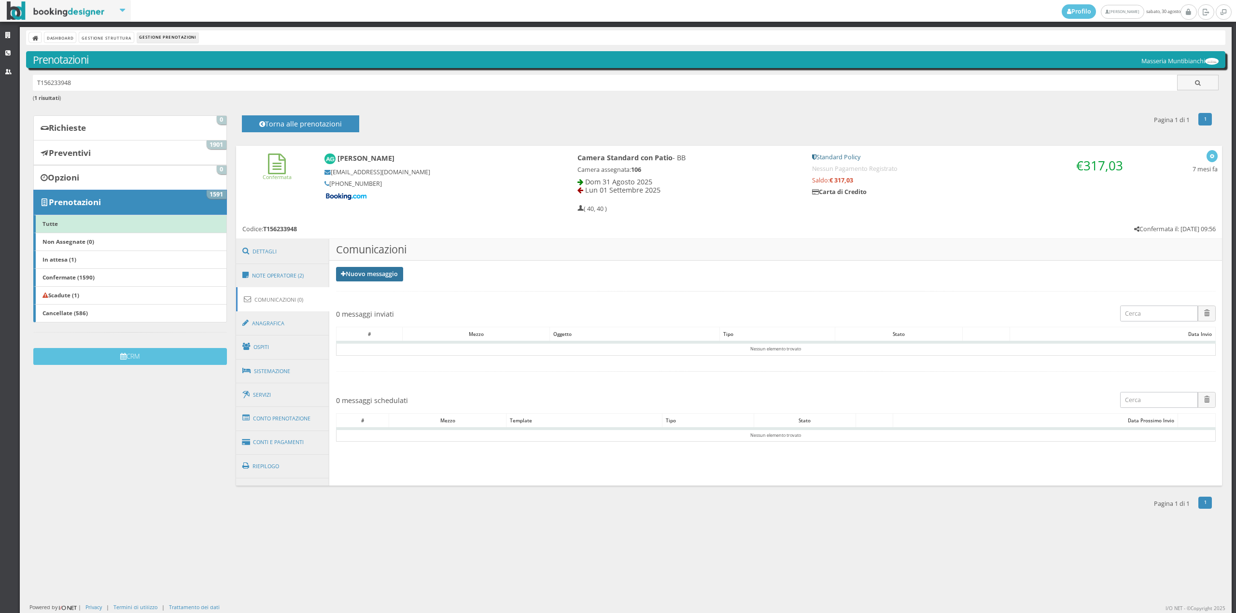
click at [375, 275] on link "Nuovo messaggio" at bounding box center [370, 274] width 68 height 14
click at [383, 293] on link "Riepilogo prenotazione" at bounding box center [375, 290] width 79 height 11
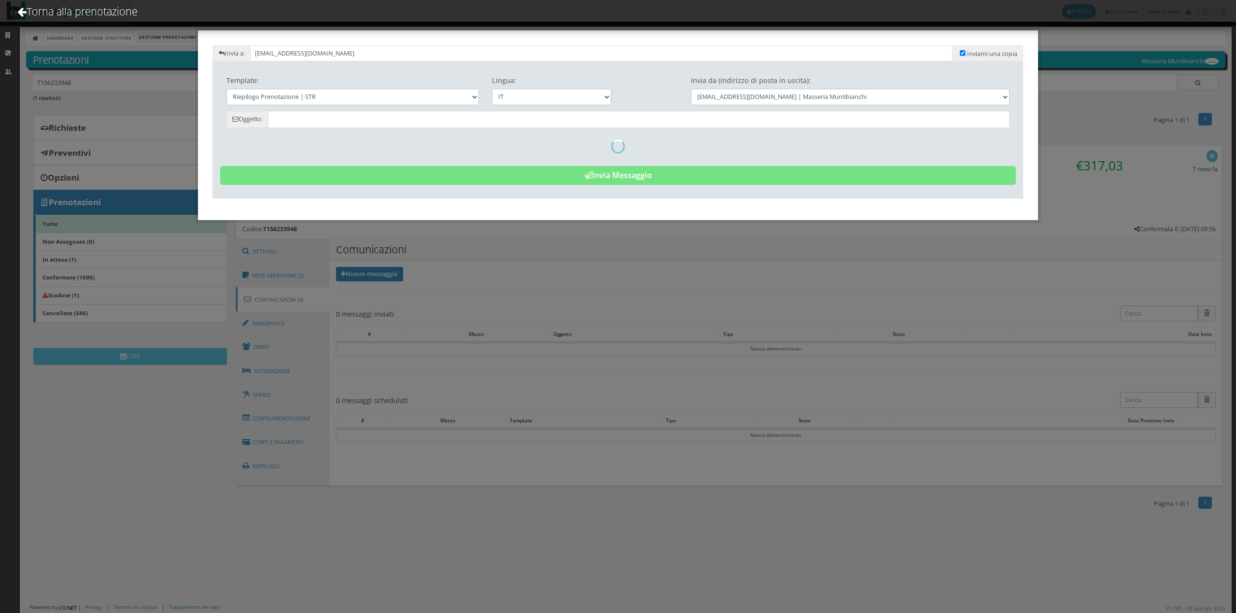
type input "Riepilogo Prenotazione - [PERSON_NAME] - Cod. T156233948"
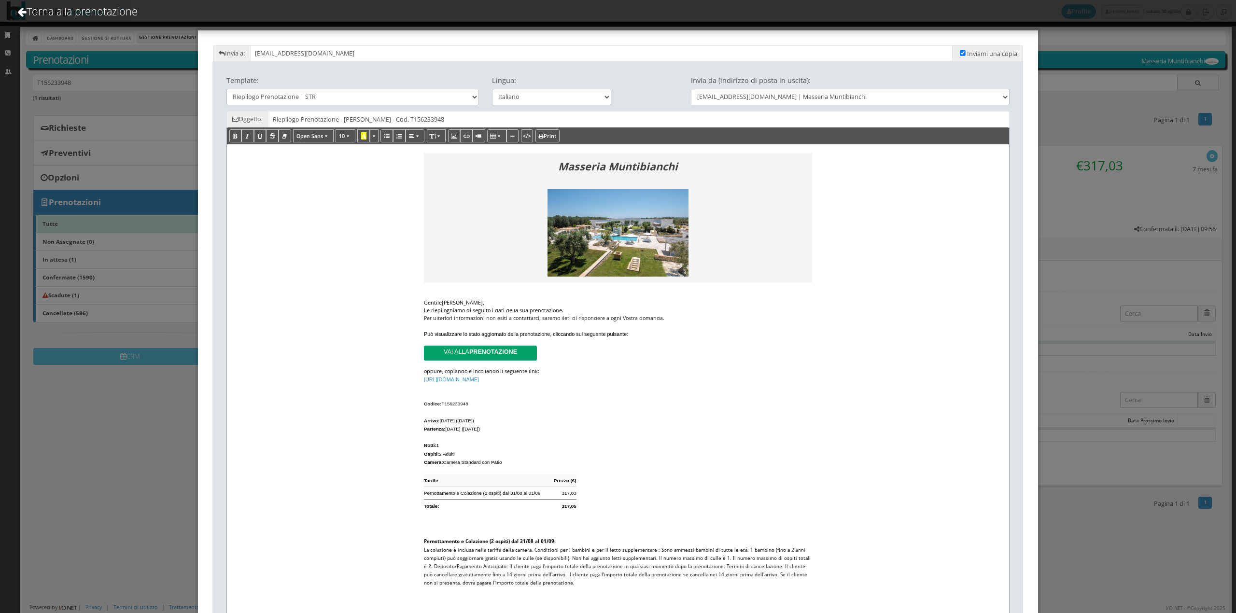
click at [566, 314] on div "Le riepiloghiamo di seguito i dati della sua prenotazione ." at bounding box center [618, 311] width 388 height 8
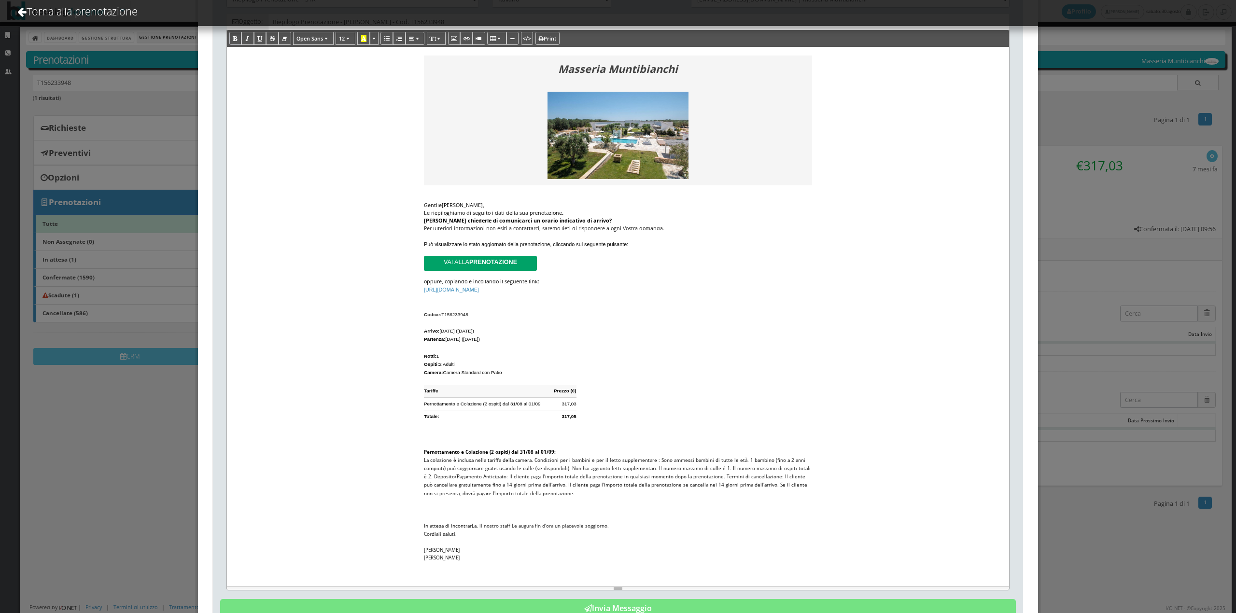
scroll to position [143, 0]
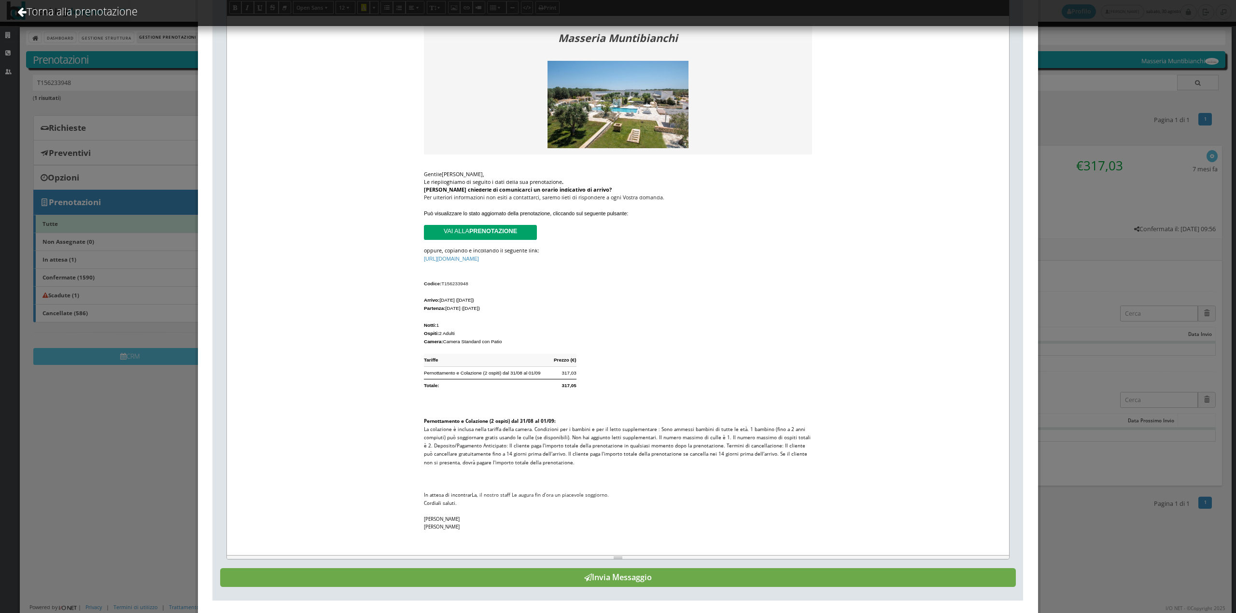
click at [680, 587] on button "Invia Messaggio" at bounding box center [618, 577] width 796 height 19
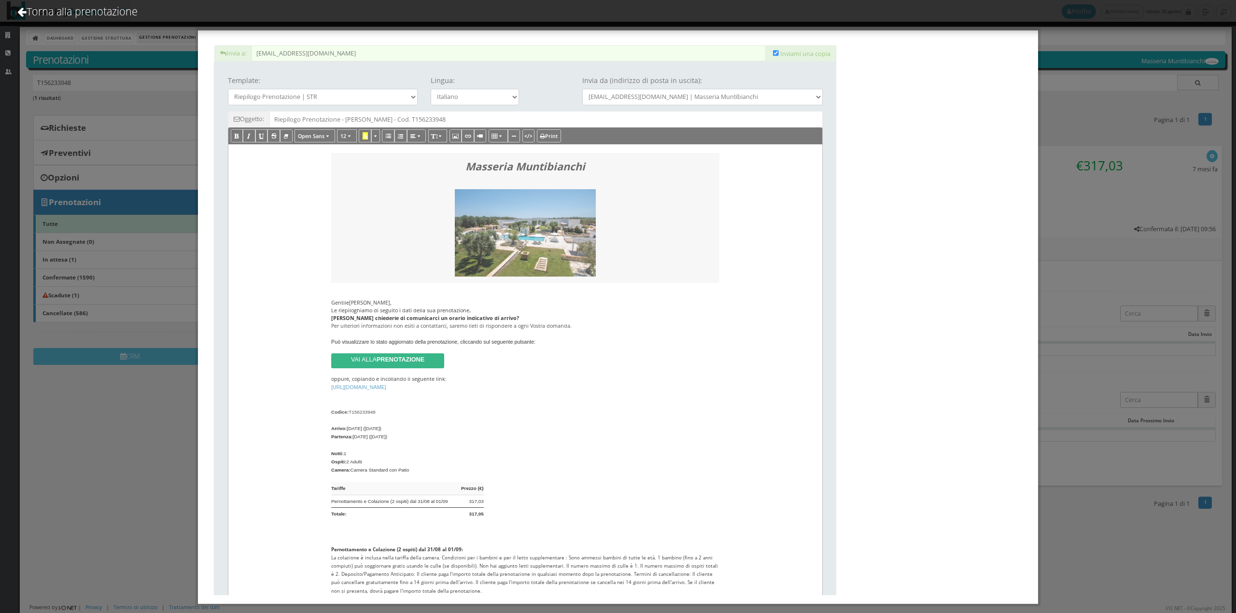
scroll to position [0, 0]
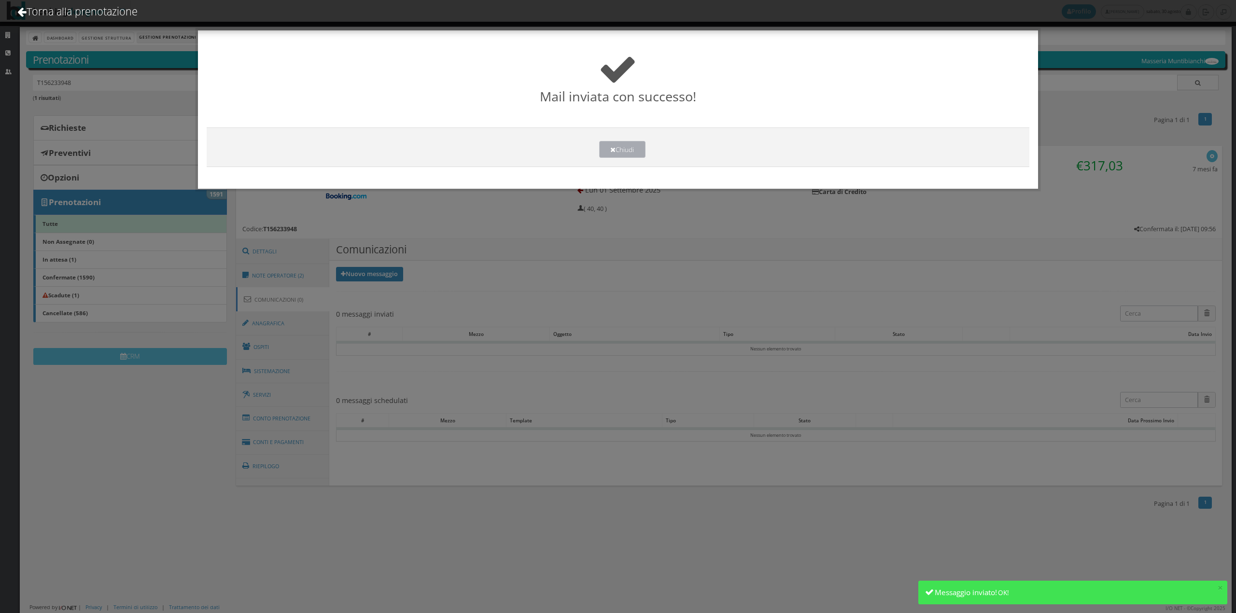
click at [621, 153] on button "Chiudi" at bounding box center [622, 149] width 46 height 17
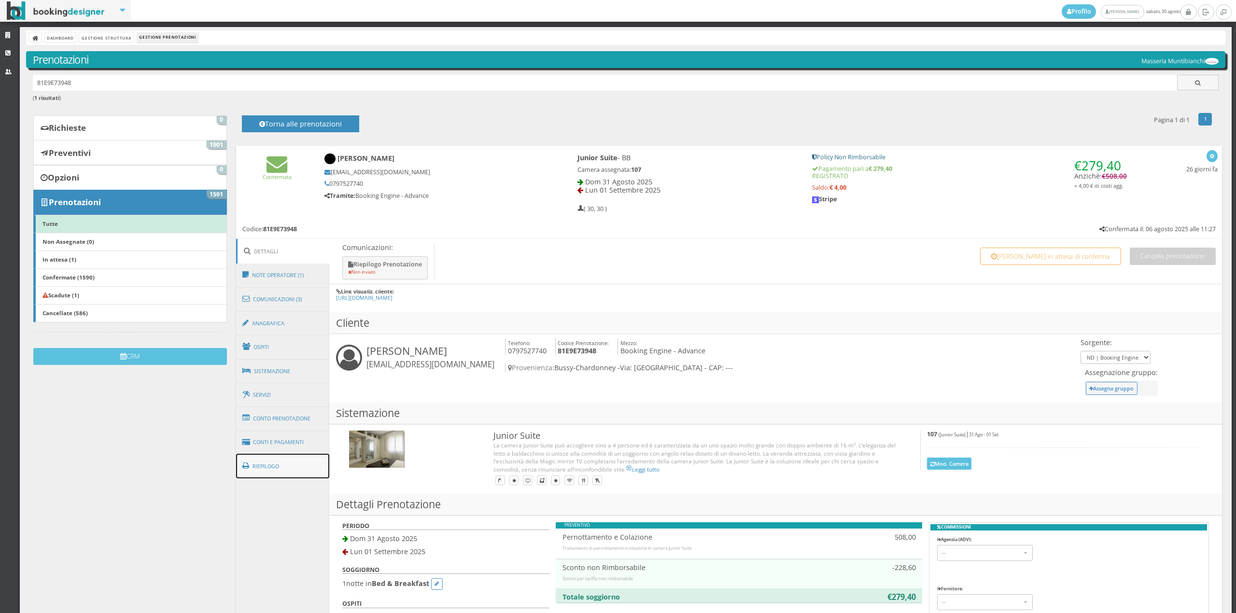
click at [279, 462] on link "Riepilogo" at bounding box center [283, 466] width 94 height 25
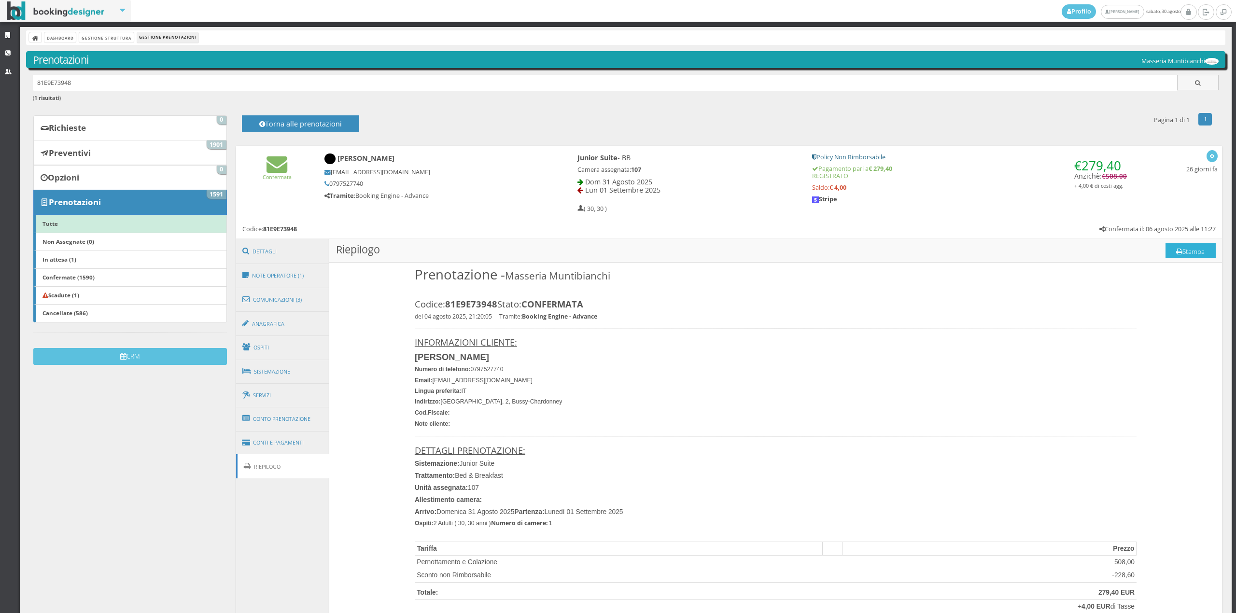
click at [1183, 252] on button "Stampa" at bounding box center [1191, 250] width 50 height 14
click at [306, 297] on link "Comunicazioni (3)" at bounding box center [283, 299] width 94 height 25
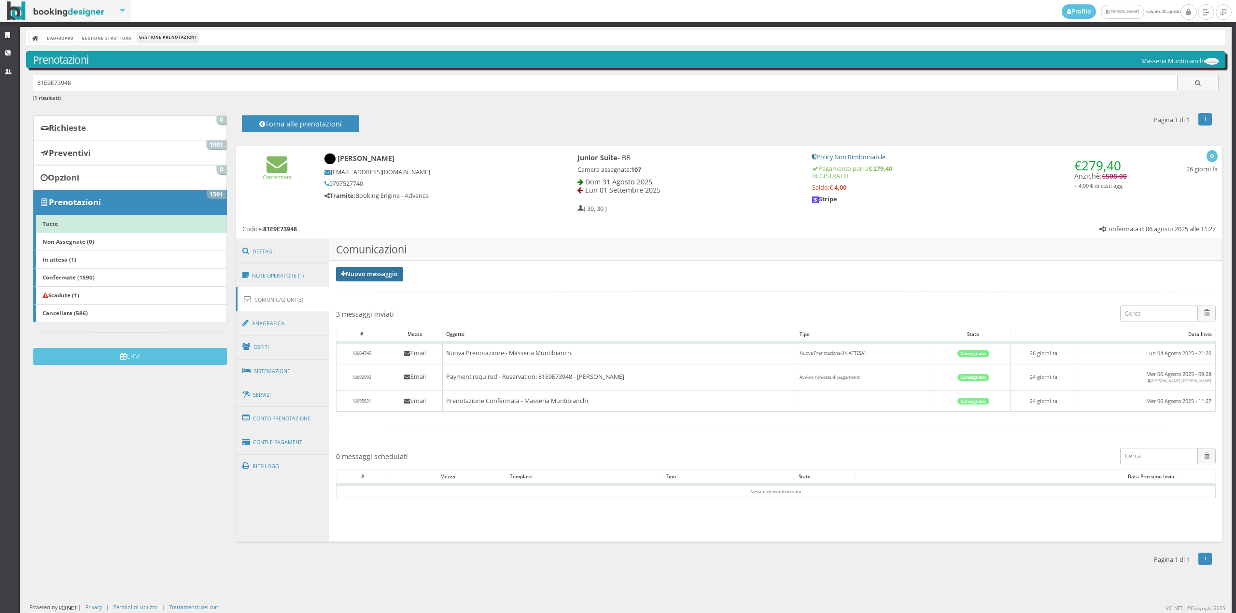
click at [369, 275] on link "Nuovo messaggio" at bounding box center [370, 274] width 68 height 14
click at [369, 285] on link "Riepilogo prenotazione" at bounding box center [375, 290] width 79 height 11
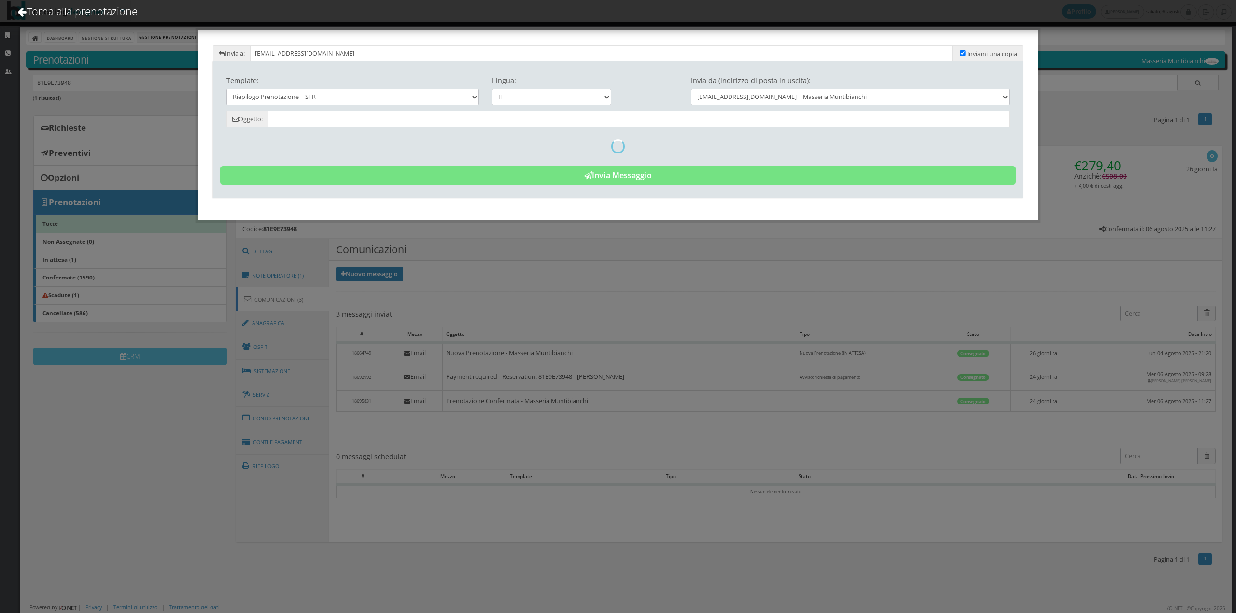
type input "Riepilogo Prenotazione - Valery Chantepy - Cod. 81E9E73948"
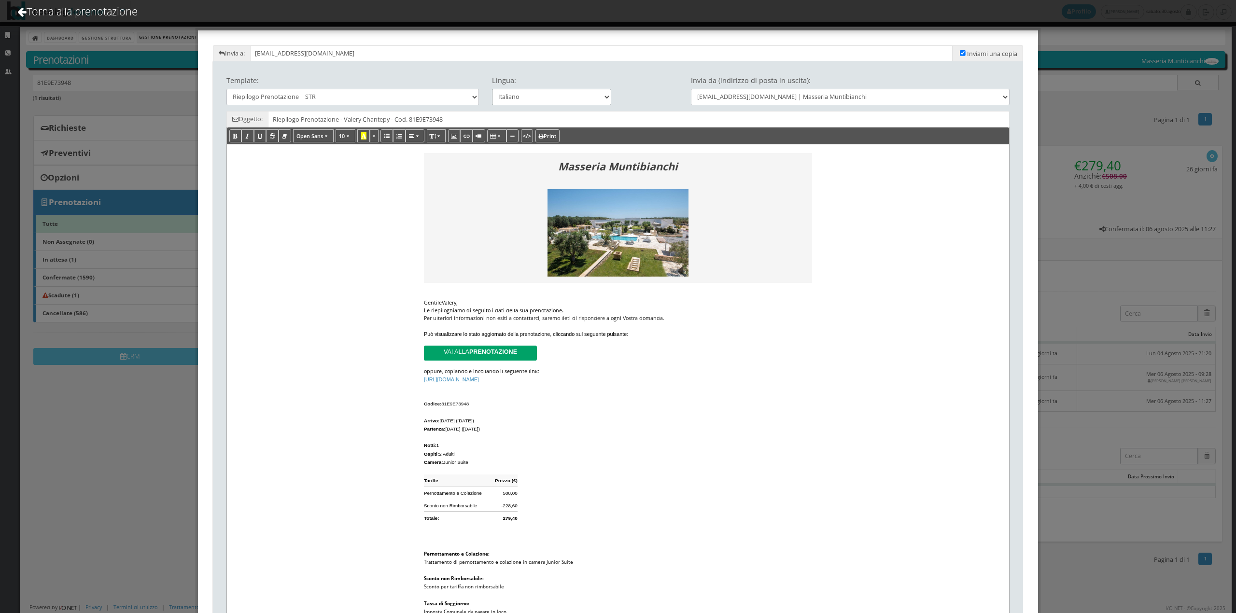
click at [545, 101] on select "Italiano Deutsch English Français" at bounding box center [552, 97] width 120 height 16
select select "en"
click at [492, 89] on select "Italiano Deutsch English Français" at bounding box center [552, 97] width 120 height 16
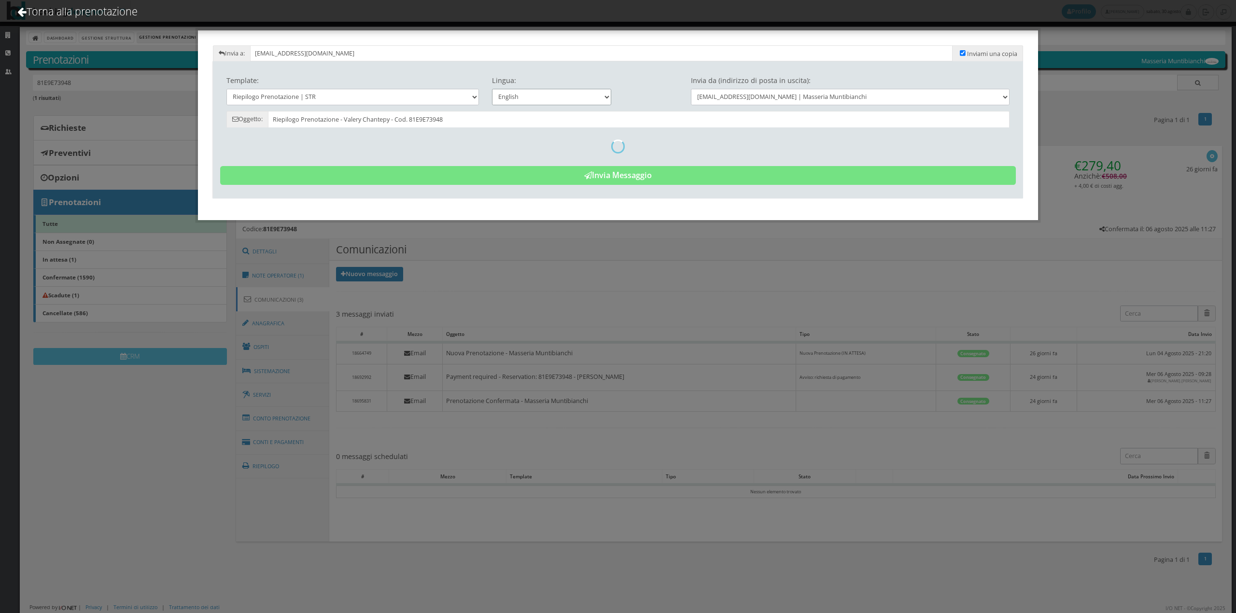
type input "Reservation Summary - Valery Chantepy - Cod. 81E9E73948"
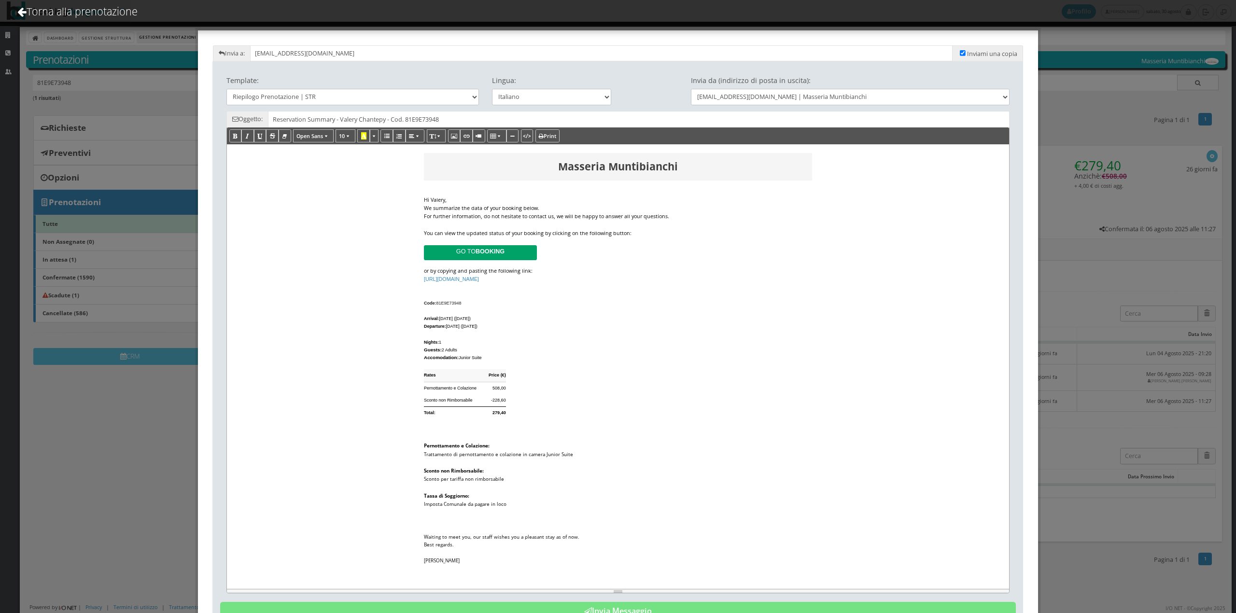
click at [551, 207] on div "We summarize the data of your booking below." at bounding box center [618, 208] width 388 height 8
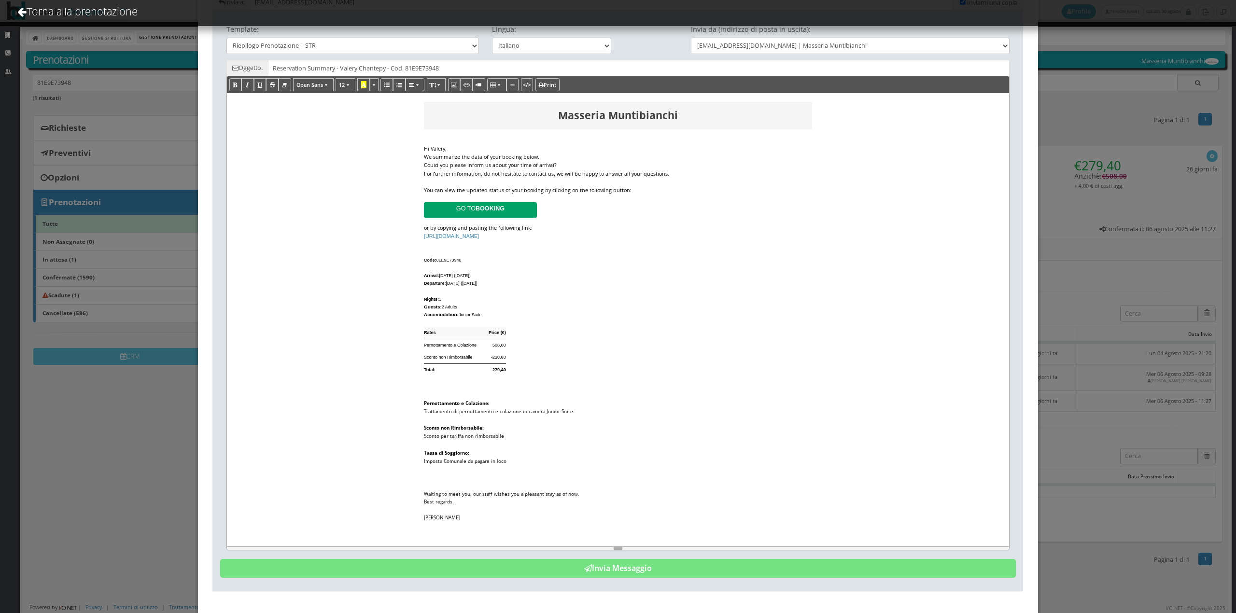
scroll to position [63, 0]
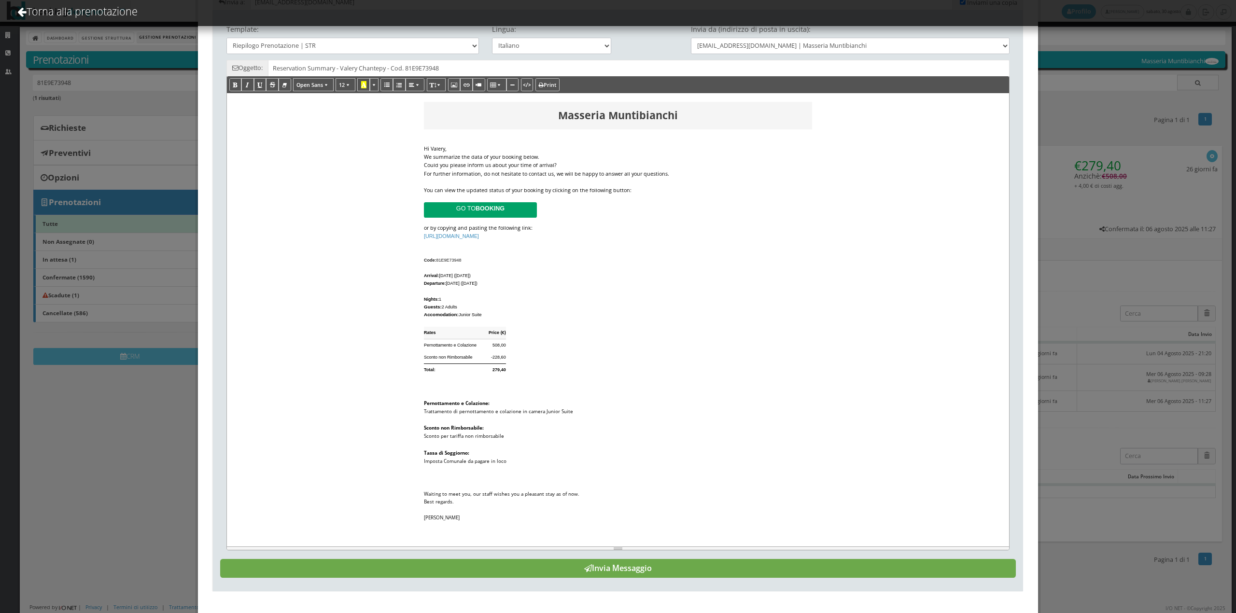
click at [697, 570] on button "Invia Messaggio" at bounding box center [618, 568] width 796 height 19
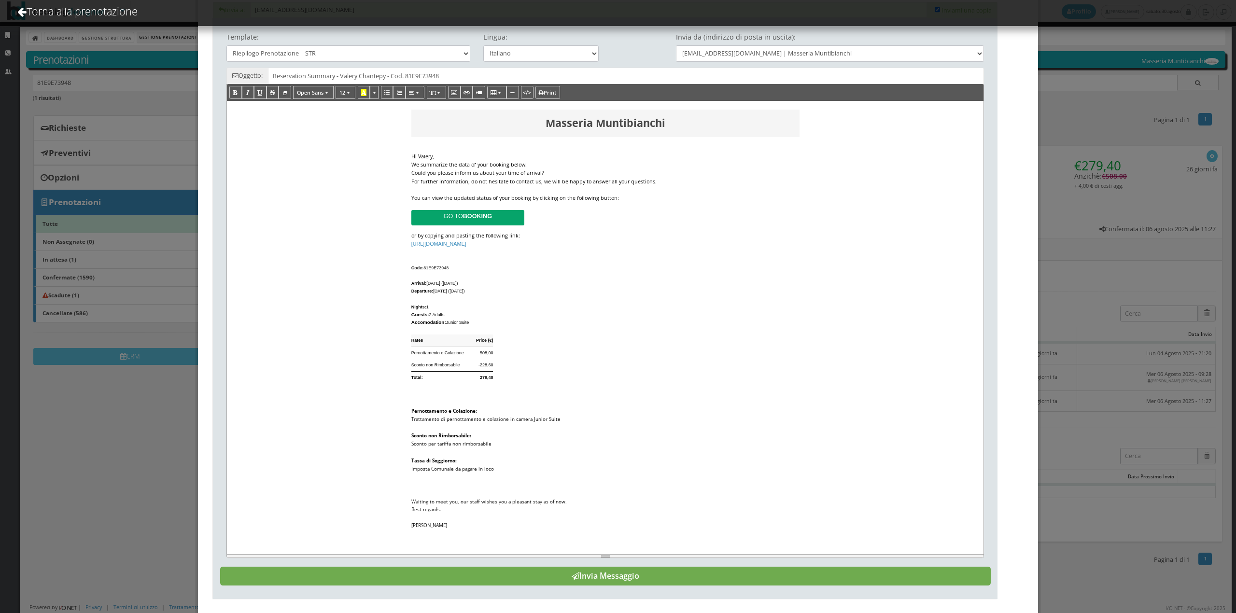
scroll to position [0, 0]
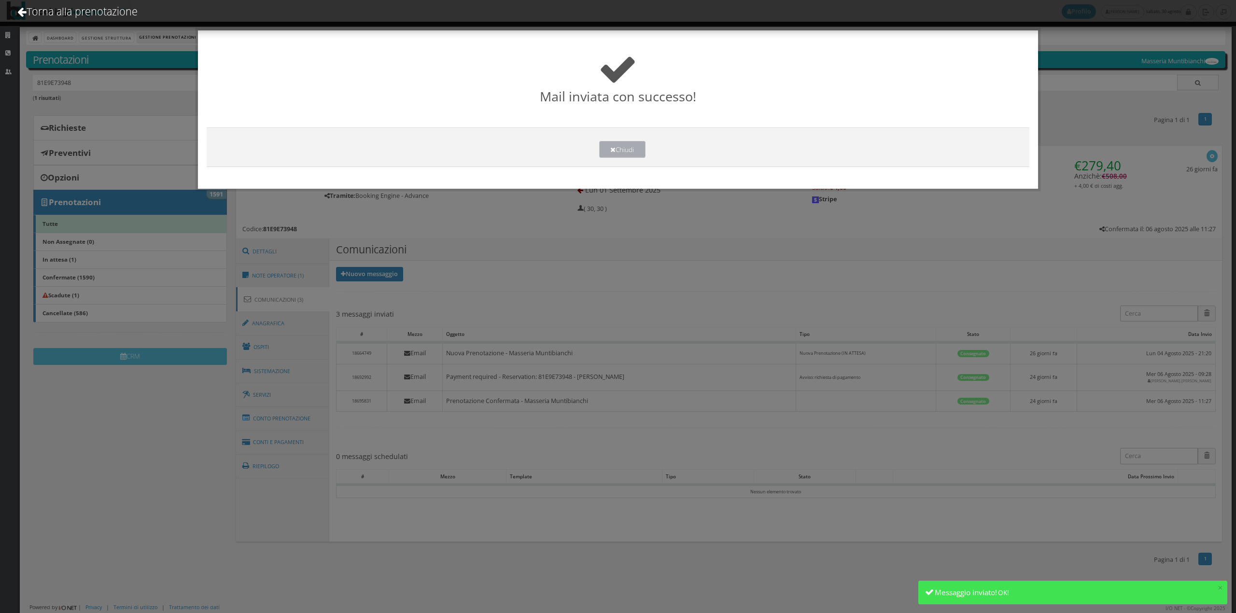
click at [626, 147] on button "Chiudi" at bounding box center [622, 149] width 46 height 17
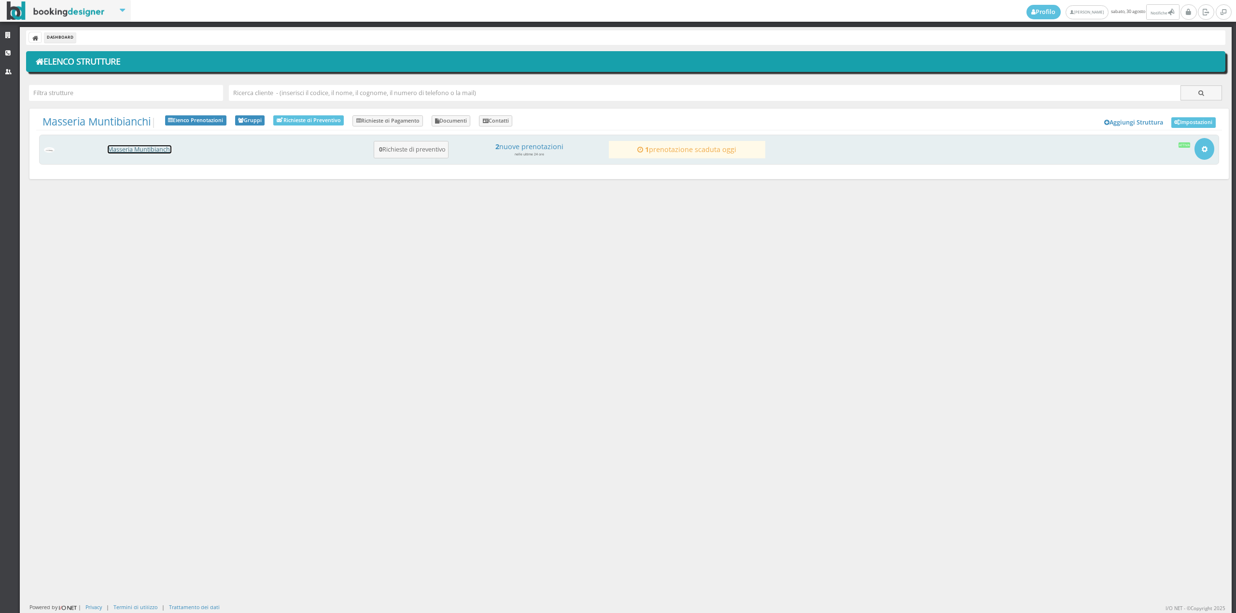
click at [140, 153] on link "Masseria Muntibianchi" at bounding box center [140, 149] width 64 height 8
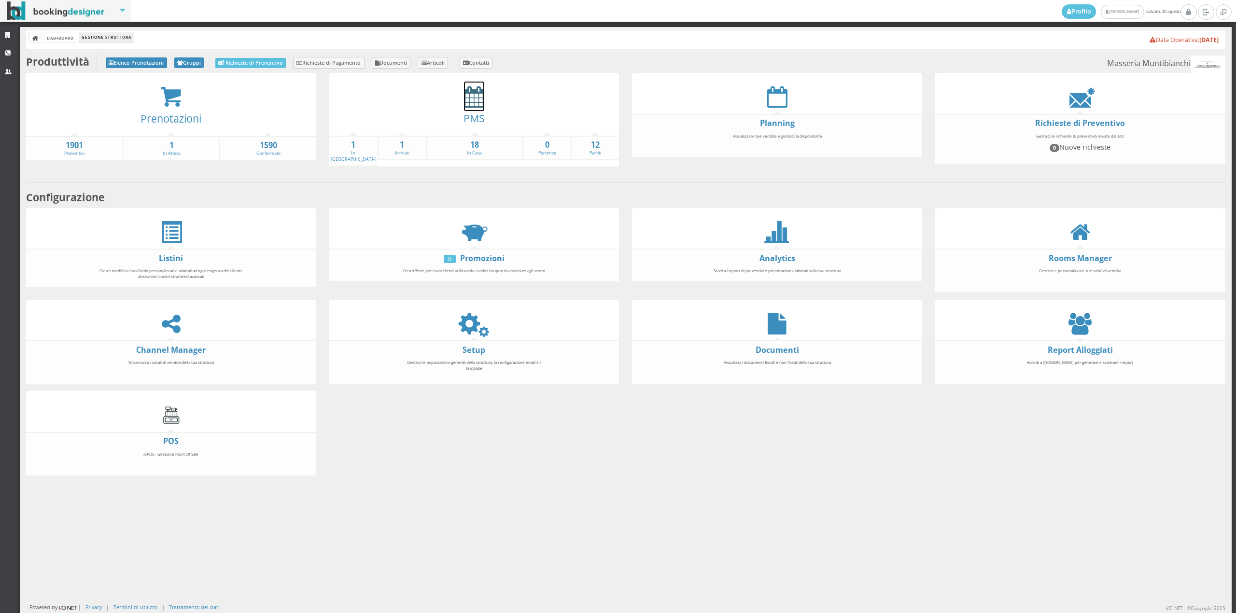
click at [464, 95] on icon at bounding box center [474, 97] width 20 height 22
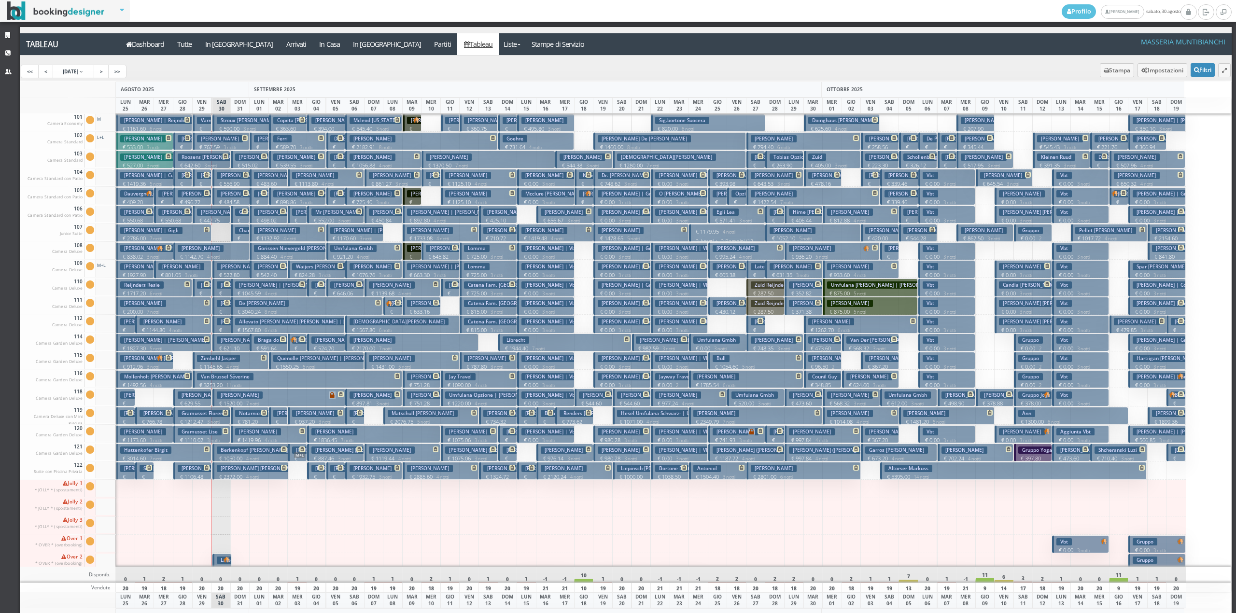
click at [242, 288] on h3 "Kubis-Fuchs Kornelia | Kornelia Kubis-Fuchs" at bounding box center [280, 285] width 90 height 7
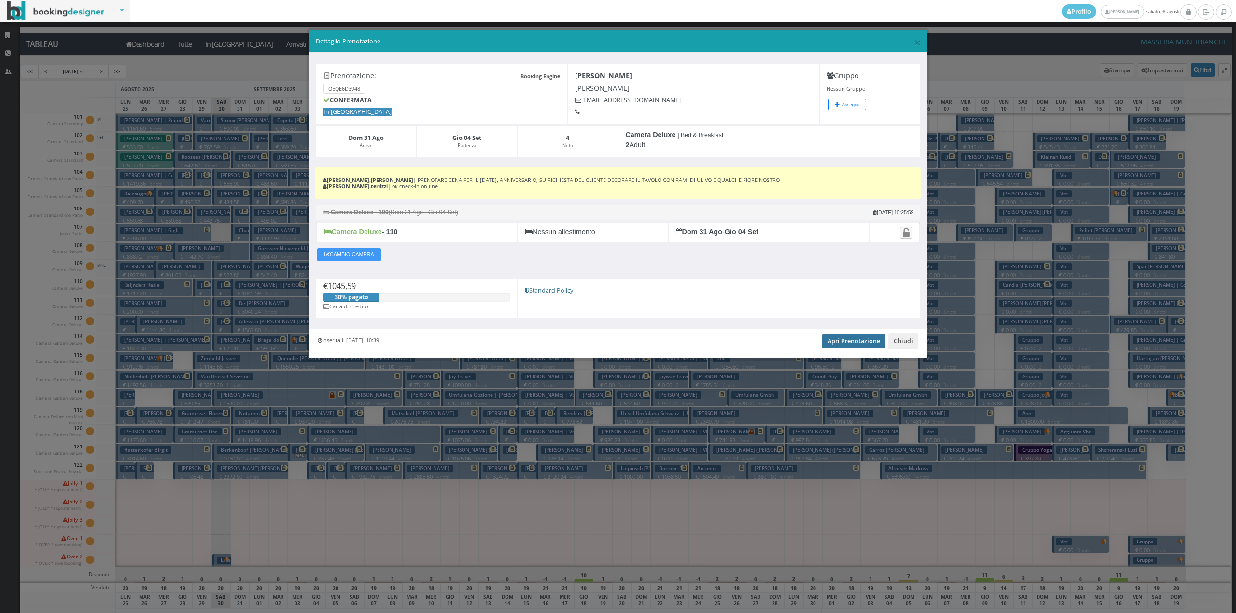
click at [849, 346] on link "Apri Prenotazione" at bounding box center [853, 341] width 63 height 14
drag, startPoint x: 906, startPoint y: 344, endPoint x: 892, endPoint y: 348, distance: 14.1
click at [906, 344] on button "Chiudi" at bounding box center [904, 341] width 30 height 16
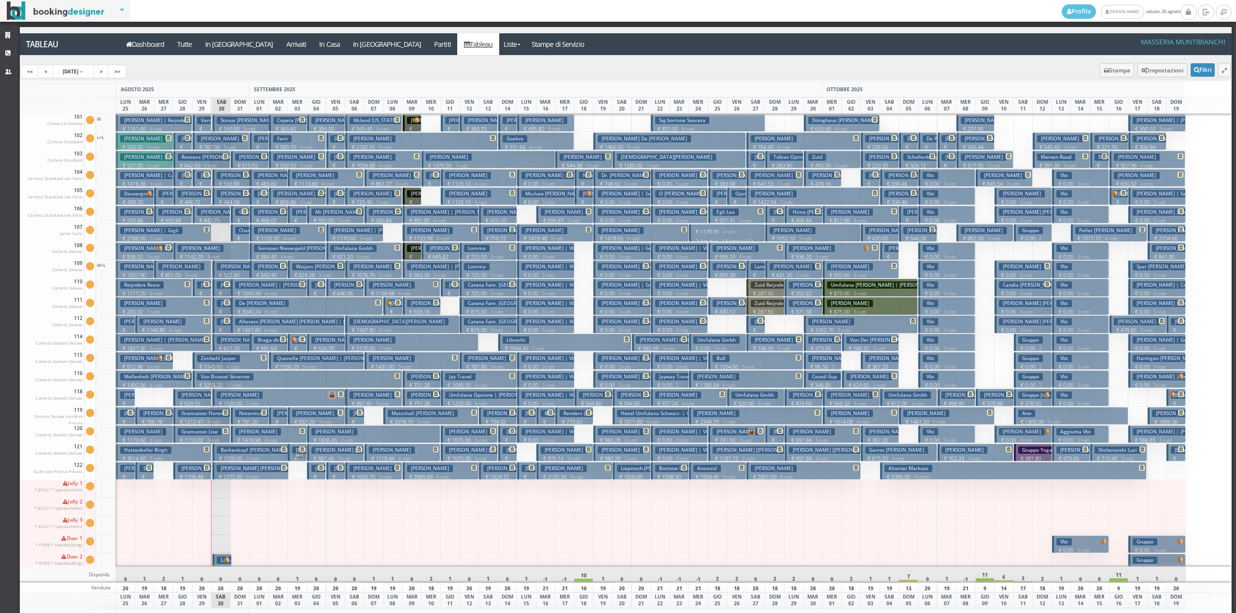
click at [239, 305] on h3 "De Pape Jan" at bounding box center [262, 303] width 54 height 7
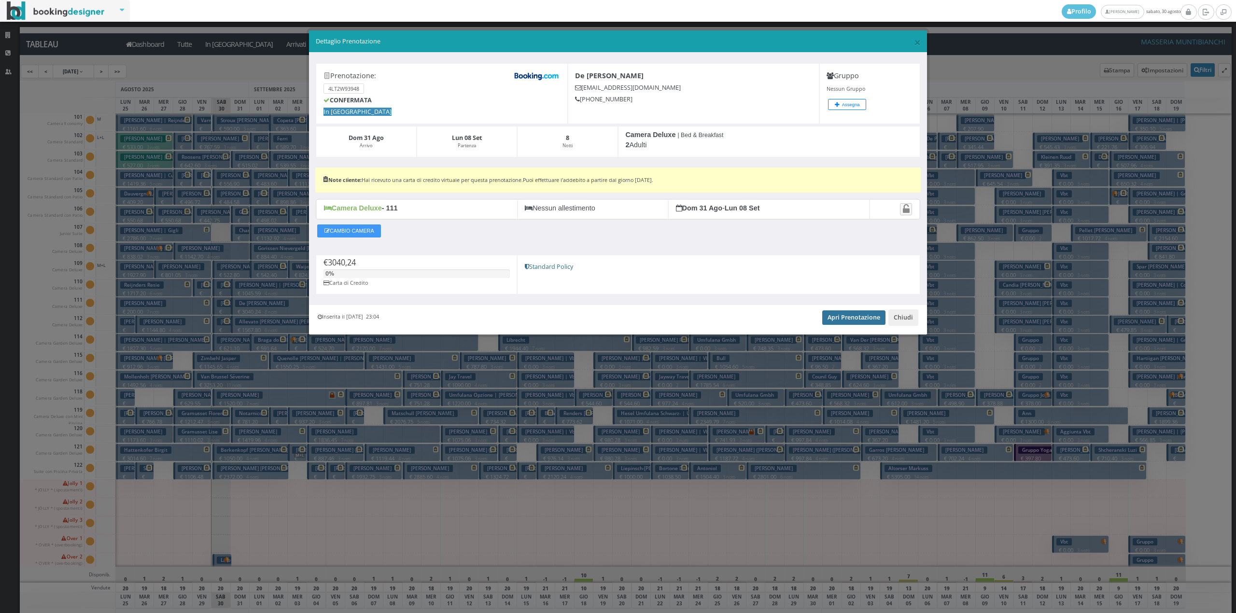
click at [858, 317] on link "Apri Prenotazione" at bounding box center [853, 318] width 63 height 14
click at [895, 315] on button "Chiudi" at bounding box center [904, 318] width 30 height 16
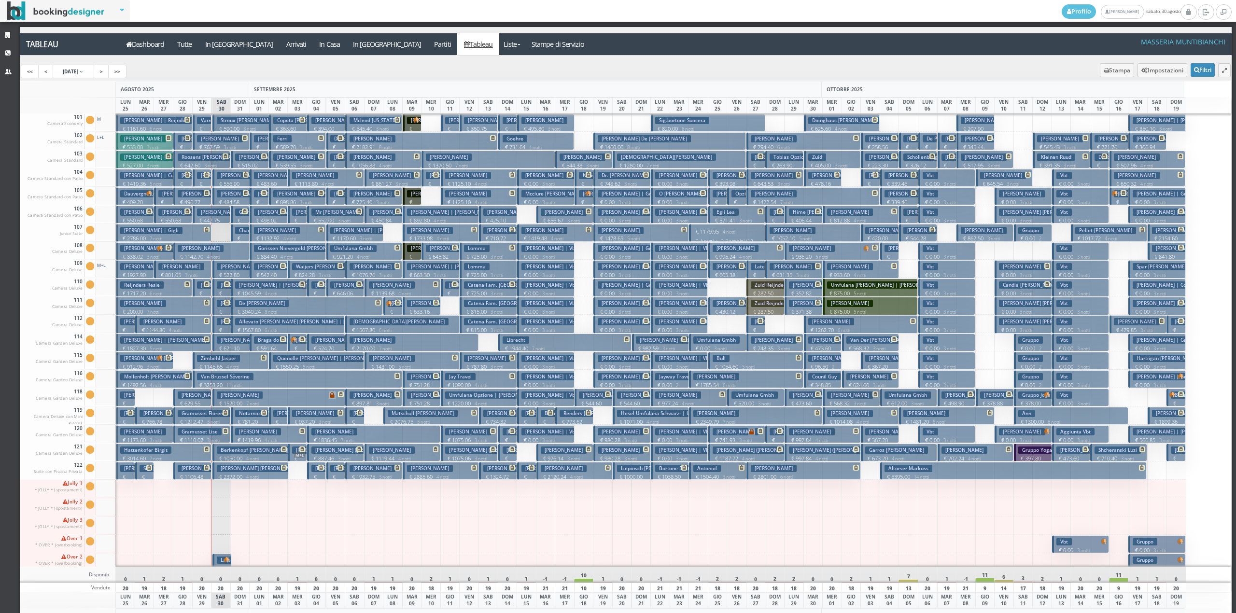
click at [242, 288] on h3 "Kubis-Fuchs Kornelia | Kornelia Kubis-Fuchs" at bounding box center [280, 285] width 90 height 7
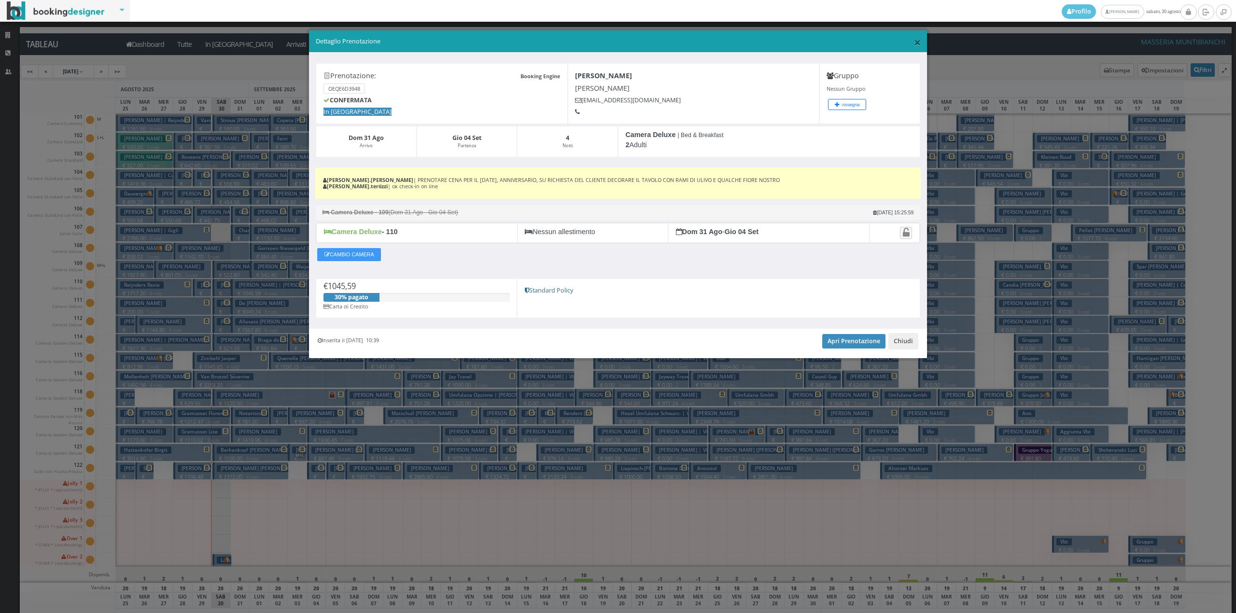
click at [917, 43] on span "×" at bounding box center [917, 42] width 7 height 16
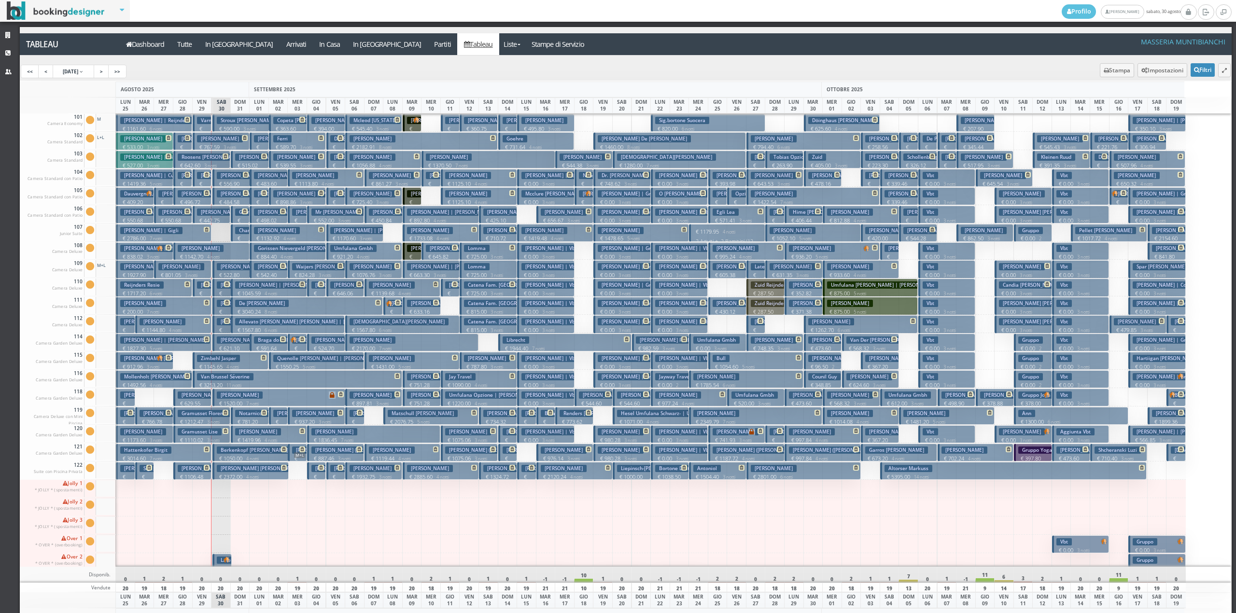
click at [244, 326] on button "Allevato Maria Luisa | Allevato Luisa € 1567.80 6 notti 2 Adulti" at bounding box center [288, 324] width 114 height 18
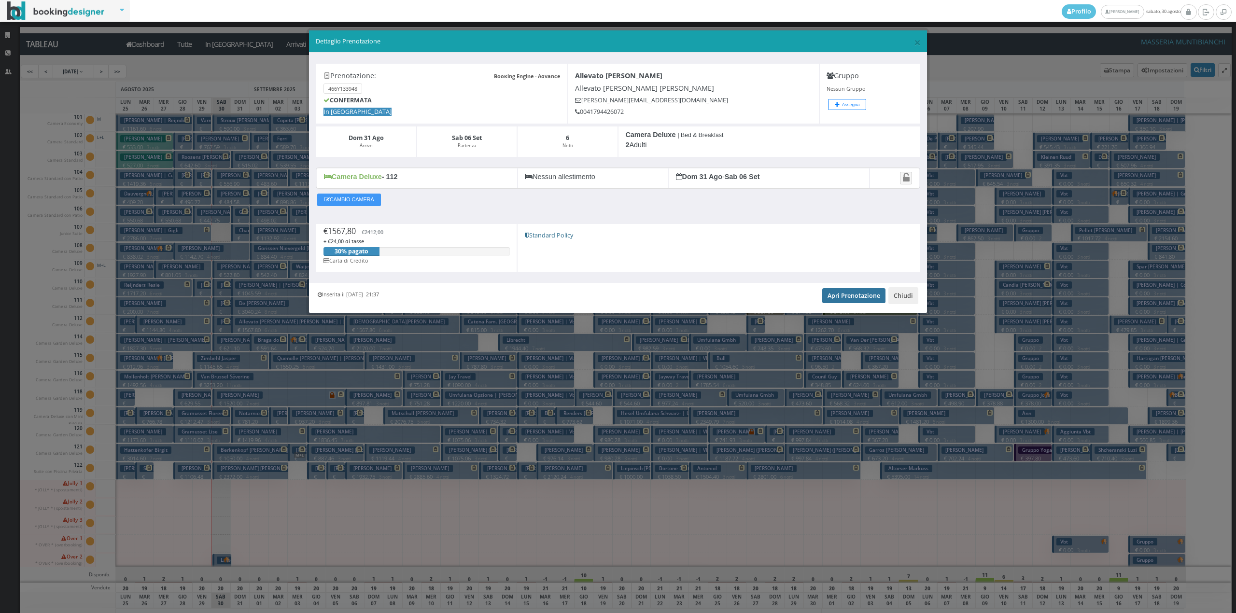
click at [845, 298] on link "Apri Prenotazione" at bounding box center [853, 295] width 63 height 14
click at [859, 300] on link "Apri Prenotazione" at bounding box center [853, 295] width 63 height 14
click at [905, 300] on button "Chiudi" at bounding box center [904, 295] width 30 height 16
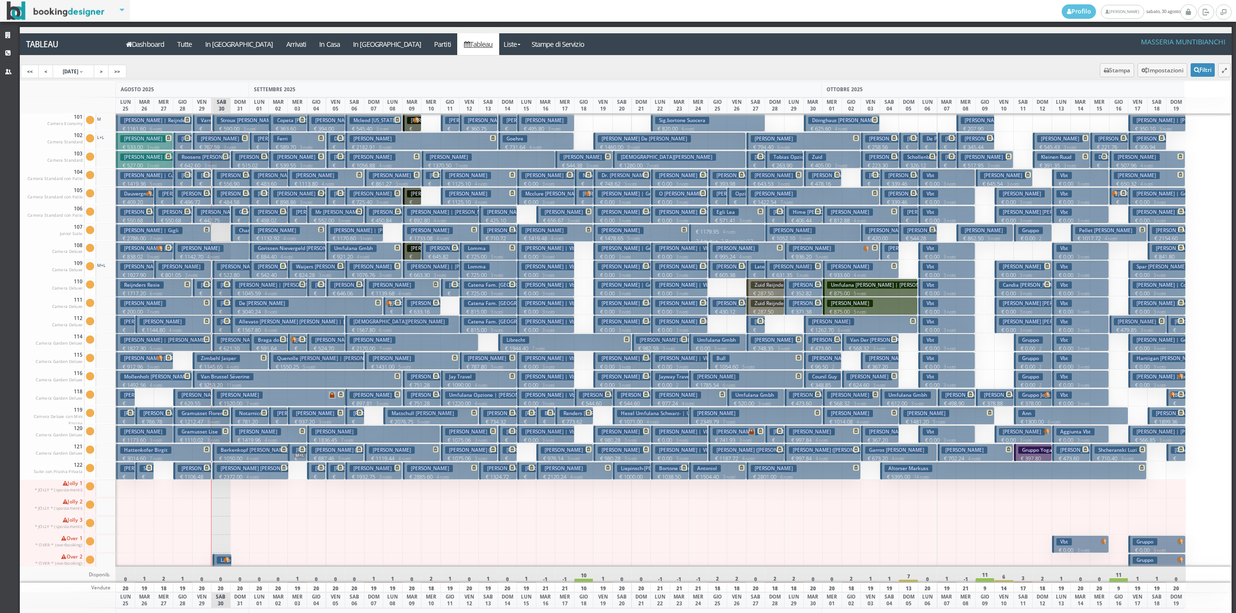
click at [242, 415] on h3 "Notarnicola Vera" at bounding box center [258, 413] width 47 height 7
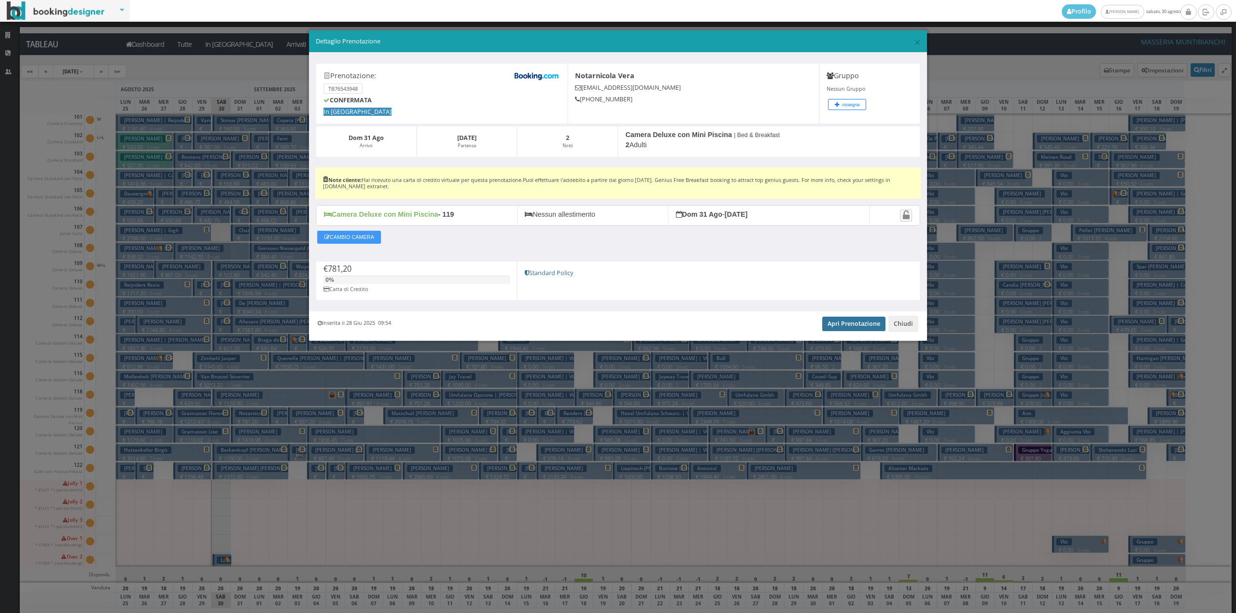
click at [851, 323] on link "Apri Prenotazione" at bounding box center [853, 324] width 63 height 14
click at [898, 322] on button "Chiudi" at bounding box center [904, 324] width 30 height 16
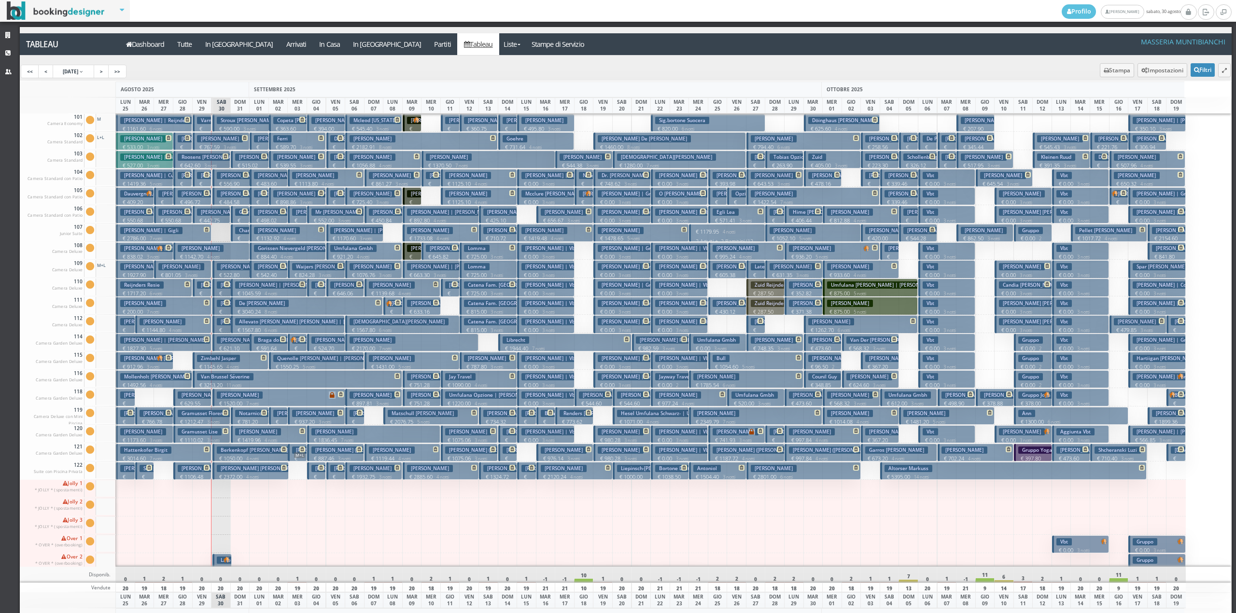
click at [242, 433] on h3 "White Libby" at bounding box center [258, 431] width 46 height 7
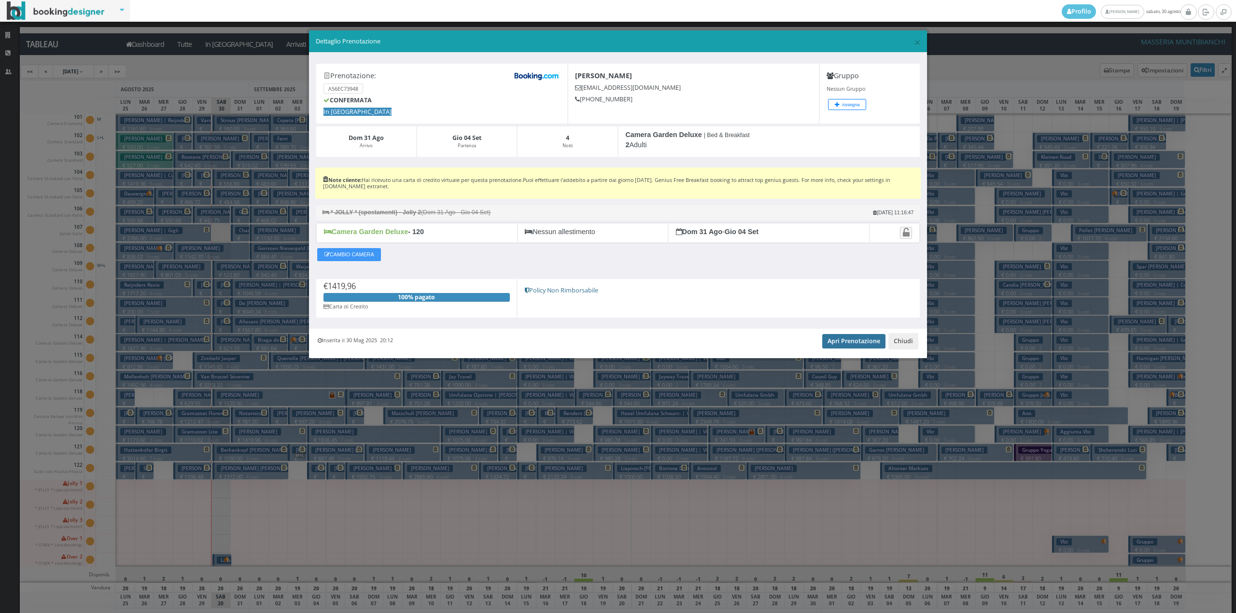
click at [849, 346] on link "Apri Prenotazione" at bounding box center [853, 341] width 63 height 14
click at [899, 348] on button "Chiudi" at bounding box center [904, 341] width 30 height 16
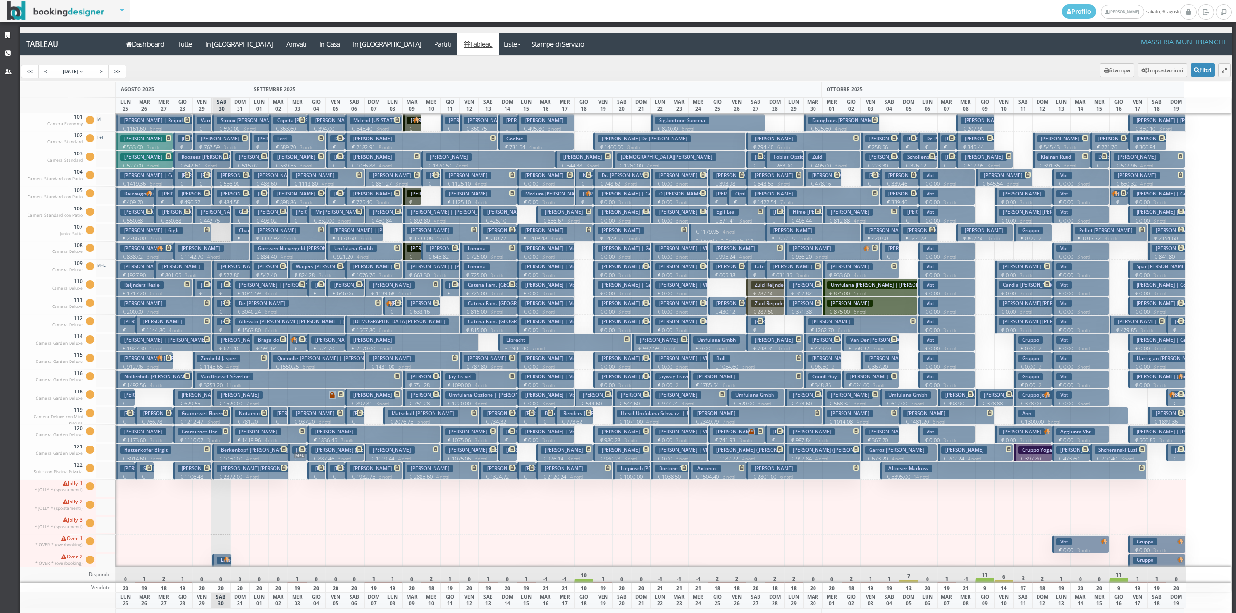
click at [257, 429] on h3 "White Libby" at bounding box center [258, 431] width 46 height 7
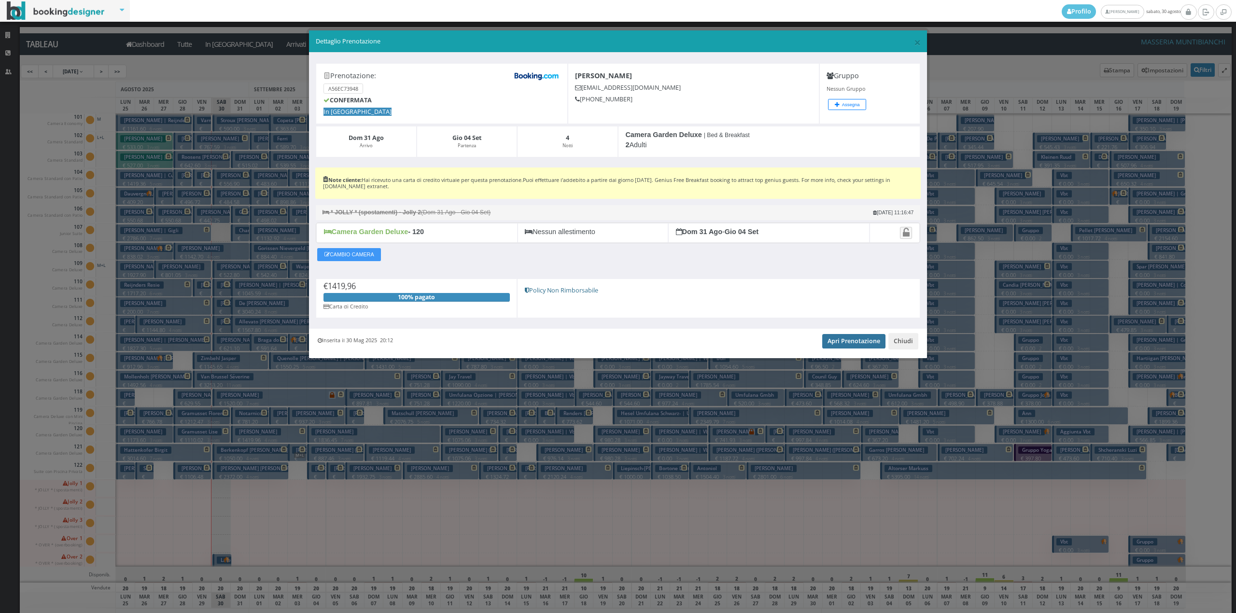
click at [845, 340] on link "Apri Prenotazione" at bounding box center [853, 341] width 63 height 14
click at [913, 344] on button "Chiudi" at bounding box center [904, 341] width 30 height 16
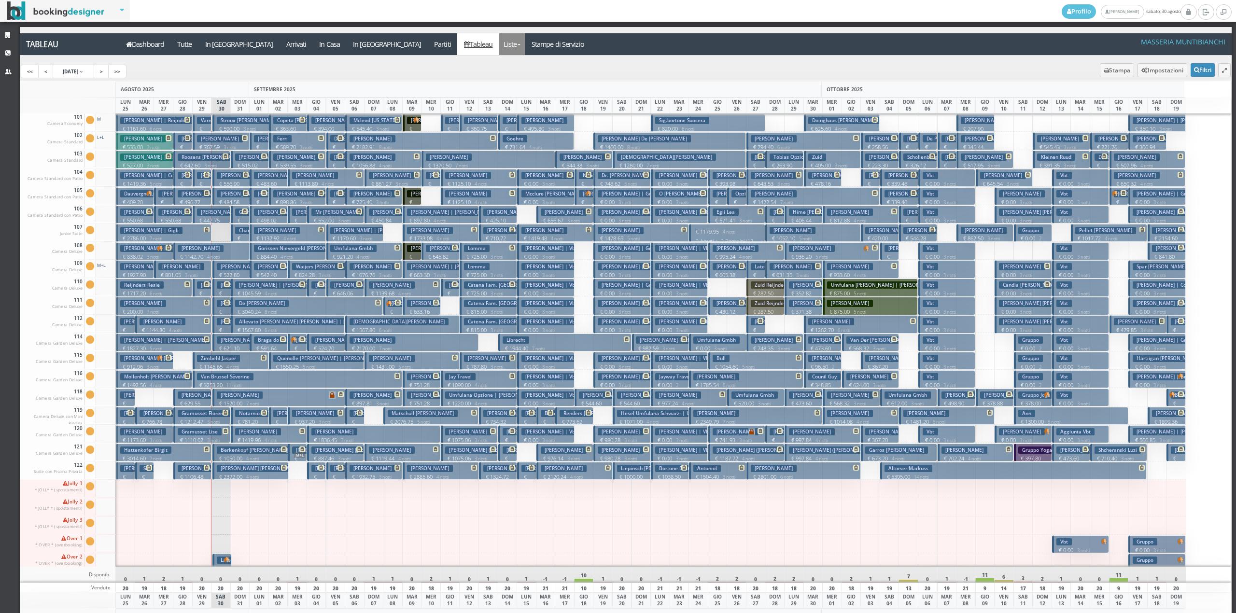
click at [499, 44] on link "Liste" at bounding box center [512, 44] width 26 height 22
click at [499, 78] on link "Foglio Pulizie" at bounding box center [534, 80] width 70 height 17
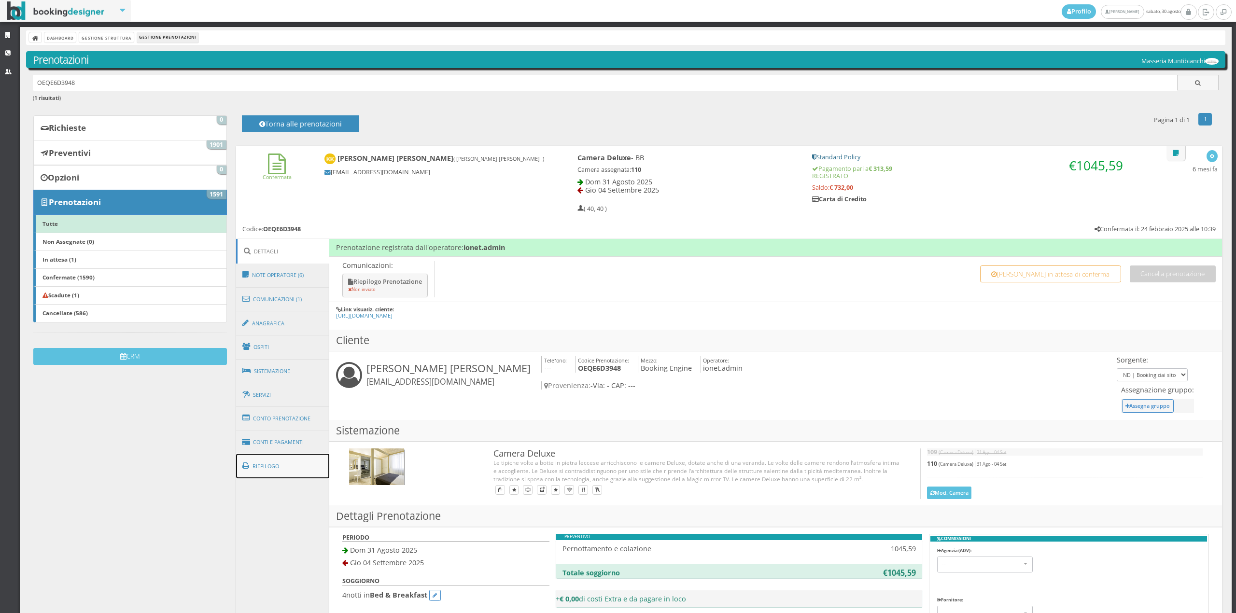
click at [276, 475] on link "Riepilogo" at bounding box center [283, 466] width 94 height 25
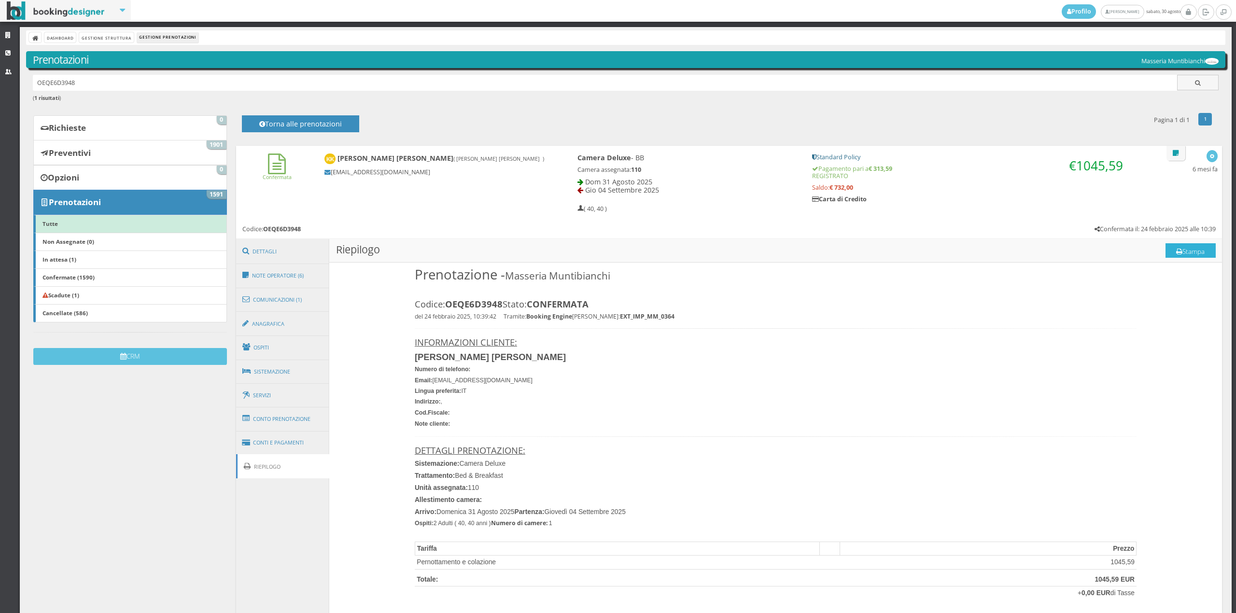
click at [1190, 251] on button "Stampa" at bounding box center [1191, 250] width 50 height 14
click at [288, 354] on link "Ospiti" at bounding box center [283, 347] width 94 height 25
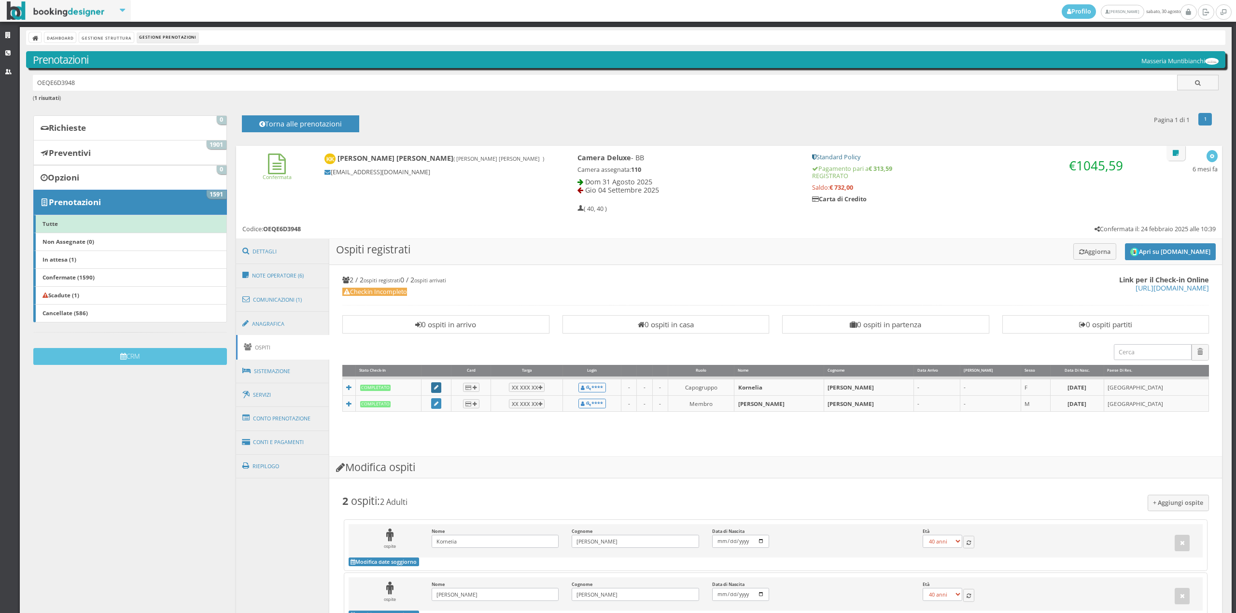
click at [439, 386] on link at bounding box center [436, 387] width 11 height 11
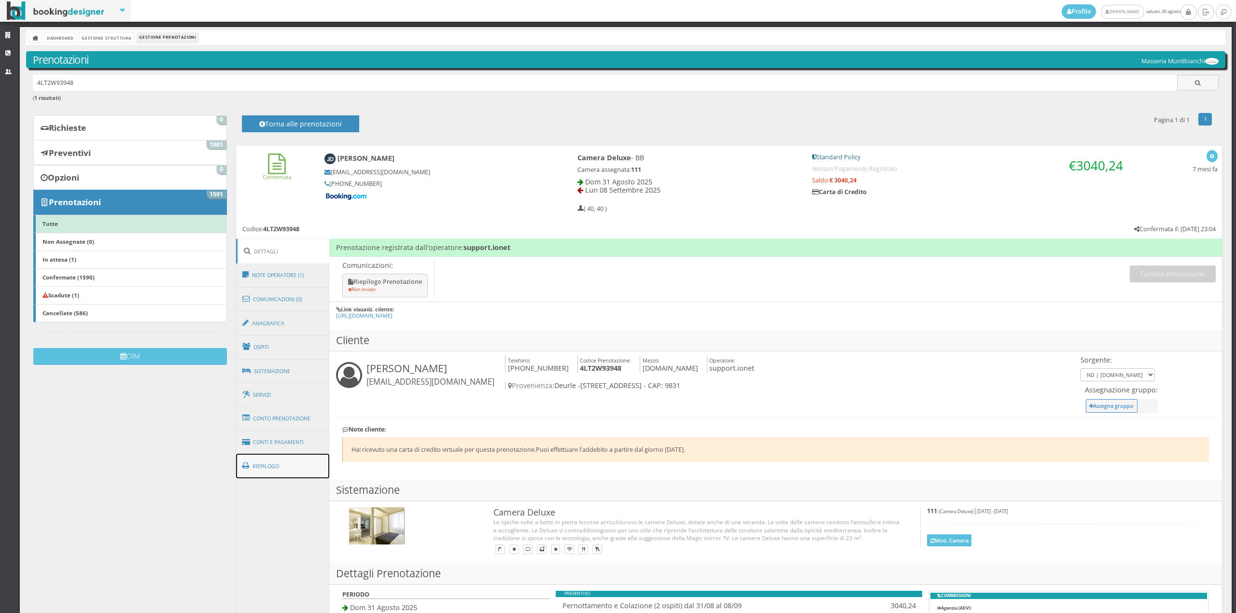
drag, startPoint x: 272, startPoint y: 464, endPoint x: 286, endPoint y: 460, distance: 14.1
click at [274, 464] on link "Riepilogo" at bounding box center [283, 466] width 94 height 25
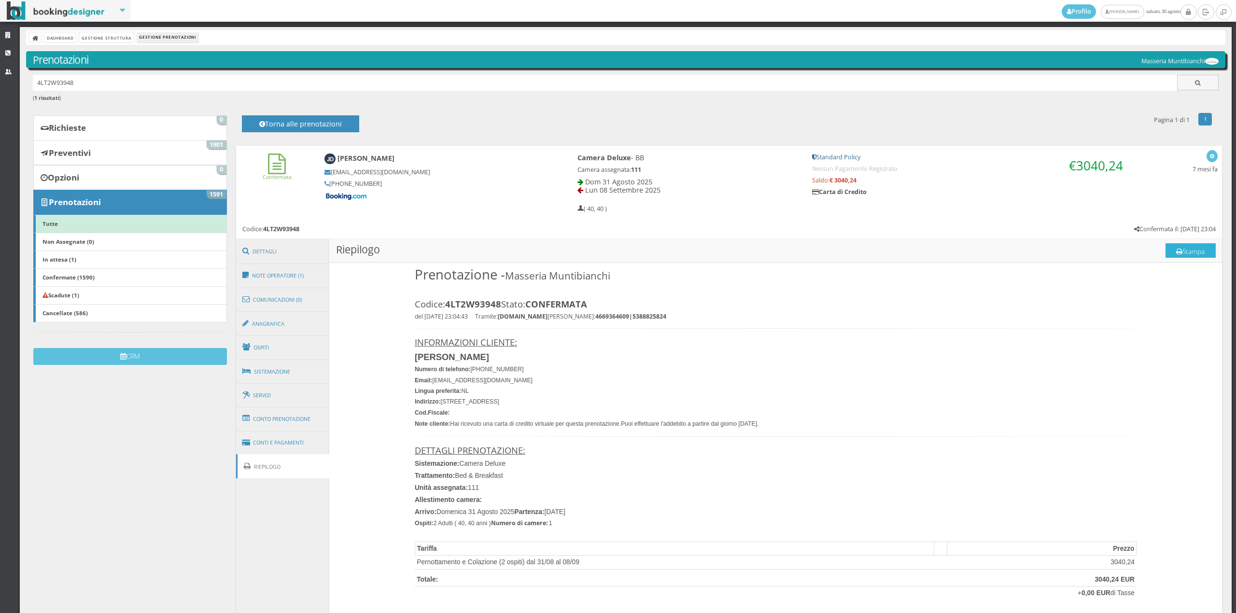
click at [1171, 246] on button "Stampa" at bounding box center [1191, 250] width 50 height 14
click at [267, 356] on link "Ospiti" at bounding box center [283, 347] width 94 height 25
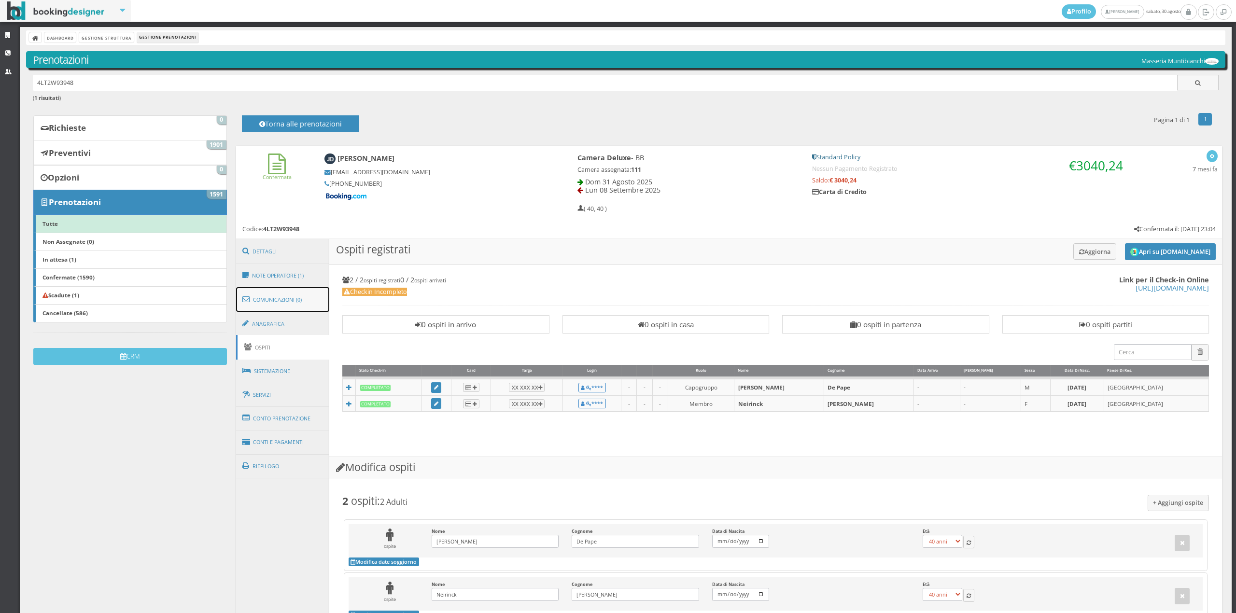
click at [277, 302] on link "Comunicazioni (0)" at bounding box center [283, 299] width 94 height 25
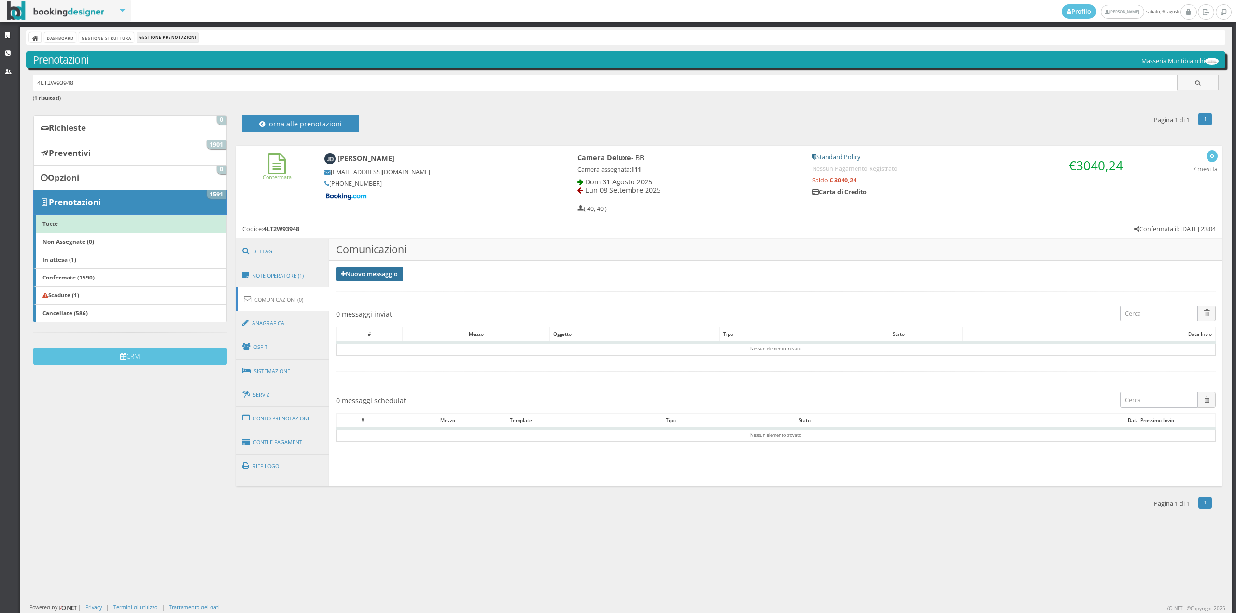
click at [369, 279] on link "Nuovo messaggio" at bounding box center [370, 274] width 68 height 14
click at [371, 290] on link "Riepilogo prenotazione" at bounding box center [375, 290] width 79 height 11
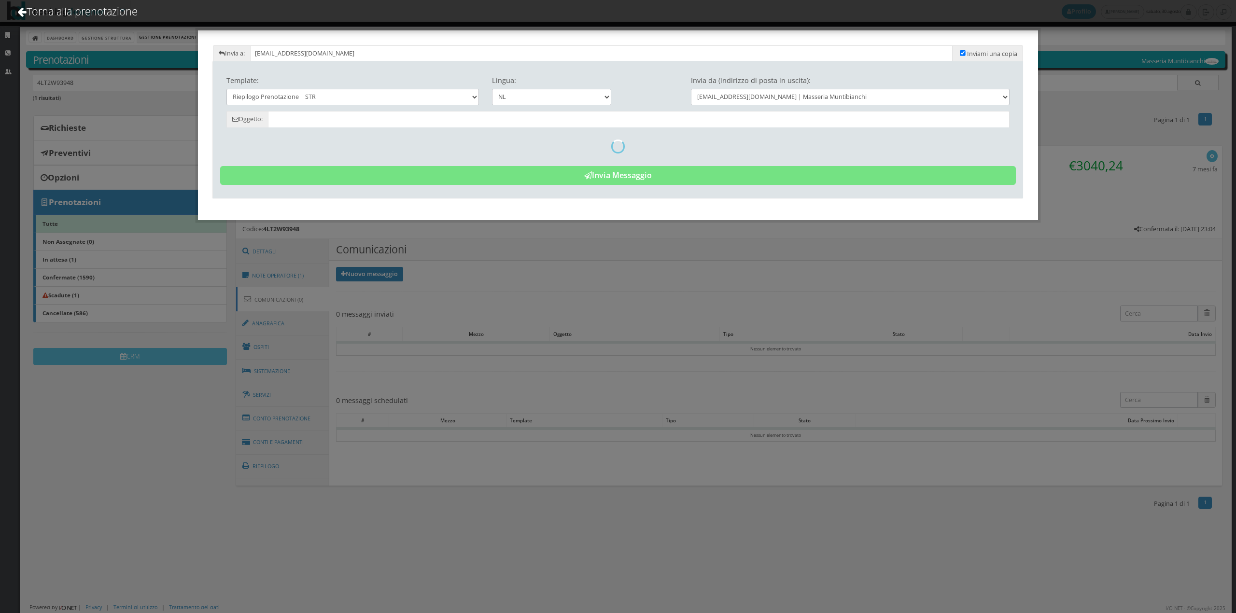
type input "Riepilogo Prenotazione - Jan De Pape - Cod. 4LT2W93948"
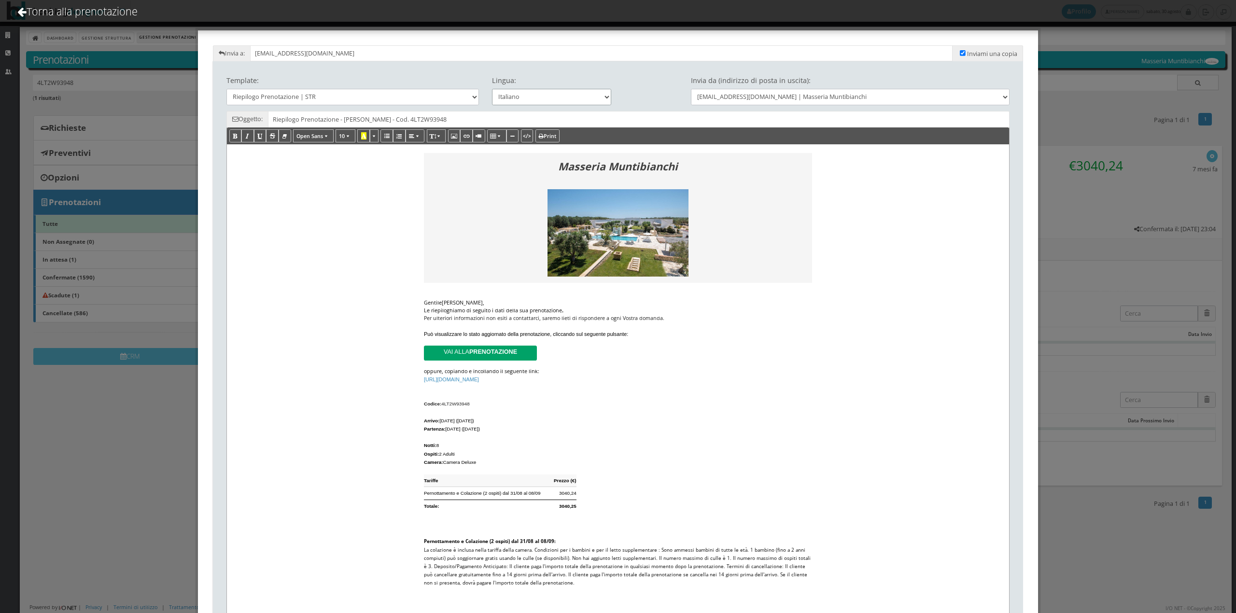
click at [563, 99] on select "Italiano Deutsch English Français" at bounding box center [552, 97] width 120 height 16
select select "en"
click at [492, 89] on select "Italiano Deutsch English Français" at bounding box center [552, 97] width 120 height 16
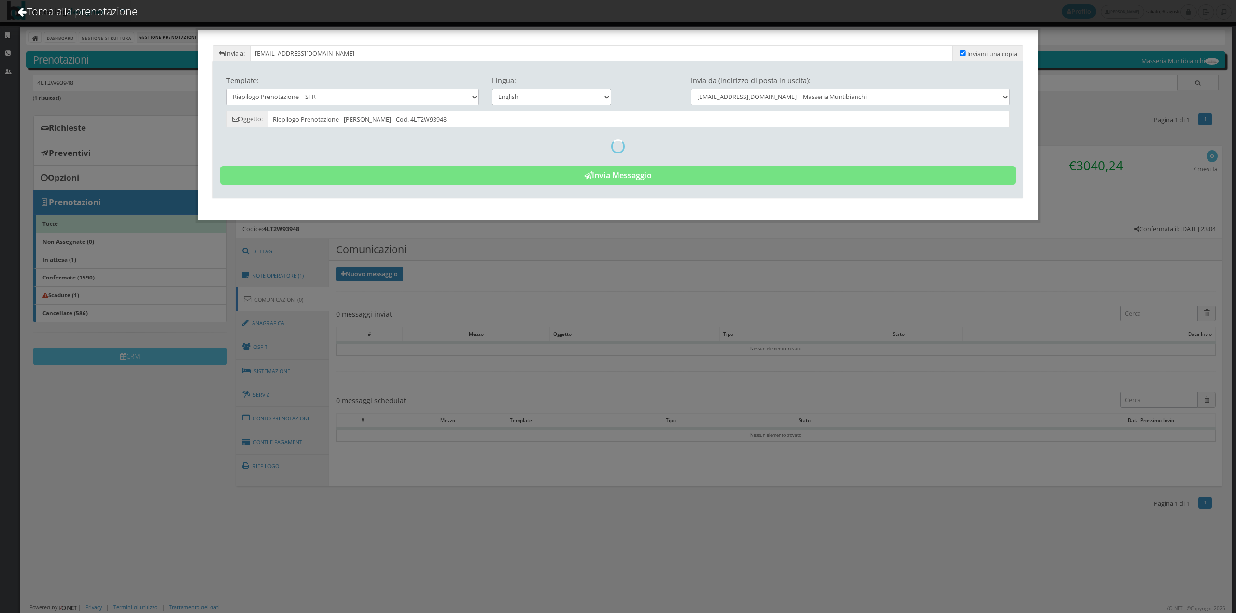
type input "Reservation Summary - Jan De Pape - Cod. 4LT2W93948"
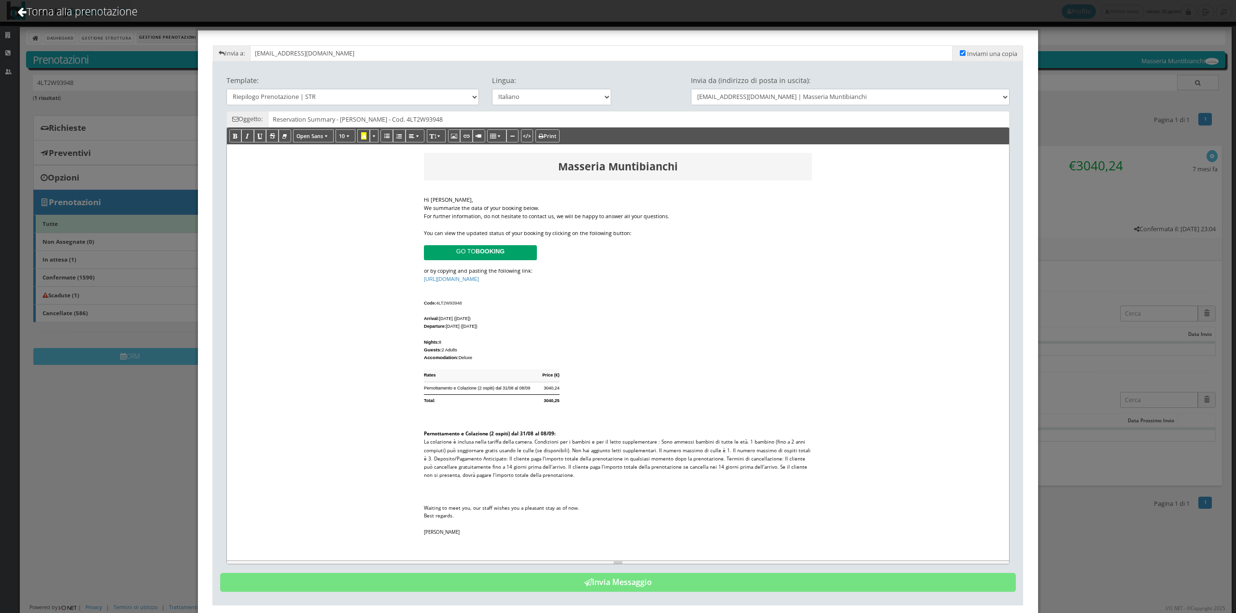
click at [559, 200] on div "Hi Jan," at bounding box center [618, 200] width 388 height 8
click at [549, 211] on div "We summarize the data of your booking below." at bounding box center [618, 208] width 388 height 8
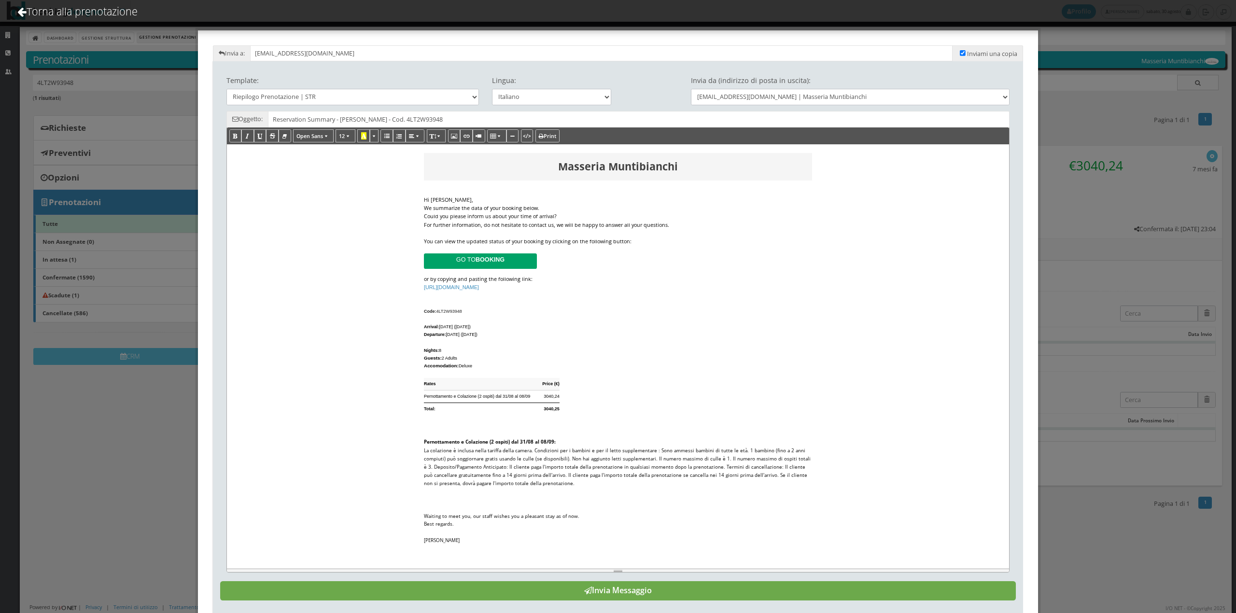
click at [665, 599] on button "Invia Messaggio" at bounding box center [618, 590] width 796 height 19
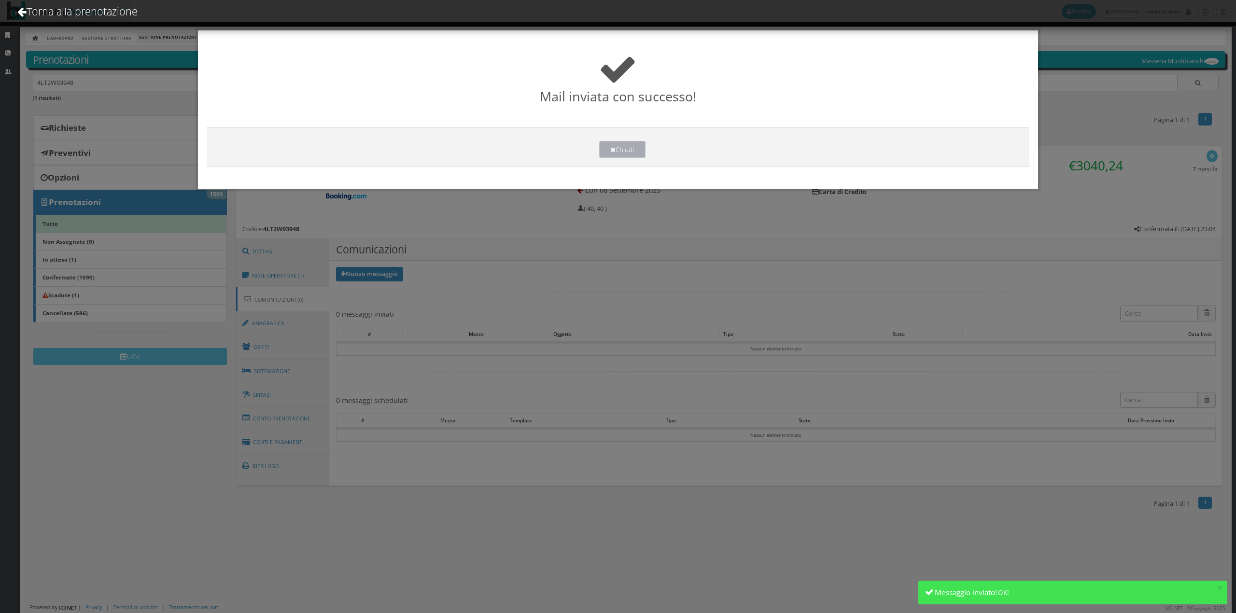
click at [635, 149] on button "Chiudi" at bounding box center [622, 149] width 46 height 17
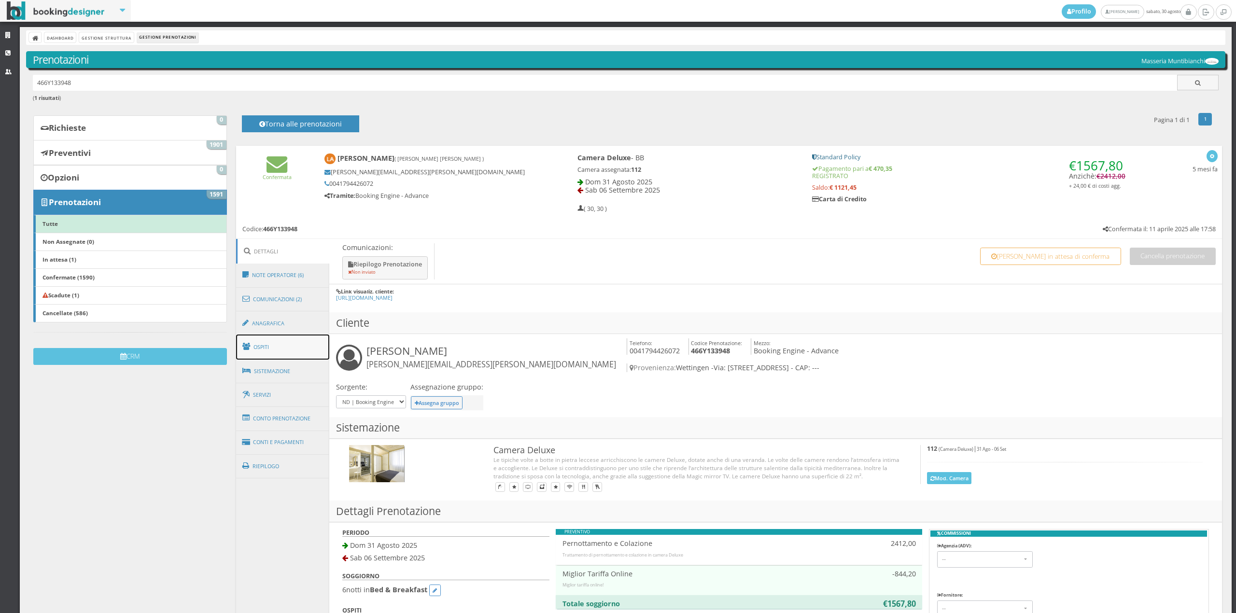
click at [284, 344] on link "Ospiti" at bounding box center [283, 347] width 94 height 25
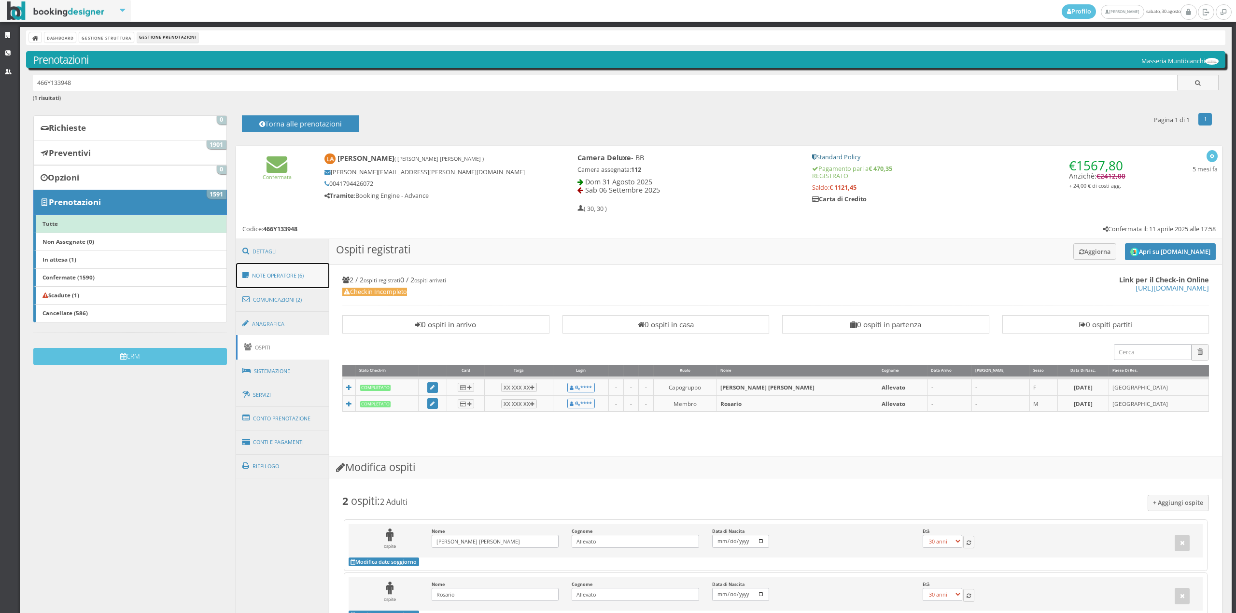
click at [280, 269] on link "Note Operatore (6)" at bounding box center [283, 275] width 94 height 25
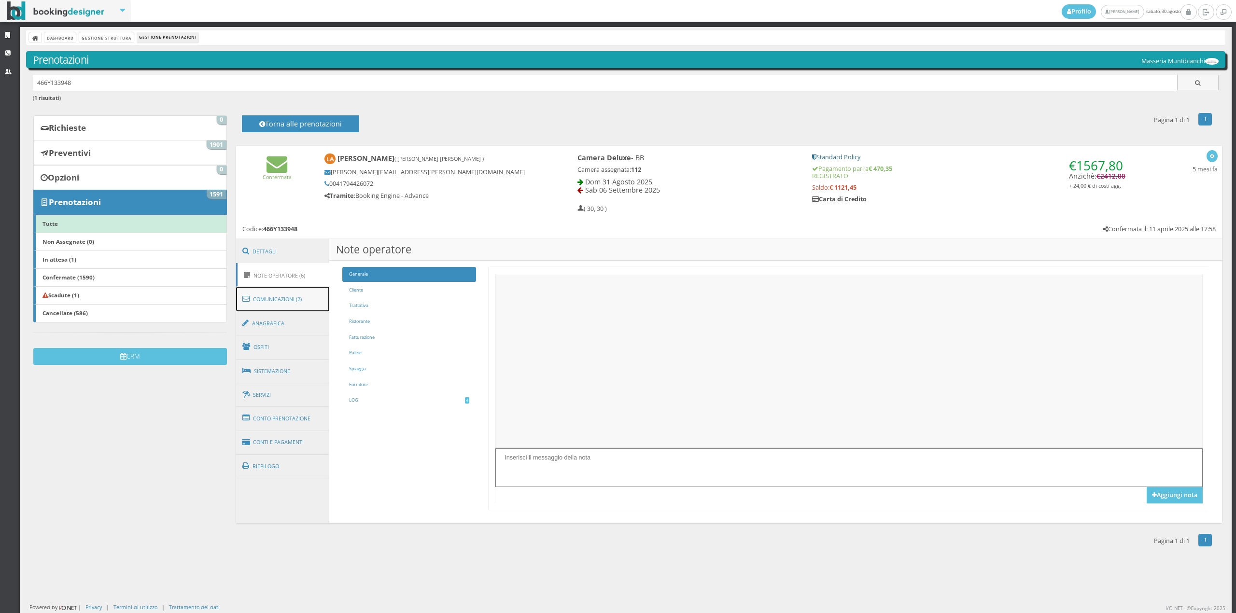
click at [293, 306] on link "Comunicazioni (2)" at bounding box center [283, 299] width 94 height 25
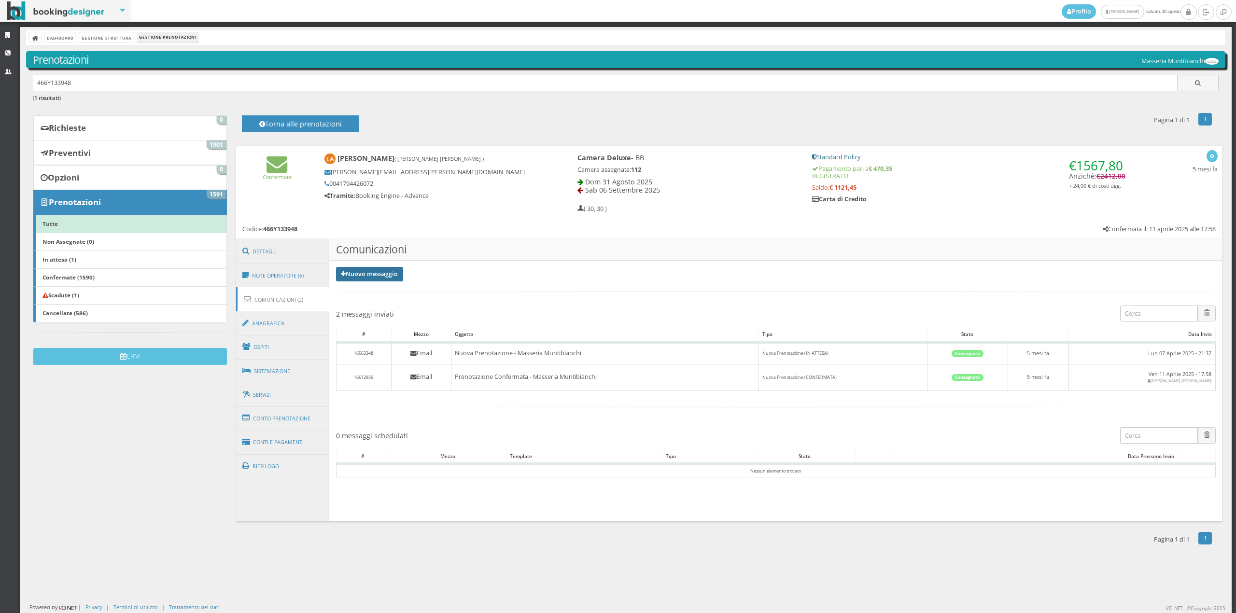
click at [361, 276] on link "Nuovo messaggio" at bounding box center [370, 274] width 68 height 14
click at [368, 290] on link "Riepilogo prenotazione" at bounding box center [375, 290] width 79 height 11
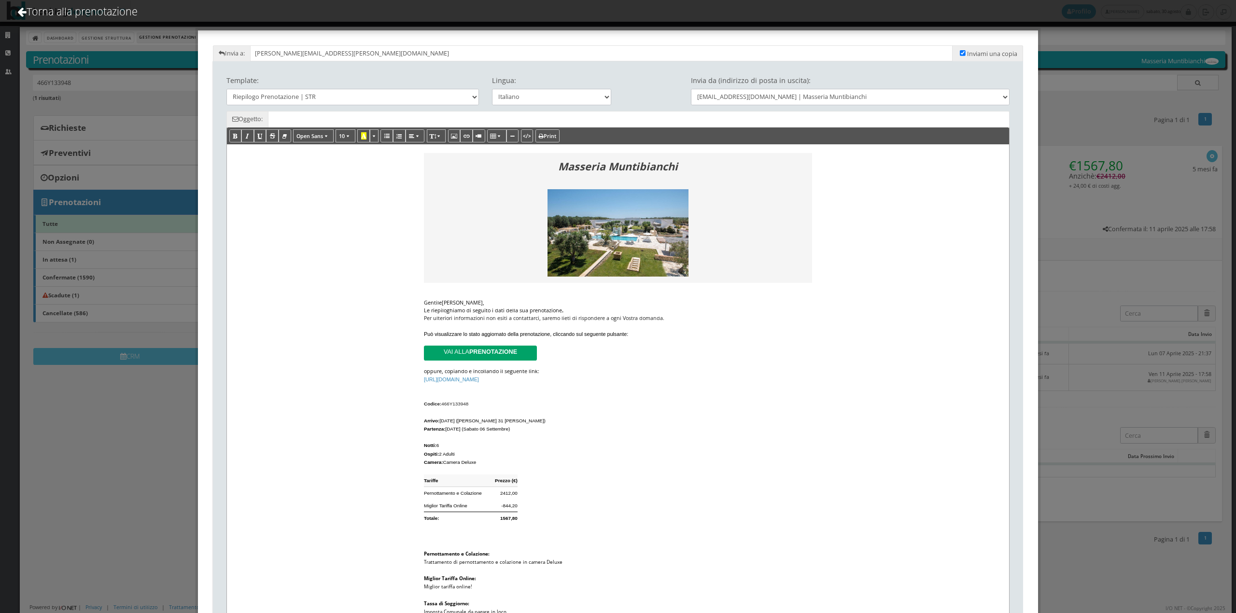
type input "Riepilogo Prenotazione - [PERSON_NAME] - Cod. 466Y133948"
click at [517, 98] on select "Italiano Deutsch English Français" at bounding box center [552, 97] width 120 height 16
select select "en"
click at [492, 89] on select "Italiano Deutsch English Français" at bounding box center [552, 97] width 120 height 16
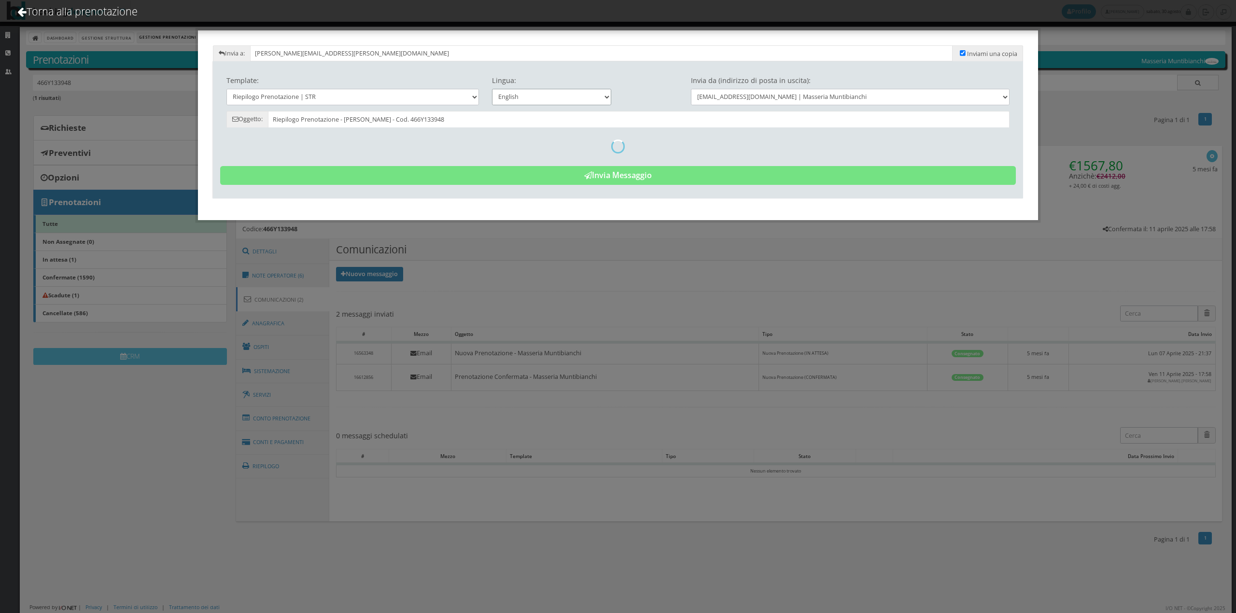
type input "Reservation Summary - [PERSON_NAME] - Cod. 466Y133948"
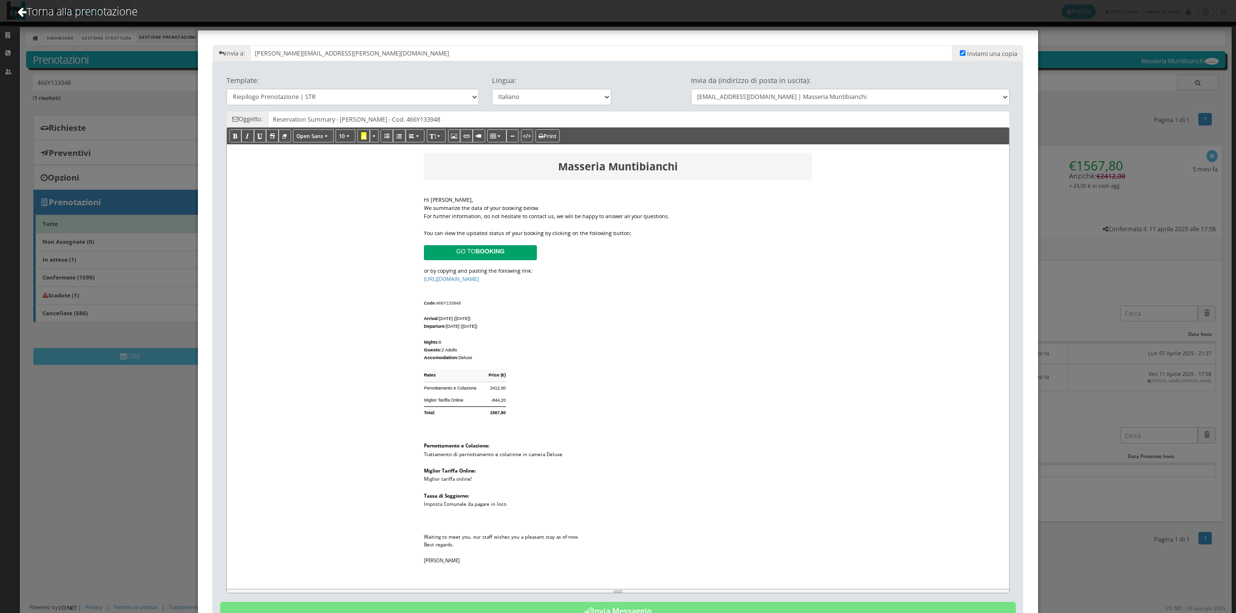
click at [572, 205] on div "We summarize the data of your booking below." at bounding box center [618, 208] width 388 height 8
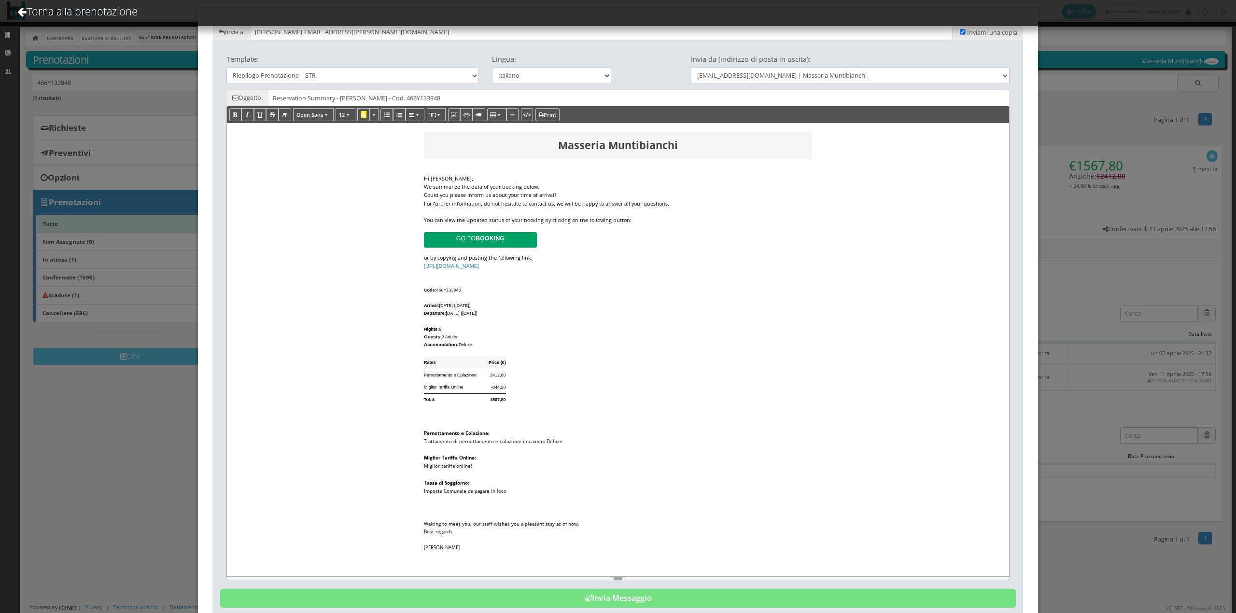
scroll to position [63, 0]
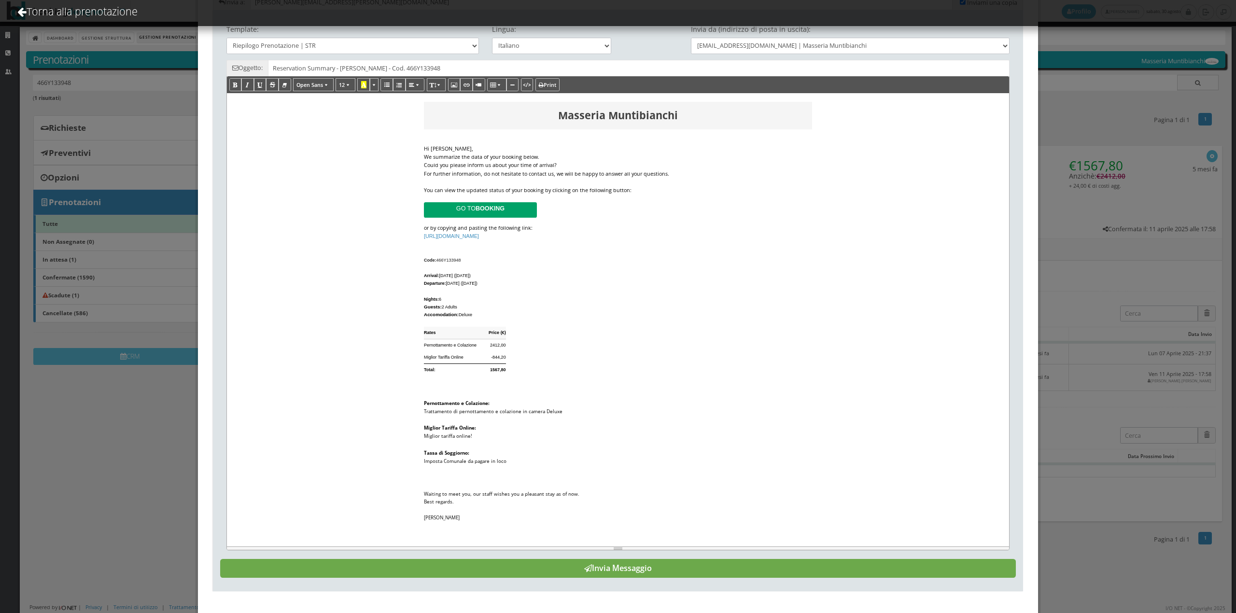
click at [638, 573] on button "Invia Messaggio" at bounding box center [618, 568] width 796 height 19
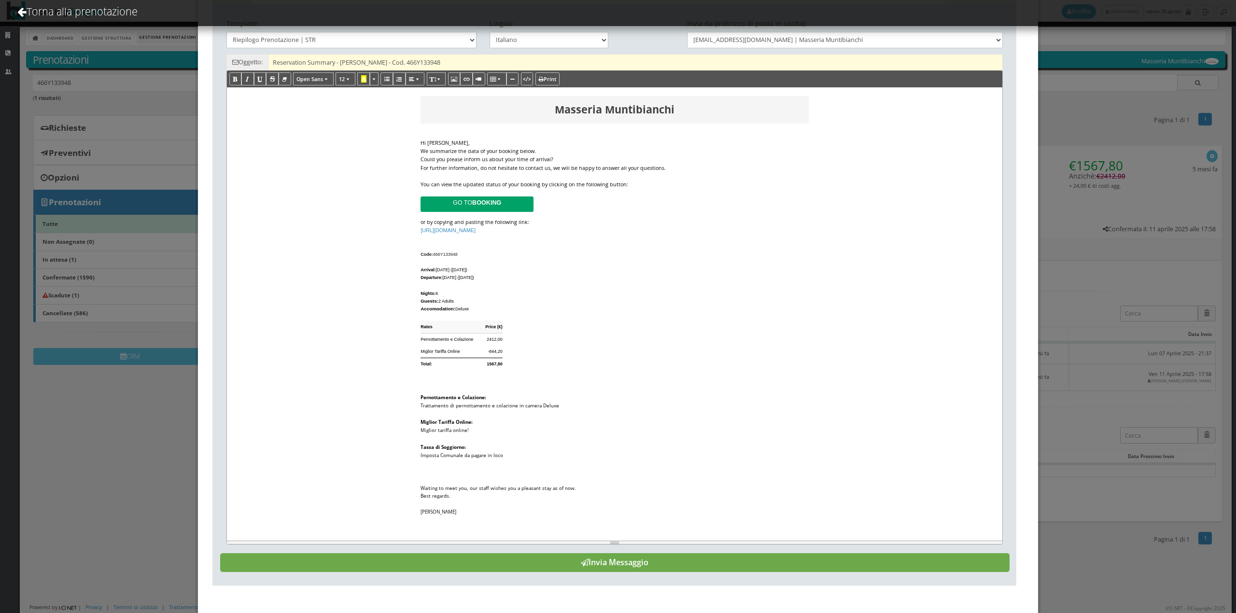
scroll to position [0, 0]
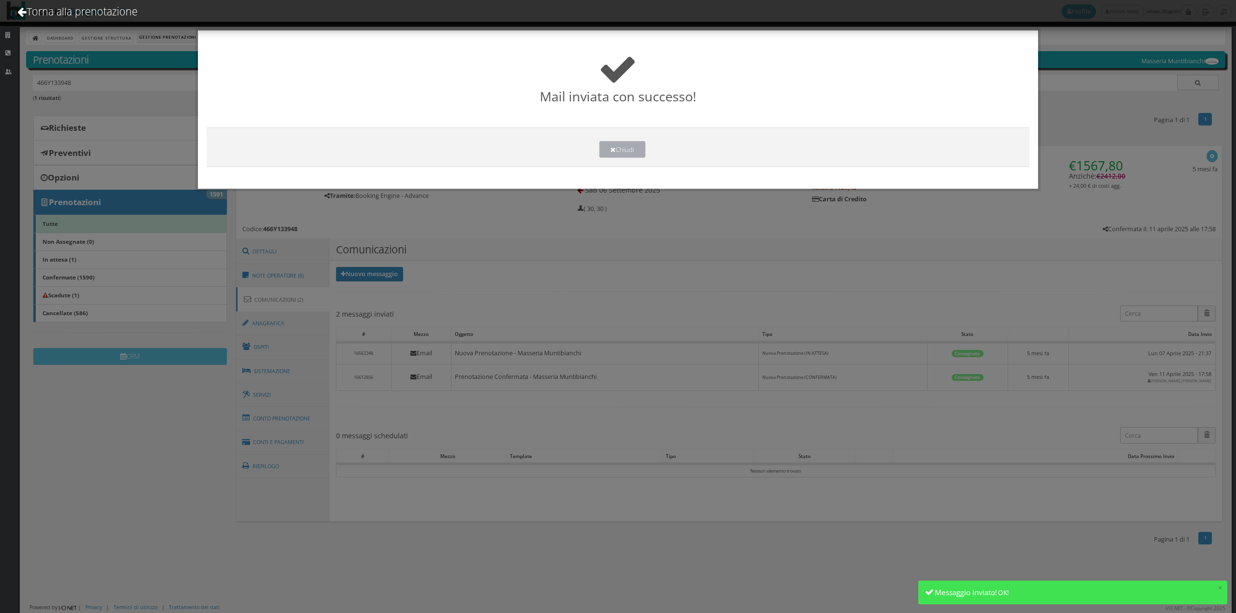
click at [632, 150] on button "Chiudi" at bounding box center [622, 149] width 46 height 17
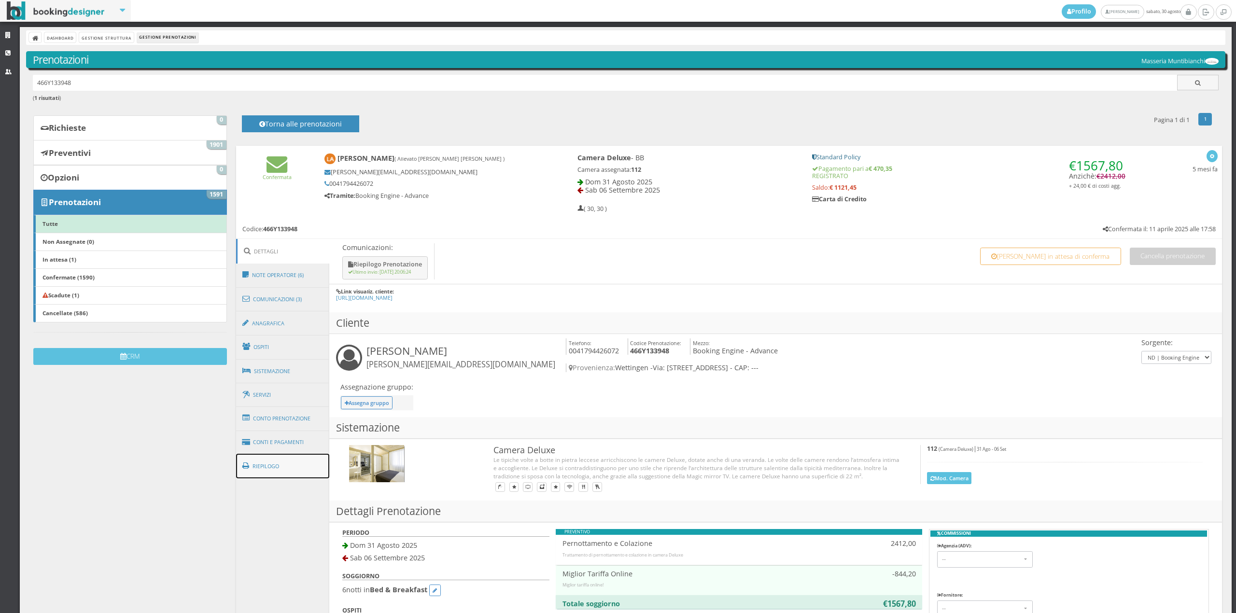
click at [295, 461] on link "Riepilogo" at bounding box center [283, 466] width 94 height 25
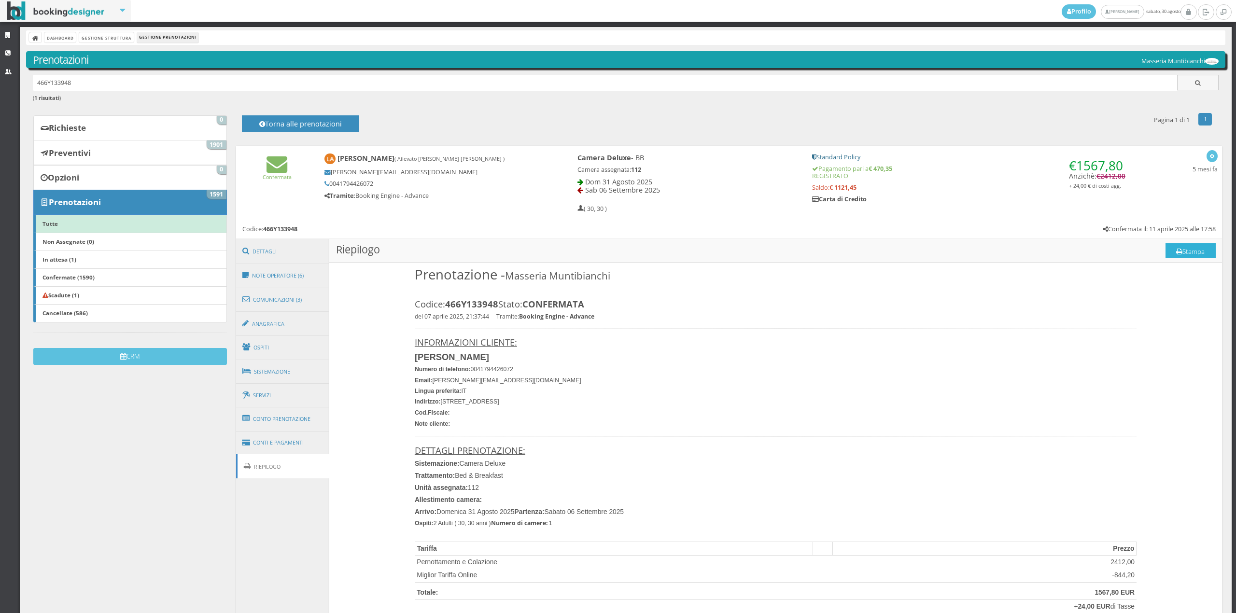
click at [1175, 250] on button "Stampa" at bounding box center [1191, 250] width 50 height 14
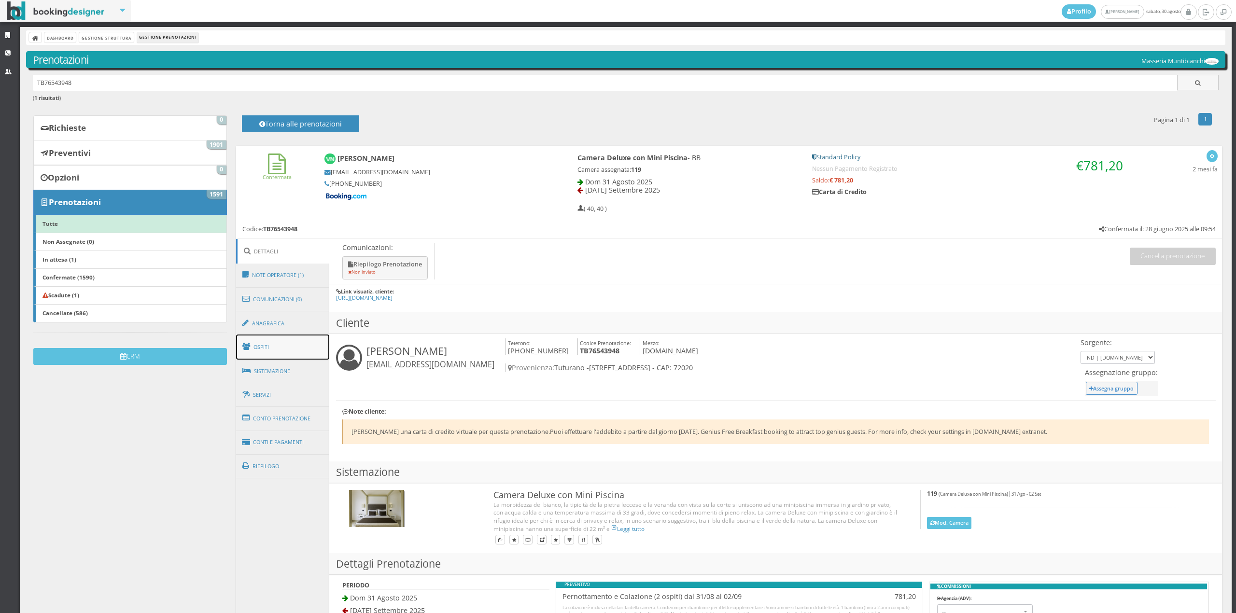
click at [296, 346] on link "Ospiti" at bounding box center [283, 347] width 94 height 25
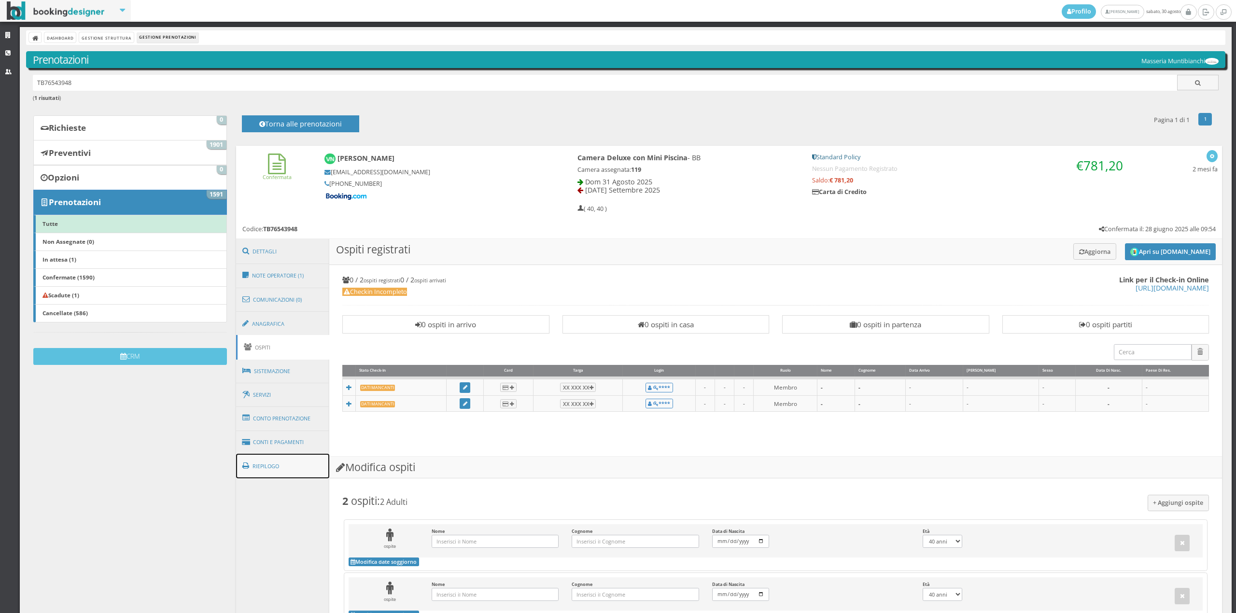
click at [294, 458] on link "Riepilogo" at bounding box center [283, 466] width 94 height 25
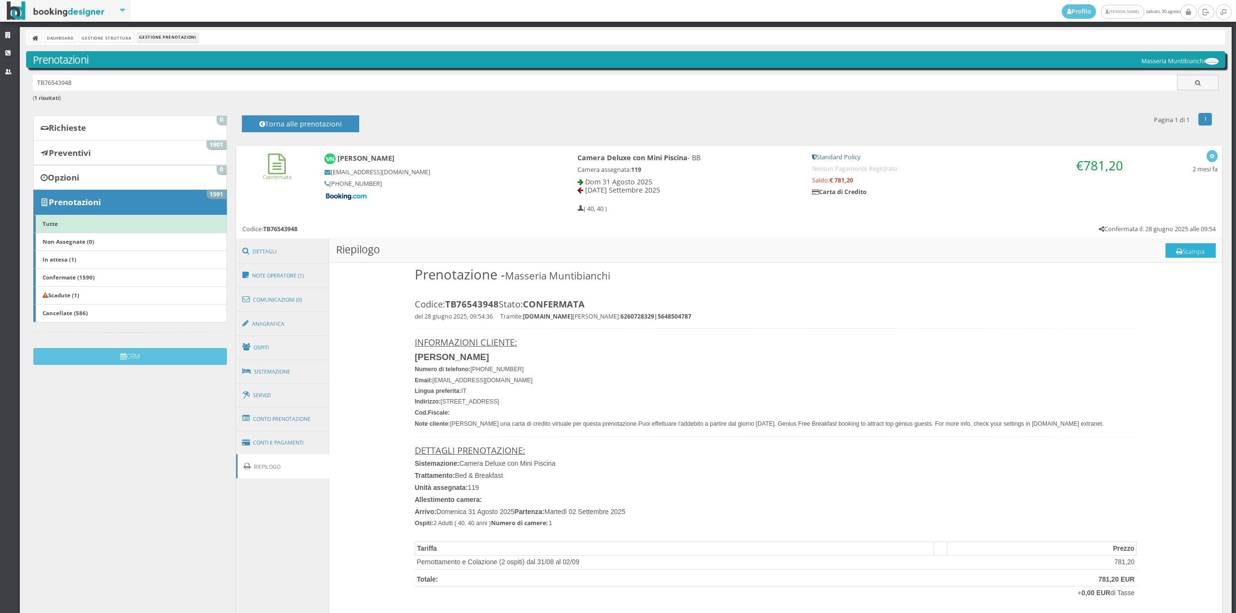
click at [1175, 246] on button "Stampa" at bounding box center [1191, 250] width 50 height 14
click at [290, 300] on link "Comunicazioni (0)" at bounding box center [283, 299] width 94 height 25
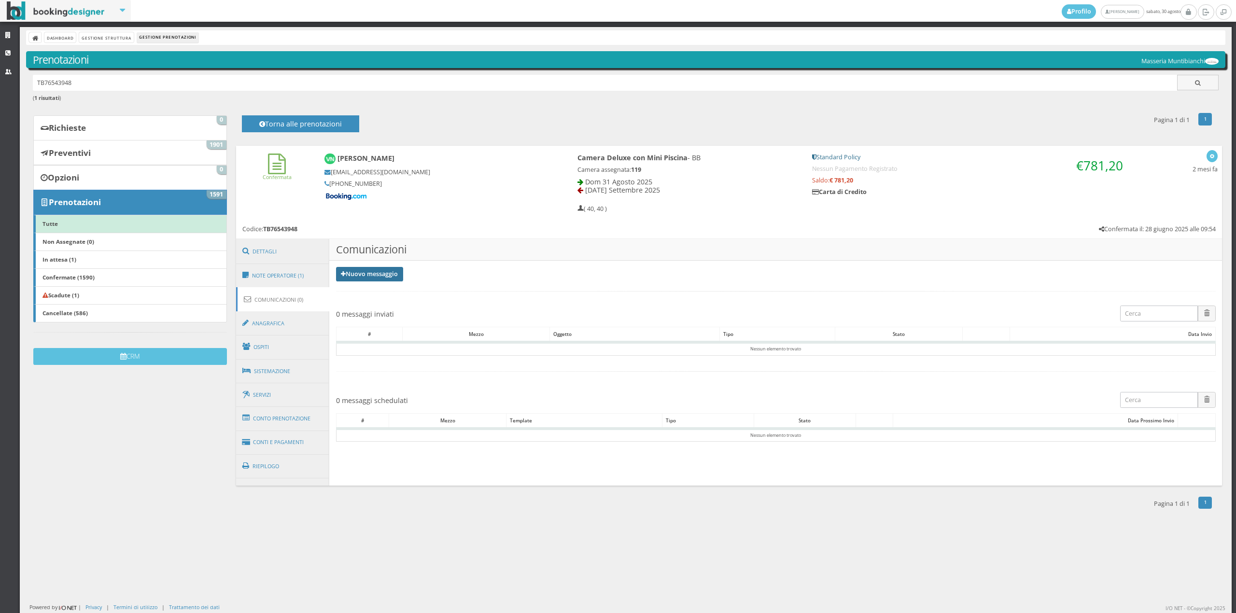
click at [375, 276] on link "Nuovo messaggio" at bounding box center [370, 274] width 68 height 14
click at [374, 288] on link "Riepilogo prenotazione" at bounding box center [375, 290] width 79 height 11
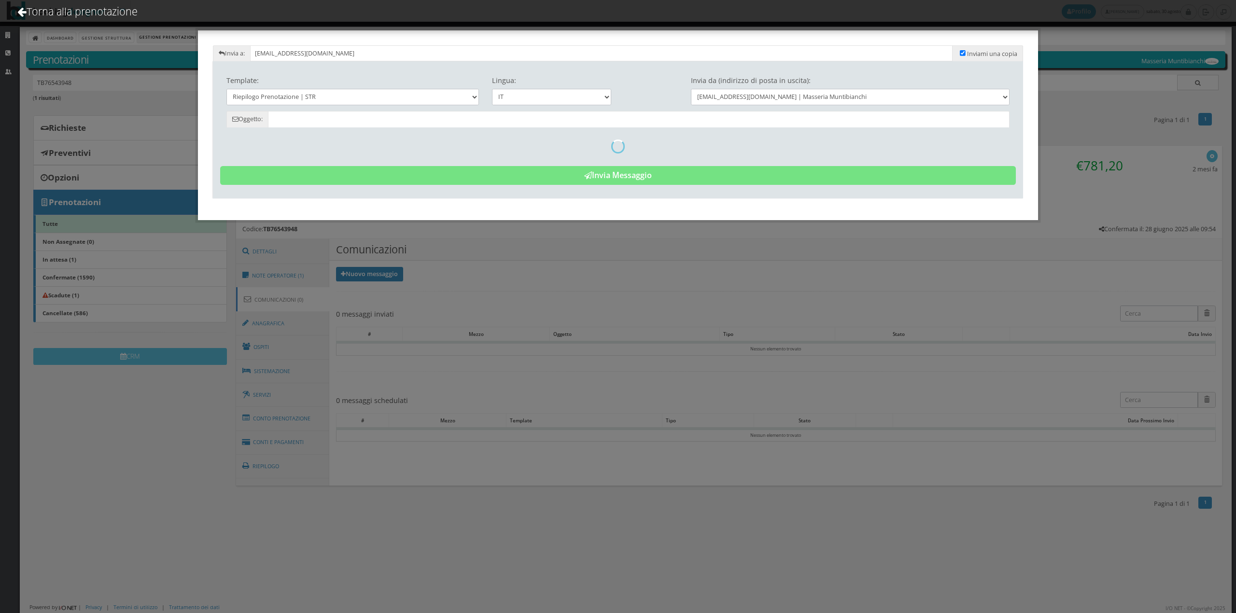
type input "Riepilogo Prenotazione - Vera Notarnicola - Cod. TB76543948"
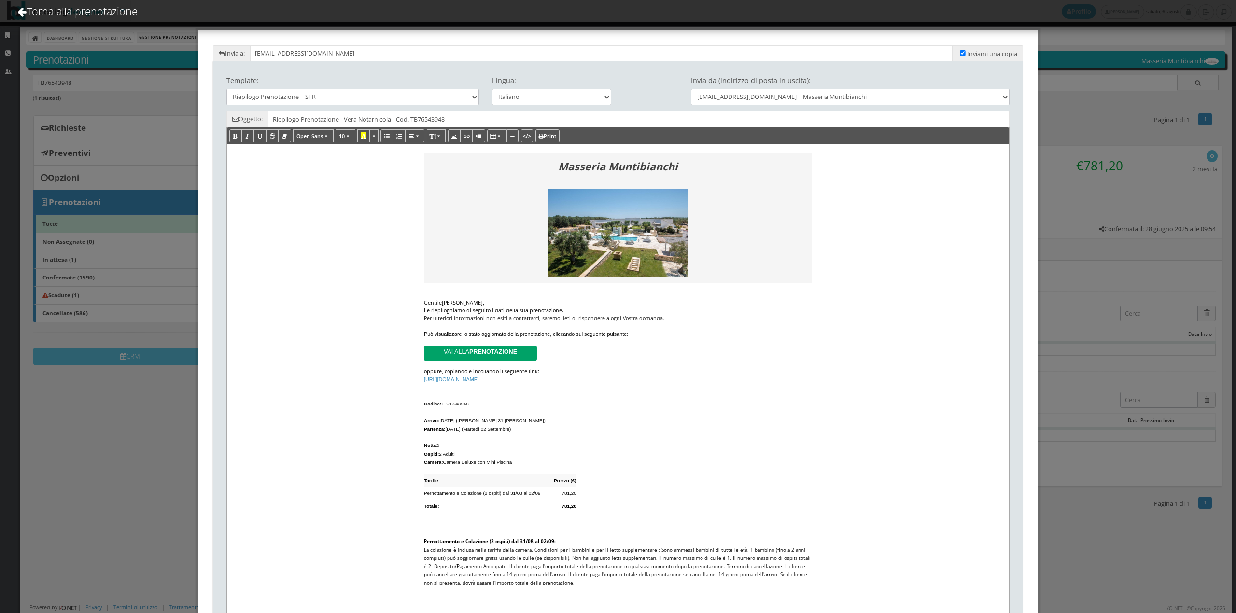
click at [582, 311] on div "Le riepiloghiamo di seguito i dati della sua prenotazione ." at bounding box center [618, 311] width 388 height 8
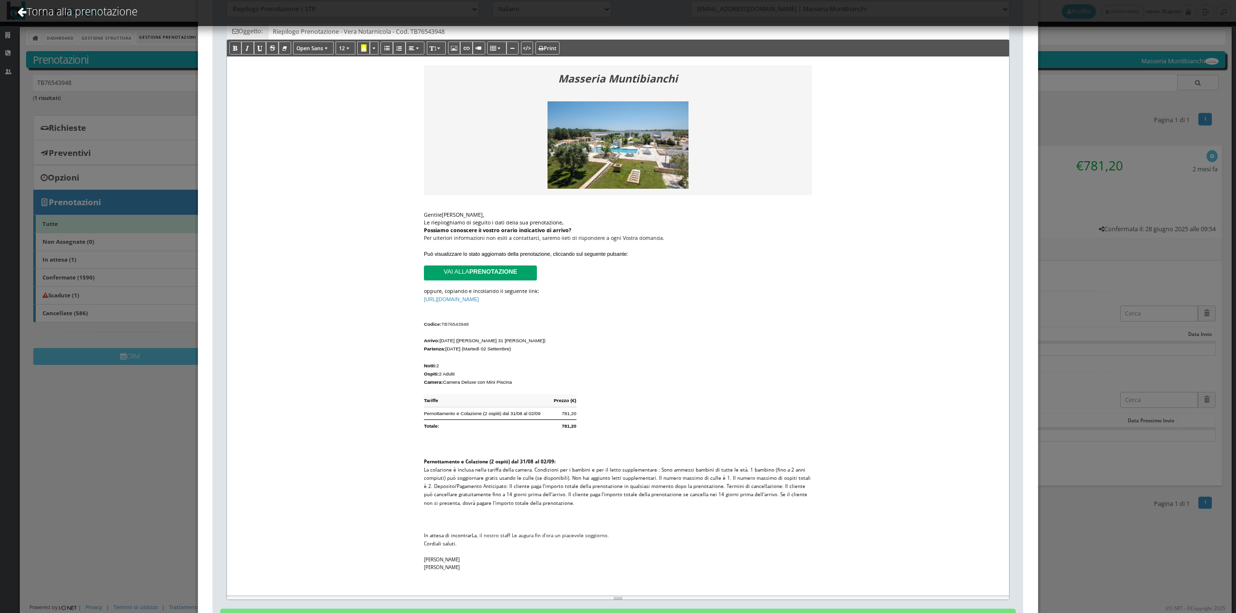
scroll to position [163, 0]
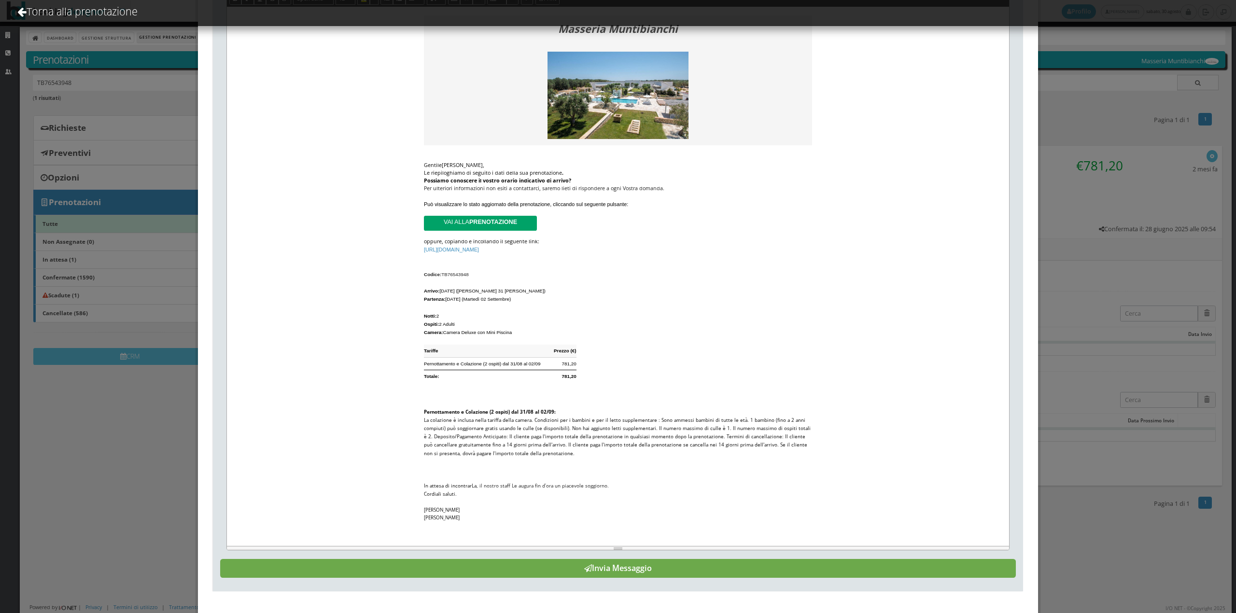
click at [741, 566] on button "Invia Messaggio" at bounding box center [618, 568] width 796 height 19
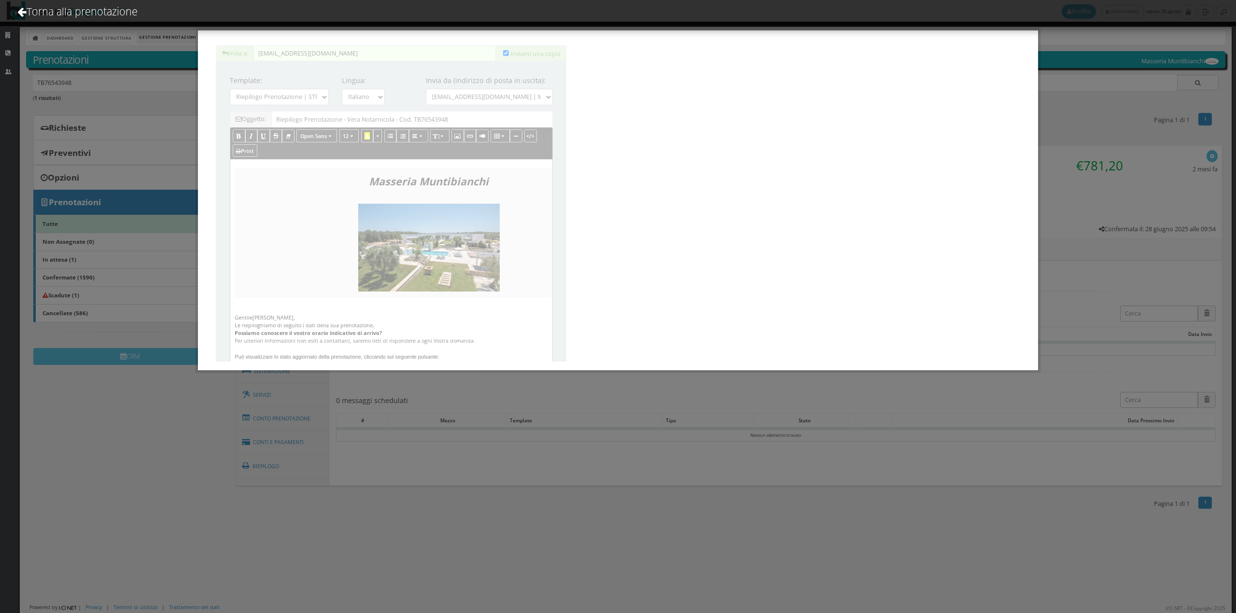
scroll to position [0, 0]
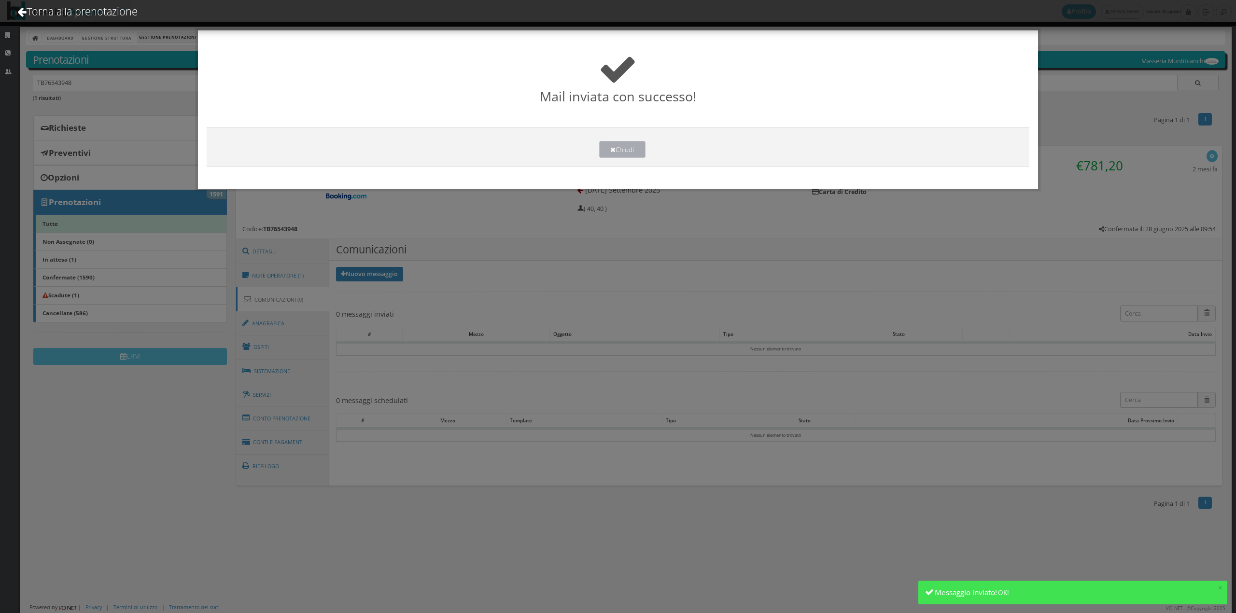
click at [605, 147] on button "Chiudi" at bounding box center [622, 149] width 46 height 17
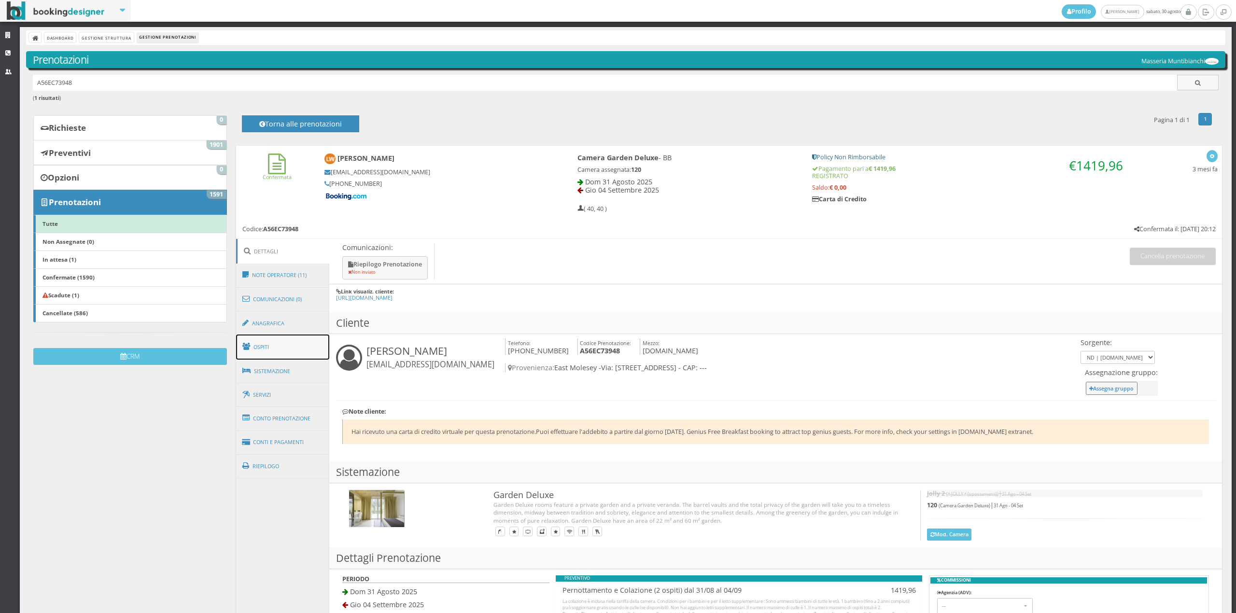
click at [269, 341] on link "Ospiti" at bounding box center [283, 347] width 94 height 25
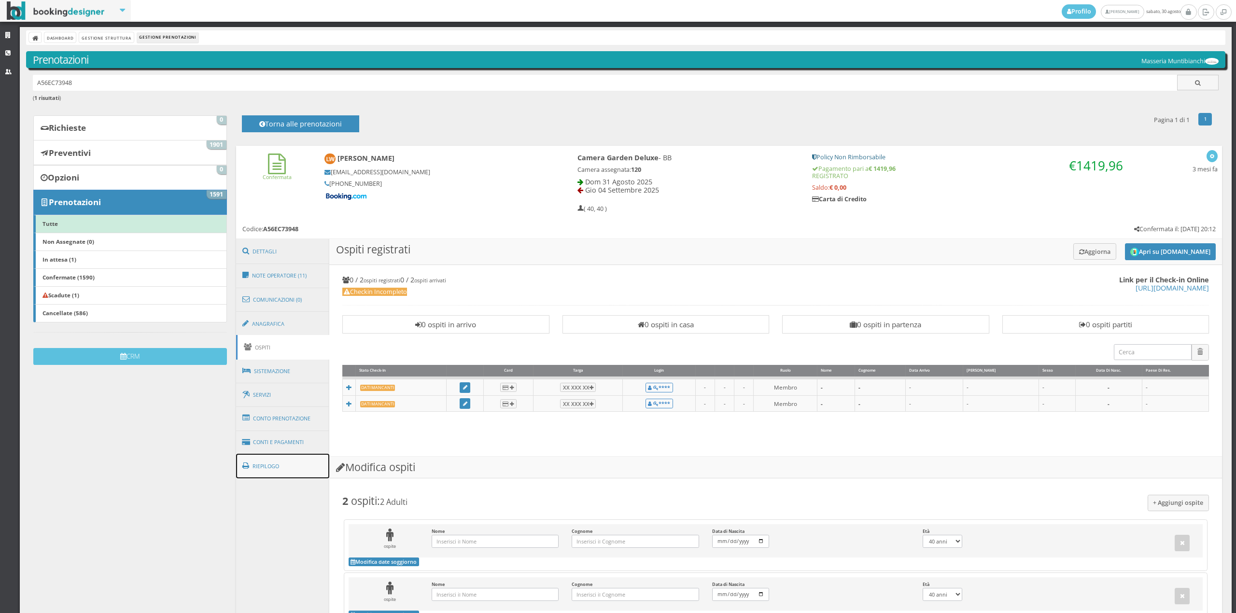
click at [281, 462] on link "Riepilogo" at bounding box center [283, 466] width 94 height 25
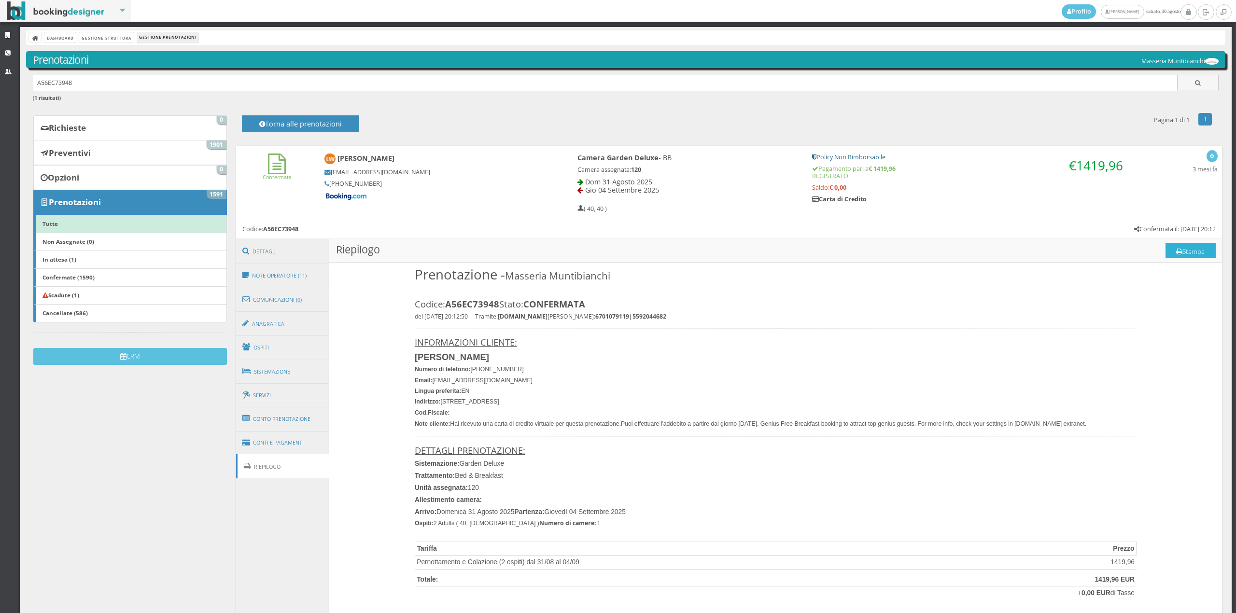
click at [1181, 250] on button "Stampa" at bounding box center [1191, 250] width 50 height 14
click at [284, 275] on link "Note Operatore (11)" at bounding box center [283, 275] width 94 height 25
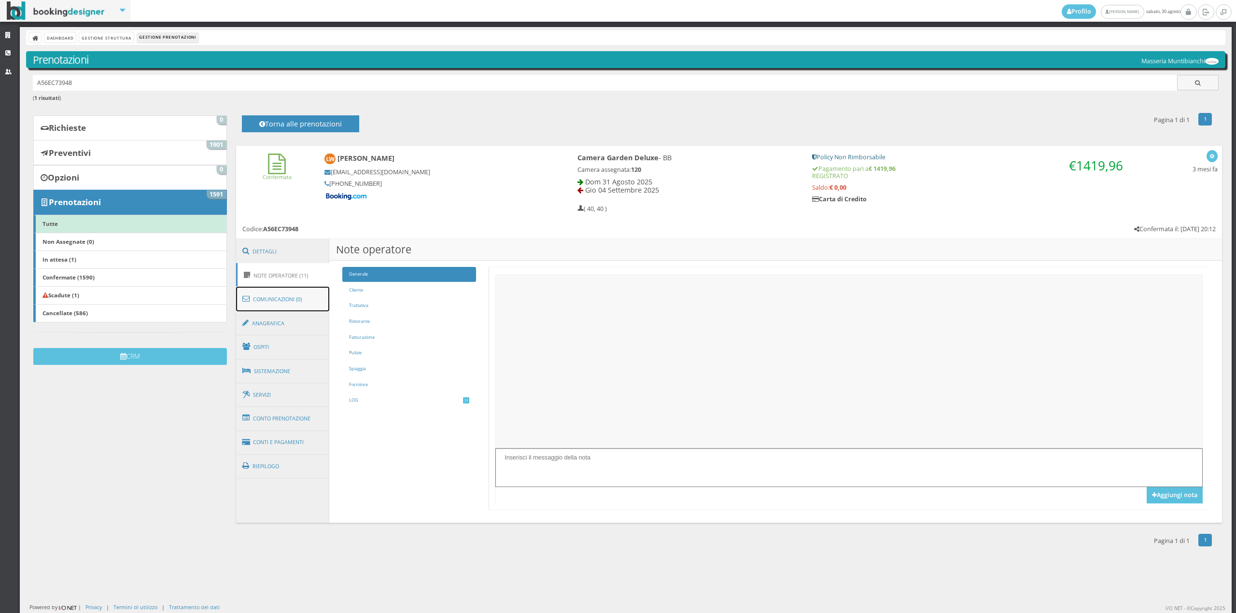
click at [286, 296] on link "Comunicazioni (0)" at bounding box center [283, 299] width 94 height 25
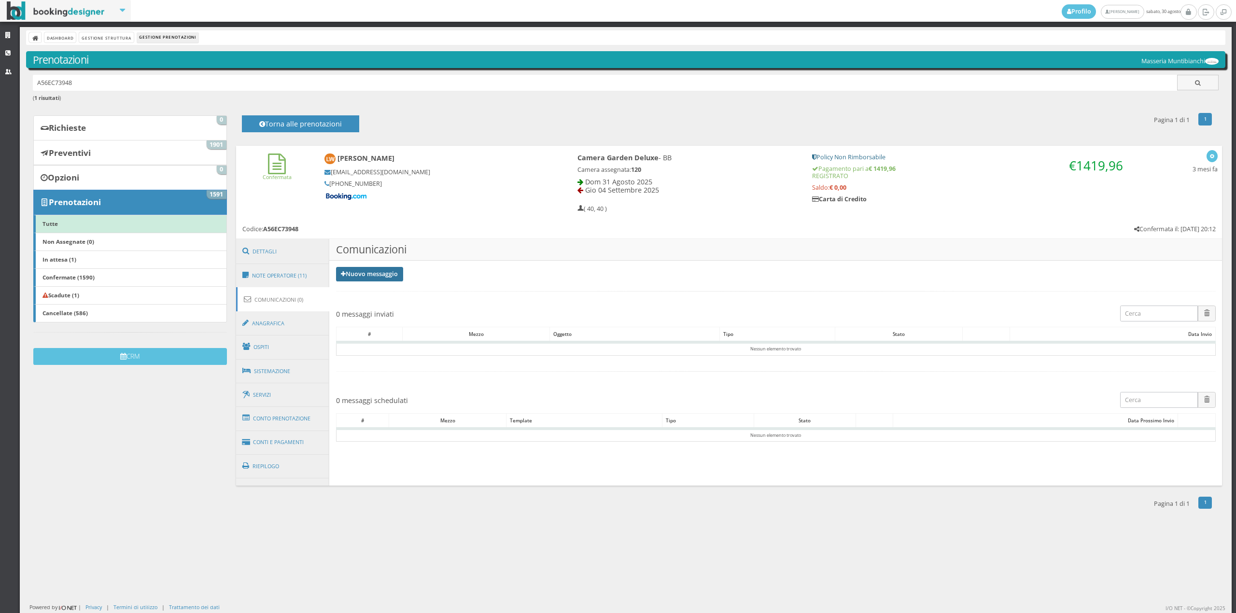
click at [382, 277] on link "Nuovo messaggio" at bounding box center [370, 274] width 68 height 14
click at [379, 289] on link "Riepilogo prenotazione" at bounding box center [375, 290] width 79 height 11
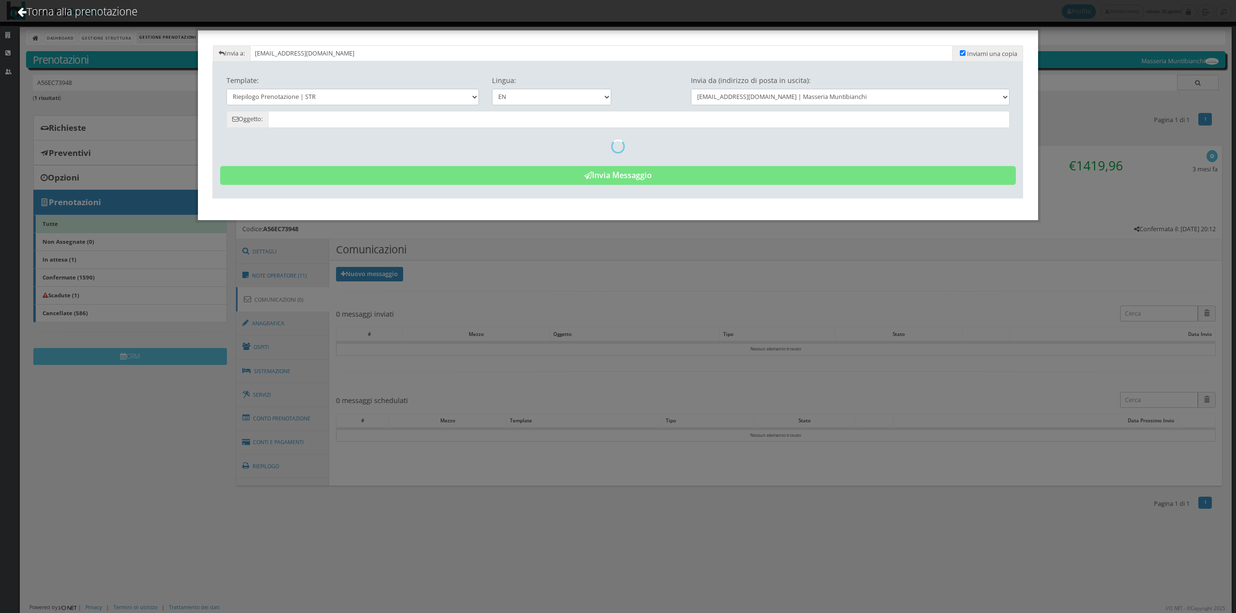
type input "Reservation Summary - [PERSON_NAME] - Cod. A56EC73948"
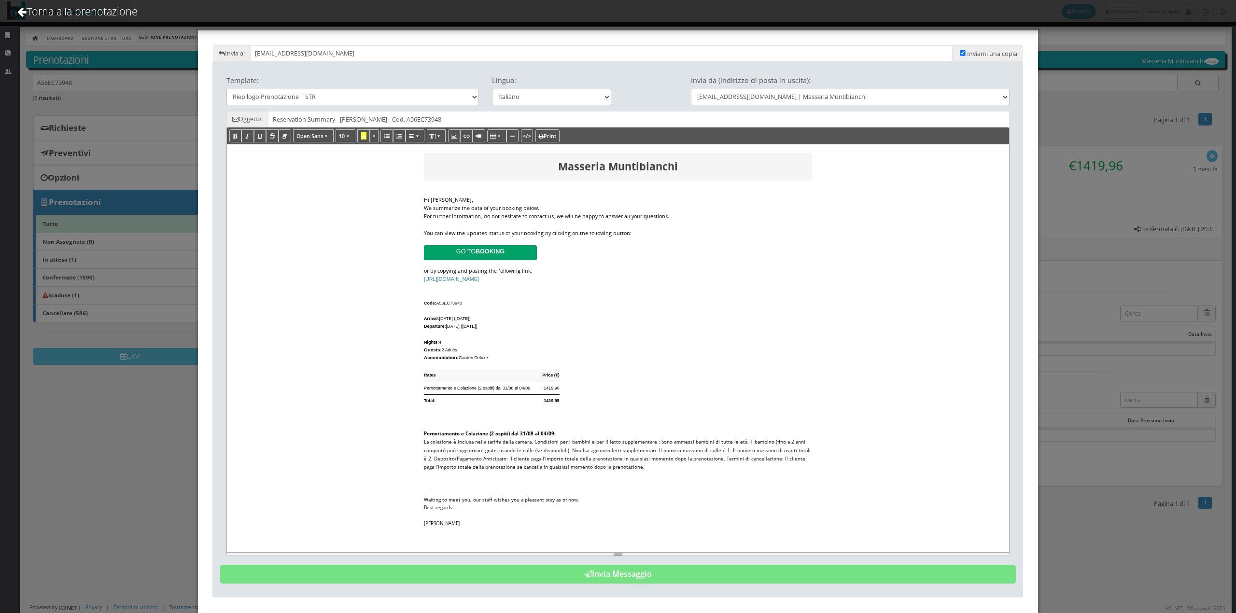
click at [566, 205] on div "We summarize the data of your booking below." at bounding box center [618, 208] width 388 height 8
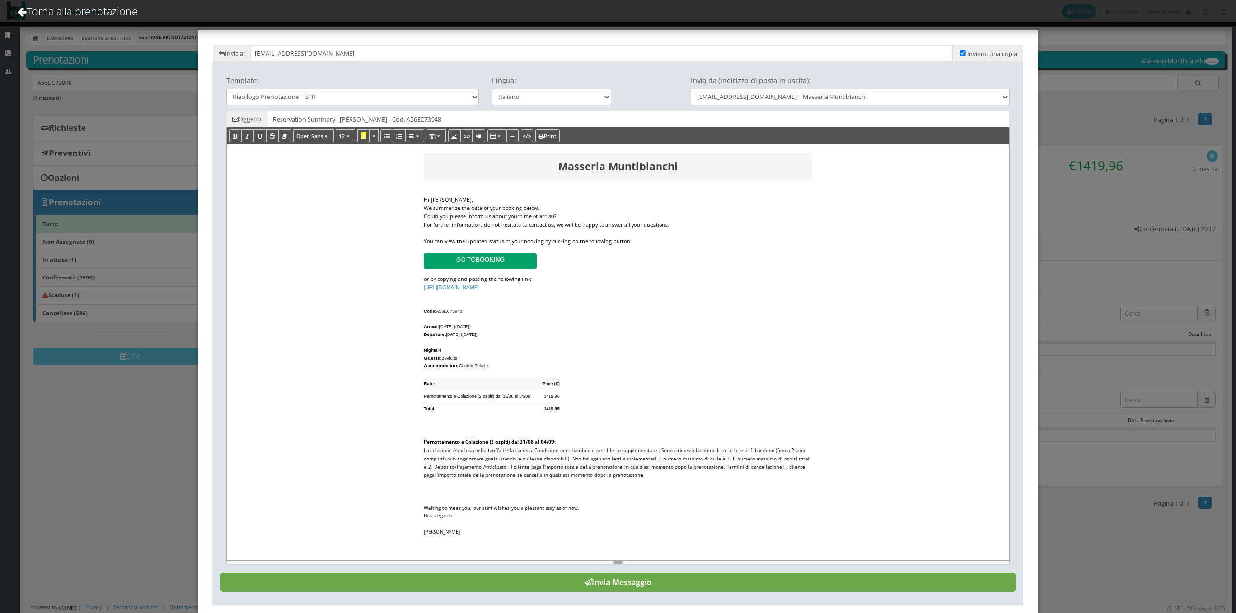
click at [744, 590] on button "Invia Messaggio" at bounding box center [618, 582] width 796 height 19
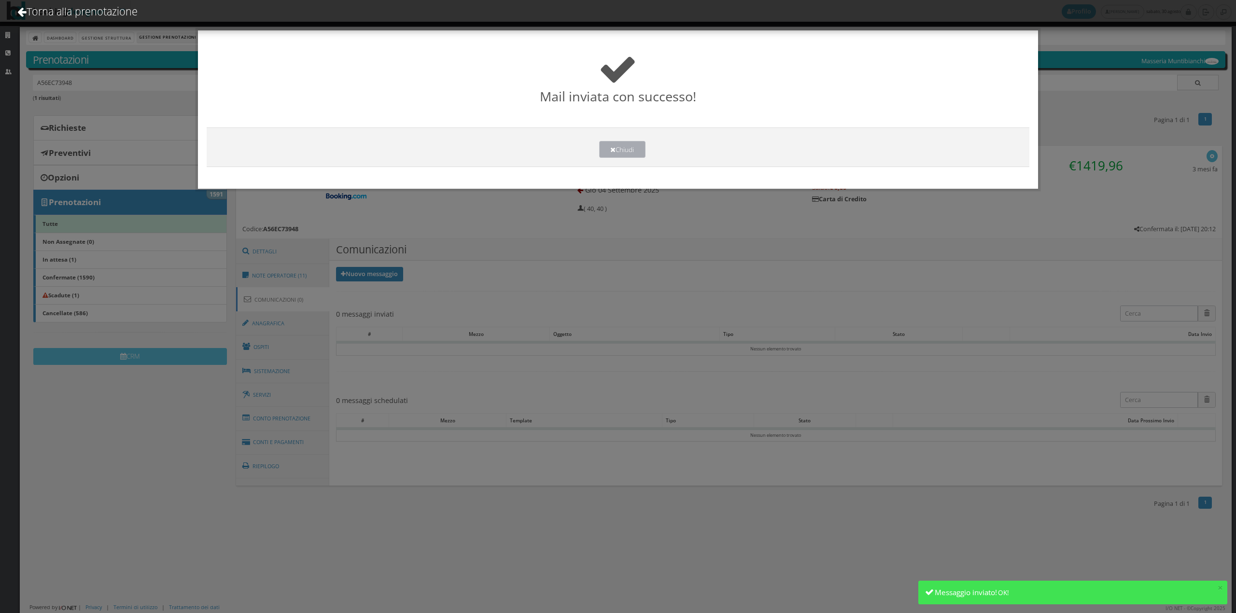
click at [640, 149] on button "Chiudi" at bounding box center [622, 149] width 46 height 17
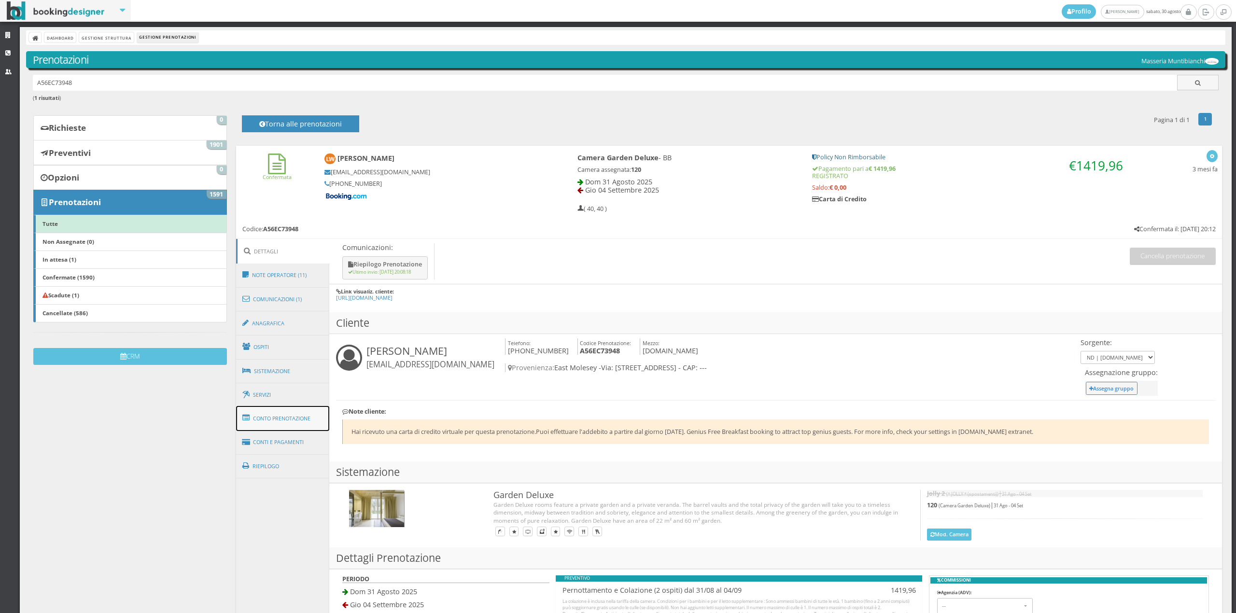
click at [295, 424] on link "Conto Prenotazione" at bounding box center [283, 418] width 94 height 25
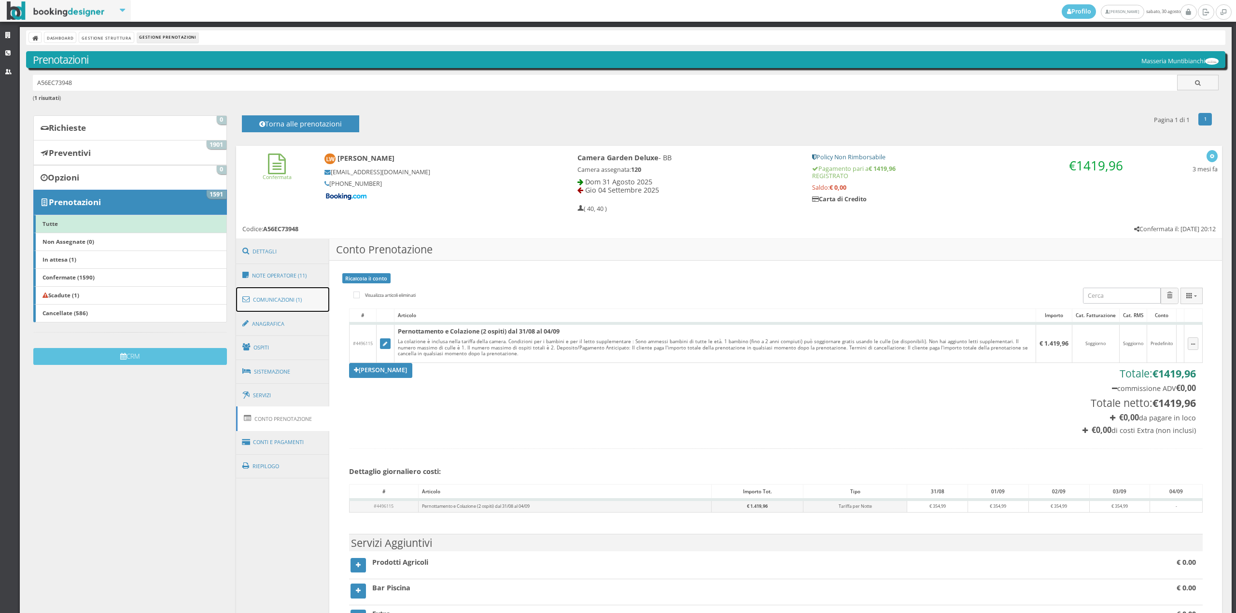
click at [290, 300] on link "Comunicazioni (1)" at bounding box center [283, 299] width 94 height 25
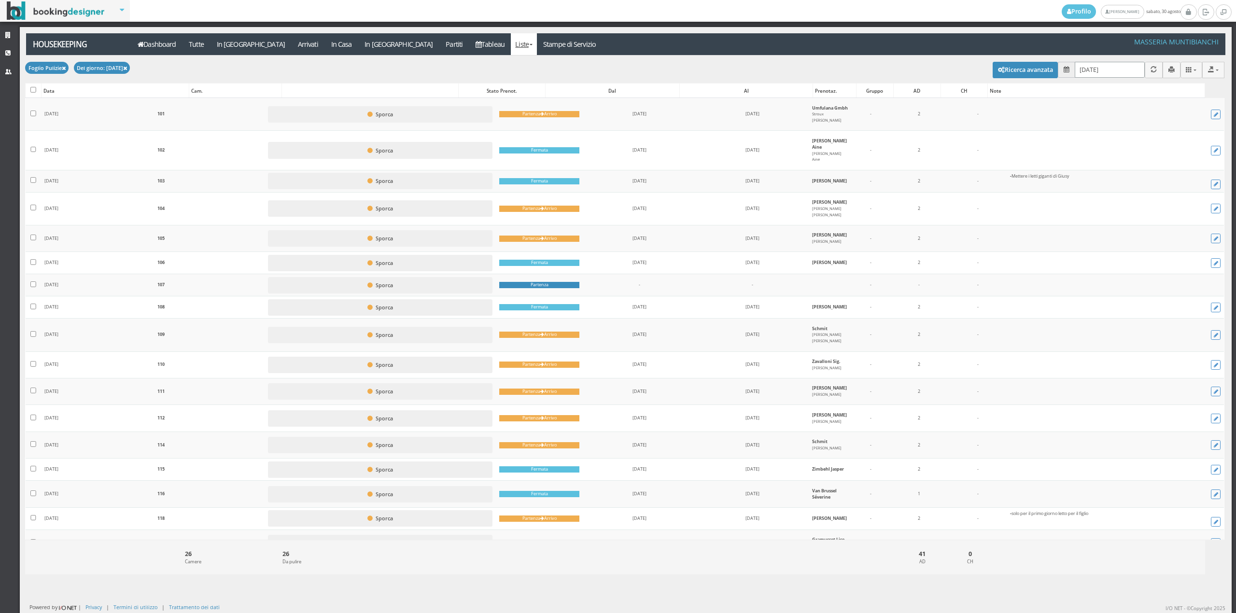
click at [1111, 70] on input "[DATE]" at bounding box center [1110, 70] width 70 height 16
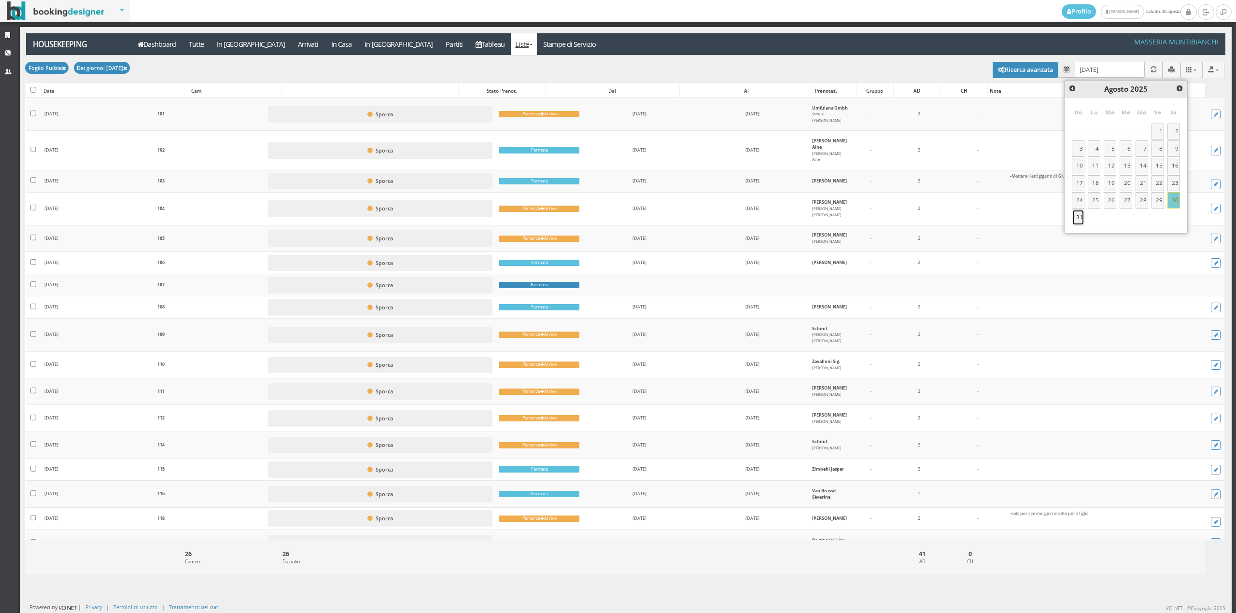
click at [1079, 219] on link "31" at bounding box center [1078, 218] width 13 height 16
type input "[DATE]"
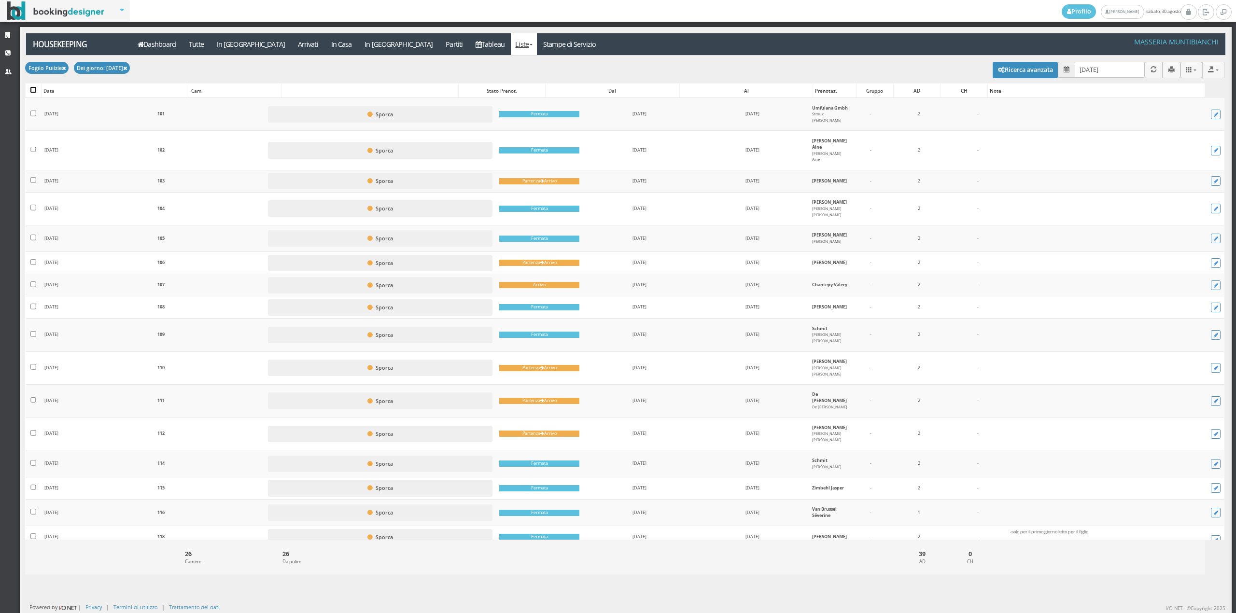
click at [33, 91] on input "checkbox" at bounding box center [33, 90] width 6 height 6
checkbox input "true"
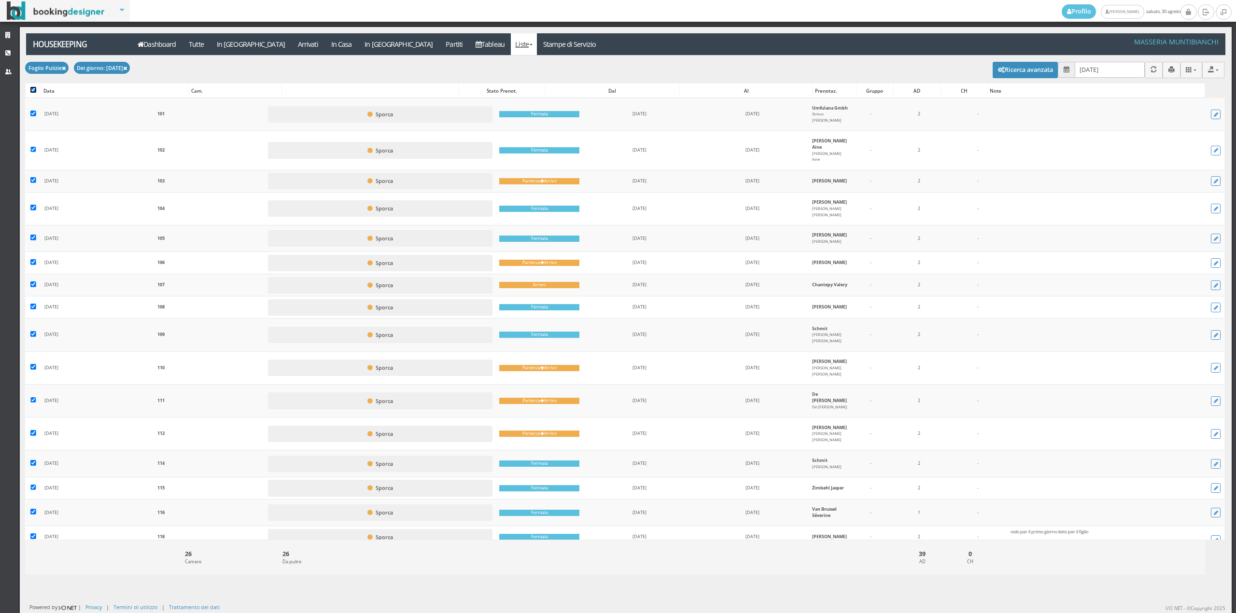
checkbox input "true"
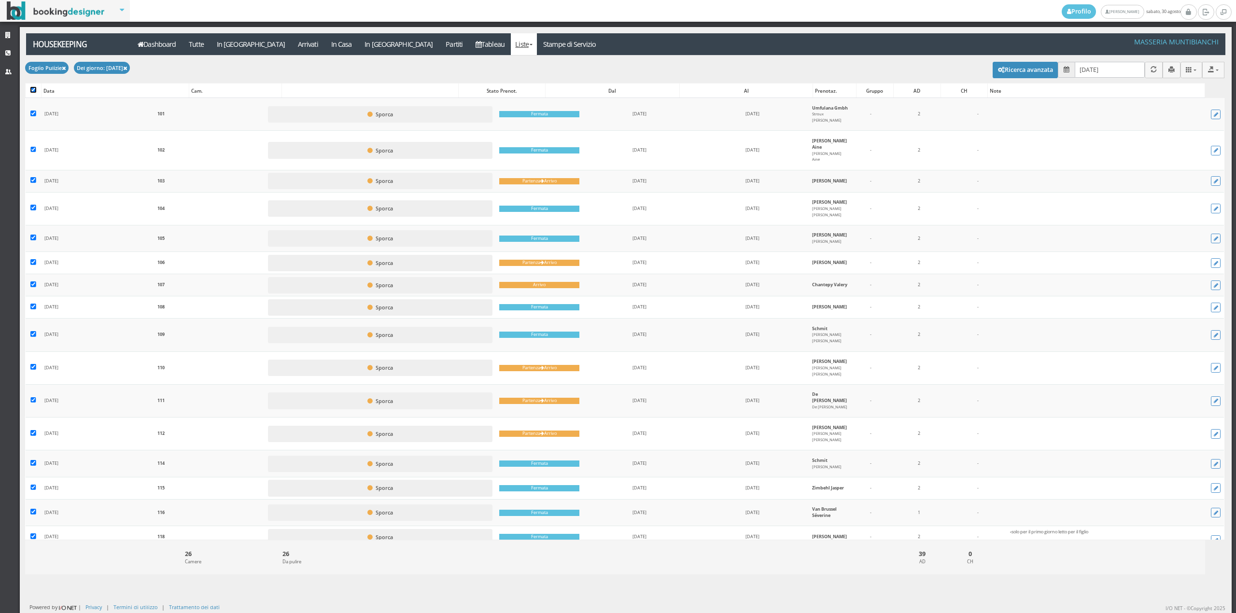
checkbox input "true"
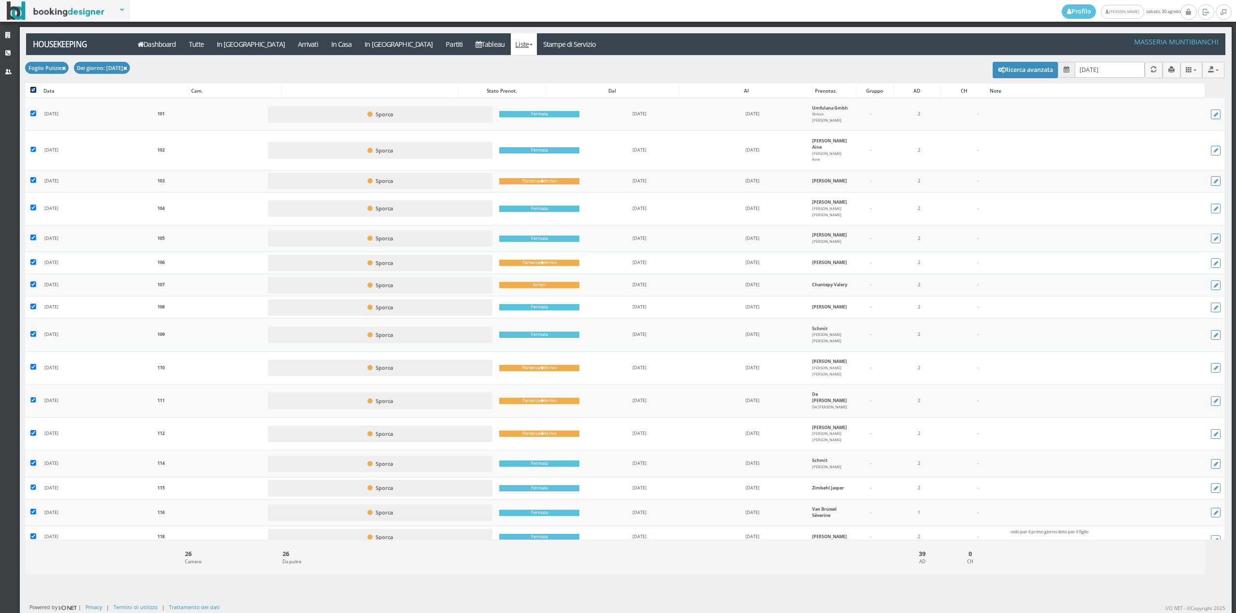
checkbox input "true"
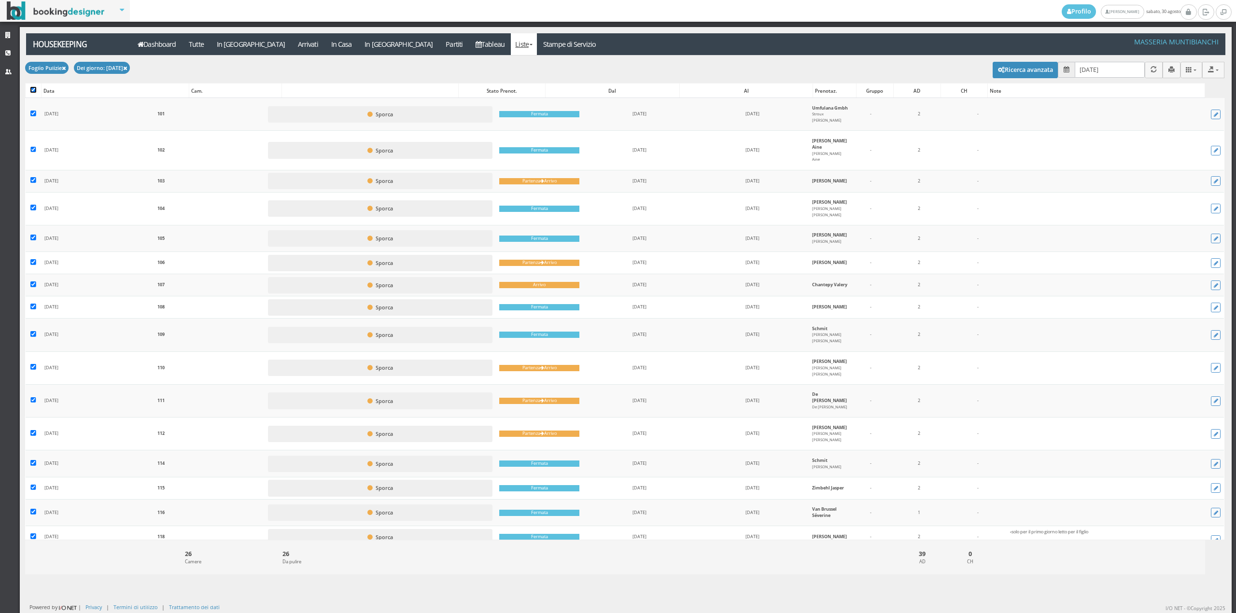
checkbox input "true"
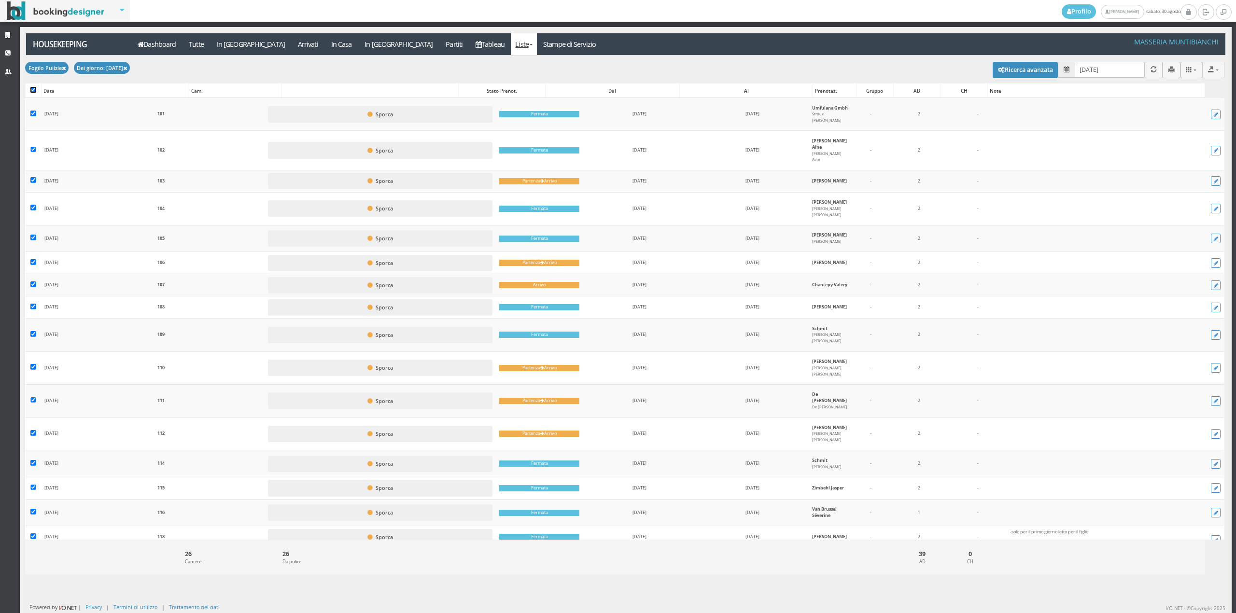
checkbox input "true"
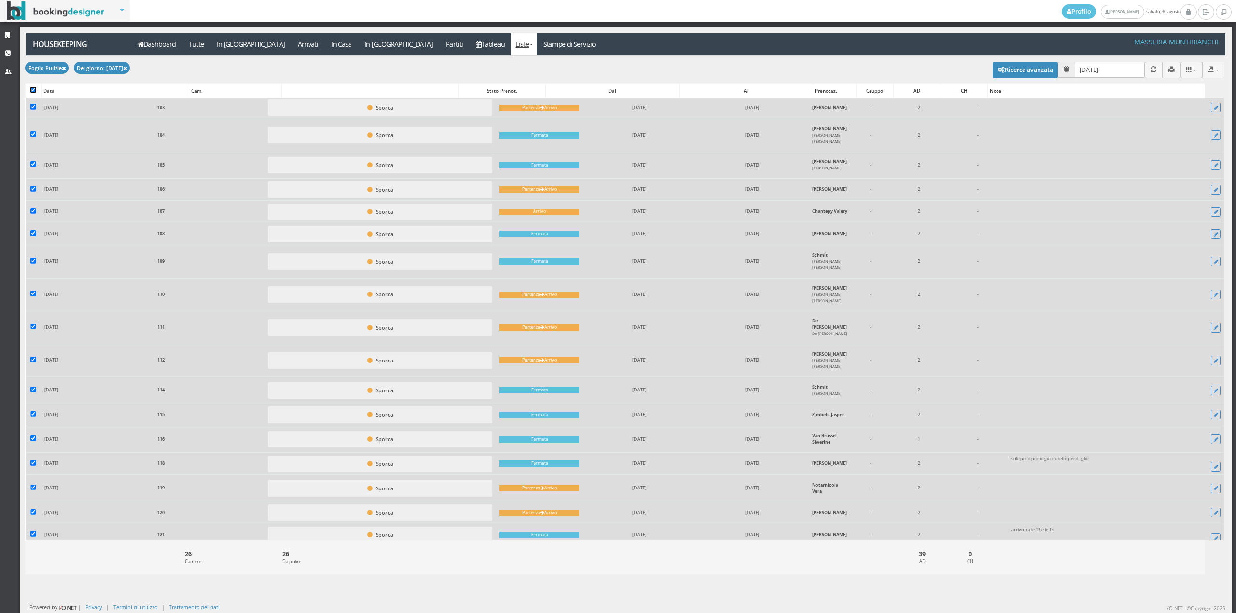
scroll to position [281, 0]
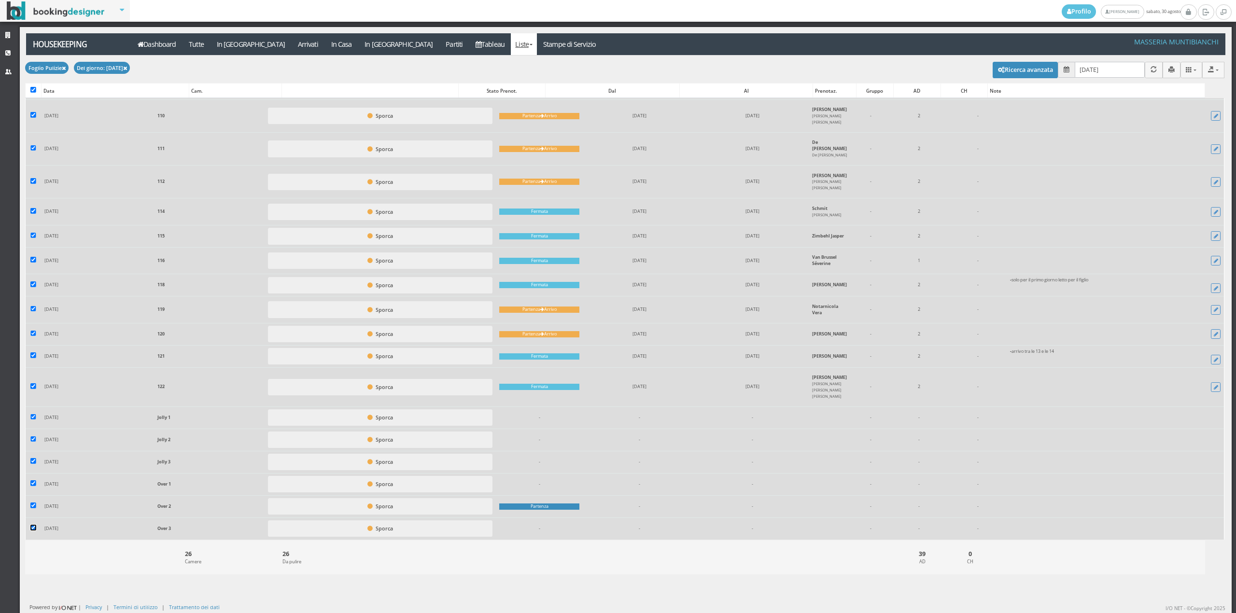
click at [32, 529] on input "checkbox" at bounding box center [33, 528] width 6 height 6
checkbox input "false"
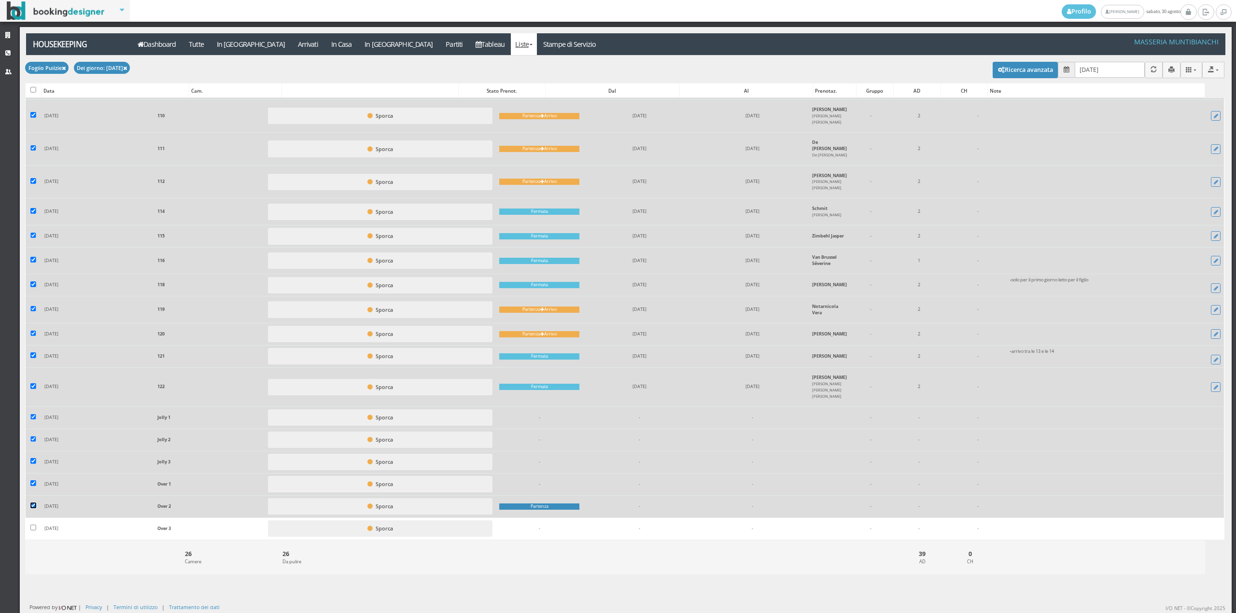
click at [30, 509] on input "checkbox" at bounding box center [33, 506] width 6 height 6
checkbox input "false"
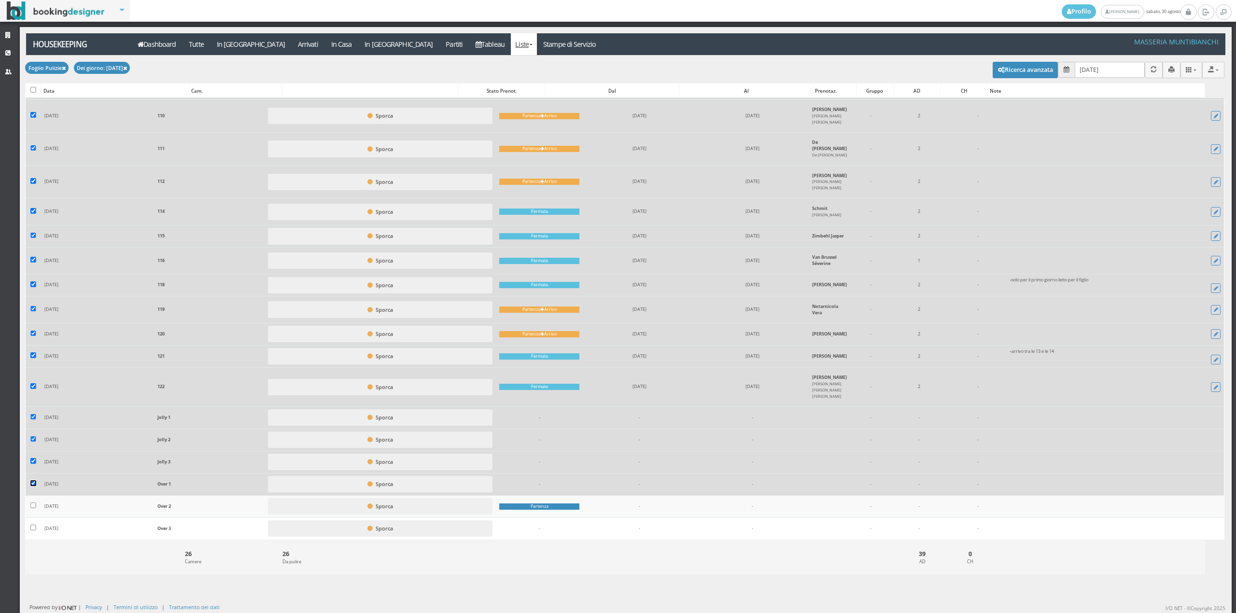
click at [30, 486] on input "checkbox" at bounding box center [33, 484] width 6 height 6
checkbox input "false"
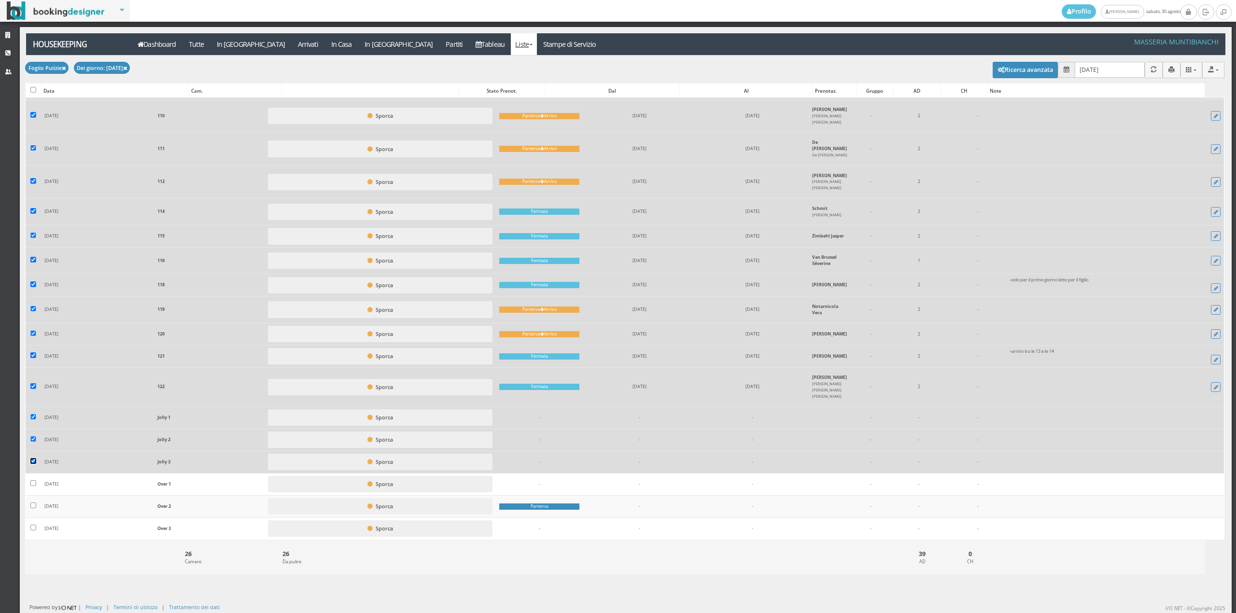
click at [32, 460] on input "checkbox" at bounding box center [33, 461] width 6 height 6
checkbox input "false"
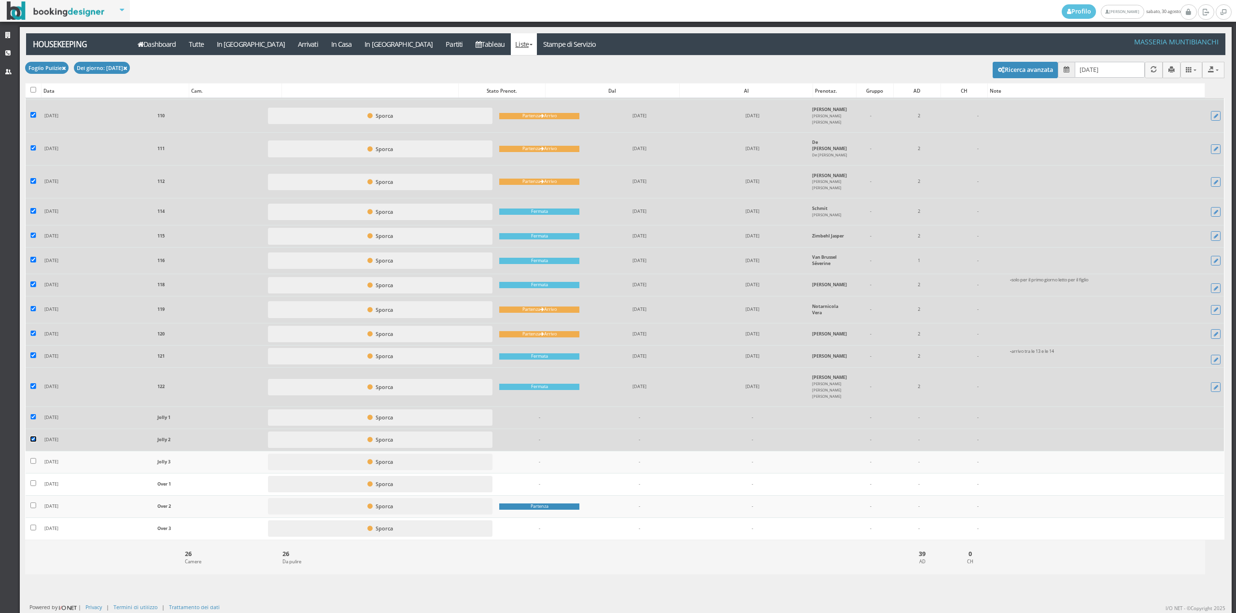
click at [33, 437] on input "checkbox" at bounding box center [33, 440] width 6 height 6
checkbox input "false"
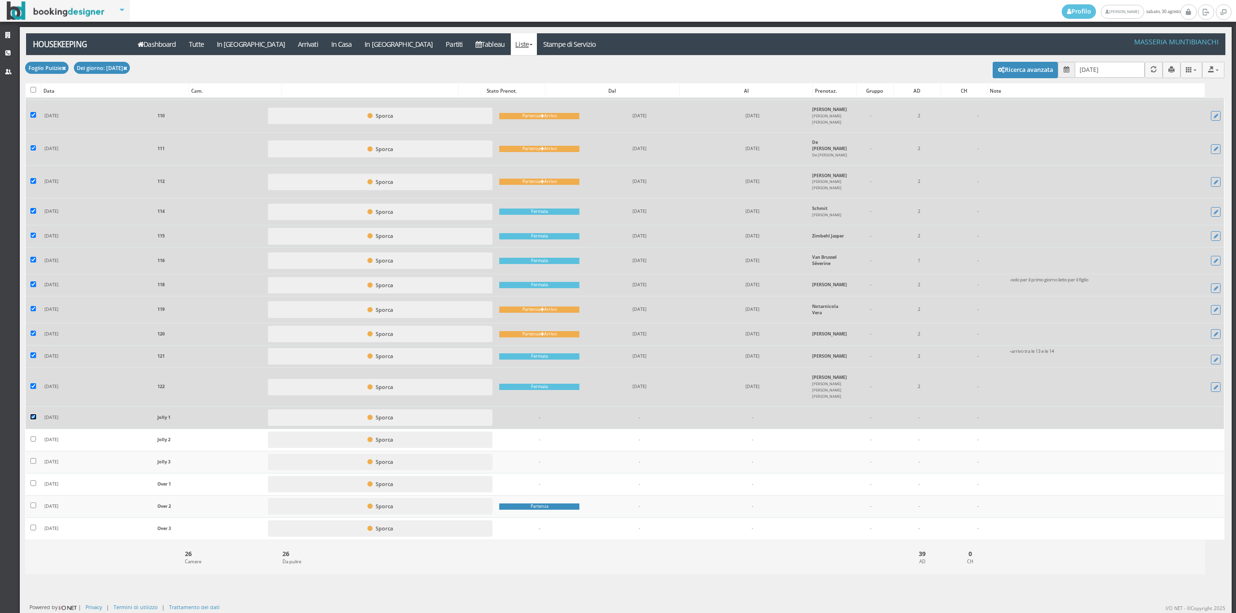
click at [34, 414] on input "checkbox" at bounding box center [33, 417] width 6 height 6
checkbox input "false"
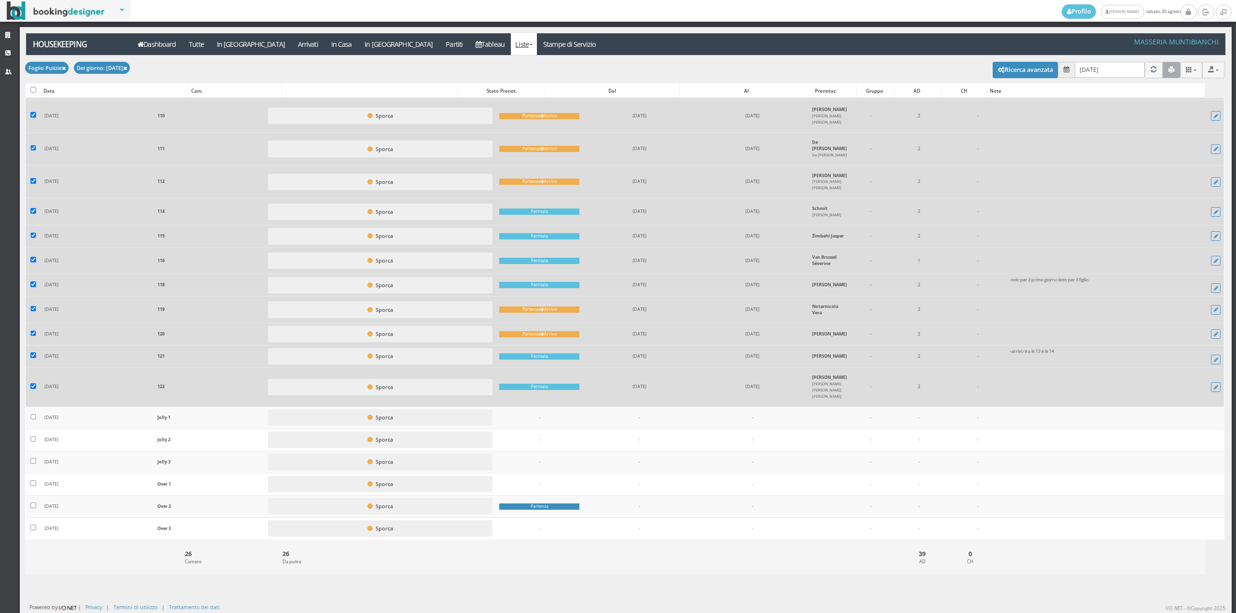
click at [1166, 71] on button "button" at bounding box center [1172, 70] width 18 height 16
click at [537, 46] on link "Stampe di Servizio" at bounding box center [570, 44] width 66 height 22
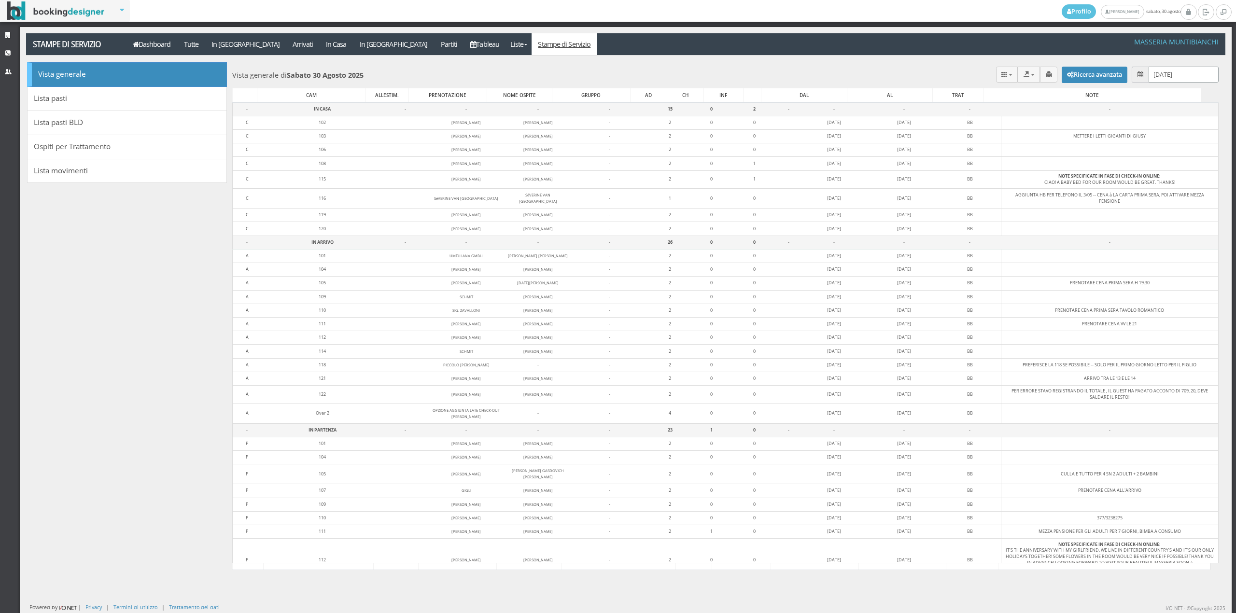
click at [1169, 67] on input "[DATE]" at bounding box center [1184, 75] width 70 height 16
click at [1128, 223] on link "31" at bounding box center [1124, 222] width 13 height 16
type input "[DATE]"
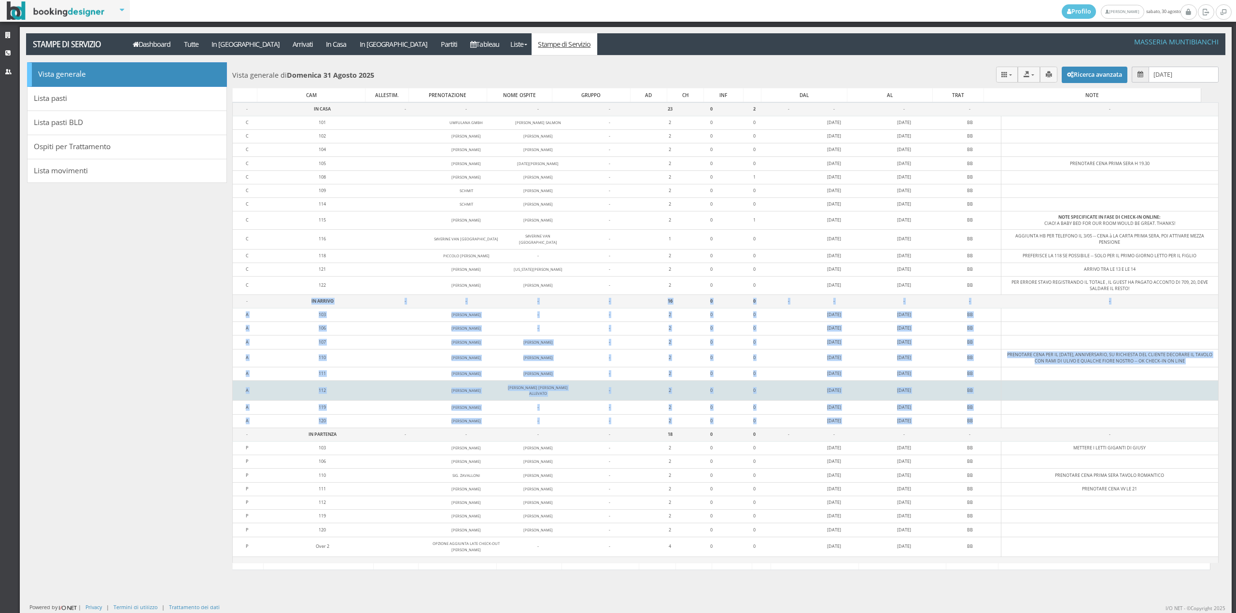
drag, startPoint x: 255, startPoint y: 306, endPoint x: 807, endPoint y: 389, distance: 557.3
click at [1007, 424] on tbody "- IN CASA - - - - 23 0 2 - - - - - C 101 UMFULANA GMBH [PERSON_NAME] SALMON - 2…" at bounding box center [726, 340] width 986 height 477
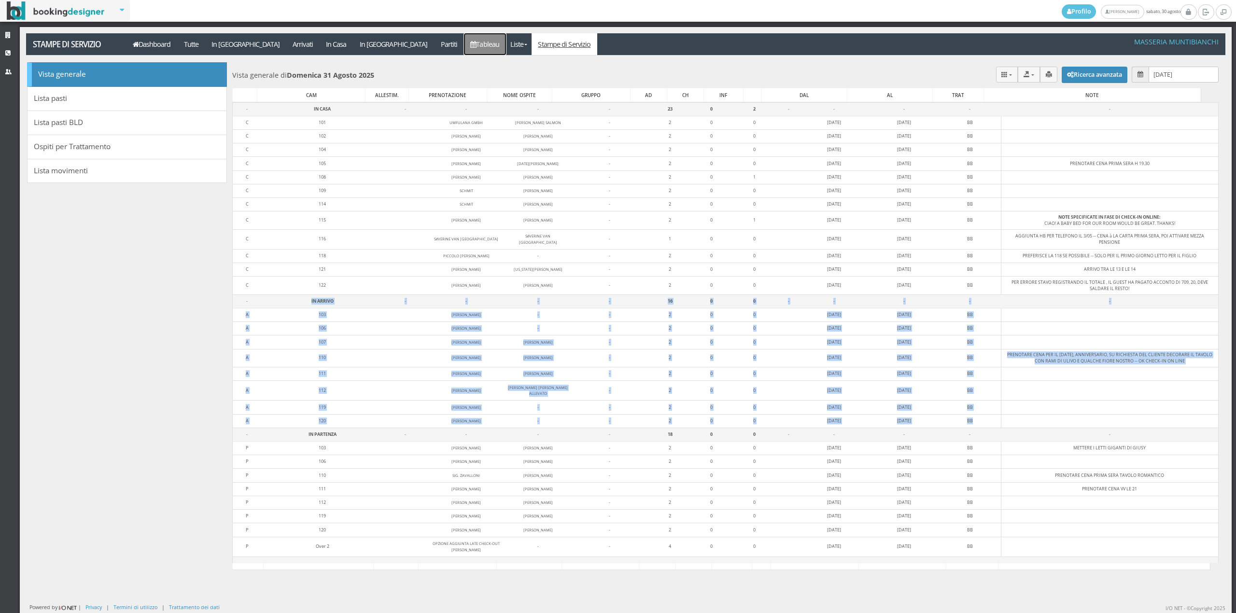
click at [464, 44] on link "Tableau" at bounding box center [485, 44] width 42 height 22
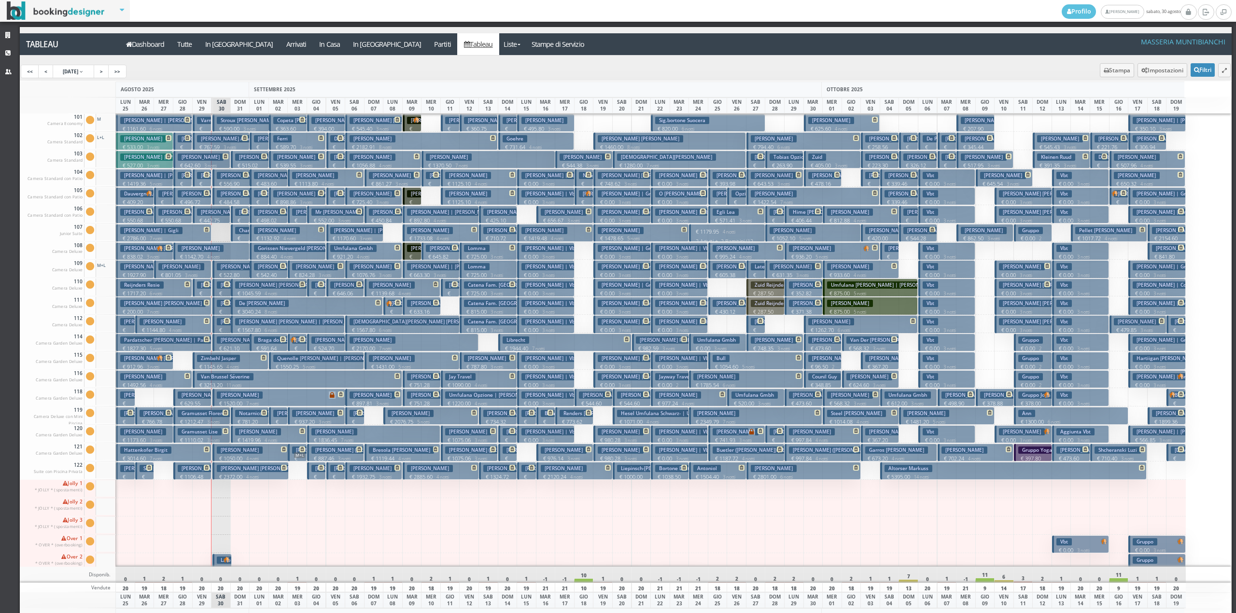
click at [221, 325] on h3 "[PERSON_NAME]" at bounding box center [240, 321] width 46 height 7
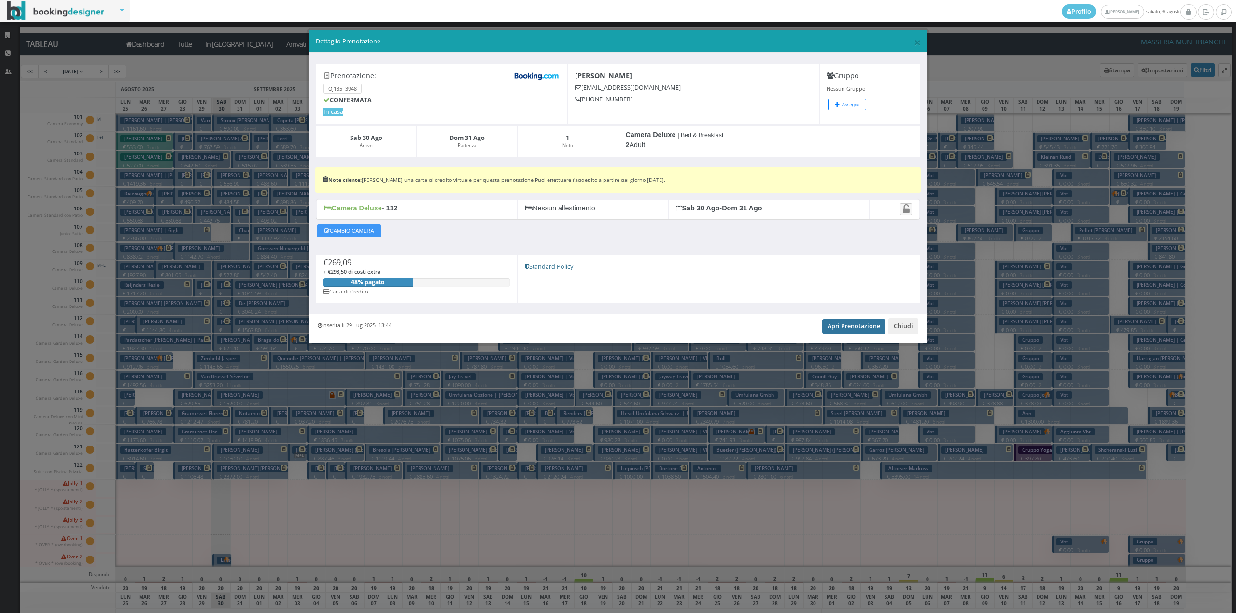
click at [845, 331] on link "Apri Prenotazione" at bounding box center [853, 326] width 63 height 14
click at [905, 331] on button "Chiudi" at bounding box center [904, 326] width 30 height 16
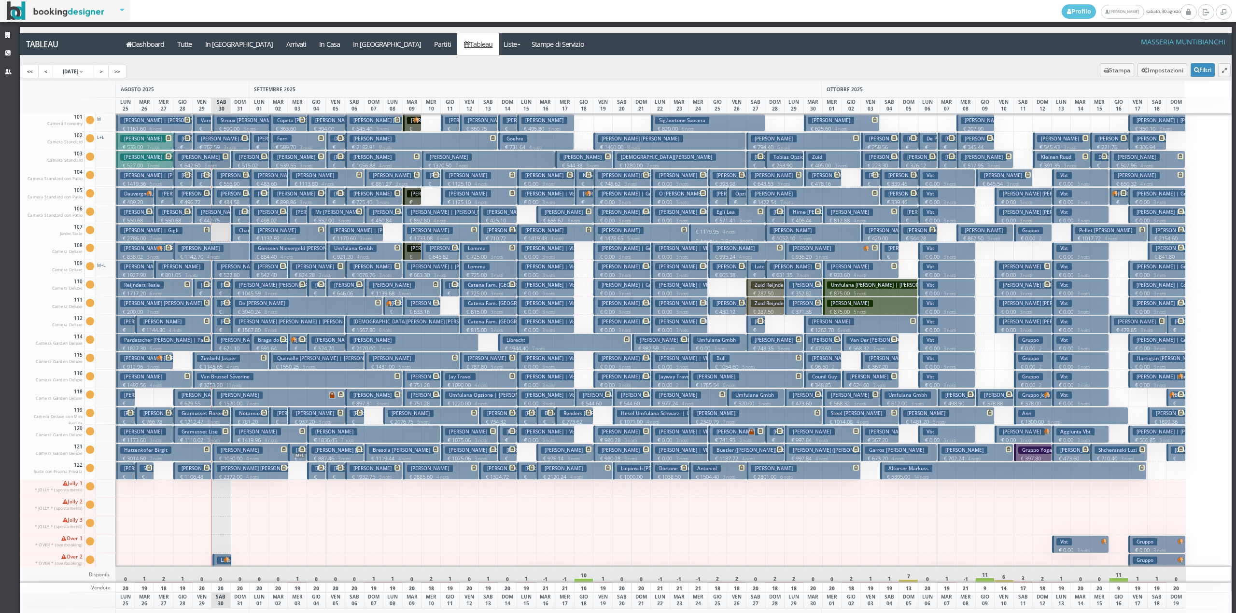
click at [221, 218] on p "€ 442.75 2 notti" at bounding box center [212, 224] width 31 height 15
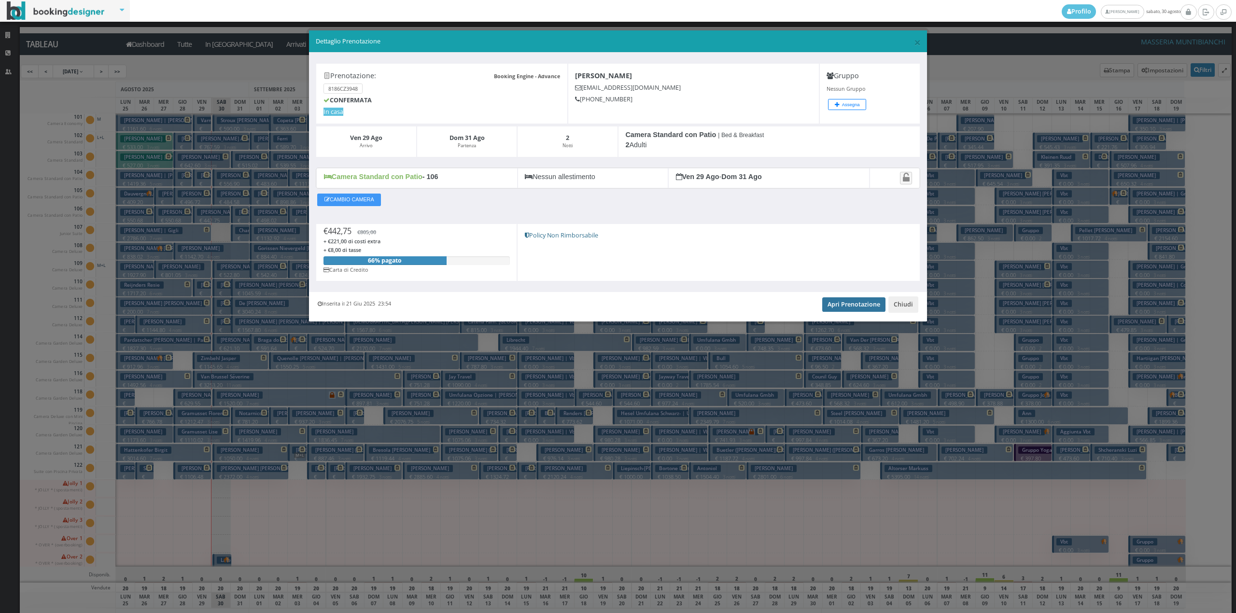
click at [849, 308] on link "Apri Prenotazione" at bounding box center [853, 304] width 63 height 14
click at [899, 310] on button "Chiudi" at bounding box center [904, 305] width 30 height 16
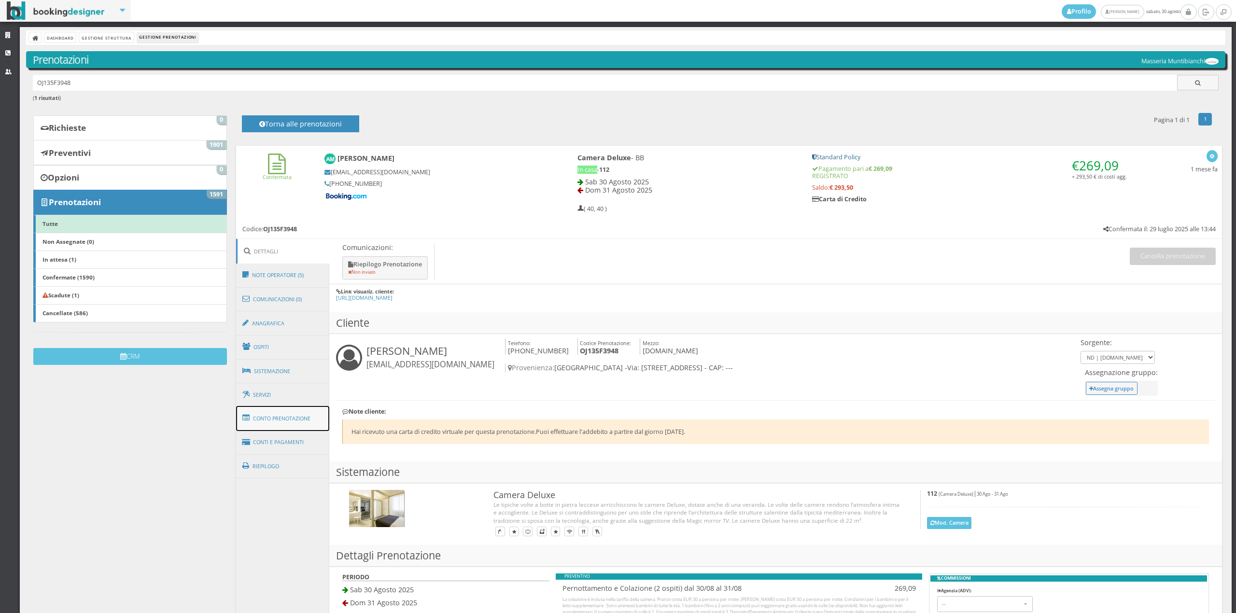
click at [284, 418] on link "Conto Prenotazione" at bounding box center [283, 418] width 94 height 25
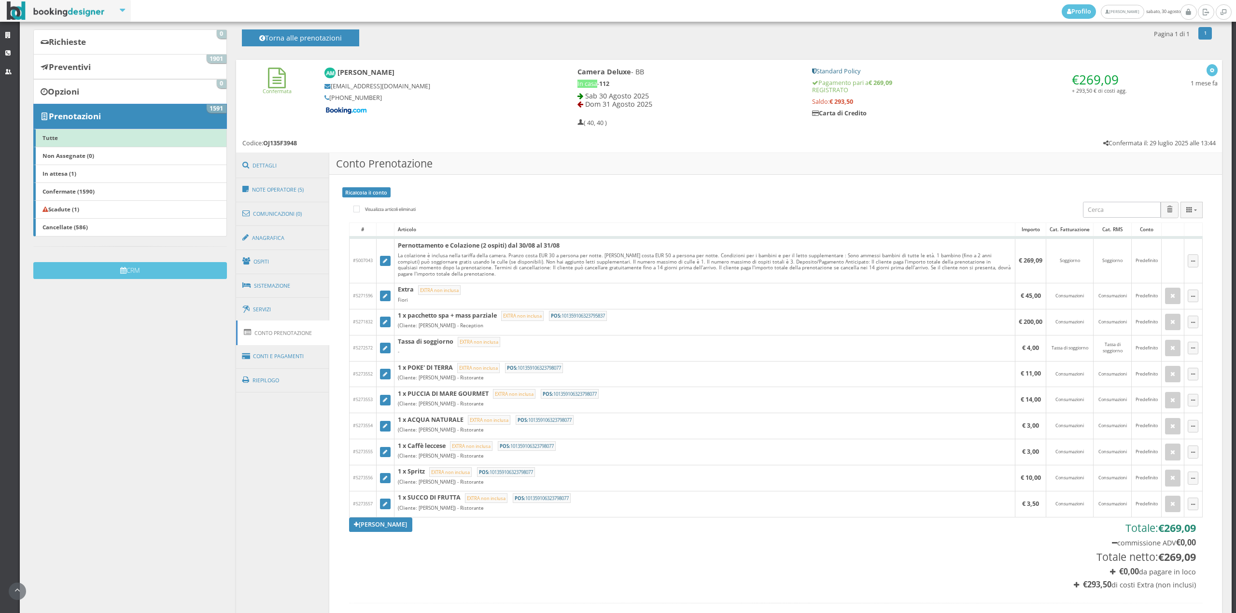
scroll to position [102, 0]
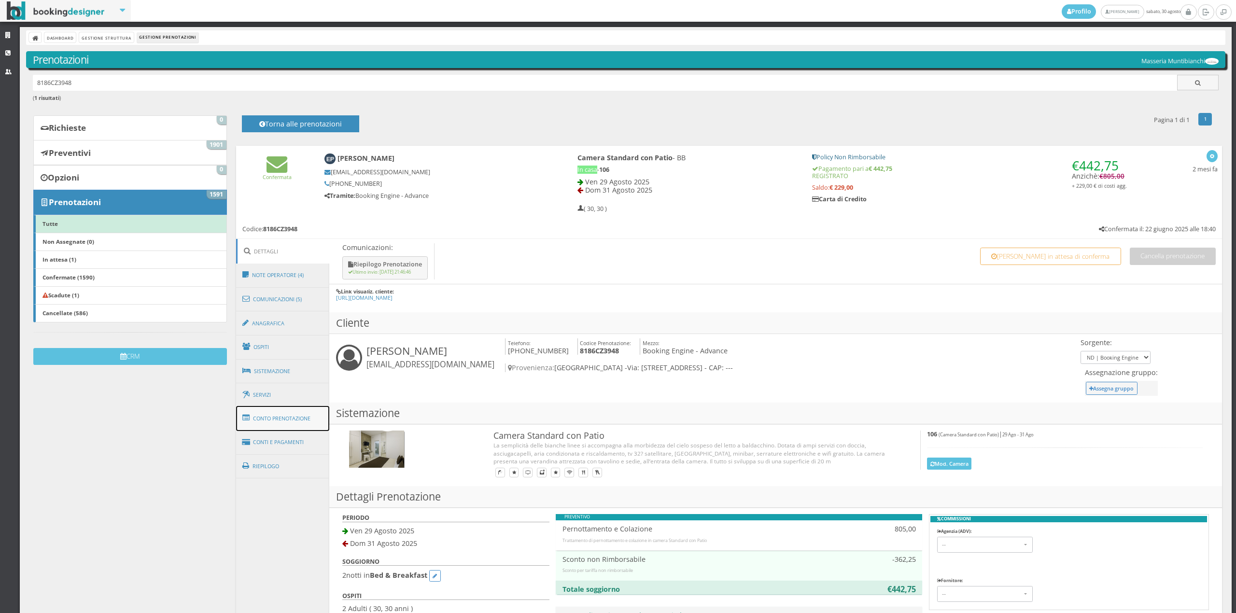
click at [286, 421] on link "Conto Prenotazione" at bounding box center [283, 418] width 94 height 25
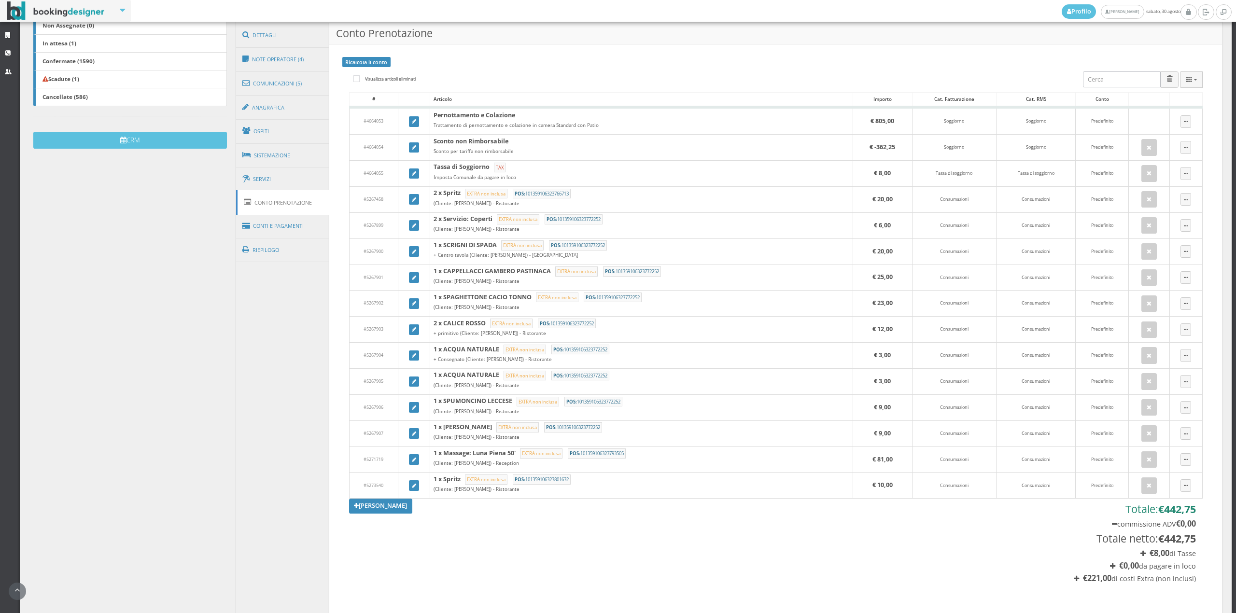
scroll to position [268, 0]
